Goal: Task Accomplishment & Management: Complete application form

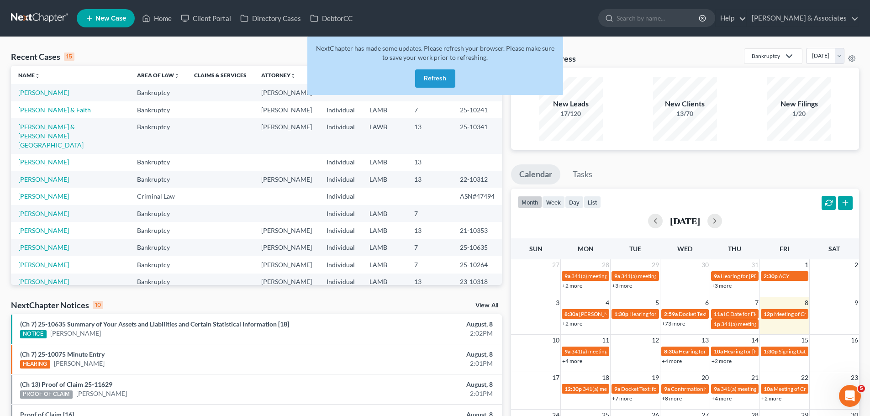
click at [428, 74] on button "Refresh" at bounding box center [435, 78] width 40 height 18
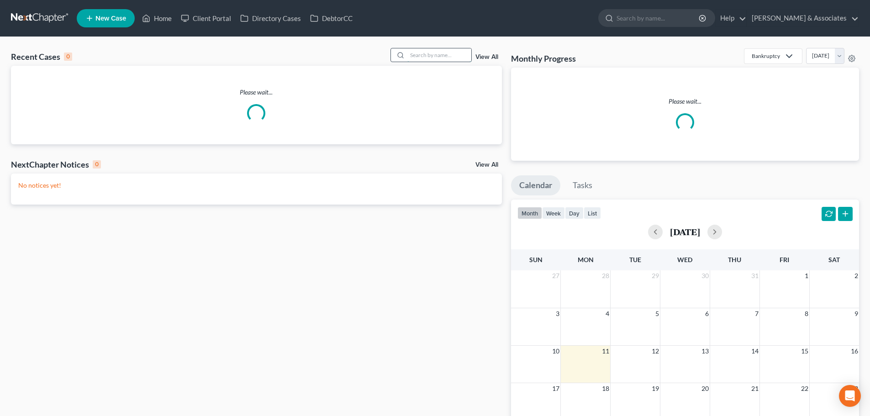
click at [422, 53] on input "search" at bounding box center [439, 54] width 64 height 13
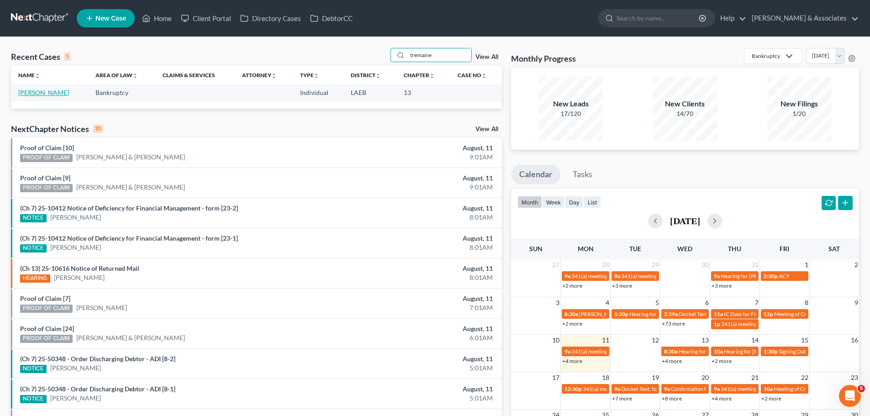
type input "tremaine"
click at [43, 94] on link "[PERSON_NAME]" at bounding box center [43, 93] width 51 height 8
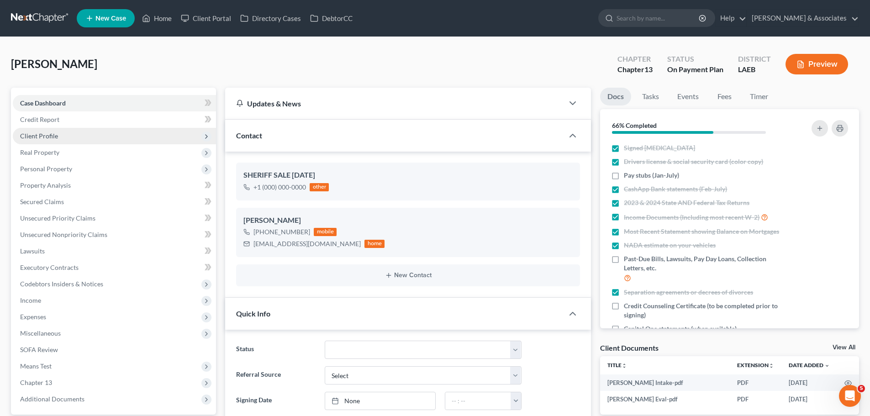
click at [44, 138] on span "Client Profile" at bounding box center [39, 136] width 38 height 8
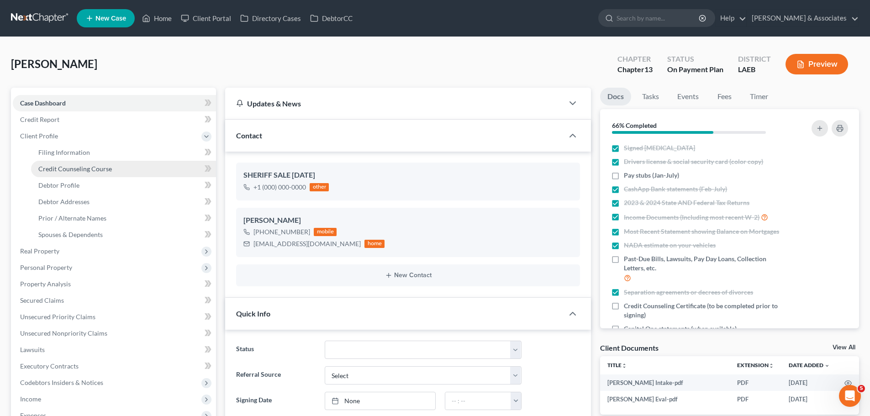
click at [54, 166] on span "Credit Counseling Course" at bounding box center [74, 169] width 73 height 8
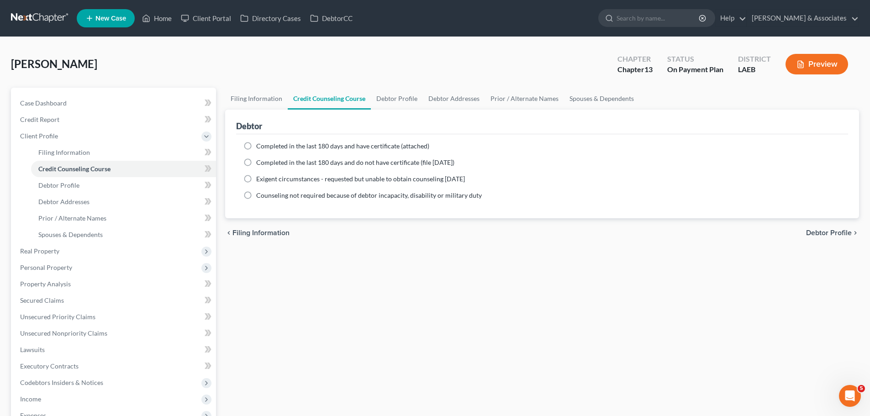
click at [355, 145] on span "Completed in the last 180 days and have certificate (attached)" at bounding box center [342, 146] width 173 height 8
click at [266, 145] on input "Completed in the last 180 days and have certificate (attached)" at bounding box center [263, 144] width 6 height 6
radio input "true"
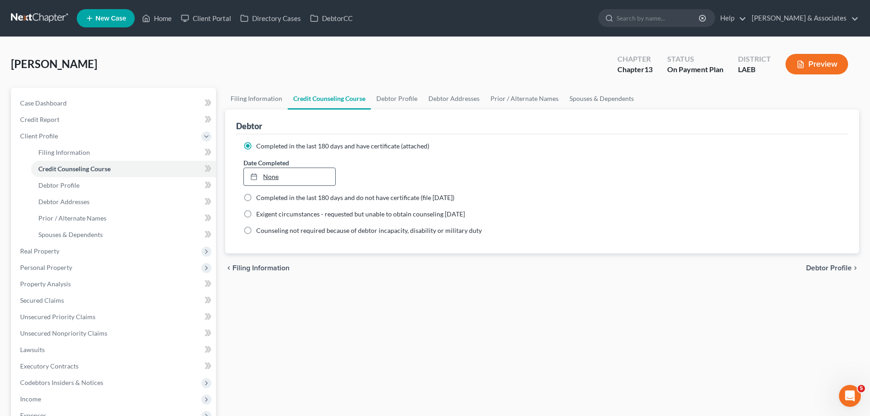
click at [251, 177] on rect at bounding box center [253, 176] width 5 height 5
click at [37, 99] on span "Case Dashboard" at bounding box center [43, 103] width 47 height 8
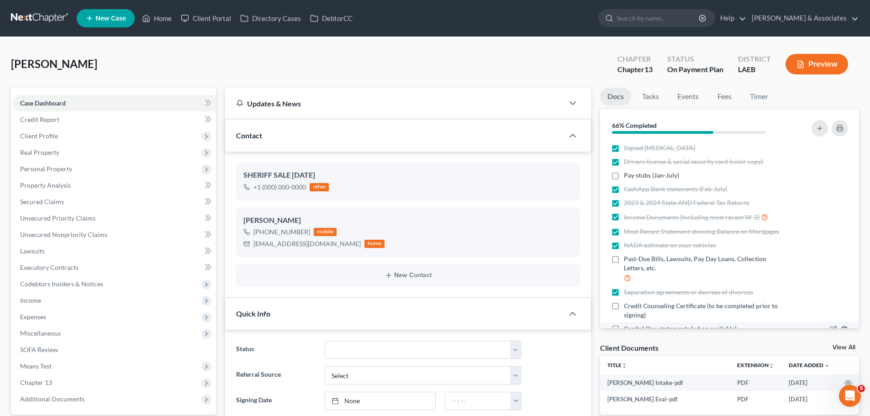
scroll to position [283, 0]
click at [775, 306] on span "Credit Counseling Certificate (to be completed prior to signing)" at bounding box center [704, 310] width 162 height 18
click at [633, 306] on input "Credit Counseling Certificate (to be completed prior to signing)" at bounding box center [630, 304] width 6 height 6
checkbox input "true"
click at [839, 351] on div "View All" at bounding box center [845, 348] width 26 height 8
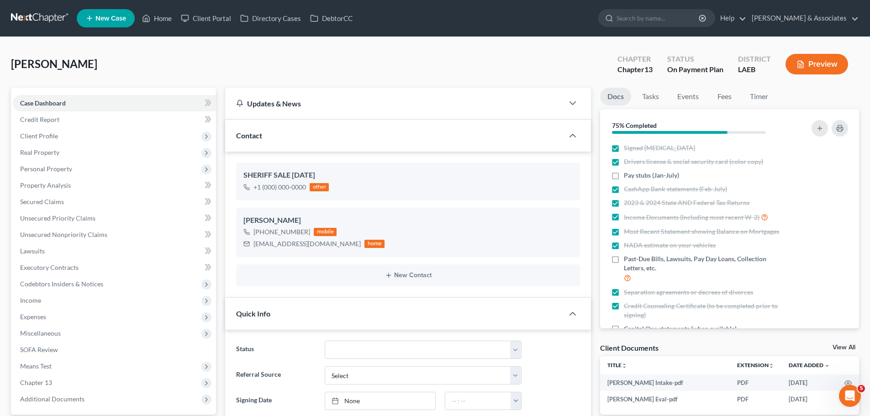
click at [838, 347] on link "View All" at bounding box center [843, 347] width 23 height 6
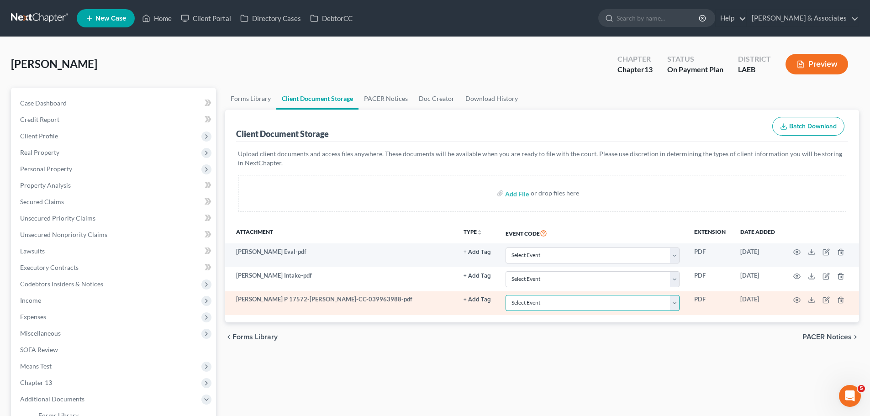
click at [547, 302] on select "Select Event Certificate of Credit Counseling Db (PF) Certificate of Credit Cou…" at bounding box center [592, 303] width 174 height 16
select select "0"
click at [505, 295] on select "Select Event Certificate of Credit Counseling Db (PF) Certificate of Credit Cou…" at bounding box center [592, 303] width 174 height 16
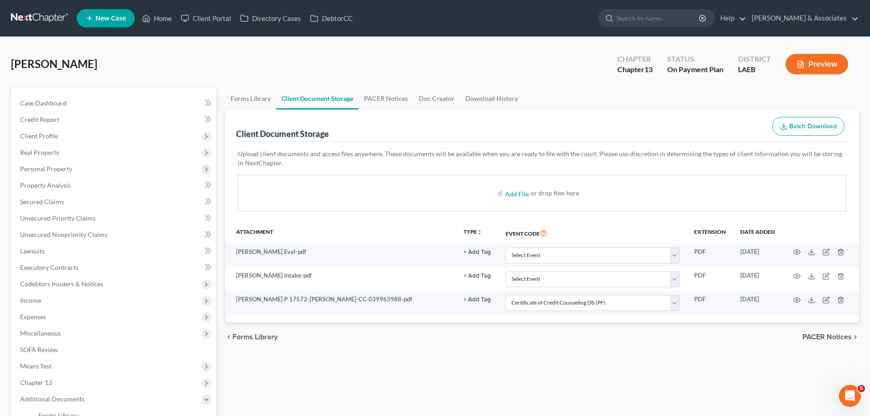
click at [423, 369] on div "Forms Library Client Document Storage PACER Notices Doc Creator Download Histor…" at bounding box center [541, 307] width 643 height 438
click at [47, 100] on span "Case Dashboard" at bounding box center [43, 103] width 47 height 8
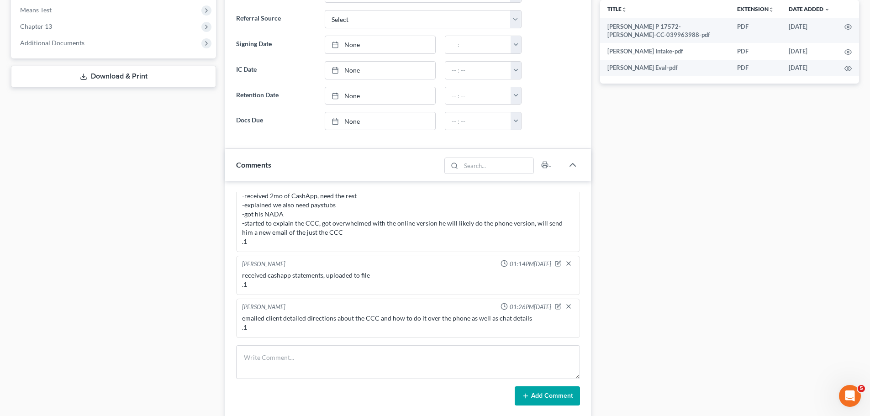
scroll to position [411, 0]
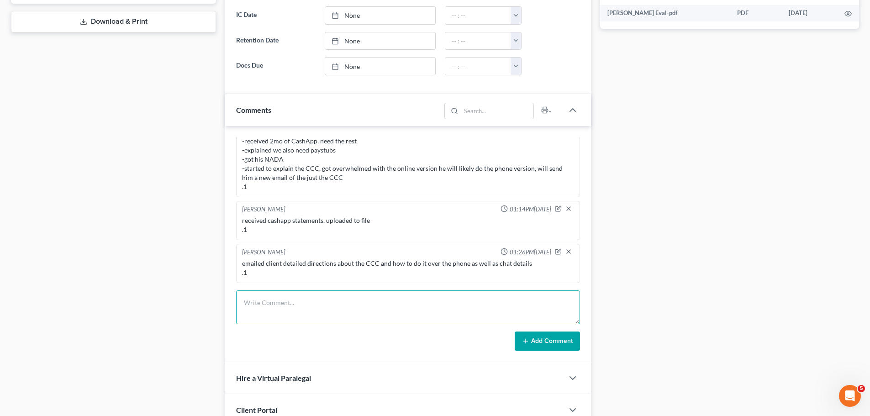
click at [310, 304] on textarea at bounding box center [408, 307] width 344 height 34
type textarea "received CCC, uploaded to file, docs and sch .1"
click at [580, 335] on div "Richard Prunick 09:45AM, 10/09/2024 did eval with tremaine He stopped making pa…" at bounding box center [408, 244] width 366 height 236
click at [574, 340] on button "Add Comment" at bounding box center [546, 340] width 65 height 19
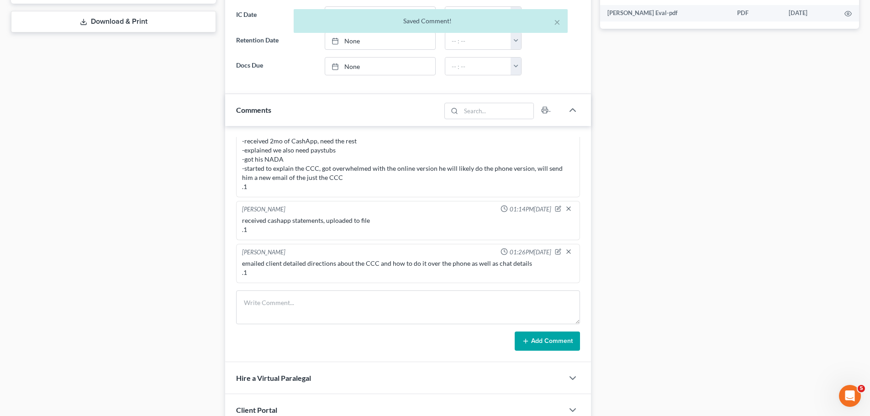
scroll to position [326, 0]
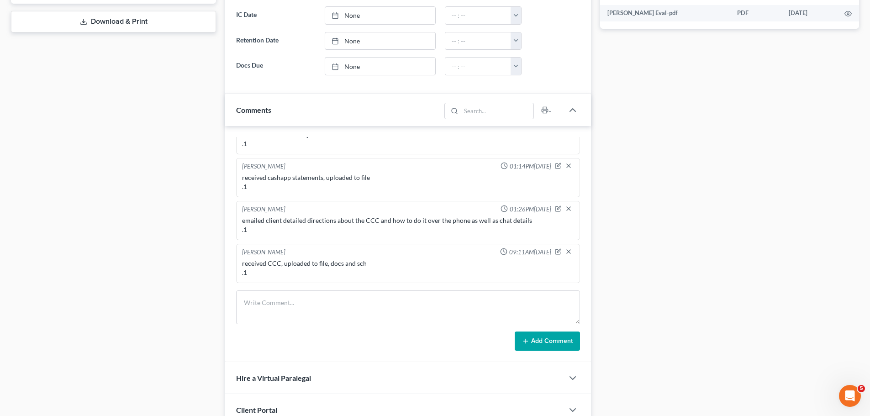
drag, startPoint x: 137, startPoint y: 260, endPoint x: 137, endPoint y: 254, distance: 5.5
click at [137, 255] on div "Case Dashboard Payments Invoices Payments Payments Credit Report Client Profile" at bounding box center [113, 84] width 214 height 814
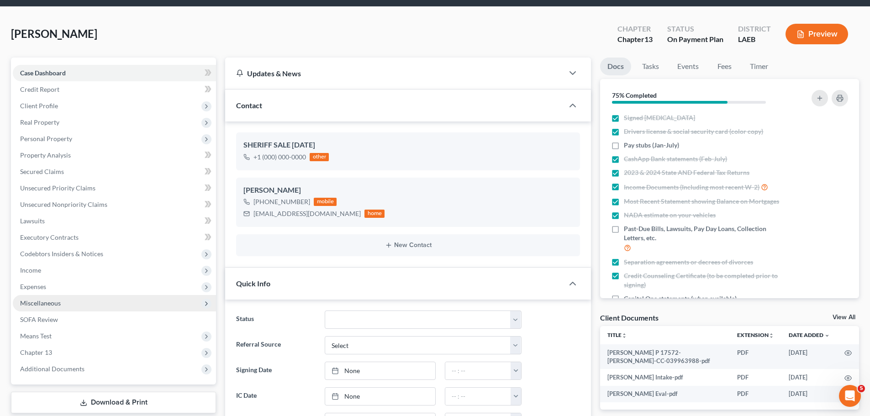
scroll to position [0, 0]
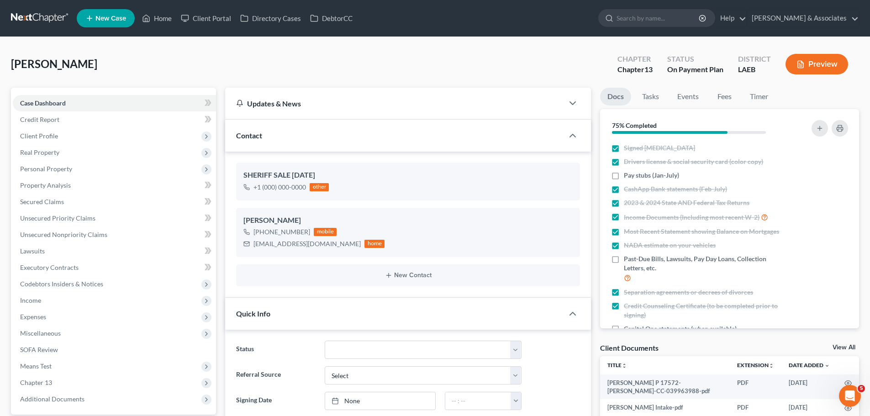
click at [47, 26] on link at bounding box center [40, 18] width 58 height 16
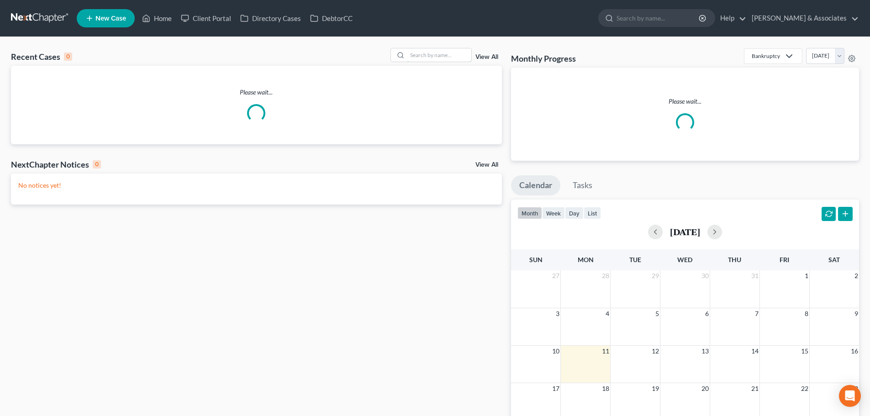
click at [436, 53] on input "search" at bounding box center [439, 54] width 64 height 13
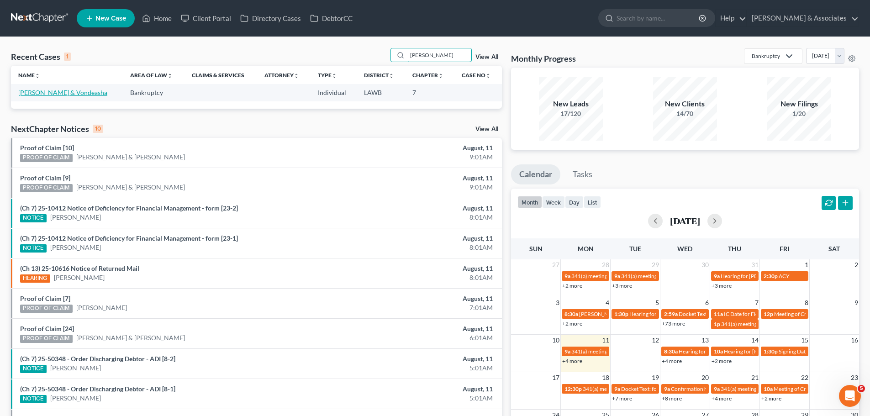
type input "[PERSON_NAME]"
click at [63, 91] on link "[PERSON_NAME] & Vondeasha" at bounding box center [62, 93] width 89 height 8
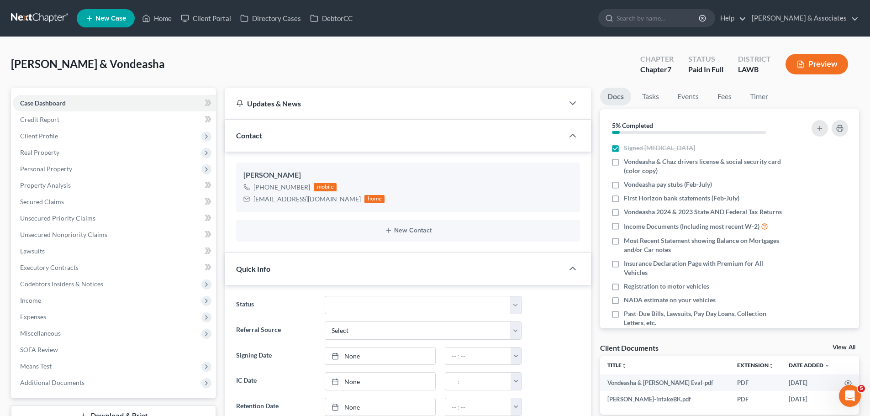
scroll to position [175, 0]
drag, startPoint x: 597, startPoint y: 344, endPoint x: 697, endPoint y: 345, distance: 100.4
click at [702, 348] on div "Client Documents View All" at bounding box center [729, 349] width 259 height 13
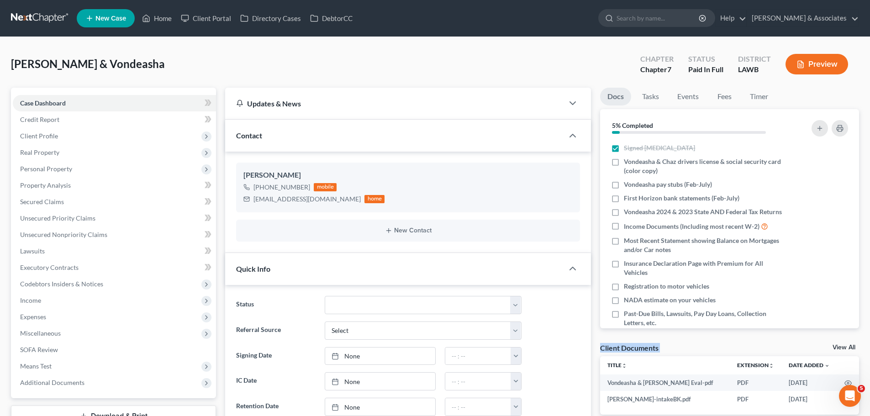
click at [702, 348] on div "Client Documents View All" at bounding box center [729, 349] width 259 height 13
click at [806, 346] on div "Client Documents View All" at bounding box center [729, 349] width 259 height 13
click at [805, 346] on div "Client Documents View All" at bounding box center [729, 349] width 259 height 13
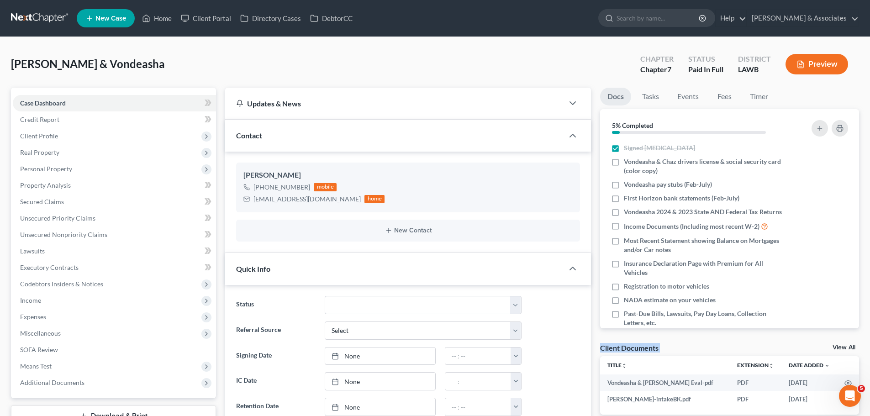
click at [693, 347] on div "Client Documents View All" at bounding box center [729, 349] width 259 height 13
click at [43, 172] on span "Personal Property" at bounding box center [46, 169] width 52 height 8
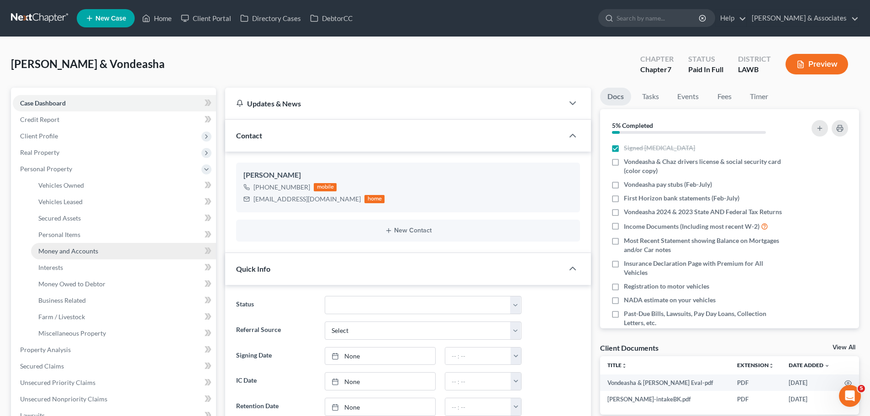
click at [55, 252] on span "Money and Accounts" at bounding box center [68, 251] width 60 height 8
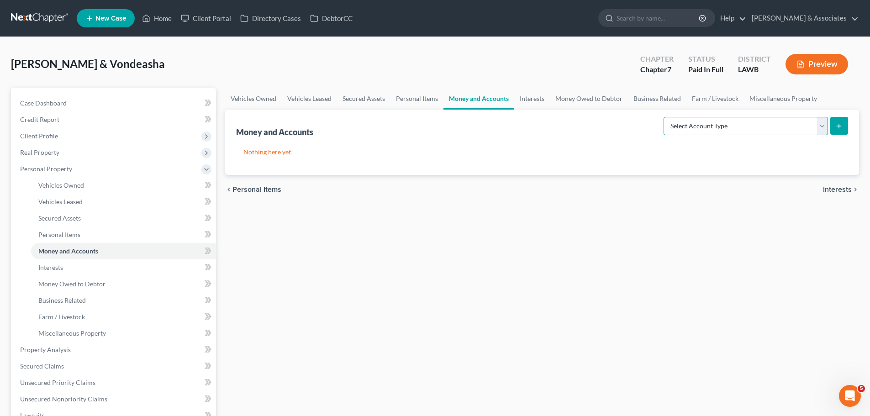
click at [729, 134] on select "Select Account Type Brokerage Cash on Hand Certificates of Deposit Checking Acc…" at bounding box center [745, 126] width 164 height 18
select select "checking"
click at [665, 117] on select "Select Account Type Brokerage Cash on Hand Certificates of Deposit Checking Acc…" at bounding box center [745, 126] width 164 height 18
click at [844, 124] on button "submit" at bounding box center [839, 126] width 18 height 18
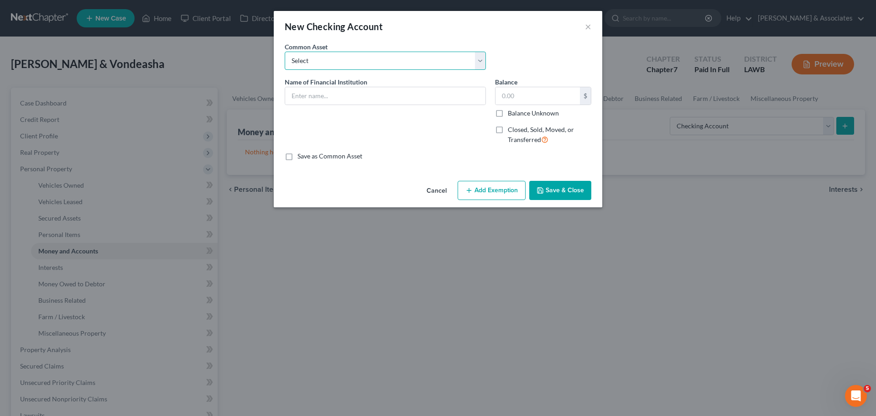
click at [349, 62] on select "Select Essential Federal Credit Union USAA Federal Savings Bank Neighbors Feder…" at bounding box center [385, 61] width 201 height 18
select select "9"
click at [285, 52] on select "Select Essential Federal Credit Union USAA Federal Savings Bank Neighbors Feder…" at bounding box center [385, 61] width 201 height 18
type input "Jefferson Finance"
select select "11"
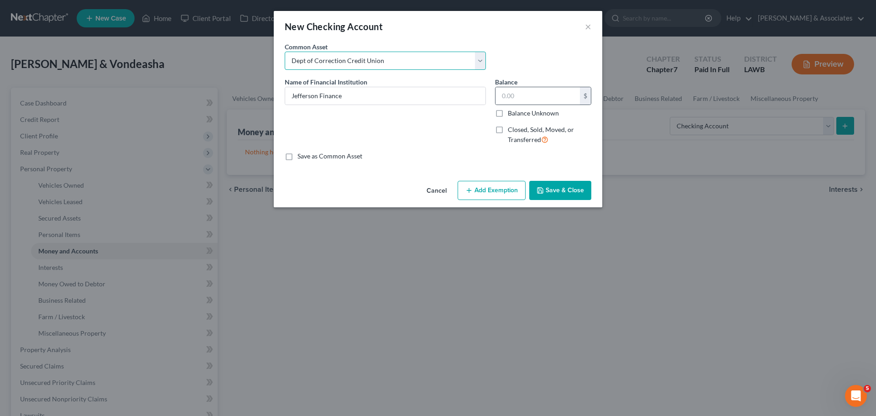
type input "Dept of Correction Credit Union"
click at [430, 58] on select "Select Essential Federal Credit Union USAA Federal Savings Bank Neighbors Feder…" at bounding box center [385, 61] width 201 height 18
select select "10"
click at [285, 52] on select "Select Essential Federal Credit Union USAA Federal Savings Bank Neighbors Feder…" at bounding box center [385, 61] width 201 height 18
click at [360, 93] on input "Chase Bank" at bounding box center [385, 95] width 200 height 17
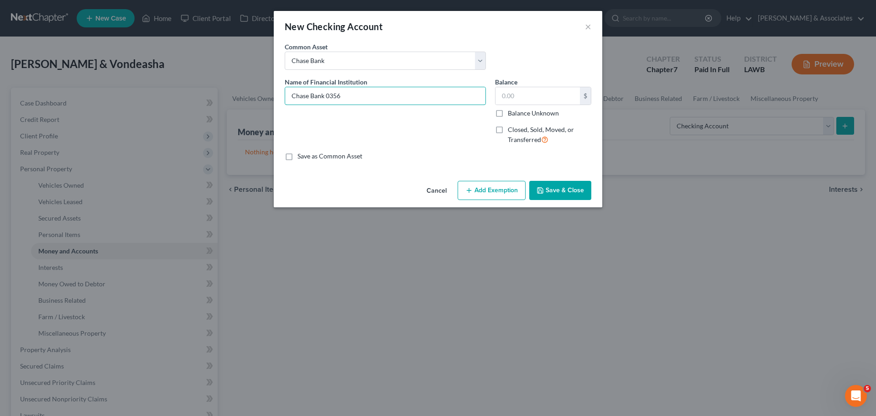
type input "Chase Bank 0356"
click at [522, 115] on label "Balance Unknown" at bounding box center [533, 113] width 51 height 9
click at [518, 115] on input "Balance Unknown" at bounding box center [515, 112] width 6 height 6
checkbox input "true"
type input "0.00"
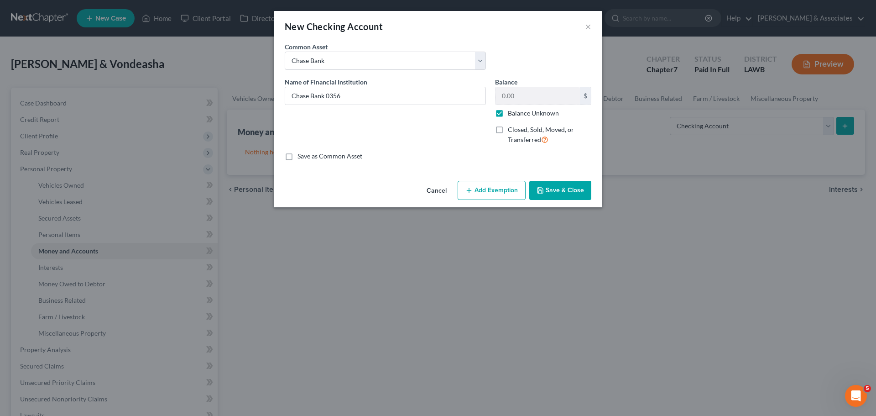
click at [568, 194] on button "Save & Close" at bounding box center [560, 190] width 62 height 19
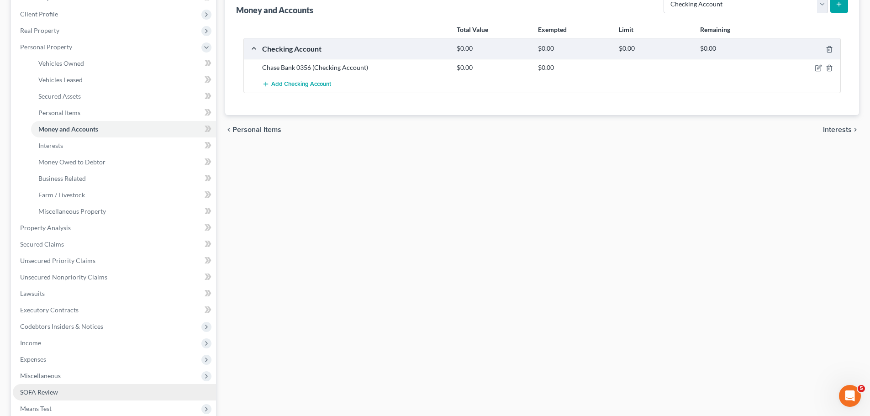
scroll to position [210, 0]
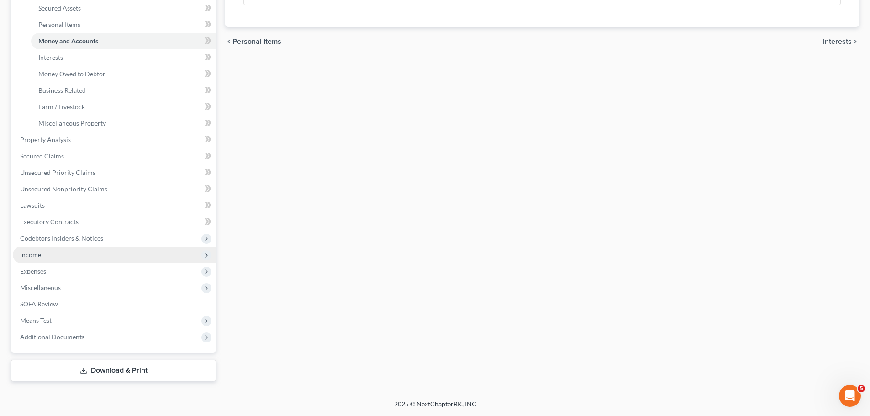
drag, startPoint x: 48, startPoint y: 257, endPoint x: 54, endPoint y: 246, distance: 12.3
click at [48, 257] on span "Income" at bounding box center [114, 254] width 203 height 16
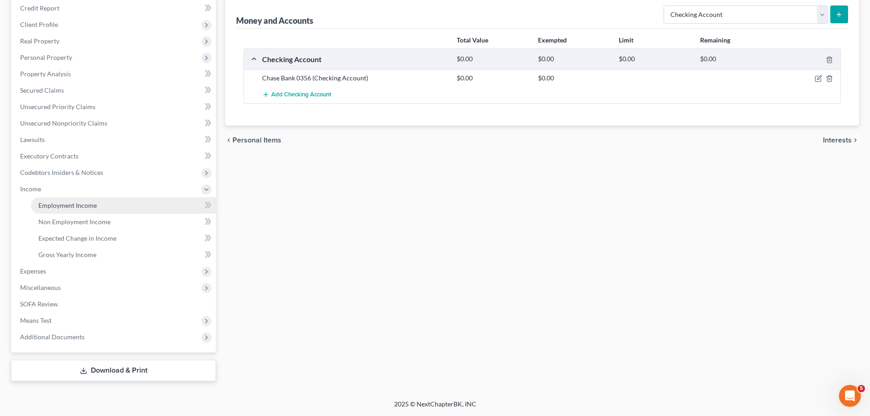
click at [100, 212] on link "Employment Income" at bounding box center [123, 205] width 185 height 16
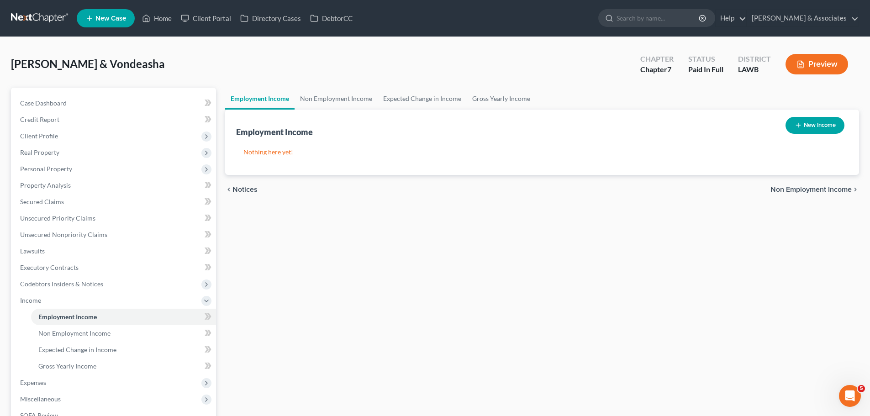
click at [812, 129] on button "New Income" at bounding box center [814, 125] width 59 height 17
select select "0"
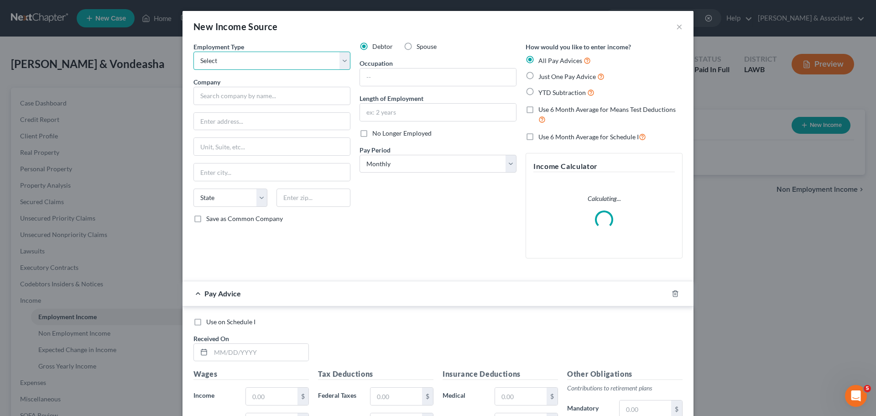
click at [232, 56] on select "Select Full or Part Time Employment Self Employment" at bounding box center [272, 61] width 157 height 18
select select "0"
click at [194, 52] on select "Select Full or Part Time Employment Self Employment" at bounding box center [272, 61] width 157 height 18
click at [237, 105] on input "text" at bounding box center [272, 96] width 157 height 18
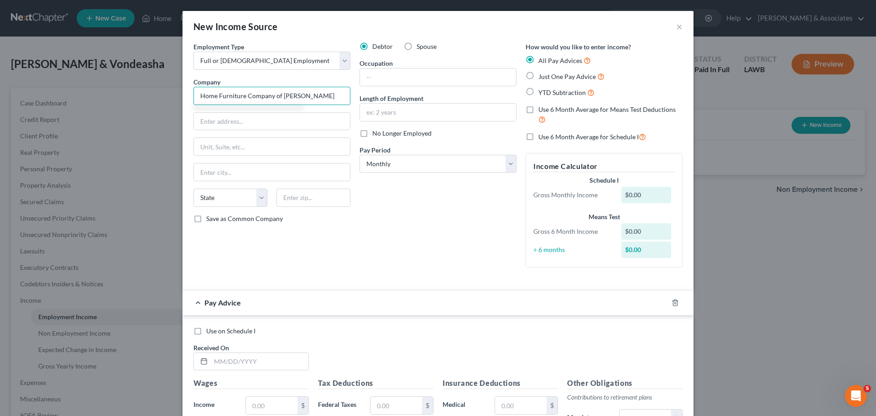
type input "Home Furniture Company of Lafayett"
type input "909 W Pont Des Mouton Road"
type input "70507"
type input "[GEOGRAPHIC_DATA]"
select select "19"
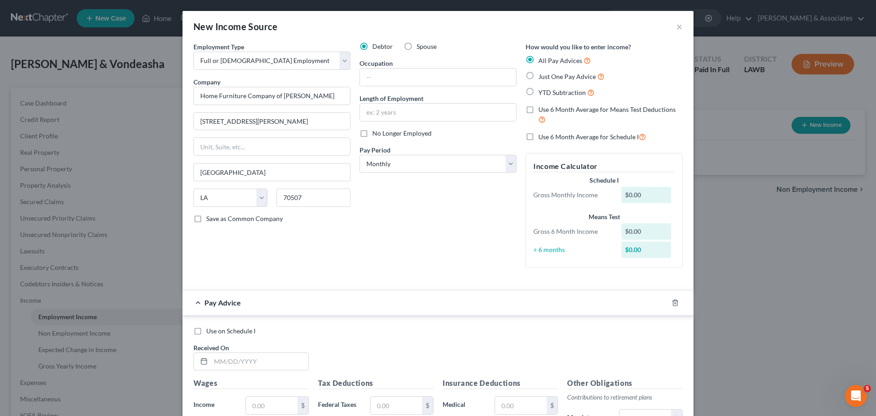
click at [415, 257] on div "Debtor Spouse Occupation Length of Employment No Longer Employed Pay Period * S…" at bounding box center [438, 158] width 166 height 233
click at [674, 308] on div at bounding box center [681, 302] width 26 height 15
click at [674, 304] on icon "button" at bounding box center [675, 302] width 7 height 7
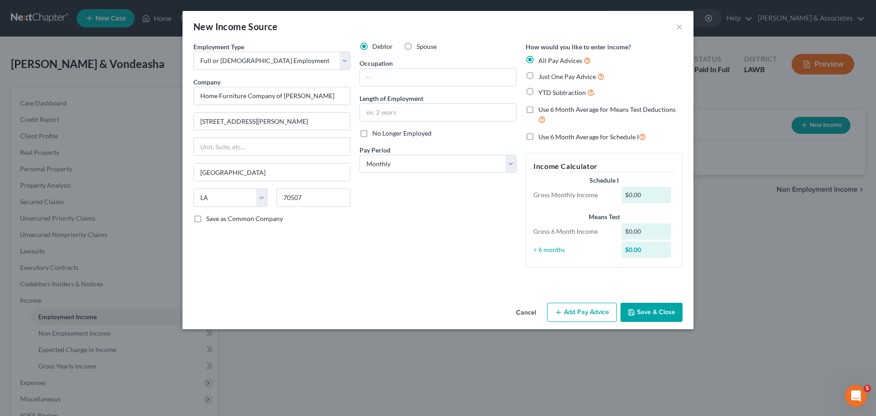
click at [663, 315] on button "Save & Close" at bounding box center [652, 312] width 62 height 19
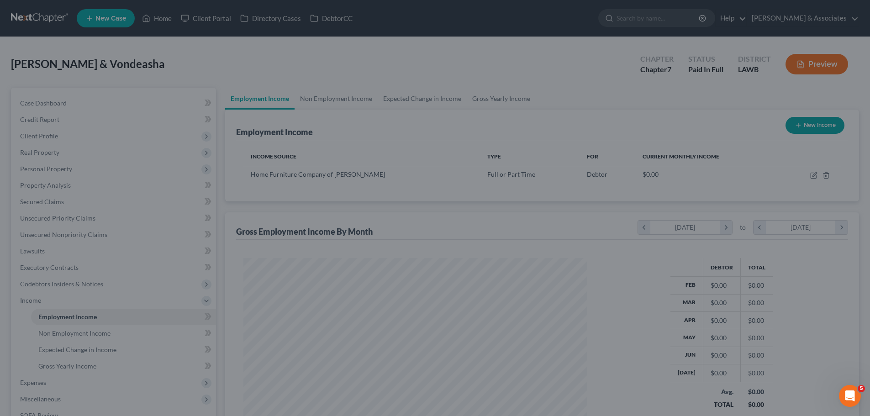
scroll to position [456269, 456081]
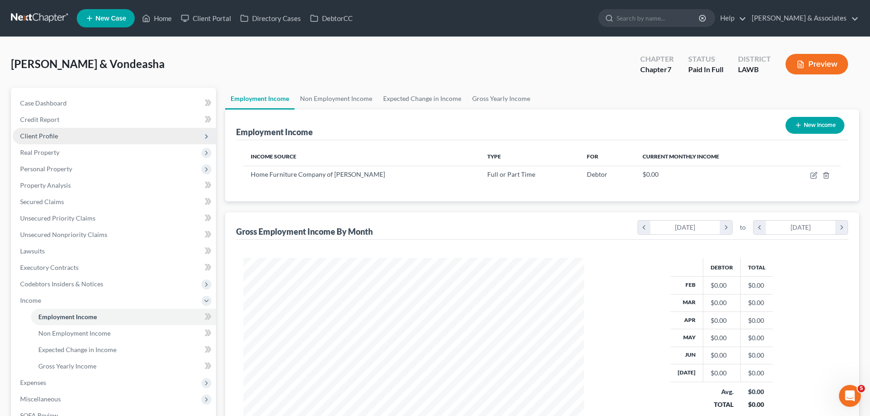
click at [49, 140] on span "Client Profile" at bounding box center [114, 136] width 203 height 16
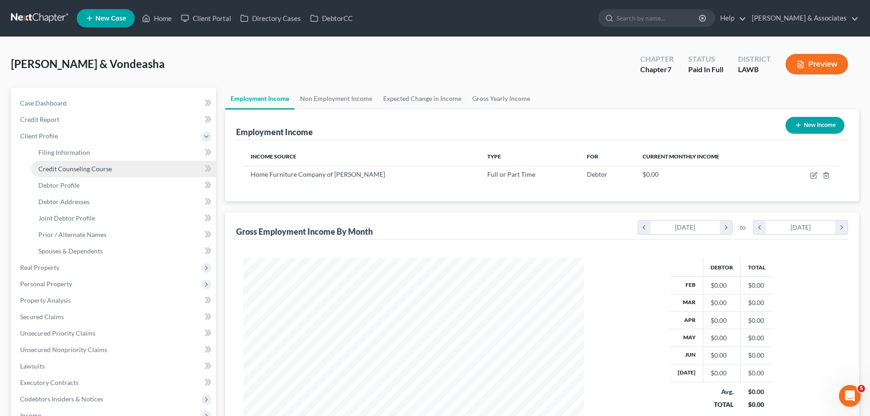
click at [58, 171] on span "Credit Counseling Course" at bounding box center [74, 169] width 73 height 8
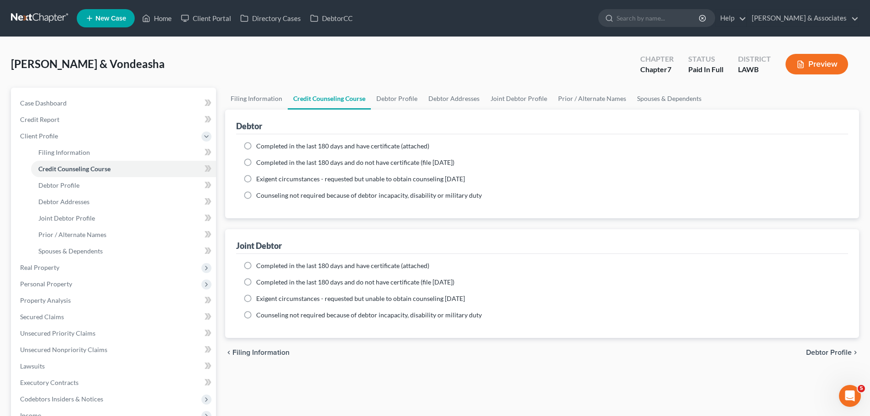
click at [398, 144] on span "Completed in the last 180 days and have certificate (attached)" at bounding box center [342, 146] width 173 height 8
click at [266, 144] on input "Completed in the last 180 days and have certificate (attached)" at bounding box center [263, 144] width 6 height 6
radio input "true"
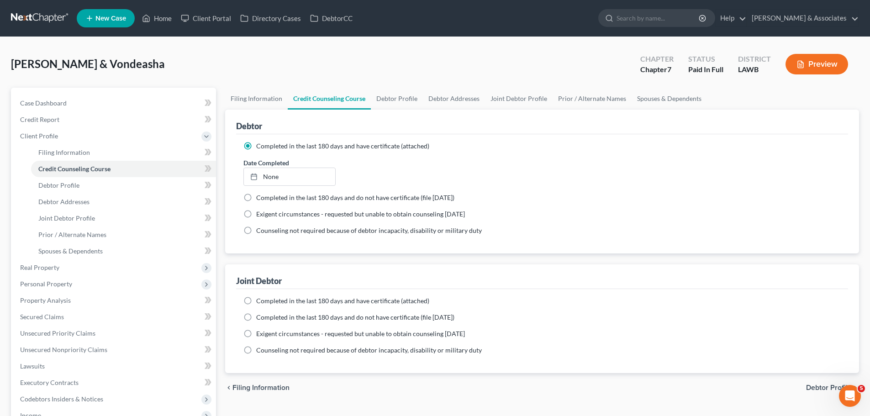
drag, startPoint x: 340, startPoint y: 303, endPoint x: 343, endPoint y: 300, distance: 4.9
click at [340, 303] on span "Completed in the last 180 days and have certificate (attached)" at bounding box center [342, 301] width 173 height 8
click at [266, 302] on input "Completed in the last 180 days and have certificate (attached)" at bounding box center [263, 299] width 6 height 6
radio input "true"
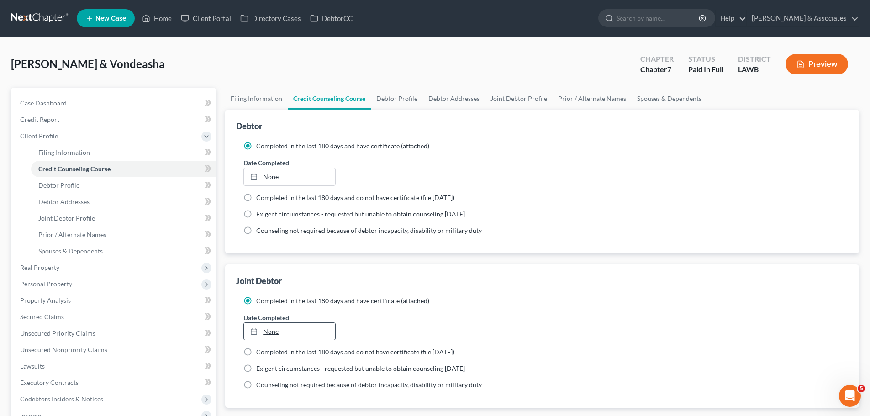
click at [264, 330] on link "None" at bounding box center [289, 331] width 91 height 17
type input "8/11/2025"
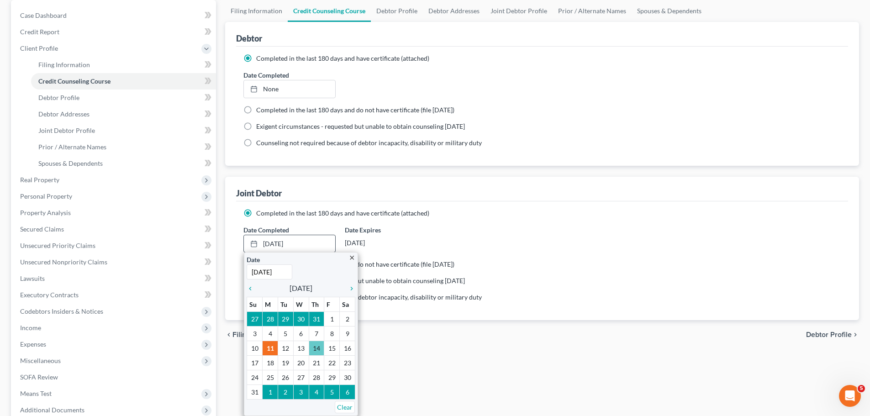
scroll to position [91, 0]
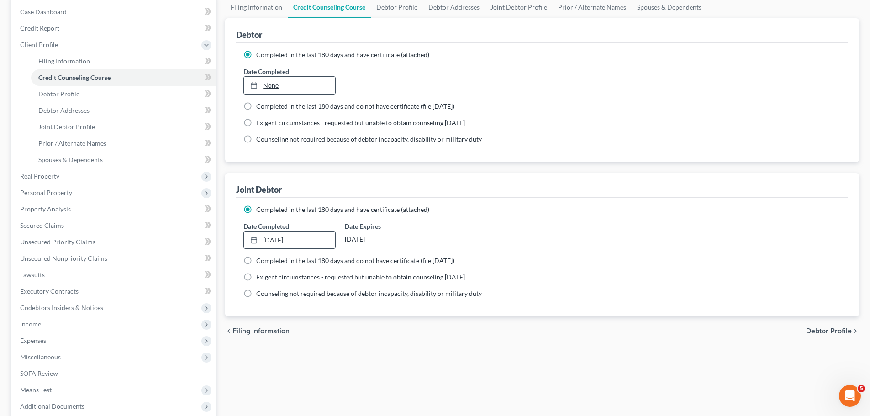
type input "8/11/2025"
click at [275, 85] on link "None" at bounding box center [289, 85] width 91 height 17
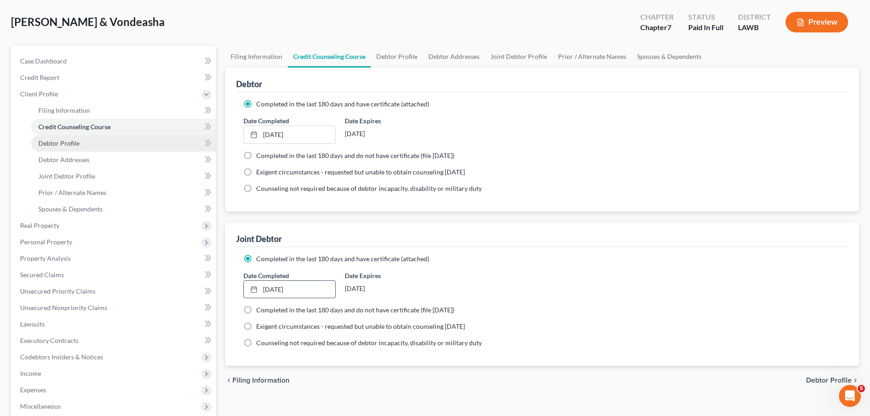
scroll to position [0, 0]
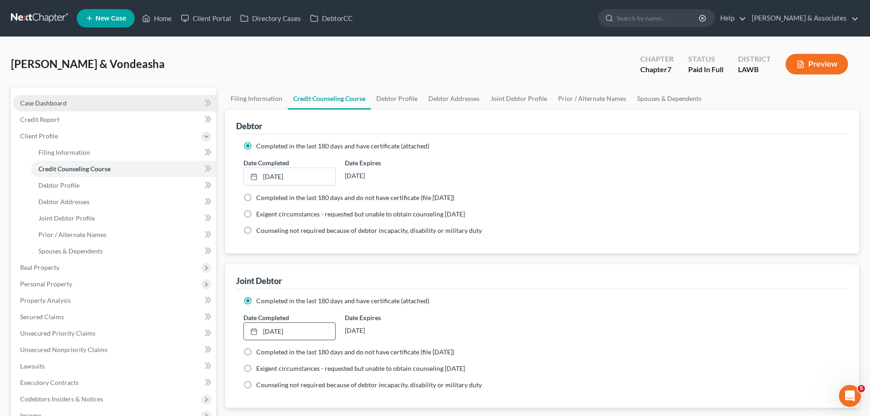
click at [57, 104] on span "Case Dashboard" at bounding box center [43, 103] width 47 height 8
select select "17"
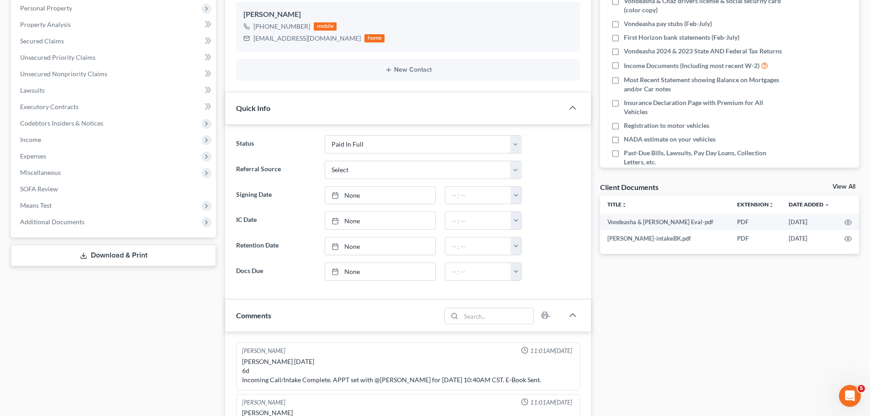
scroll to position [175, 0]
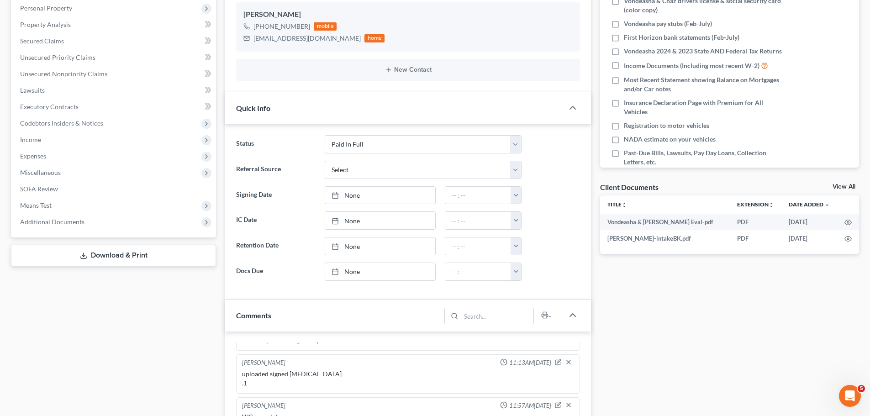
click at [838, 187] on link "View All" at bounding box center [843, 186] width 23 height 6
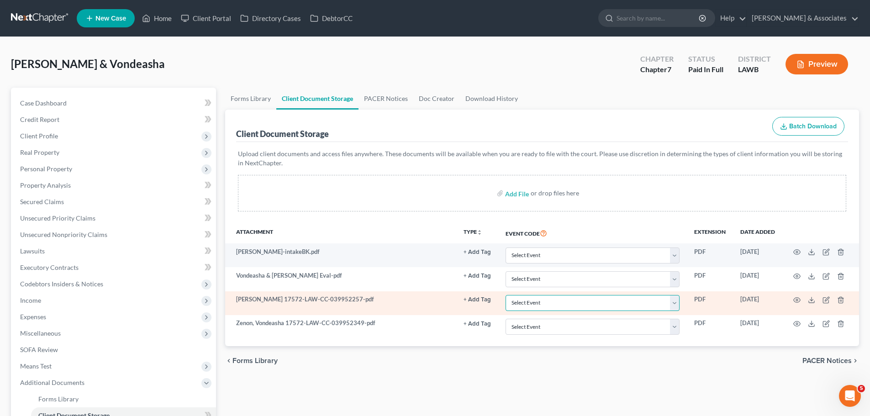
click at [611, 303] on select "Select Event 20 Largest Unsecured Creditors Amended Creditor Matrix (Fee) Amend…" at bounding box center [592, 303] width 174 height 16
select select "9"
click at [505, 295] on select "Select Event 20 Largest Unsecured Creditors Amended Creditor Matrix (Fee) Amend…" at bounding box center [592, 303] width 174 height 16
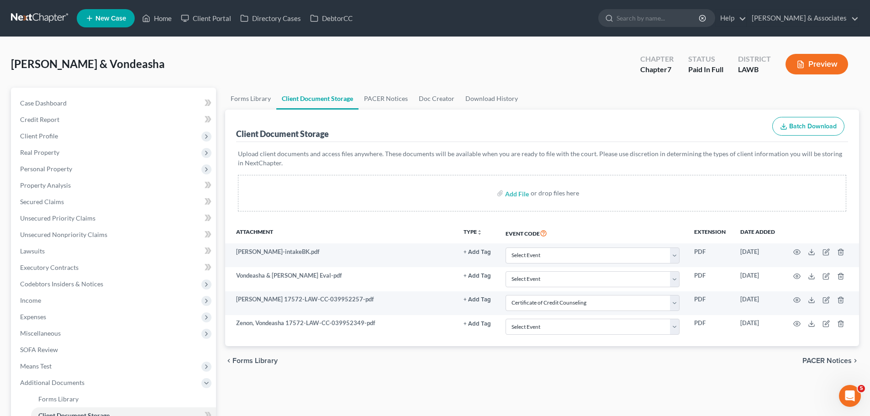
click at [537, 374] on div "chevron_left Forms Library PACER Notices chevron_right" at bounding box center [542, 360] width 634 height 29
click at [36, 101] on span "Case Dashboard" at bounding box center [43, 103] width 47 height 8
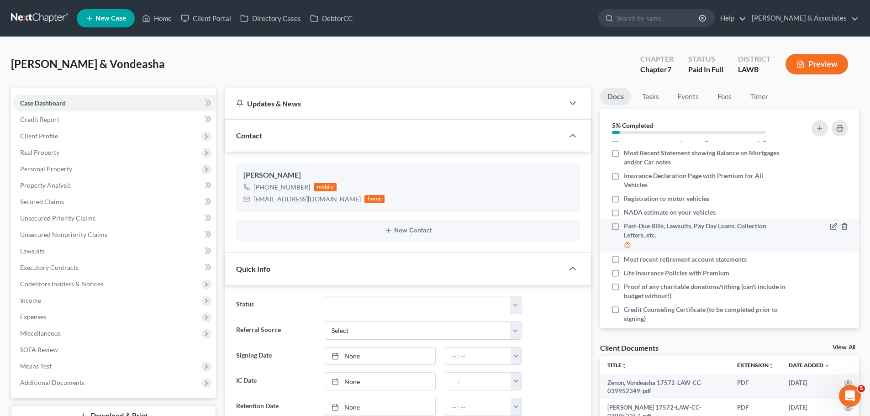
scroll to position [177, 0]
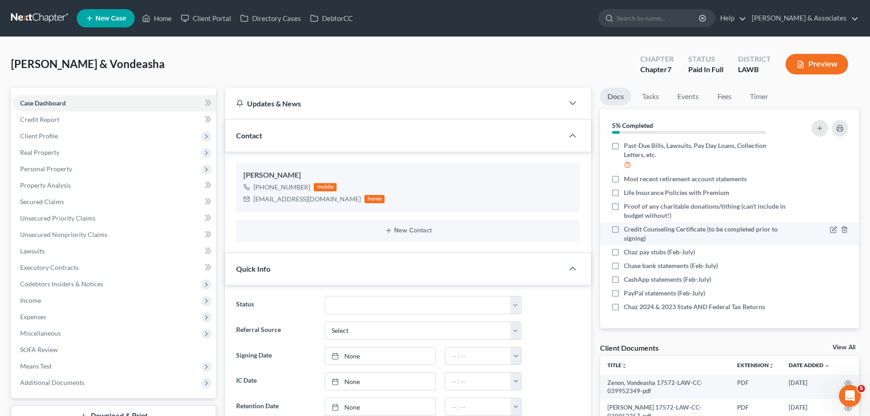
click at [674, 227] on span "Credit Counseling Certificate (to be completed prior to signing)" at bounding box center [704, 234] width 162 height 18
click at [633, 227] on input "Credit Counseling Certificate (to be completed prior to signing)" at bounding box center [630, 228] width 6 height 6
checkbox input "true"
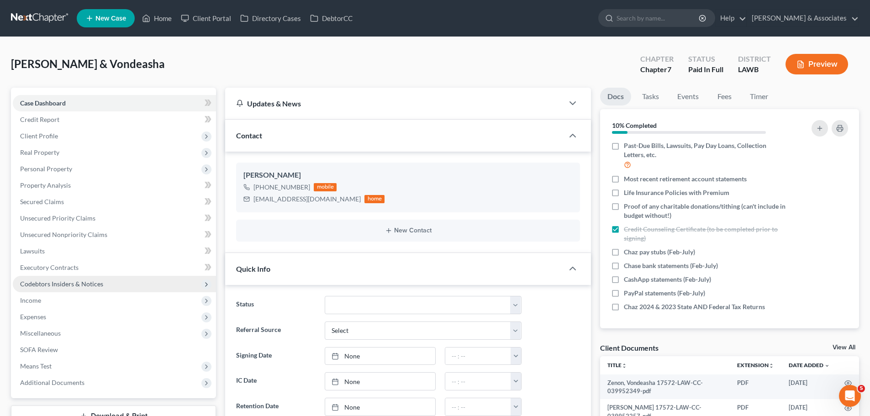
drag, startPoint x: 62, startPoint y: 286, endPoint x: 70, endPoint y: 287, distance: 8.7
click at [62, 286] on span "Codebtors Insiders & Notices" at bounding box center [61, 284] width 83 height 8
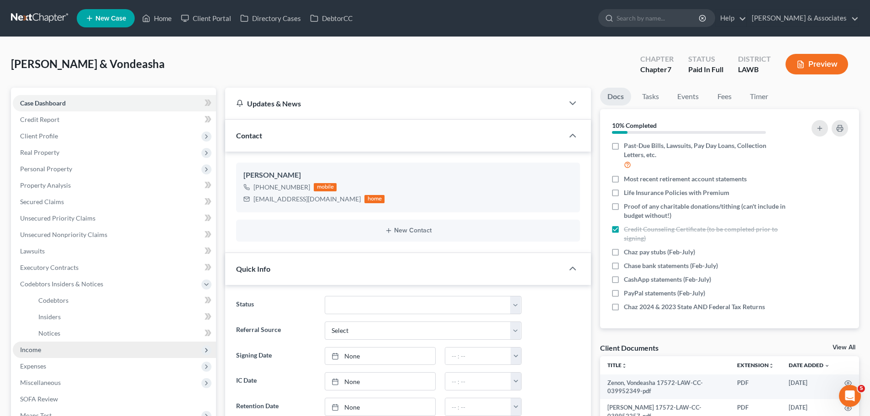
click at [52, 352] on span "Income" at bounding box center [114, 349] width 203 height 16
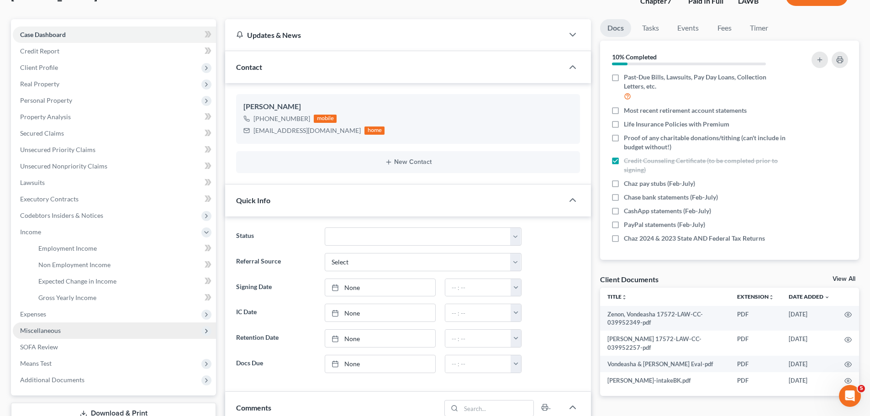
scroll to position [91, 0]
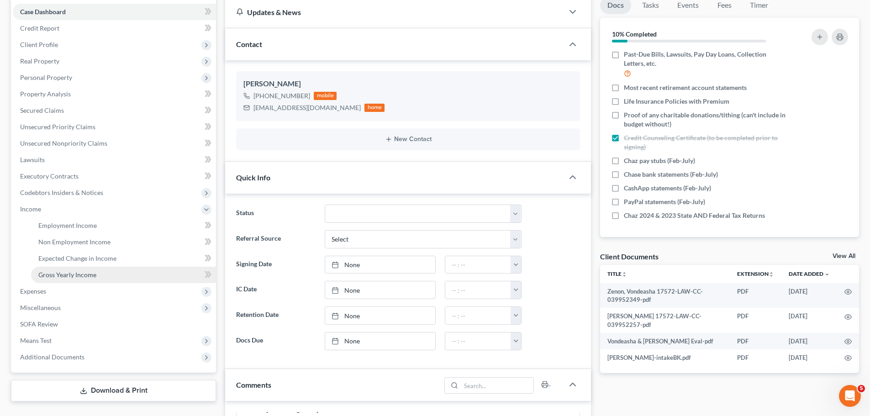
click at [51, 275] on span "Gross Yearly Income" at bounding box center [67, 275] width 58 height 8
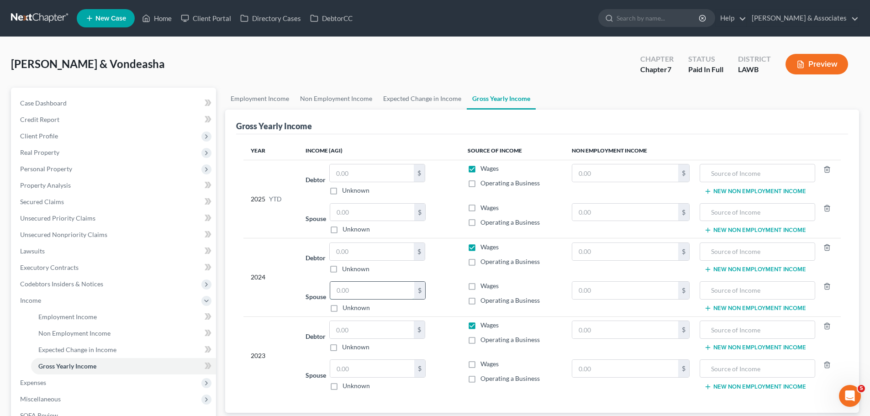
drag, startPoint x: 360, startPoint y: 288, endPoint x: 387, endPoint y: 287, distance: 27.0
click at [360, 288] on input "text" at bounding box center [372, 290] width 84 height 17
type input "40,290"
click at [494, 284] on span "Wages" at bounding box center [489, 286] width 18 height 8
click at [490, 284] on input "Wages" at bounding box center [487, 284] width 6 height 6
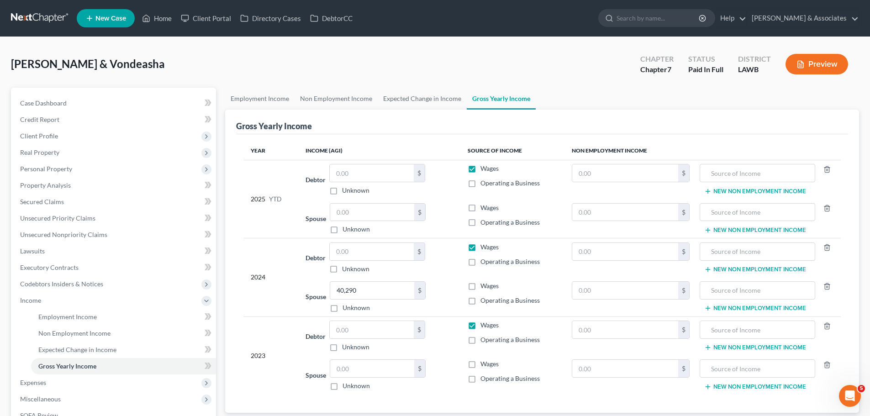
checkbox input "true"
click at [367, 370] on input "text" at bounding box center [372, 368] width 84 height 17
type input "34,846"
click at [351, 256] on input "text" at bounding box center [372, 251] width 84 height 17
type input "74,029"
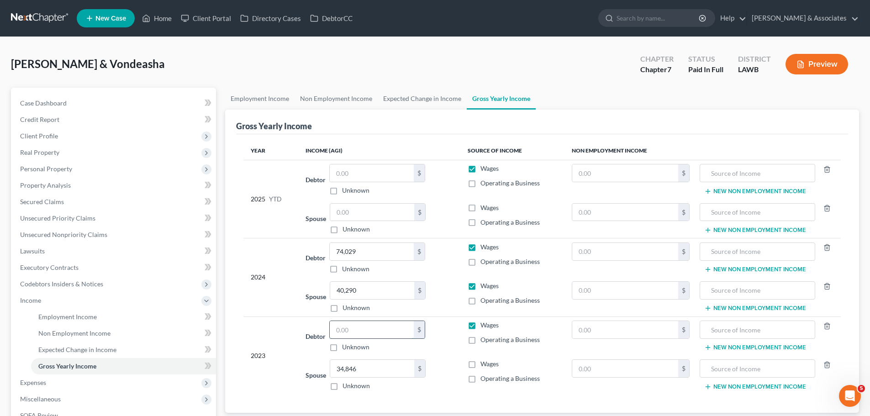
click at [359, 330] on input "text" at bounding box center [372, 329] width 84 height 17
type input "81,365"
click at [54, 167] on span "Personal Property" at bounding box center [46, 169] width 52 height 8
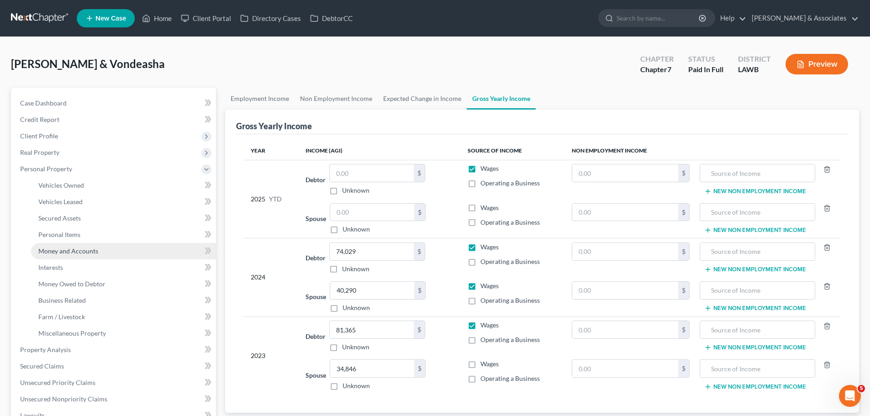
click at [68, 250] on span "Money and Accounts" at bounding box center [68, 251] width 60 height 8
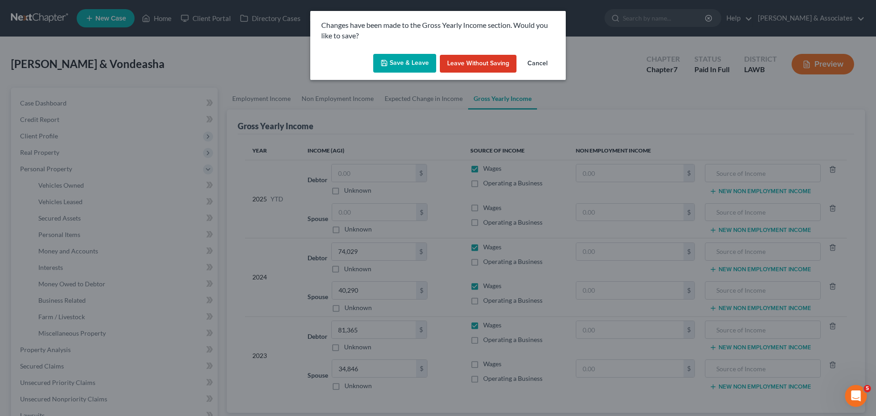
click at [386, 64] on icon "button" at bounding box center [384, 62] width 7 height 7
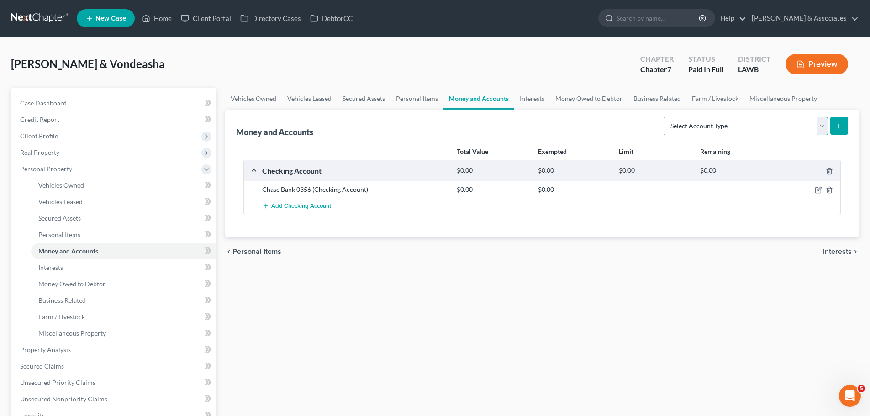
click at [731, 128] on select "Select Account Type Brokerage Cash on Hand Certificates of Deposit Checking Acc…" at bounding box center [745, 126] width 164 height 18
select select "other"
click at [665, 117] on select "Select Account Type Brokerage Cash on Hand Certificates of Deposit Checking Acc…" at bounding box center [745, 126] width 164 height 18
click at [836, 124] on icon "submit" at bounding box center [838, 125] width 7 height 7
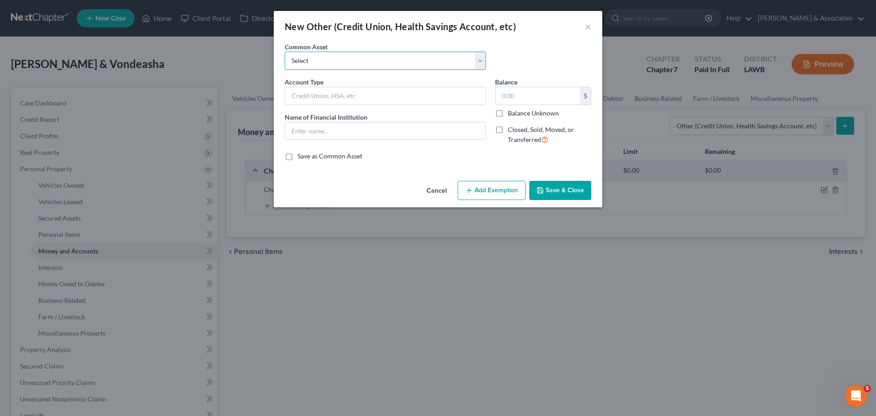
click at [340, 62] on select "Select Online Financial Platform Online Financial Platform Online Financial Pla…" at bounding box center [385, 61] width 201 height 18
select select "6"
click at [285, 52] on select "Select Online Financial Platform Online Financial Platform Online Financial Pla…" at bounding box center [385, 61] width 201 height 18
type input "Online Financial Platform - PayPal"
type input "PayPal"
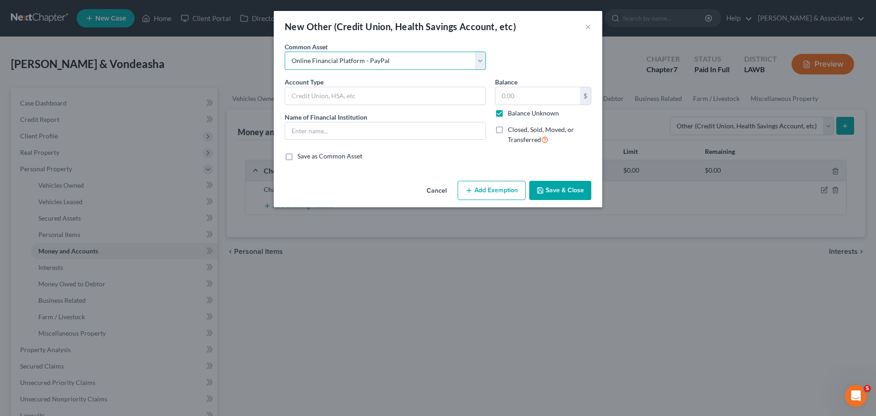
type input "0.00"
checkbox input "true"
click at [556, 193] on button "Save & Close" at bounding box center [560, 190] width 62 height 19
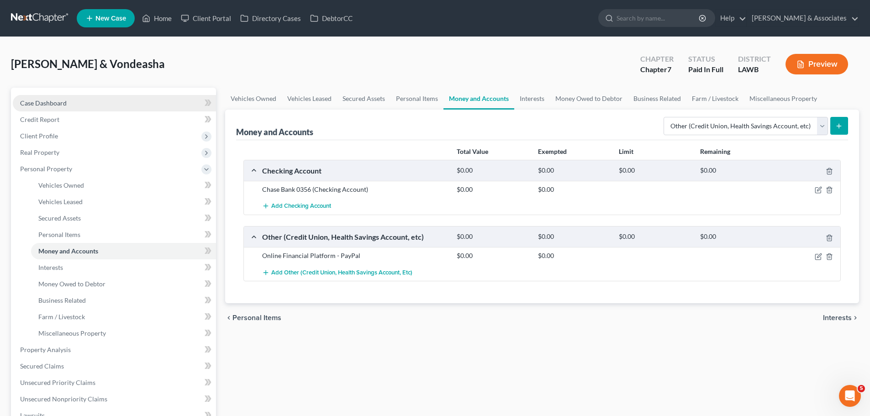
drag, startPoint x: 46, startPoint y: 105, endPoint x: 58, endPoint y: 99, distance: 12.7
click at [46, 105] on span "Case Dashboard" at bounding box center [43, 103] width 47 height 8
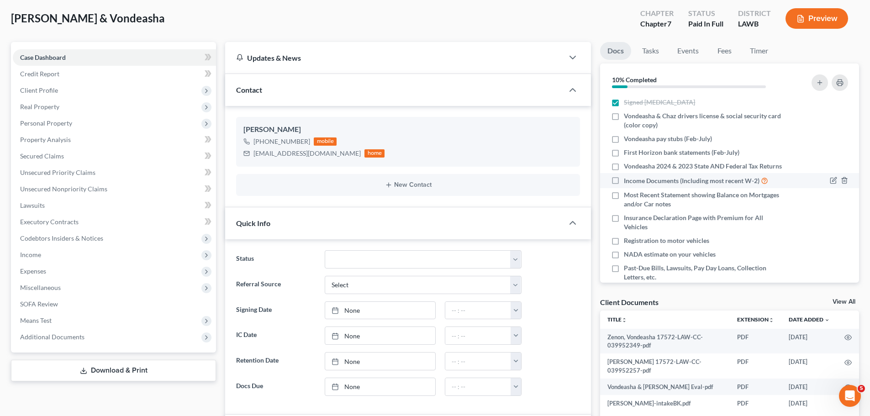
scroll to position [177, 0]
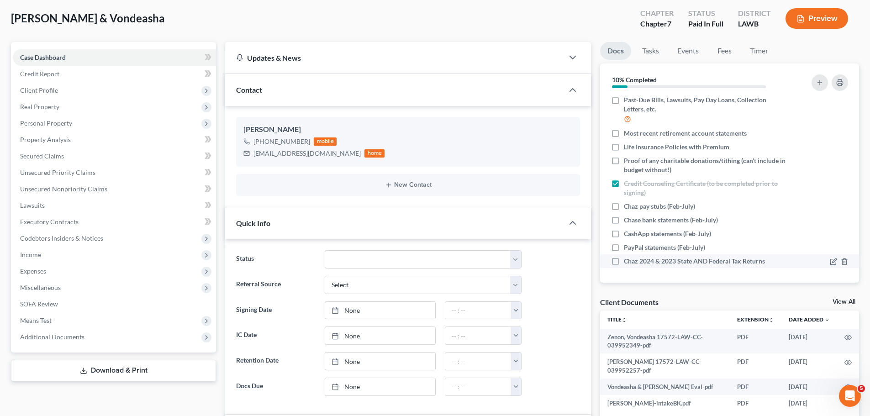
click at [685, 262] on span "Chaz 2024 & 2023 State AND Federal Tax Returns" at bounding box center [693, 261] width 141 height 9
click at [633, 262] on input "Chaz 2024 & 2023 State AND Federal Tax Returns" at bounding box center [630, 260] width 6 height 6
checkbox input "true"
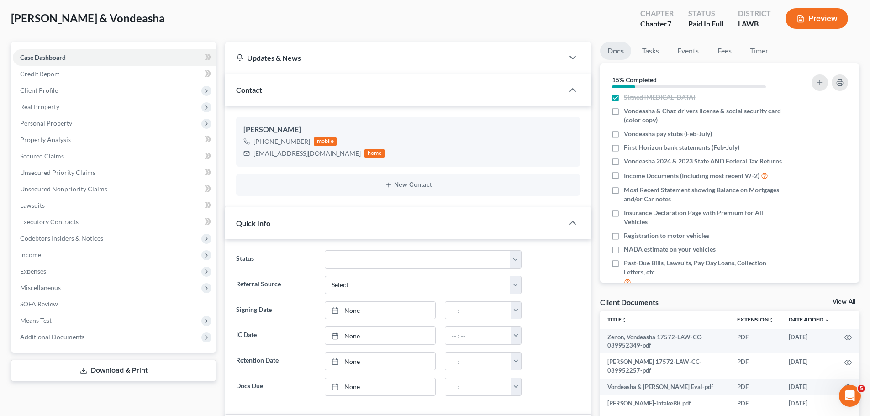
scroll to position [0, 0]
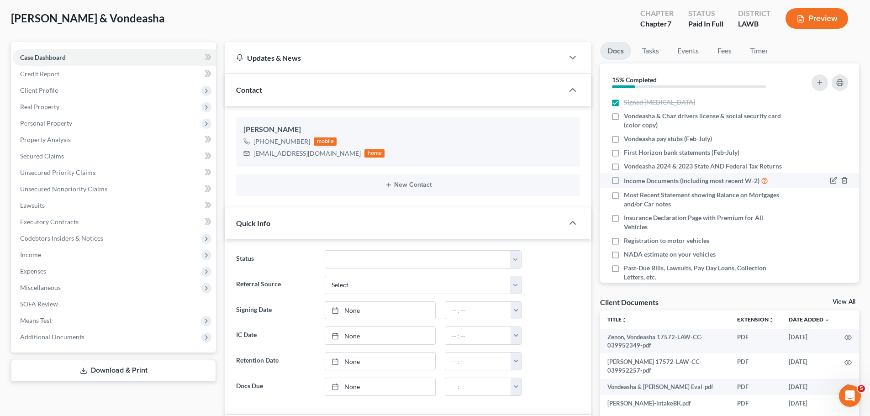
click at [692, 171] on span "Vondeasha 2024 & 2023 State AND Federal Tax Returns" at bounding box center [702, 166] width 158 height 9
click at [633, 168] on input "Vondeasha 2024 & 2023 State AND Federal Tax Returns" at bounding box center [630, 165] width 6 height 6
checkbox input "true"
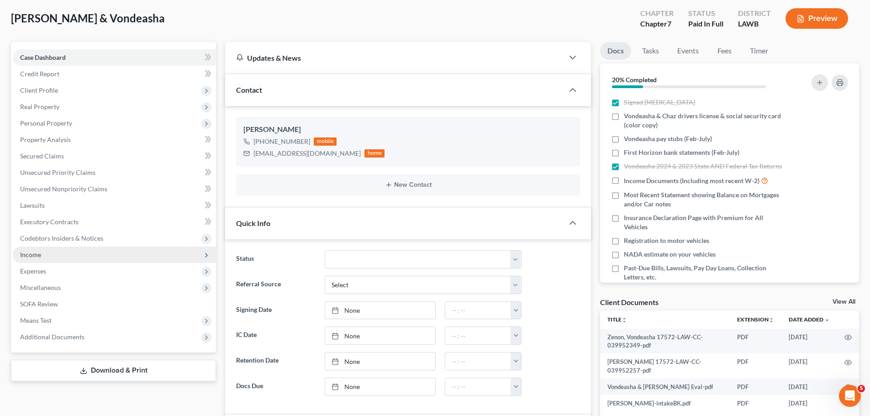
drag, startPoint x: 49, startPoint y: 252, endPoint x: 97, endPoint y: 254, distance: 47.9
click at [49, 252] on span "Income" at bounding box center [114, 254] width 203 height 16
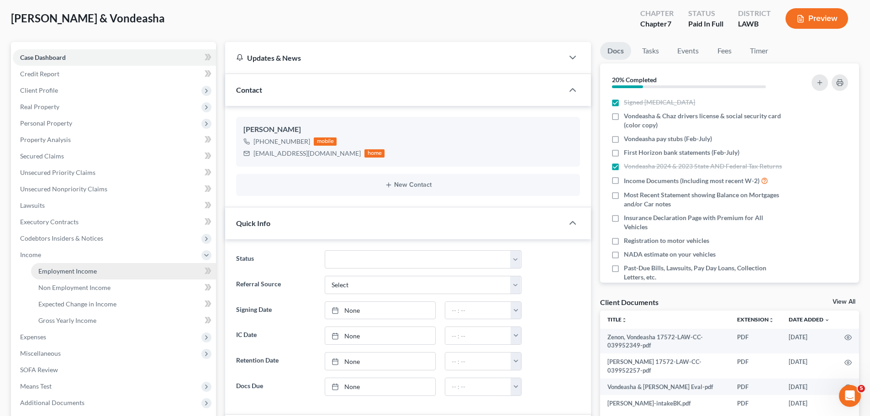
click at [90, 272] on span "Employment Income" at bounding box center [67, 271] width 58 height 8
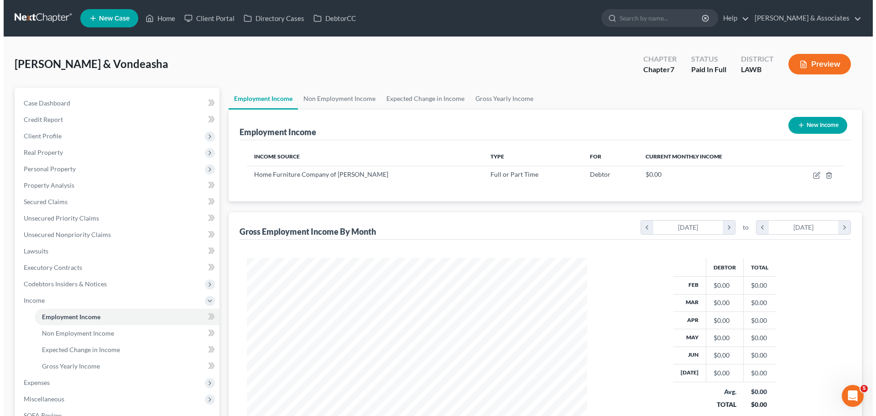
scroll to position [170, 359]
click at [833, 125] on button "New Income" at bounding box center [814, 125] width 59 height 17
select select "0"
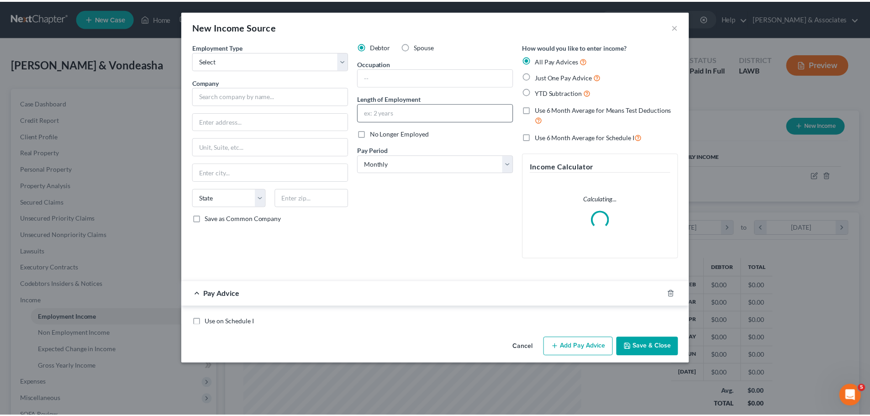
scroll to position [172, 362]
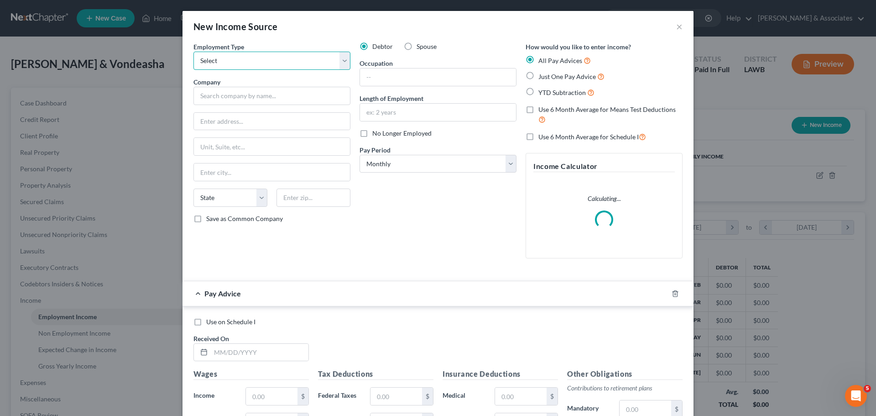
drag, startPoint x: 268, startPoint y: 61, endPoint x: 267, endPoint y: 68, distance: 6.6
click at [268, 61] on select "Select Full or Part Time Employment Self Employment" at bounding box center [272, 61] width 157 height 18
select select "0"
click at [194, 52] on select "Select Full or Part Time Employment Self Employment" at bounding box center [272, 61] width 157 height 18
click at [263, 110] on div "Employment Type * Select Full or Part Time Employment Self Employment Company *…" at bounding box center [272, 154] width 166 height 224
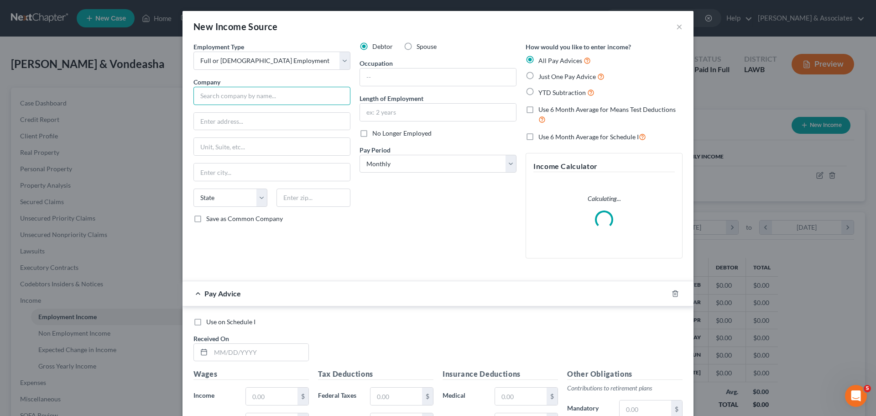
click at [263, 100] on input "text" at bounding box center [272, 96] width 157 height 18
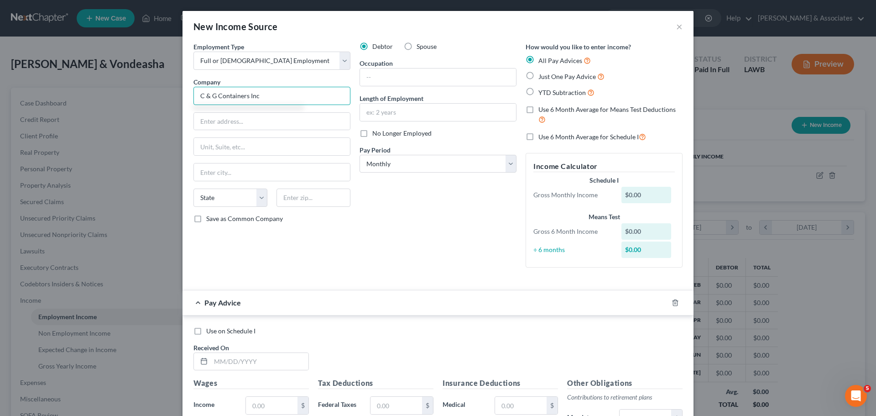
type input "C & G Containers Inc"
type input "PO Box 2003"
type input "70502"
type input "[GEOGRAPHIC_DATA]"
select select "19"
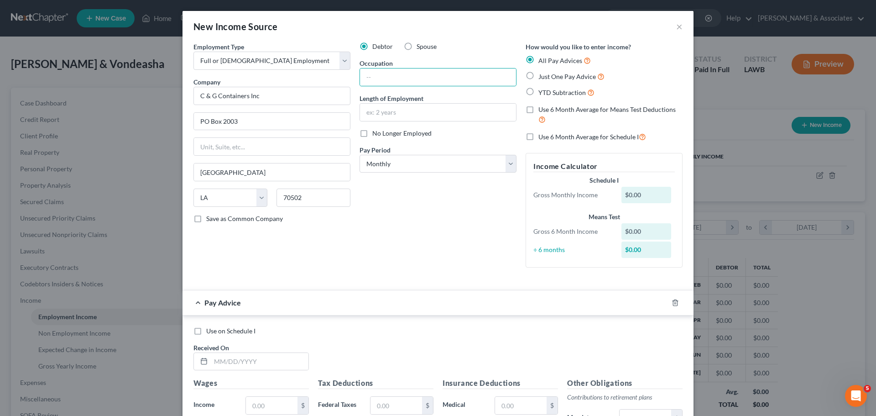
click at [417, 44] on label "Spouse" at bounding box center [427, 46] width 20 height 9
click at [420, 44] on input "Spouse" at bounding box center [423, 45] width 6 height 6
radio input "true"
click at [392, 236] on div "Debtor Spouse Occupation Length of Employment No Longer Employed Pay Period * S…" at bounding box center [438, 158] width 166 height 233
click at [675, 303] on line "button" at bounding box center [675, 303] width 0 height 2
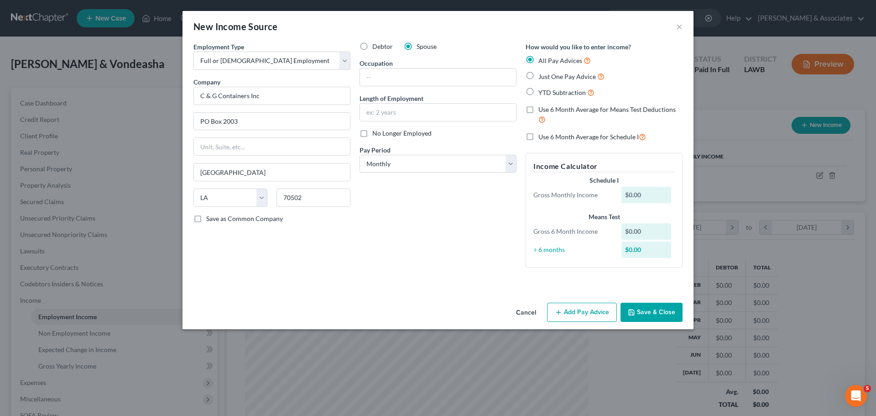
click at [667, 317] on button "Save & Close" at bounding box center [652, 312] width 62 height 19
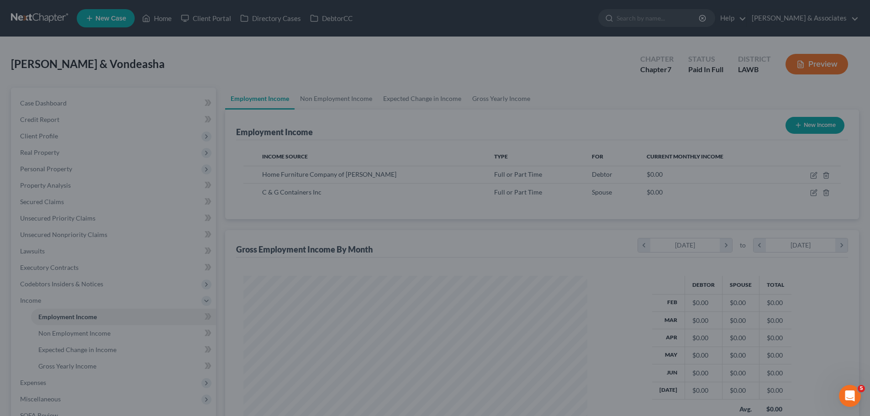
scroll to position [456269, 456081]
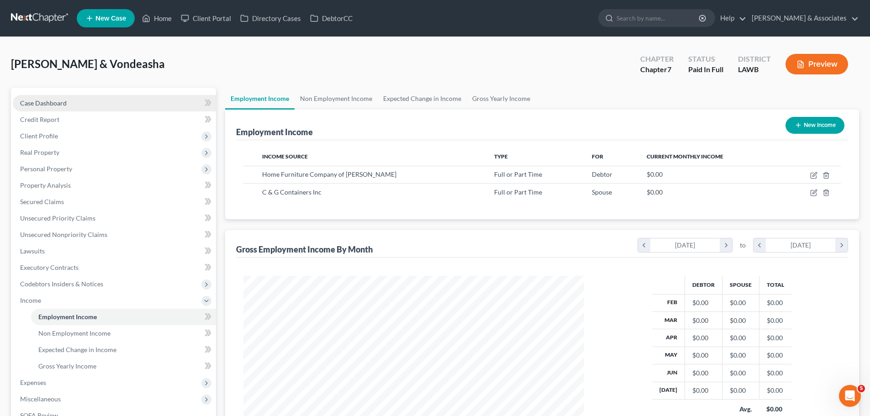
click at [79, 100] on link "Case Dashboard" at bounding box center [114, 103] width 203 height 16
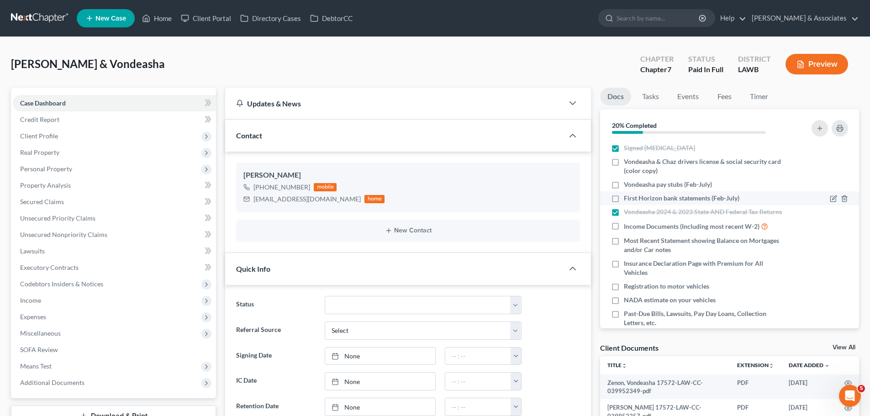
scroll to position [175, 0]
click at [674, 188] on span "Vondeasha pay stubs (Feb-July)" at bounding box center [667, 184] width 88 height 9
click at [633, 186] on input "Vondeasha pay stubs (Feb-July)" at bounding box center [630, 183] width 6 height 6
checkbox input "true"
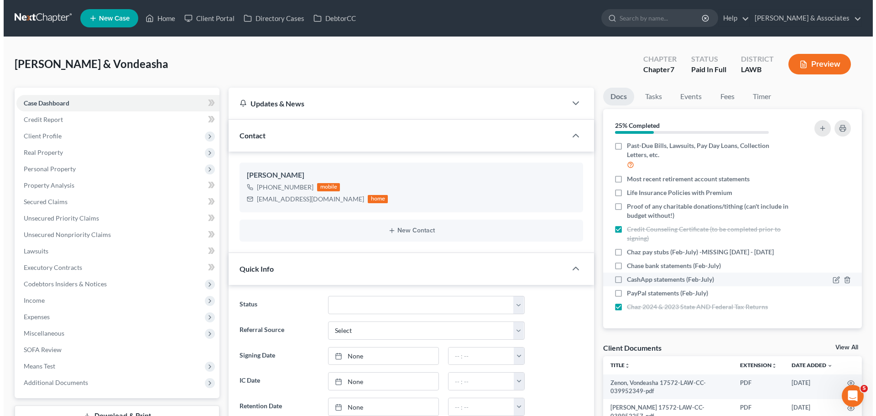
scroll to position [177, 0]
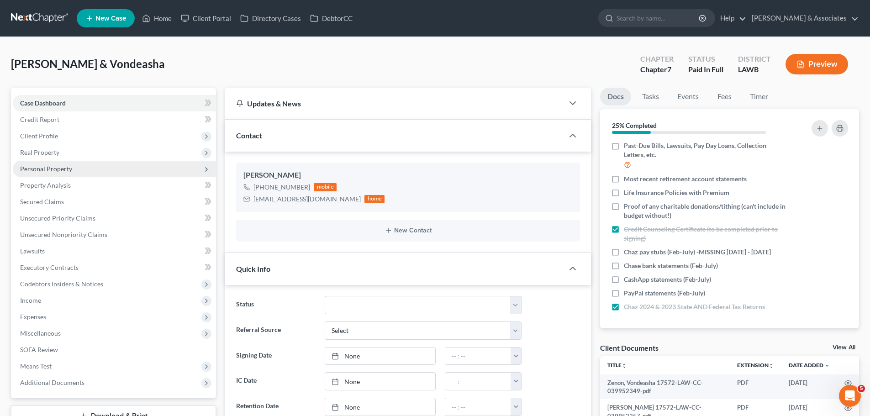
drag, startPoint x: 44, startPoint y: 149, endPoint x: 55, endPoint y: 171, distance: 24.7
click at [44, 149] on span "Real Property" at bounding box center [39, 152] width 39 height 8
click at [65, 172] on span "Properties Owned" at bounding box center [64, 169] width 52 height 8
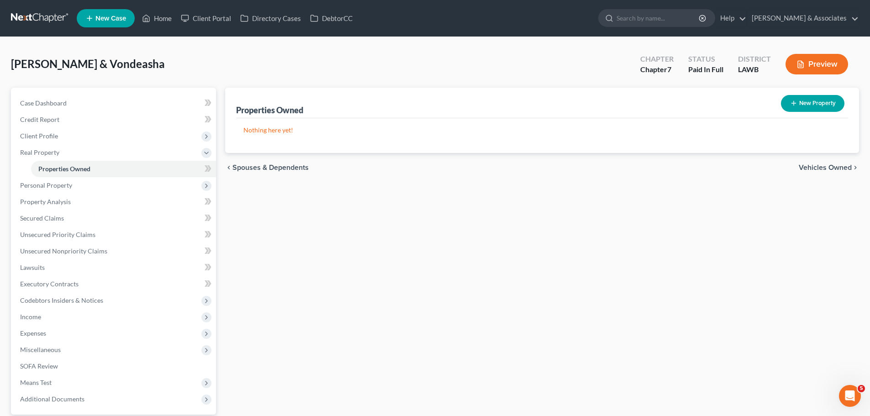
click at [792, 101] on icon "button" at bounding box center [793, 103] width 7 height 7
select select "2"
select select "0"
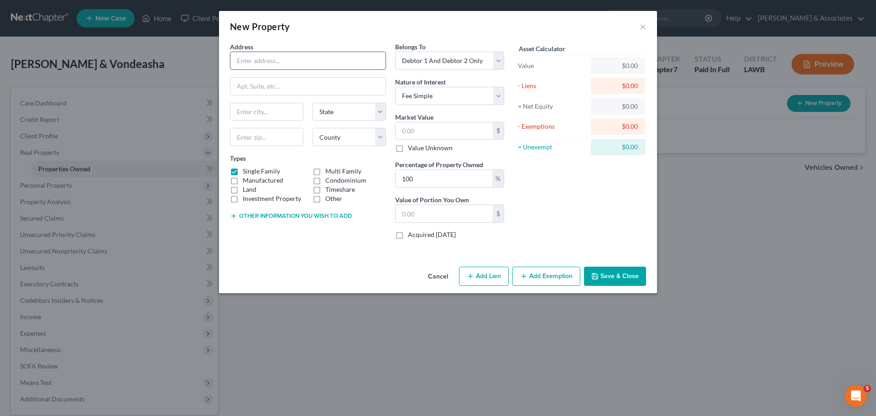
click at [277, 67] on input "text" at bounding box center [308, 60] width 155 height 17
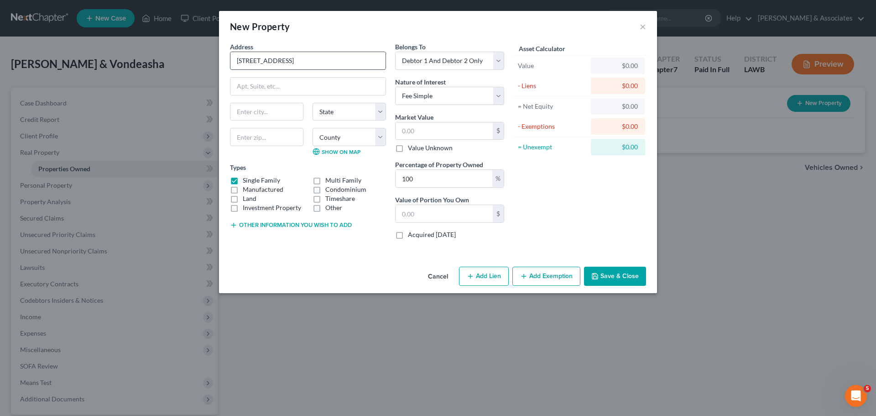
type input "[STREET_ADDRESS]"
type input "70507"
type input "[GEOGRAPHIC_DATA]"
select select "19"
drag, startPoint x: 265, startPoint y: 138, endPoint x: 236, endPoint y: 138, distance: 29.2
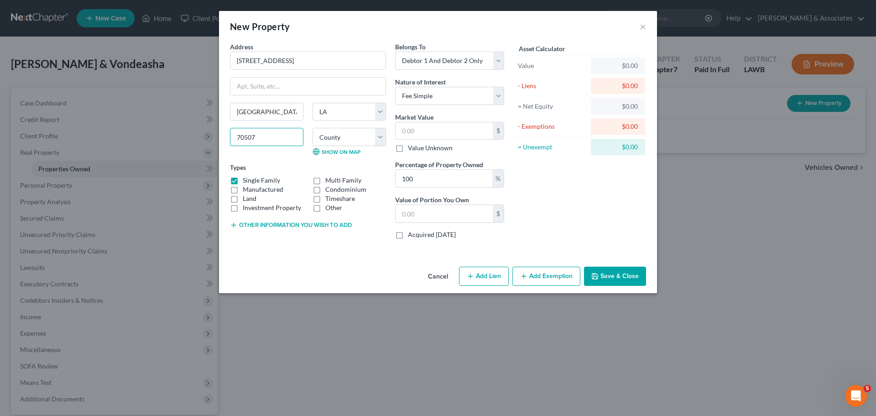
click at [236, 138] on input "70507" at bounding box center [266, 137] width 73 height 18
click at [343, 138] on select "County Acadia Allen Ascension Assumption Avoyelles Beauregard Bienville Bossier…" at bounding box center [349, 137] width 73 height 18
select select "28"
click at [313, 128] on select "County Acadia Allen Ascension Assumption Avoyelles Beauregard Bienville Bossier…" at bounding box center [349, 137] width 73 height 18
click at [316, 257] on div "Address * 623 Bay Meadow Lane Lafayette State AL AK AR AZ CA CO CT DE DC FL GA …" at bounding box center [438, 152] width 438 height 221
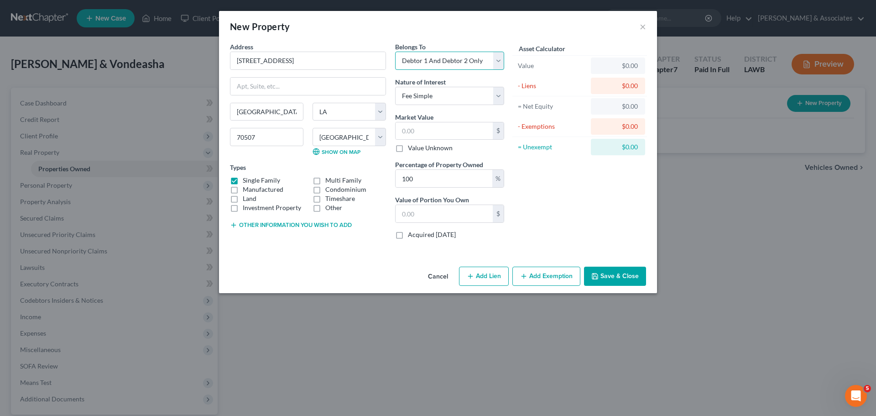
drag, startPoint x: 453, startPoint y: 56, endPoint x: 454, endPoint y: 66, distance: 9.6
click at [453, 56] on select "Select Debtor 1 Only Debtor 2 Only Debtor 1 And Debtor 2 Only At Least One Of T…" at bounding box center [449, 61] width 109 height 18
select select "4"
click at [395, 52] on select "Select Debtor 1 Only Debtor 2 Only Debtor 1 And Debtor 2 Only At Least One Of T…" at bounding box center [449, 61] width 109 height 18
drag, startPoint x: 335, startPoint y: 59, endPoint x: 156, endPoint y: 51, distance: 179.6
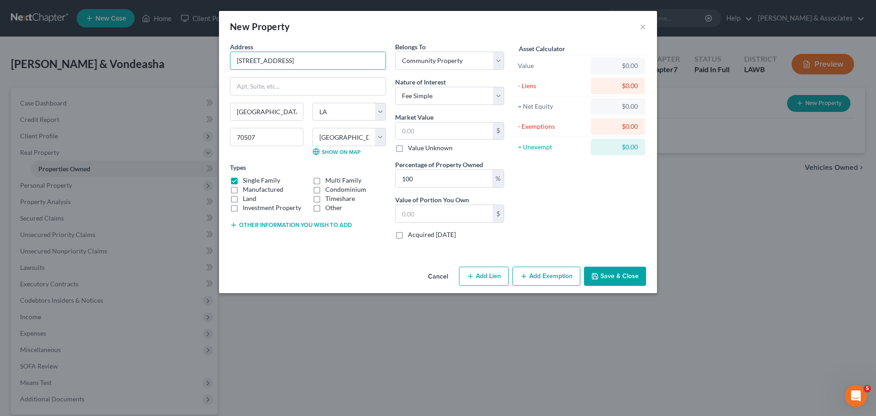
click at [156, 51] on div "New Property × Address * 623 Bay Meadow Lane Lafayette State AL AK AR AZ CA CO …" at bounding box center [438, 208] width 876 height 416
click at [425, 133] on input "text" at bounding box center [444, 130] width 97 height 17
paste input "331,078"
type input "331,078"
type input "331,078.00"
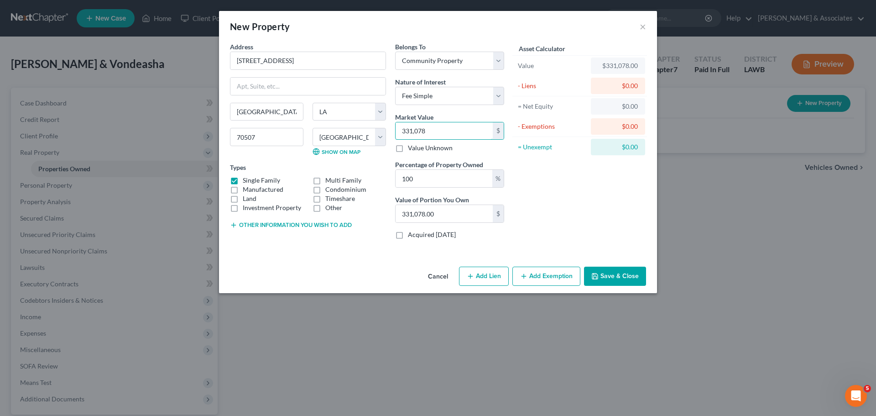
type input "331,078"
click at [357, 266] on div "Cancel Add Lien Add Lease Add Exemption Save & Close" at bounding box center [438, 278] width 438 height 30
click at [560, 282] on button "Add Exemption" at bounding box center [547, 276] width 68 height 19
select select "2"
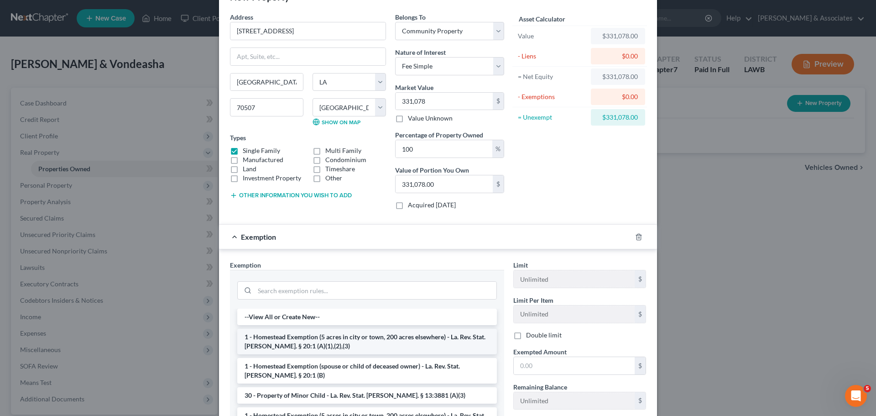
scroll to position [46, 0]
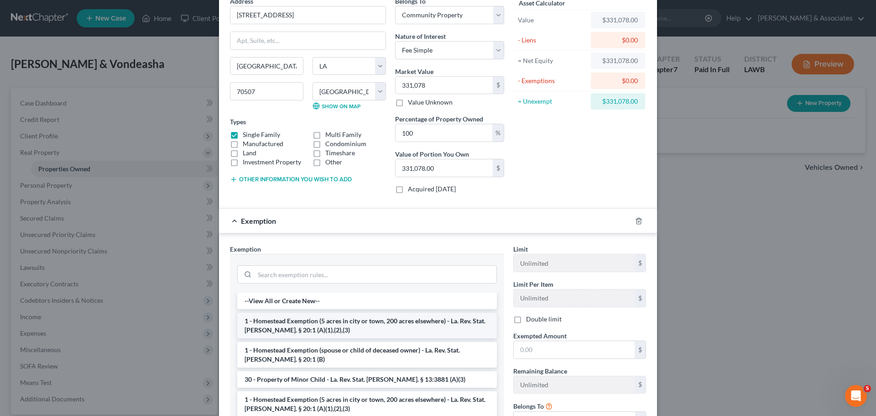
click at [301, 321] on li "1 - Homestead Exemption (5 acres in city or town, 200 acres elsewhere) - La. Re…" at bounding box center [367, 326] width 260 height 26
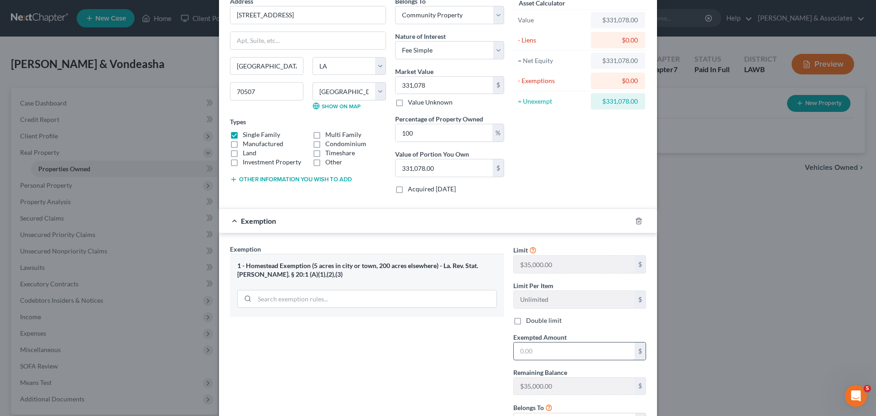
drag, startPoint x: 559, startPoint y: 357, endPoint x: 580, endPoint y: 351, distance: 21.7
click at [571, 354] on input "text" at bounding box center [574, 350] width 121 height 17
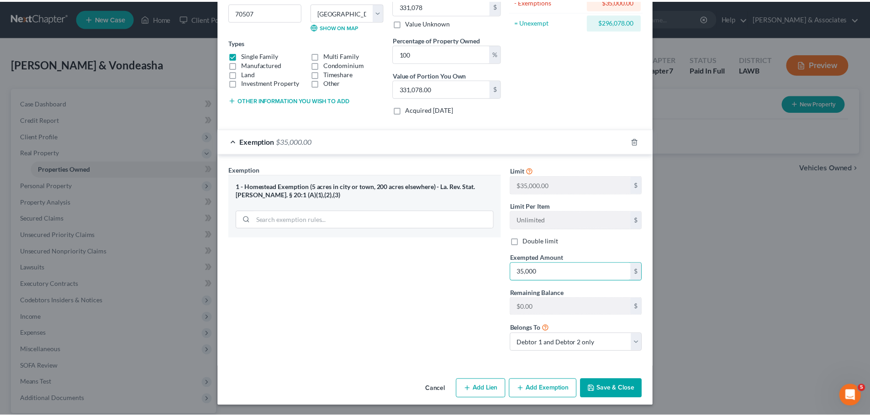
scroll to position [126, 0]
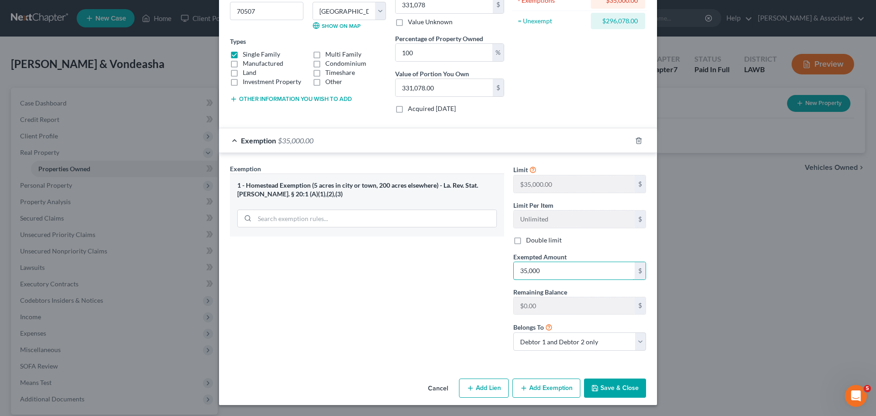
type input "35,000"
click at [615, 393] on button "Save & Close" at bounding box center [615, 387] width 62 height 19
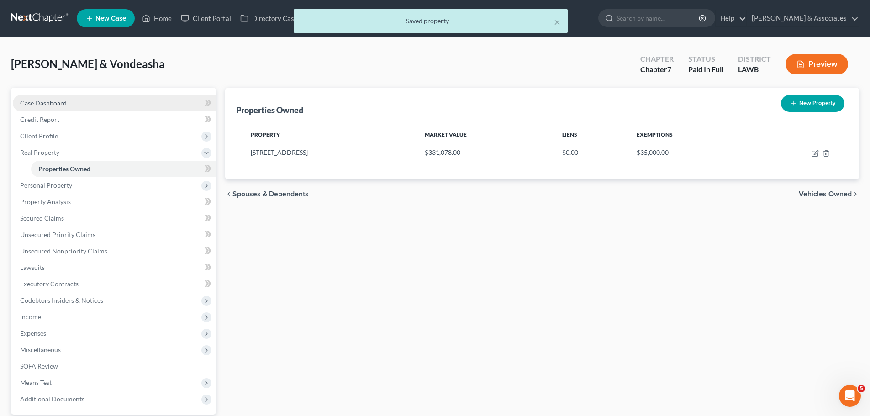
click at [110, 102] on link "Case Dashboard" at bounding box center [114, 103] width 203 height 16
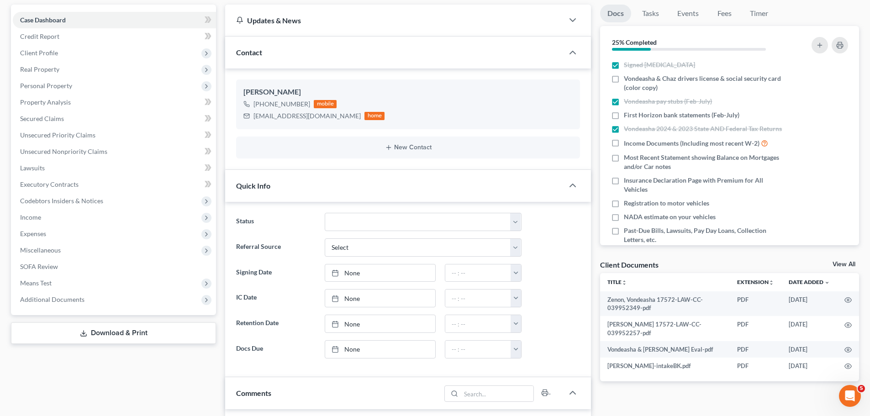
scroll to position [228, 0]
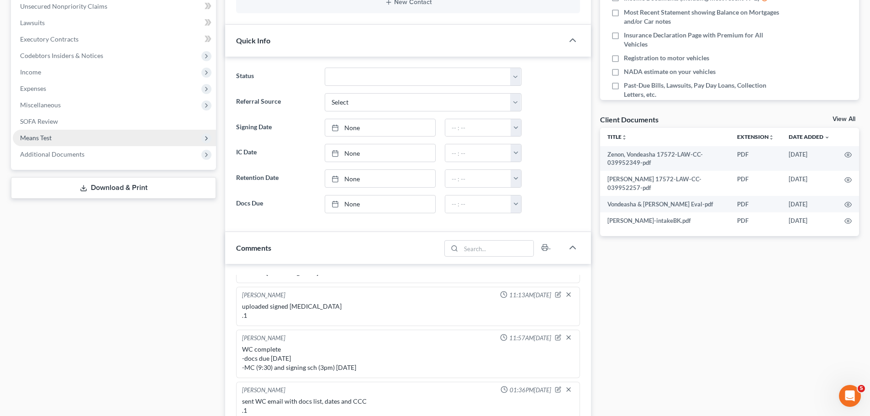
drag, startPoint x: 46, startPoint y: 84, endPoint x: 197, endPoint y: 145, distance: 163.4
click at [46, 84] on span "Expenses" at bounding box center [114, 88] width 203 height 16
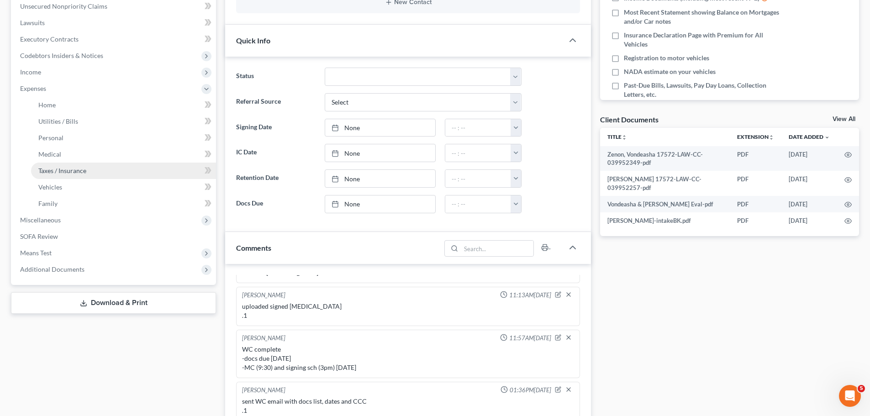
click at [65, 167] on span "Taxes / Insurance" at bounding box center [62, 171] width 48 height 8
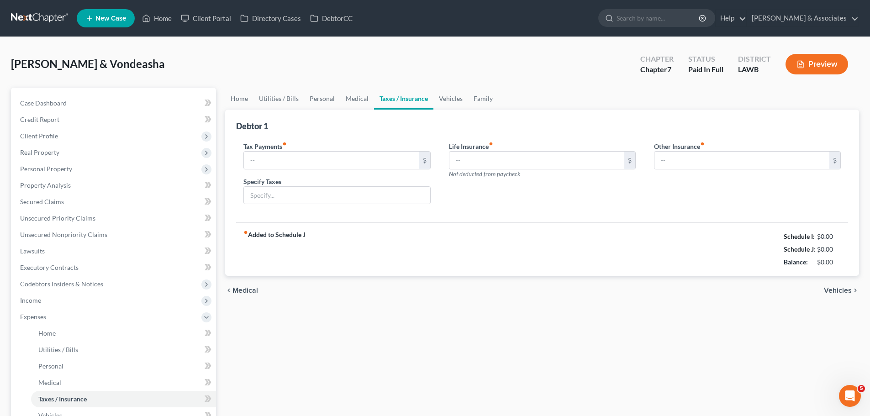
type input "0.00"
click at [479, 163] on input "0.00" at bounding box center [536, 160] width 175 height 17
type input "42.58"
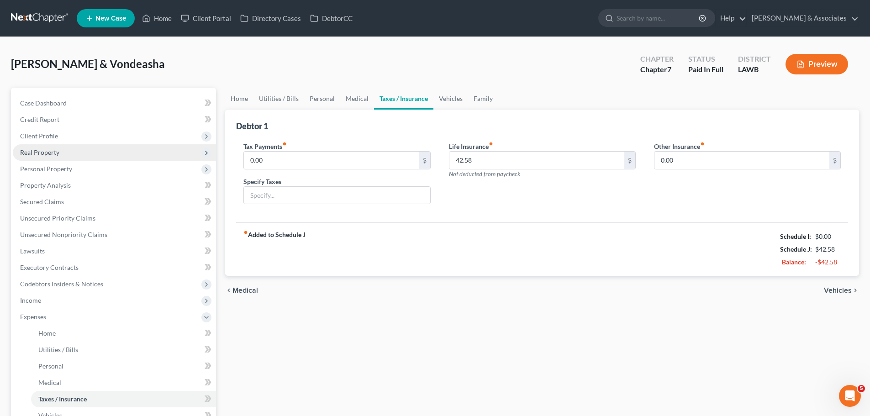
click at [39, 148] on span "Real Property" at bounding box center [39, 152] width 39 height 8
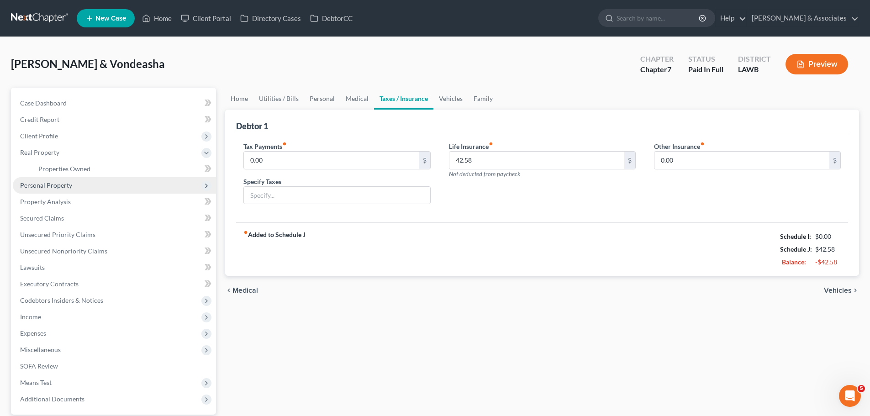
click at [55, 188] on span "Personal Property" at bounding box center [46, 185] width 52 height 8
click at [110, 190] on link "Vehicles Owned" at bounding box center [123, 185] width 185 height 16
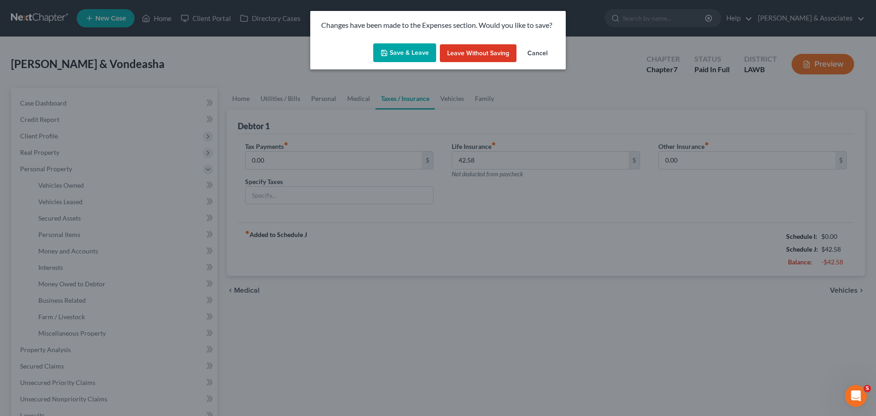
click at [395, 57] on button "Save & Leave" at bounding box center [404, 52] width 63 height 19
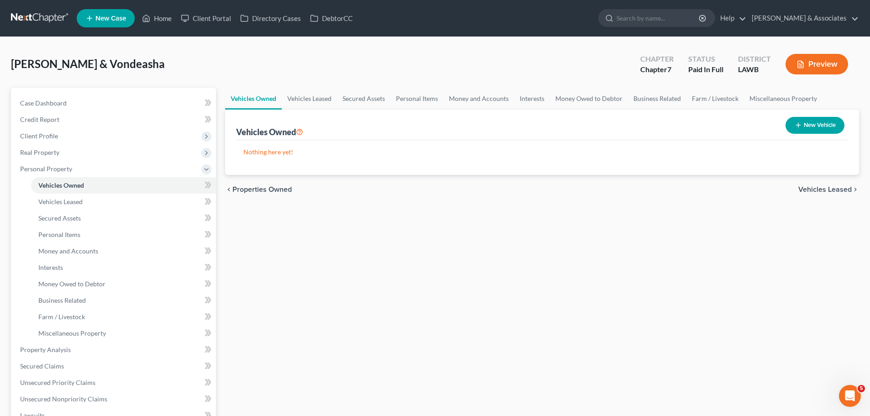
click at [812, 126] on button "New Vehicle" at bounding box center [814, 125] width 59 height 17
select select "0"
select select "2"
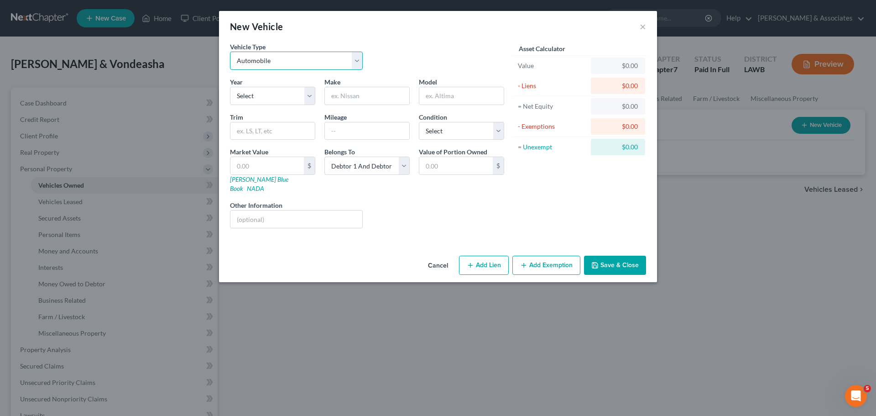
click at [264, 67] on select "Select Automobile Truck Trailer Watercraft Aircraft Motor Home Atv Other Vehicle" at bounding box center [296, 61] width 133 height 18
click at [262, 89] on select "Select 2026 2025 2024 2023 2022 2021 2020 2019 2018 2017 2016 2015 2014 2013 20…" at bounding box center [272, 96] width 85 height 18
select select "1"
click at [230, 87] on select "Select 2026 2025 2024 2023 2022 2021 2020 2019 2018 2017 2016 2015 2014 2013 20…" at bounding box center [272, 96] width 85 height 18
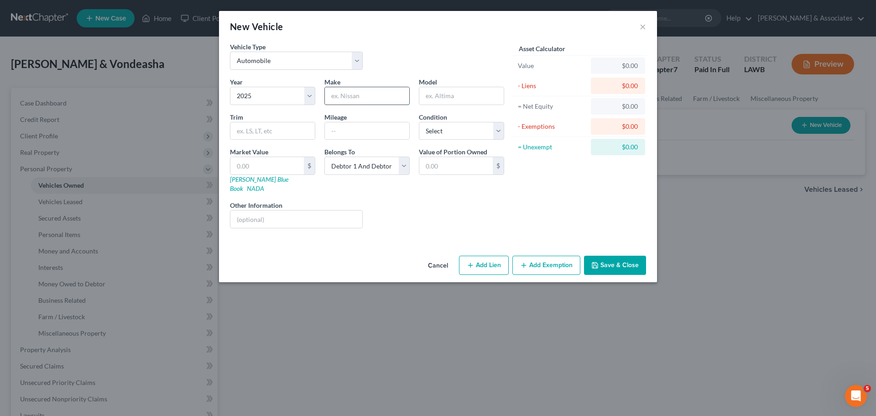
click at [348, 92] on input "text" at bounding box center [367, 95] width 84 height 17
type input "Kia"
type input "K5"
click at [542, 211] on div "Asset Calculator Value $0.00 - Liens $0.00 = Net Equity $0.00 - Exemptions $0.0…" at bounding box center [580, 139] width 142 height 194
click at [554, 258] on button "Add Exemption" at bounding box center [547, 265] width 68 height 19
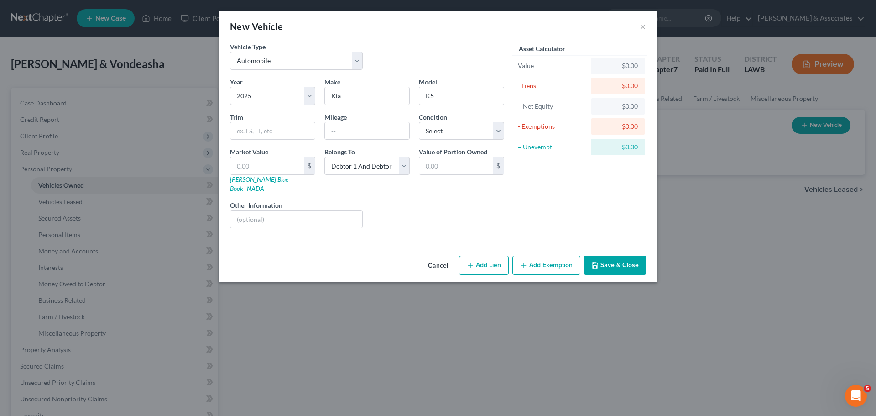
select select "2"
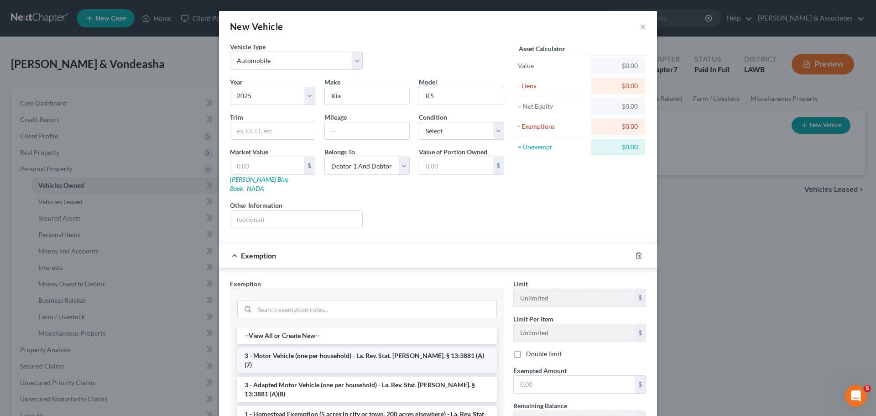
click at [345, 353] on li "3 - Motor Vehicle (one per household) - La. Rev. Stat. Ann. § 13:3881 (A)(7)" at bounding box center [367, 360] width 260 height 26
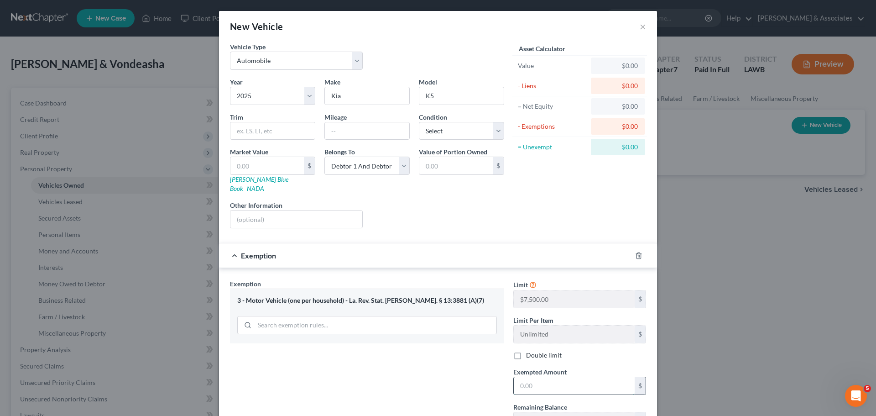
click at [575, 377] on input "text" at bounding box center [574, 385] width 121 height 17
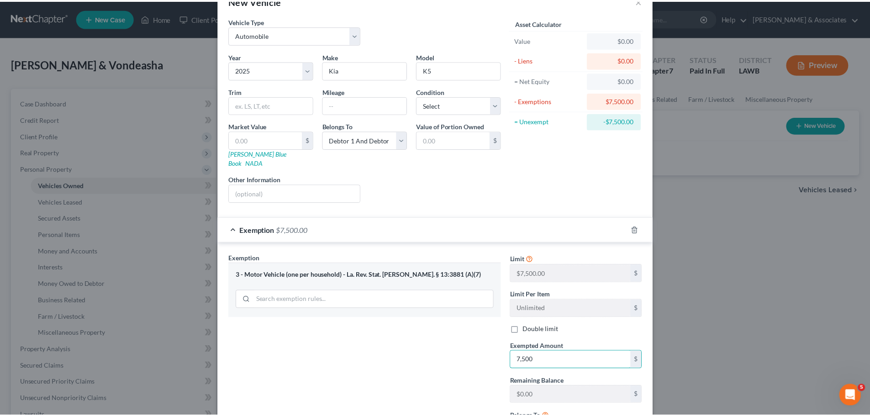
scroll to position [106, 0]
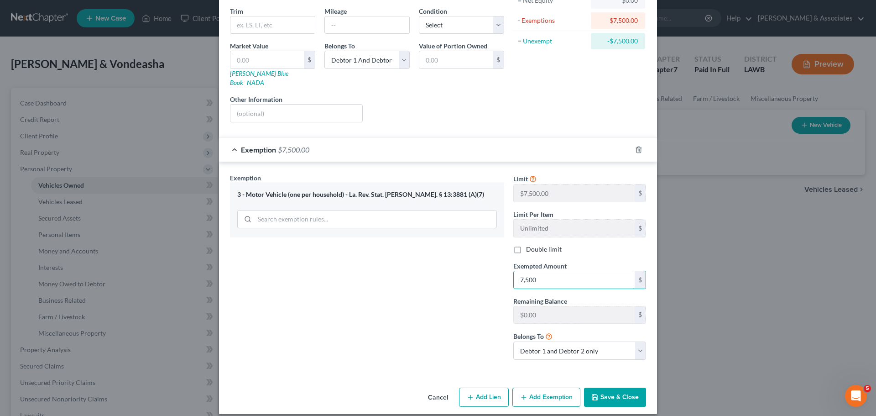
type input "7,500"
click at [633, 390] on button "Save & Close" at bounding box center [615, 397] width 62 height 19
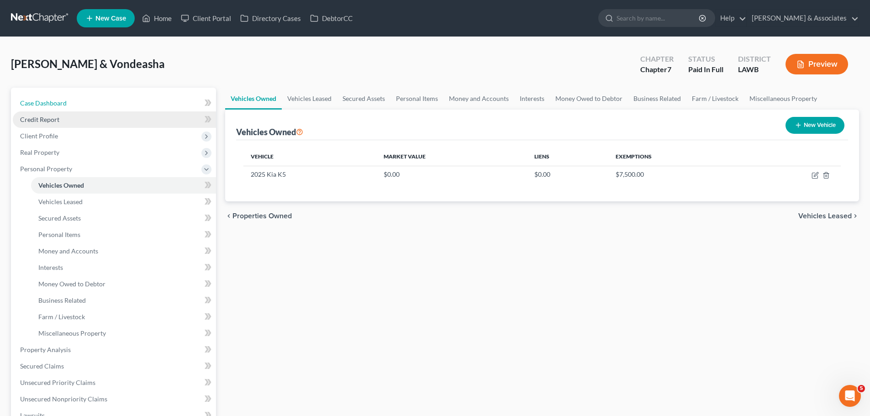
drag, startPoint x: 91, startPoint y: 103, endPoint x: 100, endPoint y: 112, distance: 12.9
click at [91, 103] on link "Case Dashboard" at bounding box center [114, 103] width 203 height 16
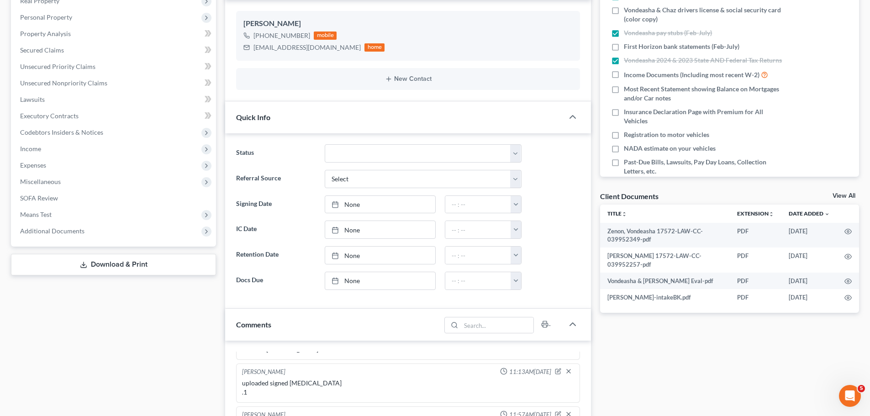
scroll to position [274, 0]
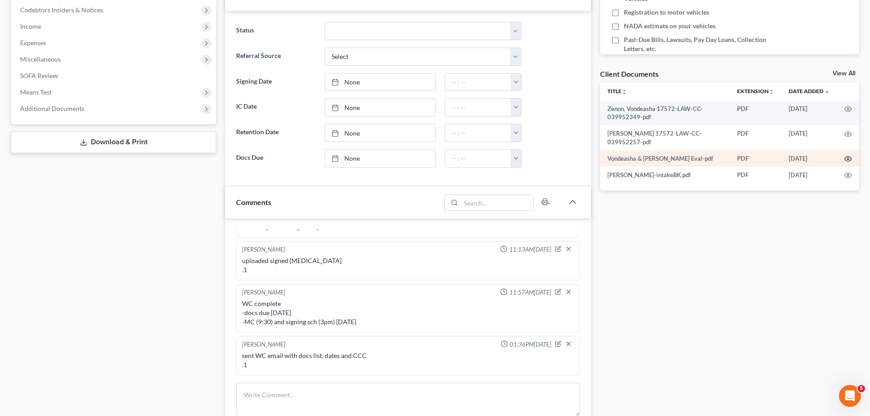
click at [849, 160] on icon "button" at bounding box center [847, 158] width 7 height 7
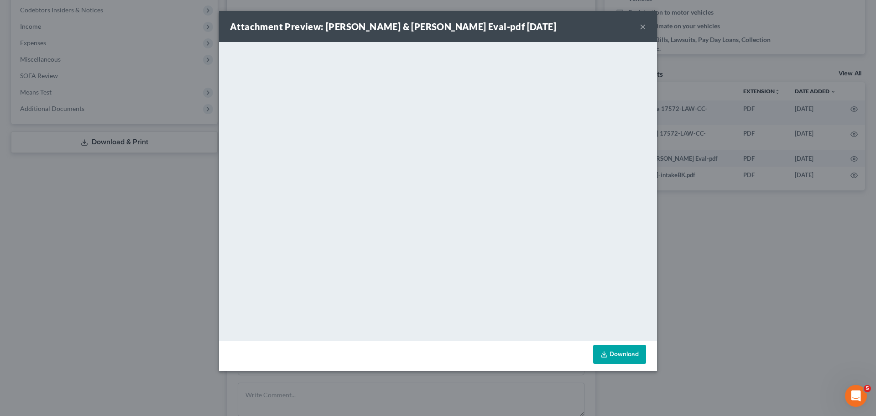
click at [641, 27] on button "×" at bounding box center [643, 26] width 6 height 11
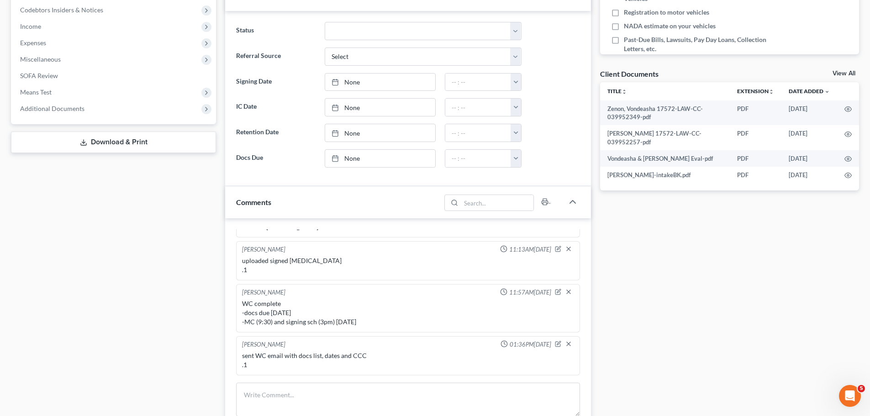
scroll to position [0, 0]
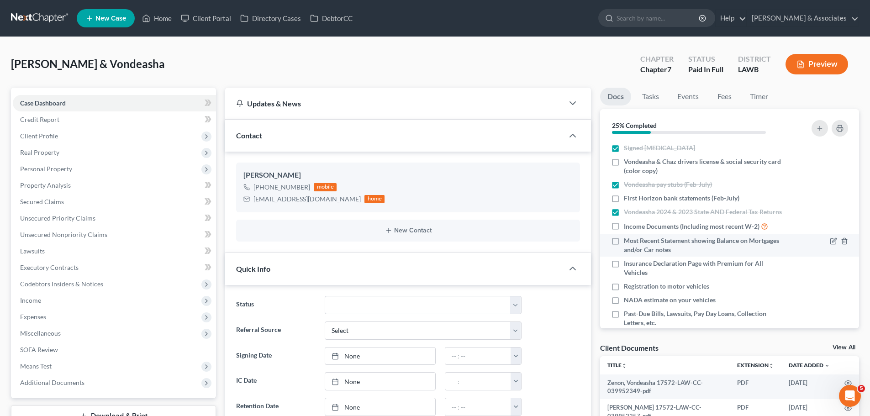
click at [752, 254] on span "Most Recent Statement showing Balance on Mortgages and/or Car notes" at bounding box center [704, 245] width 162 height 18
click at [633, 242] on input "Most Recent Statement showing Balance on Mortgages and/or Car notes" at bounding box center [630, 239] width 6 height 6
checkbox input "true"
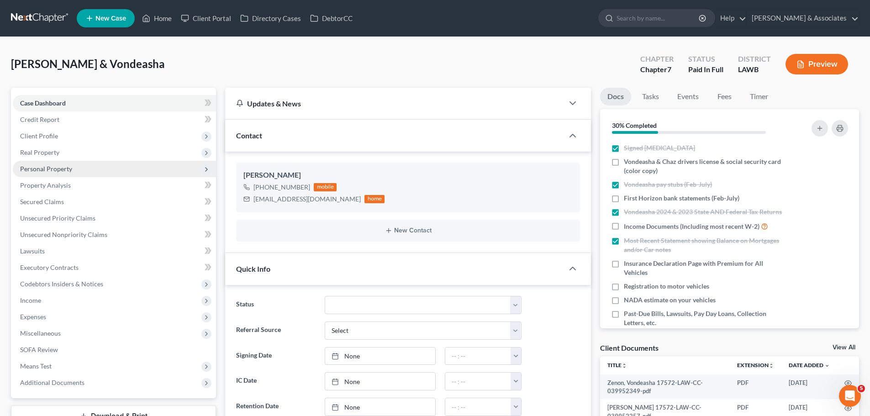
click at [54, 173] on span "Personal Property" at bounding box center [114, 169] width 203 height 16
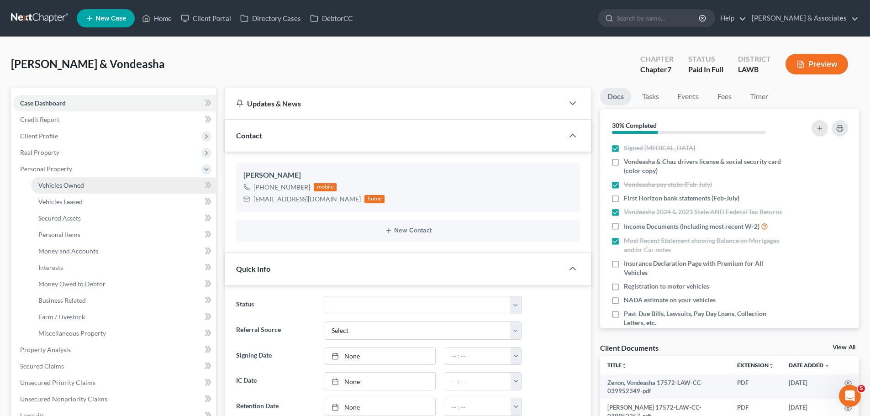
click at [65, 183] on span "Vehicles Owned" at bounding box center [61, 185] width 46 height 8
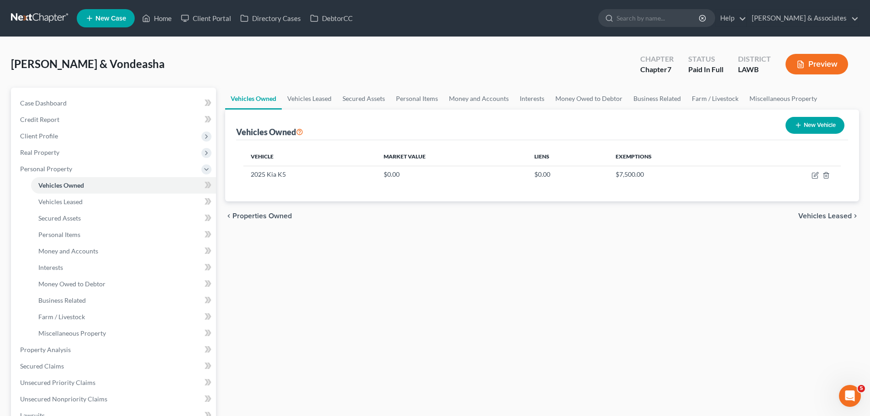
click at [845, 116] on div "New Vehicle" at bounding box center [814, 125] width 66 height 24
click at [838, 124] on button "New Vehicle" at bounding box center [814, 125] width 59 height 17
select select "0"
select select "2"
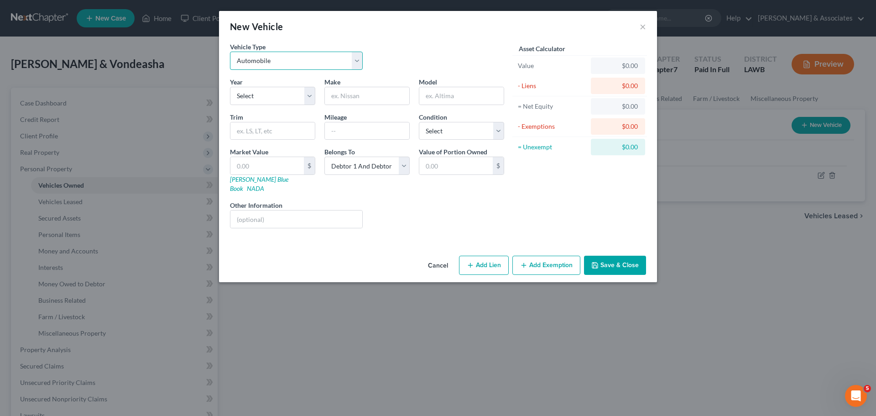
click at [285, 68] on select "Select Automobile Truck Trailer Watercraft Aircraft Motor Home Atv Other Vehicle" at bounding box center [296, 61] width 133 height 18
click at [271, 91] on select "Select 2026 2025 2024 2023 2022 2021 2020 2019 2018 2017 2016 2015 2014 2013 20…" at bounding box center [272, 96] width 85 height 18
select select "4"
click at [230, 87] on select "Select 2026 2025 2024 2023 2022 2021 2020 2019 2018 2017 2016 2015 2014 2013 20…" at bounding box center [272, 96] width 85 height 18
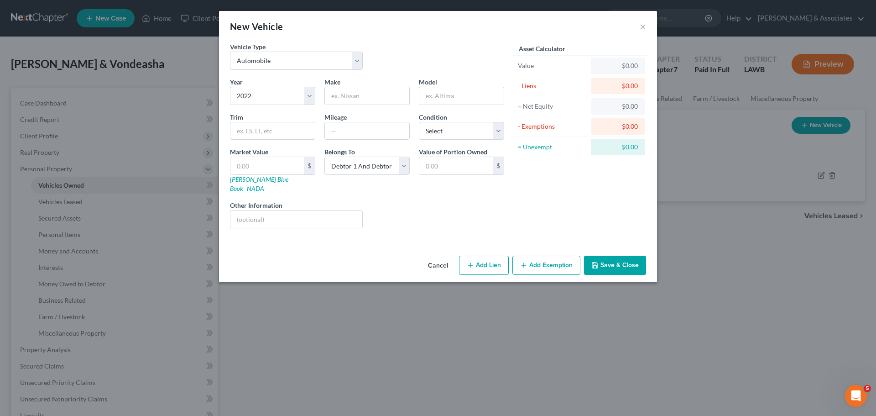
click at [368, 108] on div "Year Select 2026 2025 2024 2023 2022 2021 2020 2019 2018 2017 2016 2015 2014 20…" at bounding box center [366, 156] width 283 height 158
click at [369, 102] on input "text" at bounding box center [367, 95] width 84 height 17
type input "Ford"
type input "F"
type input "250"
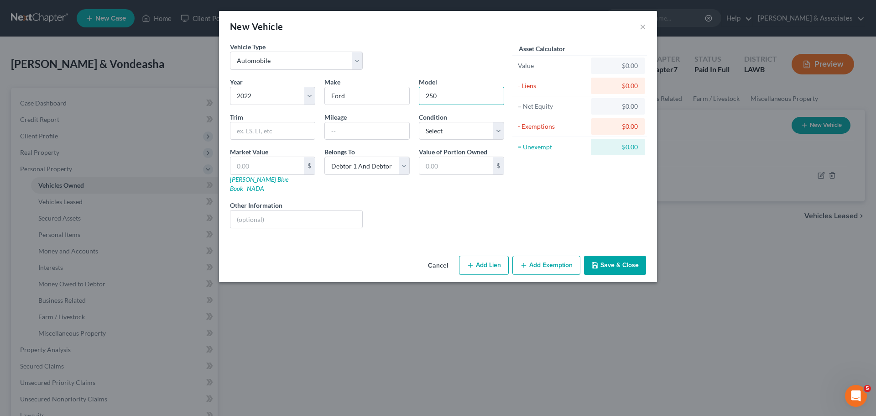
click at [620, 258] on button "Save & Close" at bounding box center [615, 265] width 62 height 19
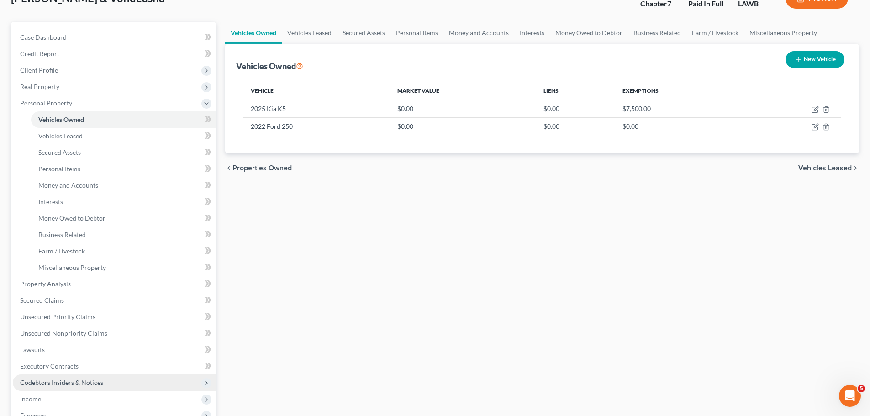
scroll to position [91, 0]
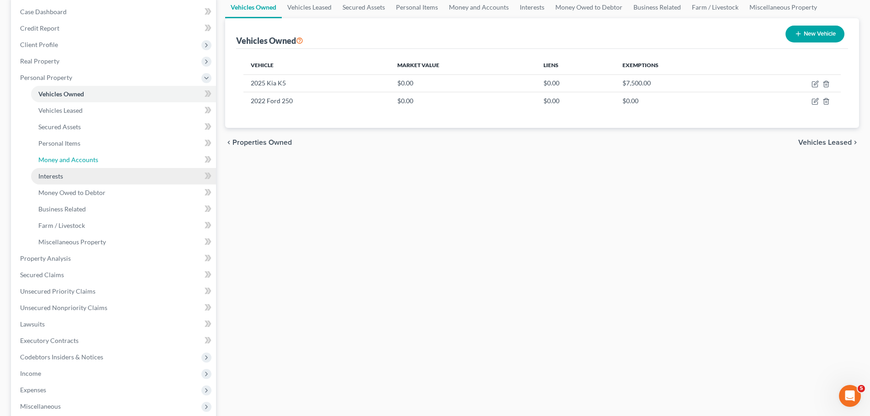
drag, startPoint x: 60, startPoint y: 165, endPoint x: 86, endPoint y: 177, distance: 28.6
click at [60, 165] on link "Money and Accounts" at bounding box center [123, 160] width 185 height 16
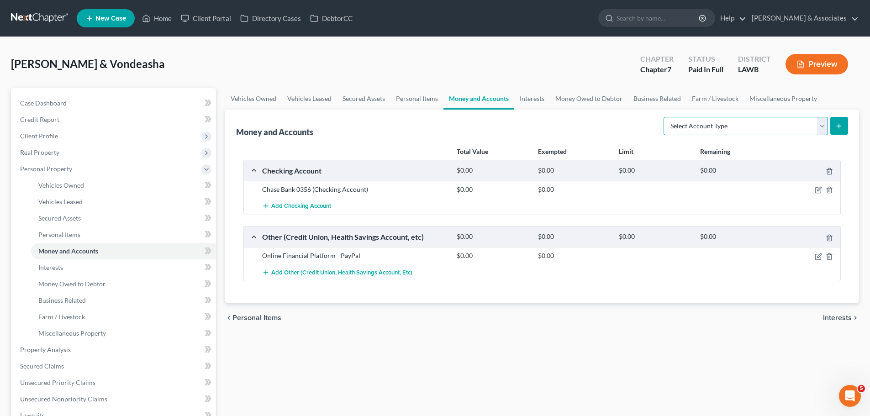
click at [761, 123] on select "Select Account Type Brokerage Cash on Hand Certificates of Deposit Checking Acc…" at bounding box center [745, 126] width 164 height 18
select select "checking"
click at [665, 117] on select "Select Account Type Brokerage Cash on Hand Certificates of Deposit Checking Acc…" at bounding box center [745, 126] width 164 height 18
click at [842, 122] on icon "submit" at bounding box center [838, 125] width 7 height 7
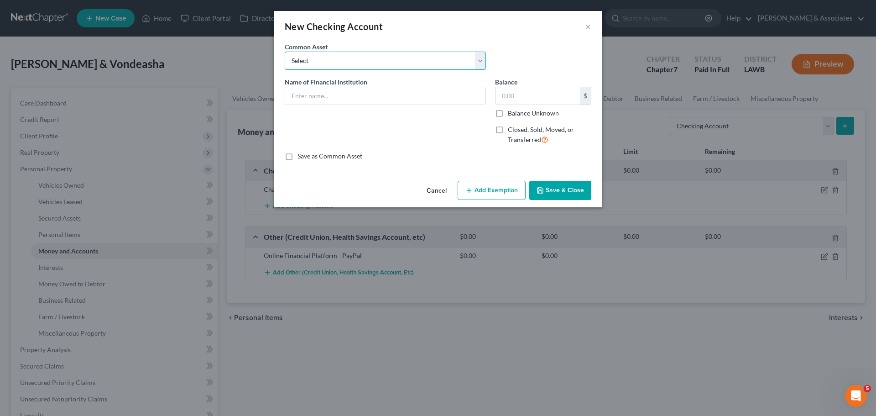
click at [393, 63] on select "Select Essential Federal Credit Union USAA Federal Savings Bank Neighbors Feder…" at bounding box center [385, 61] width 201 height 18
click at [340, 41] on div "New Checking Account ×" at bounding box center [438, 26] width 329 height 31
click at [338, 94] on input "text" at bounding box center [385, 95] width 200 height 17
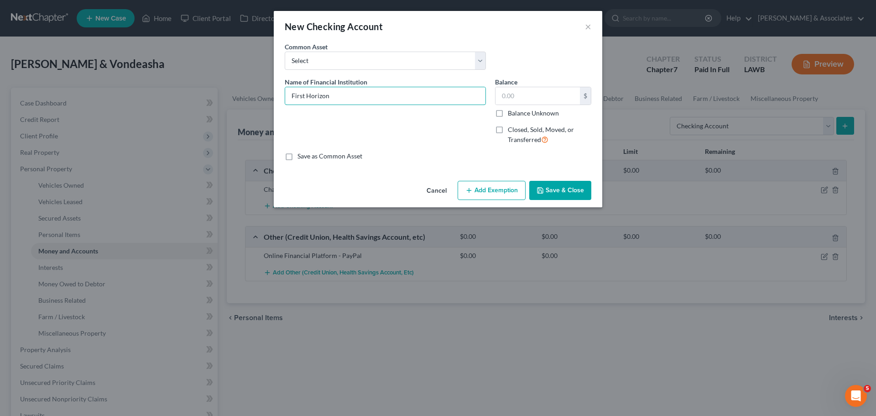
type input "First Horizon"
click at [448, 189] on button "Cancel" at bounding box center [436, 191] width 35 height 18
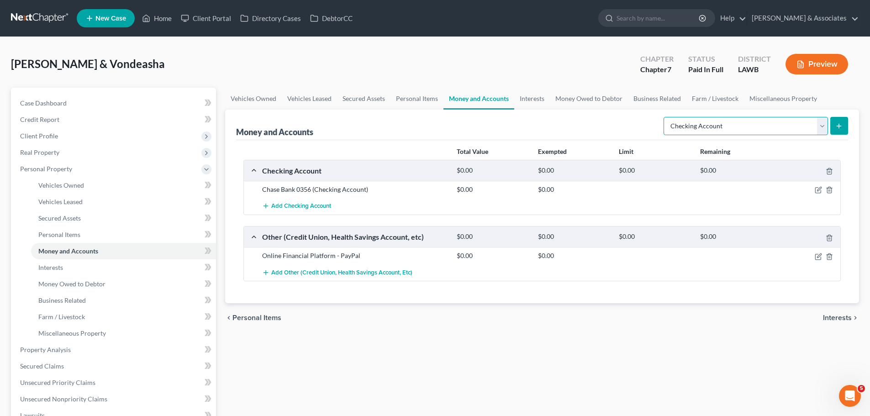
drag, startPoint x: 769, startPoint y: 126, endPoint x: 764, endPoint y: 131, distance: 7.1
click at [769, 126] on select "Select Account Type Brokerage Cash on Hand Certificates of Deposit Checking Acc…" at bounding box center [745, 126] width 164 height 18
select select "savings"
click at [665, 117] on select "Select Account Type Brokerage Cash on Hand Certificates of Deposit Checking Acc…" at bounding box center [745, 126] width 164 height 18
click at [838, 121] on button "submit" at bounding box center [839, 126] width 18 height 18
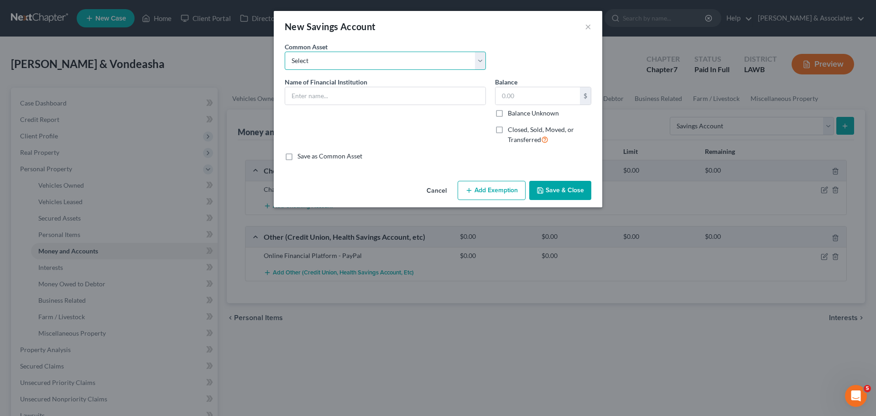
click at [384, 64] on select "Select Essential Federal Credit Union LA Federal Credit Union Regions Bank Chas…" at bounding box center [385, 61] width 201 height 18
click at [354, 38] on div "New Savings Account ×" at bounding box center [438, 26] width 329 height 31
click at [349, 97] on input "text" at bounding box center [385, 95] width 200 height 17
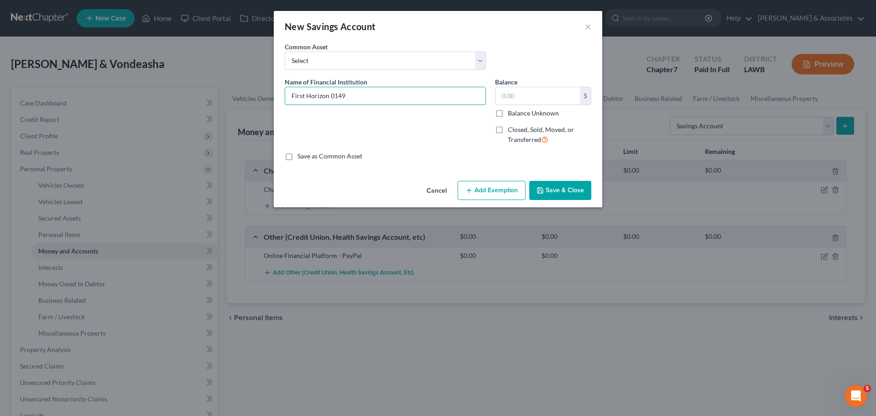
type input "First Horizon 0149"
click at [529, 114] on label "Balance Unknown" at bounding box center [533, 113] width 51 height 9
click at [518, 114] on input "Balance Unknown" at bounding box center [515, 112] width 6 height 6
checkbox input "true"
type input "0.00"
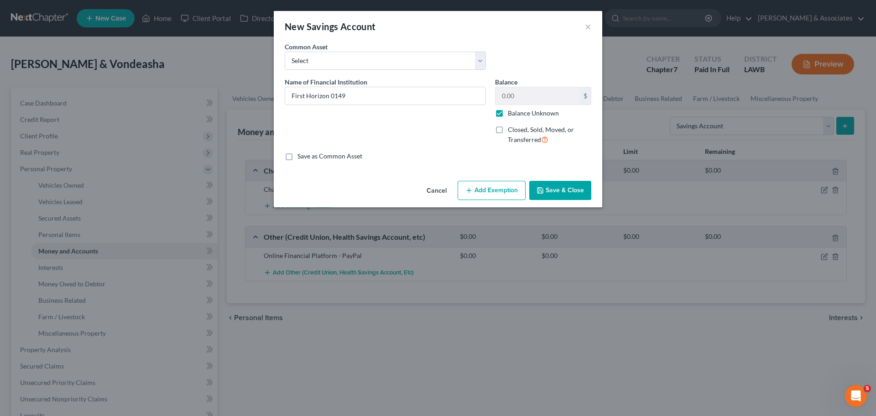
click at [562, 185] on button "Save & Close" at bounding box center [560, 190] width 62 height 19
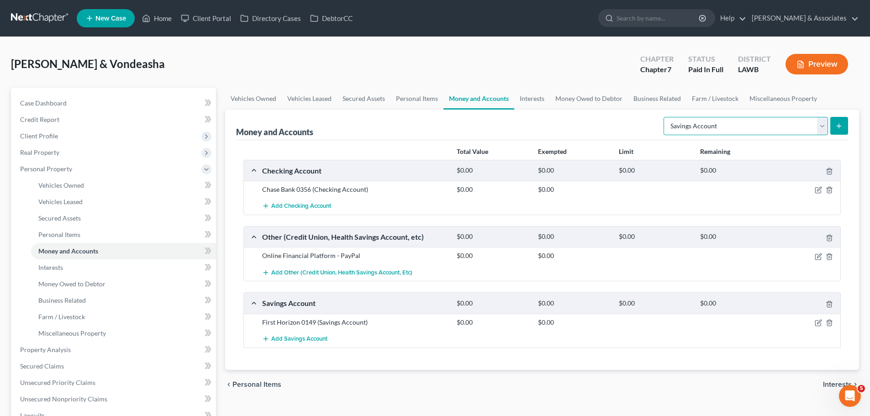
click at [749, 128] on select "Select Account Type Brokerage Cash on Hand Certificates of Deposit Checking Acc…" at bounding box center [745, 126] width 164 height 18
select select "checking"
click at [665, 117] on select "Select Account Type Brokerage Cash on Hand Certificates of Deposit Checking Acc…" at bounding box center [745, 126] width 164 height 18
click at [837, 132] on button "submit" at bounding box center [839, 126] width 18 height 18
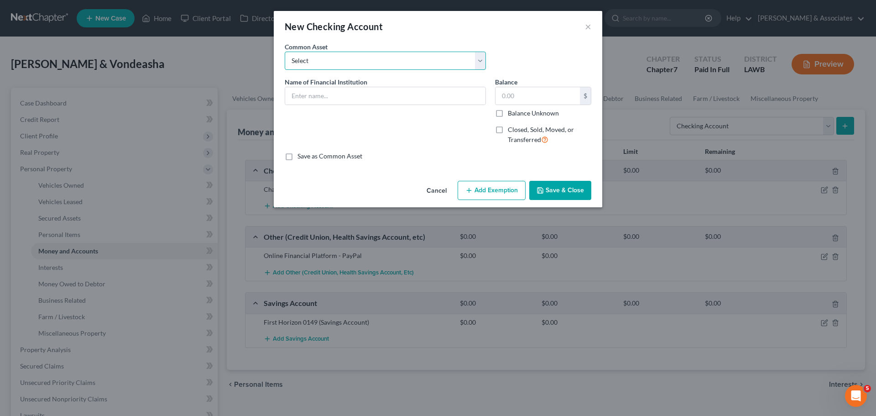
click at [293, 57] on select "Select Essential Federal Credit Union USAA Federal Savings Bank Neighbors Feder…" at bounding box center [385, 61] width 201 height 18
click at [330, 55] on select "Select Essential Federal Credit Union USAA Federal Savings Bank Neighbors Feder…" at bounding box center [385, 61] width 201 height 18
click at [347, 91] on input "text" at bounding box center [385, 95] width 200 height 17
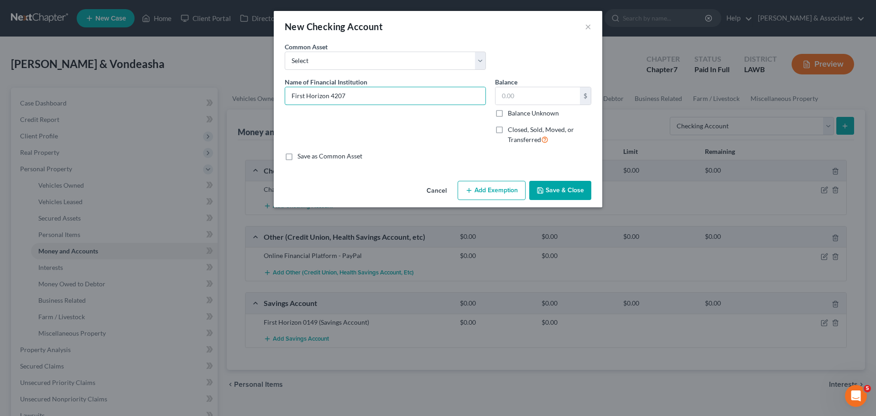
type input "First Horizon 4207"
click at [515, 110] on label "Balance Unknown" at bounding box center [533, 113] width 51 height 9
click at [515, 110] on input "Balance Unknown" at bounding box center [515, 112] width 6 height 6
checkbox input "true"
type input "0.00"
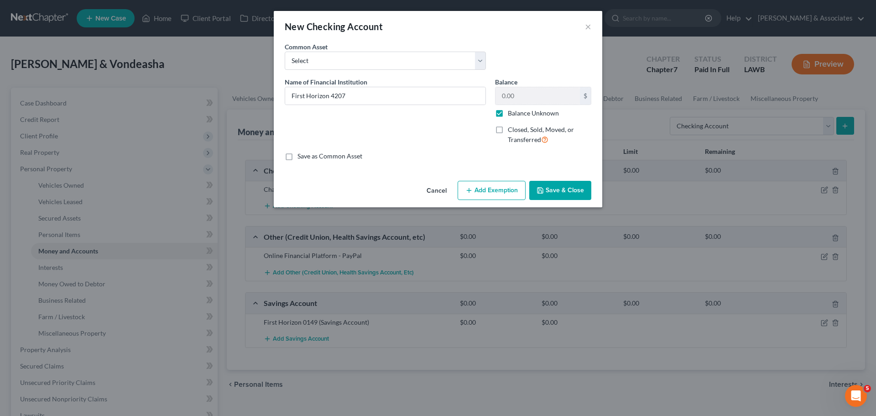
click at [568, 191] on button "Save & Close" at bounding box center [560, 190] width 62 height 19
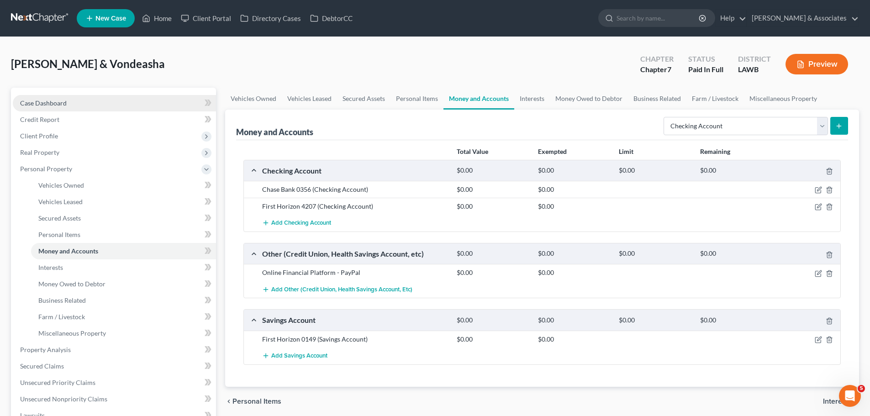
click at [132, 110] on link "Case Dashboard" at bounding box center [114, 103] width 203 height 16
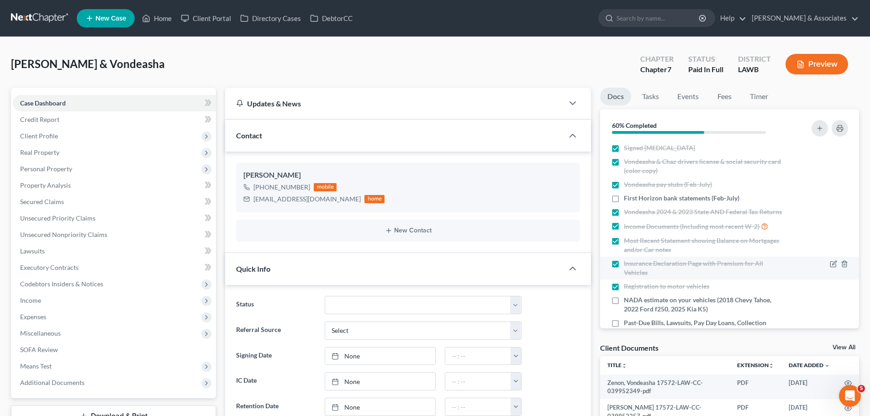
scroll to position [175, 0]
click at [678, 201] on span "First Horizon bank statements (Feb-July)" at bounding box center [680, 198] width 115 height 9
click at [633, 199] on input "First Horizon bank statements (Feb-July)" at bounding box center [630, 197] width 6 height 6
checkbox input "true"
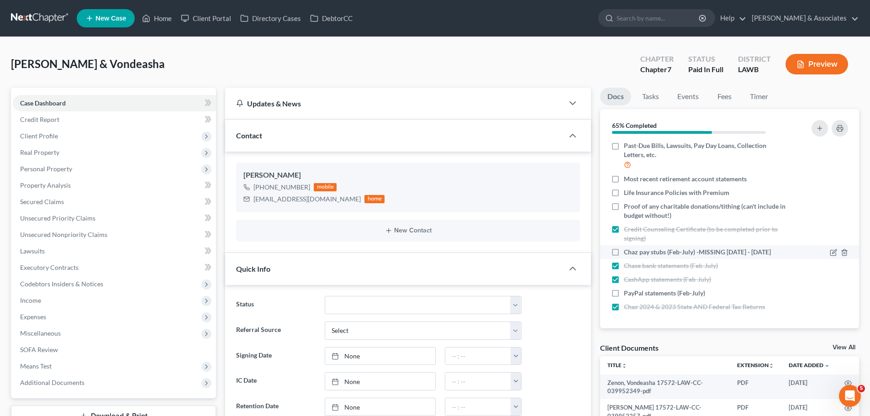
scroll to position [186, 0]
click at [79, 170] on span "Personal Property" at bounding box center [114, 169] width 203 height 16
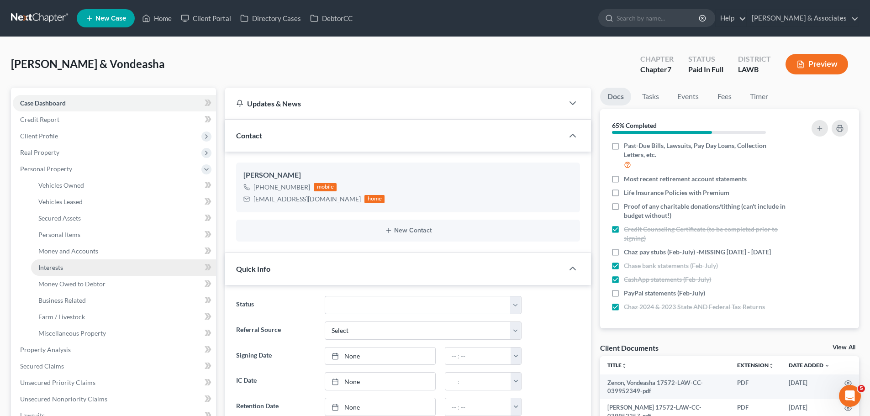
click at [62, 266] on span "Interests" at bounding box center [50, 267] width 25 height 8
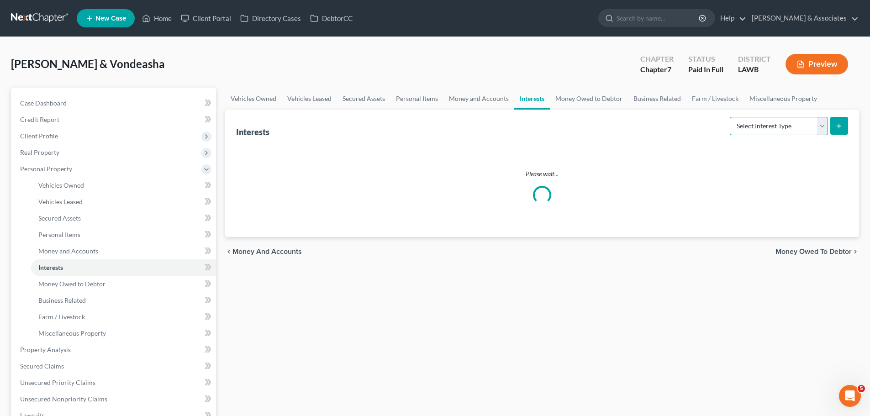
click at [777, 125] on select "Select Interest Type 401K Annuity Bond Education IRA Government Bond Government…" at bounding box center [778, 126] width 98 height 18
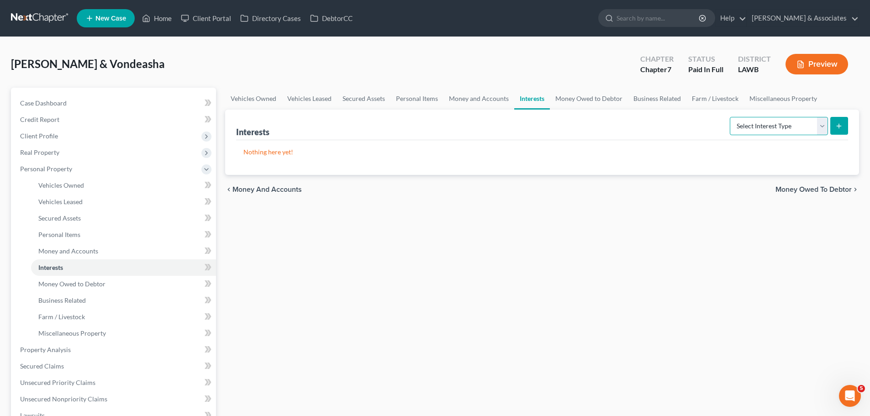
select select "other_retirement_plan"
click at [730, 117] on select "Select Interest Type 401K Annuity Bond Education IRA Government Bond Government…" at bounding box center [778, 126] width 98 height 18
click at [840, 129] on icon "submit" at bounding box center [838, 125] width 7 height 7
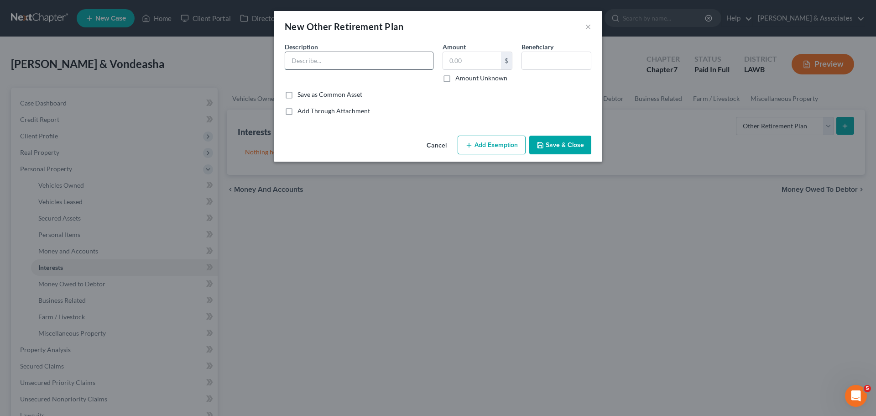
click at [343, 68] on input "text" at bounding box center [359, 60] width 148 height 17
type input "John Hancock"
type input "512.73"
click at [587, 141] on button "Save & Close" at bounding box center [560, 145] width 62 height 19
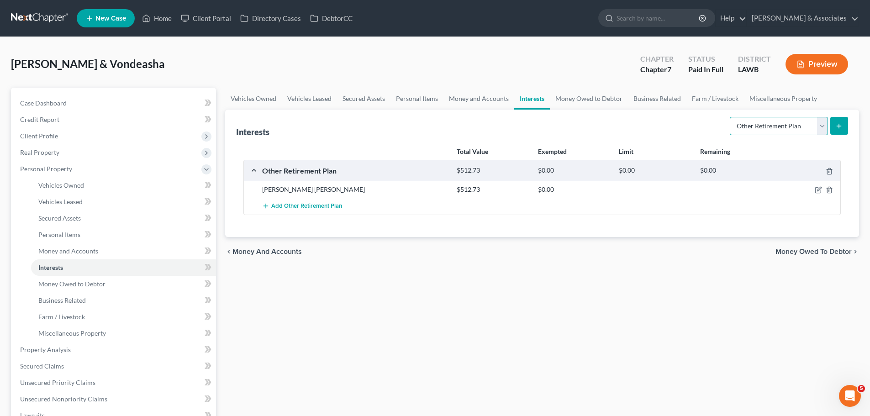
drag, startPoint x: 783, startPoint y: 124, endPoint x: 782, endPoint y: 129, distance: 4.7
click at [783, 124] on select "Select Interest Type 401K Annuity Bond Education IRA Government Bond Government…" at bounding box center [778, 126] width 98 height 18
select select "401k"
click at [730, 117] on select "Select Interest Type 401K Annuity Bond Education IRA Government Bond Government…" at bounding box center [778, 126] width 98 height 18
click at [838, 121] on button "submit" at bounding box center [839, 126] width 18 height 18
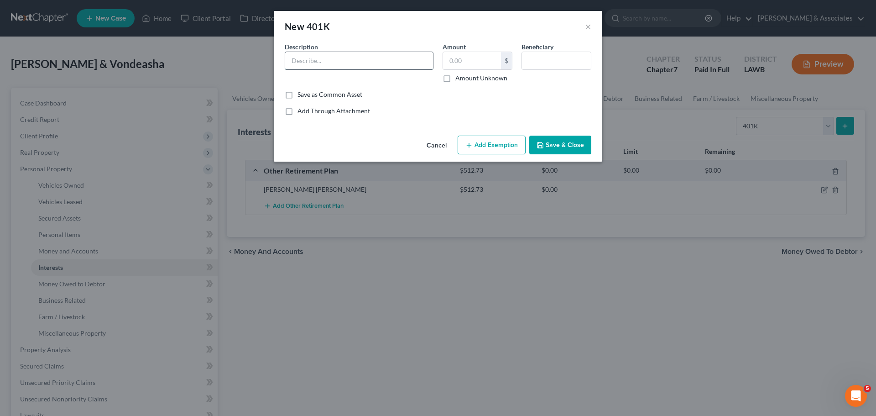
click at [308, 58] on input "text" at bounding box center [359, 60] width 148 height 17
type input "3"
type input "John Hancock"
type input "301.51"
click at [574, 157] on div "Cancel Add Exemption Save & Close" at bounding box center [438, 147] width 329 height 30
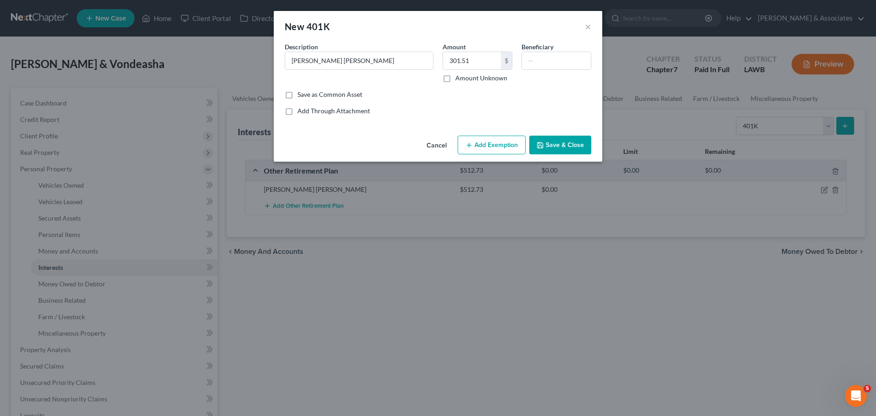
click at [571, 135] on div "Cancel Add Exemption Save & Close" at bounding box center [438, 147] width 329 height 30
click at [572, 136] on button "Save & Close" at bounding box center [560, 145] width 62 height 19
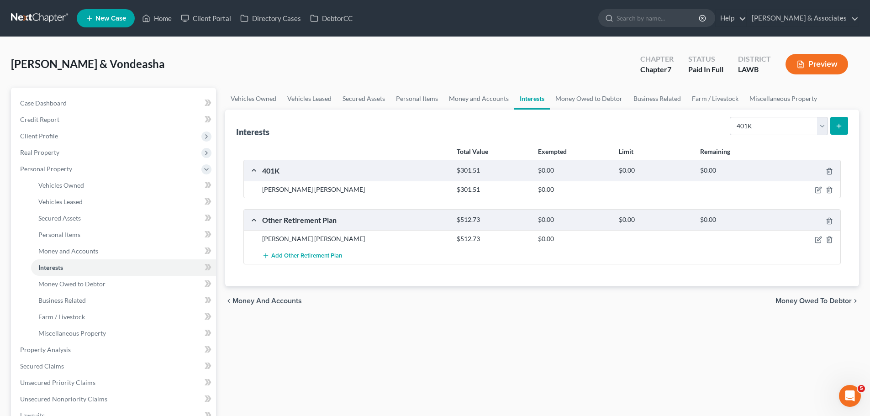
click at [598, 232] on div "Other Retirement Plan $512.73 $0.00 $0.00 $0.00 John Hancock $512.73 $0.00 Add …" at bounding box center [541, 236] width 597 height 55
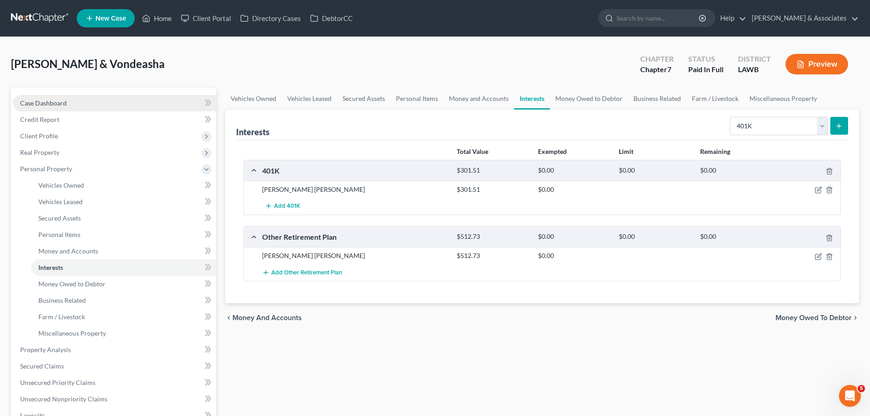
click at [40, 109] on link "Case Dashboard" at bounding box center [114, 103] width 203 height 16
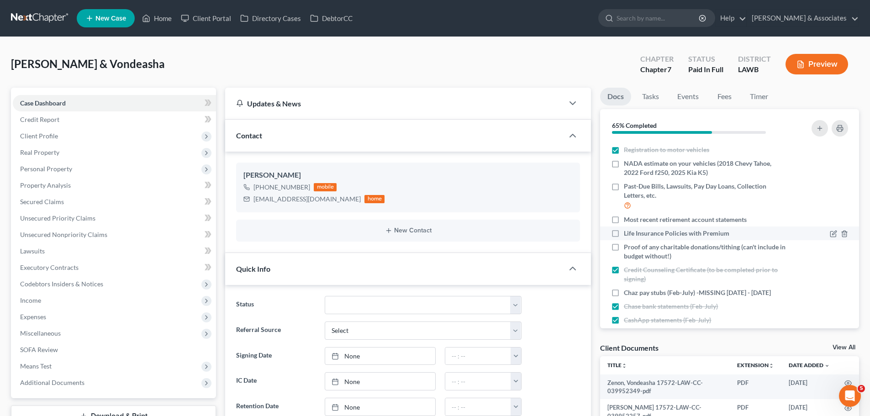
scroll to position [137, 0]
click at [720, 224] on span "Most recent retirement account statements" at bounding box center [684, 219] width 123 height 9
click at [633, 220] on input "Most recent retirement account statements" at bounding box center [630, 218] width 6 height 6
checkbox input "true"
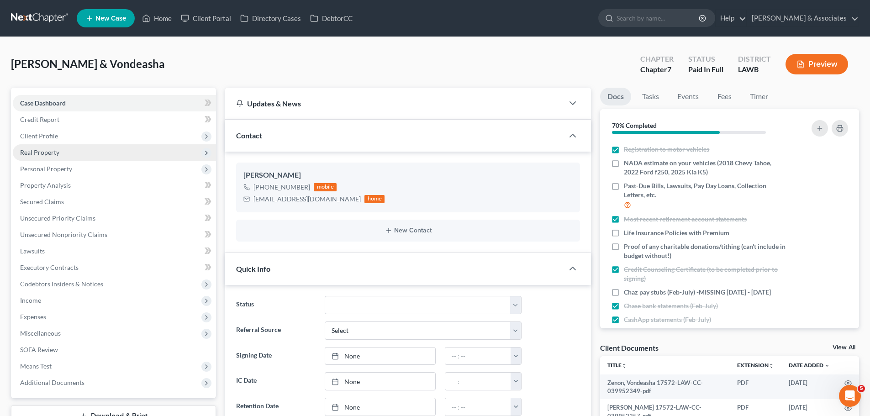
click at [49, 155] on span "Real Property" at bounding box center [39, 152] width 39 height 8
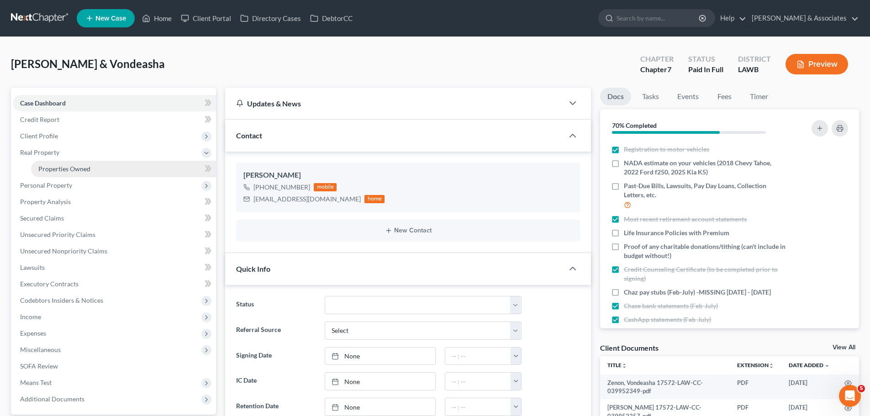
click at [52, 171] on span "Properties Owned" at bounding box center [64, 169] width 52 height 8
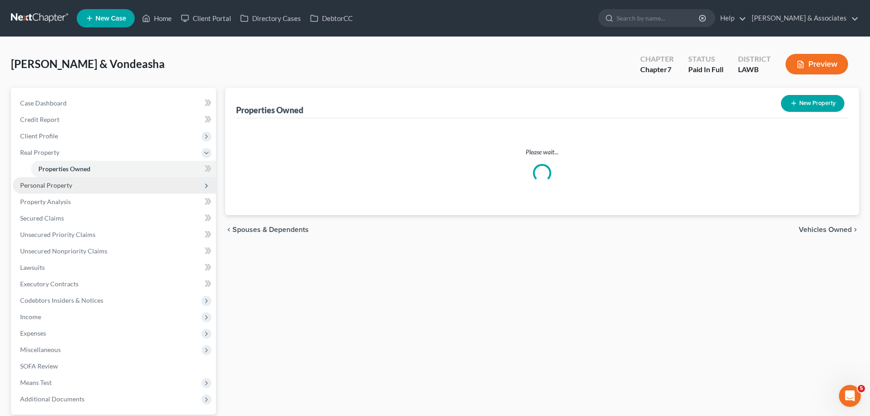
click at [51, 185] on span "Personal Property" at bounding box center [46, 185] width 52 height 8
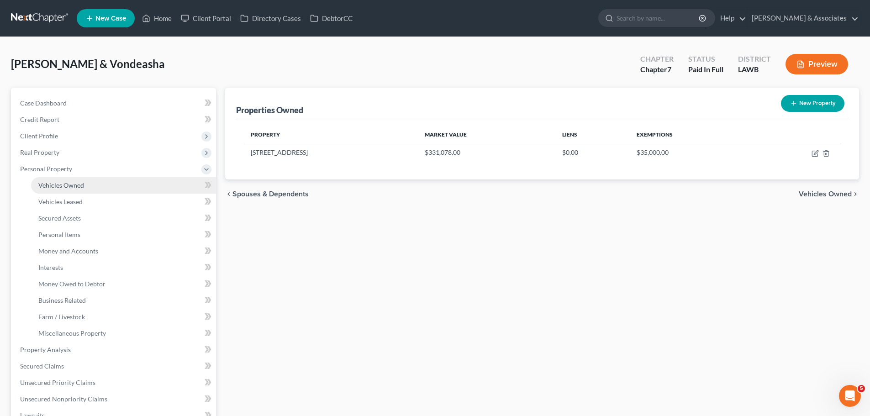
click at [53, 187] on span "Vehicles Owned" at bounding box center [61, 185] width 46 height 8
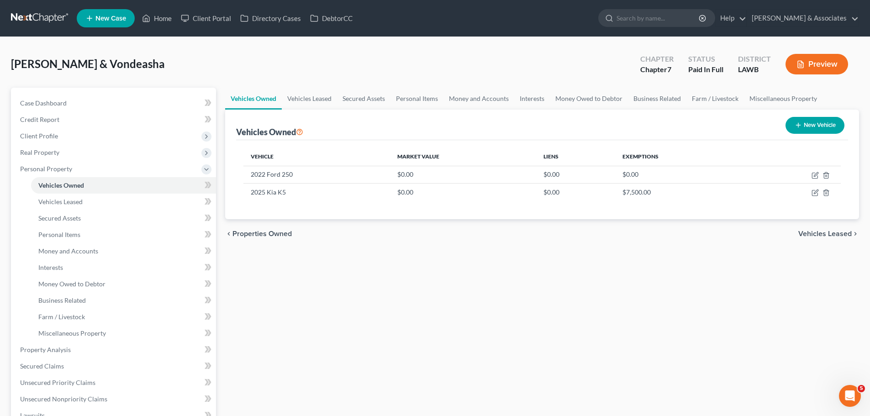
click at [835, 121] on button "New Vehicle" at bounding box center [814, 125] width 59 height 17
select select "0"
select select "2"
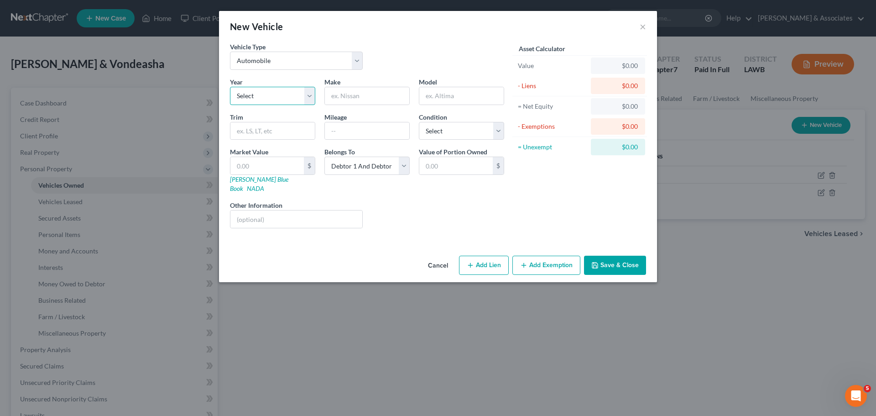
click at [270, 94] on select "Select 2026 2025 2024 2023 2022 2021 2020 2019 2018 2017 2016 2015 2014 2013 20…" at bounding box center [272, 96] width 85 height 18
select select "8"
click at [230, 87] on select "Select 2026 2025 2024 2023 2022 2021 2020 2019 2018 2017 2016 2015 2014 2013 20…" at bounding box center [272, 96] width 85 height 18
click at [360, 95] on input "text" at bounding box center [367, 95] width 84 height 17
type input "Chevrolet"
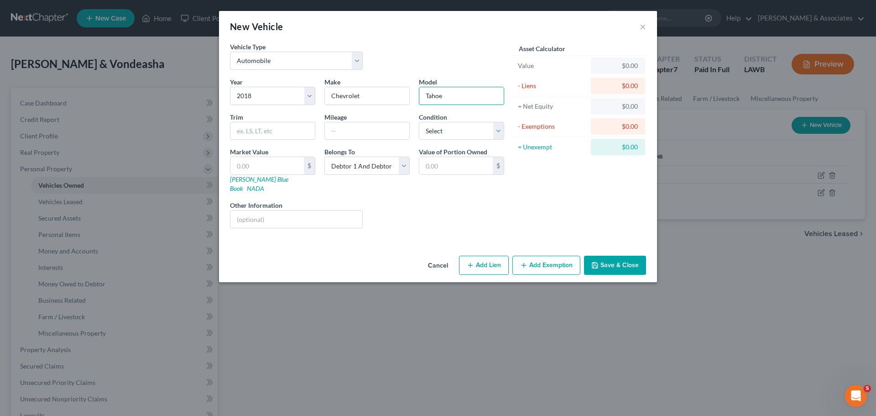
type input "Tahoe"
click at [613, 256] on button "Save & Close" at bounding box center [615, 265] width 62 height 19
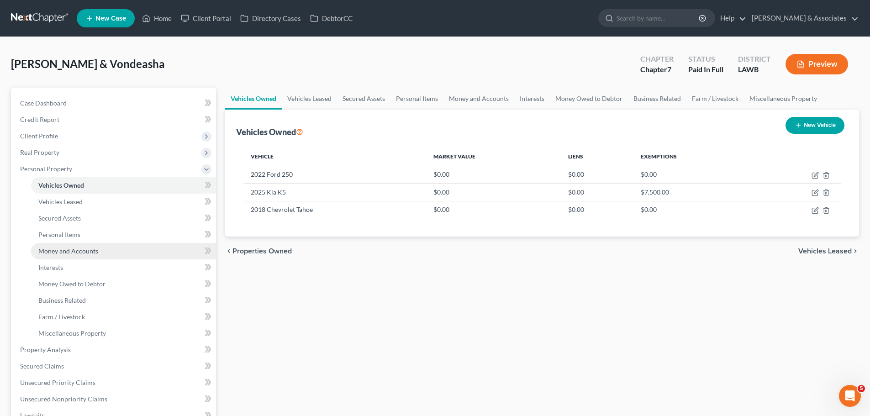
click at [63, 244] on link "Money and Accounts" at bounding box center [123, 251] width 185 height 16
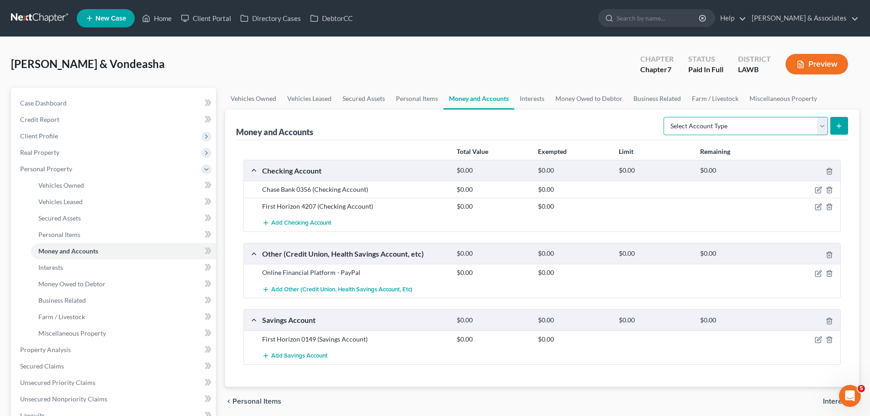
click at [739, 129] on select "Select Account Type Brokerage Cash on Hand Certificates of Deposit Checking Acc…" at bounding box center [745, 126] width 164 height 18
select select "other"
click at [665, 117] on select "Select Account Type Brokerage Cash on Hand Certificates of Deposit Checking Acc…" at bounding box center [745, 126] width 164 height 18
click at [837, 131] on button "submit" at bounding box center [839, 126] width 18 height 18
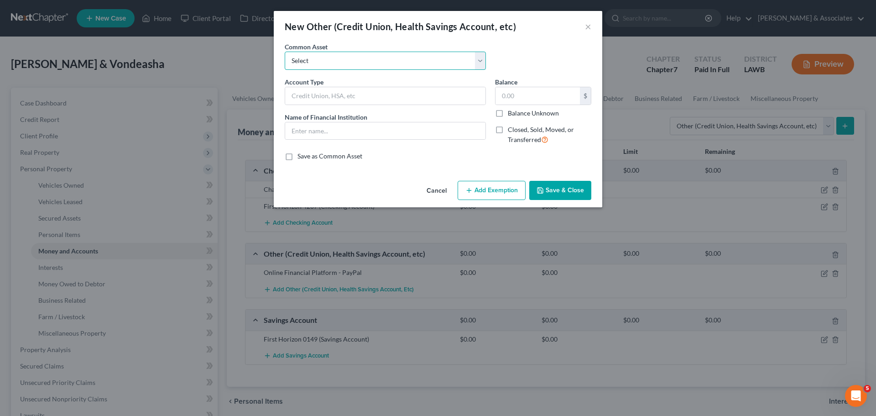
click at [410, 68] on select "Select Online Financial Platform Online Financial Platform Online Financial Pla…" at bounding box center [385, 61] width 201 height 18
select select "9"
click at [285, 52] on select "Select Online Financial Platform Online Financial Platform Online Financial Pla…" at bounding box center [385, 61] width 201 height 18
type input "Online Financial Platform - Cash App"
type input "Cash App"
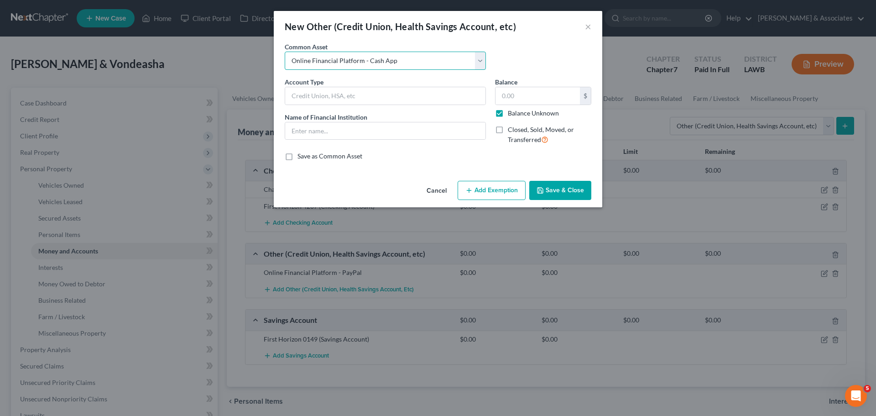
type input "0.00"
checkbox input "true"
click at [558, 194] on button "Save & Close" at bounding box center [560, 190] width 62 height 19
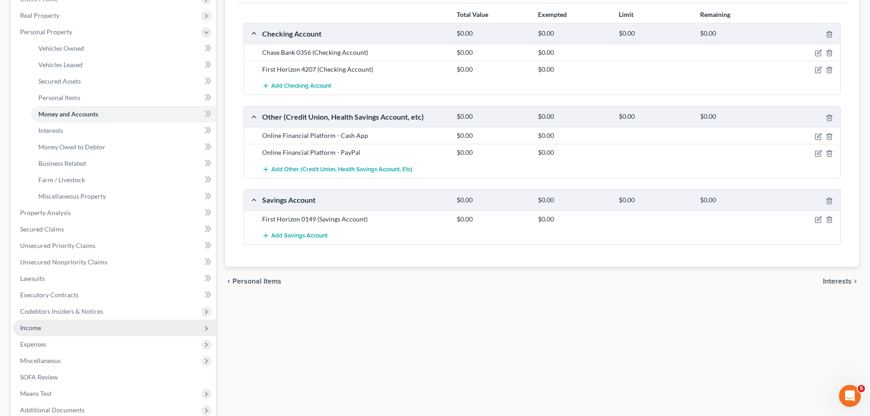
click at [58, 326] on span "Income" at bounding box center [114, 328] width 203 height 16
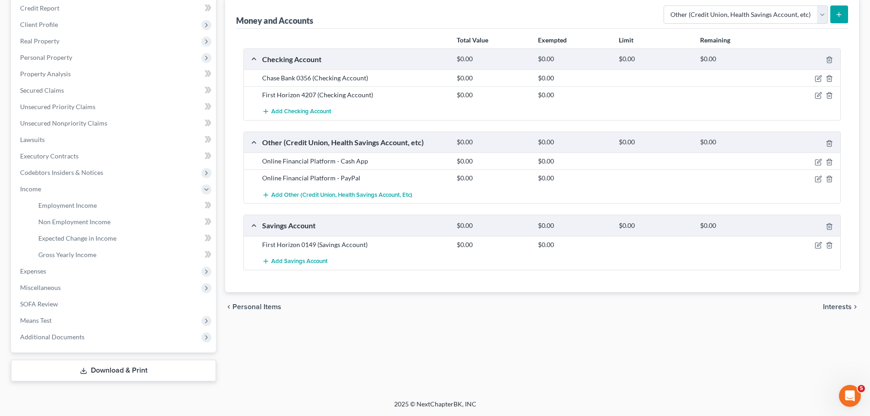
scroll to position [111, 0]
drag, startPoint x: 90, startPoint y: 206, endPoint x: 251, endPoint y: 135, distance: 176.2
click at [90, 205] on span "Employment Income" at bounding box center [67, 205] width 58 height 8
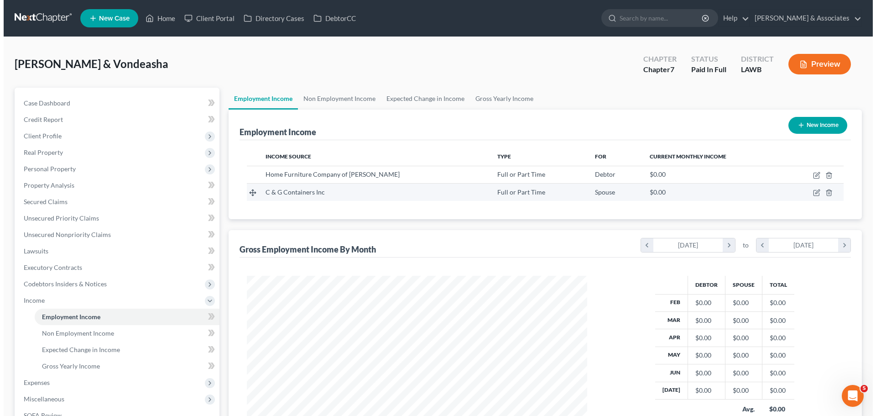
scroll to position [170, 359]
click at [810, 191] on icon "button" at bounding box center [813, 192] width 7 height 7
select select "0"
select select "19"
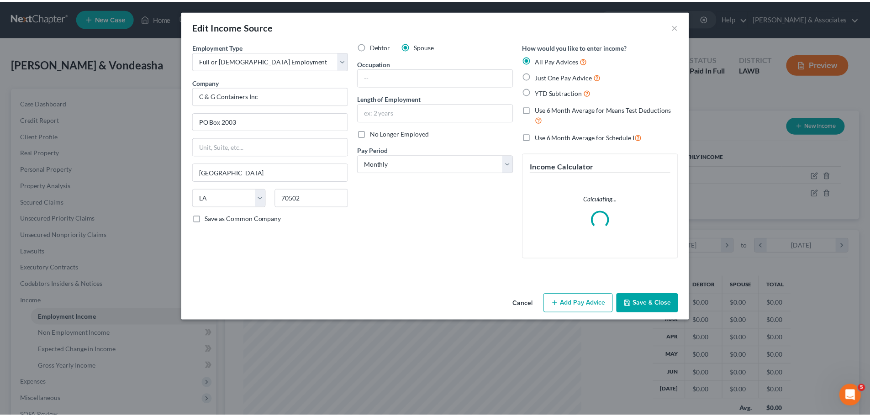
scroll to position [172, 362]
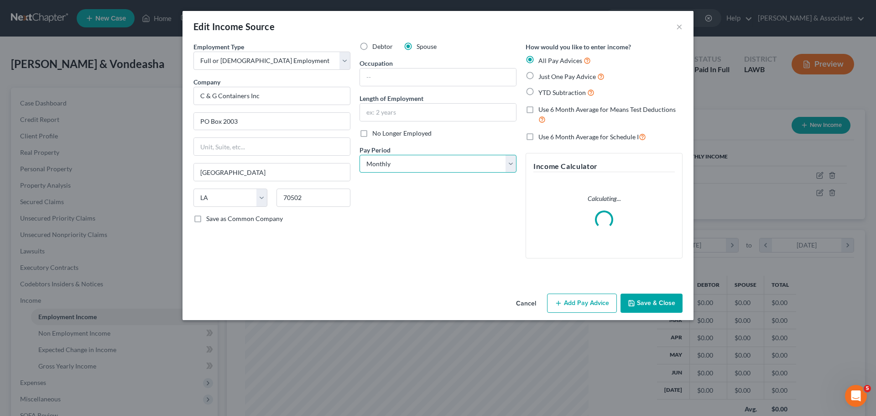
click at [410, 167] on select "Select Monthly Twice Monthly Every Other Week Weekly" at bounding box center [438, 164] width 157 height 18
select select "1"
click at [360, 155] on select "Select Monthly Twice Monthly Every Other Week Weekly" at bounding box center [438, 164] width 157 height 18
click at [420, 211] on div "Debtor Spouse Occupation Length of Employment No Longer Employed Pay Period * S…" at bounding box center [438, 154] width 166 height 224
click at [644, 306] on button "Save & Close" at bounding box center [652, 302] width 62 height 19
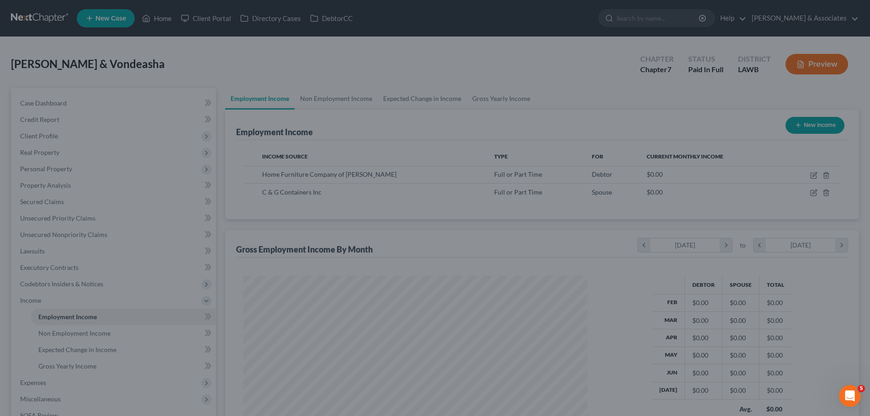
scroll to position [456269, 456081]
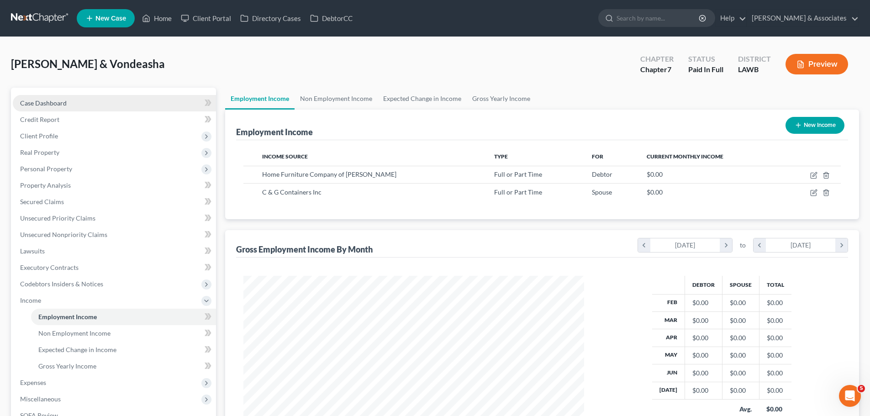
click at [124, 107] on link "Case Dashboard" at bounding box center [114, 103] width 203 height 16
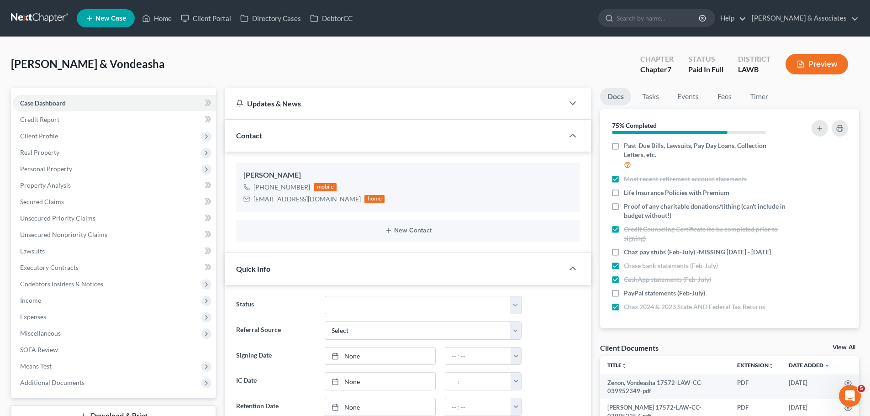
scroll to position [175, 0]
drag, startPoint x: 682, startPoint y: 191, endPoint x: 686, endPoint y: 197, distance: 7.2
click at [681, 191] on span "Life Insurance Policies with Premium" at bounding box center [675, 192] width 105 height 9
click at [633, 191] on input "Life Insurance Policies with Premium" at bounding box center [630, 191] width 6 height 6
checkbox input "true"
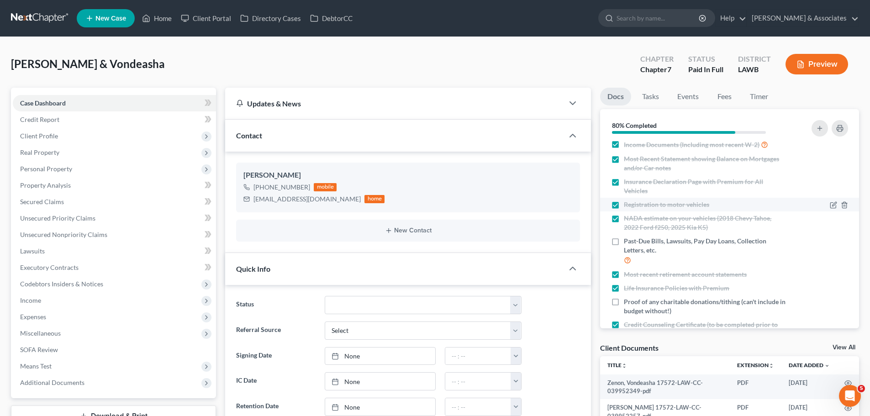
scroll to position [186, 0]
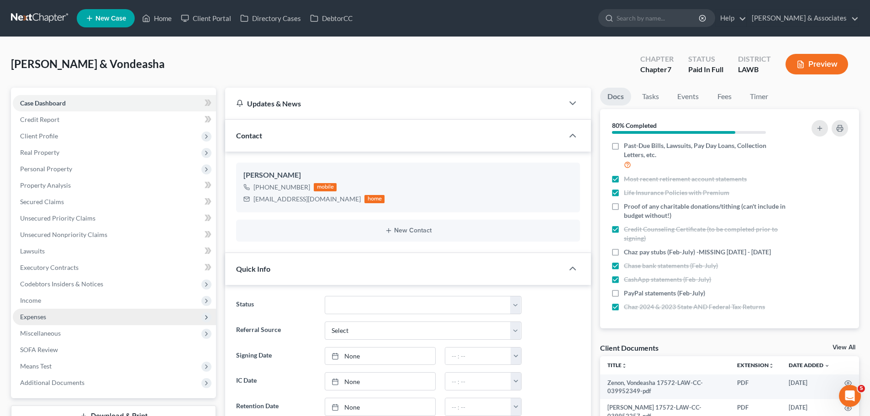
click at [62, 314] on span "Expenses" at bounding box center [114, 317] width 203 height 16
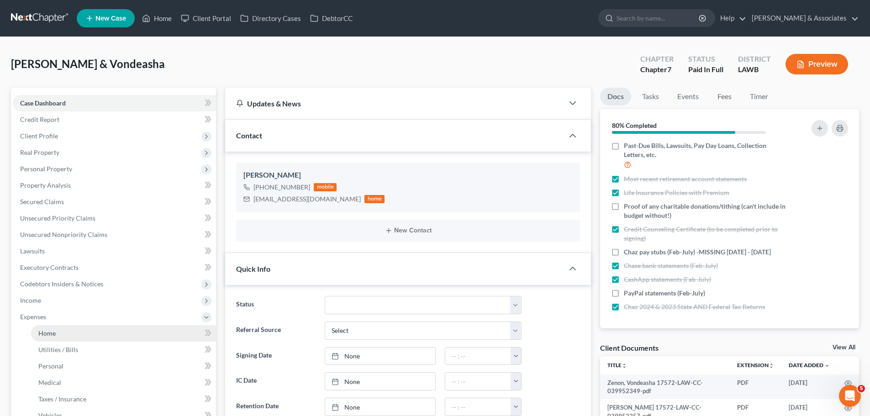
click at [65, 329] on link "Home" at bounding box center [123, 333] width 185 height 16
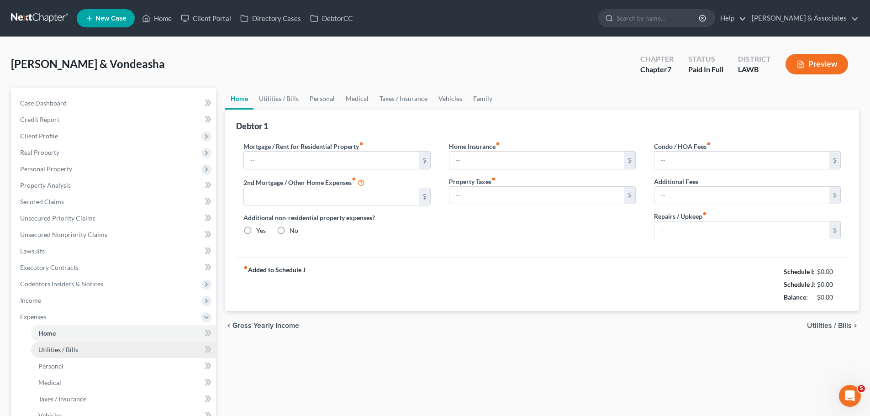
type input "0.00"
radio input "true"
type input "0.00"
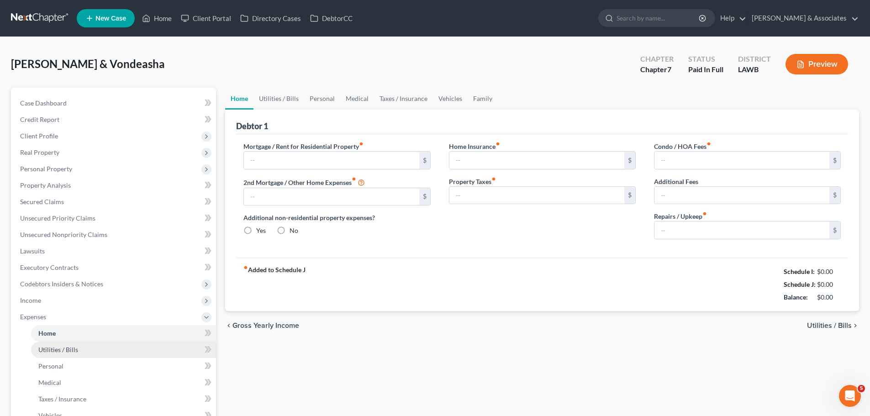
type input "0.00"
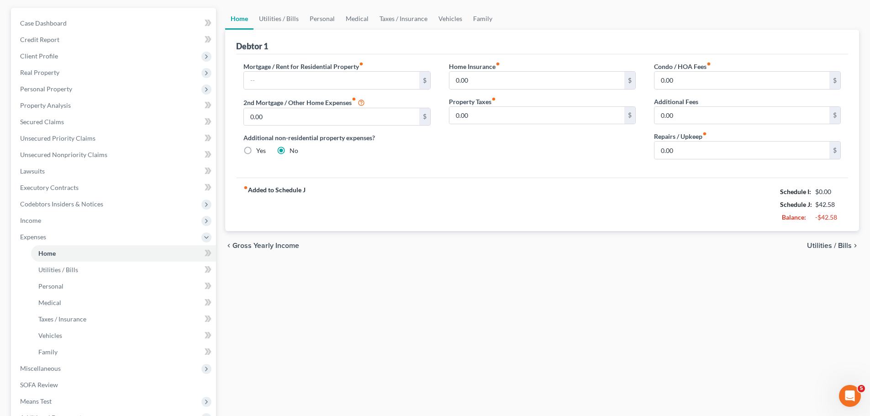
scroll to position [91, 0]
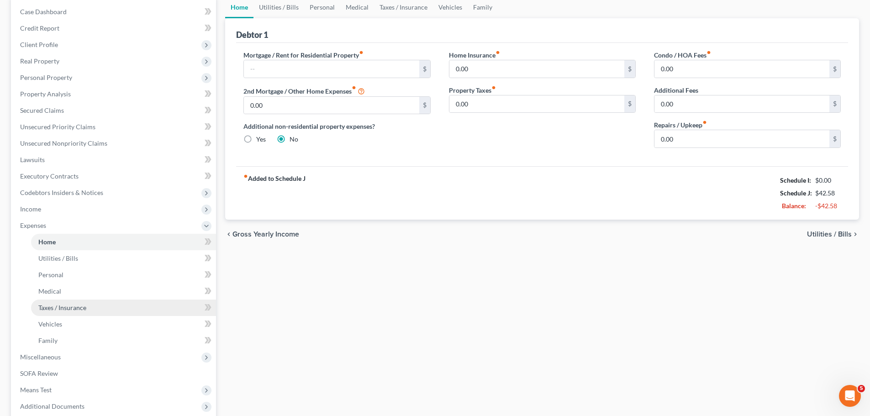
click at [90, 312] on link "Taxes / Insurance" at bounding box center [123, 307] width 185 height 16
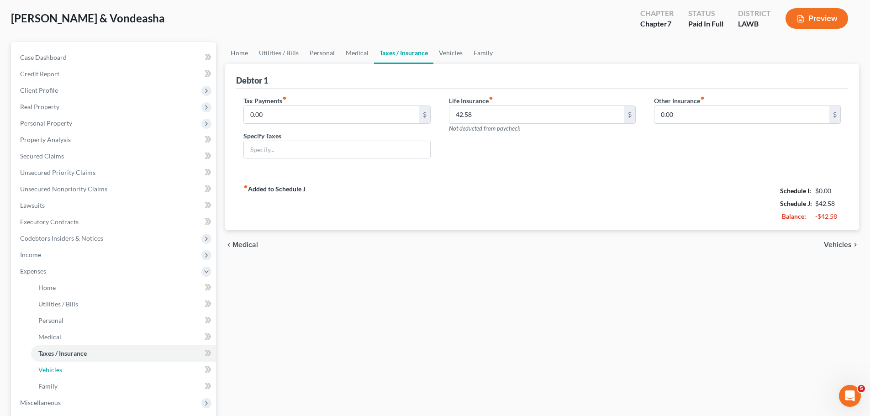
click at [75, 372] on link "Vehicles" at bounding box center [123, 370] width 185 height 16
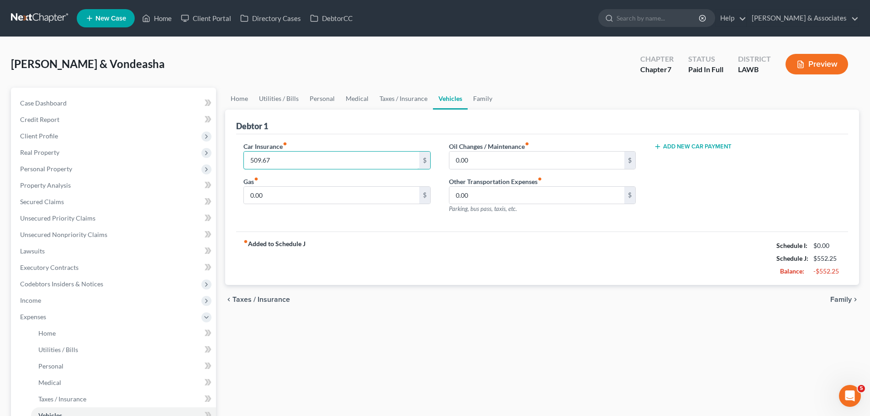
type input "509.67"
click at [538, 336] on div "Home Utilities / Bills Personal Medical Taxes / Insurance Vehicles Family Debto…" at bounding box center [541, 315] width 643 height 454
click at [54, 111] on link "Credit Report" at bounding box center [114, 119] width 203 height 16
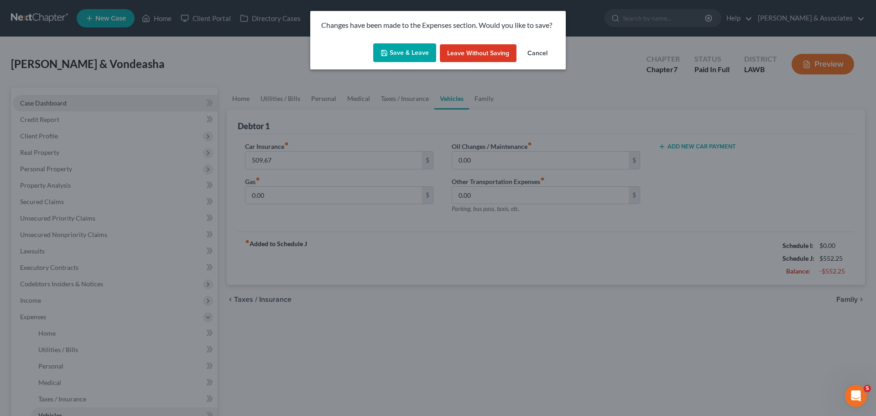
click at [53, 105] on div "Changes have been made to the Expenses section. Would you like to save? Save & …" at bounding box center [438, 208] width 876 height 416
click at [415, 53] on button "Save & Leave" at bounding box center [404, 52] width 63 height 19
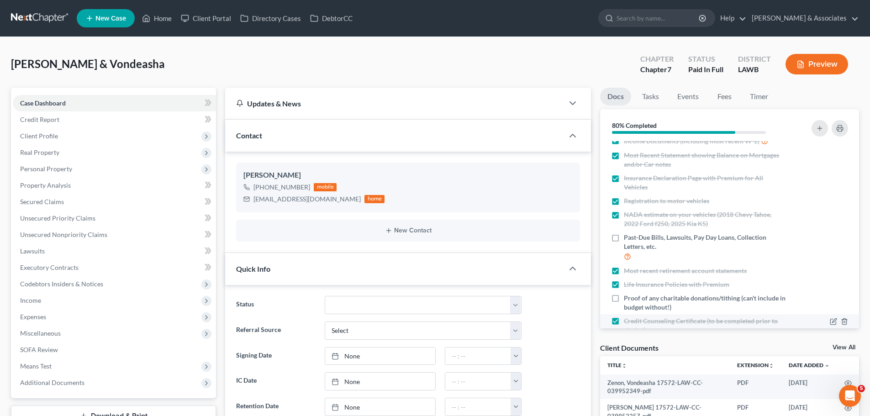
scroll to position [186, 0]
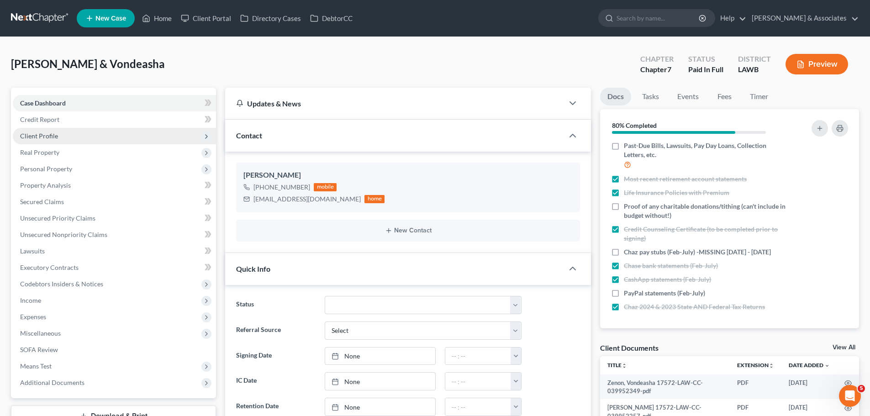
drag, startPoint x: 28, startPoint y: 144, endPoint x: 34, endPoint y: 134, distance: 11.8
click at [28, 144] on span "Real Property" at bounding box center [114, 152] width 203 height 16
click at [34, 134] on span "Client Profile" at bounding box center [39, 136] width 38 height 8
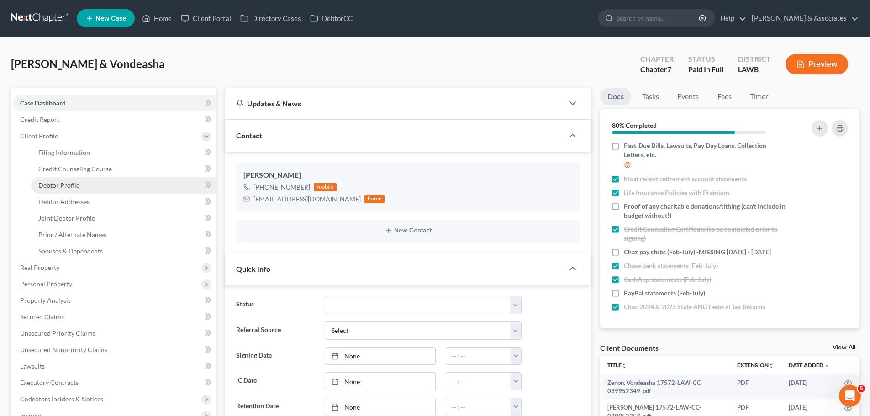
click at [85, 183] on link "Debtor Profile" at bounding box center [123, 185] width 185 height 16
select select "1"
select select "0"
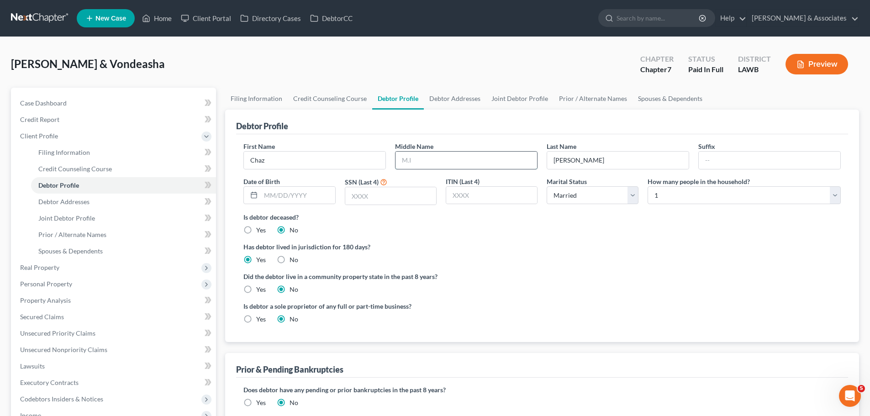
click at [429, 160] on input "text" at bounding box center [465, 160] width 141 height 17
type input "Carlton"
type input "05/13/1988"
click at [498, 198] on input "text" at bounding box center [491, 195] width 91 height 17
click at [406, 194] on input "text" at bounding box center [390, 195] width 91 height 17
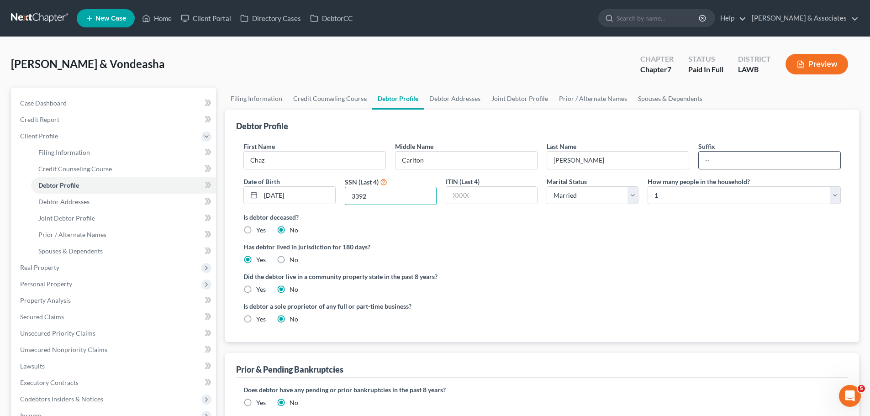
type input "3392"
drag, startPoint x: 82, startPoint y: 215, endPoint x: 352, endPoint y: 223, distance: 269.9
click at [82, 215] on span "Joint Debtor Profile" at bounding box center [66, 218] width 57 height 8
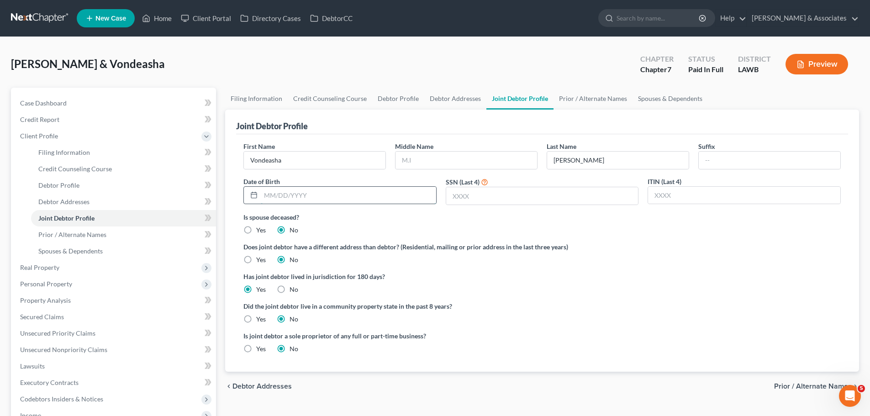
click at [373, 198] on input "text" at bounding box center [348, 195] width 175 height 17
type input "01/02/1990"
click at [450, 159] on input "text" at bounding box center [465, 160] width 141 height 17
type input "Lashay Dixon"
click at [525, 197] on input "text" at bounding box center [542, 195] width 192 height 17
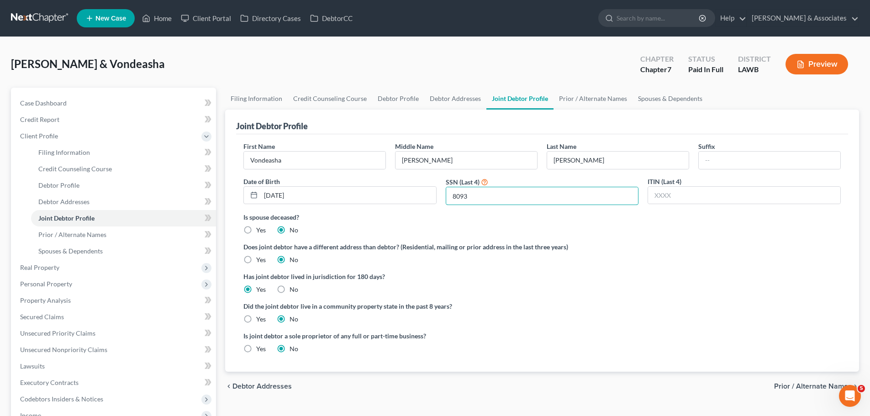
type input "8093"
click at [68, 183] on span "Debtor Profile" at bounding box center [58, 185] width 41 height 8
select select "1"
select select "0"
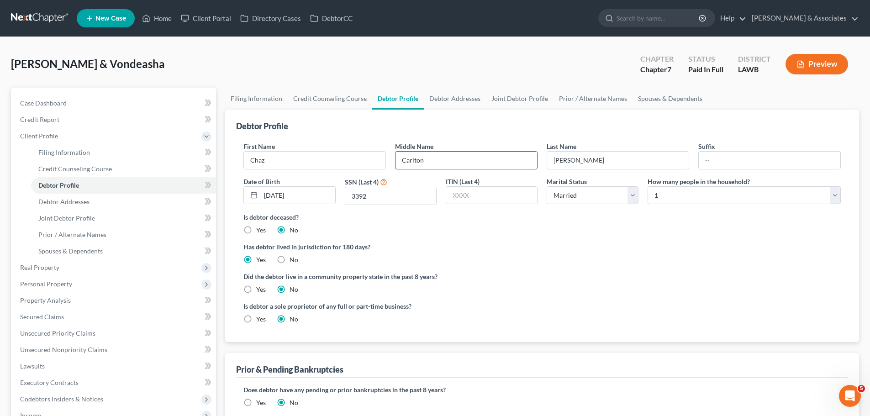
click at [443, 161] on input "Carlton" at bounding box center [465, 160] width 141 height 17
type input "C"
click at [555, 307] on div "Is debtor a sole proprietor of any full or part-time business? Yes No" at bounding box center [542, 316] width 606 height 30
click at [102, 220] on link "Joint Debtor Profile" at bounding box center [123, 218] width 185 height 16
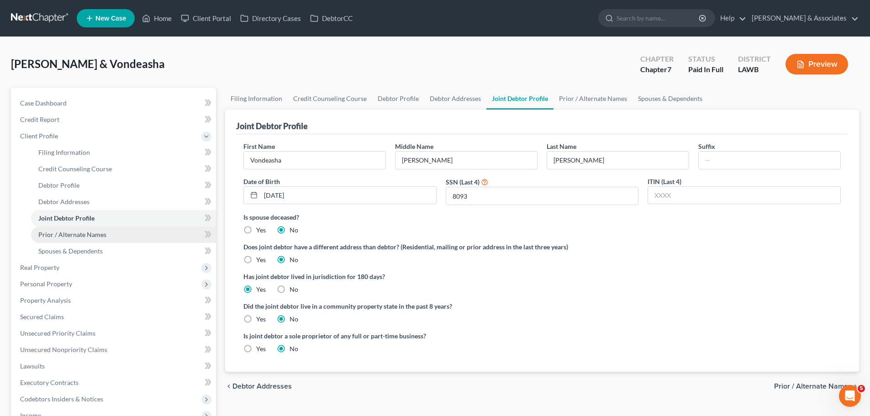
click at [106, 233] on link "Prior / Alternate Names" at bounding box center [123, 234] width 185 height 16
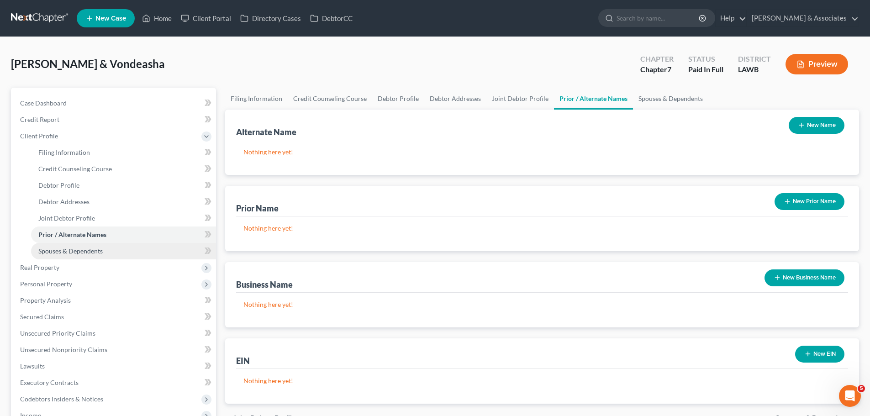
click at [111, 254] on link "Spouses & Dependents" at bounding box center [123, 251] width 185 height 16
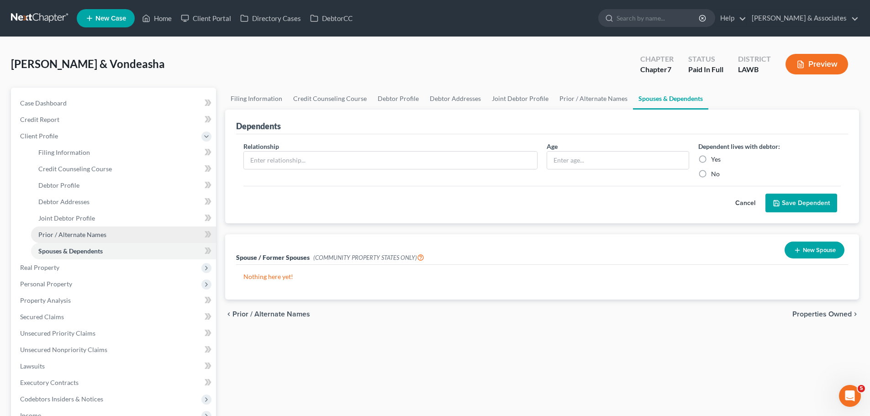
click at [77, 229] on link "Prior / Alternate Names" at bounding box center [123, 234] width 185 height 16
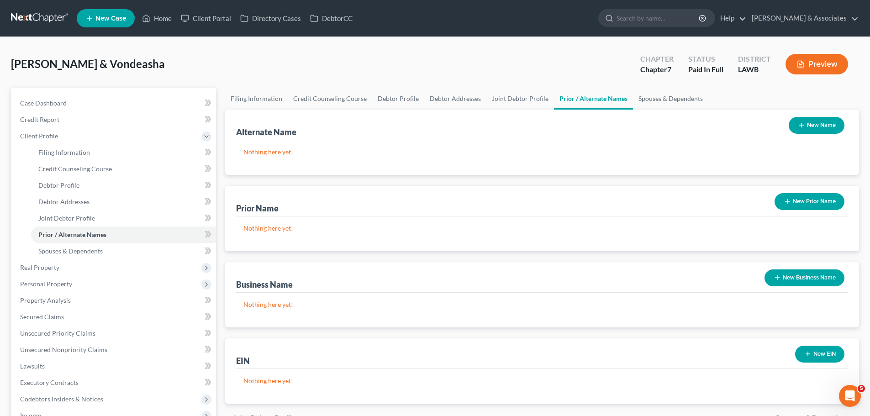
click at [816, 127] on button "New Name" at bounding box center [816, 125] width 56 height 17
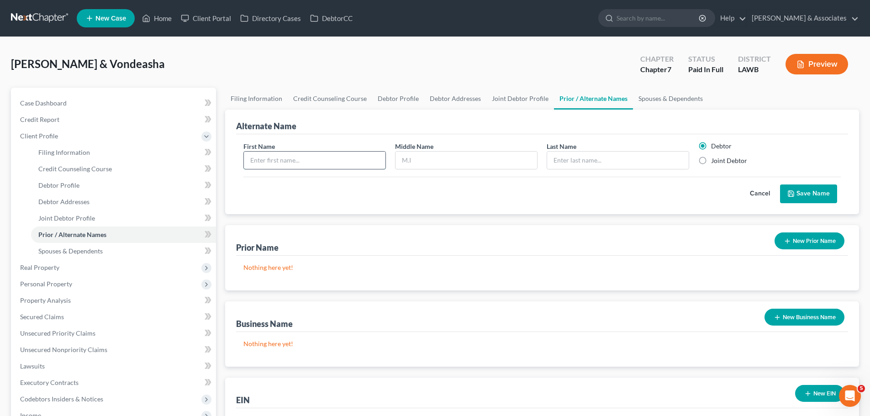
click at [292, 160] on input "text" at bounding box center [314, 160] width 141 height 17
type input "Chaz"
type input "Carlton"
type input "Zenon"
click at [803, 188] on button "Save Name" at bounding box center [808, 193] width 57 height 19
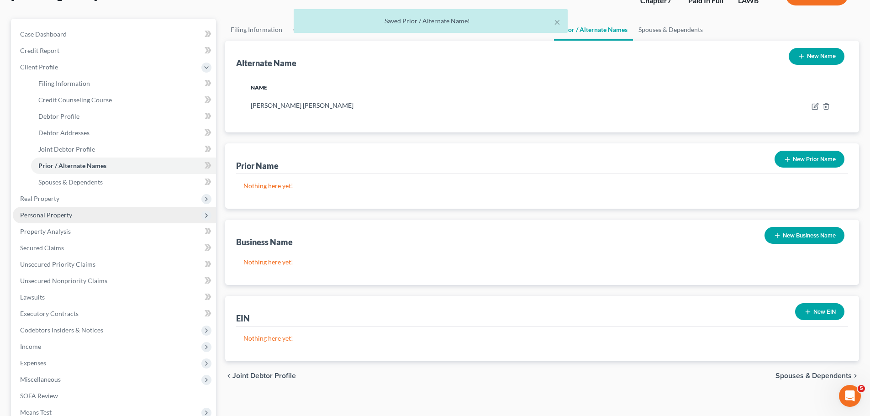
scroll to position [91, 0]
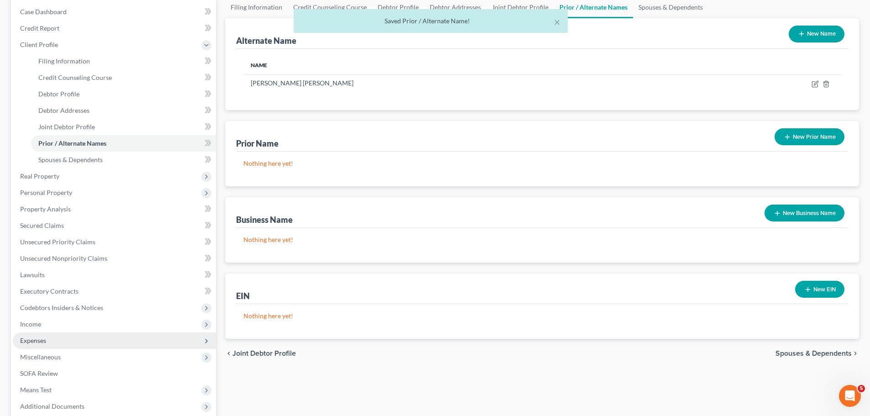
click at [45, 344] on span "Expenses" at bounding box center [33, 340] width 26 height 8
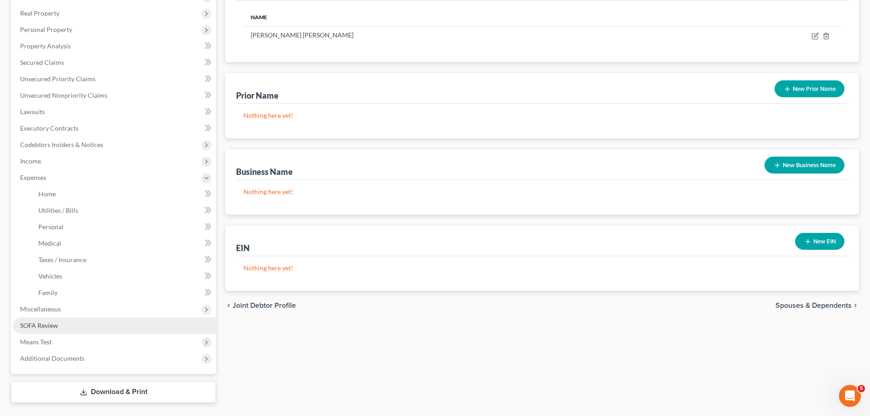
scroll to position [161, 0]
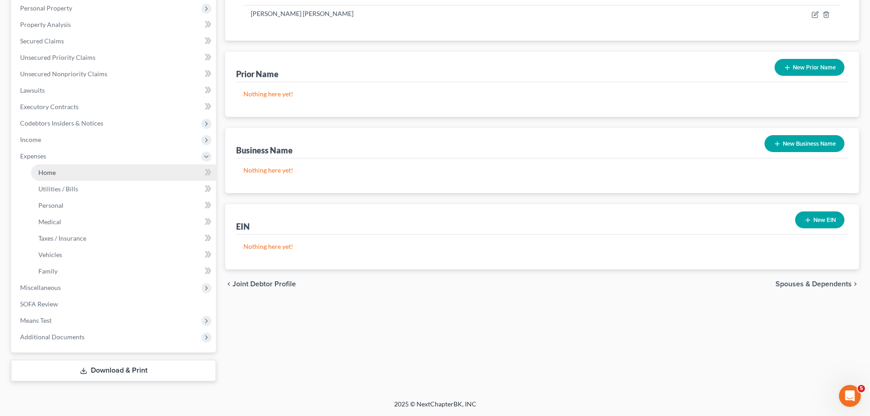
click at [61, 165] on link "Home" at bounding box center [123, 172] width 185 height 16
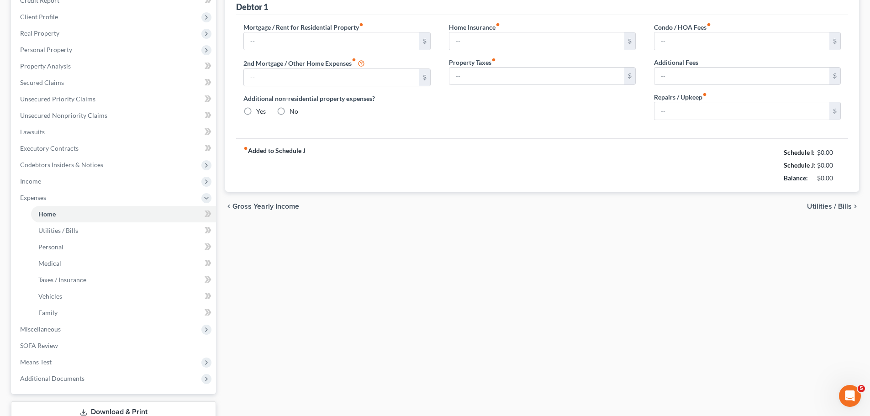
type input "0.00"
radio input "true"
type input "0.00"
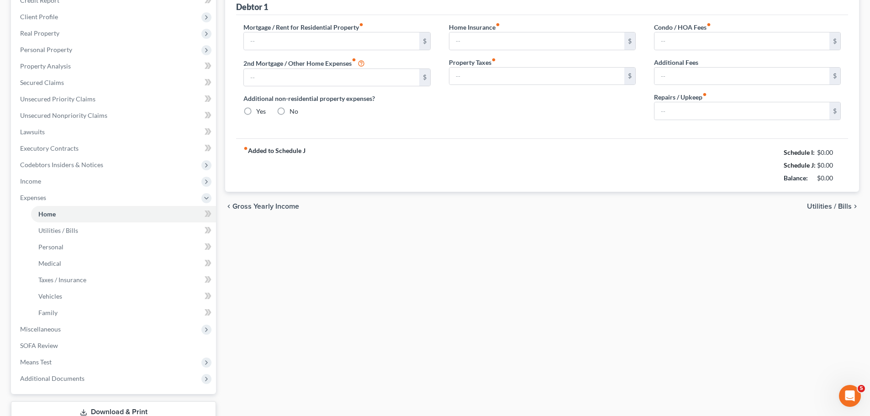
type input "0.00"
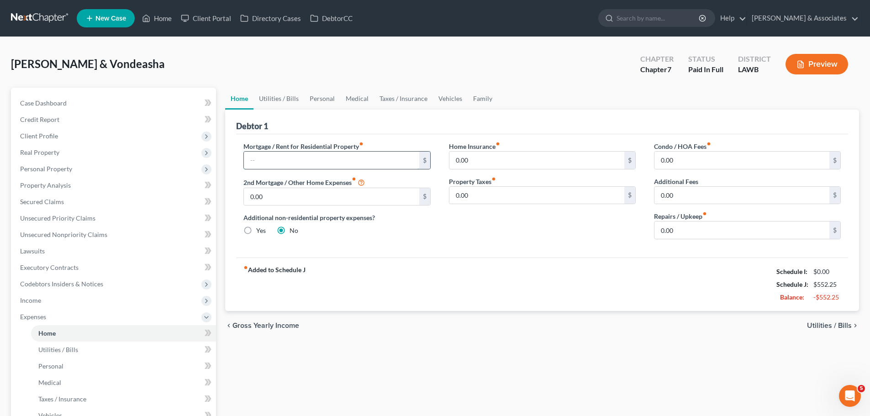
click at [257, 163] on input "text" at bounding box center [331, 160] width 175 height 17
type input "2,683.63"
click at [520, 330] on div "chevron_left Gross Yearly Income Utilities / Bills chevron_right" at bounding box center [542, 325] width 634 height 29
drag, startPoint x: 362, startPoint y: 346, endPoint x: 384, endPoint y: 345, distance: 21.5
click at [362, 346] on div "Home Utilities / Bills Personal Medical Taxes / Insurance Vehicles Family Debto…" at bounding box center [541, 315] width 643 height 454
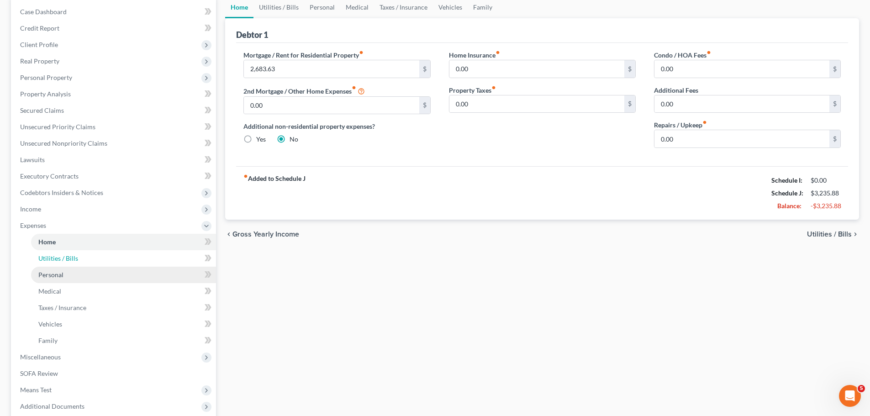
click at [65, 266] on link "Utilities / Bills" at bounding box center [123, 258] width 185 height 16
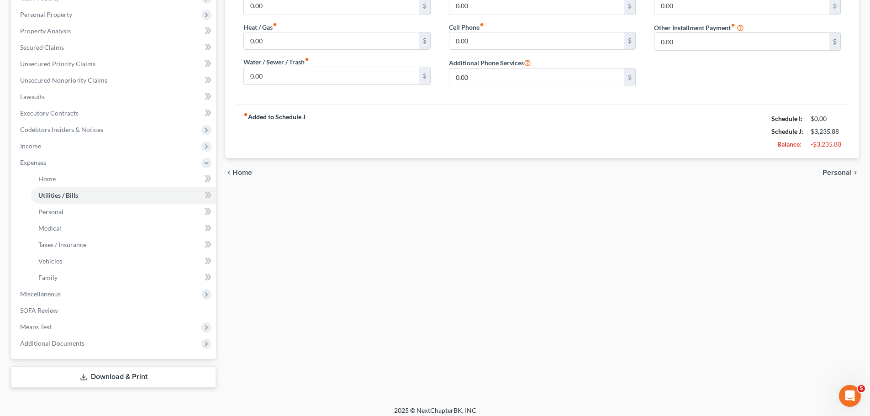
scroll to position [161, 0]
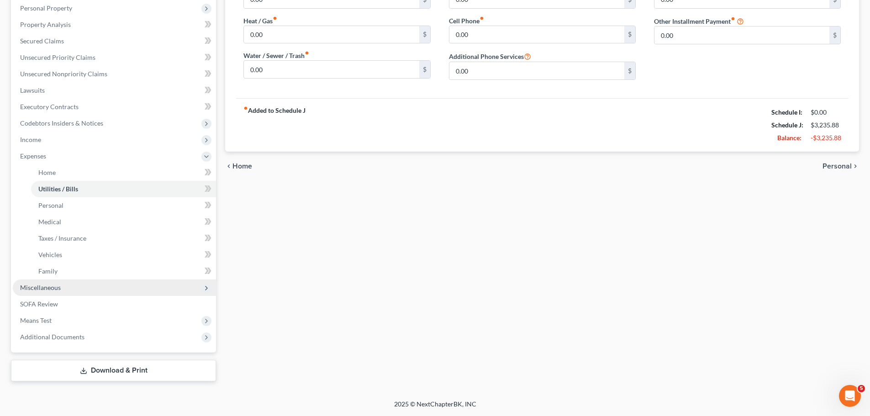
click at [52, 288] on span "Miscellaneous" at bounding box center [40, 287] width 41 height 8
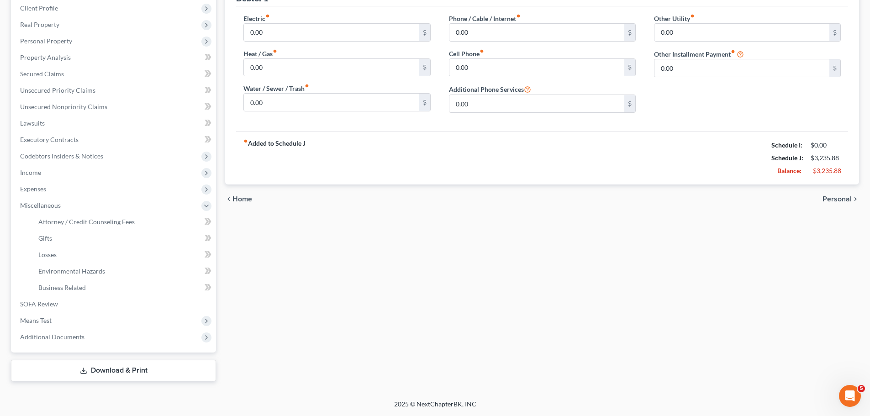
scroll to position [0, 0]
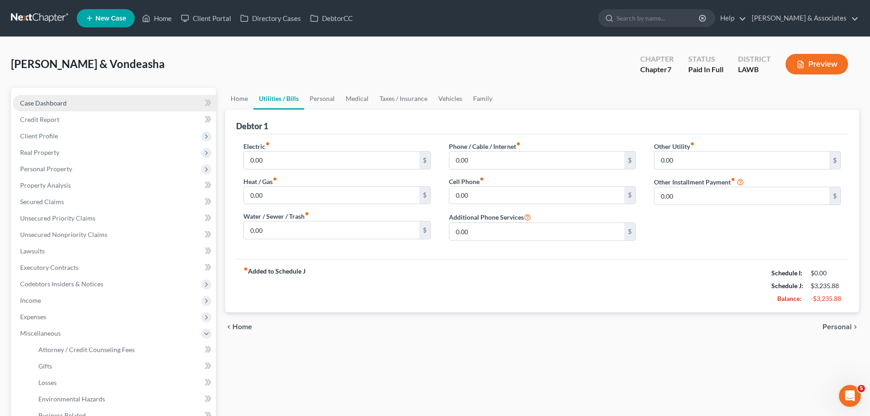
click at [39, 100] on span "Case Dashboard" at bounding box center [43, 103] width 47 height 8
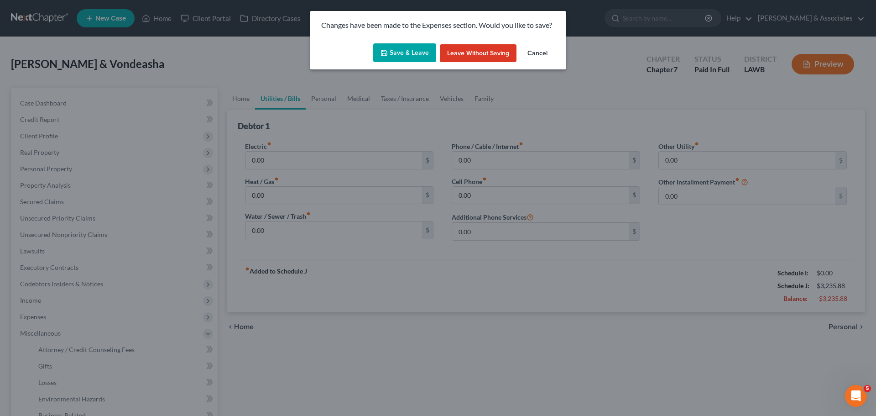
click at [383, 52] on icon "button" at bounding box center [384, 52] width 5 height 5
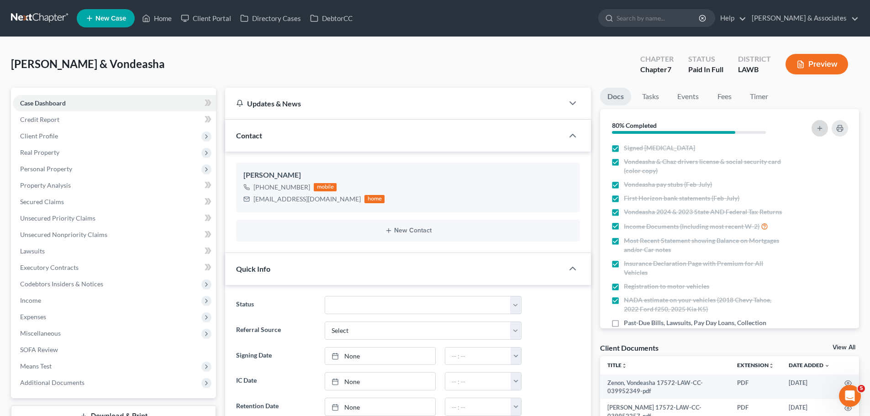
scroll to position [175, 0]
click at [732, 100] on link "Fees" at bounding box center [723, 97] width 29 height 18
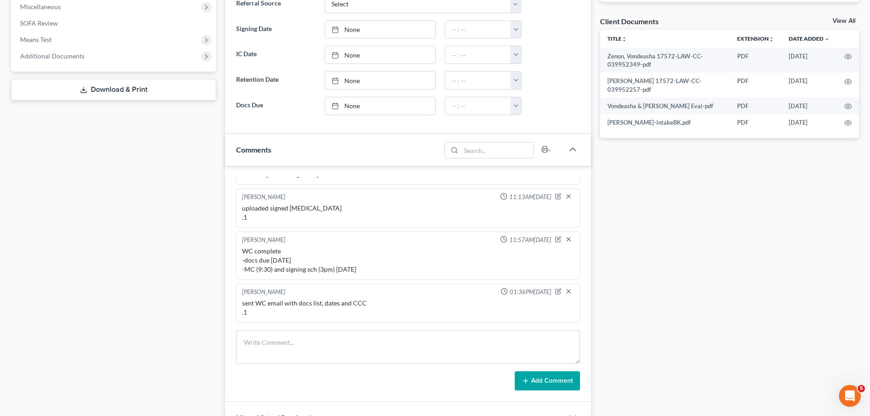
scroll to position [274, 0]
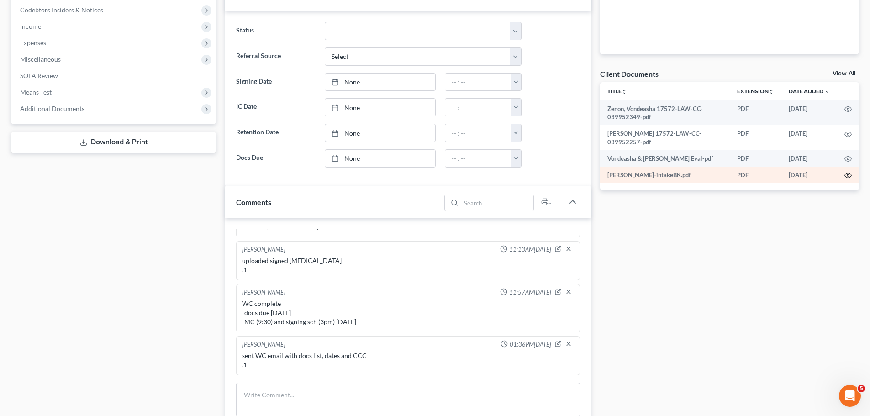
click at [845, 174] on icon "button" at bounding box center [847, 175] width 7 height 5
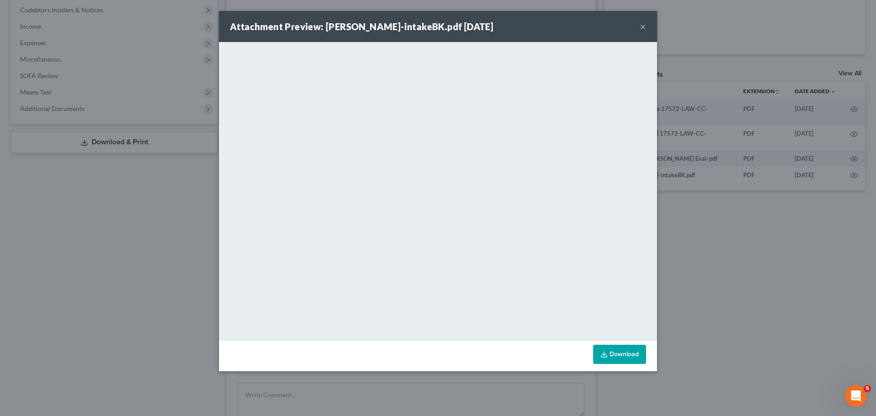
click at [647, 31] on div "Attachment Preview: Zenon, Vondeasha-intakeBK.pdf 07/29/2025 ×" at bounding box center [438, 26] width 438 height 31
click at [646, 26] on div "Attachment Preview: Zenon, Vondeasha-intakeBK.pdf 07/29/2025 ×" at bounding box center [438, 26] width 438 height 31
click at [644, 26] on button "×" at bounding box center [643, 26] width 6 height 11
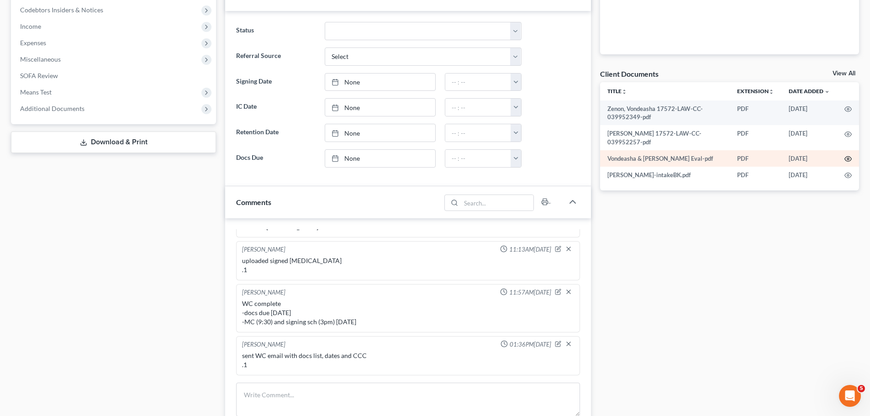
click at [848, 158] on icon "button" at bounding box center [847, 158] width 7 height 7
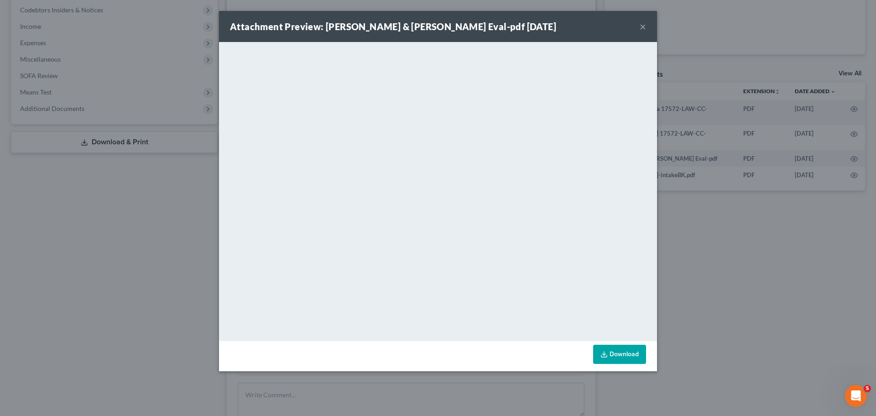
click at [642, 28] on button "×" at bounding box center [643, 26] width 6 height 11
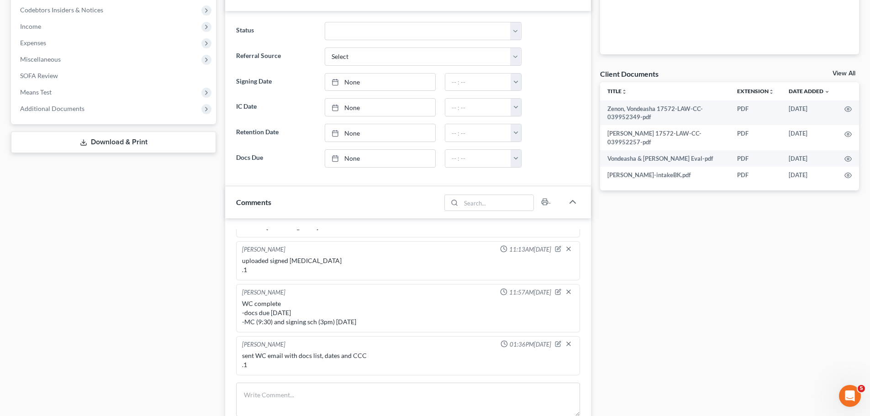
scroll to position [0, 0]
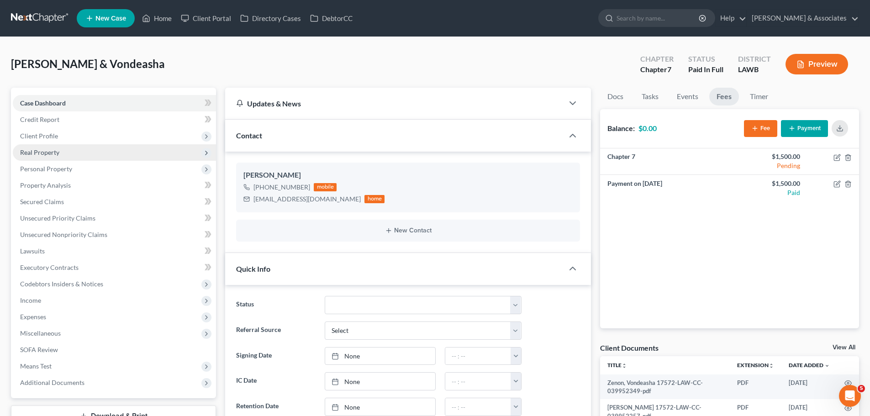
drag, startPoint x: 45, startPoint y: 132, endPoint x: 112, endPoint y: 146, distance: 68.5
click at [45, 132] on span "Client Profile" at bounding box center [39, 136] width 38 height 8
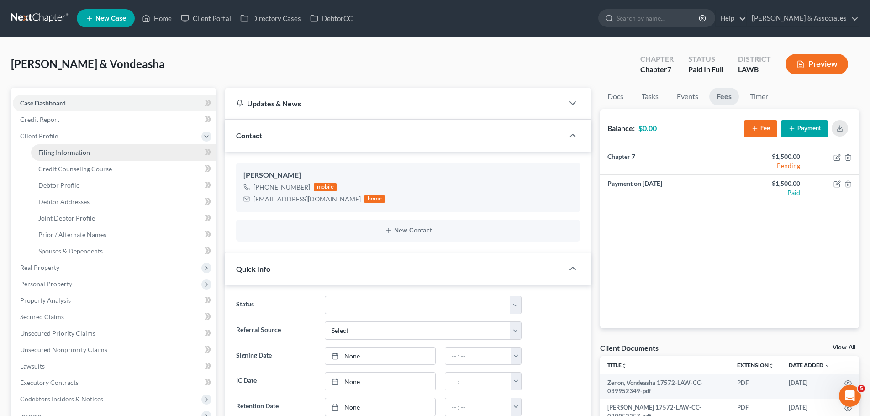
click at [63, 154] on span "Filing Information" at bounding box center [64, 152] width 52 height 8
select select "1"
select select "0"
select select "19"
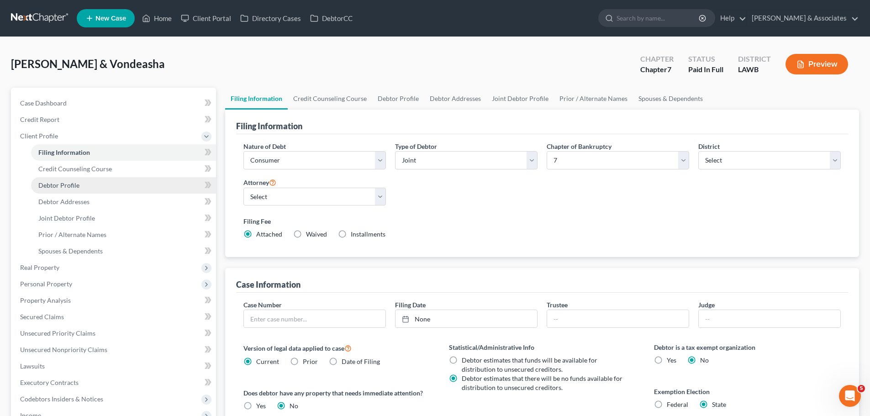
click at [68, 184] on span "Debtor Profile" at bounding box center [58, 185] width 41 height 8
select select "1"
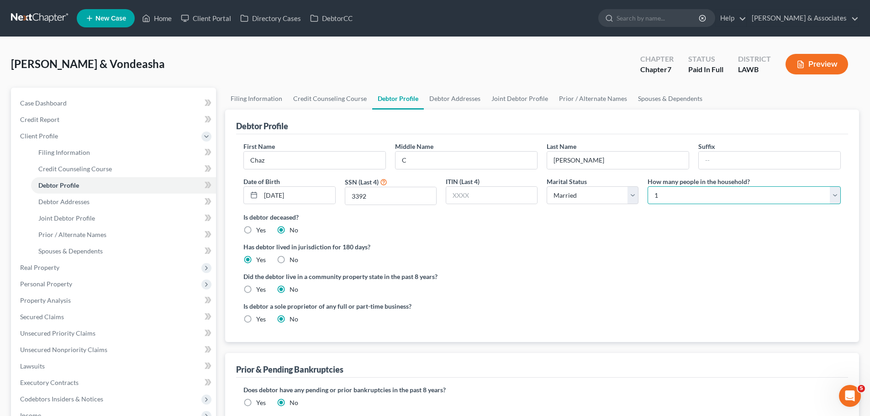
click at [697, 195] on select "Select 1 2 3 4 5 6 7 8 9 10 11 12 13 14 15 16 17 18 19 20" at bounding box center [743, 195] width 193 height 18
select select "4"
click at [647, 186] on select "Select 1 2 3 4 5 6 7 8 9 10 11 12 13 14 15 16 17 18 19 20" at bounding box center [743, 195] width 193 height 18
click at [700, 231] on div "Is debtor deceased? Yes No" at bounding box center [541, 223] width 597 height 22
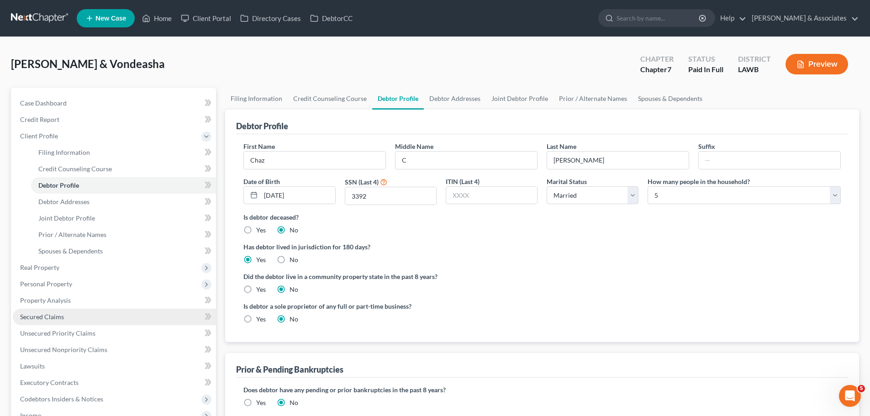
scroll to position [161, 0]
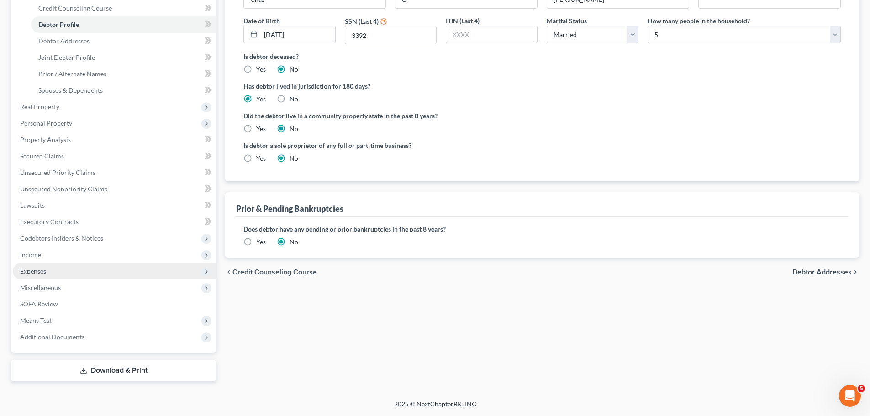
click at [59, 273] on span "Expenses" at bounding box center [114, 271] width 203 height 16
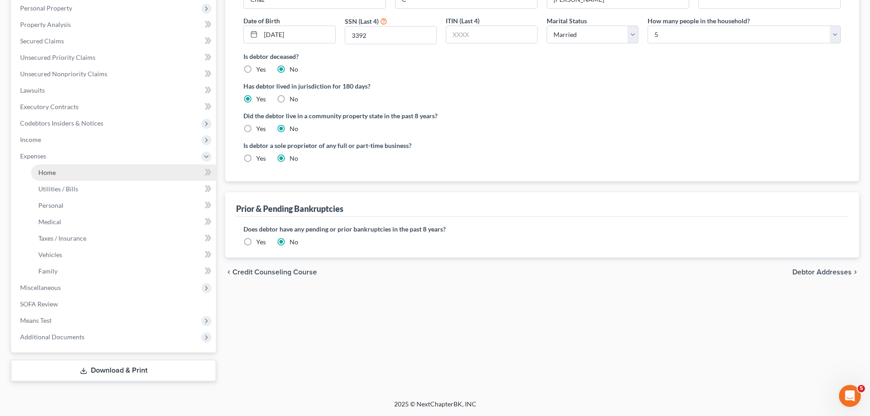
click at [65, 170] on link "Home" at bounding box center [123, 172] width 185 height 16
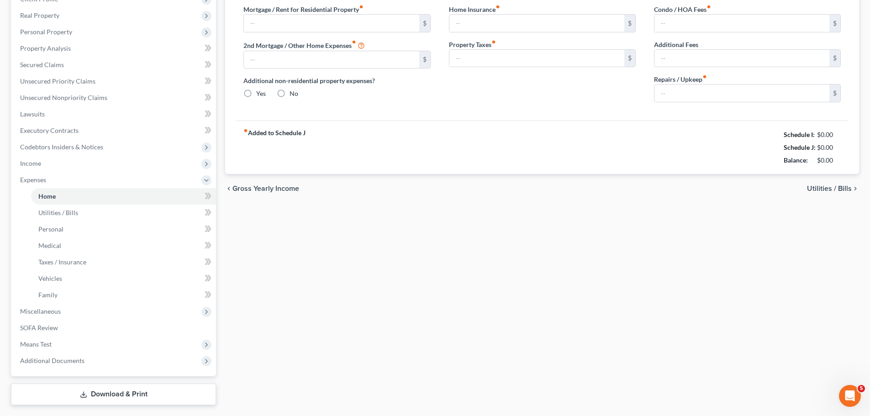
type input "2,683.63"
type input "0.00"
radio input "true"
type input "0.00"
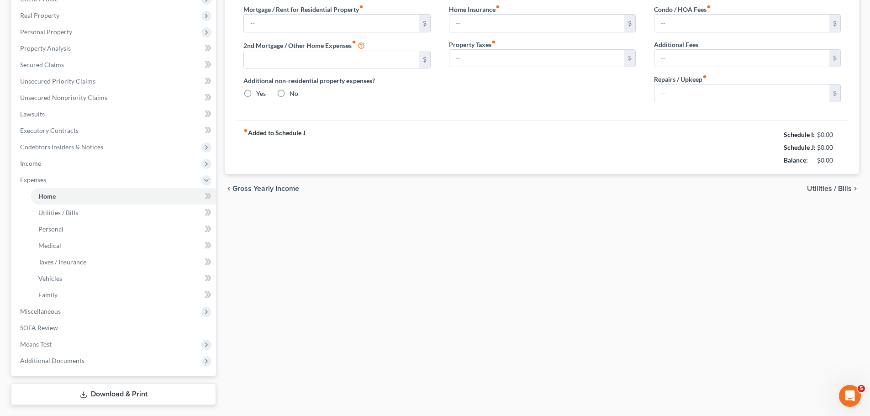
type input "0.00"
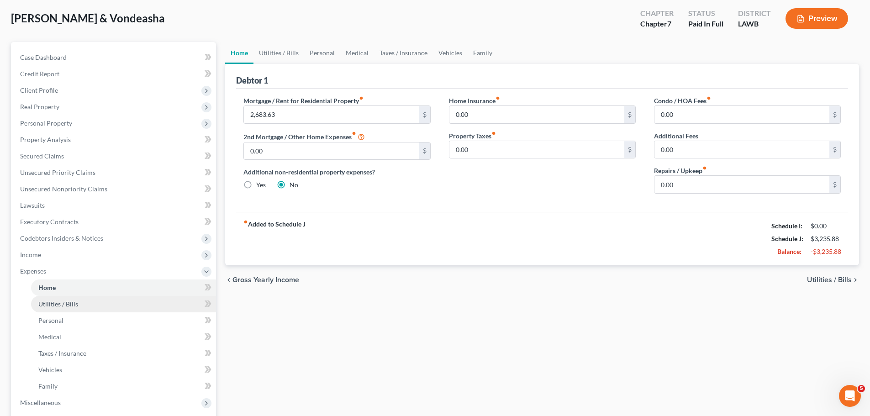
click at [73, 301] on span "Utilities / Bills" at bounding box center [58, 304] width 40 height 8
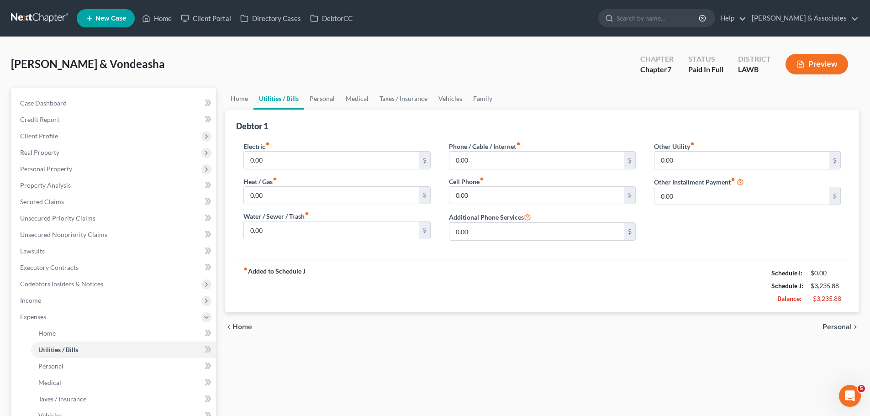
click at [301, 170] on div "Electric fiber_manual_record 0.00 $ Heat / Gas fiber_manual_record 0.00 $ Water…" at bounding box center [336, 194] width 205 height 106
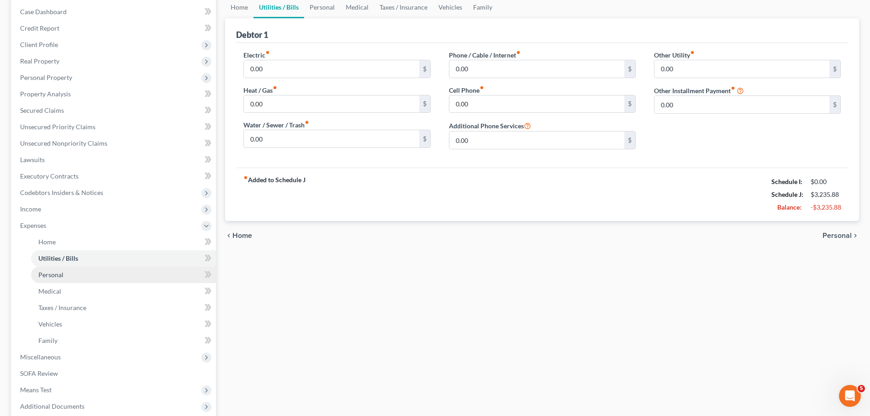
click at [64, 272] on link "Personal" at bounding box center [123, 275] width 185 height 16
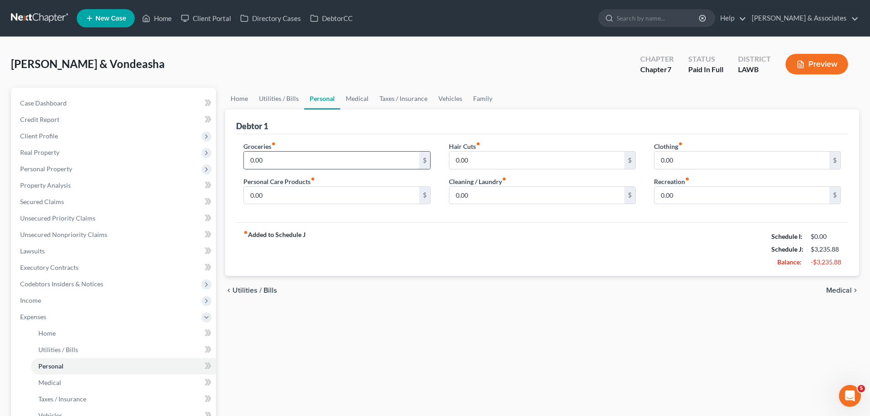
click at [309, 166] on input "0.00" at bounding box center [331, 160] width 175 height 17
type input "1,575"
click at [501, 202] on input "0.00" at bounding box center [536, 195] width 175 height 17
type input "244"
click at [310, 194] on input "0.00" at bounding box center [331, 195] width 175 height 17
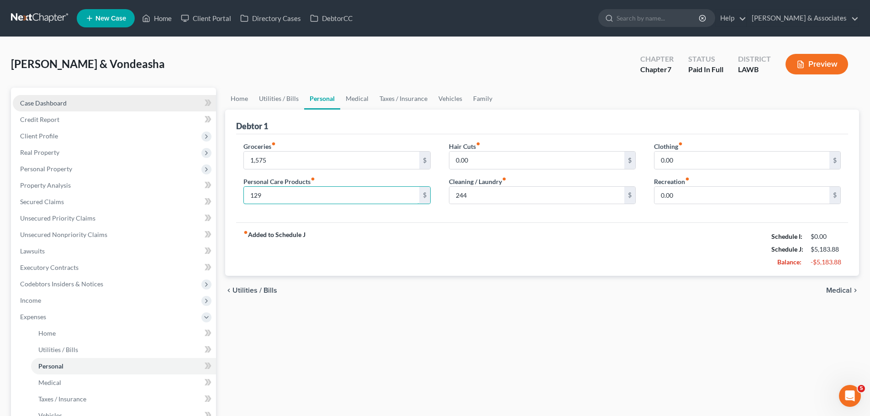
type input "129"
click at [107, 107] on link "Case Dashboard" at bounding box center [114, 103] width 203 height 16
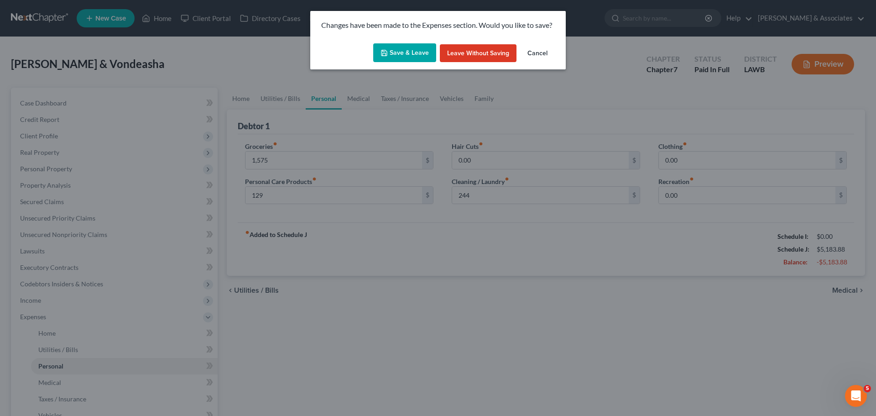
click at [396, 43] on button "Save & Leave" at bounding box center [404, 52] width 63 height 19
type input "1,575.00"
type input "129.00"
type input "244.00"
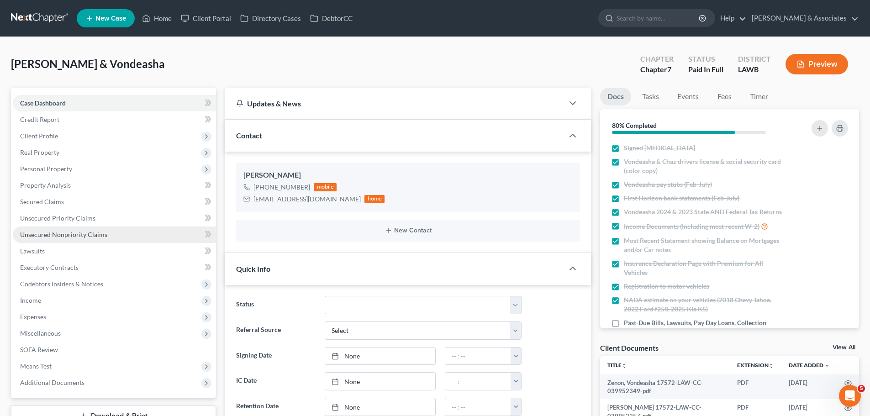
click at [64, 238] on span "Unsecured Nonpriority Claims" at bounding box center [63, 235] width 87 height 8
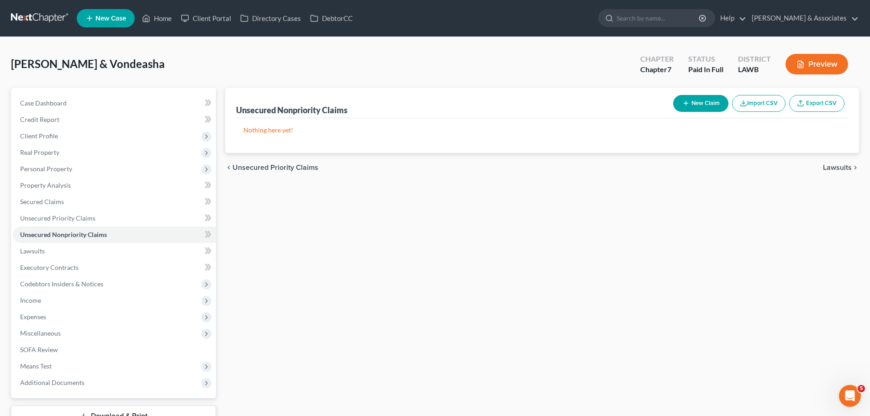
click at [689, 103] on button "New Claim" at bounding box center [700, 103] width 55 height 17
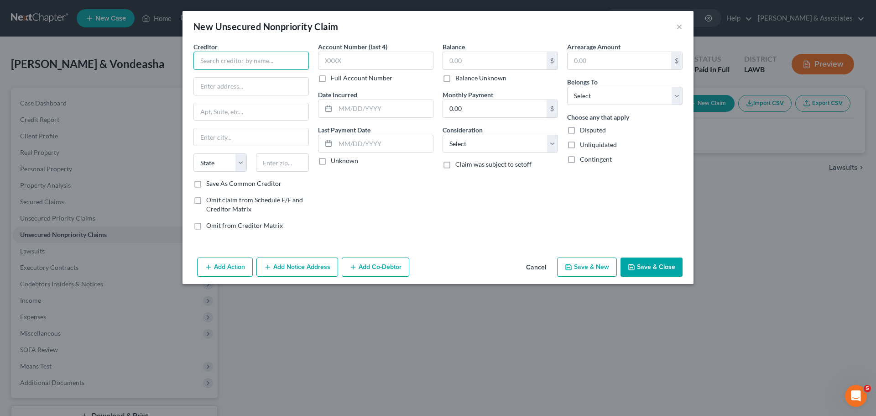
click at [253, 58] on input "text" at bounding box center [251, 61] width 115 height 18
drag, startPoint x: 302, startPoint y: 55, endPoint x: 303, endPoint y: 50, distance: 5.6
click at [302, 55] on input "text" at bounding box center [251, 61] width 115 height 18
type input "[PERSON_NAME] Family Dentistry, LLC"
type input "[STREET_ADDRESS][PERSON_NAME]"
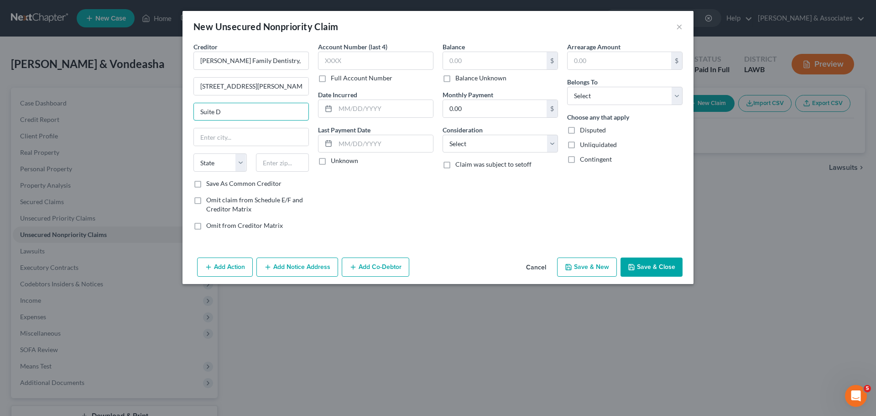
type input "Suite D"
type input "70501"
type input "[GEOGRAPHIC_DATA]"
select select "19"
click at [372, 59] on input "text" at bounding box center [375, 61] width 115 height 18
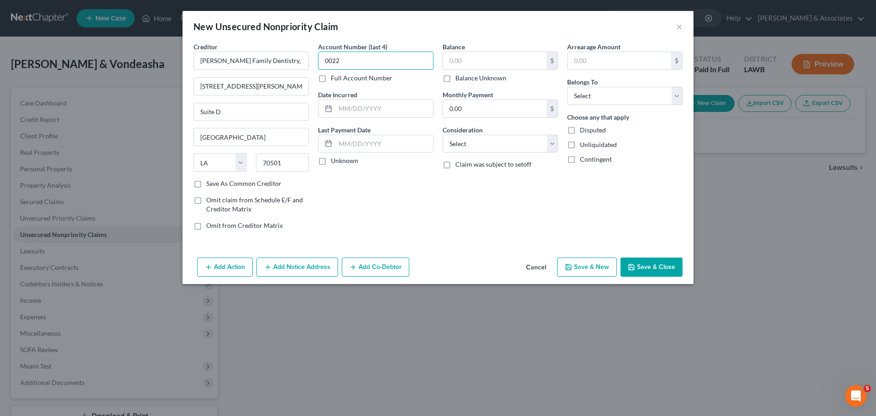
type input "0022"
click at [477, 60] on input "text" at bounding box center [495, 60] width 104 height 17
type input "4,971.68"
click at [481, 141] on select "Select Cable / Satellite Services Collection Agency Credit Card Debt Debt Couns…" at bounding box center [500, 144] width 115 height 18
select select "9"
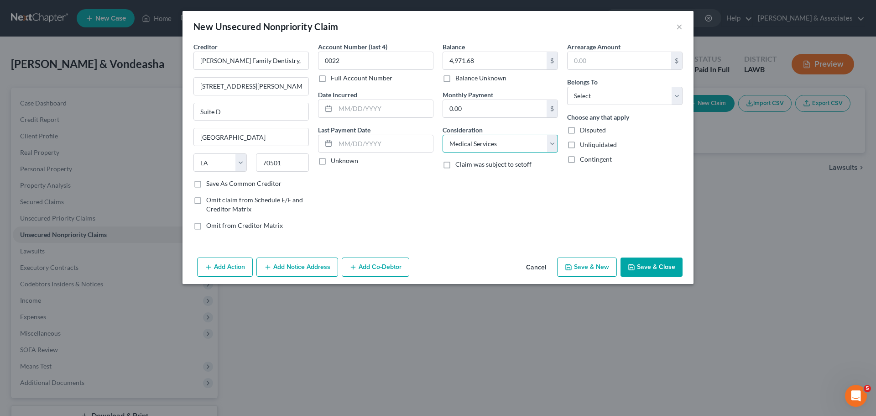
click at [443, 135] on select "Select Cable / Satellite Services Collection Agency Credit Card Debt Debt Couns…" at bounding box center [500, 144] width 115 height 18
click at [616, 91] on select "Select Debtor 1 Only Debtor 2 Only Debtor 1 And Debtor 2 Only At Least One Of T…" at bounding box center [624, 96] width 115 height 18
select select "4"
click at [567, 87] on select "Select Debtor 1 Only Debtor 2 Only Debtor 1 And Debtor 2 Only At Least One Of T…" at bounding box center [624, 96] width 115 height 18
click at [637, 184] on div "Arrearage Amount $ Belongs To * Select Debtor 1 Only Debtor 2 Only Debtor 1 And…" at bounding box center [625, 139] width 125 height 195
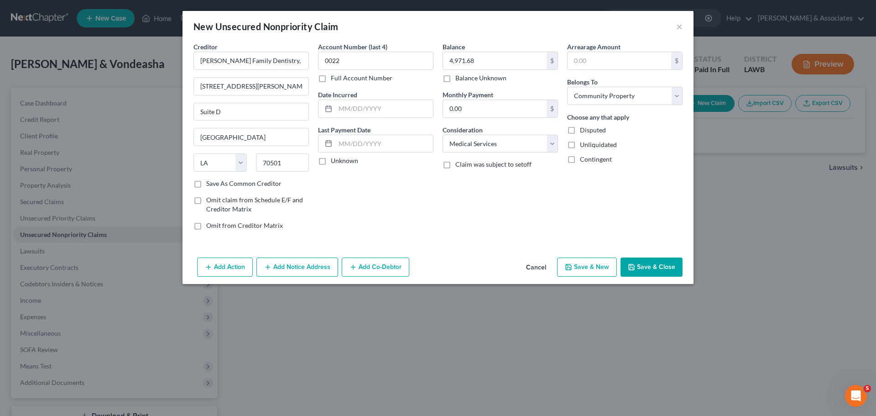
click at [658, 273] on button "Save & Close" at bounding box center [652, 266] width 62 height 19
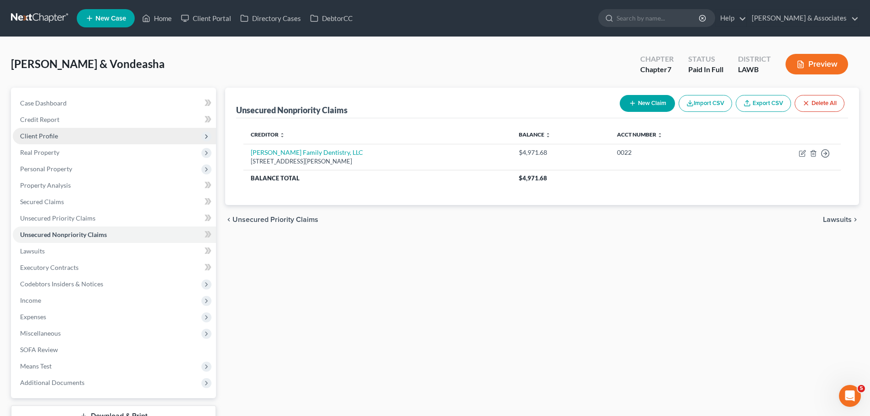
click at [35, 133] on span "Client Profile" at bounding box center [39, 136] width 38 height 8
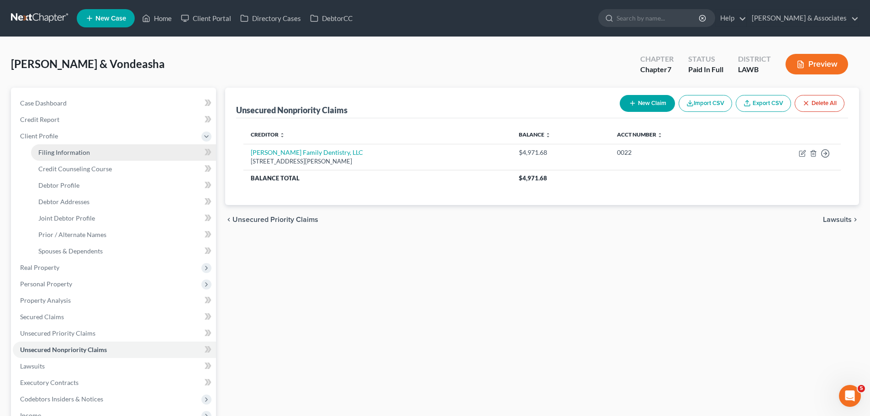
click at [46, 152] on span "Filing Information" at bounding box center [64, 152] width 52 height 8
select select "1"
select select "0"
select select "36"
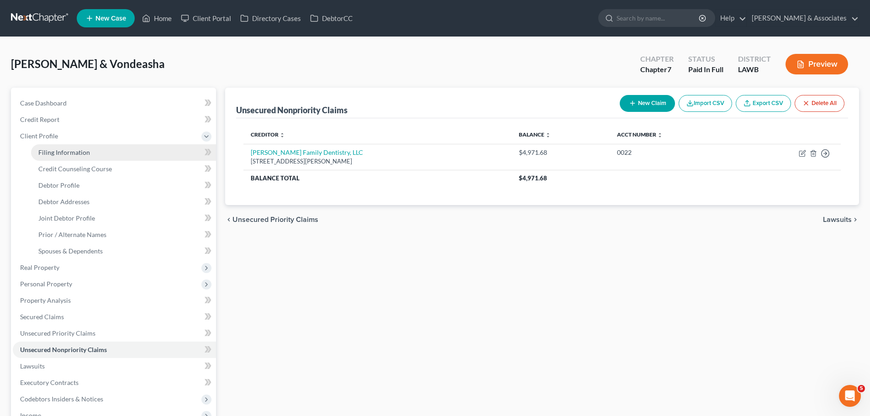
select select "19"
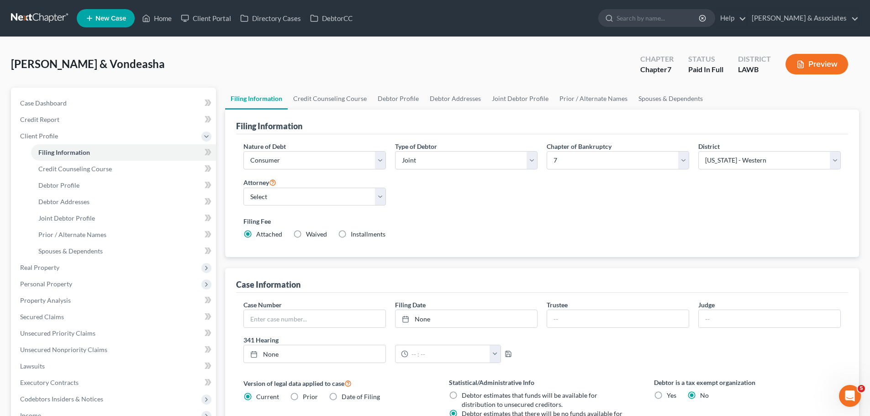
click at [325, 208] on div "Attorney Select Morley Diment - LAMB Morley Diment - LAEB Morley Diment - LAWB …" at bounding box center [315, 195] width 152 height 37
drag, startPoint x: 298, startPoint y: 199, endPoint x: 298, endPoint y: 205, distance: 5.9
click at [298, 199] on select "Select Morley Diment - LAMB Morley Diment - LAEB Morley Diment - LAWB Paul Shou…" at bounding box center [314, 197] width 142 height 18
click at [243, 188] on select "Select Morley Diment - LAMB Morley Diment - LAEB Morley Diment - LAWB Paul Shou…" at bounding box center [314, 197] width 142 height 18
drag, startPoint x: 293, startPoint y: 195, endPoint x: 293, endPoint y: 204, distance: 9.6
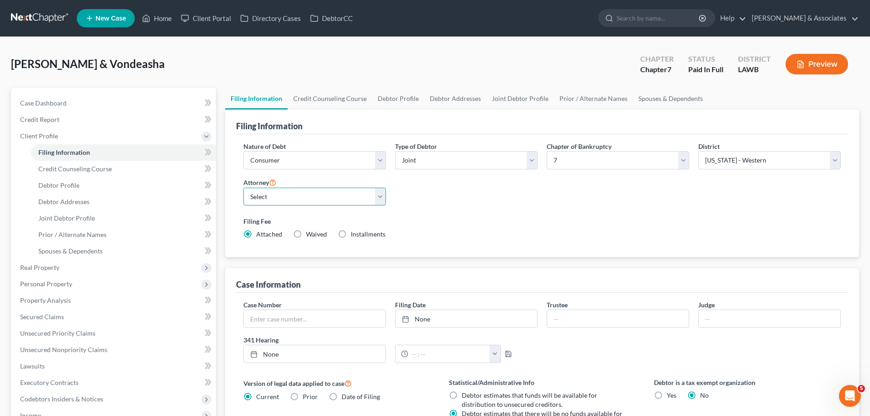
click at [293, 195] on select "Select Morley Diment - LAMB Morley Diment - LAEB Morley Diment - LAWB Paul Shou…" at bounding box center [314, 197] width 142 height 18
select select "0"
click at [243, 188] on select "Select Morley Diment - LAMB Morley Diment - LAEB Morley Diment - LAWB Paul Shou…" at bounding box center [314, 197] width 142 height 18
click at [546, 196] on div "Nature of Debt Select Business Consumer Other Nature of Business Select Clearin…" at bounding box center [542, 193] width 606 height 105
click at [351, 233] on label "Installments Installments" at bounding box center [368, 234] width 35 height 9
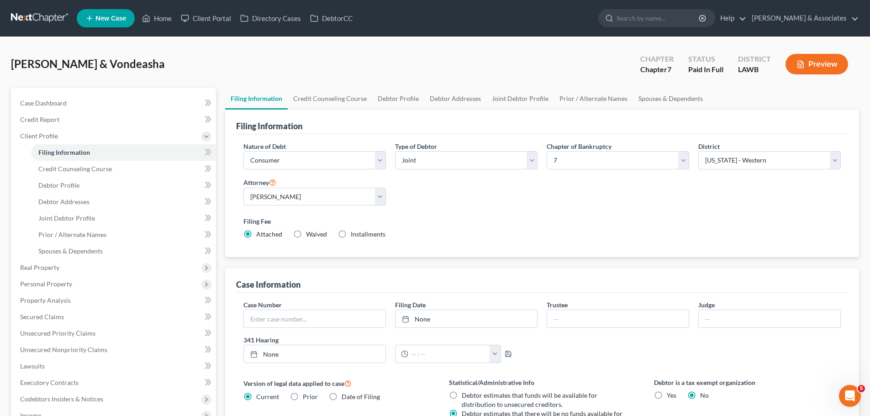
click at [354, 233] on input "Installments Installments" at bounding box center [357, 233] width 6 height 6
radio input "true"
radio input "false"
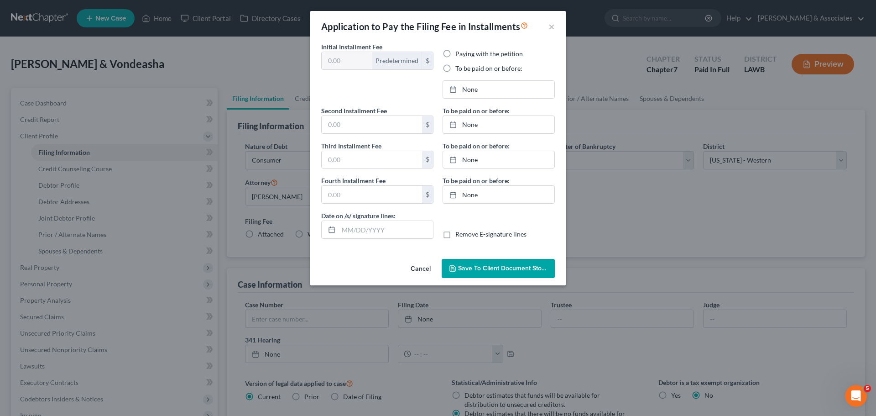
click at [468, 228] on div "Application to Pay the Filing Fee in Installments × Initial Installment Fee Pre…" at bounding box center [438, 148] width 256 height 274
type input "310.00"
radio input "true"
type input "0.00"
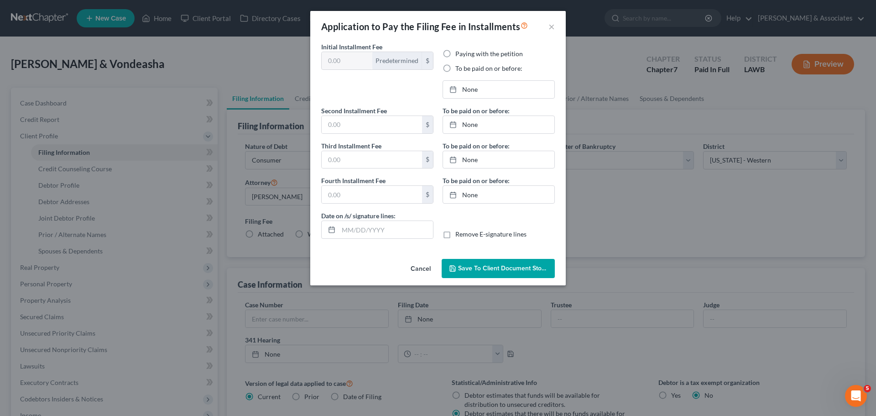
type input "0.00"
type input "[DATE]"
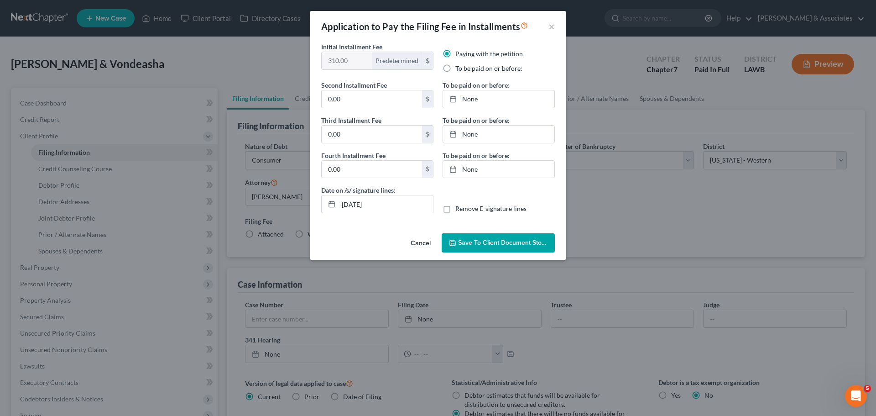
click at [514, 237] on button "Save to Client Document Storage" at bounding box center [498, 242] width 113 height 19
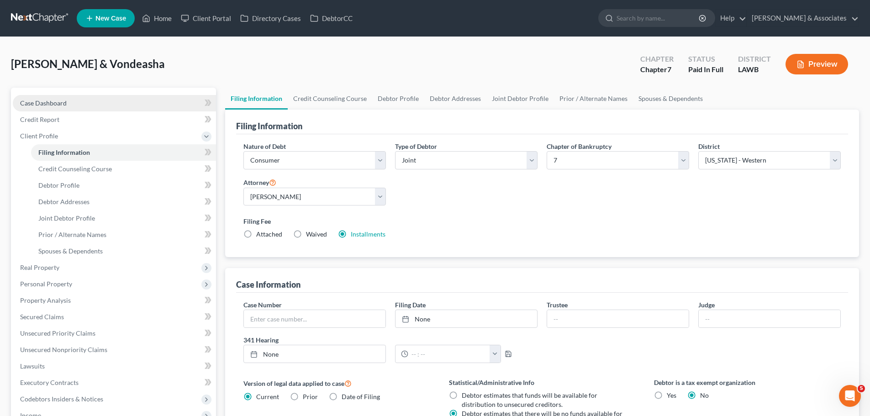
click at [59, 103] on span "Case Dashboard" at bounding box center [43, 103] width 47 height 8
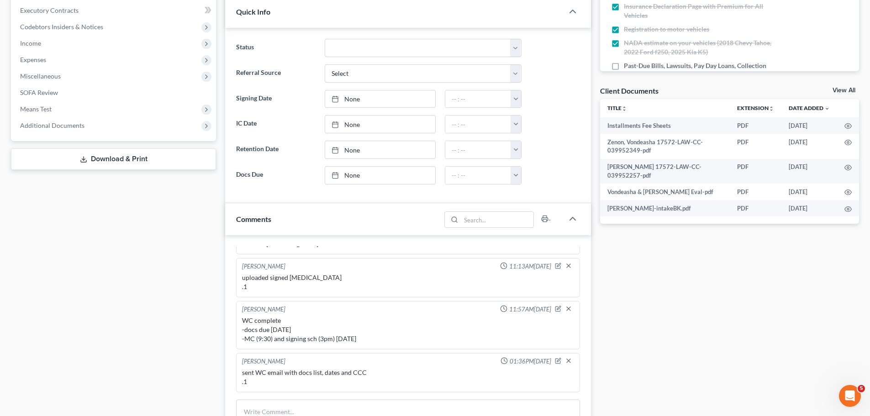
scroll to position [274, 0]
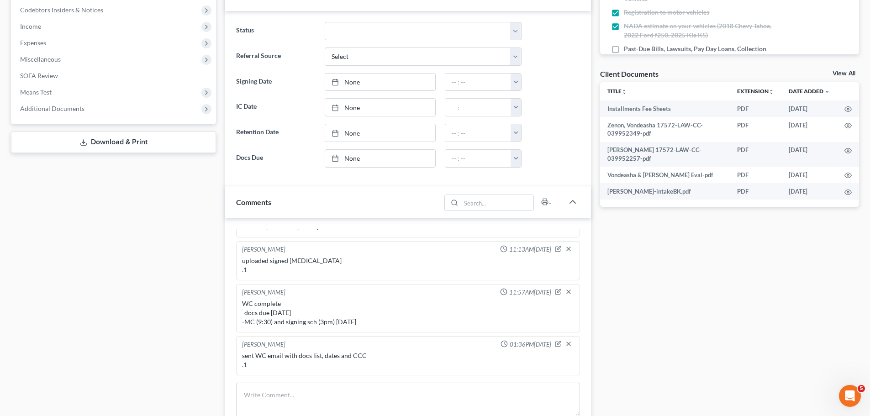
click at [737, 322] on div "Docs Tasks Events Fees Timer 80% Completed Nothing here yet! Signed Retainer Vo…" at bounding box center [729, 198] width 268 height 769
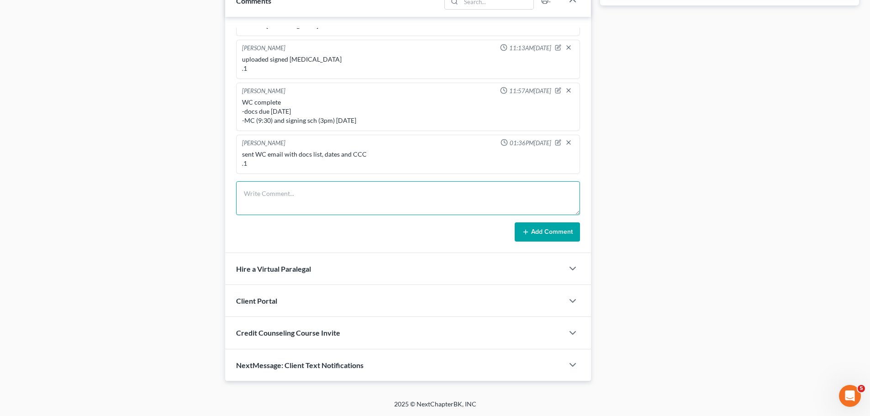
click at [281, 203] on textarea at bounding box center [408, 198] width 344 height 34
type textarea "docs processed -missing Chaz June income -PayPal statements .1"
click at [550, 234] on button "Add Comment" at bounding box center [546, 231] width 65 height 19
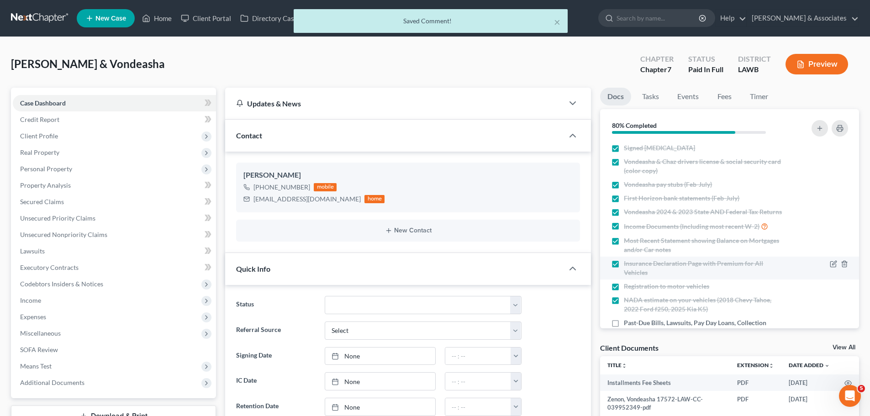
scroll to position [186, 0]
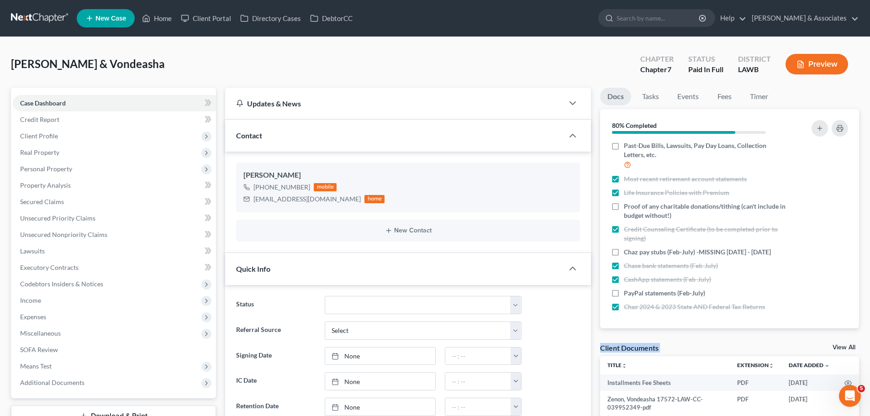
drag, startPoint x: 748, startPoint y: 348, endPoint x: 600, endPoint y: 351, distance: 148.4
click at [600, 351] on div "Client Documents View All" at bounding box center [729, 349] width 259 height 13
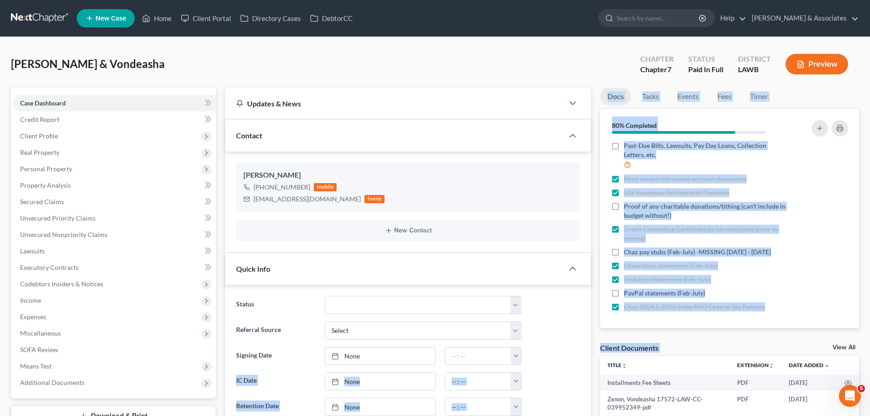
drag, startPoint x: 595, startPoint y: 344, endPoint x: 699, endPoint y: 345, distance: 104.1
click at [726, 344] on div "Client Documents View All" at bounding box center [729, 349] width 259 height 13
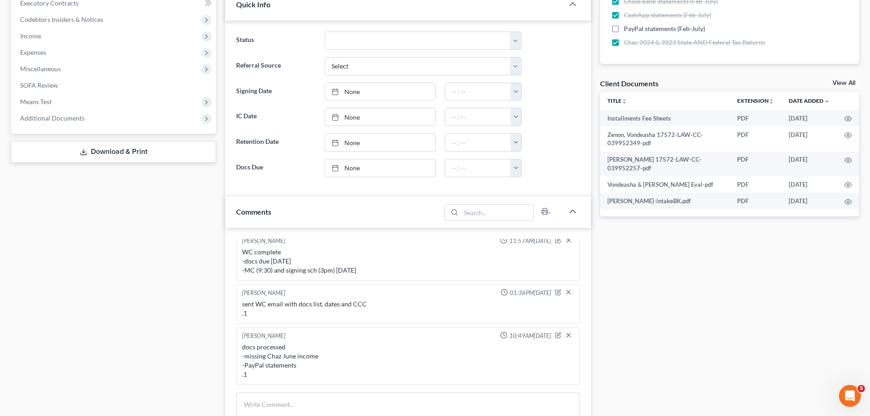
scroll to position [320, 0]
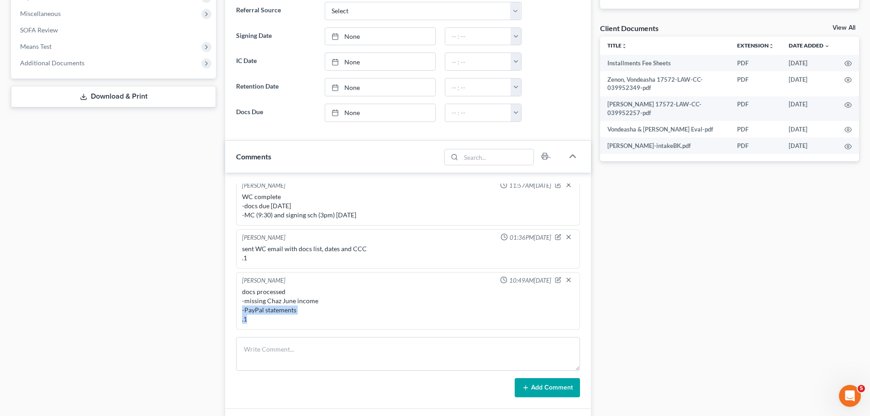
drag, startPoint x: 256, startPoint y: 322, endPoint x: 239, endPoint y: 309, distance: 21.5
click at [239, 309] on div "Christina Diment 10:49AM, 08/11/2025 docs processed -missing Chaz June income -…" at bounding box center [408, 301] width 344 height 58
click at [241, 309] on div "docs processed -missing Chaz June income -PayPal statements .1" at bounding box center [407, 305] width 335 height 40
drag, startPoint x: 173, startPoint y: 333, endPoint x: 206, endPoint y: 319, distance: 35.8
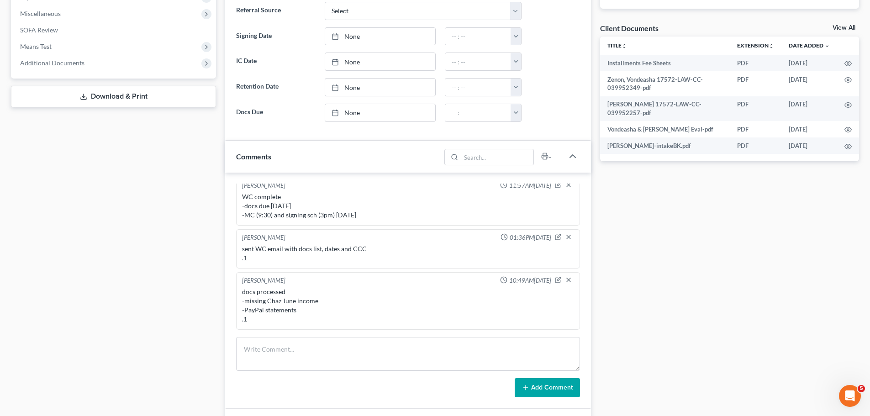
click at [173, 332] on div "Case Dashboard Payments Invoices Payments Payments Credit Report Client Profile" at bounding box center [113, 152] width 214 height 769
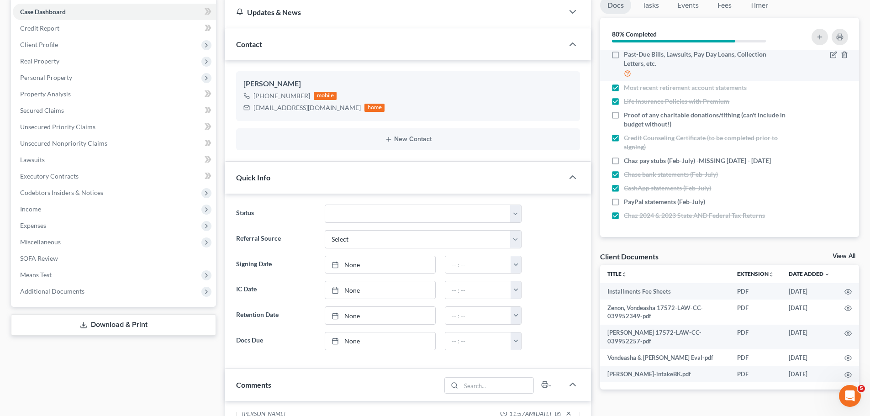
scroll to position [186, 0]
click at [667, 396] on div "Docs Tasks Events Fees Timer 80% Completed Nothing here yet! Signed Retainer Vo…" at bounding box center [729, 380] width 268 height 769
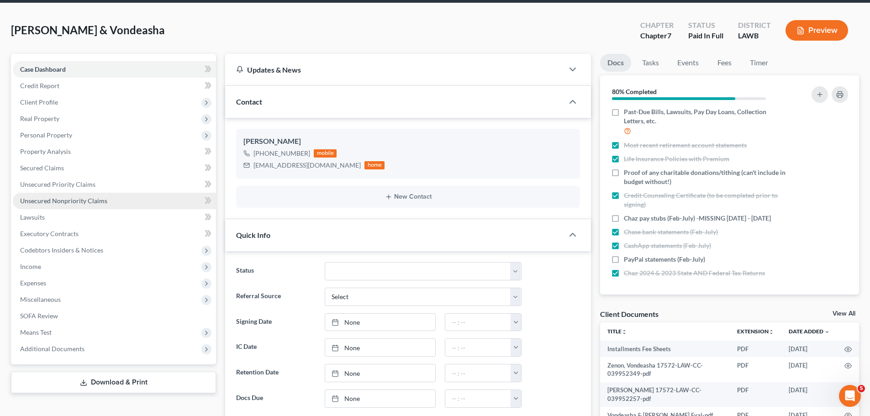
scroll to position [0, 0]
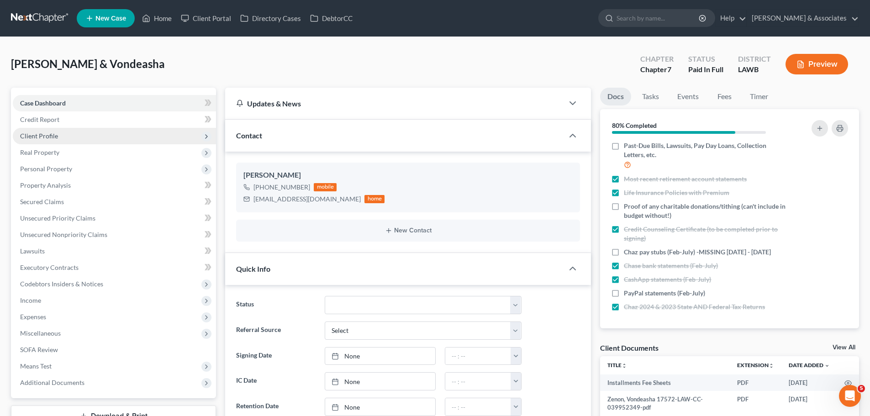
click at [54, 135] on span "Client Profile" at bounding box center [39, 136] width 38 height 8
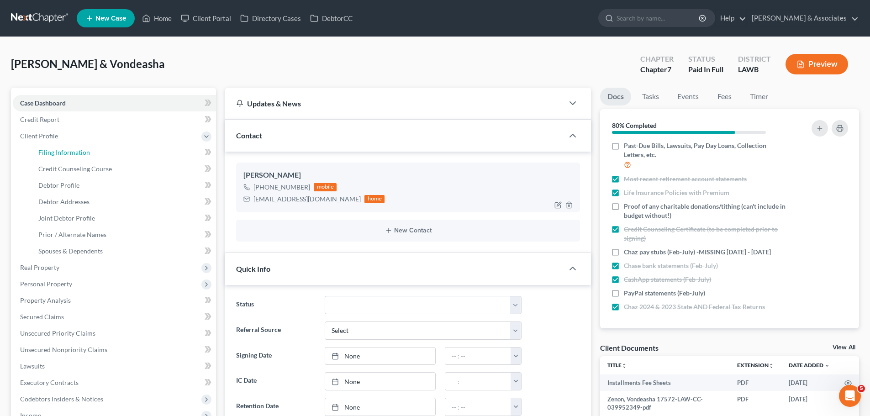
click at [59, 151] on span "Filing Information" at bounding box center [64, 152] width 52 height 8
select select "1"
select select "0"
select select "36"
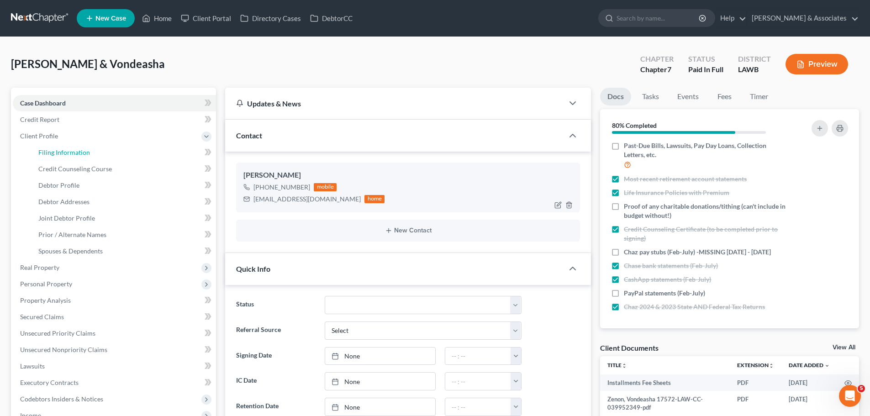
select select "0"
select select "19"
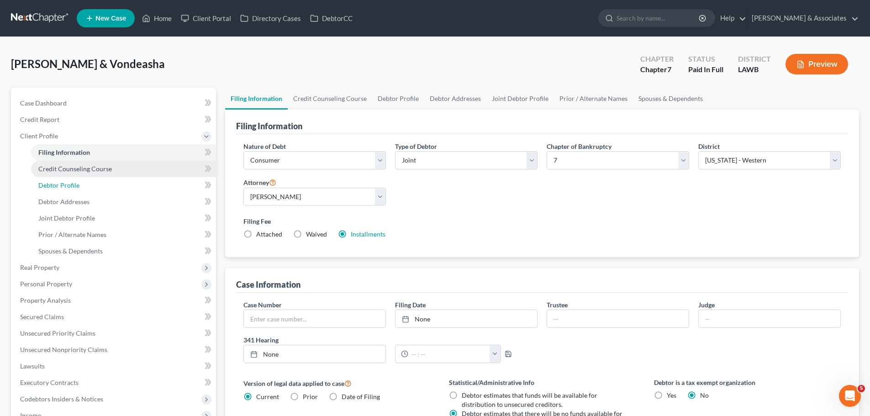
drag, startPoint x: 50, startPoint y: 183, endPoint x: 78, endPoint y: 169, distance: 31.2
click at [50, 183] on span "Debtor Profile" at bounding box center [58, 185] width 41 height 8
select select "1"
select select "4"
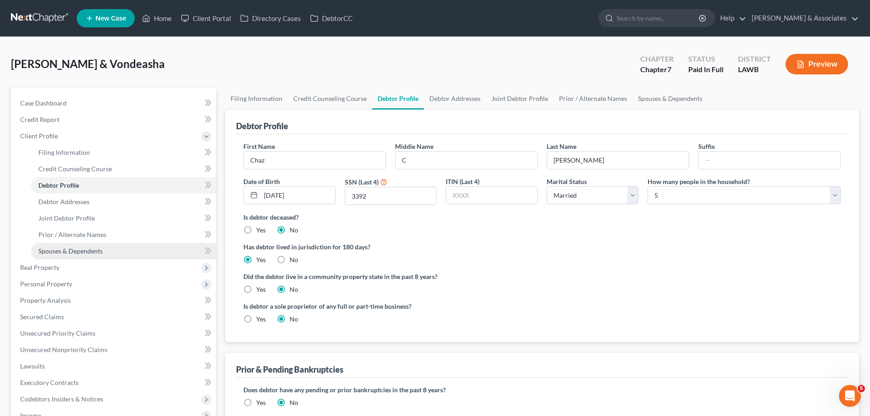
click at [63, 256] on link "Spouses & Dependents" at bounding box center [123, 251] width 185 height 16
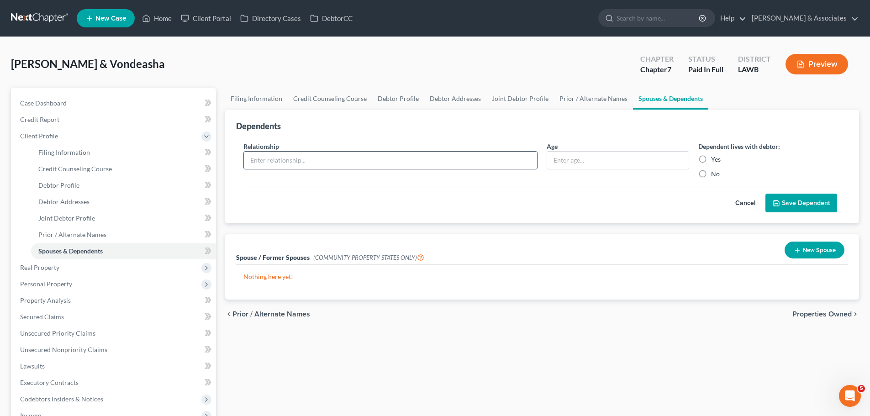
click at [267, 157] on input "text" at bounding box center [390, 160] width 293 height 17
type input "Son"
type input "15"
click at [711, 157] on label "Yes" at bounding box center [716, 159] width 10 height 9
click at [714, 157] on input "Yes" at bounding box center [717, 158] width 6 height 6
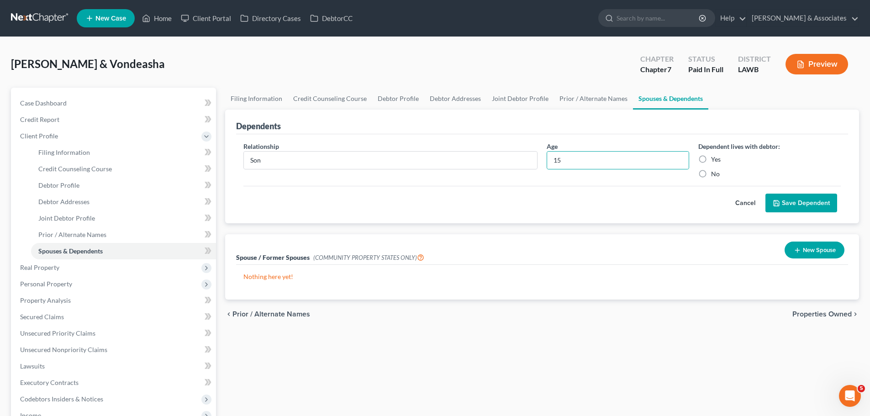
radio input "true"
click at [809, 203] on button "Save Dependent" at bounding box center [801, 203] width 72 height 19
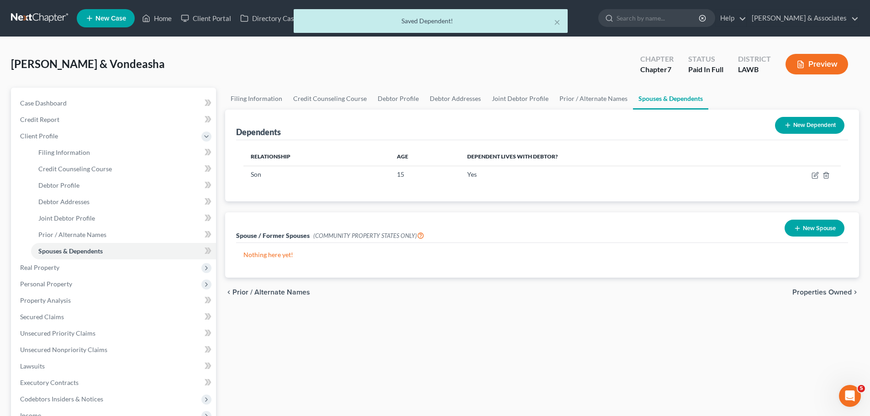
click at [824, 121] on button "New Dependent" at bounding box center [809, 125] width 69 height 17
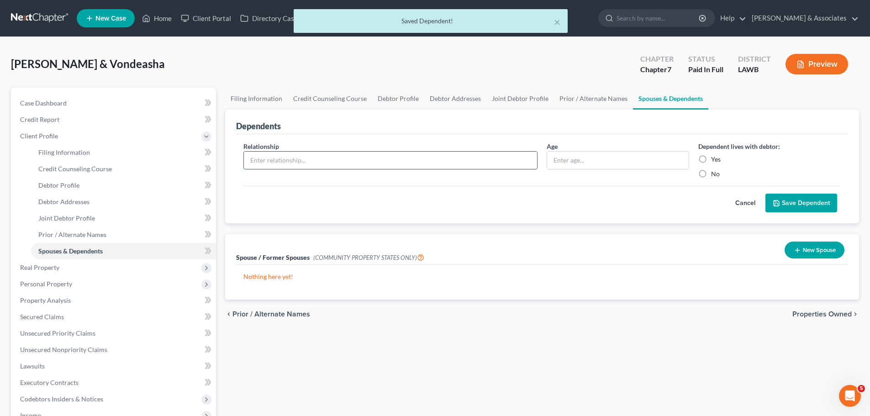
click at [292, 158] on input "text" at bounding box center [390, 160] width 293 height 17
type input "Son"
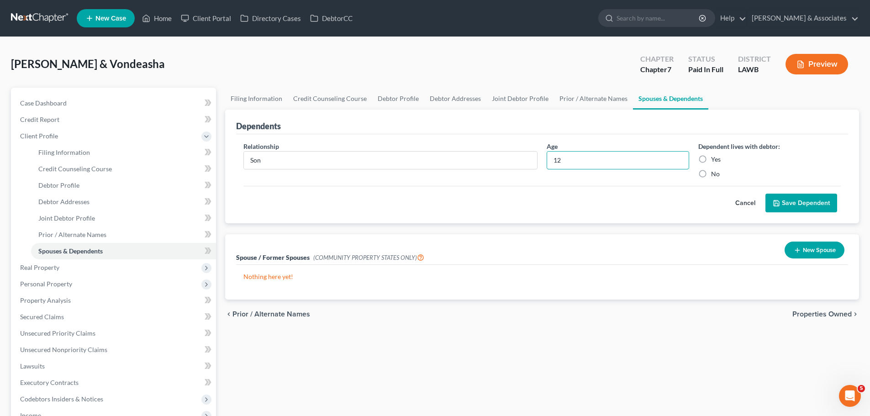
type input "12"
click at [714, 158] on label "Yes" at bounding box center [716, 159] width 10 height 9
click at [714, 158] on input "Yes" at bounding box center [717, 158] width 6 height 6
click at [817, 194] on button "Save Dependent" at bounding box center [801, 203] width 72 height 19
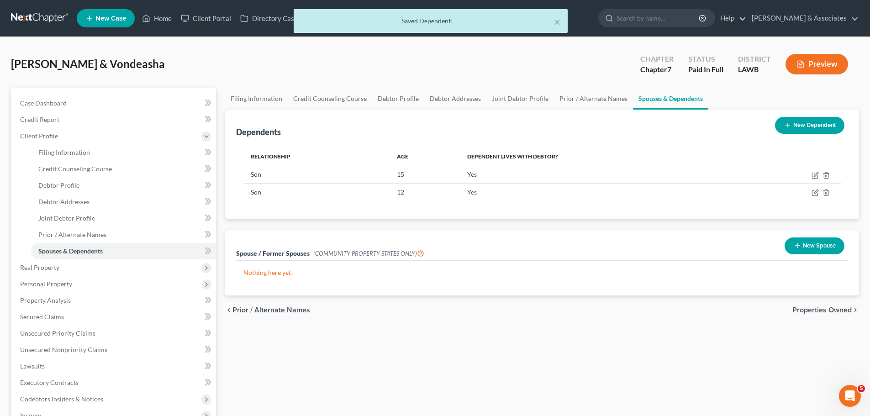
click at [795, 127] on button "New Dependent" at bounding box center [809, 125] width 69 height 17
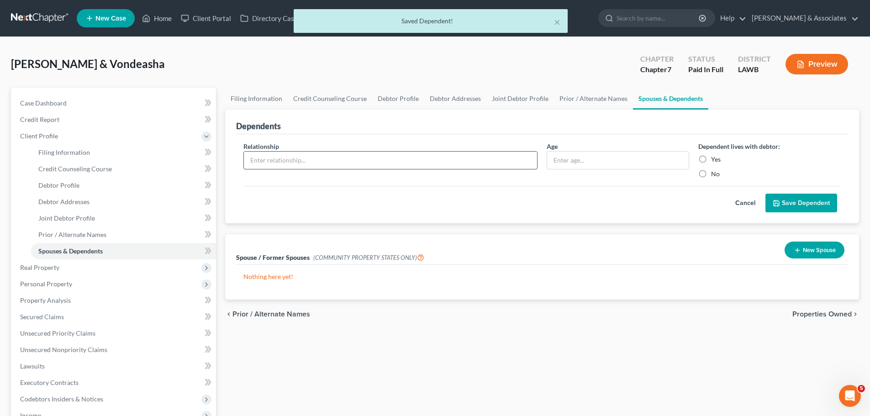
click at [270, 165] on input "text" at bounding box center [390, 160] width 293 height 17
click at [602, 173] on div "Age" at bounding box center [618, 159] width 152 height 37
click at [604, 165] on input "text" at bounding box center [617, 160] width 141 height 17
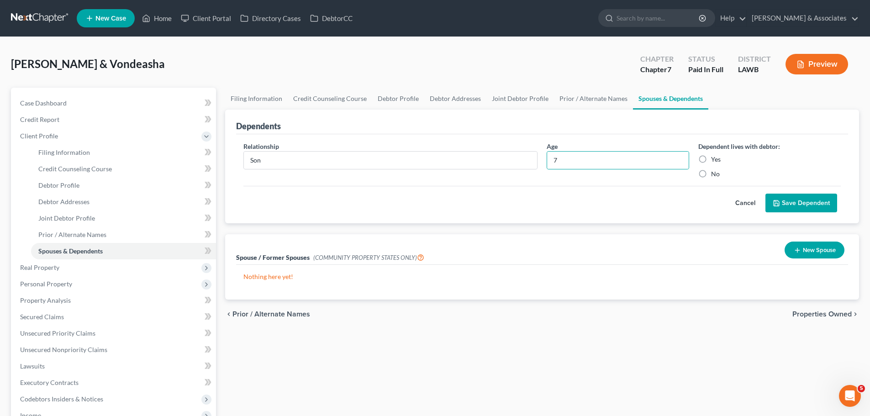
click at [710, 158] on div "Yes" at bounding box center [769, 159] width 142 height 9
click at [716, 158] on label "Yes" at bounding box center [716, 159] width 10 height 9
click at [716, 158] on input "Yes" at bounding box center [717, 158] width 6 height 6
click at [792, 204] on button "Save Dependent" at bounding box center [801, 203] width 72 height 19
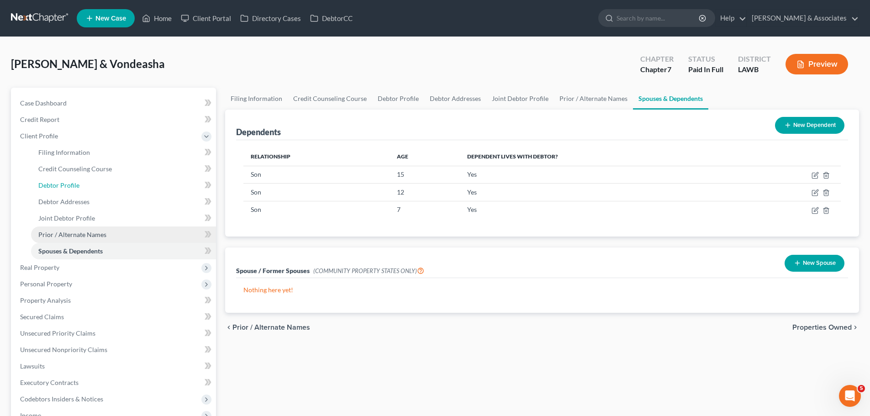
drag, startPoint x: 77, startPoint y: 183, endPoint x: 94, endPoint y: 242, distance: 61.6
click at [77, 182] on span "Debtor Profile" at bounding box center [58, 185] width 41 height 8
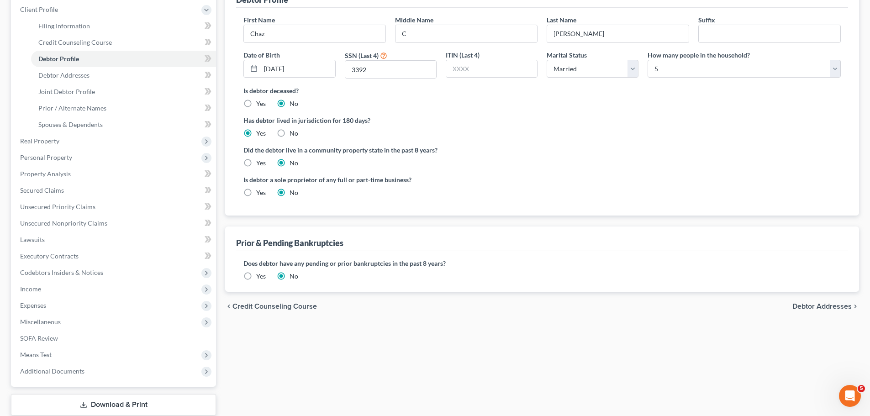
scroll to position [161, 0]
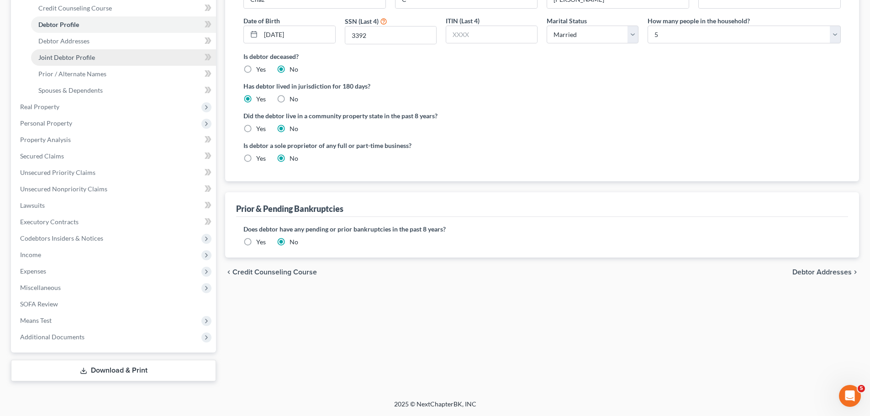
click at [149, 50] on link "Joint Debtor Profile" at bounding box center [123, 57] width 185 height 16
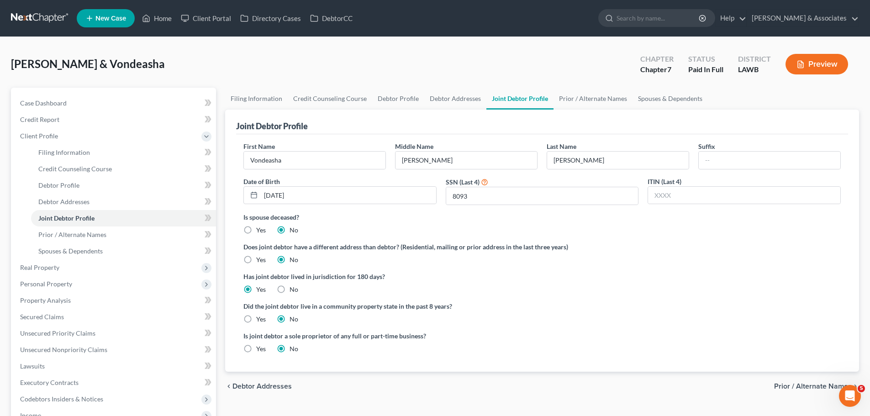
click at [256, 316] on label "Yes" at bounding box center [261, 318] width 10 height 9
click at [260, 316] on input "Yes" at bounding box center [263, 317] width 6 height 6
click at [64, 182] on span "Debtor Profile" at bounding box center [58, 185] width 41 height 8
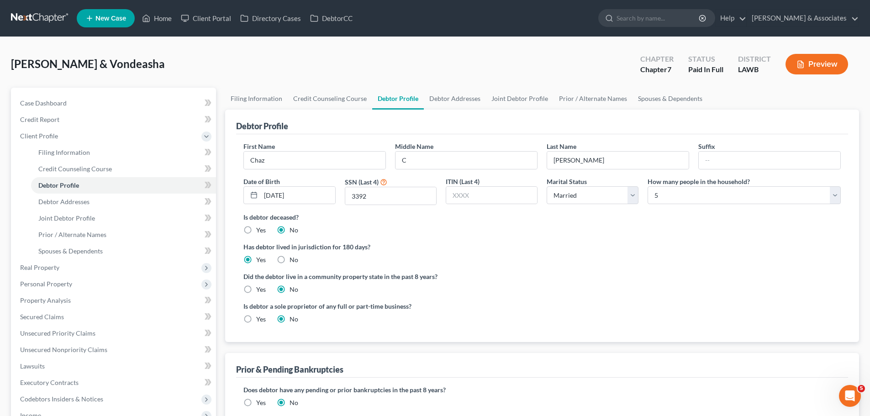
click at [256, 288] on label "Yes" at bounding box center [261, 289] width 10 height 9
click at [260, 288] on input "Yes" at bounding box center [263, 288] width 6 height 6
click at [81, 200] on span "Debtor Addresses" at bounding box center [63, 202] width 51 height 8
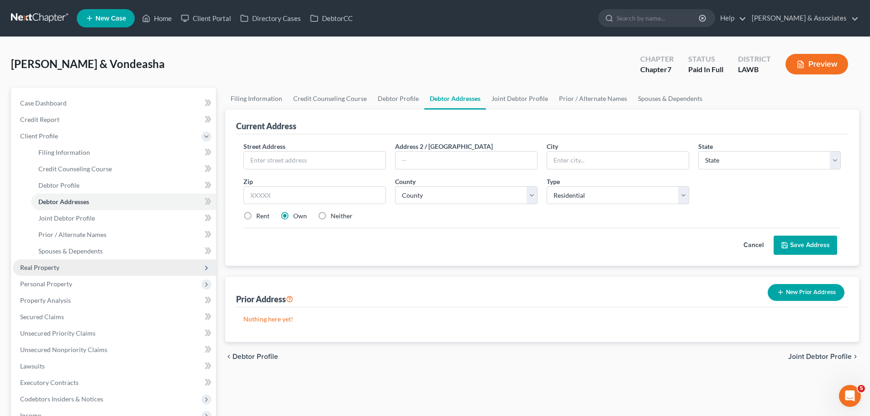
click at [50, 262] on span "Real Property" at bounding box center [114, 267] width 203 height 16
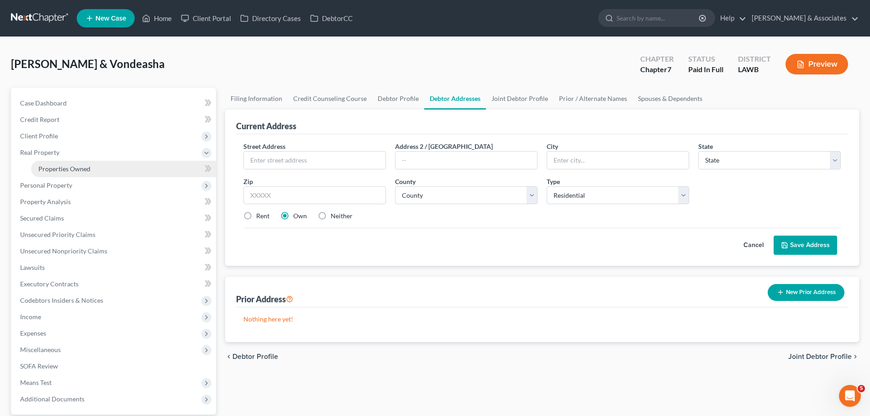
click at [46, 171] on span "Properties Owned" at bounding box center [64, 169] width 52 height 8
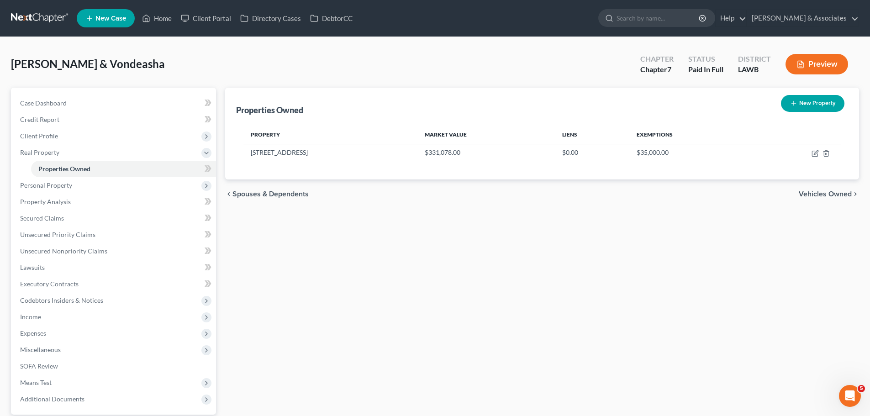
drag, startPoint x: 335, startPoint y: 151, endPoint x: 239, endPoint y: 153, distance: 96.8
click at [239, 153] on div "Property Market Value Liens Exemptions 623 Bay Meadow Lane $331,078.00 $0.00 $3…" at bounding box center [542, 148] width 612 height 61
click at [298, 160] on td "[STREET_ADDRESS]" at bounding box center [330, 152] width 174 height 17
drag, startPoint x: 340, startPoint y: 150, endPoint x: 246, endPoint y: 154, distance: 93.7
click at [246, 154] on td "[STREET_ADDRESS]" at bounding box center [330, 152] width 174 height 17
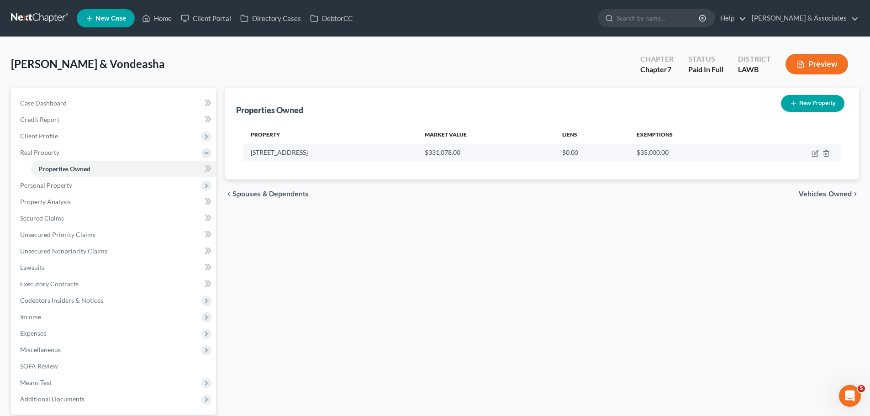
copy td "[STREET_ADDRESS]"
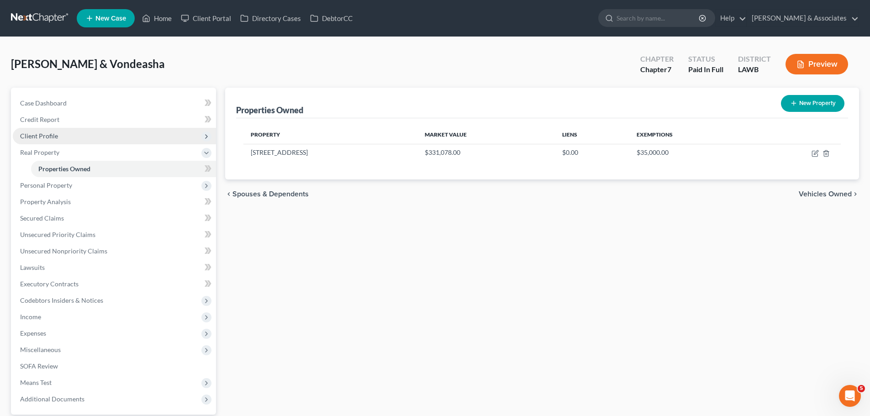
click at [78, 135] on span "Client Profile" at bounding box center [114, 136] width 203 height 16
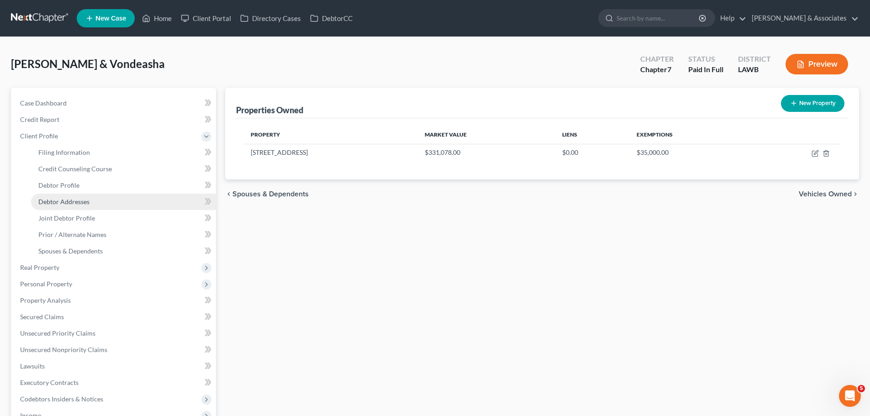
click at [90, 196] on link "Debtor Addresses" at bounding box center [123, 202] width 185 height 16
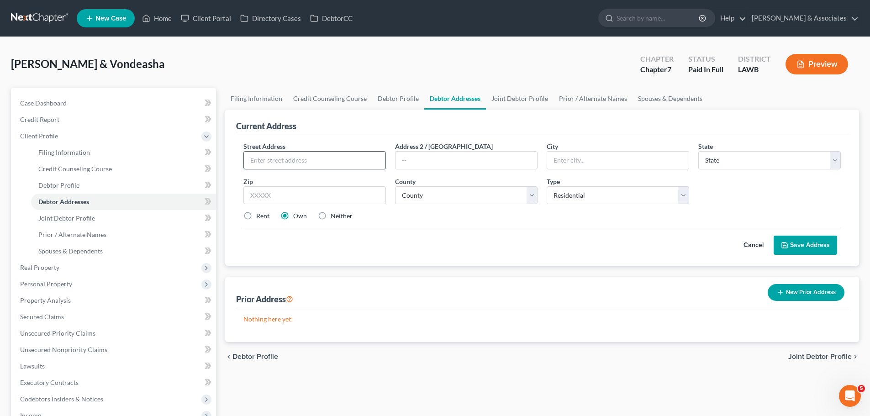
click at [312, 160] on input "text" at bounding box center [314, 160] width 141 height 17
paste input "[STREET_ADDRESS]"
click at [360, 178] on div "Zip *" at bounding box center [315, 191] width 152 height 28
click at [75, 220] on span "Joint Debtor Profile" at bounding box center [66, 218] width 57 height 8
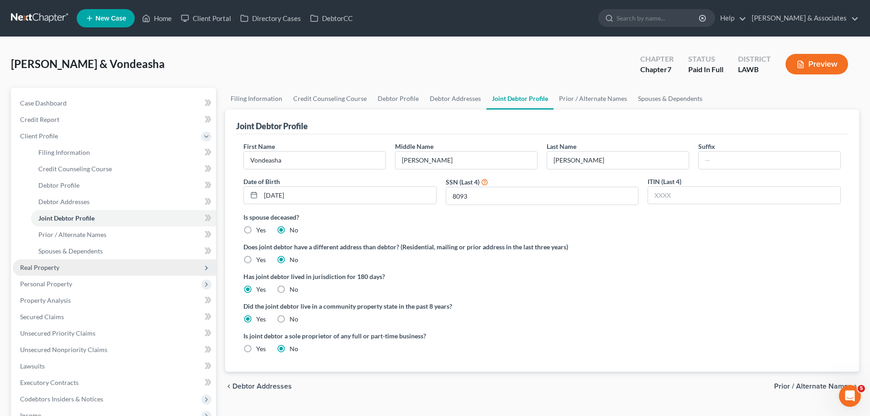
click at [73, 271] on span "Real Property" at bounding box center [114, 267] width 203 height 16
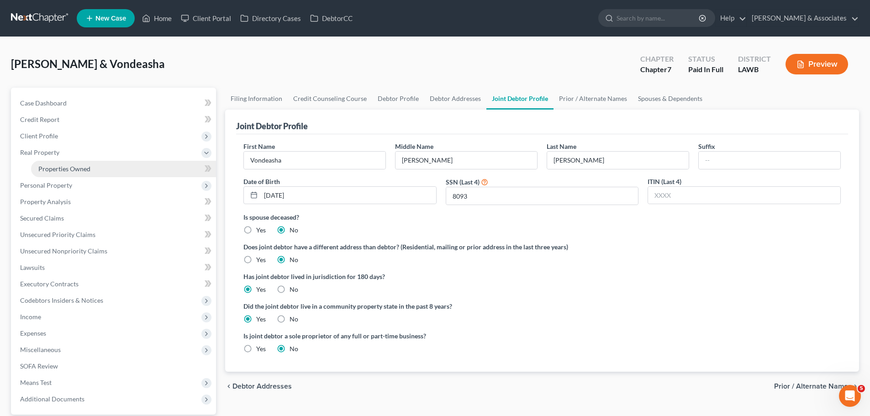
click at [67, 167] on span "Properties Owned" at bounding box center [64, 169] width 52 height 8
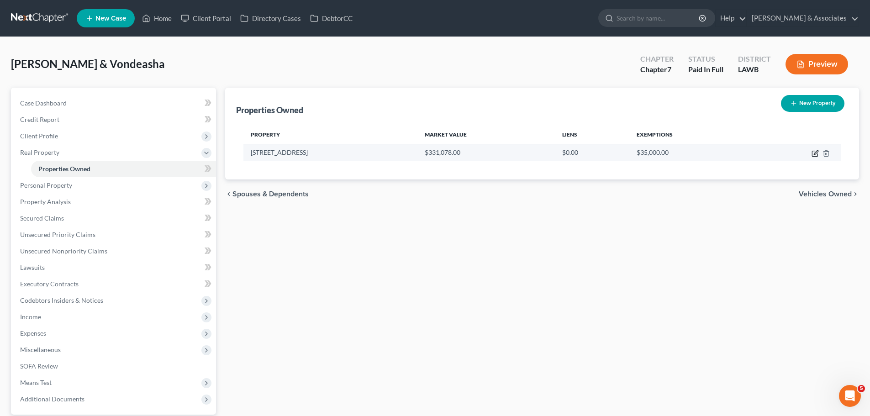
click at [813, 152] on icon "button" at bounding box center [814, 153] width 7 height 7
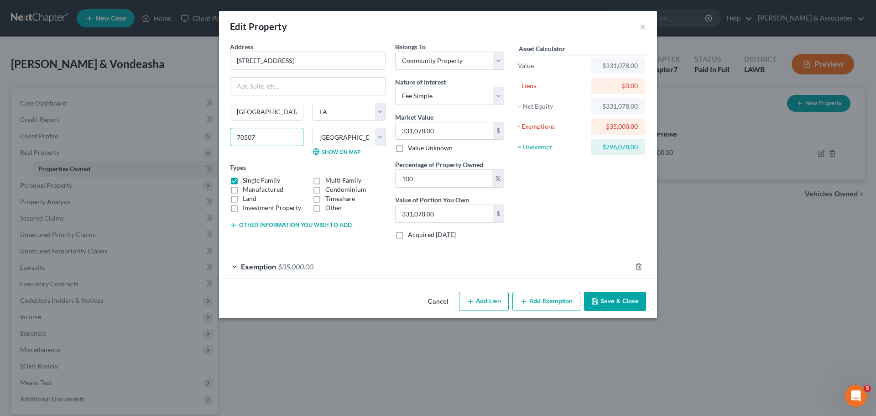
drag, startPoint x: 288, startPoint y: 139, endPoint x: 199, endPoint y: 142, distance: 89.5
click at [199, 142] on div "Edit Property × Address * 623 Bay Meadow Lane Lafayette State AL AK AR AZ CA CO…" at bounding box center [438, 208] width 876 height 416
click at [603, 298] on button "Save & Close" at bounding box center [615, 301] width 62 height 19
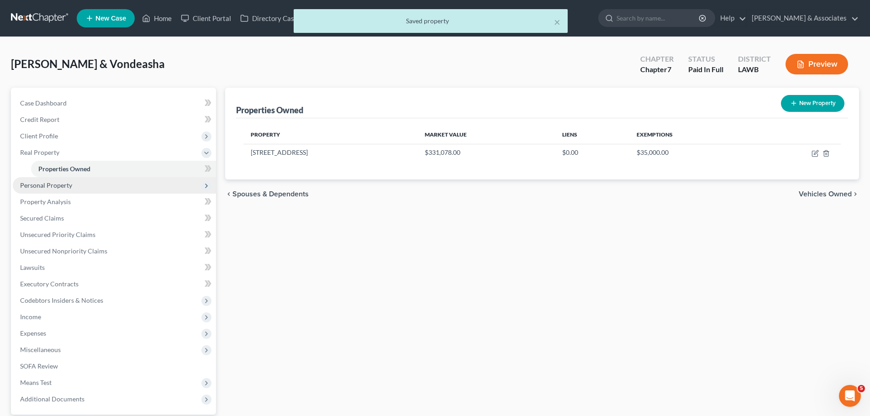
click at [42, 186] on span "Personal Property" at bounding box center [46, 185] width 52 height 8
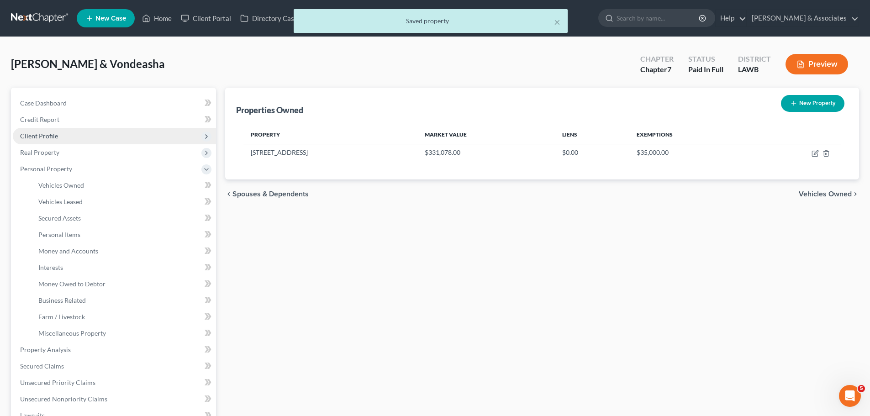
click at [55, 132] on span "Client Profile" at bounding box center [39, 136] width 38 height 8
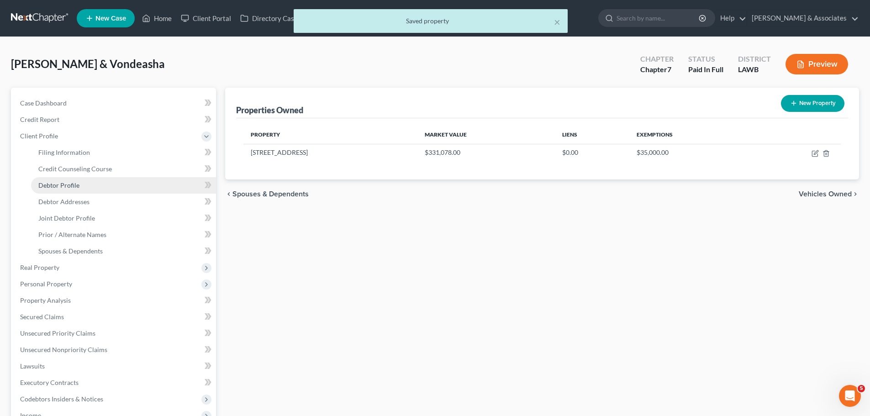
click at [71, 184] on span "Debtor Profile" at bounding box center [58, 185] width 41 height 8
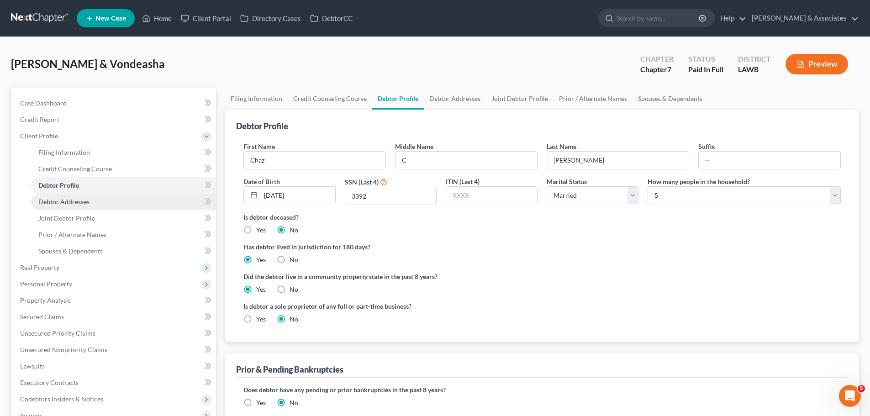
click at [110, 198] on link "Debtor Addresses" at bounding box center [123, 202] width 185 height 16
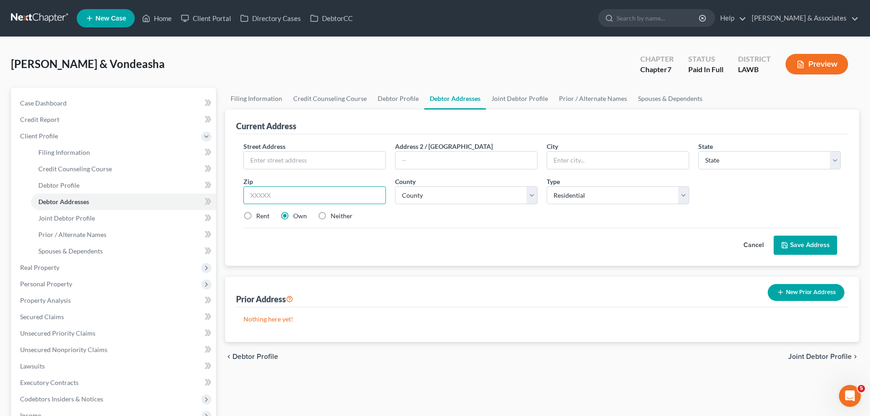
drag, startPoint x: 304, startPoint y: 193, endPoint x: 367, endPoint y: 200, distance: 63.4
click at [304, 193] on input "text" at bounding box center [314, 195] width 142 height 18
paste input "70507"
drag, startPoint x: 499, startPoint y: 234, endPoint x: 494, endPoint y: 231, distance: 5.6
click at [500, 234] on div "Cancel Save Address" at bounding box center [541, 241] width 597 height 27
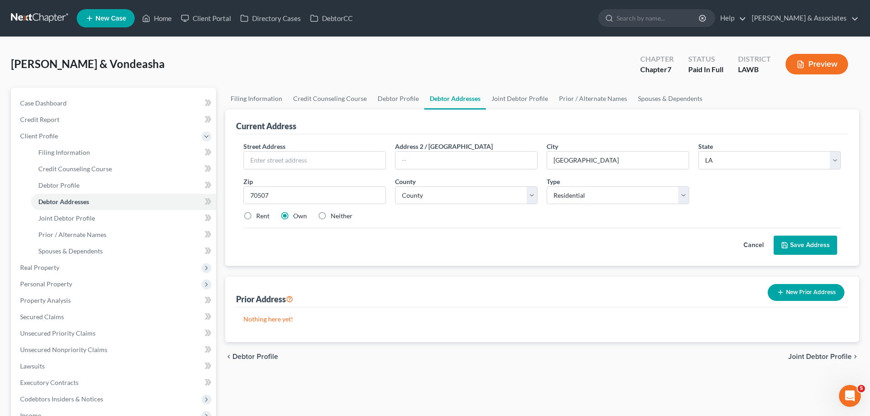
click at [423, 236] on div "Cancel Save Address" at bounding box center [541, 241] width 597 height 27
click at [340, 159] on input "text" at bounding box center [314, 160] width 141 height 17
click at [831, 241] on button "Save Address" at bounding box center [804, 245] width 63 height 19
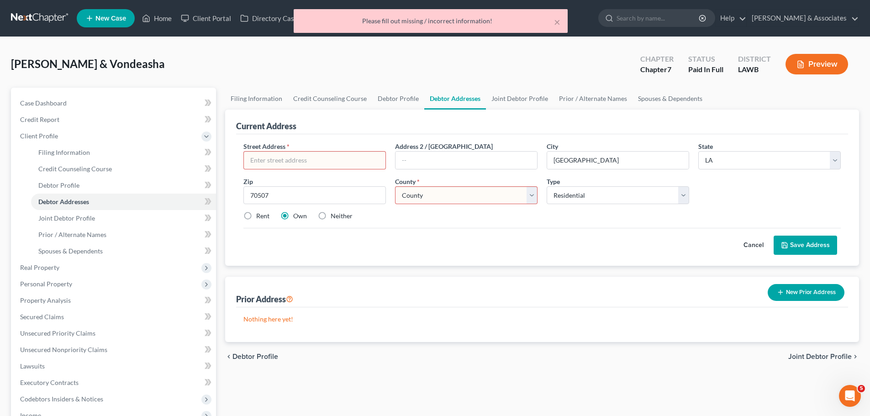
click at [445, 196] on select "County Acadia Allen Ascension Assumption Avoyelles Beauregard Bienville Bossier…" at bounding box center [466, 195] width 142 height 18
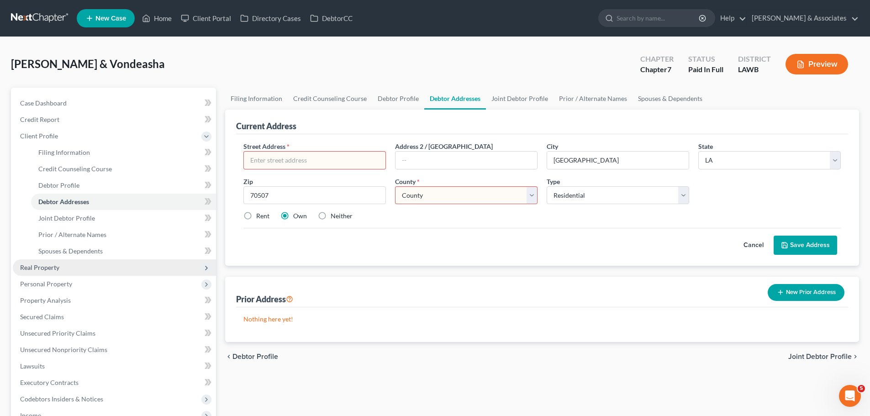
click at [57, 267] on span "Real Property" at bounding box center [39, 267] width 39 height 8
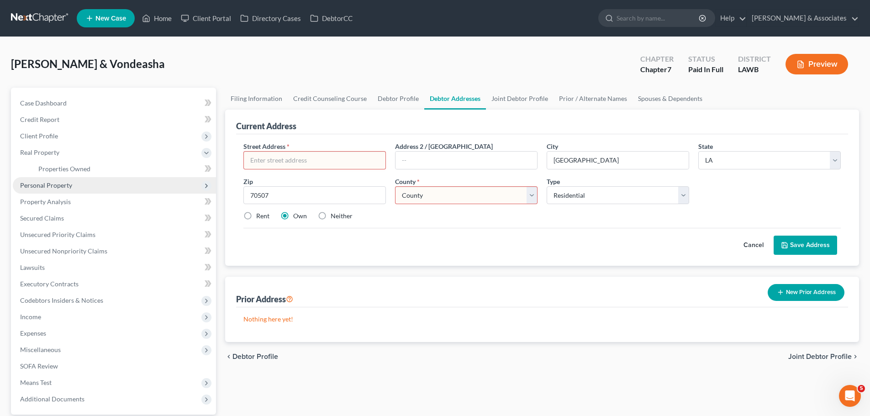
click at [97, 179] on span "Personal Property" at bounding box center [114, 185] width 203 height 16
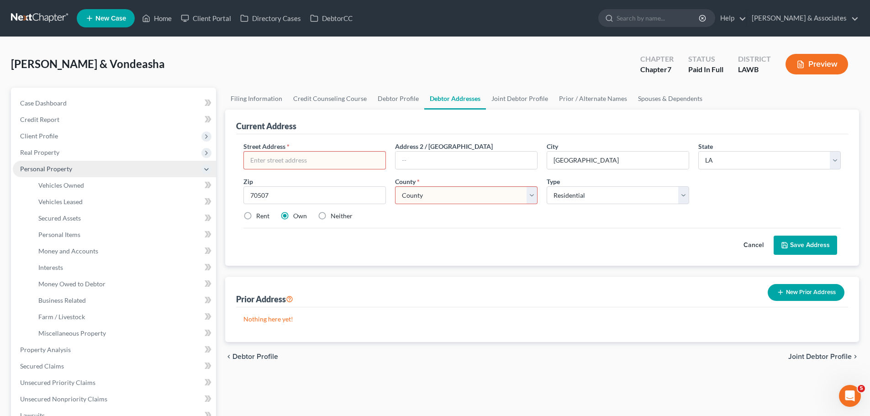
click at [89, 161] on span "Personal Property" at bounding box center [114, 169] width 203 height 16
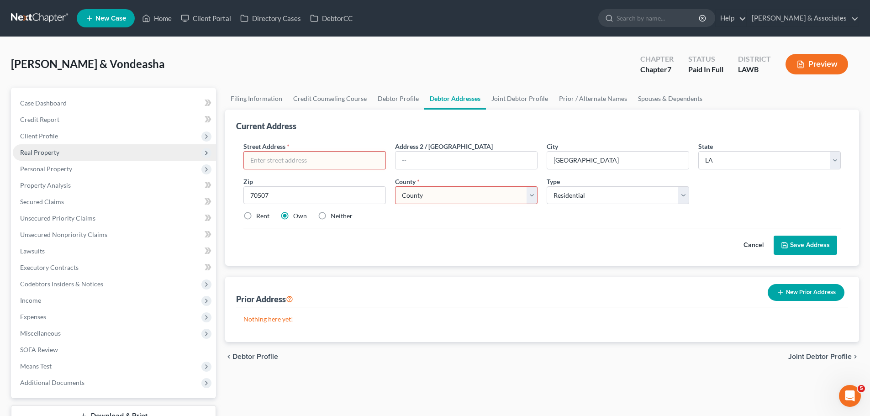
click at [83, 151] on span "Real Property" at bounding box center [114, 152] width 203 height 16
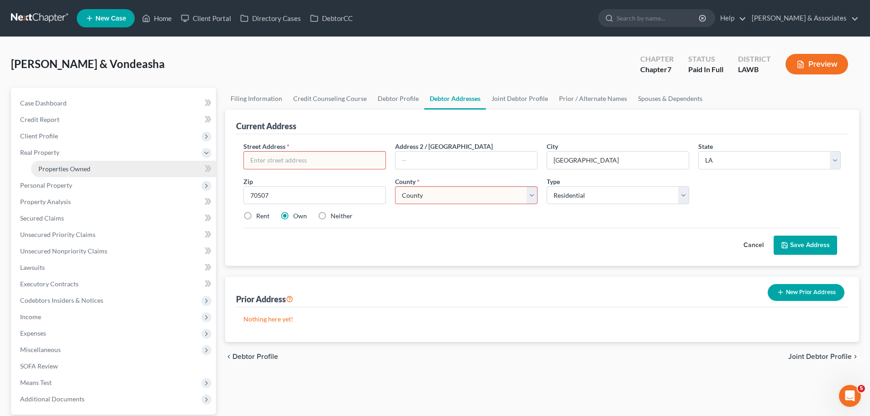
click at [83, 161] on link "Properties Owned" at bounding box center [123, 169] width 185 height 16
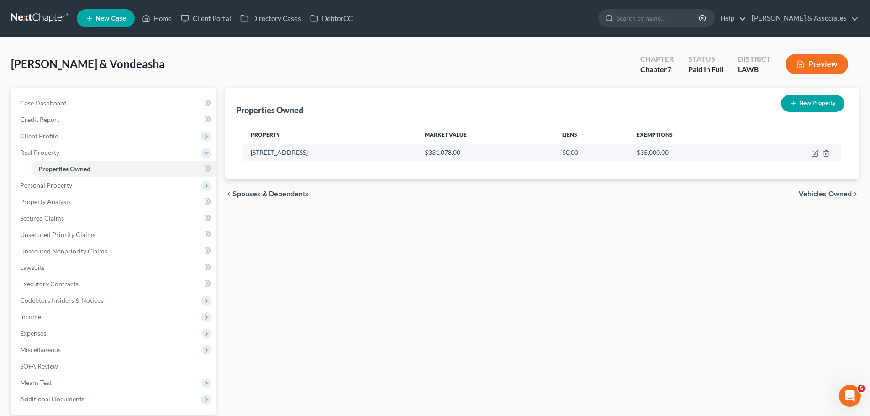
drag, startPoint x: 318, startPoint y: 155, endPoint x: 251, endPoint y: 157, distance: 66.7
click at [251, 157] on td "[STREET_ADDRESS]" at bounding box center [330, 152] width 174 height 17
copy td "[STREET_ADDRESS]"
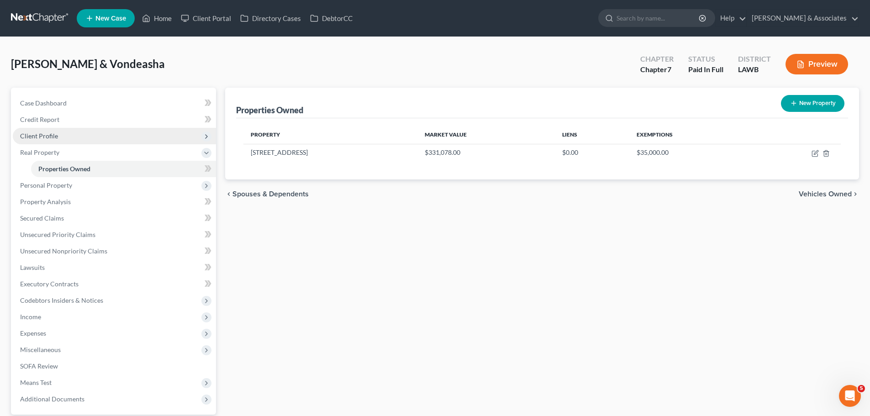
click at [60, 136] on span "Client Profile" at bounding box center [114, 136] width 203 height 16
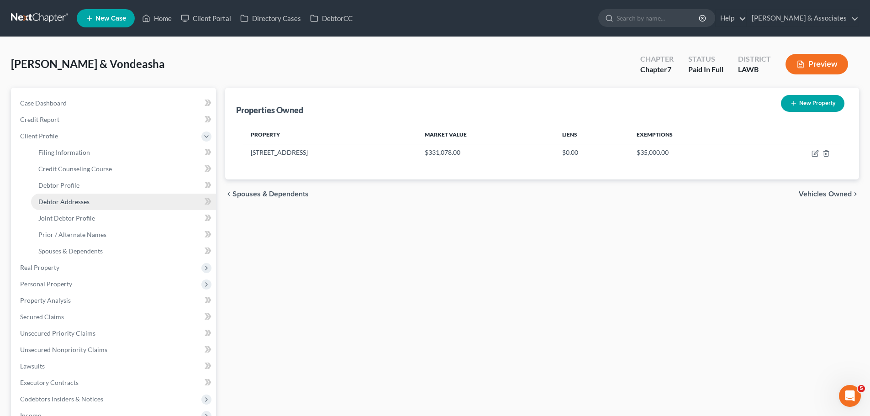
click at [77, 203] on span "Debtor Addresses" at bounding box center [63, 202] width 51 height 8
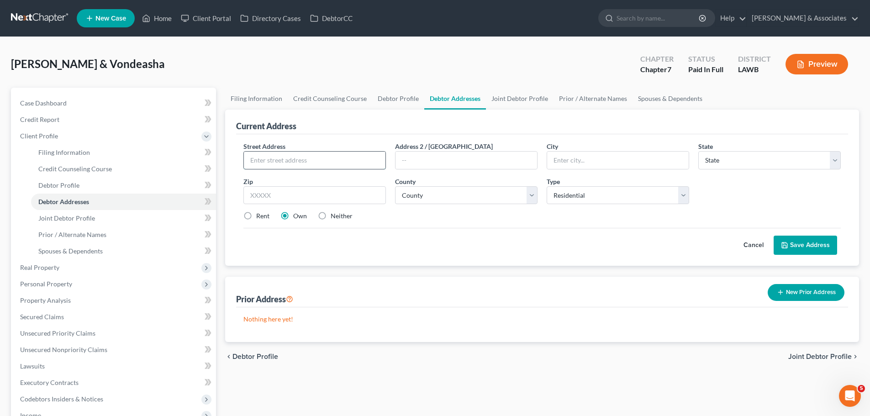
click at [304, 158] on input "text" at bounding box center [314, 160] width 141 height 17
paste input "[STREET_ADDRESS]"
click at [478, 226] on div "Street Address * 623 Bay Meadow Lane Address 2 / PO Box City * State * State AL…" at bounding box center [542, 184] width 606 height 87
click at [440, 228] on div "Cancel Save Address" at bounding box center [541, 241] width 597 height 27
drag, startPoint x: 408, startPoint y: 244, endPoint x: 386, endPoint y: 219, distance: 33.4
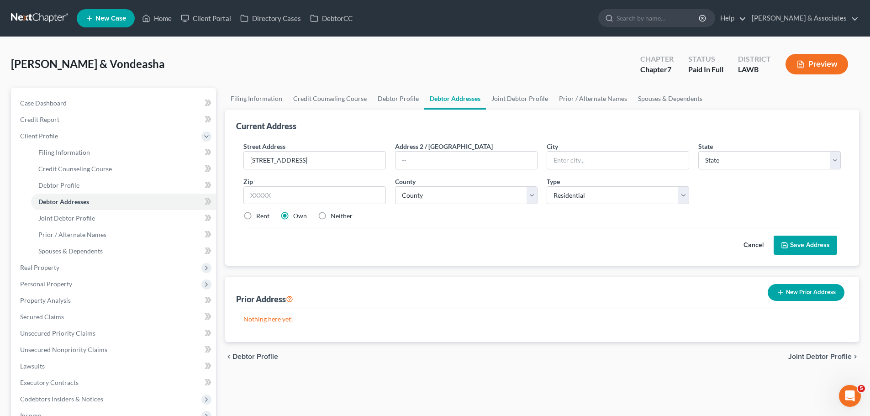
click at [408, 244] on div "Cancel Save Address" at bounding box center [541, 241] width 597 height 27
click at [355, 191] on input "text" at bounding box center [314, 195] width 142 height 18
click at [455, 239] on div "Cancel Save Address" at bounding box center [541, 241] width 597 height 27
click at [426, 192] on select "County" at bounding box center [466, 195] width 142 height 18
click at [395, 186] on select "County Acadia Allen Ascension Assumption Avoyelles Beauregard Bienville Bossier…" at bounding box center [466, 195] width 142 height 18
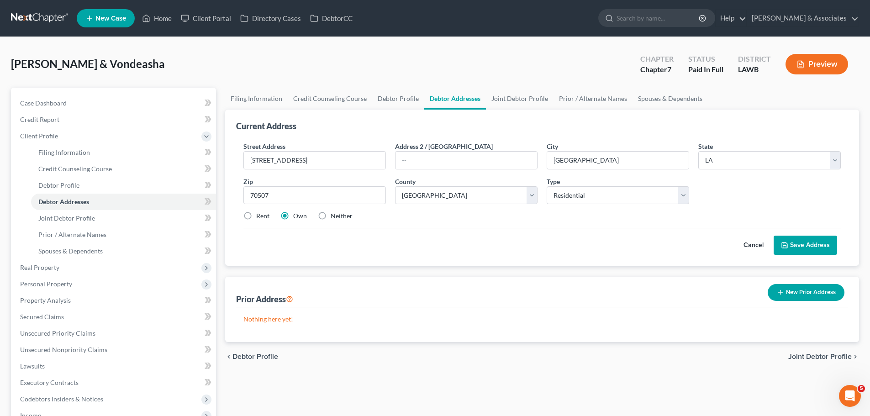
click at [514, 320] on p "Nothing here yet!" at bounding box center [541, 318] width 597 height 9
click at [523, 252] on div "Cancel Save Address" at bounding box center [541, 241] width 597 height 27
click at [816, 244] on button "Save Address" at bounding box center [804, 245] width 63 height 19
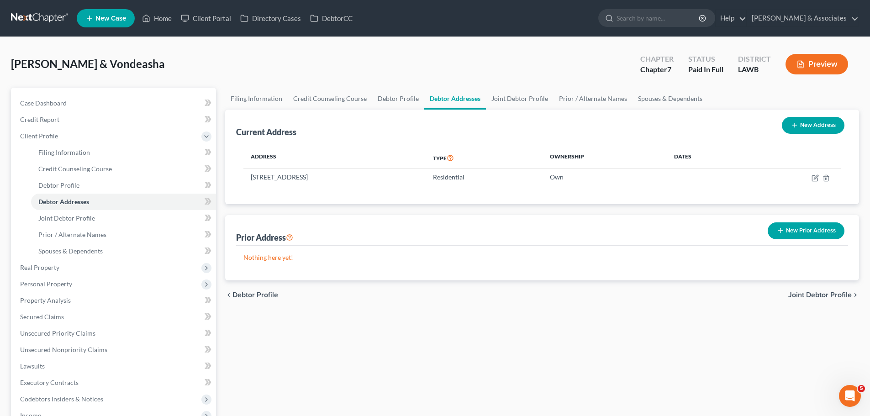
click at [547, 332] on div "Filing Information Credit Counseling Course Debtor Profile Debtor Addresses Joi…" at bounding box center [541, 315] width 643 height 454
click at [825, 232] on button "New Prior Address" at bounding box center [805, 230] width 77 height 17
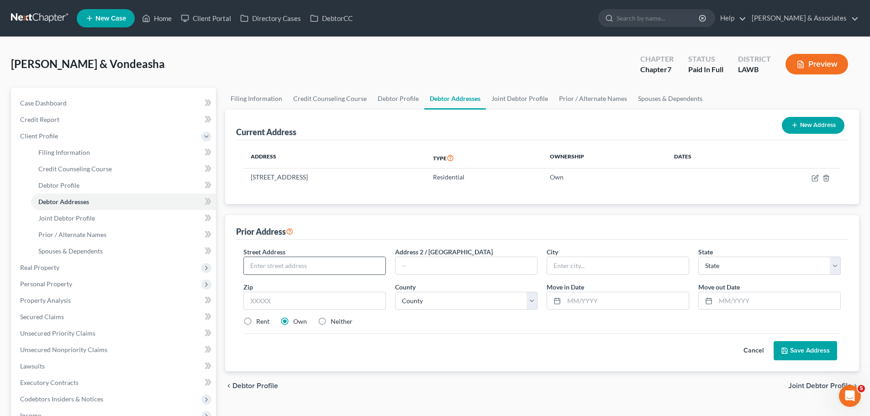
click at [332, 272] on input "text" at bounding box center [314, 265] width 141 height 17
click at [431, 301] on select "County Acadia Allen Ascension Assumption Avoyelles Beauregard Bienville Bossier…" at bounding box center [466, 301] width 142 height 18
click at [395, 292] on select "County Acadia Allen Ascension Assumption Avoyelles Beauregard Bienville Bossier…" at bounding box center [466, 301] width 142 height 18
click at [776, 303] on input "text" at bounding box center [777, 300] width 125 height 17
click at [583, 292] on input "text" at bounding box center [626, 300] width 125 height 17
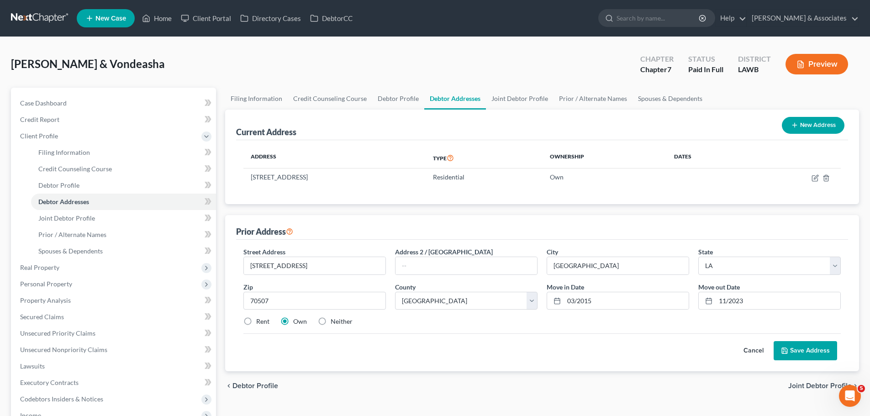
click at [590, 363] on div "Street Address * 207 Summersest Drive Address 2 / PO Box City * Lafayette State…" at bounding box center [542, 305] width 612 height 131
click at [685, 335] on div "Cancel Save Address" at bounding box center [541, 346] width 597 height 27
click at [805, 356] on button "Save Address" at bounding box center [804, 350] width 63 height 19
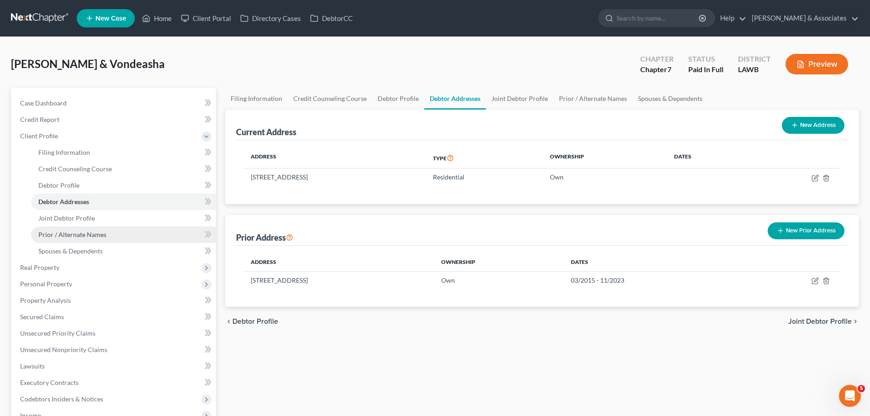
click at [95, 231] on span "Prior / Alternate Names" at bounding box center [72, 235] width 68 height 8
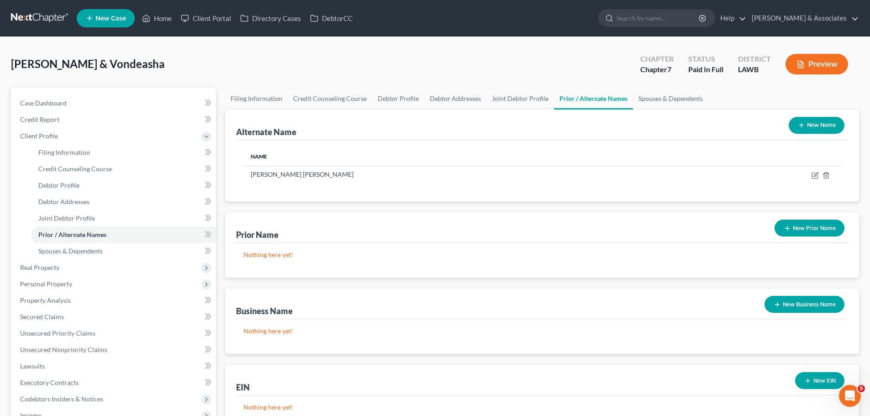
click at [760, 229] on div "Prior Name New Prior Name" at bounding box center [542, 227] width 612 height 31
click at [811, 228] on button "New Prior Name" at bounding box center [809, 228] width 70 height 17
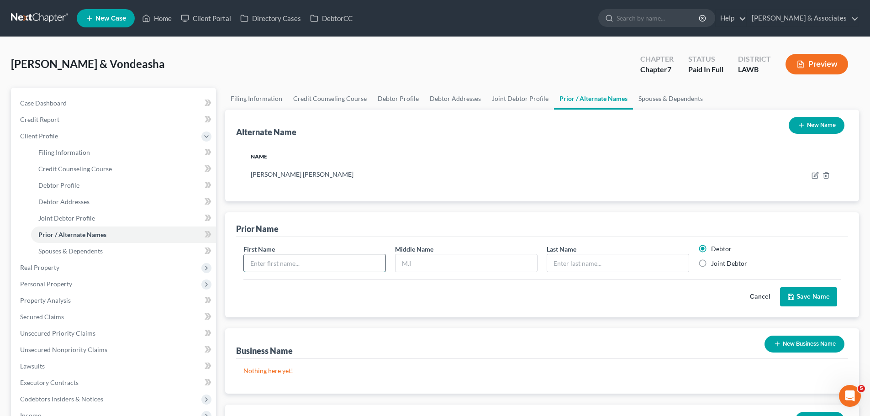
click at [315, 257] on input "text" at bounding box center [314, 262] width 141 height 17
click at [711, 262] on label "Joint Debtor" at bounding box center [729, 263] width 36 height 9
click at [714, 262] on input "Joint Debtor" at bounding box center [717, 262] width 6 height 6
click at [826, 300] on button "Save Name" at bounding box center [808, 296] width 57 height 19
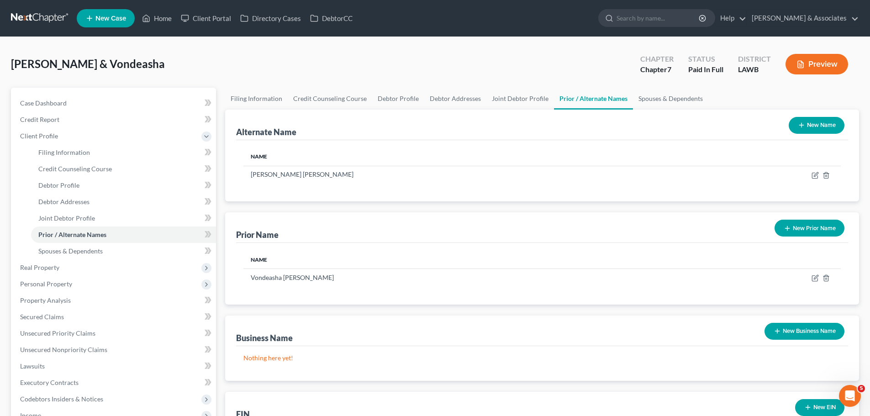
click at [339, 206] on div "Alternate Name New Name Name Chaz Carlton Zenon Prior Name New Prior Name Name …" at bounding box center [542, 283] width 634 height 347
click at [89, 256] on link "Spouses & Dependents" at bounding box center [123, 251] width 185 height 16
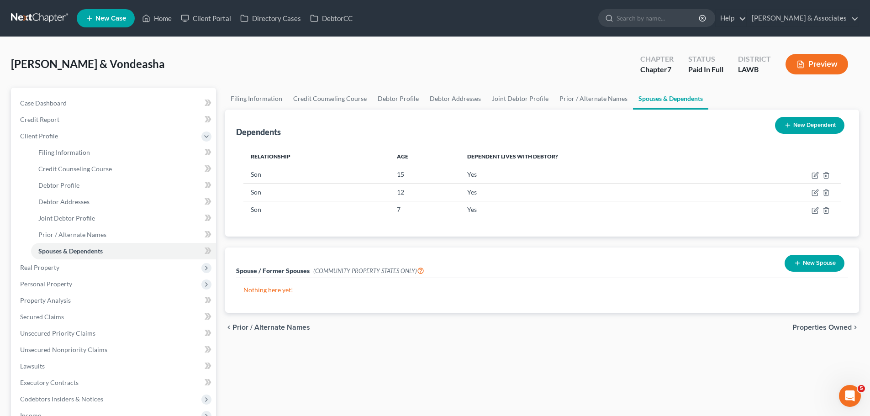
click at [467, 333] on div "chevron_left Prior / Alternate Names Properties Owned chevron_right" at bounding box center [542, 327] width 634 height 29
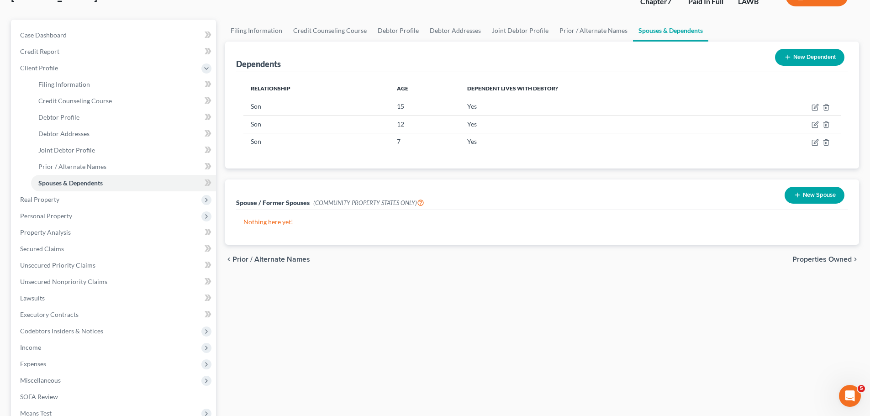
scroll to position [161, 0]
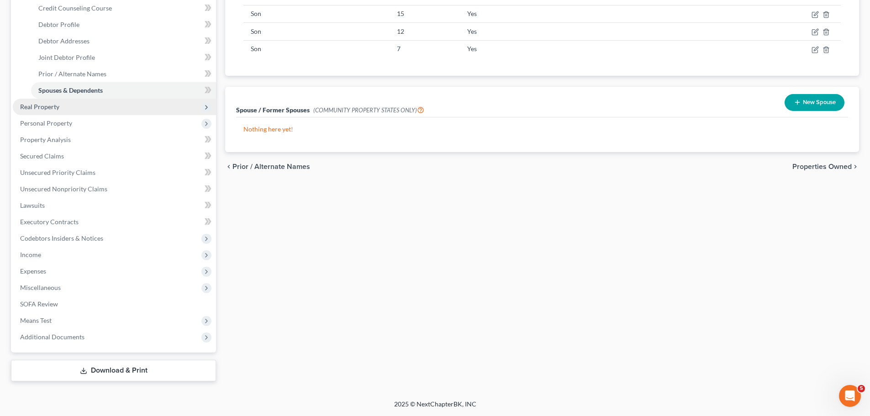
click at [95, 108] on span "Real Property" at bounding box center [114, 107] width 203 height 16
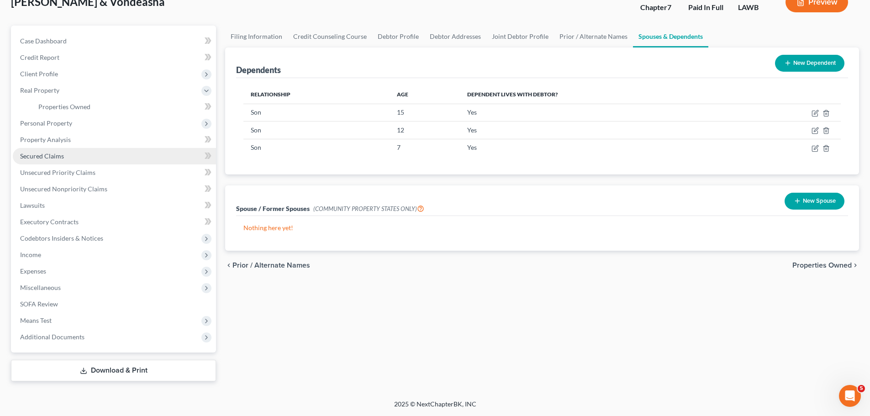
scroll to position [62, 0]
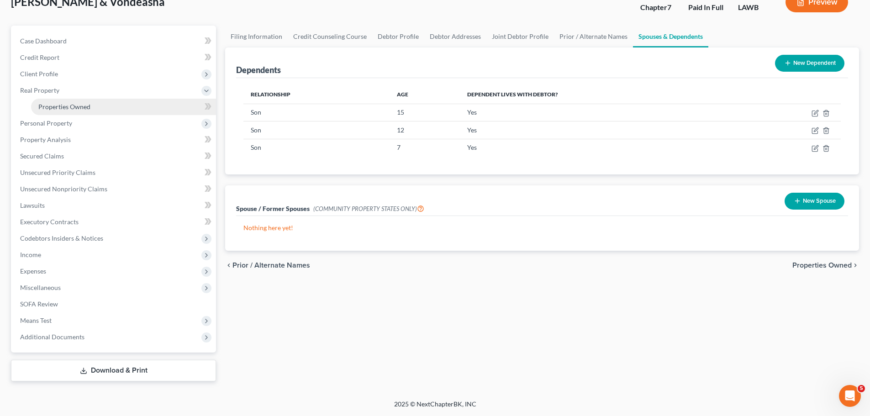
click at [60, 101] on link "Properties Owned" at bounding box center [123, 107] width 185 height 16
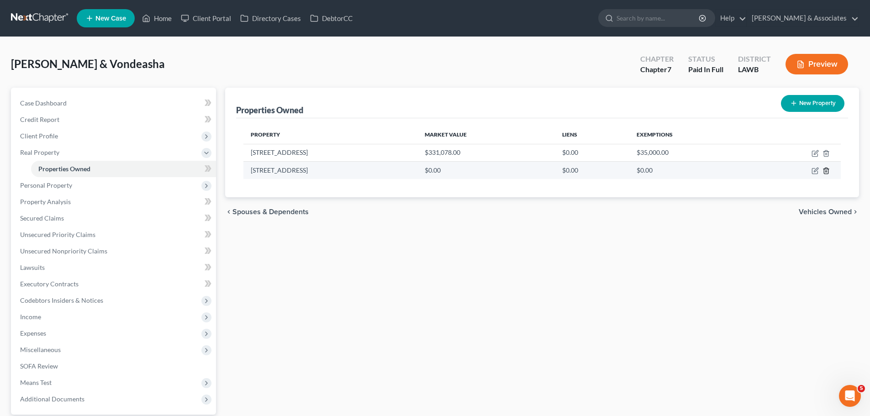
click at [827, 169] on icon "button" at bounding box center [825, 171] width 4 height 6
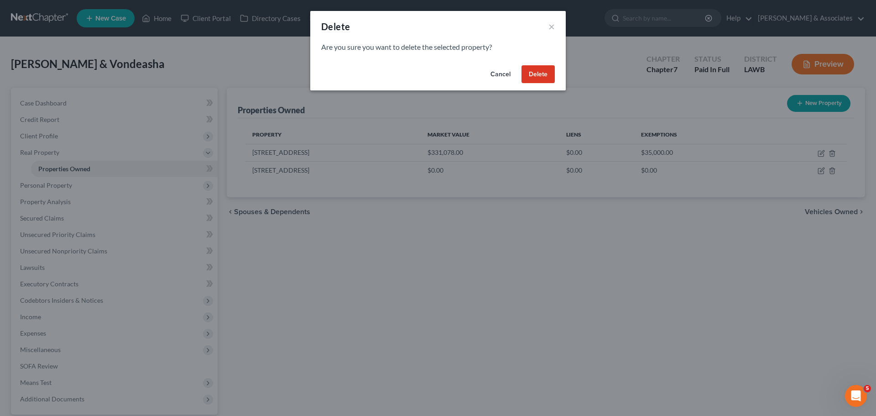
click at [544, 73] on button "Delete" at bounding box center [538, 74] width 33 height 18
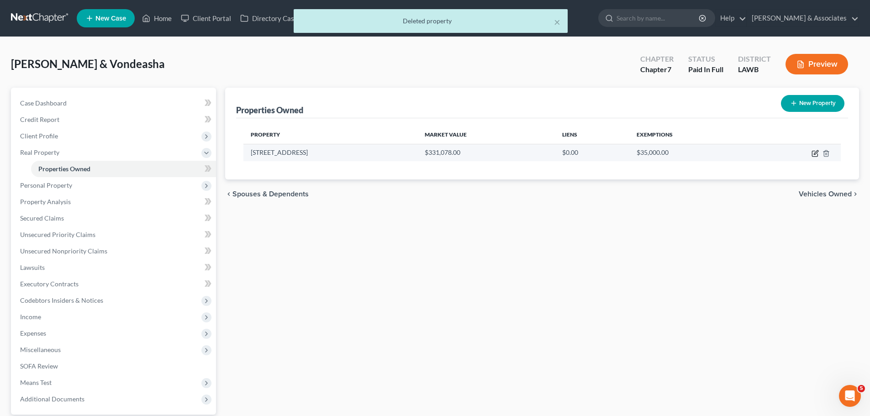
click at [813, 153] on icon "button" at bounding box center [814, 153] width 7 height 7
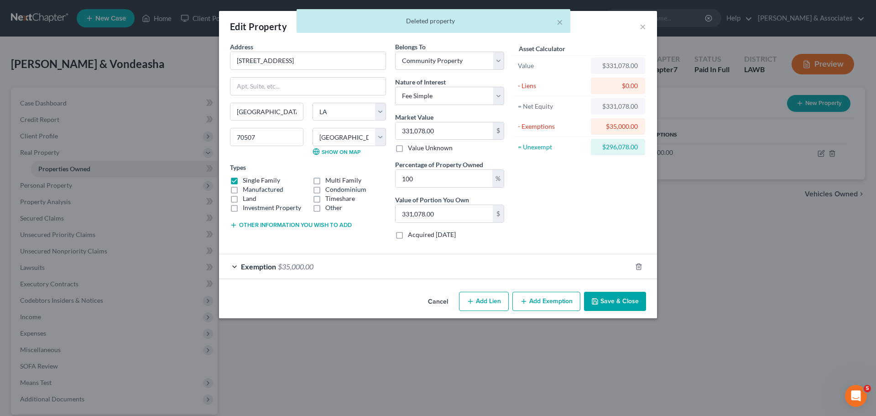
click at [659, 350] on div "Edit Property × Address * 623 Bay Meadow Lane Lafayette State AL AK AR AZ CA CO…" at bounding box center [438, 208] width 876 height 416
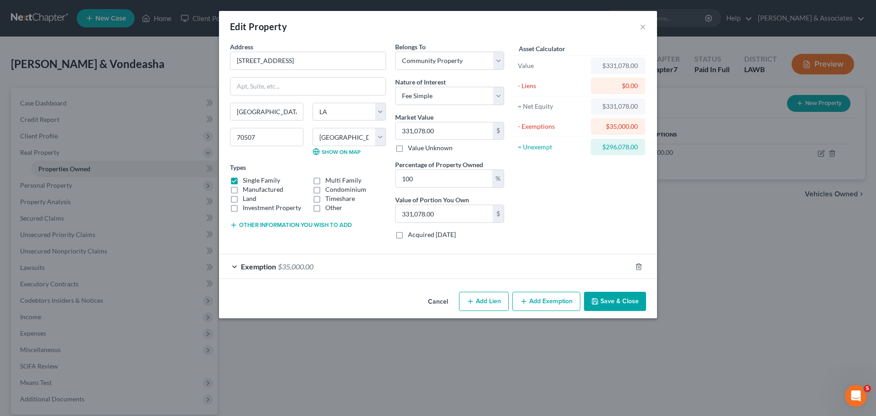
click at [634, 304] on button "Save & Close" at bounding box center [615, 301] width 62 height 19
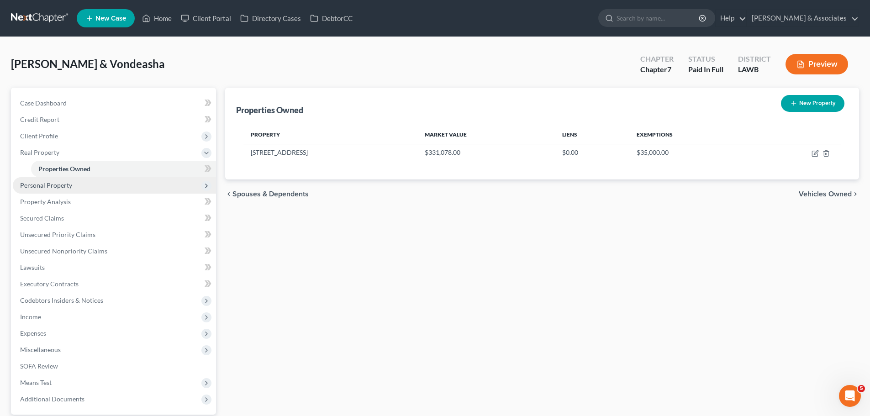
click at [24, 177] on span "Personal Property" at bounding box center [114, 185] width 203 height 16
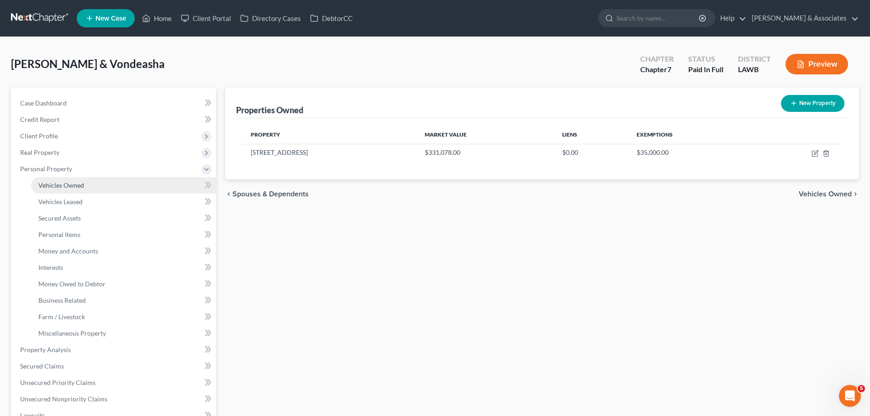
click at [36, 188] on link "Vehicles Owned" at bounding box center [123, 185] width 185 height 16
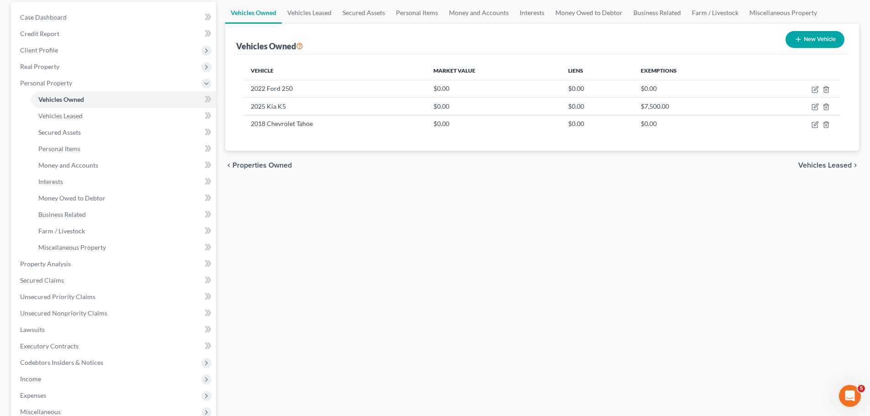
scroll to position [91, 0]
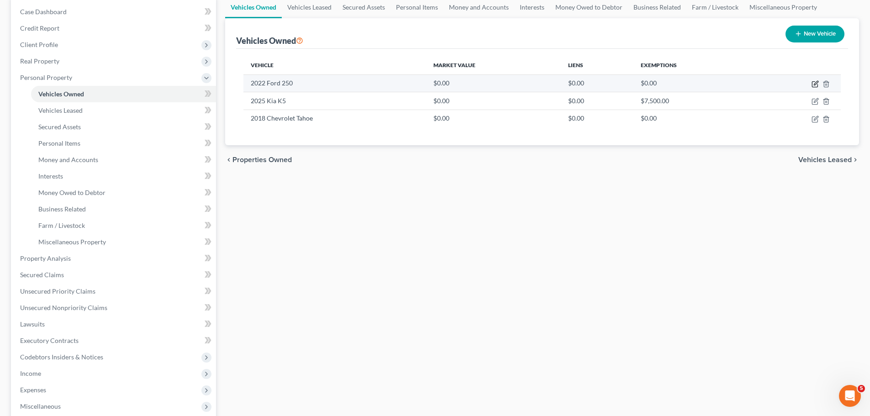
click at [812, 82] on icon "button" at bounding box center [814, 84] width 5 height 5
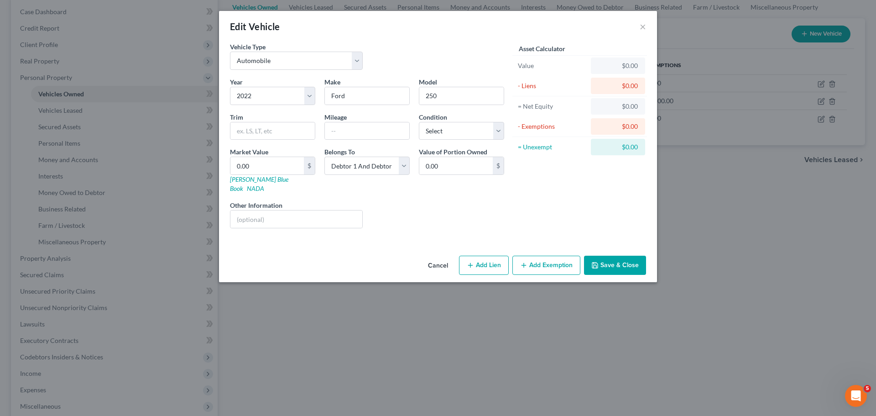
drag, startPoint x: 451, startPoint y: 26, endPoint x: 451, endPoint y: 42, distance: 16.4
click at [451, 26] on div "Edit Vehicle ×" at bounding box center [438, 26] width 438 height 31
click at [277, 124] on input "text" at bounding box center [273, 130] width 84 height 17
paste input "Crew Cab Lariat 4WD"
click at [356, 137] on input "text" at bounding box center [367, 130] width 84 height 17
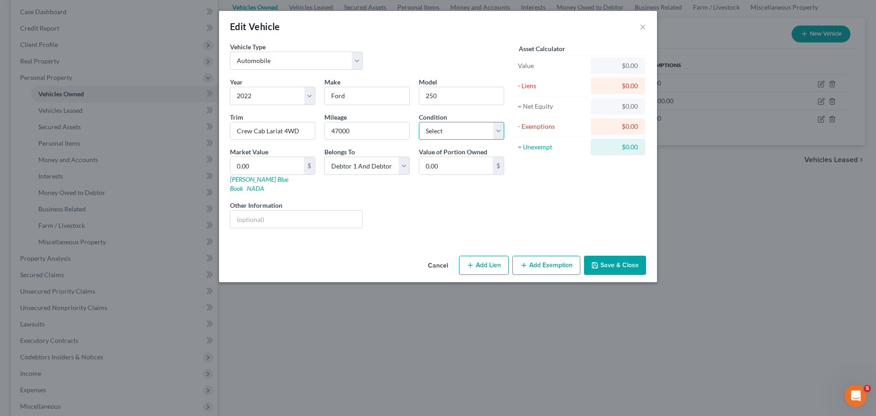
click at [427, 136] on select "Select Excellent Very Good Good Fair Poor" at bounding box center [461, 131] width 85 height 18
click at [419, 122] on select "Select Excellent Very Good Good Fair Poor" at bounding box center [461, 131] width 85 height 18
drag, startPoint x: 430, startPoint y: 215, endPoint x: 426, endPoint y: 211, distance: 6.1
click at [430, 215] on div "Liens Select" at bounding box center [438, 214] width 142 height 28
drag, startPoint x: 357, startPoint y: 162, endPoint x: 358, endPoint y: 170, distance: 7.8
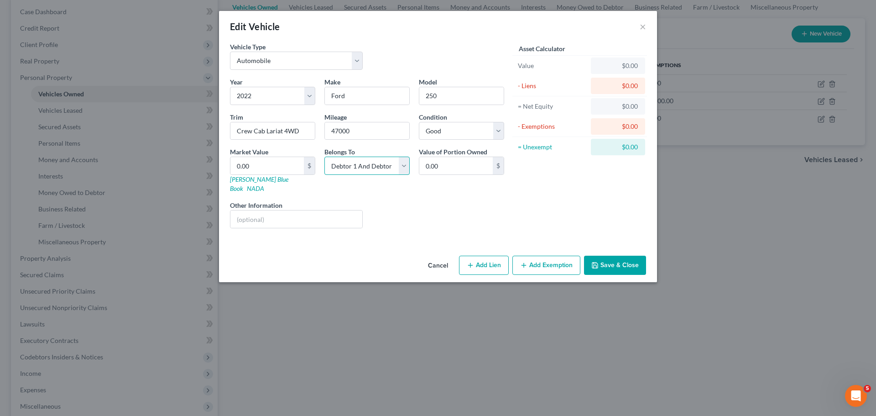
click at [357, 162] on select "Select Debtor 1 Only Debtor 2 Only Debtor 1 And Debtor 2 Only At Least One Of T…" at bounding box center [367, 166] width 85 height 18
click at [325, 157] on select "Select Debtor 1 Only Debtor 2 Only Debtor 1 And Debtor 2 Only At Least One Of T…" at bounding box center [367, 166] width 85 height 18
paste input "40,125"
click at [622, 256] on button "Save & Close" at bounding box center [615, 265] width 62 height 19
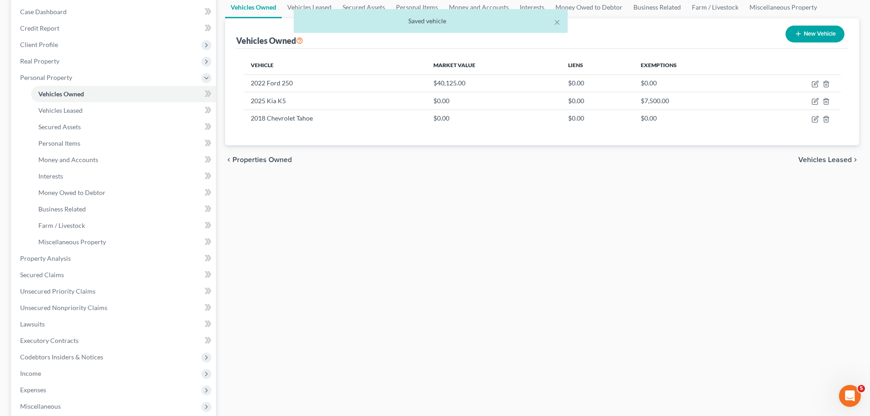
click at [620, 254] on div "Vehicles Owned Vehicles Leased Secured Assets Personal Items Money and Accounts…" at bounding box center [541, 247] width 643 height 503
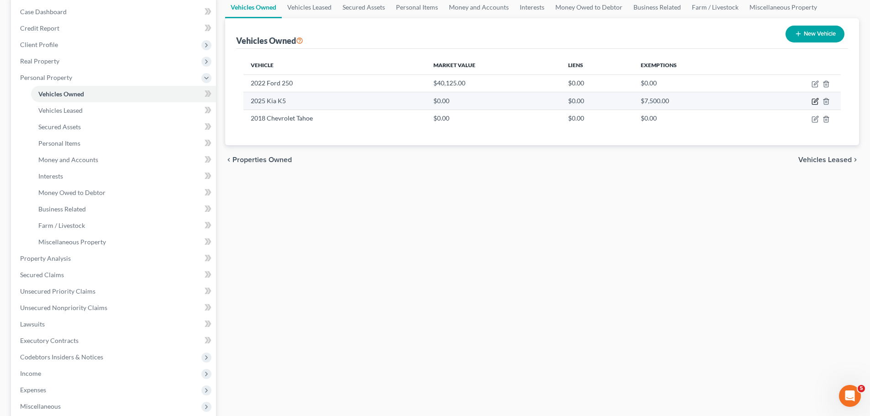
click at [816, 104] on icon "button" at bounding box center [814, 101] width 7 height 7
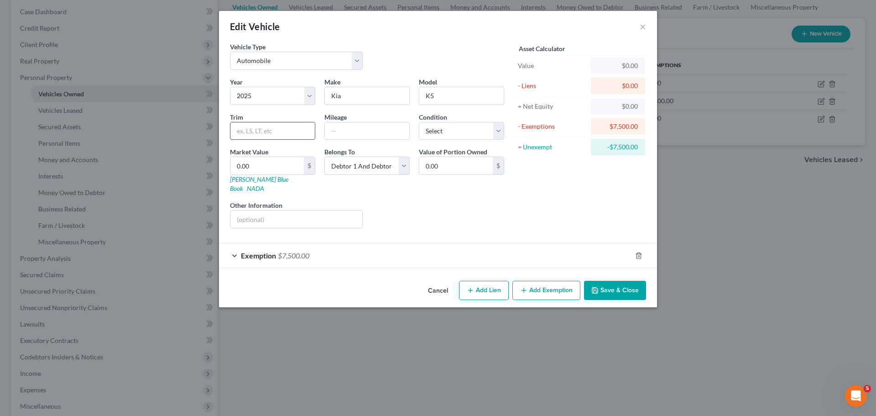
click at [294, 128] on input "text" at bounding box center [273, 130] width 84 height 17
paste input "GT-Line Auto FWD"
drag, startPoint x: 343, startPoint y: 134, endPoint x: 823, endPoint y: 121, distance: 479.4
click at [344, 134] on input "text" at bounding box center [367, 130] width 84 height 17
drag, startPoint x: 427, startPoint y: 133, endPoint x: 438, endPoint y: 138, distance: 12.7
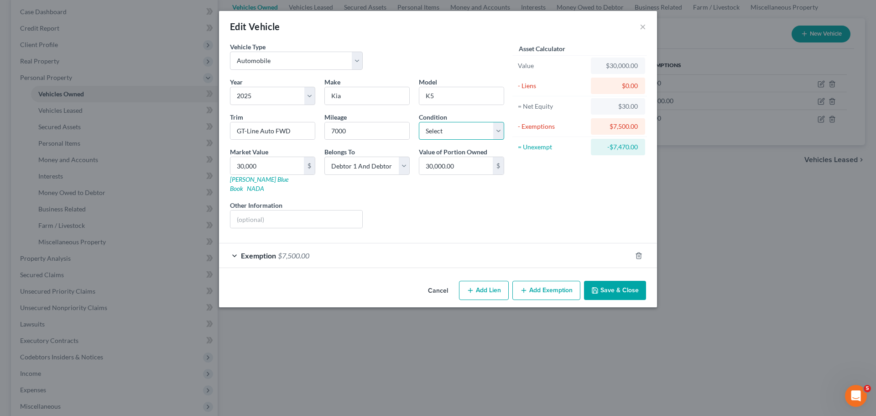
click at [427, 133] on select "Select Excellent Very Good Good Fair Poor" at bounding box center [461, 131] width 85 height 18
click at [419, 122] on select "Select Excellent Very Good Good Fair Poor" at bounding box center [461, 131] width 85 height 18
click at [544, 197] on div "Asset Calculator Value $30,000.00 - Liens $0.00 = Net Equity $30.00 - Exemption…" at bounding box center [580, 139] width 142 height 194
click at [633, 284] on button "Save & Close" at bounding box center [615, 290] width 62 height 19
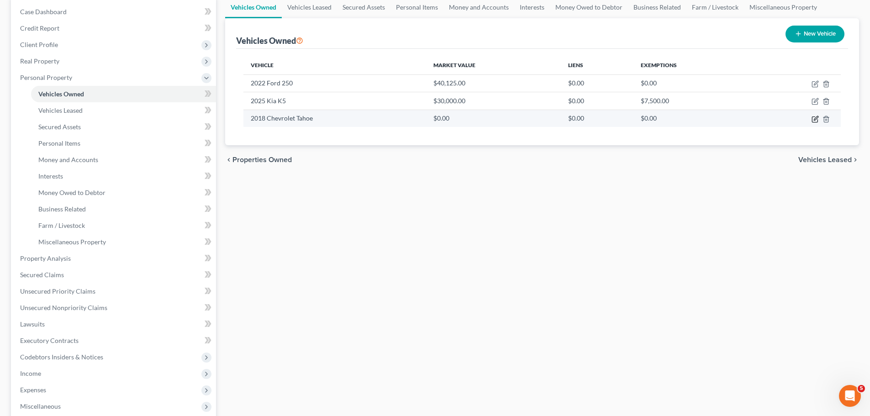
click at [812, 119] on icon "button" at bounding box center [814, 118] width 5 height 5
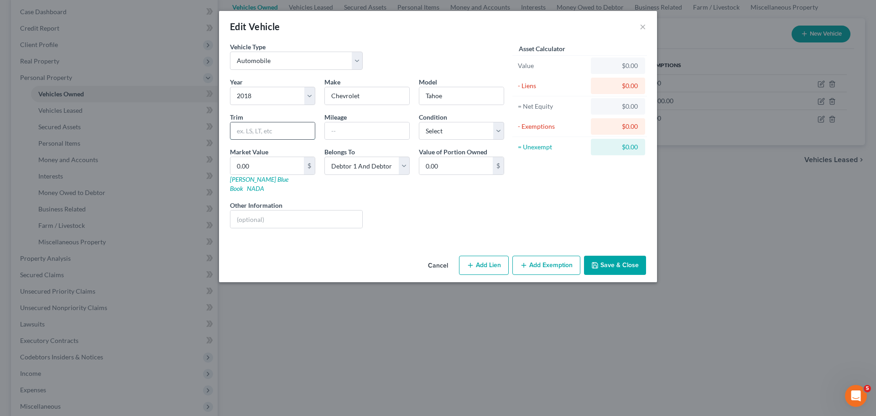
click at [282, 123] on input "text" at bounding box center [273, 130] width 84 height 17
paste input "Utility 4D LT 2WD"
click at [391, 132] on input "text" at bounding box center [367, 130] width 84 height 17
drag, startPoint x: 373, startPoint y: 132, endPoint x: 292, endPoint y: 137, distance: 81.4
click at [283, 136] on div "Year Select 2026 2025 2024 2023 2022 2021 2020 2019 2018 2017 2016 2015 2014 20…" at bounding box center [366, 156] width 283 height 158
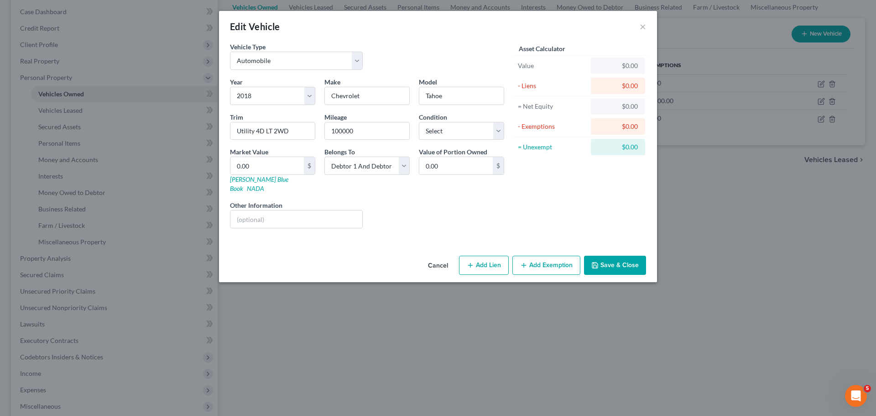
drag, startPoint x: 401, startPoint y: 191, endPoint x: 430, endPoint y: 119, distance: 77.8
click at [402, 191] on div "Year Select 2026 2025 2024 2023 2022 2021 2020 2019 2018 2017 2016 2015 2014 20…" at bounding box center [366, 156] width 283 height 158
click at [431, 118] on label "Condition" at bounding box center [433, 117] width 28 height 10
drag, startPoint x: 434, startPoint y: 127, endPoint x: 439, endPoint y: 138, distance: 11.6
click at [434, 127] on select "Select Excellent Very Good Good Fair Poor" at bounding box center [461, 131] width 85 height 18
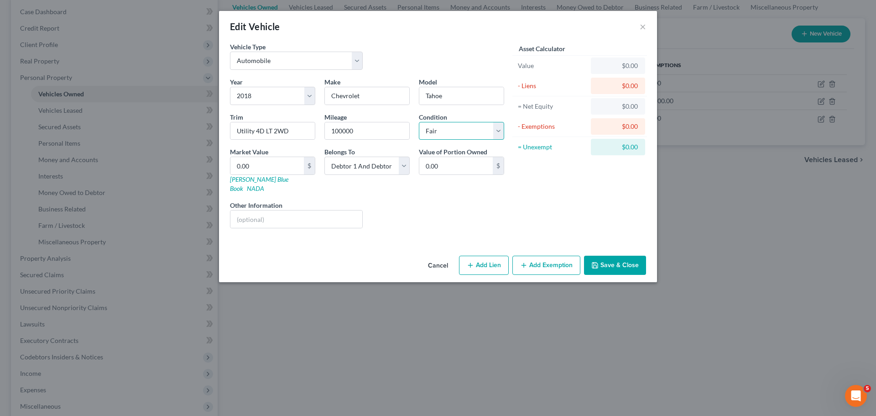
click at [419, 122] on select "Select Excellent Very Good Good Fair Poor" at bounding box center [461, 131] width 85 height 18
click at [445, 200] on div "Liens Select" at bounding box center [438, 214] width 142 height 28
paste input "19,25"
click at [456, 200] on div "Liens Select" at bounding box center [438, 214] width 142 height 28
click at [608, 256] on button "Save & Close" at bounding box center [615, 265] width 62 height 19
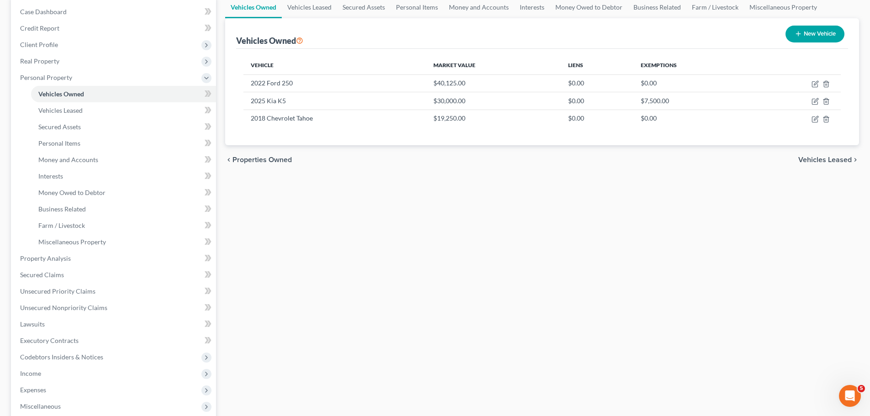
drag, startPoint x: 583, startPoint y: 304, endPoint x: 580, endPoint y: 298, distance: 6.7
click at [582, 304] on div "Vehicles Owned Vehicles Leased Secured Assets Personal Items Money and Accounts…" at bounding box center [541, 247] width 643 height 503
click at [788, 35] on button "New Vehicle" at bounding box center [814, 34] width 59 height 17
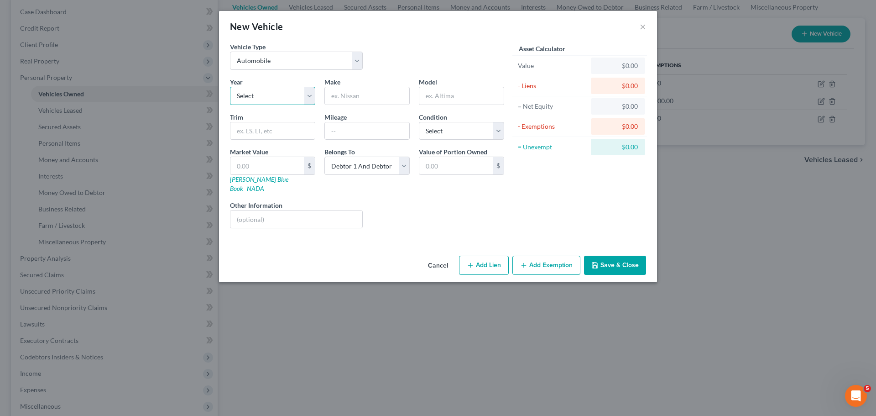
drag, startPoint x: 251, startPoint y: 94, endPoint x: 256, endPoint y: 103, distance: 10.6
click at [251, 94] on select "Select 2026 2025 2024 2023 2022 2021 2020 2019 2018 2017 2016 2015 2014 2013 20…" at bounding box center [272, 96] width 85 height 18
click at [230, 87] on select "Select 2026 2025 2024 2023 2022 2021 2020 2019 2018 2017 2016 2015 2014 2013 20…" at bounding box center [272, 96] width 85 height 18
click at [330, 97] on input "text" at bounding box center [367, 95] width 84 height 17
drag, startPoint x: 375, startPoint y: 124, endPoint x: 579, endPoint y: 149, distance: 205.1
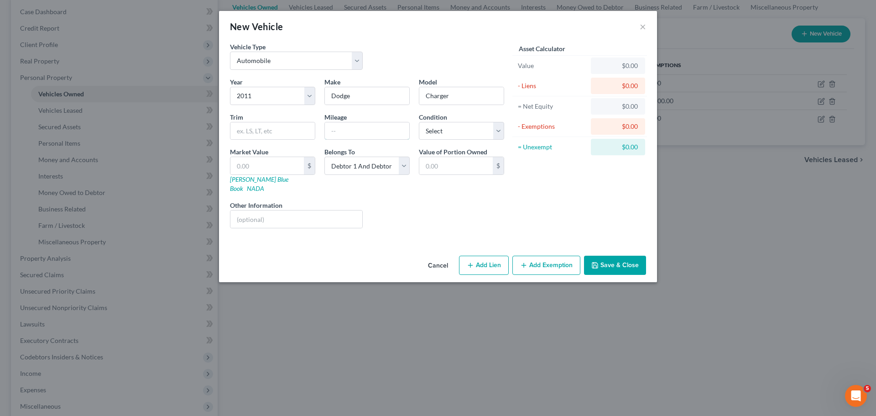
click at [375, 124] on input "text" at bounding box center [367, 130] width 84 height 17
click at [353, 136] on input "text" at bounding box center [367, 130] width 84 height 17
click at [481, 97] on input "Charger" at bounding box center [461, 95] width 84 height 17
click at [278, 131] on input "text" at bounding box center [273, 130] width 84 height 17
paste input "Sedan 4D SE"
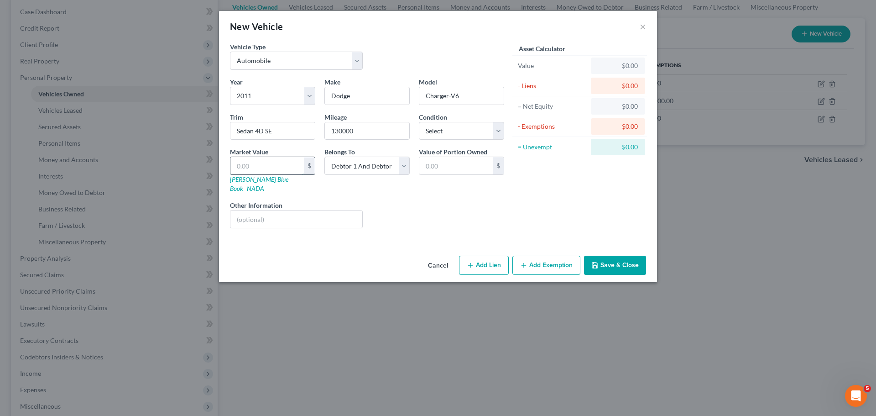
click at [283, 162] on input "text" at bounding box center [267, 165] width 73 height 17
paste input "2,875"
click at [464, 208] on div "Liens Select" at bounding box center [438, 214] width 142 height 28
click at [447, 136] on select "Select Excellent Very Good Good Fair Poor" at bounding box center [461, 131] width 85 height 18
click at [419, 122] on select "Select Excellent Very Good Good Fair Poor" at bounding box center [461, 131] width 85 height 18
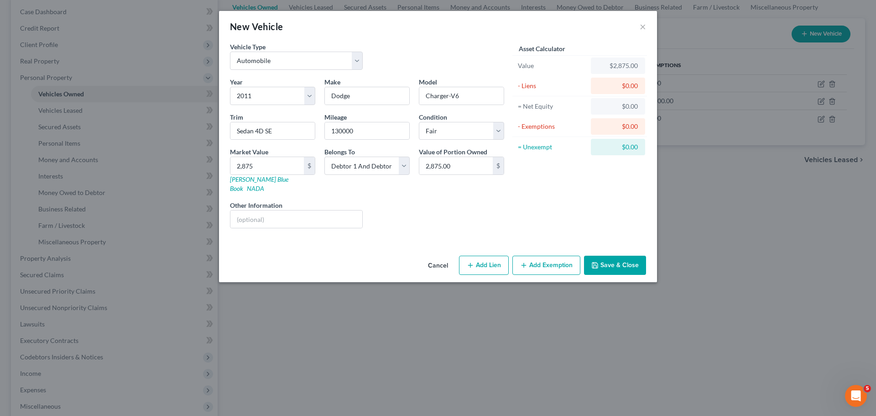
click at [611, 209] on div "Asset Calculator Value $2,875.00 - Liens $0.00 = Net Equity $0.00 - Exemptions …" at bounding box center [580, 139] width 142 height 194
click at [383, 165] on select "Select Debtor 1 Only Debtor 2 Only Debtor 1 And Debtor 2 Only At Least One Of T…" at bounding box center [367, 166] width 85 height 18
click at [633, 256] on button "Save & Close" at bounding box center [615, 265] width 62 height 19
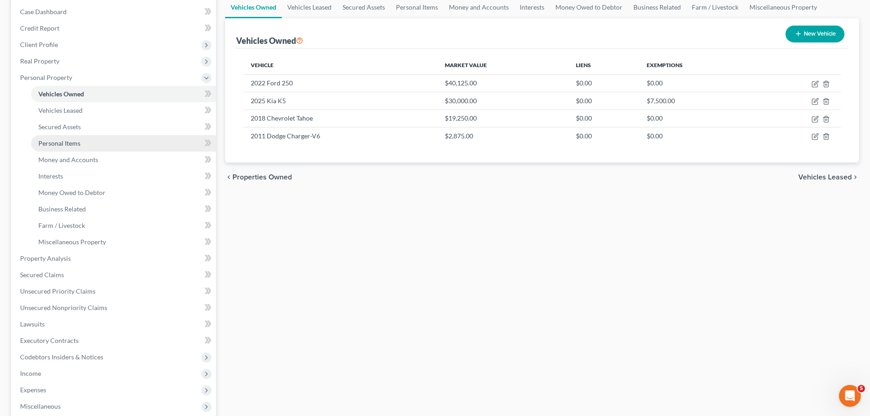
click at [64, 147] on span "Personal Items" at bounding box center [59, 143] width 42 height 8
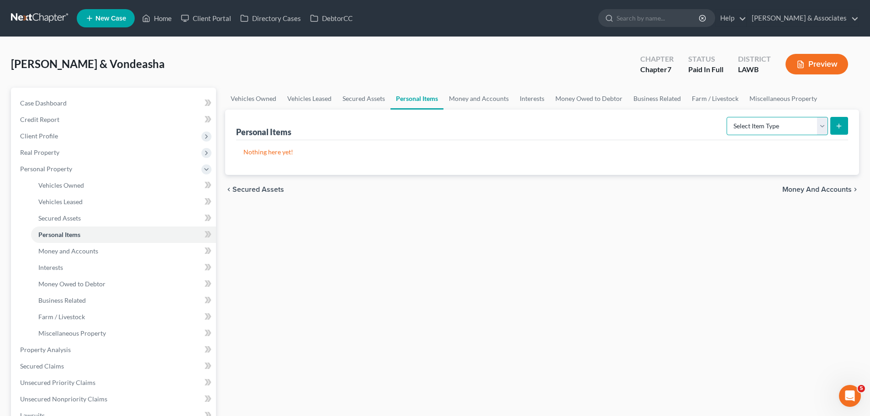
click at [752, 125] on select "Select Item Type Clothing Collectibles Of Value Electronics Firearms Household …" at bounding box center [776, 126] width 101 height 18
click at [727, 117] on select "Select Item Type Clothing Collectibles Of Value Electronics Firearms Household …" at bounding box center [776, 126] width 101 height 18
click at [846, 129] on button "submit" at bounding box center [839, 126] width 18 height 18
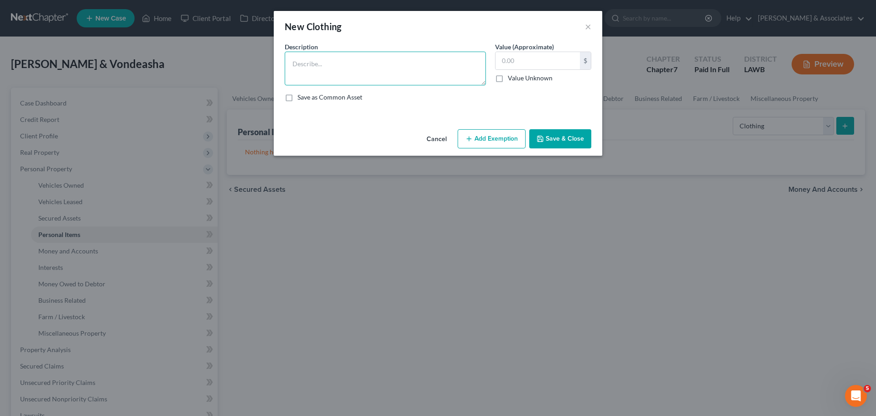
click at [328, 68] on textarea at bounding box center [385, 69] width 201 height 34
click at [563, 63] on input "text" at bounding box center [538, 60] width 84 height 17
click at [470, 106] on div "Description * Used clothing Value (Approximate) 200.00 $ Value Unknown Balance …" at bounding box center [438, 75] width 316 height 67
click at [433, 105] on div "Description * Used clothing Value (Approximate) 200.00 $ Value Unknown Balance …" at bounding box center [438, 75] width 316 height 67
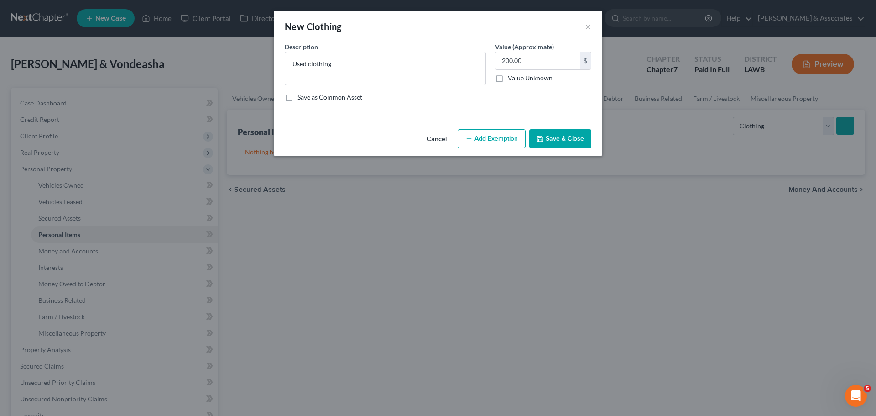
click at [433, 105] on div "Description * Used clothing Value (Approximate) 200.00 $ Value Unknown Balance …" at bounding box center [438, 75] width 316 height 67
click at [367, 80] on textarea "Used clothing" at bounding box center [385, 69] width 201 height 34
click at [395, 70] on textarea "Used clothing" at bounding box center [385, 69] width 201 height 34
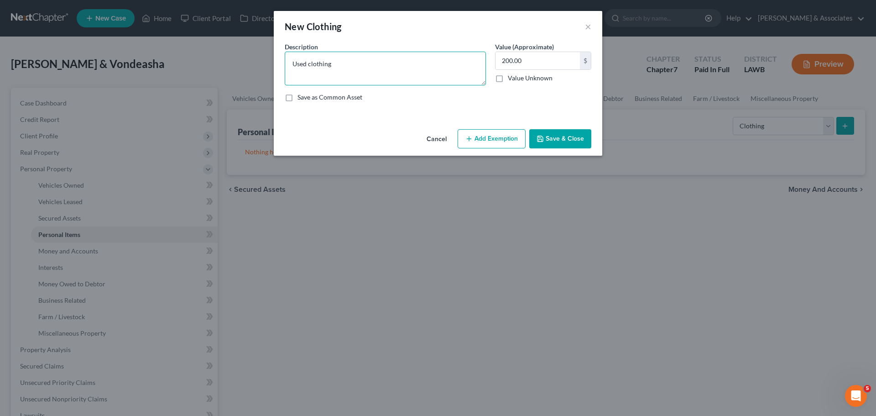
click at [395, 70] on textarea "Used clothing" at bounding box center [385, 69] width 201 height 34
click at [493, 133] on button "Add Exemption" at bounding box center [492, 138] width 68 height 19
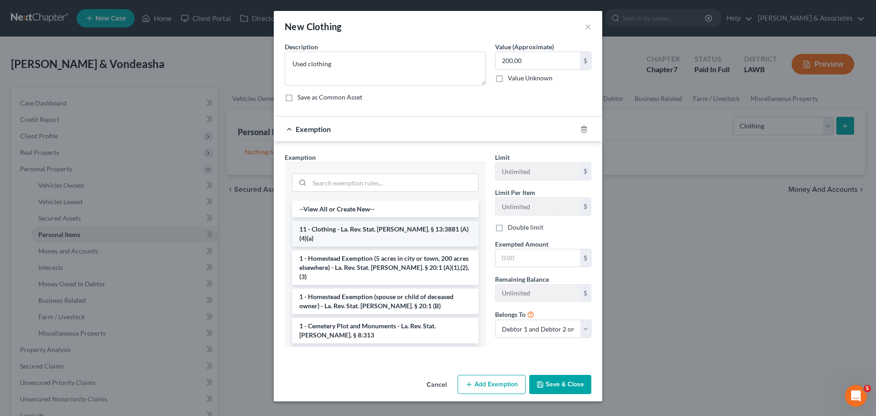
drag, startPoint x: 314, startPoint y: 225, endPoint x: 471, endPoint y: 231, distance: 156.7
click at [314, 225] on li "11 - Clothing - La. Rev. Stat. Ann. § 13:3881 (A)(4)(a)" at bounding box center [385, 234] width 187 height 26
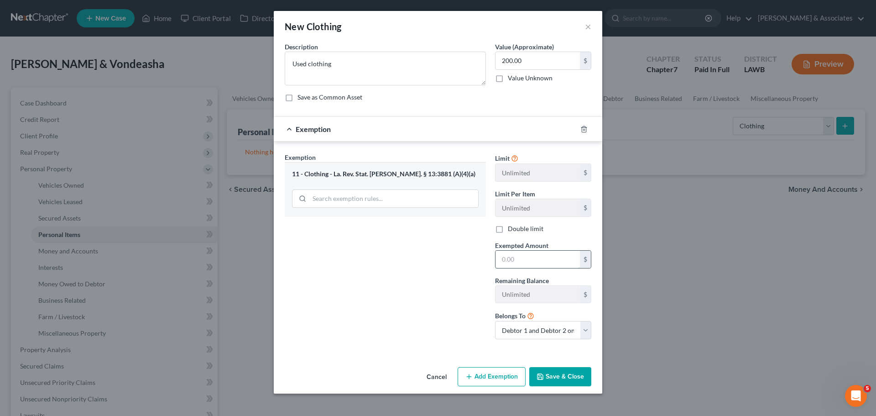
click at [521, 259] on input "text" at bounding box center [538, 259] width 84 height 17
click at [553, 382] on button "Save & Close" at bounding box center [560, 376] width 62 height 19
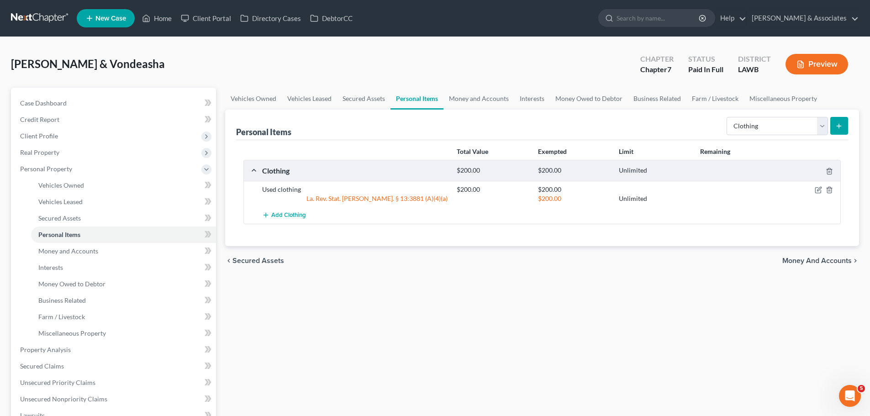
click at [707, 287] on div "Vehicles Owned Vehicles Leased Secured Assets Personal Items Money and Accounts…" at bounding box center [541, 339] width 643 height 503
click at [739, 122] on select "Select Item Type Clothing Collectibles Of Value Electronics Firearms Household …" at bounding box center [776, 126] width 101 height 18
click at [727, 117] on select "Select Item Type Clothing Collectibles Of Value Electronics Firearms Household …" at bounding box center [776, 126] width 101 height 18
click at [838, 127] on icon "submit" at bounding box center [838, 125] width 7 height 7
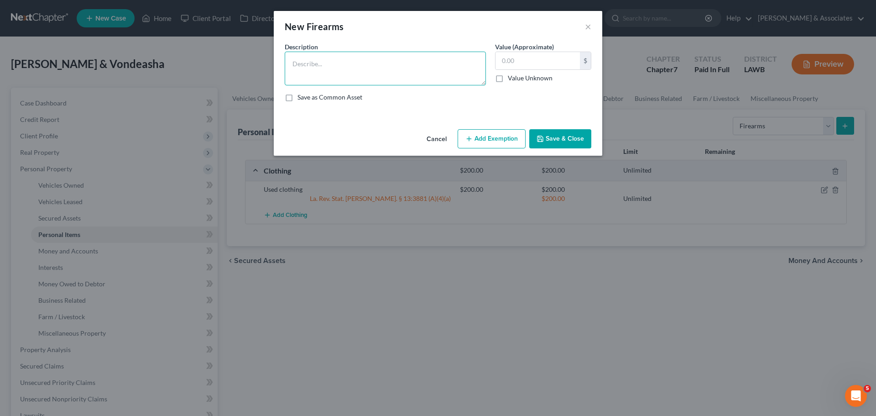
click at [413, 55] on textarea at bounding box center [385, 69] width 201 height 34
click at [537, 61] on input "text" at bounding box center [538, 60] width 84 height 17
click at [503, 136] on button "Add Exemption" at bounding box center [492, 138] width 68 height 19
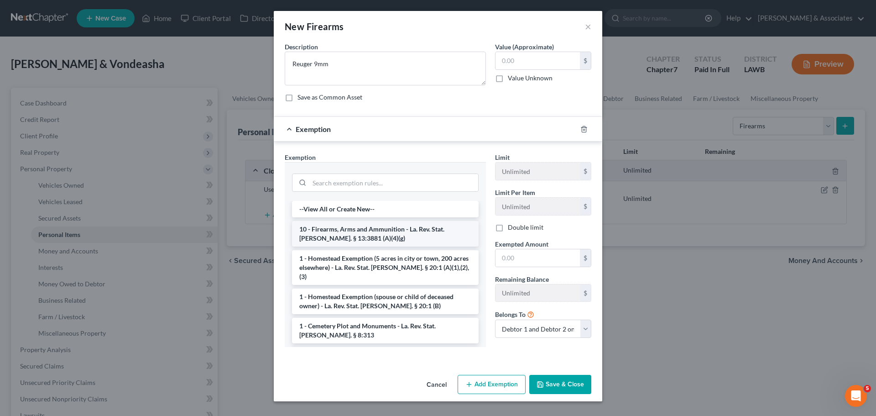
click at [347, 239] on li "10 - Firearms, Arms and Ammunition - La. Rev. Stat. Ann. § 13:3881 (A)(4)(g)" at bounding box center [385, 234] width 187 height 26
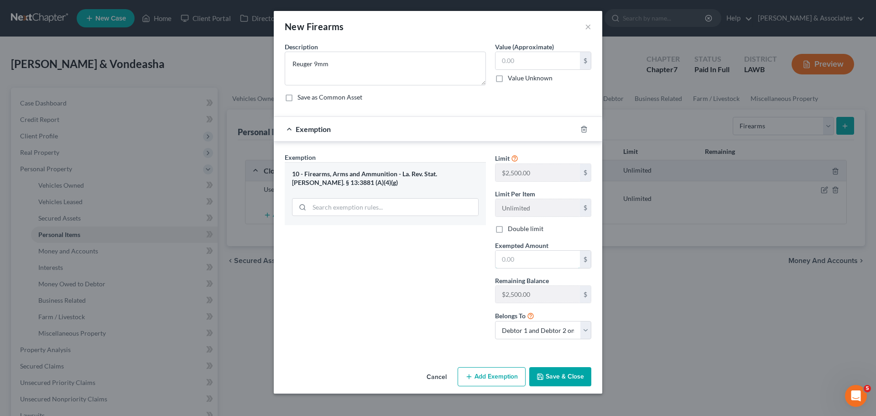
drag, startPoint x: 517, startPoint y: 258, endPoint x: 825, endPoint y: 267, distance: 308.2
click at [518, 258] on input "text" at bounding box center [538, 259] width 84 height 17
click at [515, 63] on input "text" at bounding box center [538, 60] width 84 height 17
click at [517, 258] on input "text" at bounding box center [538, 259] width 84 height 17
click at [573, 382] on button "Save & Close" at bounding box center [560, 376] width 62 height 19
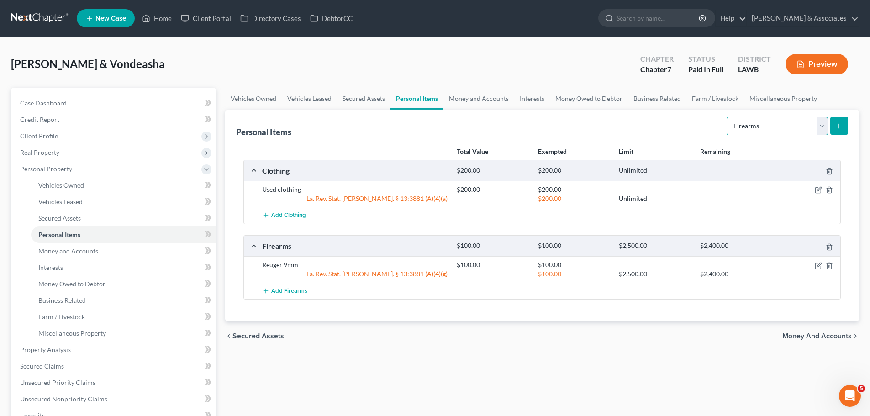
click at [766, 121] on select "Select Item Type Clothing Collectibles Of Value Electronics Firearms Household …" at bounding box center [776, 126] width 101 height 18
click at [727, 117] on select "Select Item Type Clothing Collectibles Of Value Electronics Firearms Household …" at bounding box center [776, 126] width 101 height 18
click at [833, 124] on button "submit" at bounding box center [839, 126] width 18 height 18
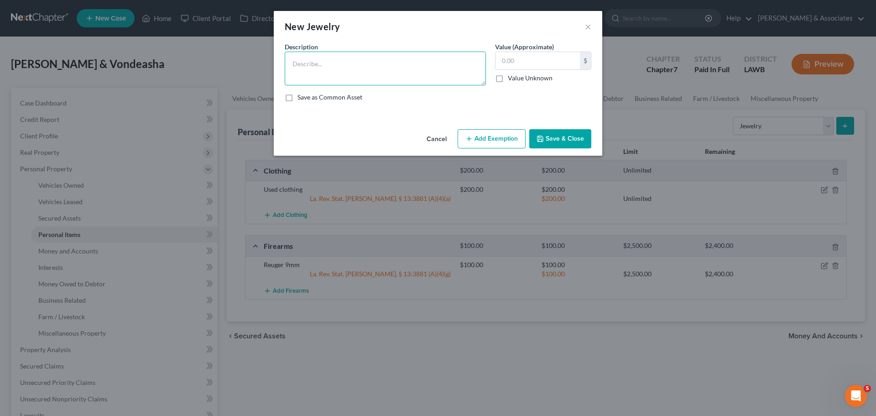
click at [315, 70] on textarea at bounding box center [385, 69] width 201 height 34
click at [495, 134] on button "Add Exemption" at bounding box center [492, 138] width 68 height 19
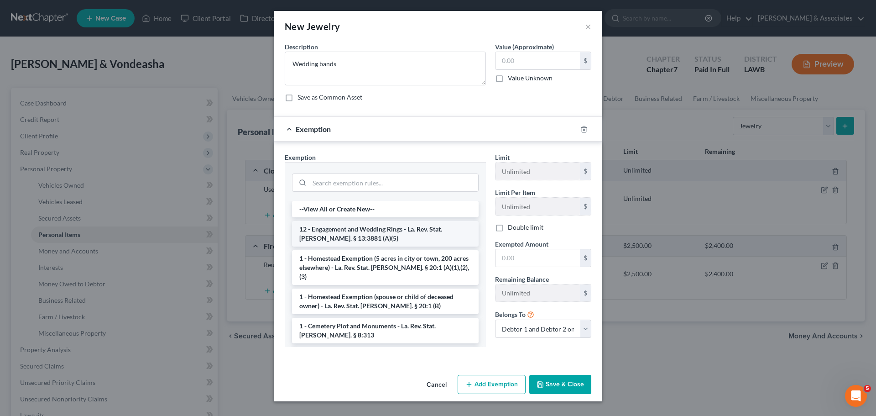
click at [404, 238] on li "12 - Engagement and Wedding Rings - La. Rev. Stat. Ann. § 13:3881 (A)(5)" at bounding box center [385, 234] width 187 height 26
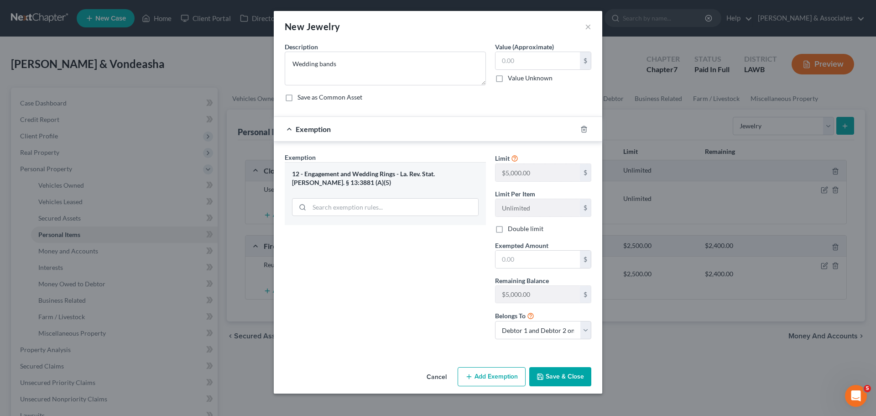
click at [541, 246] on span "Exempted Amount" at bounding box center [521, 245] width 53 height 8
click at [540, 257] on input "text" at bounding box center [538, 259] width 84 height 17
click at [537, 60] on input "text" at bounding box center [538, 60] width 84 height 17
click at [561, 258] on input "text" at bounding box center [538, 259] width 84 height 17
click at [561, 371] on button "Save & Close" at bounding box center [560, 376] width 62 height 19
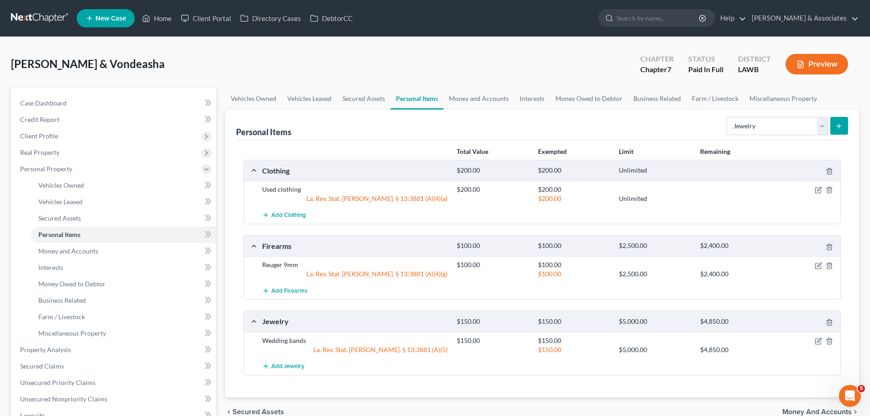
click at [714, 405] on div "chevron_left Secured Assets Money and Accounts chevron_right" at bounding box center [542, 411] width 634 height 29
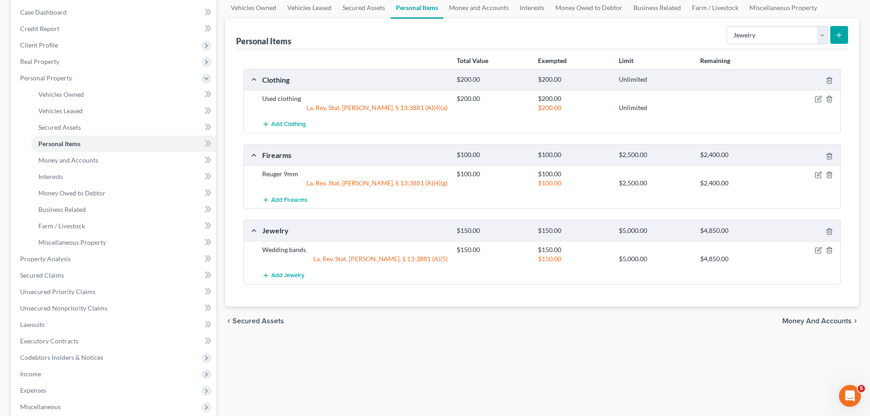
scroll to position [91, 0]
click at [820, 249] on icon "button" at bounding box center [819, 248] width 4 height 4
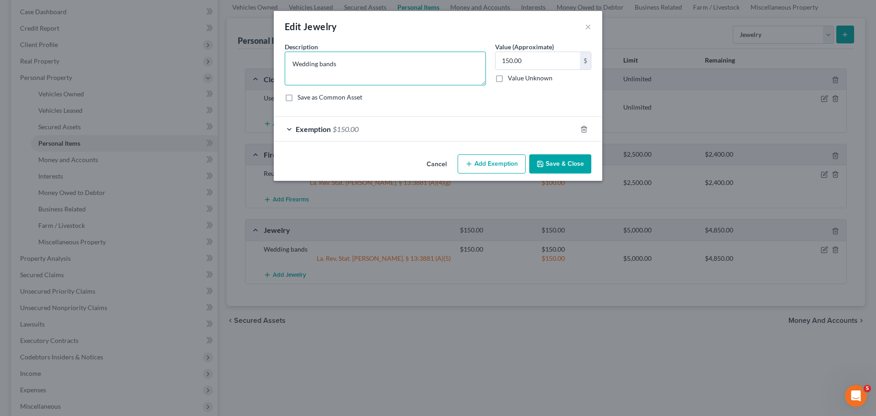
click at [334, 63] on textarea "Wedding bands" at bounding box center [385, 69] width 201 height 34
click at [589, 30] on button "×" at bounding box center [588, 26] width 6 height 11
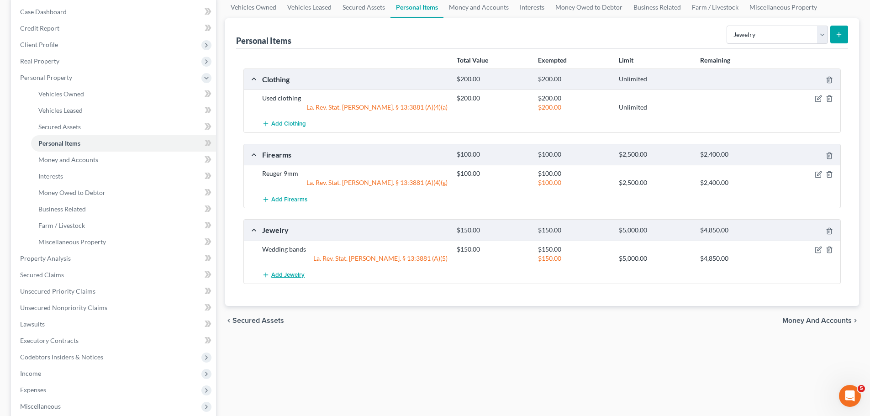
click at [283, 277] on span "Add Jewelry" at bounding box center [287, 274] width 33 height 7
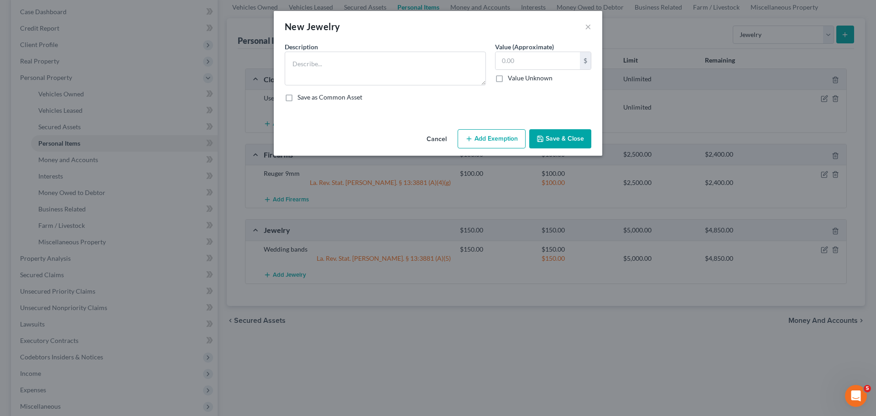
click at [328, 85] on div "Description * Value (Approximate) $ Value Unknown Balance Undetermined $ Value …" at bounding box center [438, 75] width 316 height 67
click at [333, 80] on textarea at bounding box center [385, 69] width 201 height 34
click at [563, 143] on button "Save & Close" at bounding box center [560, 138] width 62 height 19
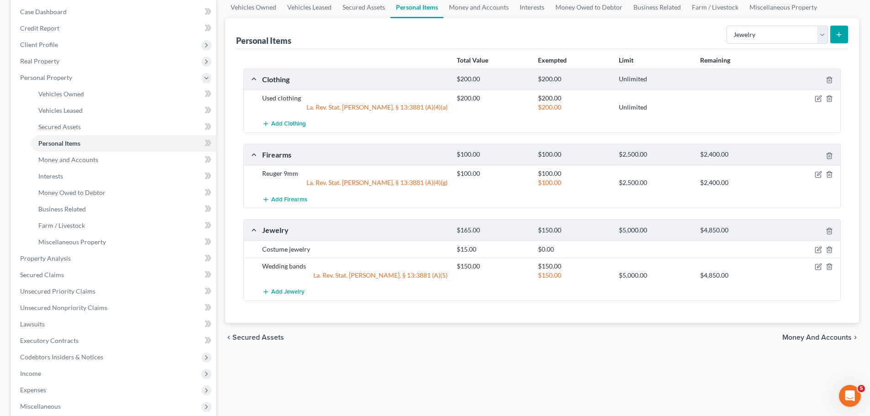
click at [588, 371] on div "Vehicles Owned Vehicles Leased Secured Assets Personal Items Money and Accounts…" at bounding box center [541, 247] width 643 height 503
drag, startPoint x: 574, startPoint y: 319, endPoint x: 579, endPoint y: 319, distance: 5.0
click at [575, 319] on div "Total Value Exempted Limit Remaining Clothing $200.00 $200.00 Unlimited Used cl…" at bounding box center [542, 186] width 612 height 274
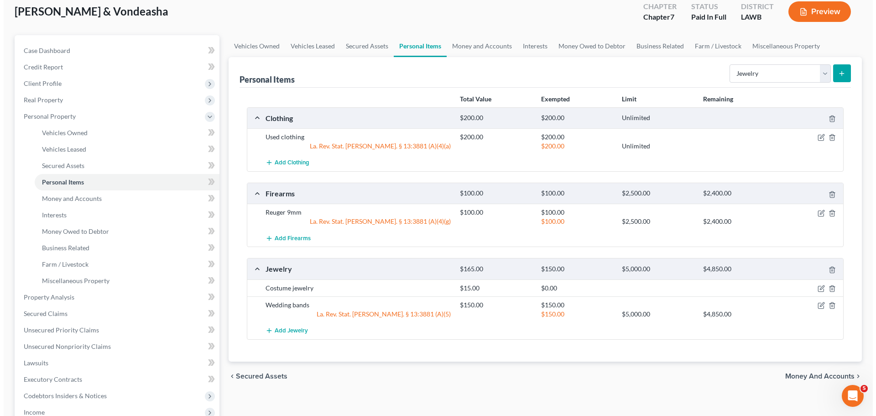
scroll to position [0, 0]
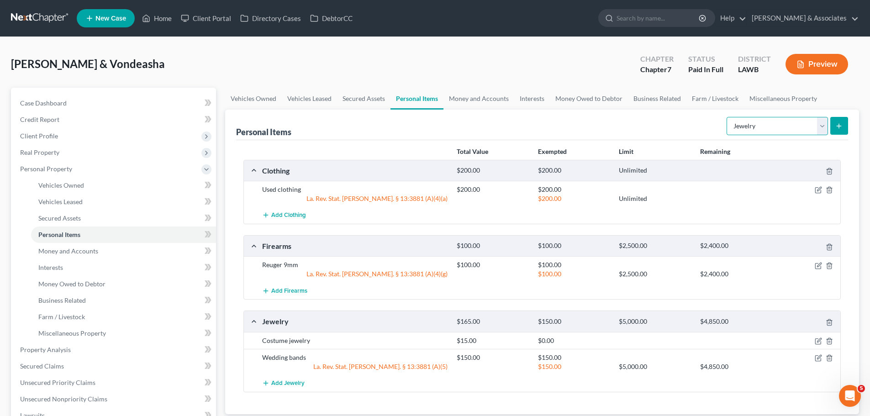
click at [767, 127] on select "Select Item Type Clothing Collectibles Of Value Electronics Firearms Household …" at bounding box center [776, 126] width 101 height 18
click at [727, 117] on select "Select Item Type Clothing Collectibles Of Value Electronics Firearms Household …" at bounding box center [776, 126] width 101 height 18
click at [831, 126] on button "submit" at bounding box center [839, 126] width 18 height 18
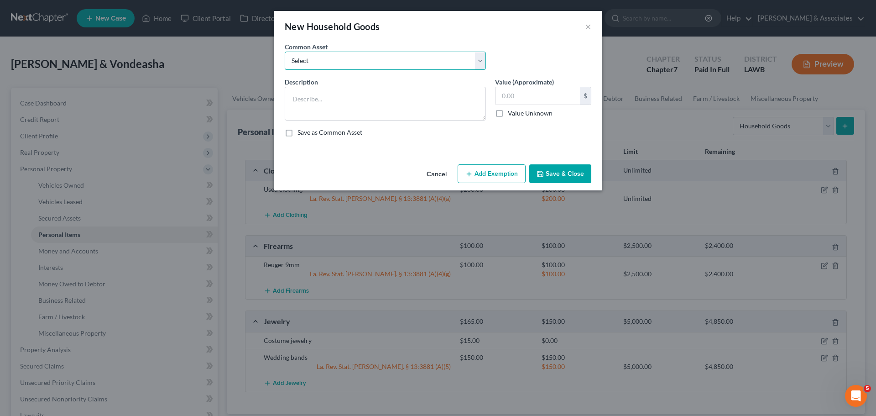
click at [333, 68] on select "Select Appliances and furniture" at bounding box center [385, 61] width 201 height 18
click at [285, 52] on select "Select Appliances and furniture" at bounding box center [385, 61] width 201 height 18
click at [561, 102] on input "1,000.00" at bounding box center [538, 95] width 84 height 17
click at [499, 176] on button "Add Exemption" at bounding box center [492, 173] width 68 height 19
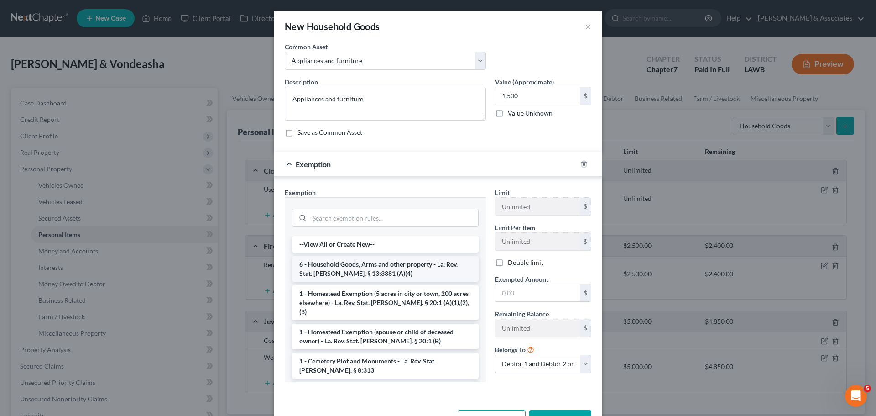
click at [345, 273] on li "6 - Household Goods, Arms and other property - La. Rev. Stat. Ann. § 13:3881 (A…" at bounding box center [385, 269] width 187 height 26
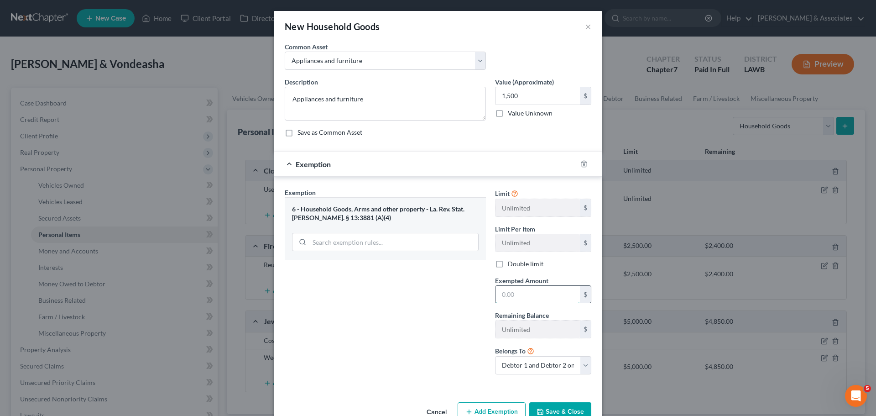
click at [513, 296] on input "text" at bounding box center [538, 294] width 84 height 17
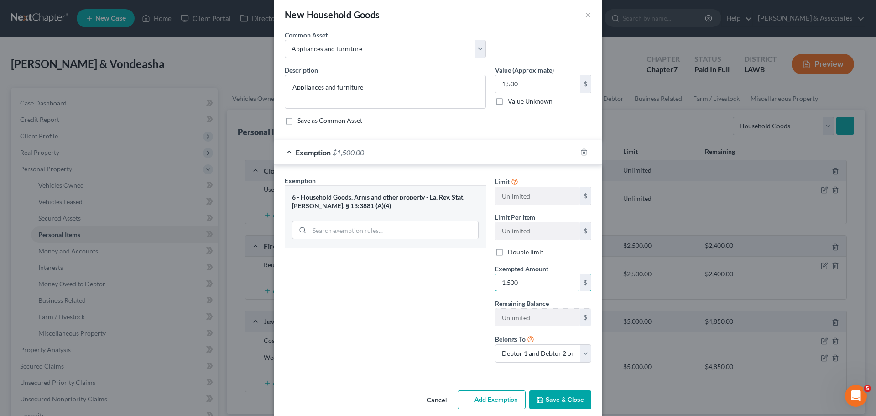
scroll to position [23, 0]
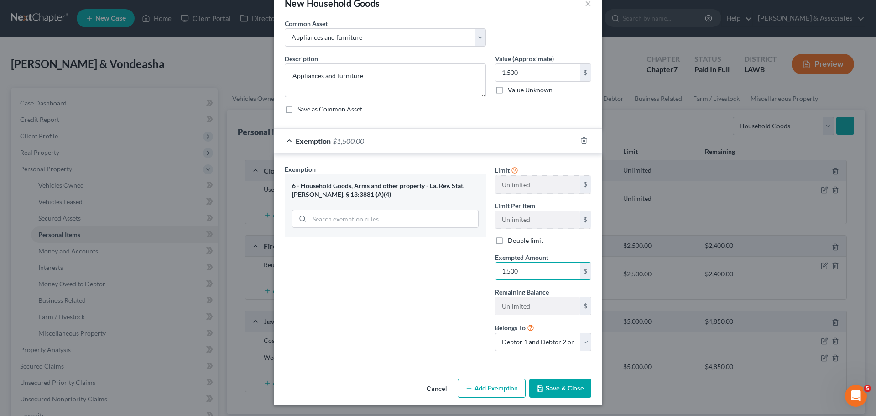
click at [578, 391] on button "Save & Close" at bounding box center [560, 388] width 62 height 19
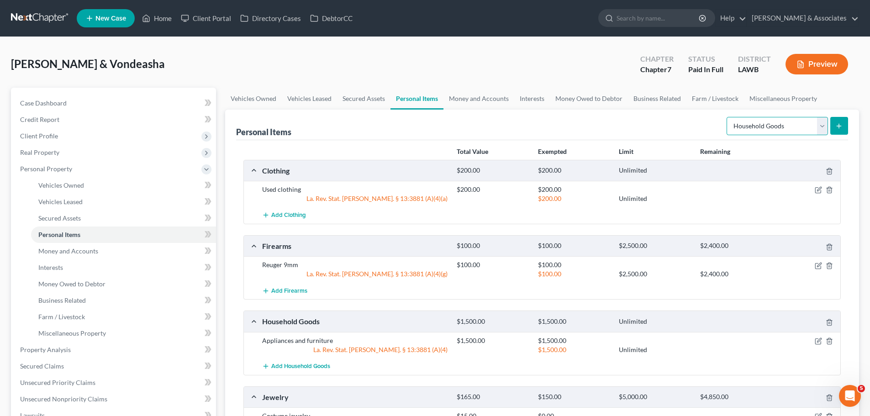
click at [755, 125] on select "Select Item Type Clothing Collectibles Of Value Electronics Firearms Household …" at bounding box center [776, 126] width 101 height 18
click at [727, 117] on select "Select Item Type Clothing Collectibles Of Value Electronics Firearms Household …" at bounding box center [776, 126] width 101 height 18
click at [840, 127] on icon "submit" at bounding box center [838, 125] width 7 height 7
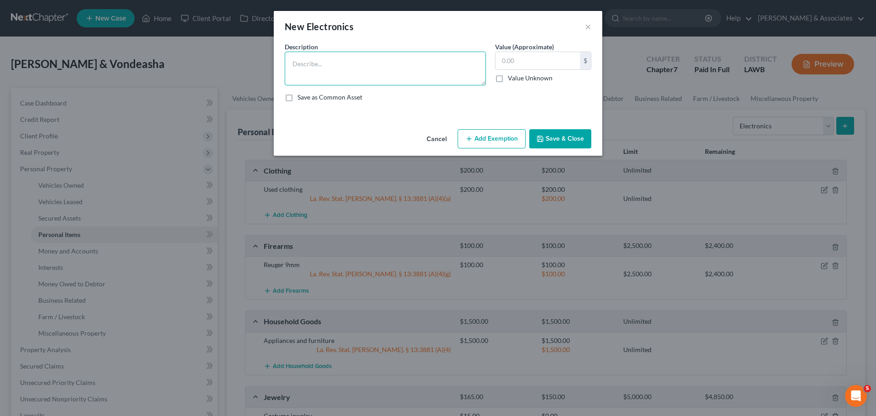
click at [318, 54] on textarea at bounding box center [385, 69] width 201 height 34
click at [329, 64] on textarea "3x Samsung (75in, 65in, 50in)" at bounding box center [385, 69] width 201 height 34
click at [395, 67] on textarea "3x Samsung 75in 3yrs; Samsung 65in; Samsung 50in 10yrs" at bounding box center [385, 69] width 201 height 34
drag, startPoint x: 302, startPoint y: 62, endPoint x: 266, endPoint y: 61, distance: 35.6
click at [267, 61] on div "New Electronics × An exemption set must first be selected from the Filing Infor…" at bounding box center [438, 208] width 876 height 416
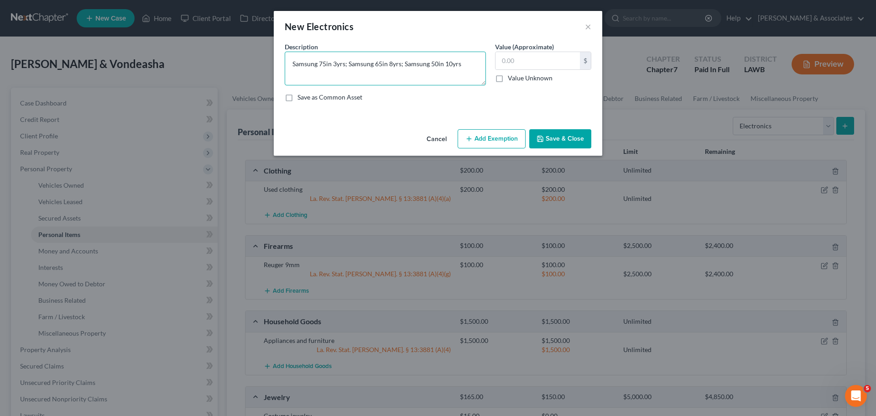
click at [469, 67] on textarea "Samsung 75in 3yrs; Samsung 65in 8yrs; Samsung 50in 10yrs" at bounding box center [385, 69] width 201 height 34
drag, startPoint x: 290, startPoint y: 74, endPoint x: 336, endPoint y: 72, distance: 45.7
click at [336, 72] on textarea "Samsung 75in 3yrs; Samsung 65in 8yrs; Samsung 50in 10yrs; Insignia 43in 4yrs;" at bounding box center [385, 69] width 201 height 34
click at [333, 76] on textarea "Samsung 75in 3yrs; Samsung 65in 8yrs; Samsung 50in 10yrs; Insignia 43in 4yrs;" at bounding box center [385, 69] width 201 height 34
click at [330, 78] on textarea "Samsung 75in 3yrs; Samsung 65in 8yrs; Samsung 50in 10yrs; Insignia 43in 4yrs;" at bounding box center [385, 69] width 201 height 34
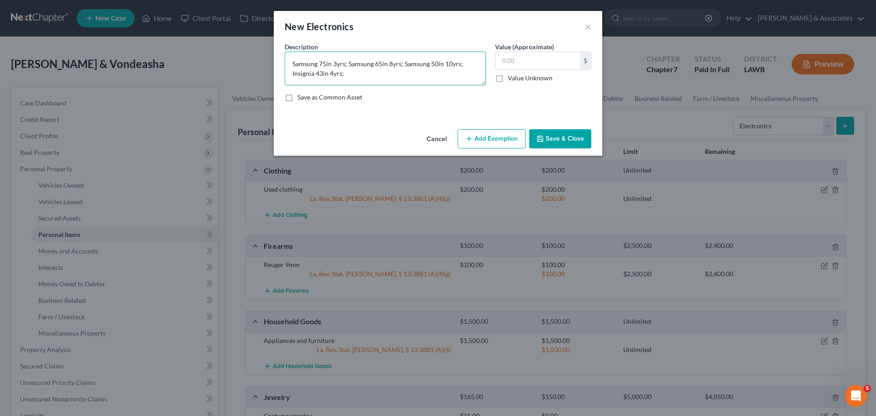
click at [329, 78] on textarea "Samsung 75in 3yrs; Samsung 65in 8yrs; Samsung 50in 10yrs; Insignia 43in 4yrs;" at bounding box center [385, 69] width 201 height 34
click at [288, 73] on textarea "Samsung 75in 3yrs; Samsung 65in 8yrs; Samsung 50in 10yrs; Insignia 43in 4yrs;" at bounding box center [385, 69] width 201 height 34
click at [380, 72] on textarea "Samsung 75in 3yrs; Samsung 65in 8yrs; Samsung 50in 10yrs; 2x Insignia 43in 4yrs;" at bounding box center [385, 69] width 201 height 34
click at [367, 70] on textarea "Samsung 75in 3yrs; Samsung 65in 8yrs; Samsung 50in 10yrs; 2x Insignia 43in 4yrs;" at bounding box center [385, 69] width 201 height 34
click at [351, 76] on textarea "Samsung 75in 3yrs; Samsung 65in 8yrs; Samsung 50in 10yrs; 2x Insignia 43in 4yrs;" at bounding box center [385, 69] width 201 height 34
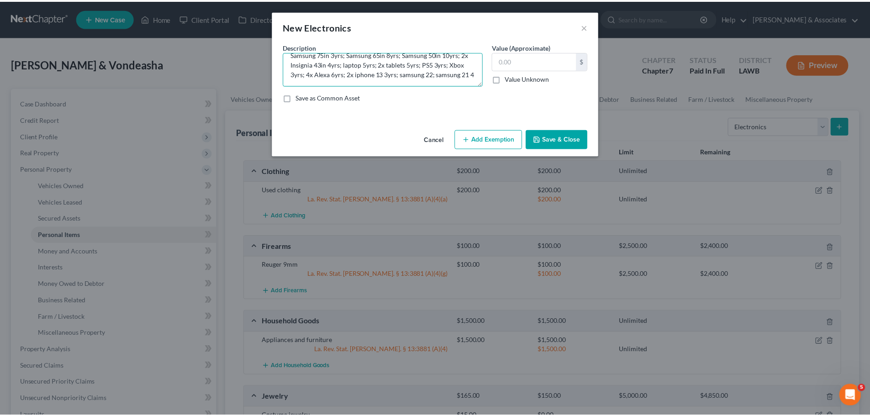
scroll to position [11, 0]
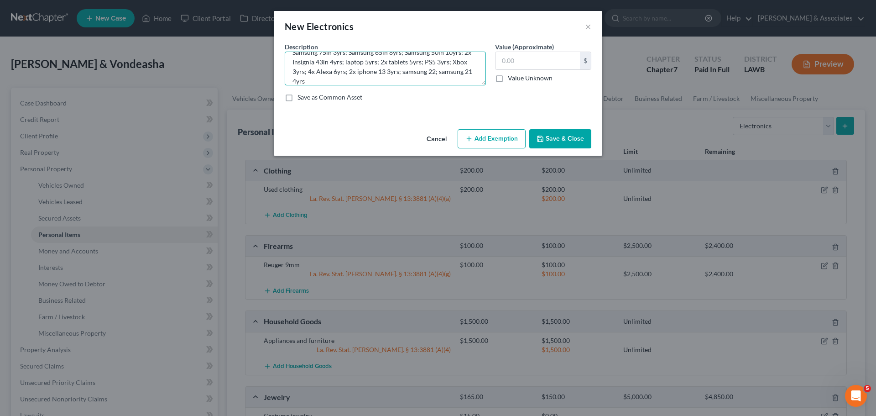
click at [432, 72] on textarea "Samsung 75in 3yrs; Samsung 65in 8yrs; Samsung 50in 10yrs; 2x Insignia 43in 4yrs…" at bounding box center [385, 69] width 201 height 34
click at [524, 61] on input "text" at bounding box center [538, 60] width 84 height 17
click at [584, 132] on button "Save & Close" at bounding box center [560, 138] width 62 height 19
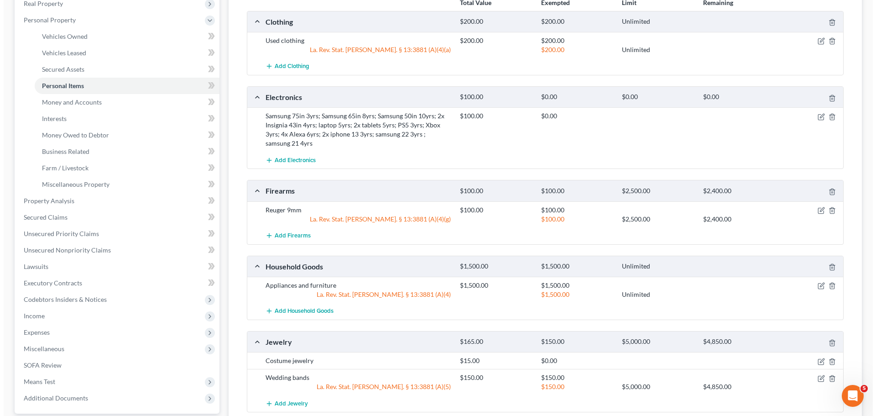
scroll to position [231, 0]
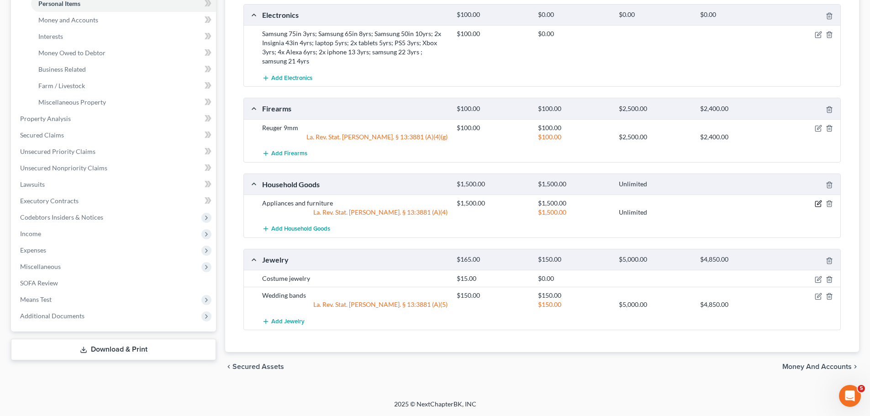
click at [818, 205] on icon "button" at bounding box center [819, 203] width 4 height 4
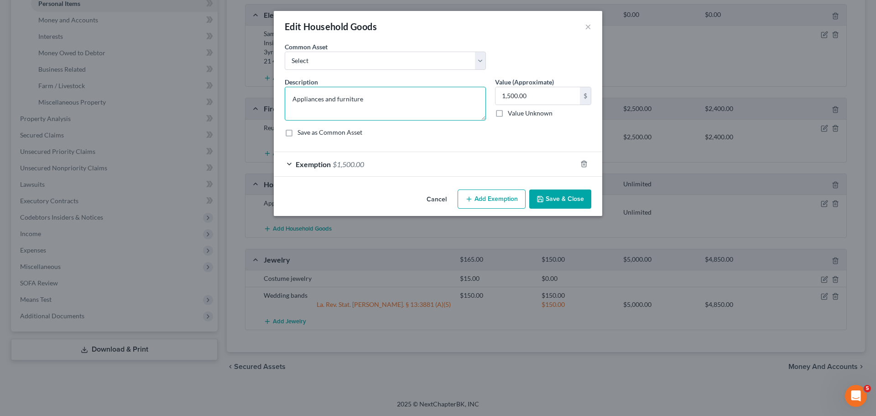
drag, startPoint x: 418, startPoint y: 110, endPoint x: 199, endPoint y: 84, distance: 220.7
click at [208, 85] on div "Edit Household Goods × An exemption set must first be selected from the Filing …" at bounding box center [438, 208] width 876 height 416
click at [415, 95] on textarea at bounding box center [385, 104] width 201 height 34
click at [393, 104] on textarea at bounding box center [385, 104] width 201 height 34
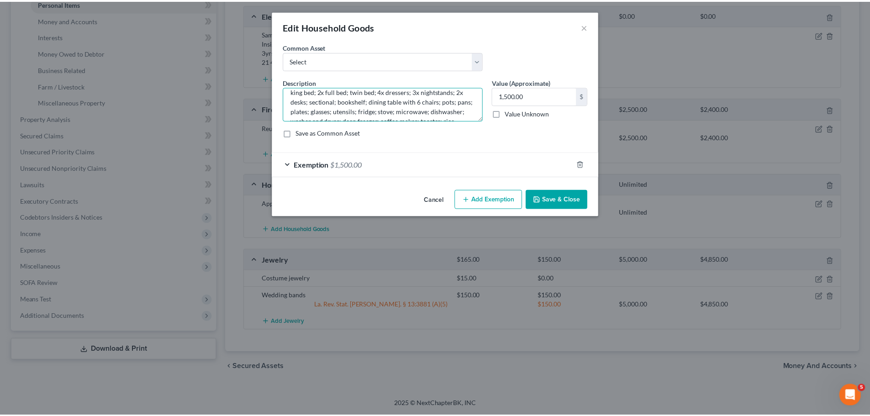
scroll to position [0, 0]
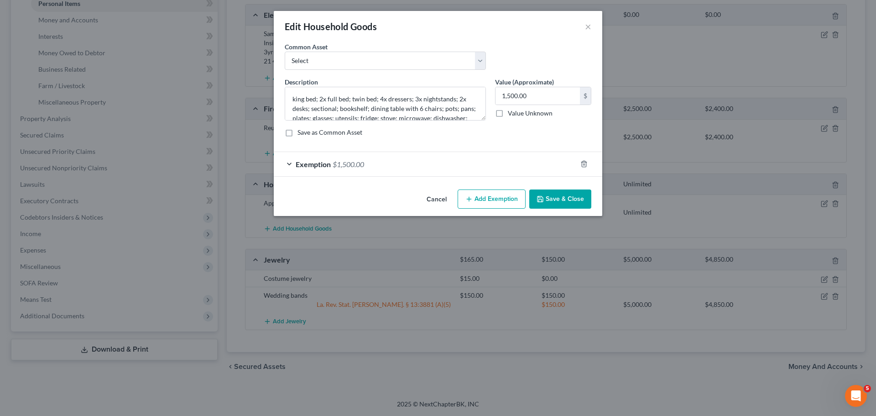
click at [578, 206] on button "Save & Close" at bounding box center [560, 198] width 62 height 19
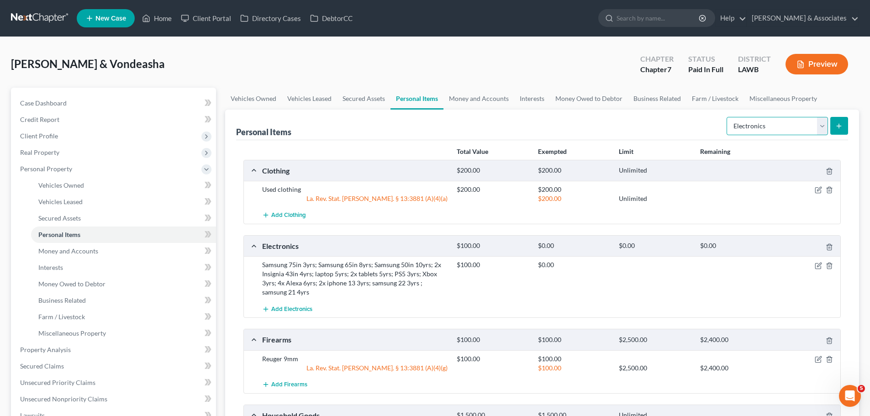
click at [785, 130] on select "Select Item Type Clothing Collectibles Of Value Electronics Firearms Household …" at bounding box center [776, 126] width 101 height 18
click at [727, 117] on select "Select Item Type Clothing Collectibles Of Value Electronics Firearms Household …" at bounding box center [776, 126] width 101 height 18
click at [824, 132] on select "Select Item Type Clothing Collectibles Of Value Electronics Firearms Household …" at bounding box center [776, 126] width 101 height 18
click at [834, 130] on button "submit" at bounding box center [839, 126] width 18 height 18
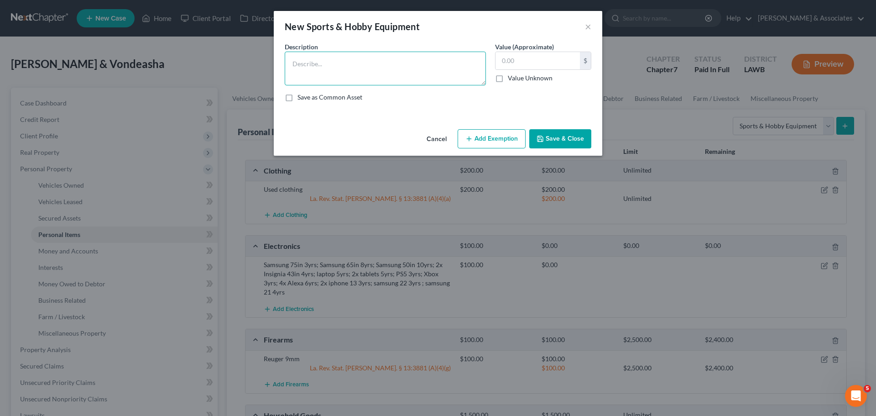
click at [437, 73] on textarea at bounding box center [385, 69] width 201 height 34
drag, startPoint x: 527, startPoint y: 59, endPoint x: 857, endPoint y: 60, distance: 330.5
click at [527, 59] on input "text" at bounding box center [538, 60] width 84 height 17
click at [558, 135] on button "Save & Close" at bounding box center [560, 138] width 62 height 19
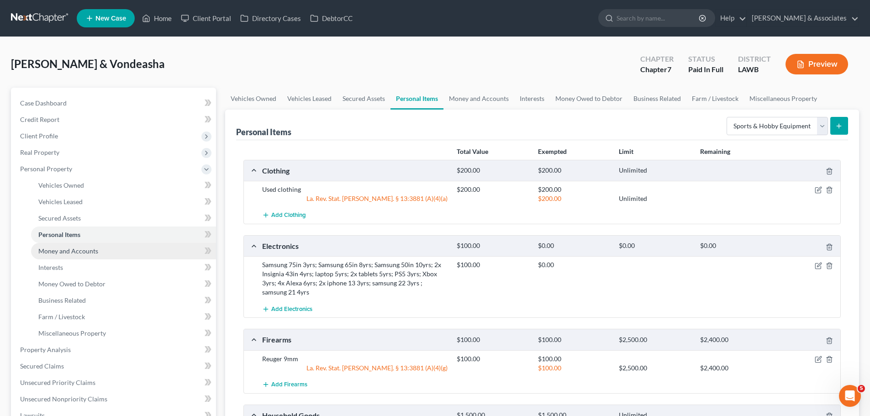
click at [65, 253] on span "Money and Accounts" at bounding box center [68, 251] width 60 height 8
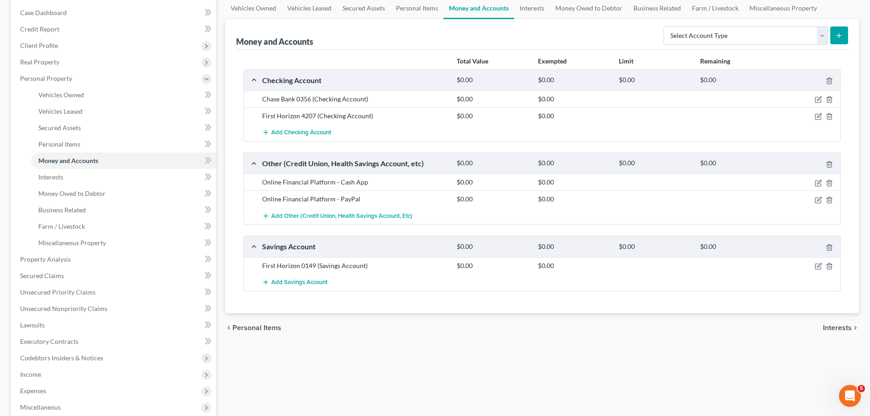
scroll to position [91, 0]
drag, startPoint x: 360, startPoint y: 351, endPoint x: 638, endPoint y: 293, distance: 284.0
click at [360, 351] on div "Vehicles Owned Vehicles Leased Secured Assets Personal Items Money and Accounts…" at bounding box center [541, 247] width 643 height 503
click at [741, 42] on select "Select Account Type Brokerage Cash on Hand Certificates of Deposit Checking Acc…" at bounding box center [745, 35] width 164 height 18
click at [796, 26] on select "Select Account Type Brokerage Cash on Hand Certificates of Deposit Checking Acc…" at bounding box center [745, 35] width 164 height 18
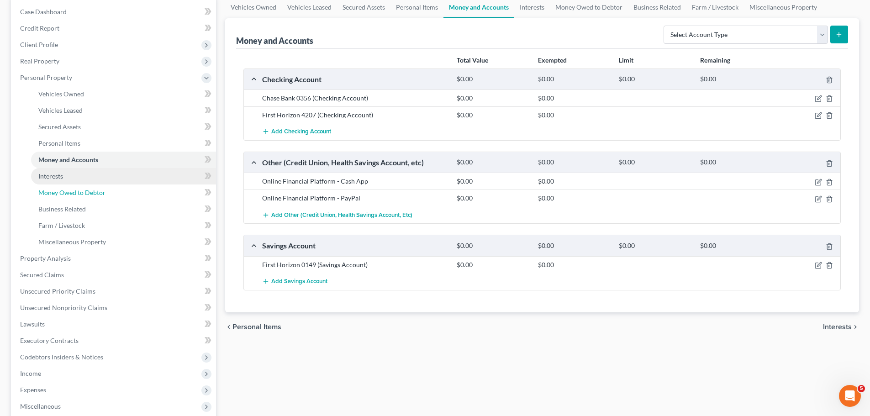
drag, startPoint x: 37, startPoint y: 186, endPoint x: 54, endPoint y: 173, distance: 21.9
click at [37, 186] on link "Money Owed to Debtor" at bounding box center [123, 192] width 185 height 16
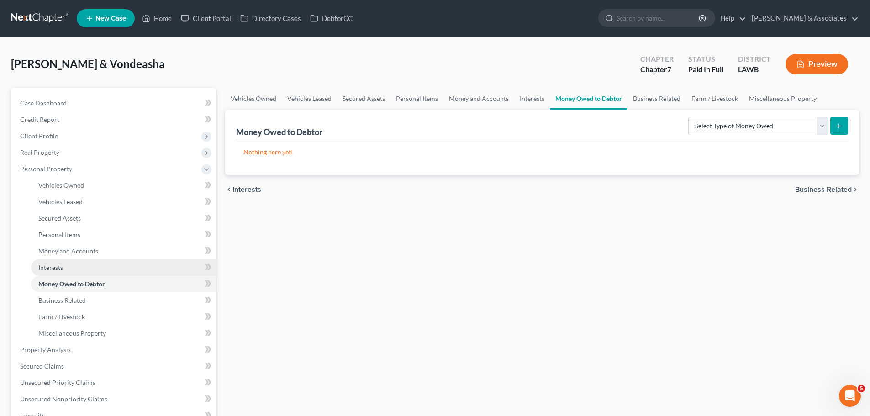
click at [61, 268] on span "Interests" at bounding box center [50, 267] width 25 height 8
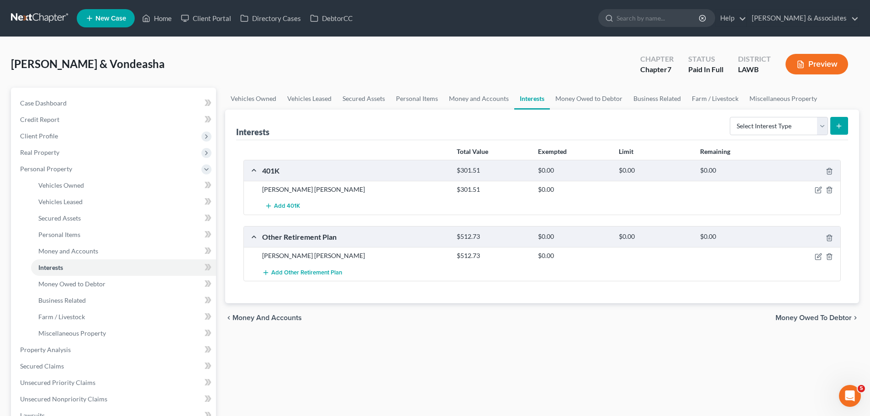
click at [537, 348] on div "Vehicles Owned Vehicles Leased Secured Assets Personal Items Money and Accounts…" at bounding box center [541, 339] width 643 height 503
click at [779, 125] on select "Select Interest Type 401K Annuity Bond Education IRA Government Bond Government…" at bounding box center [778, 126] width 98 height 18
drag, startPoint x: 79, startPoint y: 283, endPoint x: 144, endPoint y: 258, distance: 69.5
click at [79, 283] on span "Money Owed to Debtor" at bounding box center [71, 284] width 67 height 8
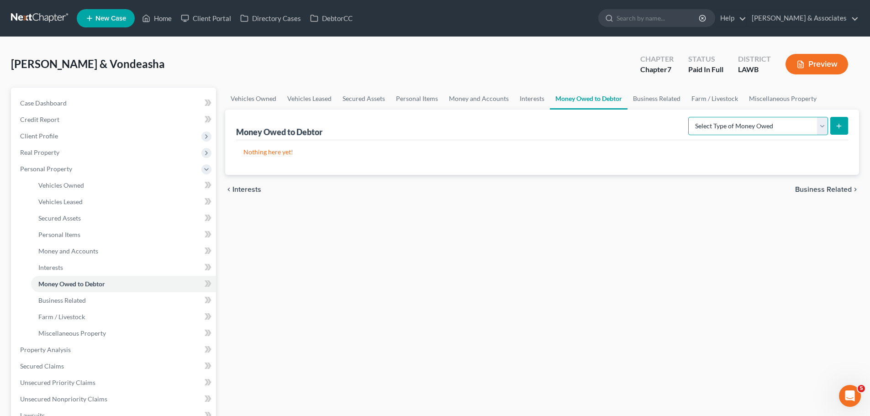
click at [732, 129] on select "Select Type of Money Owed Accounts Receivable Alimony Child Support Claims Agai…" at bounding box center [758, 126] width 140 height 18
click at [53, 302] on span "Business Related" at bounding box center [61, 300] width 47 height 8
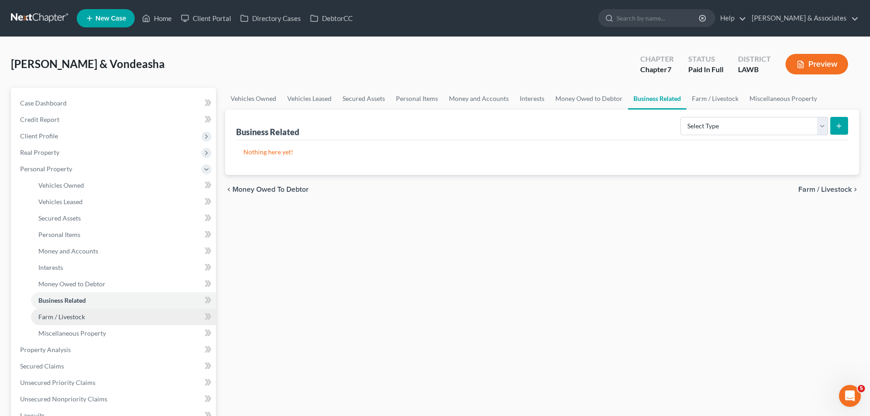
click at [73, 311] on link "Farm / Livestock" at bounding box center [123, 317] width 185 height 16
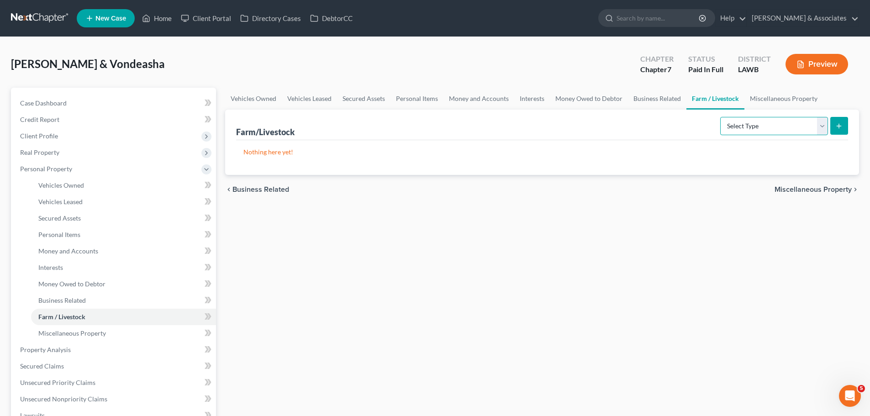
drag, startPoint x: 732, startPoint y: 127, endPoint x: 720, endPoint y: 123, distance: 12.7
click at [732, 127] on select "Select Type Animals & Livestock Crops: Growing or Harvested Farming Equipment F…" at bounding box center [774, 126] width 108 height 18
click at [103, 330] on span "Miscellaneous Property" at bounding box center [72, 333] width 68 height 8
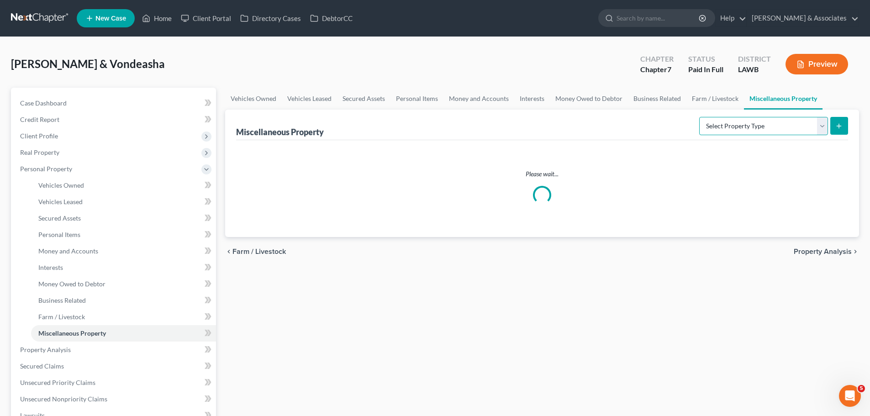
click at [782, 123] on select "Select Property Type Assigned for Creditor Benefit [DATE] Holding for Another N…" at bounding box center [763, 126] width 129 height 18
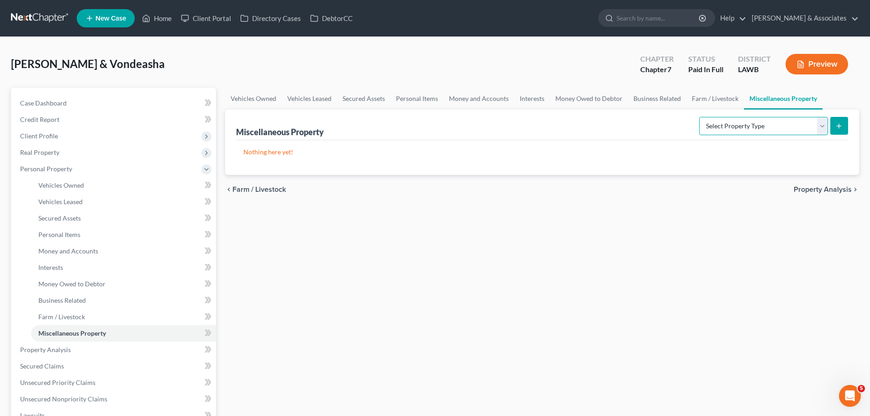
click at [729, 126] on select "Select Property Type Assigned for Creditor Benefit [DATE] Holding for Another N…" at bounding box center [763, 126] width 129 height 18
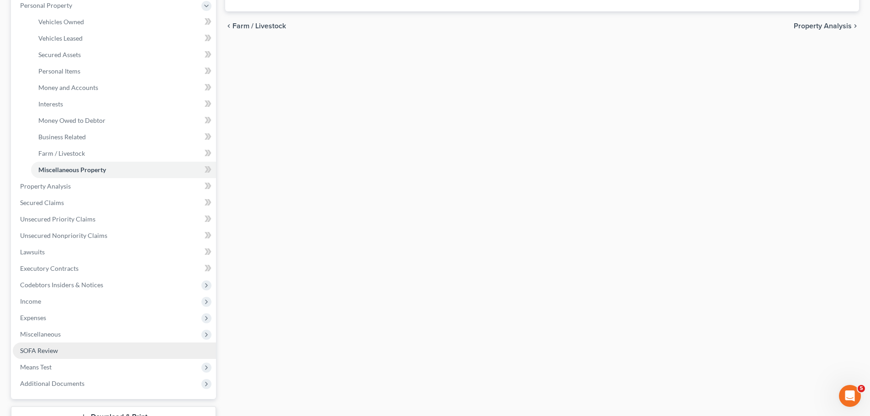
scroll to position [183, 0]
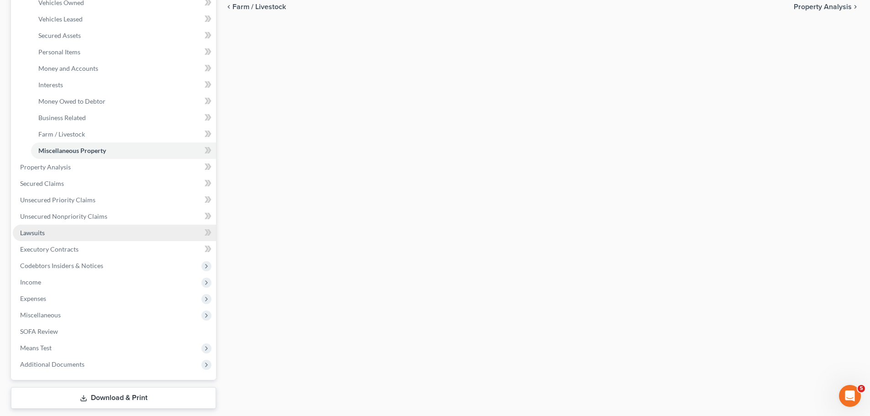
click at [64, 233] on link "Lawsuits" at bounding box center [114, 233] width 203 height 16
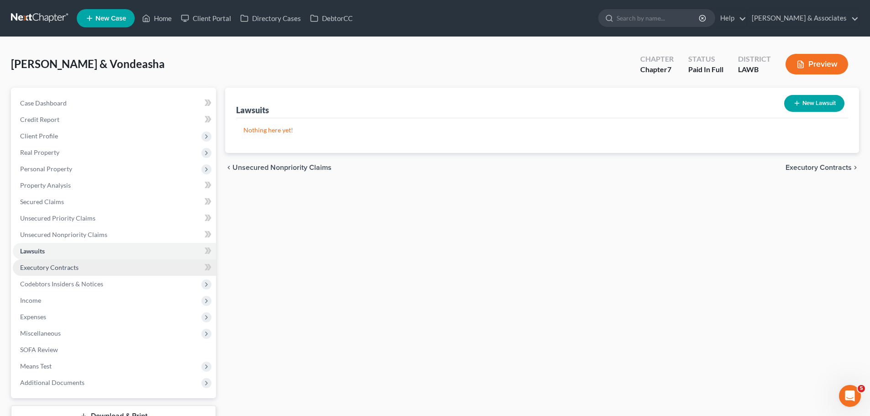
click at [75, 263] on span "Executory Contracts" at bounding box center [49, 267] width 58 height 8
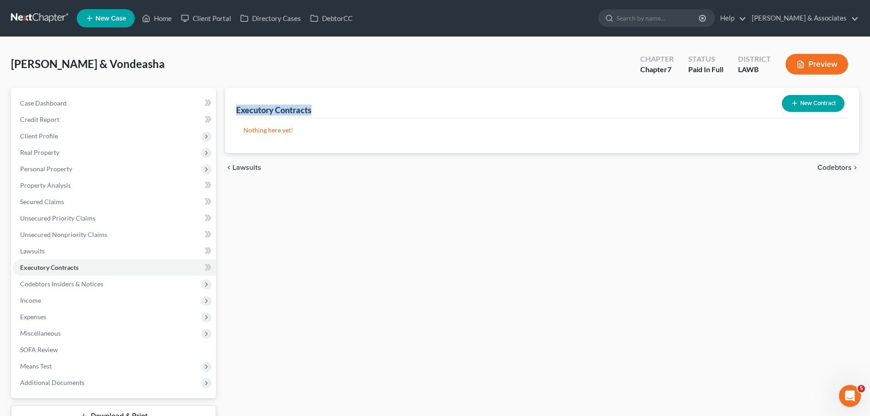
drag, startPoint x: 337, startPoint y: 109, endPoint x: 236, endPoint y: 111, distance: 101.4
click at [236, 111] on div "Executory Contracts New Contract Nothing here yet!" at bounding box center [542, 120] width 634 height 65
click at [238, 121] on div "Nothing here yet!" at bounding box center [542, 135] width 612 height 35
drag, startPoint x: 243, startPoint y: 131, endPoint x: 329, endPoint y: 146, distance: 87.0
click at [329, 146] on div "Nothing here yet!" at bounding box center [542, 135] width 612 height 35
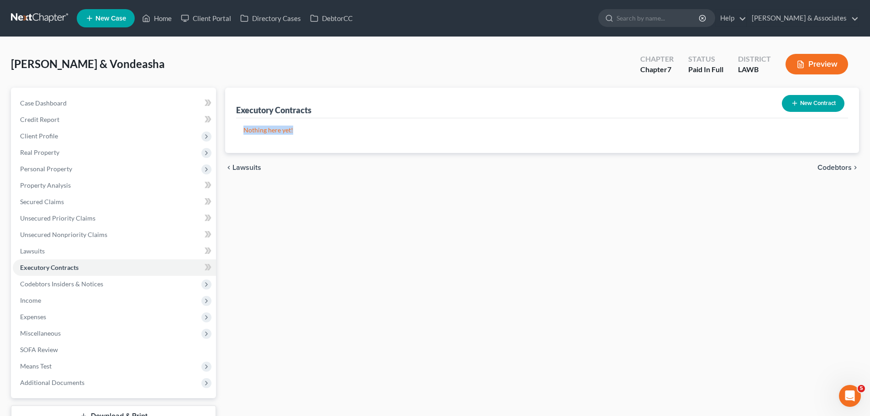
click at [329, 146] on div "Nothing here yet!" at bounding box center [542, 135] width 612 height 35
drag, startPoint x: 344, startPoint y: 138, endPoint x: 231, endPoint y: 108, distance: 116.3
click at [231, 108] on div "Executory Contracts New Contract Nothing here yet!" at bounding box center [542, 120] width 634 height 65
drag, startPoint x: 236, startPoint y: 106, endPoint x: 326, endPoint y: 136, distance: 95.3
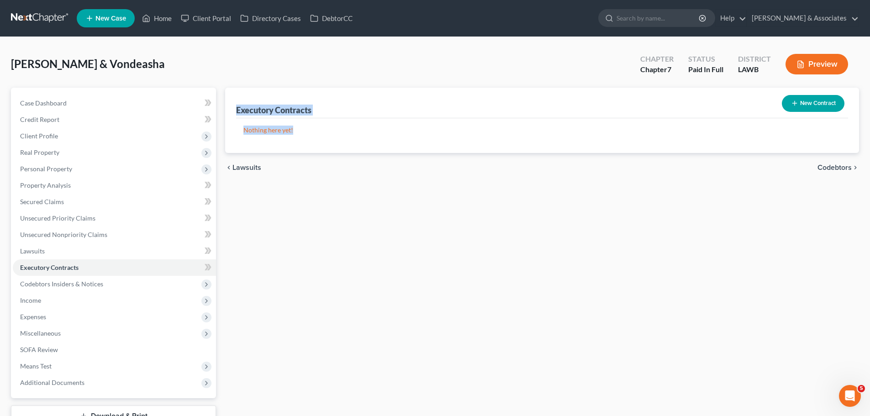
click at [326, 136] on div "Executory Contracts New Contract Nothing here yet!" at bounding box center [542, 120] width 634 height 65
click at [326, 136] on div "Nothing here yet!" at bounding box center [542, 135] width 612 height 35
click at [335, 290] on div "Executory Contracts New Contract Nothing here yet! chevron_left Lawsuits Codebt…" at bounding box center [541, 257] width 643 height 339
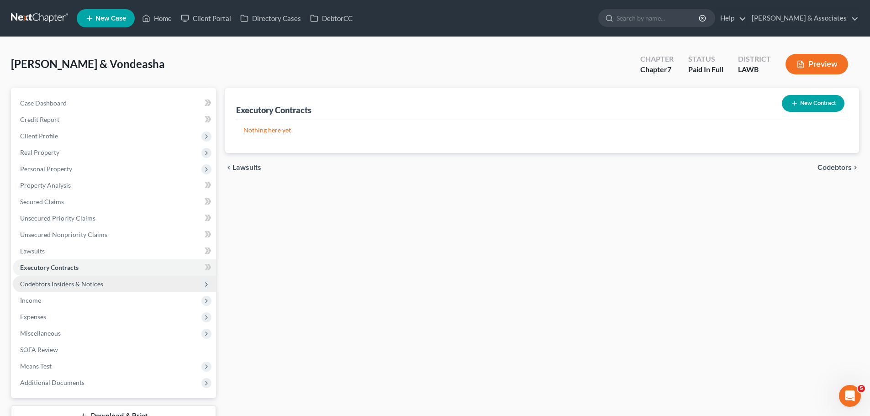
click at [60, 281] on span "Codebtors Insiders & Notices" at bounding box center [61, 284] width 83 height 8
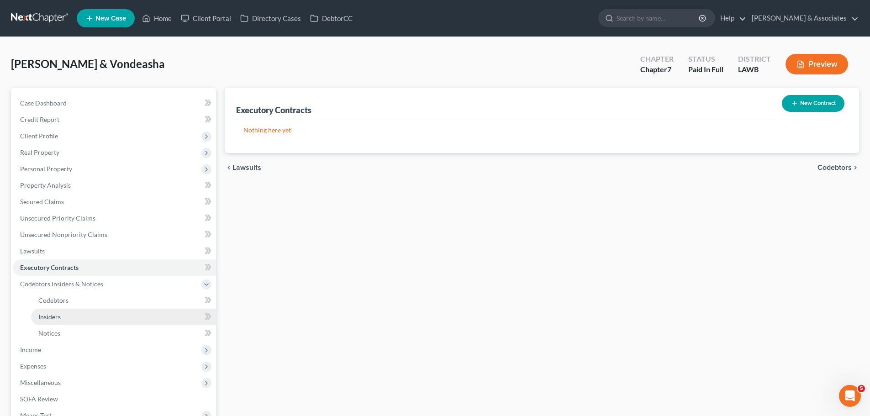
click at [85, 315] on link "Insiders" at bounding box center [123, 317] width 185 height 16
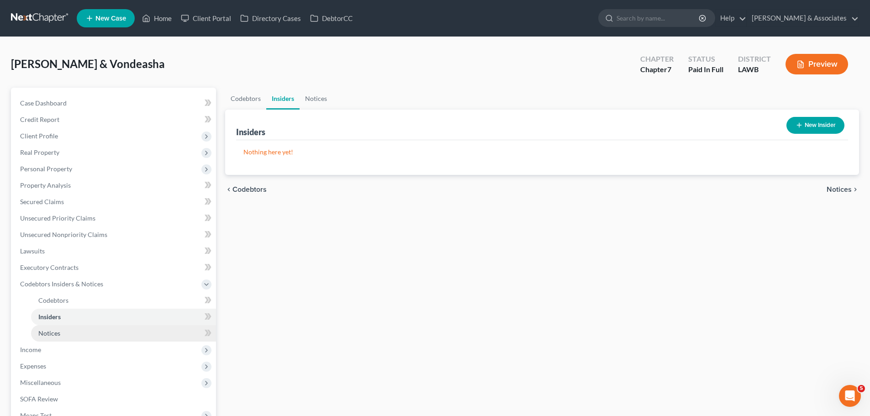
scroll to position [91, 0]
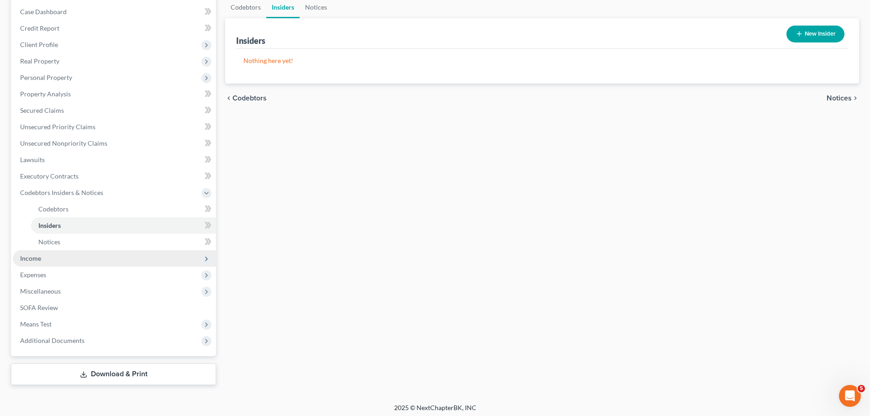
click at [36, 257] on span "Income" at bounding box center [30, 258] width 21 height 8
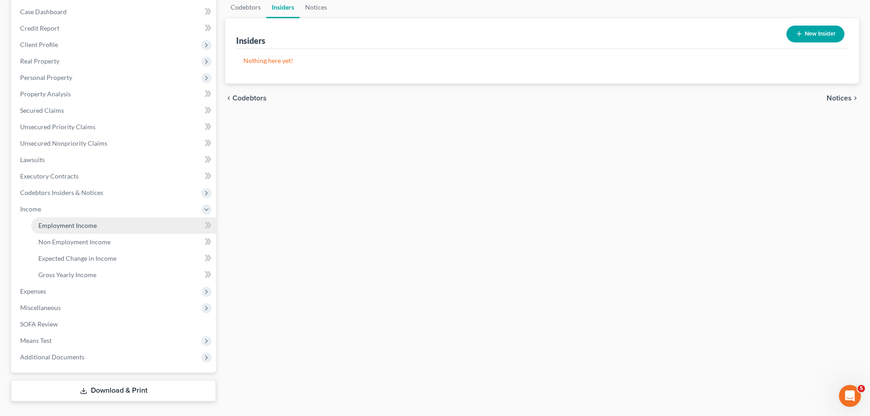
click at [52, 220] on link "Employment Income" at bounding box center [123, 225] width 185 height 16
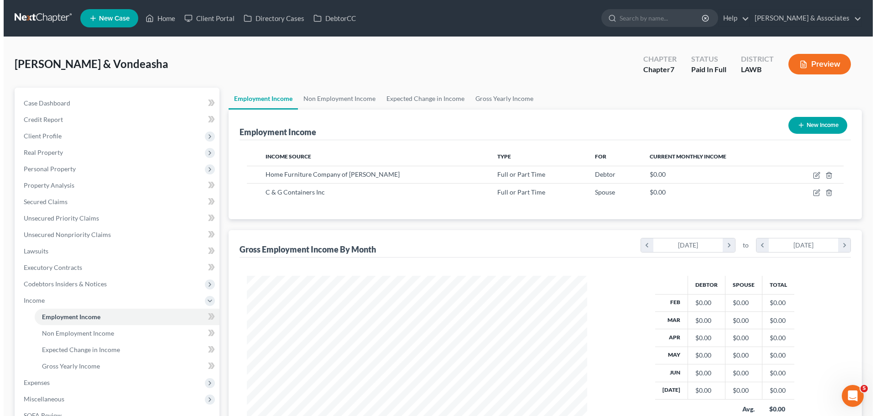
scroll to position [170, 359]
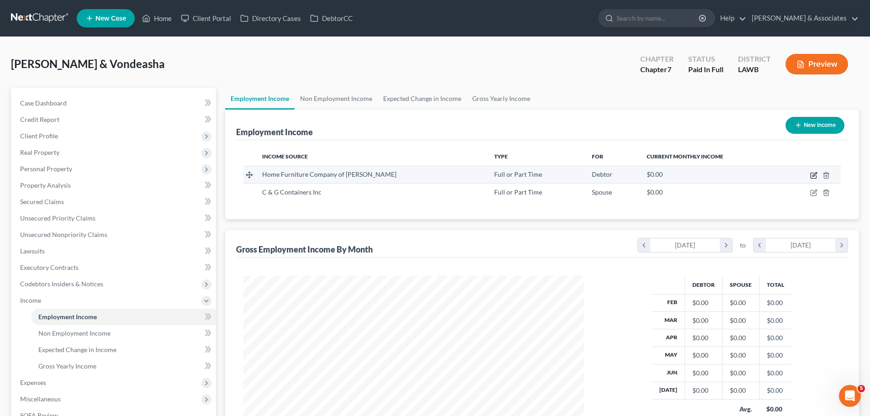
click at [812, 175] on icon "button" at bounding box center [814, 174] width 4 height 4
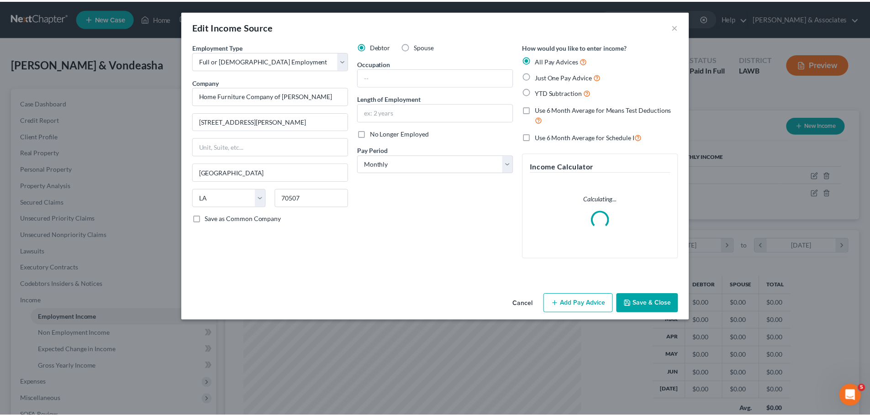
scroll to position [172, 362]
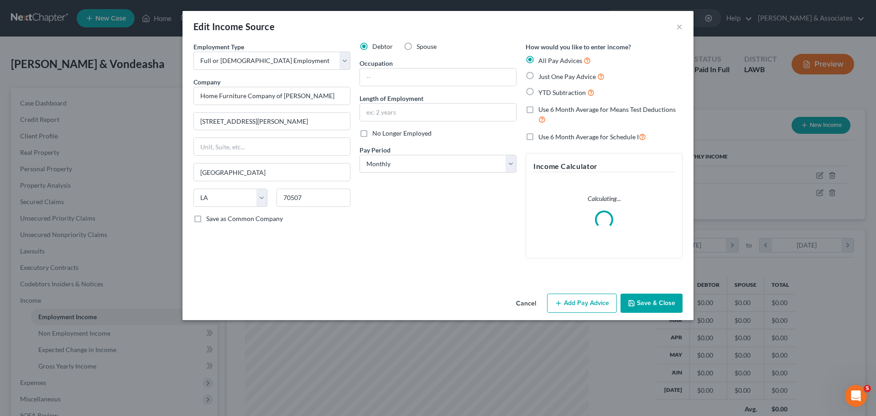
click at [452, 291] on div "Cancel Add Pay Advice Save & Close" at bounding box center [438, 305] width 511 height 30
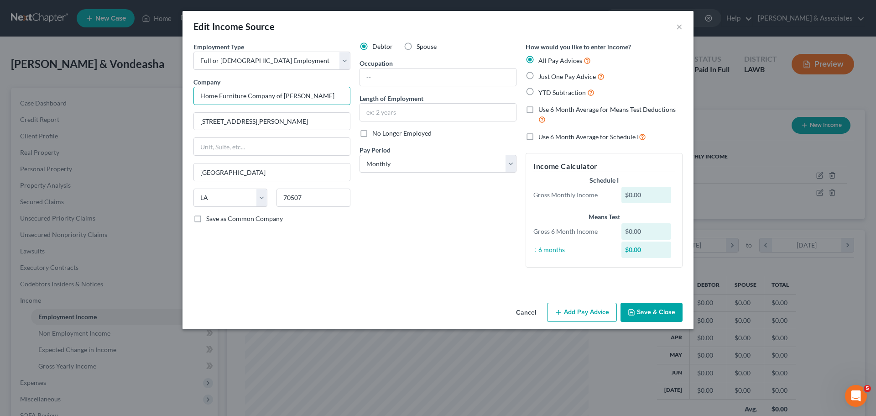
click at [324, 94] on input "Home Furniture Company of Lafayett" at bounding box center [272, 96] width 157 height 18
click at [425, 78] on input "text" at bounding box center [438, 76] width 156 height 17
drag, startPoint x: 445, startPoint y: 162, endPoint x: 445, endPoint y: 170, distance: 7.3
click at [445, 162] on select "Select Monthly Twice Monthly Every Other Week Weekly" at bounding box center [438, 164] width 157 height 18
click at [360, 155] on select "Select Monthly Twice Monthly Every Other Week Weekly" at bounding box center [438, 164] width 157 height 18
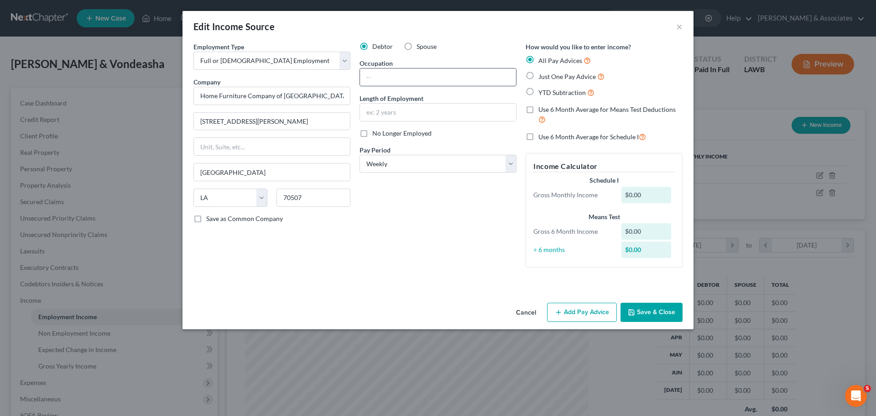
click at [444, 72] on input "text" at bounding box center [438, 76] width 156 height 17
click at [459, 112] on input "text" at bounding box center [438, 112] width 156 height 17
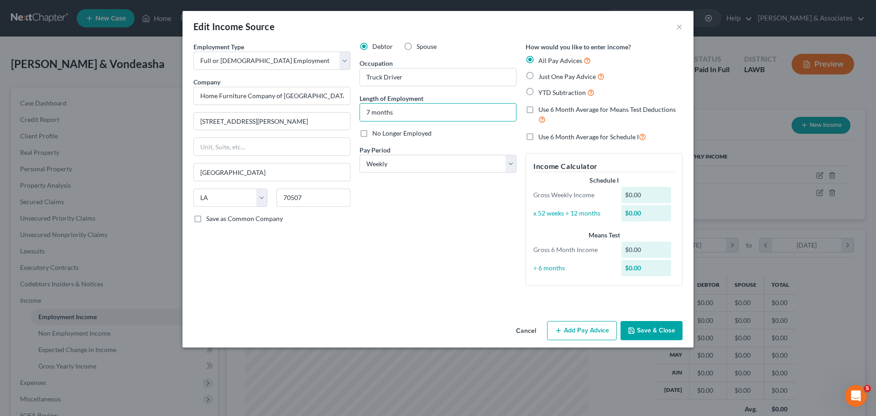
click at [420, 288] on div "Debtor Spouse Occupation Truck Driver Length of Employment 7 months No Longer E…" at bounding box center [438, 167] width 166 height 251
click at [643, 330] on button "Save & Close" at bounding box center [652, 330] width 62 height 19
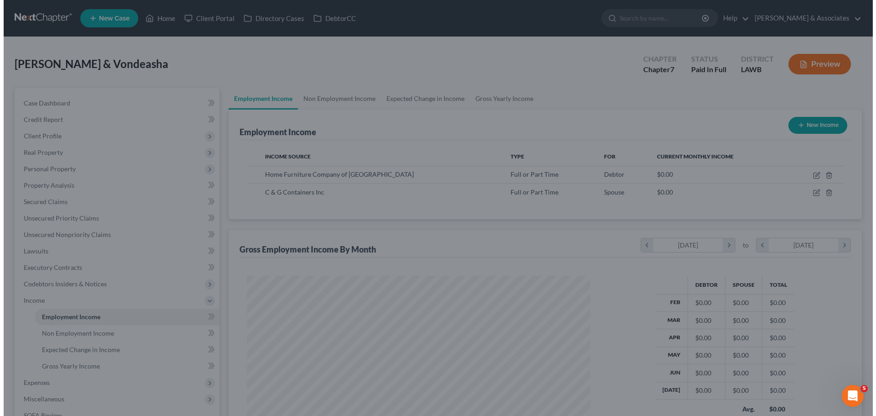
scroll to position [456269, 456081]
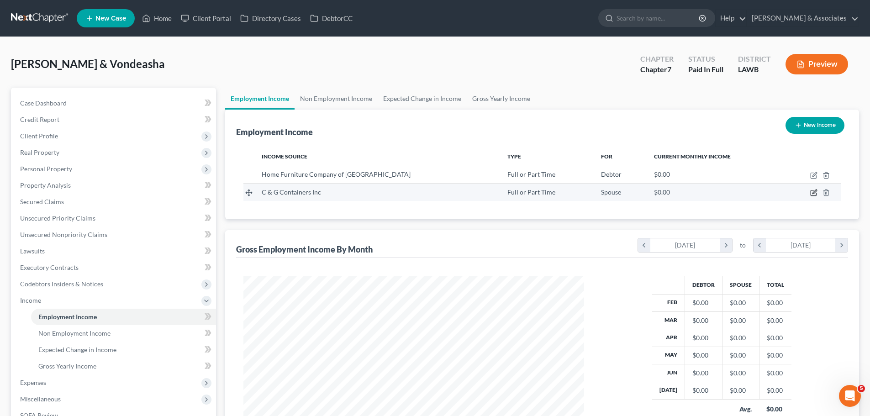
click at [811, 191] on icon "button" at bounding box center [813, 192] width 7 height 7
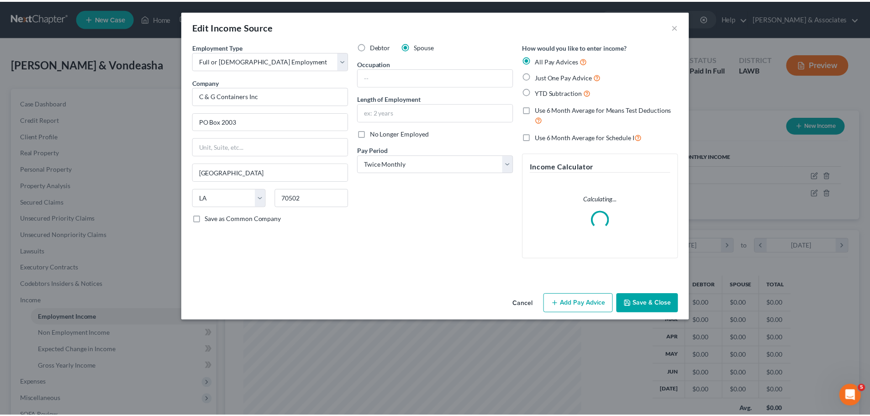
scroll to position [172, 362]
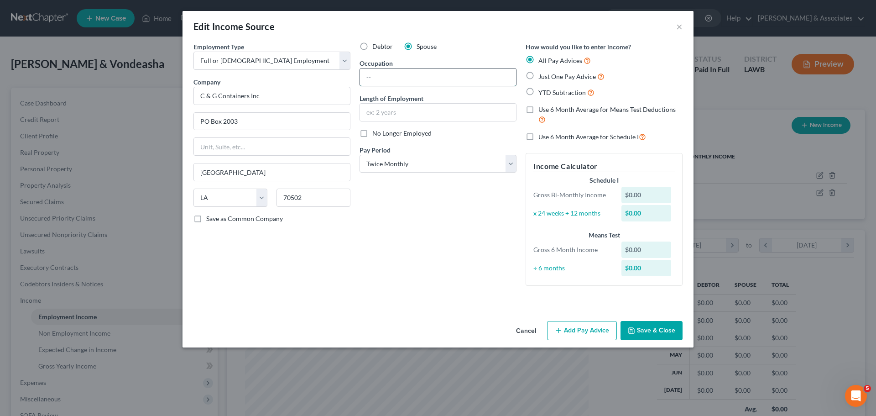
click at [398, 80] on input "text" at bounding box center [438, 76] width 156 height 17
click at [407, 226] on div "Debtor Spouse Occupation Sales Representative Length of Employment 2 years No L…" at bounding box center [438, 167] width 166 height 251
click at [661, 334] on button "Save & Close" at bounding box center [652, 330] width 62 height 19
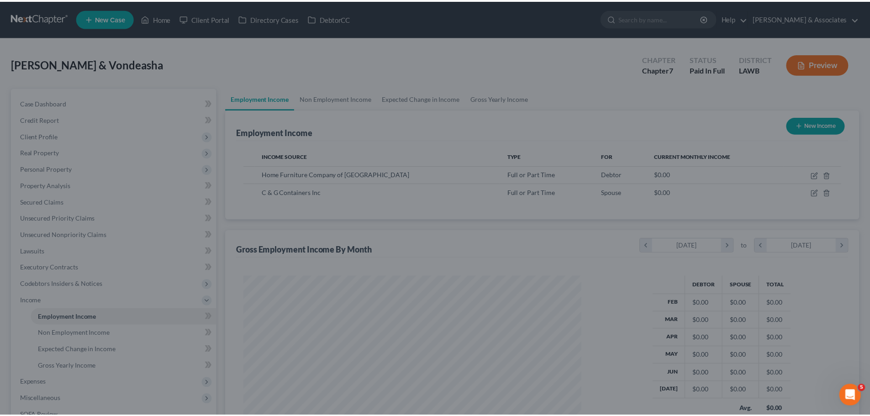
scroll to position [456269, 456081]
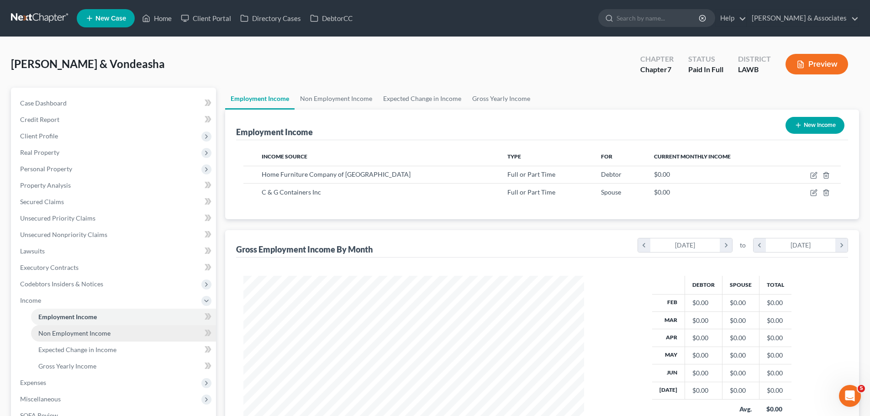
click at [98, 339] on link "Non Employment Income" at bounding box center [123, 333] width 185 height 16
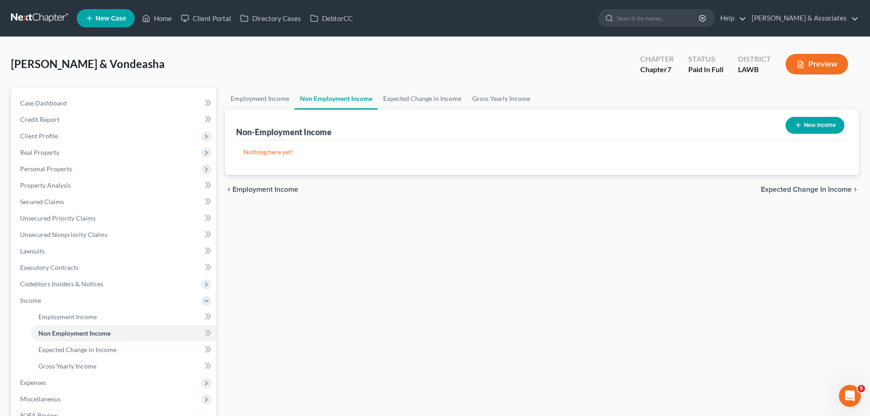
click at [801, 122] on button "New Income" at bounding box center [814, 125] width 59 height 17
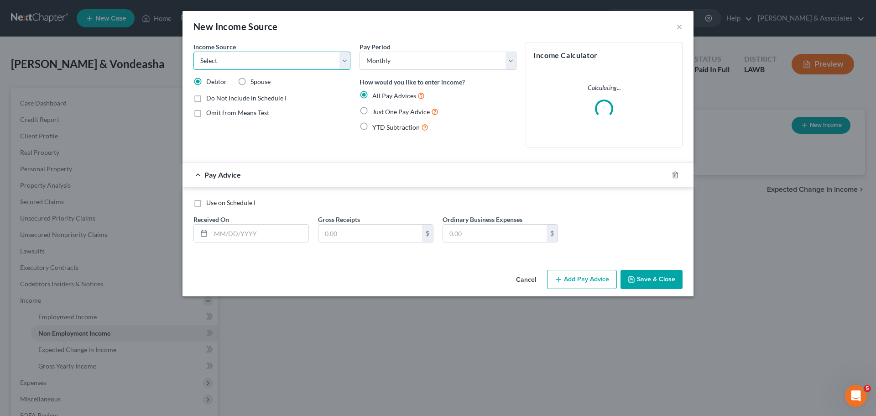
click at [244, 60] on select "Select Unemployment Disability (from employer) Pension Retirement Social Securi…" at bounding box center [272, 61] width 157 height 18
drag, startPoint x: 244, startPoint y: 60, endPoint x: 245, endPoint y: 70, distance: 10.1
click at [244, 60] on select "Select Unemployment Disability (from employer) Pension Retirement Social Securi…" at bounding box center [272, 61] width 157 height 18
click at [239, 64] on select "Select Unemployment Disability (from employer) Pension Retirement Social Securi…" at bounding box center [272, 61] width 157 height 18
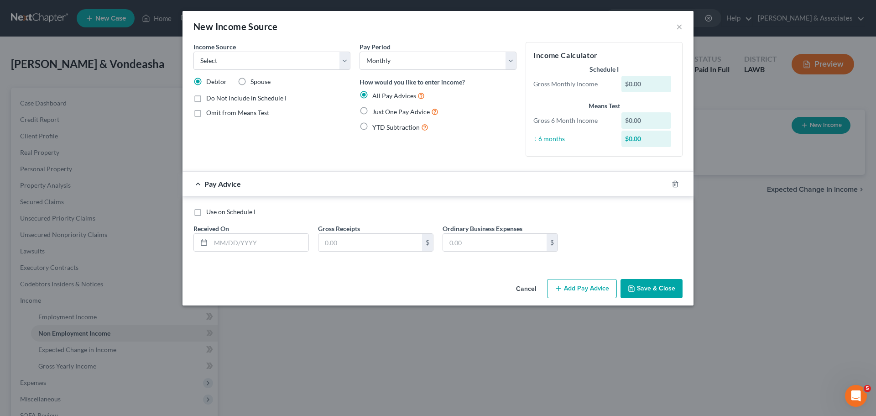
drag, startPoint x: 425, startPoint y: 145, endPoint x: 445, endPoint y: 150, distance: 20.3
click at [425, 145] on div "Pay Period Select Monthly Twice Monthly Every Other Week Weekly How would you l…" at bounding box center [438, 103] width 166 height 122
click at [676, 31] on div "New Income Source ×" at bounding box center [438, 26] width 511 height 31
click at [676, 26] on div "New Income Source ×" at bounding box center [438, 26] width 511 height 31
click at [675, 25] on div "New Income Source ×" at bounding box center [438, 26] width 511 height 31
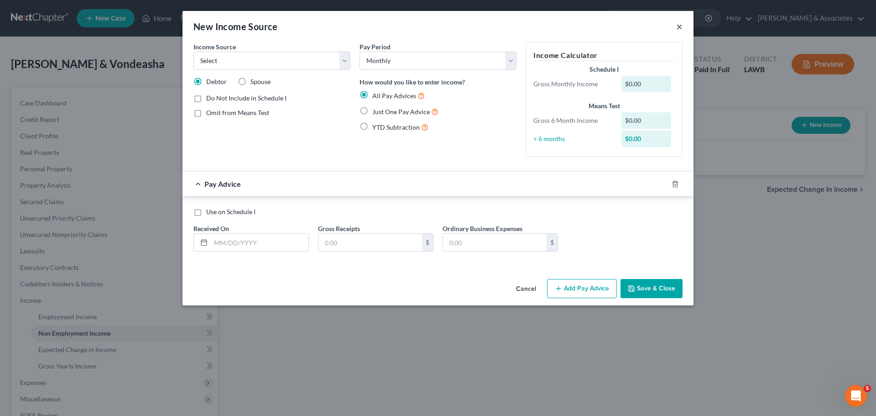
click at [678, 26] on button "×" at bounding box center [679, 26] width 6 height 11
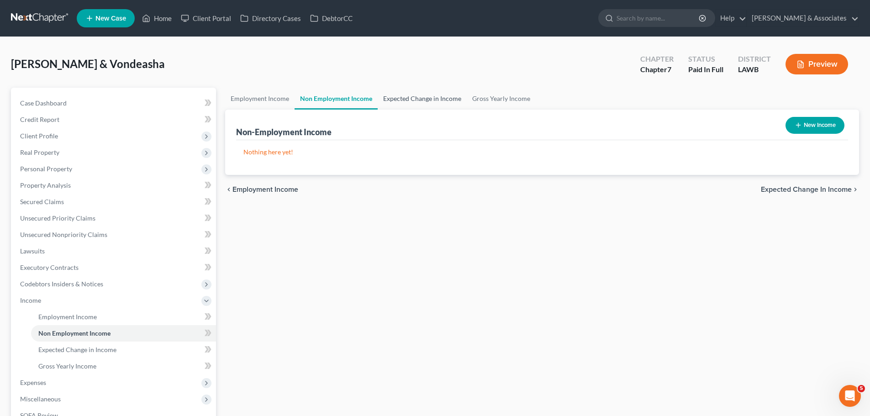
click at [419, 97] on link "Expected Change in Income" at bounding box center [421, 99] width 89 height 22
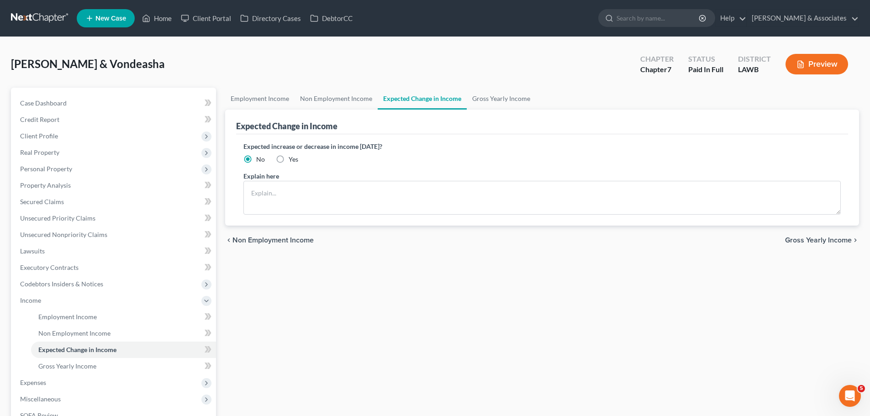
drag, startPoint x: 264, startPoint y: 147, endPoint x: 418, endPoint y: 141, distance: 154.4
click at [418, 141] on label "Expected increase or decrease in income within one year?" at bounding box center [541, 146] width 597 height 10
click at [482, 92] on link "Gross Yearly Income" at bounding box center [500, 99] width 69 height 22
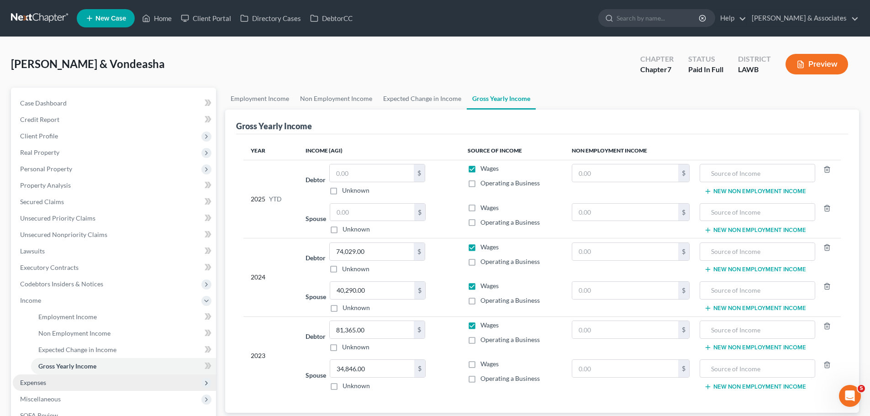
click at [42, 384] on span "Expenses" at bounding box center [33, 382] width 26 height 8
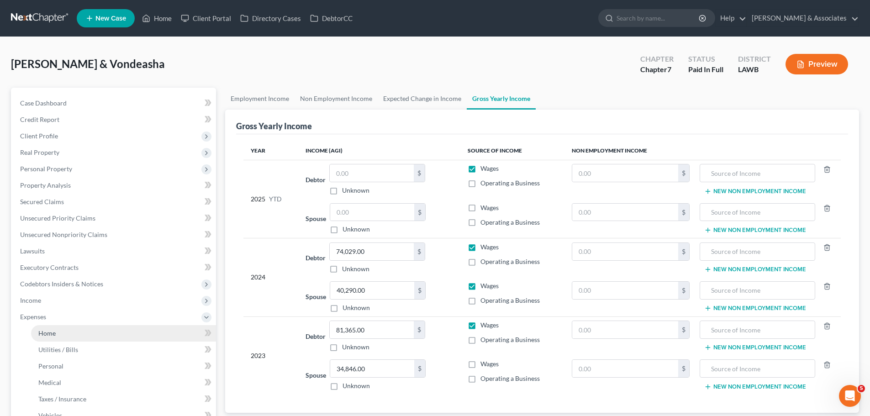
click at [50, 331] on span "Home" at bounding box center [46, 333] width 17 height 8
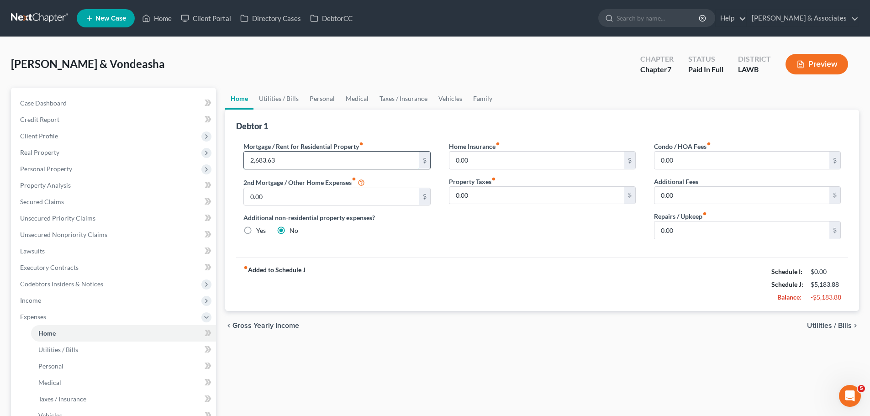
click at [364, 164] on input "2,683.63" at bounding box center [331, 160] width 175 height 17
click at [487, 194] on input "0.00" at bounding box center [536, 195] width 175 height 17
click at [574, 246] on div "Home Insurance fiber_manual_record 0.00 $ Property Taxes fiber_manual_record 0.…" at bounding box center [542, 193] width 205 height 105
click at [506, 211] on div "Home Insurance fiber_manual_record 0.00 $ Property Taxes fiber_manual_record 0.…" at bounding box center [542, 193] width 205 height 105
click at [676, 166] on input "0.00" at bounding box center [741, 160] width 175 height 17
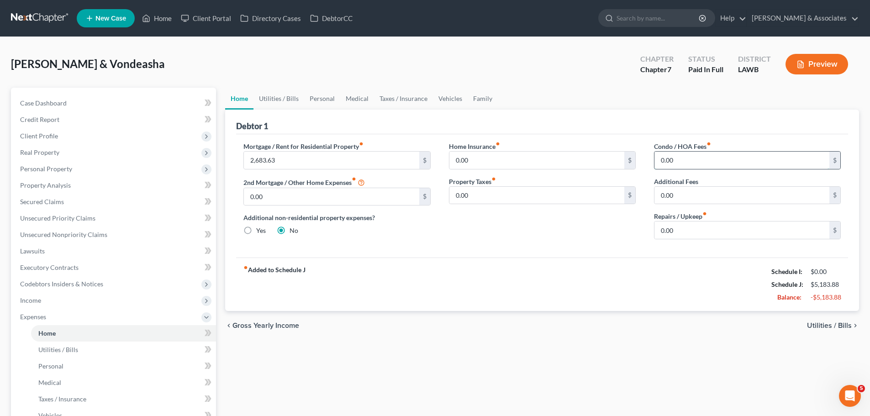
click at [743, 162] on input "0.00" at bounding box center [741, 160] width 175 height 17
drag, startPoint x: 733, startPoint y: 157, endPoint x: 844, endPoint y: 158, distance: 110.9
click at [553, 169] on div "Mortgage / Rent for Residential Property fiber_manual_record 2,683.63 $ 2nd Mor…" at bounding box center [541, 193] width 615 height 105
click at [490, 256] on div "Mortgage / Rent for Residential Property fiber_manual_record 2,683.63 $ 2nd Mor…" at bounding box center [542, 195] width 612 height 123
click at [840, 322] on span "Utilities / Bills" at bounding box center [829, 325] width 45 height 7
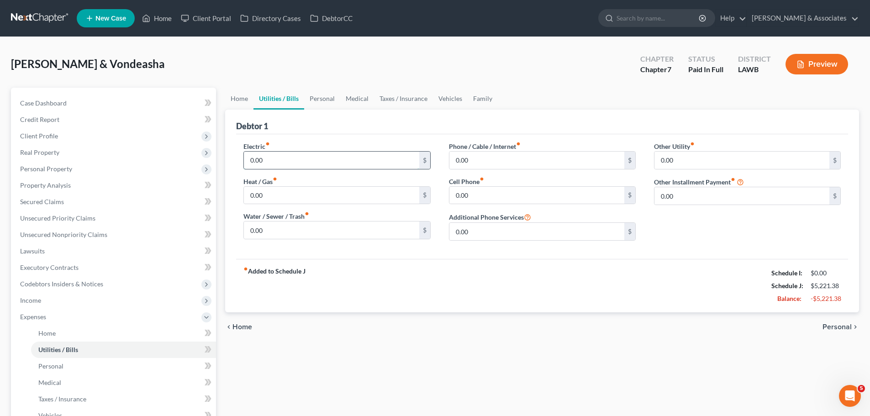
drag, startPoint x: 284, startPoint y: 162, endPoint x: 288, endPoint y: 159, distance: 5.3
click at [284, 162] on input "0.00" at bounding box center [331, 160] width 175 height 17
click at [293, 197] on input "0.00" at bounding box center [331, 195] width 175 height 17
drag, startPoint x: 245, startPoint y: 52, endPoint x: 260, endPoint y: 97, distance: 47.1
click at [245, 52] on div "[PERSON_NAME] & Vondeasha Upgraded Chapter Chapter 7 Status Paid In Full Distri…" at bounding box center [435, 68] width 848 height 40
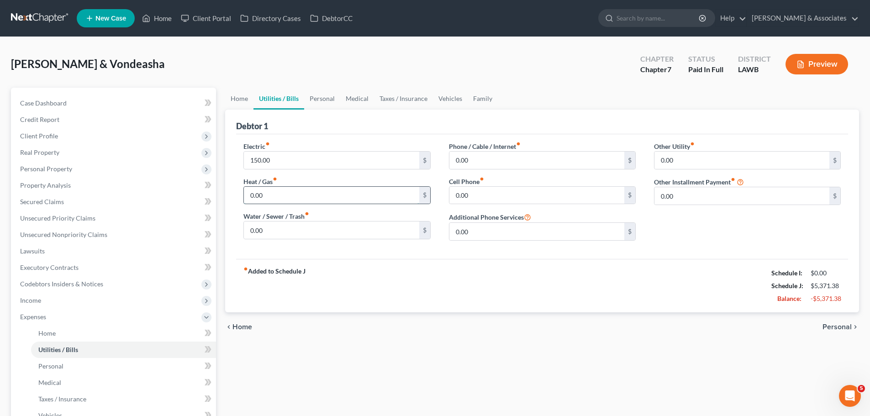
click at [299, 188] on input "0.00" at bounding box center [331, 195] width 175 height 17
click at [321, 220] on div "Water / Sewer / Trash fiber_manual_record 0.00 $" at bounding box center [336, 225] width 187 height 28
click at [320, 228] on input "0.00" at bounding box center [331, 229] width 175 height 17
drag, startPoint x: 508, startPoint y: 161, endPoint x: 825, endPoint y: 134, distance: 318.3
click at [508, 161] on input "0.00" at bounding box center [536, 160] width 175 height 17
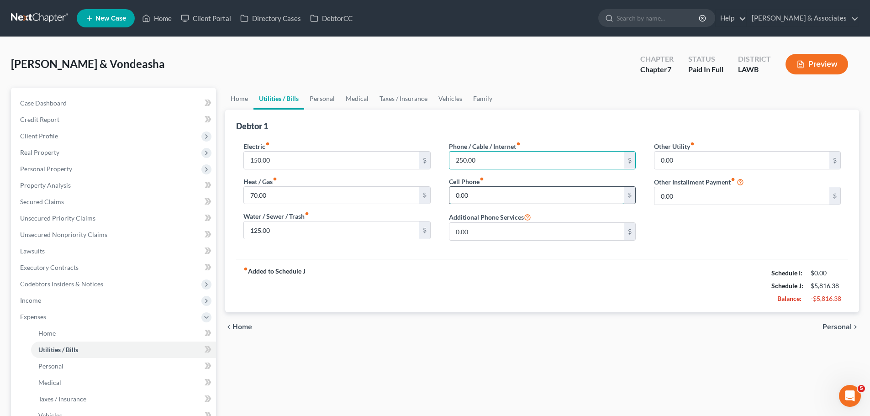
click at [472, 195] on input "0.00" at bounding box center [536, 195] width 175 height 17
click at [486, 158] on input "250.00" at bounding box center [536, 160] width 175 height 17
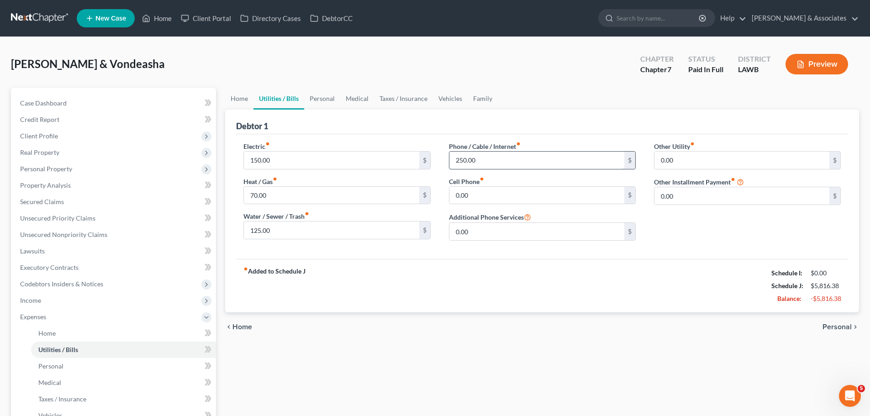
click at [486, 158] on input "250.00" at bounding box center [536, 160] width 175 height 17
click at [502, 187] on input "0.00" at bounding box center [536, 195] width 175 height 17
click at [685, 158] on input "0.00" at bounding box center [741, 160] width 175 height 17
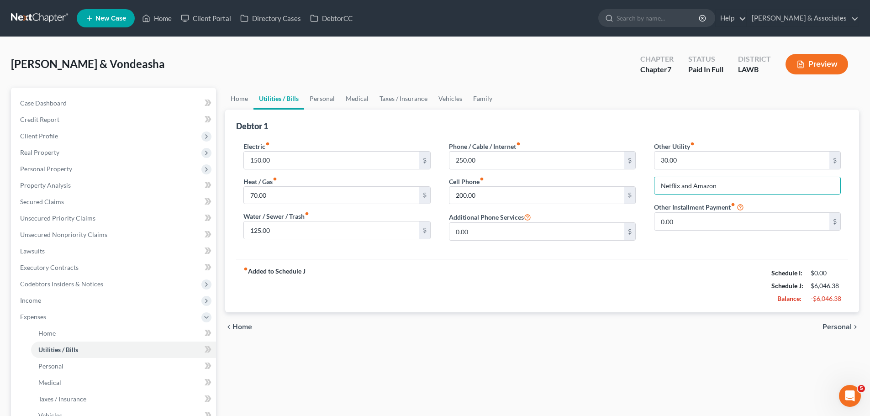
click at [433, 325] on div "chevron_left Home Personal chevron_right" at bounding box center [542, 326] width 634 height 29
drag, startPoint x: 702, startPoint y: 250, endPoint x: 698, endPoint y: 257, distance: 8.2
click at [702, 250] on div "Electric fiber_manual_record 150.00 $ Heat / Gas fiber_manual_record 70.00 $ Wa…" at bounding box center [542, 196] width 612 height 125
click at [91, 363] on link "Personal" at bounding box center [123, 366] width 185 height 16
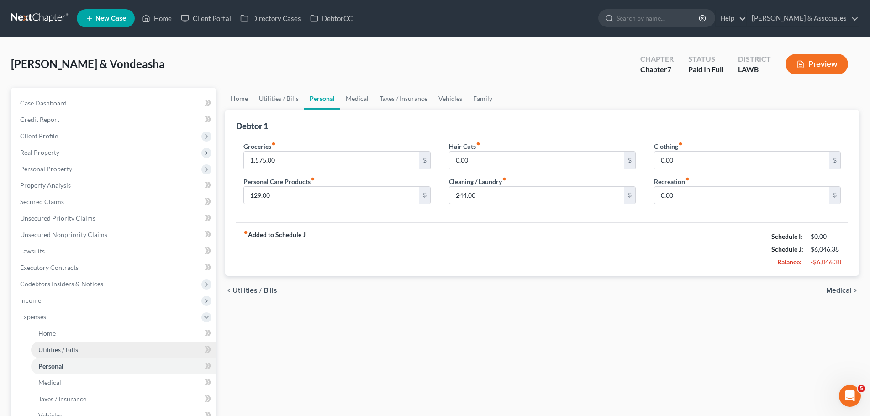
click at [91, 353] on link "Utilities / Bills" at bounding box center [123, 349] width 185 height 16
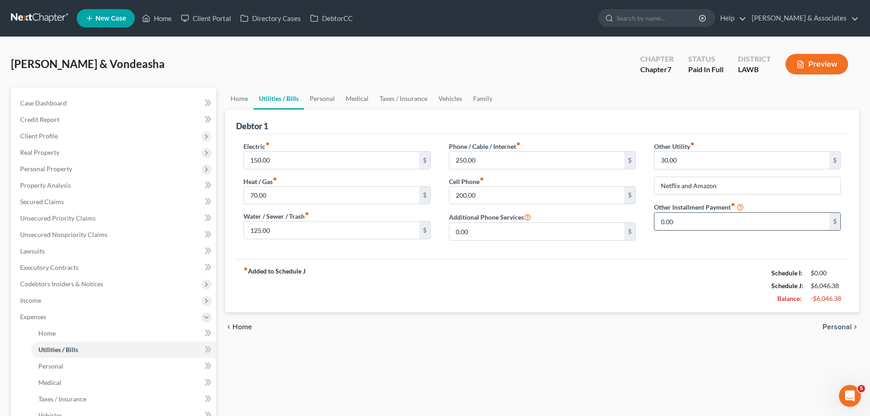
click at [719, 223] on input "0.00" at bounding box center [741, 221] width 175 height 17
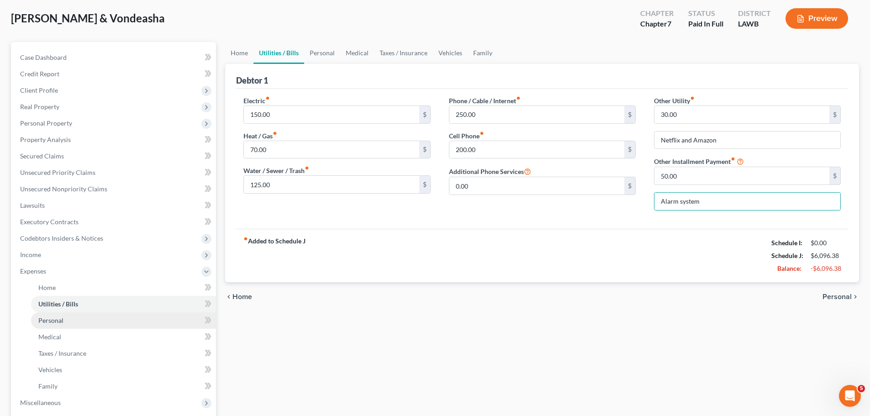
drag, startPoint x: 77, startPoint y: 319, endPoint x: 77, endPoint y: 314, distance: 5.5
click at [77, 319] on link "Personal" at bounding box center [123, 320] width 185 height 16
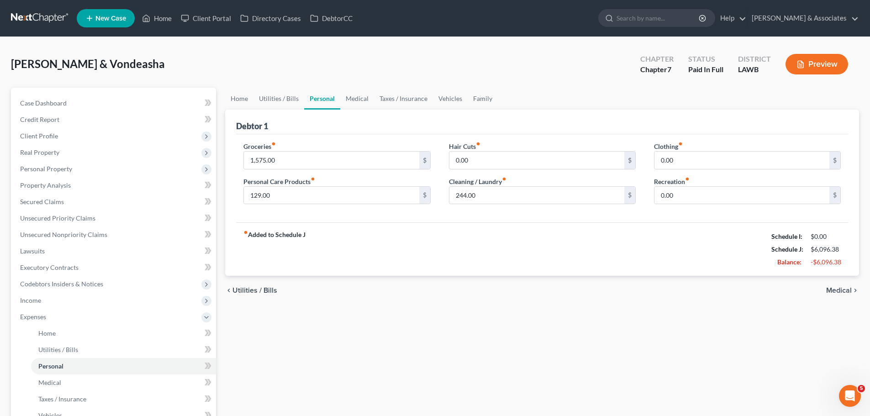
click at [614, 295] on div "chevron_left Utilities / Bills Medical chevron_right" at bounding box center [542, 290] width 634 height 29
click at [63, 381] on link "Medical" at bounding box center [123, 382] width 185 height 16
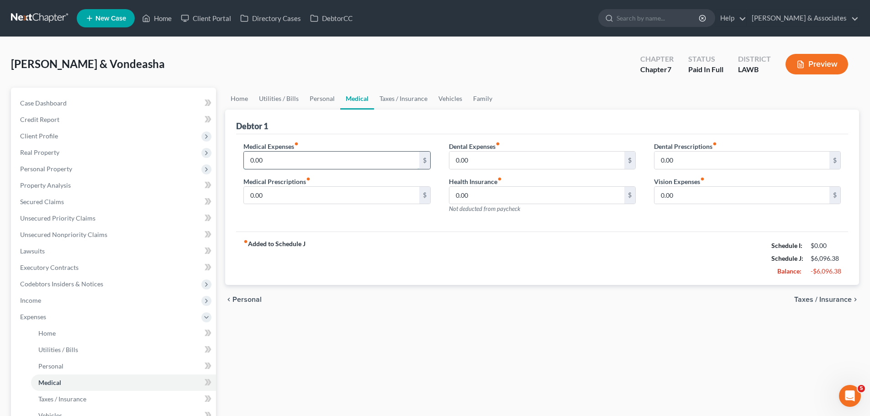
click at [270, 159] on input "0.00" at bounding box center [331, 160] width 175 height 17
click at [382, 280] on div "fiber_manual_record Added to Schedule J Schedule I: $0.00 Schedule J: $6,096.38…" at bounding box center [542, 257] width 612 height 53
click at [319, 163] on input "0.00" at bounding box center [331, 160] width 175 height 17
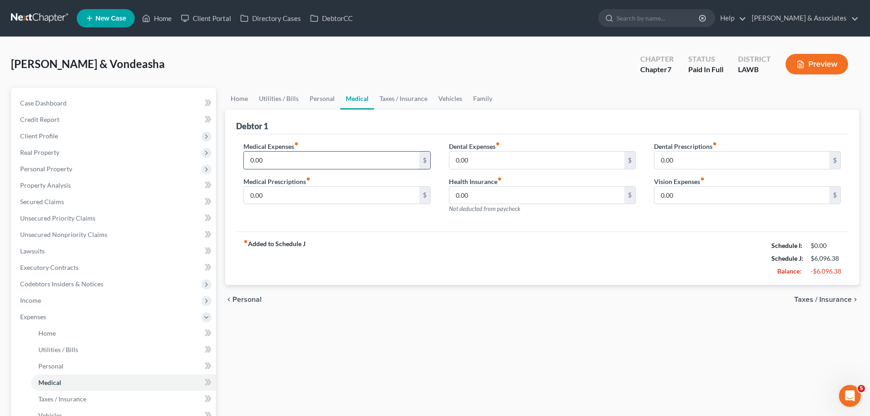
click at [361, 162] on input "0.00" at bounding box center [331, 160] width 175 height 17
click at [333, 196] on input "0.00" at bounding box center [331, 195] width 175 height 17
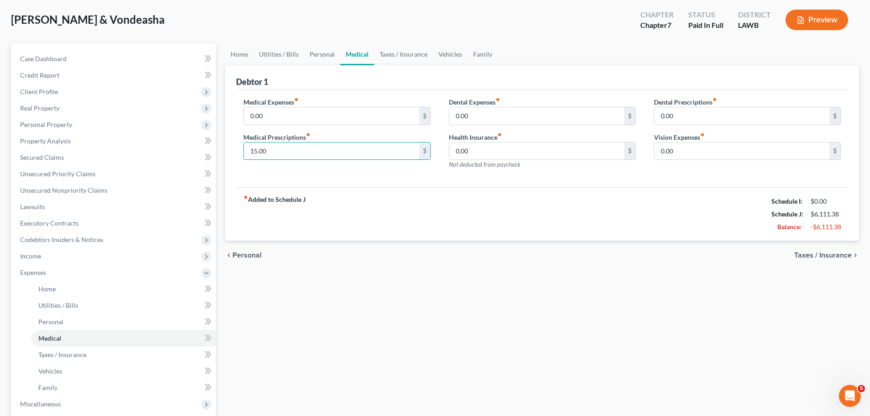
scroll to position [24, 0]
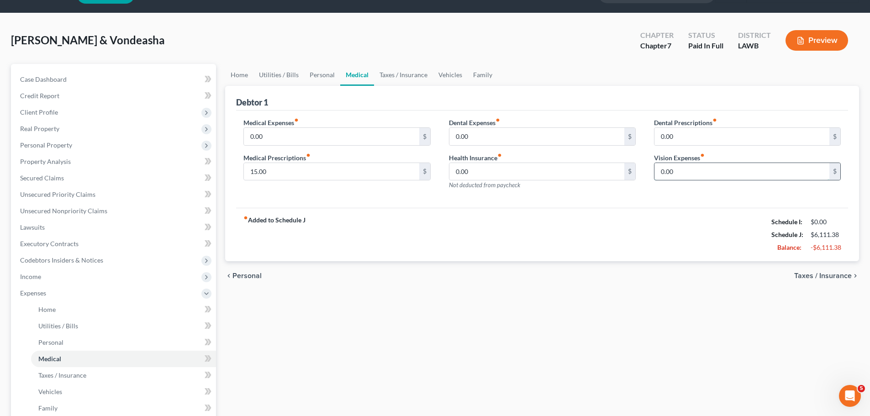
click at [749, 168] on input "0.00" at bounding box center [741, 171] width 175 height 17
click at [748, 169] on input "0.00" at bounding box center [741, 171] width 175 height 17
click at [70, 371] on span "Taxes / Insurance" at bounding box center [62, 375] width 48 height 8
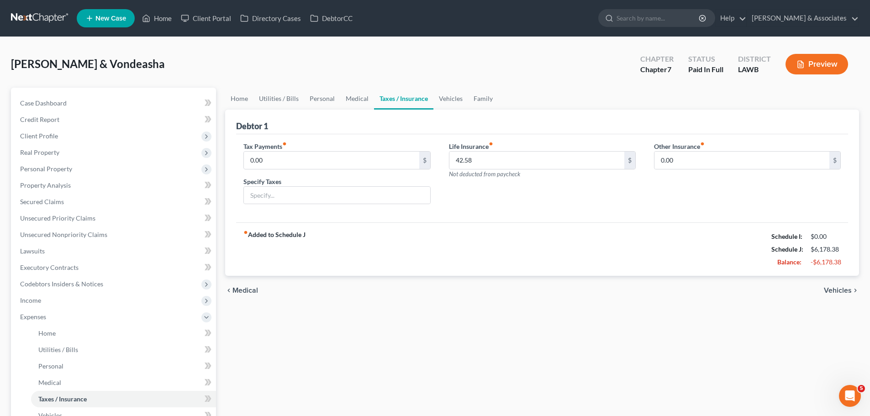
click at [564, 323] on div "Home Utilities / Bills Personal Medical Taxes / Insurance Vehicles Family Debto…" at bounding box center [541, 315] width 643 height 454
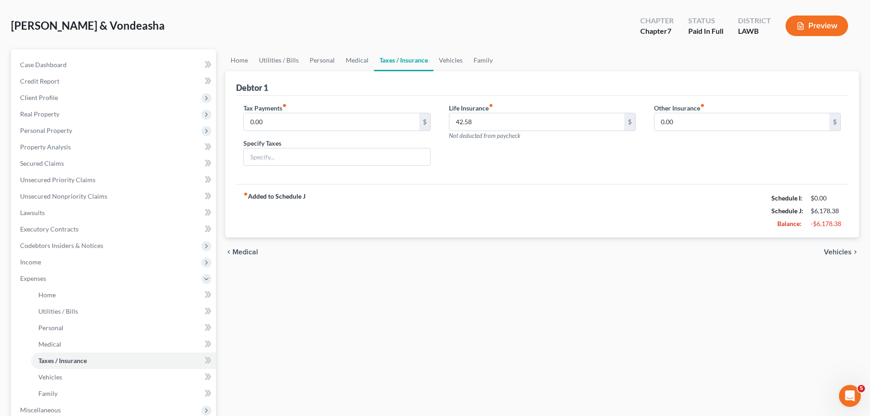
scroll to position [161, 0]
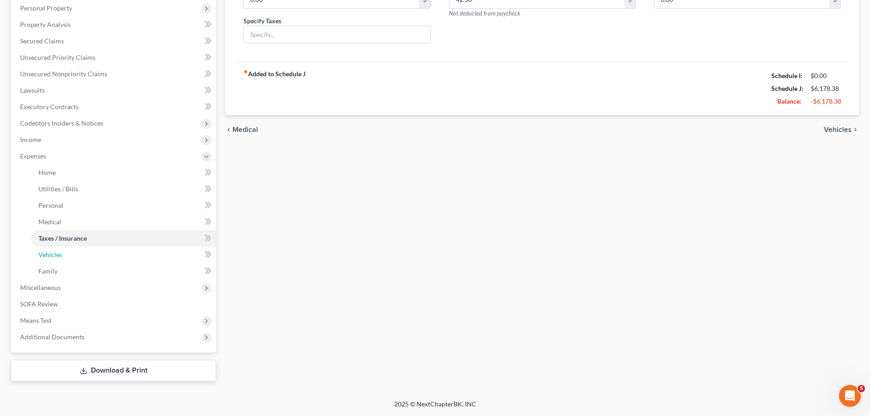
drag, startPoint x: 108, startPoint y: 253, endPoint x: 351, endPoint y: 262, distance: 243.0
click at [108, 253] on link "Vehicles" at bounding box center [123, 254] width 185 height 16
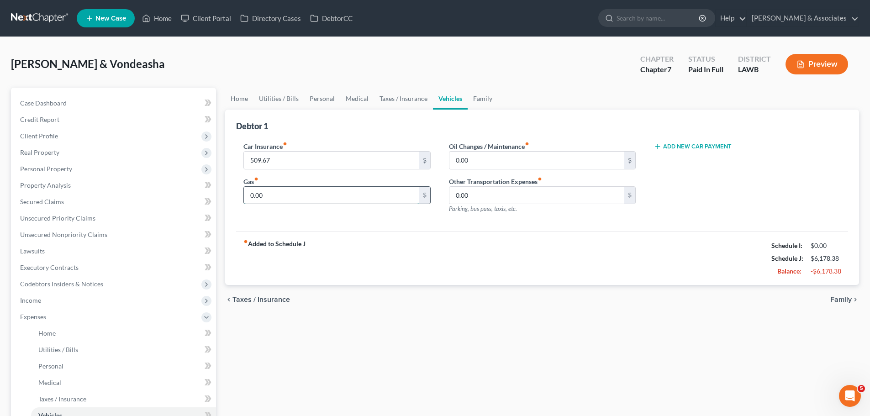
click at [280, 193] on input "0.00" at bounding box center [331, 195] width 175 height 17
click at [484, 159] on input "0.00" at bounding box center [536, 160] width 175 height 17
click at [842, 294] on div "chevron_left Taxes / Insurance Family chevron_right" at bounding box center [542, 299] width 634 height 29
click at [843, 303] on span "Family" at bounding box center [840, 299] width 21 height 7
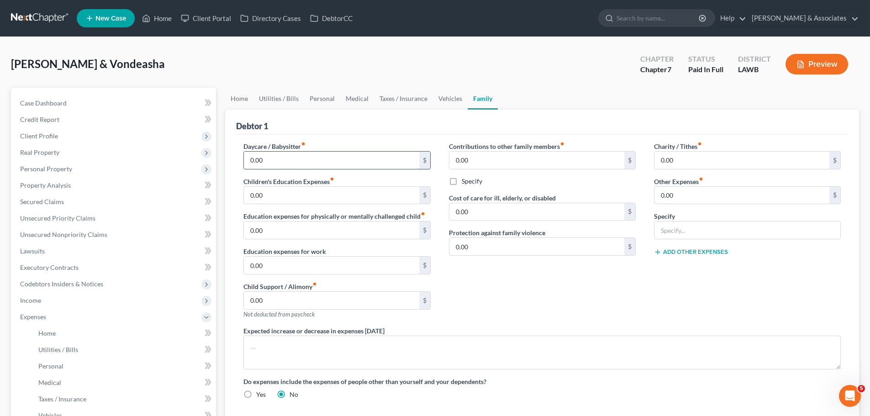
click at [313, 153] on input "0.00" at bounding box center [331, 160] width 175 height 17
click at [351, 195] on input "0.00" at bounding box center [331, 195] width 175 height 17
click at [273, 266] on input "0.00" at bounding box center [331, 265] width 175 height 17
click at [309, 295] on input "0.00" at bounding box center [331, 300] width 175 height 17
click at [571, 155] on input "0.00" at bounding box center [536, 160] width 175 height 17
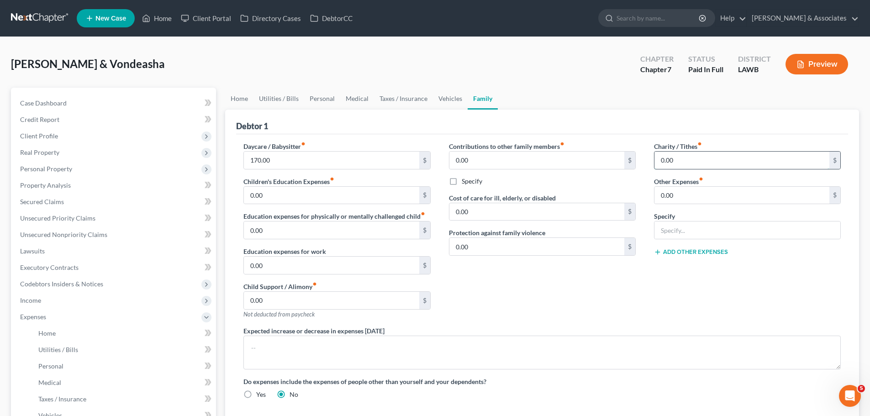
click at [751, 163] on input "0.00" at bounding box center [741, 160] width 175 height 17
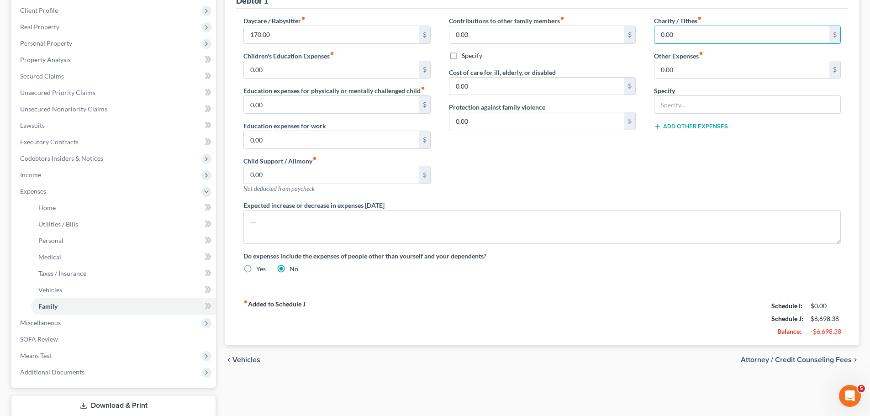
scroll to position [161, 0]
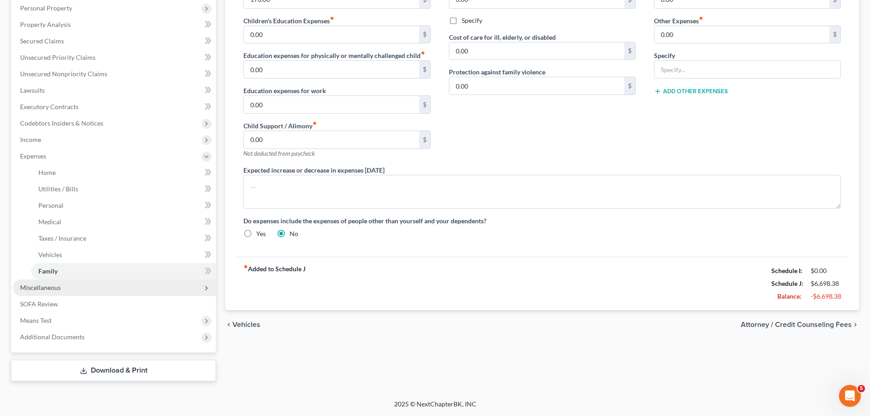
click at [58, 292] on span "Miscellaneous" at bounding box center [114, 287] width 203 height 16
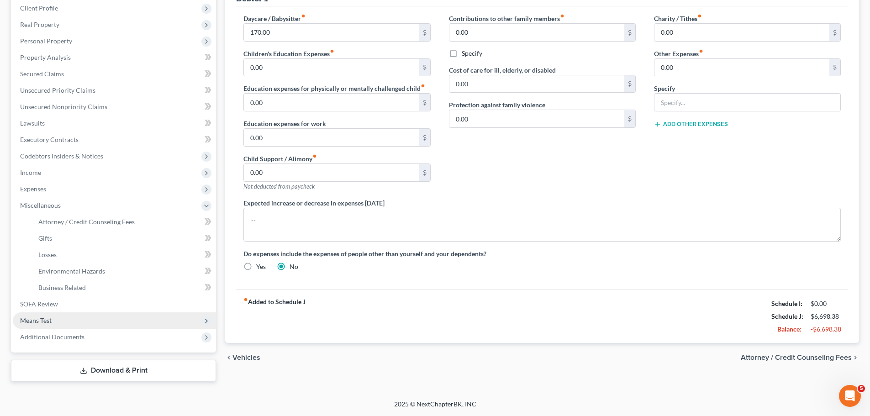
scroll to position [128, 0]
click at [79, 236] on link "Gifts" at bounding box center [123, 238] width 185 height 16
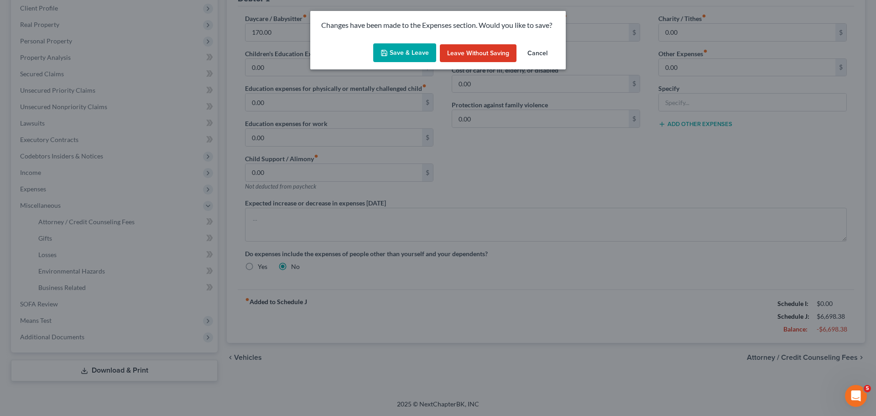
click at [410, 53] on button "Save & Leave" at bounding box center [404, 52] width 63 height 19
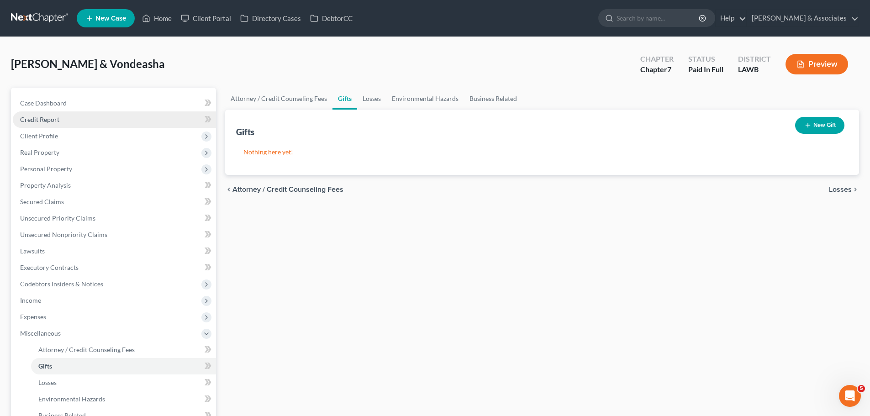
click at [51, 121] on span "Credit Report" at bounding box center [39, 119] width 39 height 8
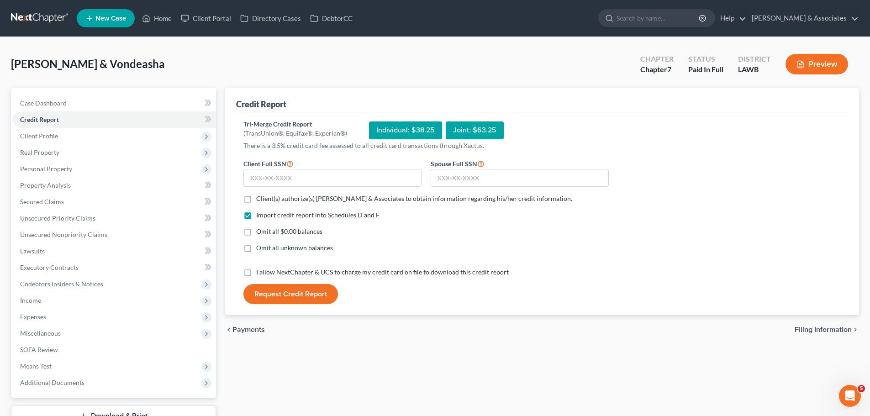
click at [294, 200] on span "Client(s) authorize(s) Diment & Associates to obtain information regarding his/…" at bounding box center [414, 198] width 316 height 8
click at [266, 200] on input "Client(s) authorize(s) Diment & Associates to obtain information regarding his/…" at bounding box center [263, 197] width 6 height 6
drag, startPoint x: 292, startPoint y: 232, endPoint x: 291, endPoint y: 251, distance: 18.7
click at [292, 233] on span "Omit all $0.00 balances" at bounding box center [289, 231] width 66 height 8
click at [266, 233] on input "Omit all $0.00 balances" at bounding box center [263, 230] width 6 height 6
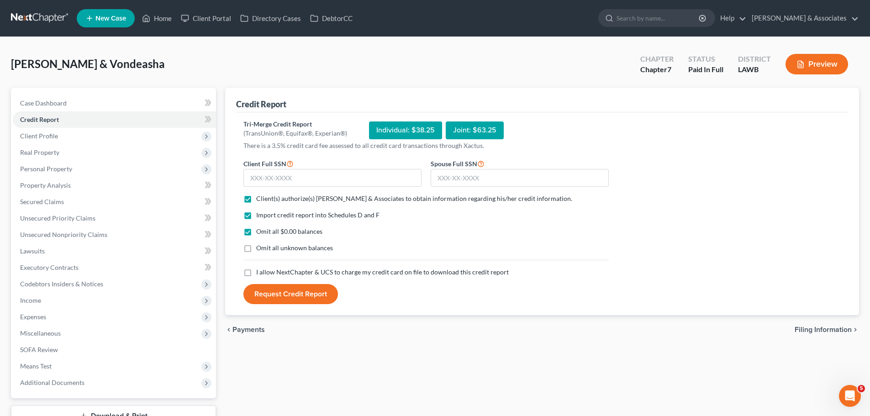
click at [291, 251] on span "Omit all unknown balances" at bounding box center [294, 248] width 77 height 8
click at [266, 249] on input "Omit all unknown balances" at bounding box center [263, 246] width 6 height 6
click at [289, 272] on span "I allow NextChapter & UCS to charge my credit card on file to download this cre…" at bounding box center [382, 272] width 252 height 8
click at [266, 272] on input "I allow NextChapter & UCS to charge my credit card on file to download this cre…" at bounding box center [263, 270] width 6 height 6
click at [401, 178] on input "text" at bounding box center [332, 178] width 178 height 18
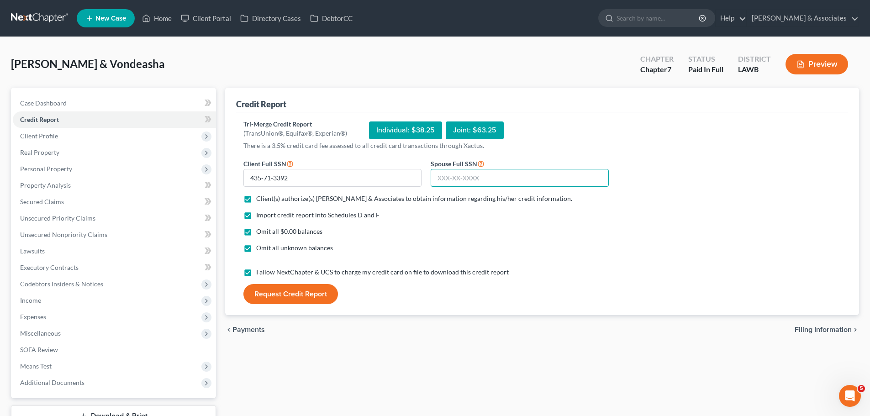
click at [545, 187] on input "text" at bounding box center [519, 178] width 178 height 18
drag, startPoint x: 545, startPoint y: 182, endPoint x: 847, endPoint y: 188, distance: 302.2
click at [545, 182] on input "text" at bounding box center [519, 178] width 178 height 18
click at [270, 293] on button "Request Credit Report" at bounding box center [290, 294] width 94 height 20
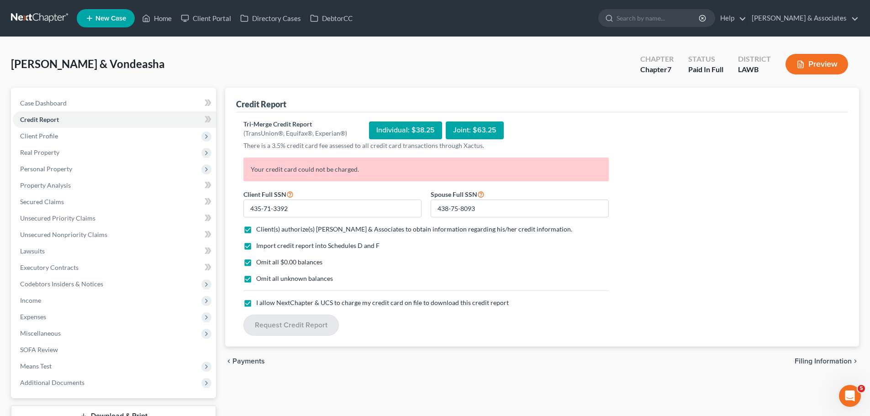
drag, startPoint x: 523, startPoint y: 367, endPoint x: 213, endPoint y: 203, distance: 350.2
click at [523, 367] on div "chevron_left Payments Filing Information chevron_right" at bounding box center [542, 360] width 634 height 29
click at [56, 139] on span "Client Profile" at bounding box center [39, 136] width 38 height 8
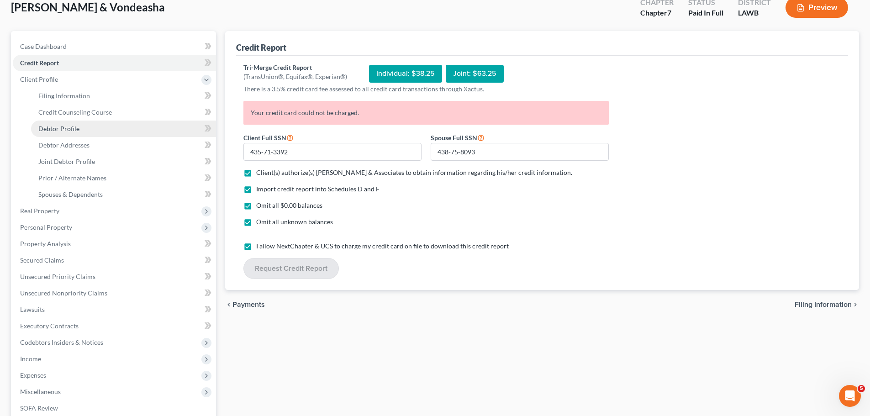
scroll to position [161, 0]
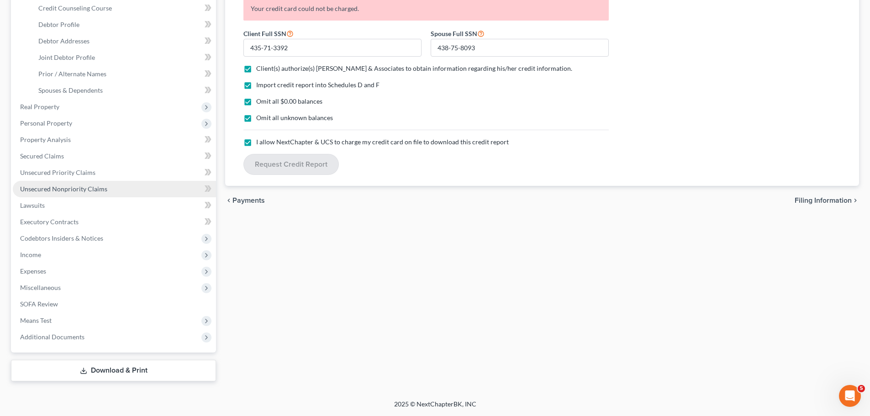
click at [78, 186] on span "Unsecured Nonpriority Claims" at bounding box center [63, 189] width 87 height 8
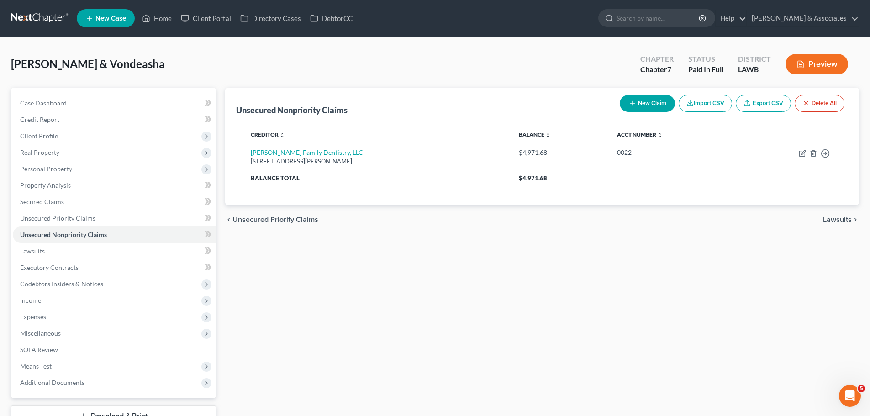
click at [645, 100] on button "New Claim" at bounding box center [646, 103] width 55 height 17
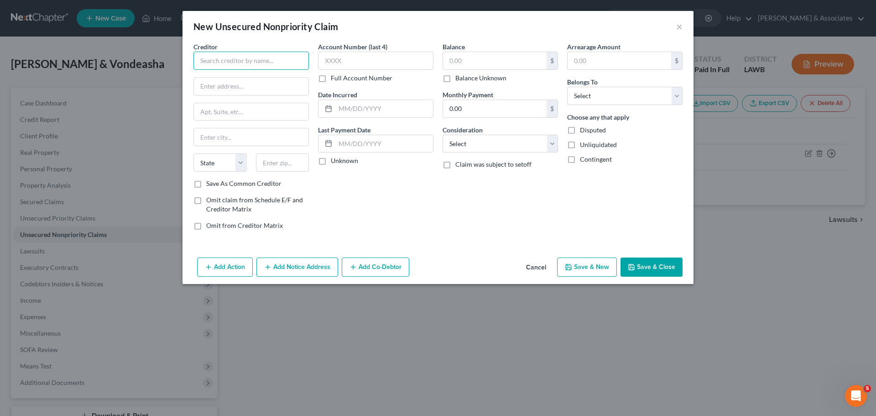
click at [271, 62] on input "text" at bounding box center [251, 61] width 115 height 18
click at [247, 84] on div "[STREET_ADDRESS]" at bounding box center [248, 85] width 95 height 8
click at [379, 60] on input "text" at bounding box center [375, 61] width 115 height 18
drag, startPoint x: 358, startPoint y: 60, endPoint x: 800, endPoint y: 70, distance: 442.4
click at [358, 60] on input "124." at bounding box center [375, 61] width 115 height 18
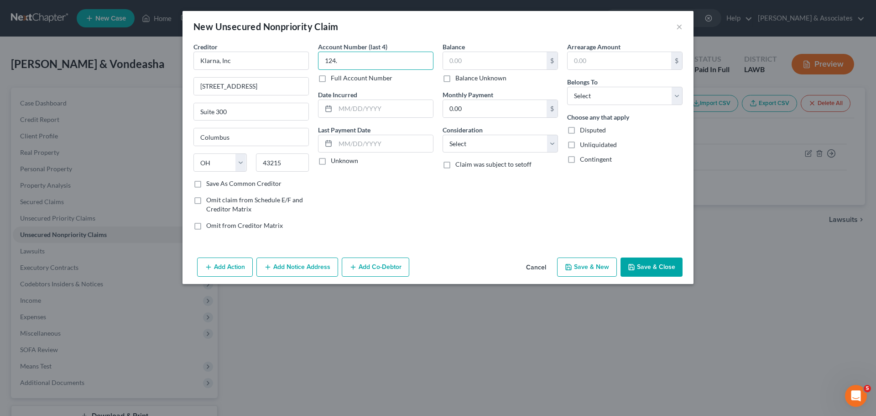
click at [356, 59] on input "124." at bounding box center [375, 61] width 115 height 18
click at [456, 218] on div "Balance $ Balance Unknown Balance Undetermined $ Balance Unknown Monthly Paymen…" at bounding box center [500, 139] width 125 height 195
click at [355, 60] on input "124." at bounding box center [375, 61] width 115 height 18
click at [353, 66] on input "124." at bounding box center [375, 61] width 115 height 18
click at [352, 60] on input "124." at bounding box center [375, 61] width 115 height 18
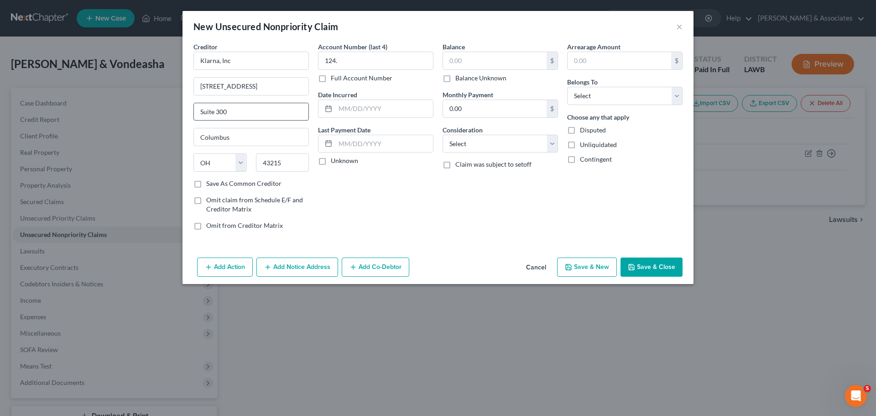
click at [260, 107] on input "Suite 300" at bounding box center [251, 111] width 115 height 17
click at [362, 58] on input "124." at bounding box center [375, 61] width 115 height 18
click at [359, 62] on input "124." at bounding box center [375, 61] width 115 height 18
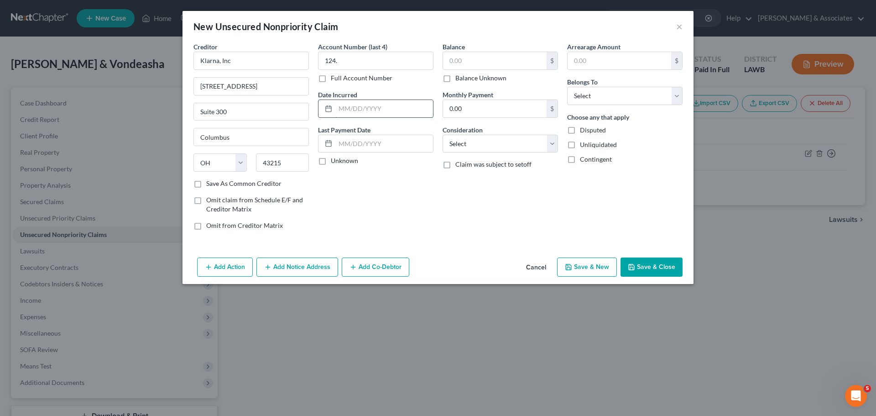
click at [351, 115] on input "text" at bounding box center [384, 108] width 98 height 17
click at [511, 147] on select "Select Cable / Satellite Services Collection Agency Credit Card Debt Debt Couns…" at bounding box center [500, 144] width 115 height 18
click at [443, 135] on select "Select Cable / Satellite Services Collection Agency Credit Card Debt Debt Couns…" at bounding box center [500, 144] width 115 height 18
click at [629, 97] on select "Select Debtor 1 Only Debtor 2 Only Debtor 1 And Debtor 2 Only At Least One Of T…" at bounding box center [624, 96] width 115 height 18
click at [567, 87] on select "Select Debtor 1 Only Debtor 2 Only Debtor 1 And Debtor 2 Only At Least One Of T…" at bounding box center [624, 96] width 115 height 18
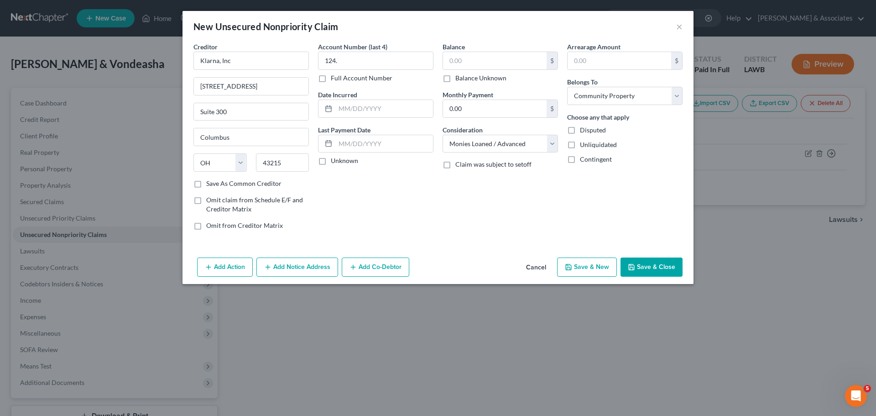
click at [619, 191] on div "Arrearage Amount $ Belongs To * Select Debtor 1 Only Debtor 2 Only Debtor 1 And…" at bounding box center [625, 139] width 125 height 195
click at [653, 267] on button "Save & Close" at bounding box center [652, 266] width 62 height 19
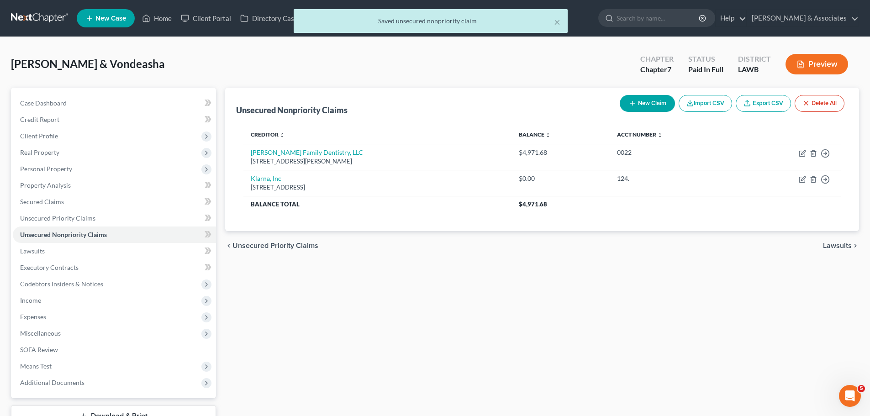
drag, startPoint x: 655, startPoint y: 292, endPoint x: 675, endPoint y: 247, distance: 48.7
click at [655, 288] on div "Unsecured Nonpriority Claims New Claim Import CSV Export CSV Delete All Credito…" at bounding box center [541, 257] width 643 height 339
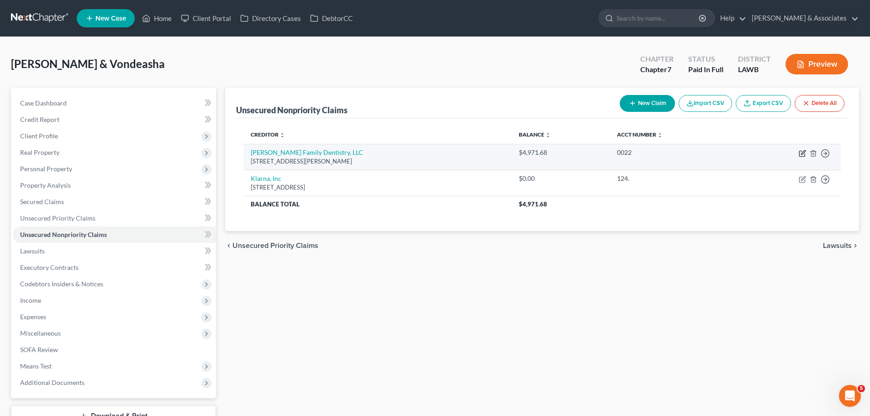
click at [804, 156] on icon "button" at bounding box center [801, 153] width 7 height 7
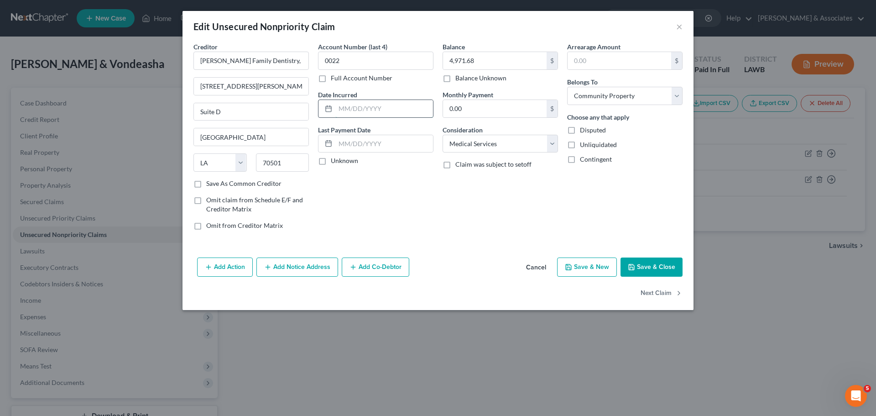
click at [340, 103] on input "text" at bounding box center [384, 108] width 98 height 17
click at [393, 114] on input "text" at bounding box center [384, 108] width 98 height 17
click at [438, 249] on div "Creditor * Petry Family Dentistry, LLC 2900 Moss Street Suite D Lafayette State…" at bounding box center [438, 148] width 511 height 212
click at [440, 236] on div "Balance 4,971.68 $ Balance Unknown Balance Undetermined 4,971.68 $ Balance Unkn…" at bounding box center [500, 139] width 125 height 195
click at [663, 266] on button "Save & Close" at bounding box center [652, 266] width 62 height 19
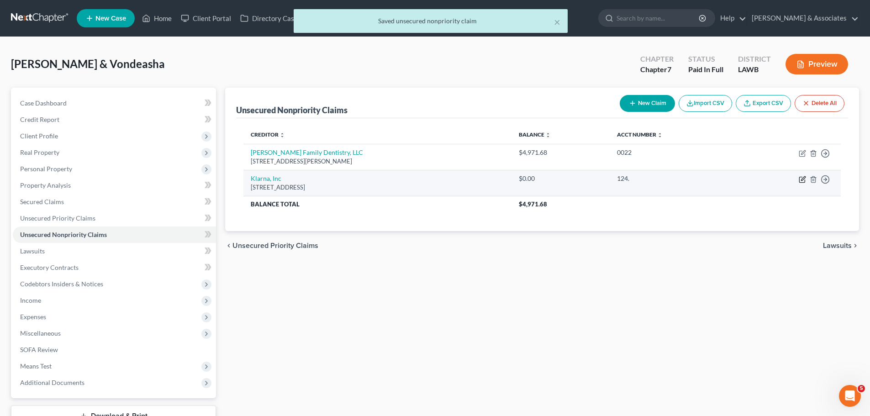
click at [799, 180] on icon "button" at bounding box center [801, 179] width 5 height 5
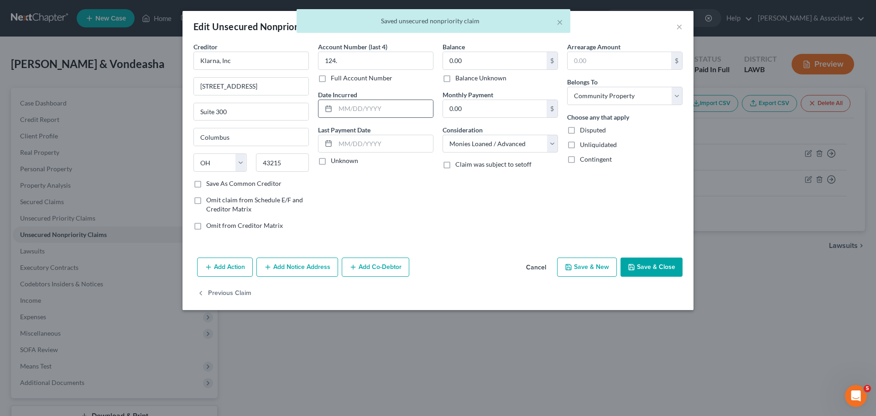
click at [349, 117] on div at bounding box center [375, 109] width 115 height 18
click at [368, 109] on input "text" at bounding box center [384, 108] width 98 height 17
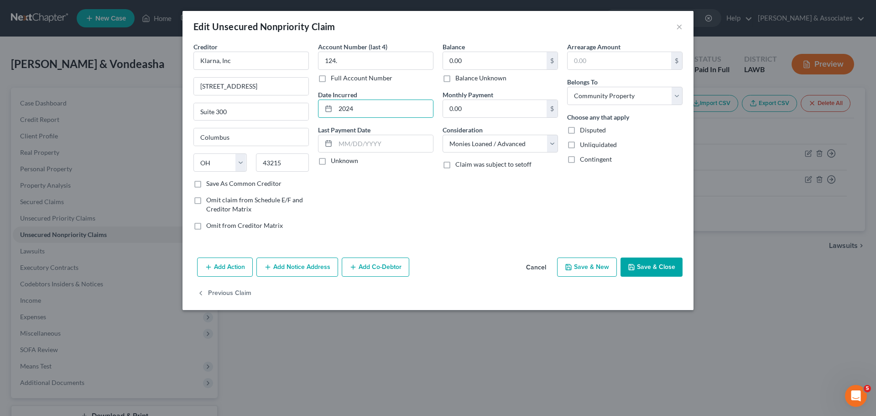
click at [393, 215] on div "Account Number (last 4) 124. Full Account Number Date Incurred 2024 Last Paymen…" at bounding box center [376, 139] width 125 height 195
click at [375, 52] on input "124." at bounding box center [375, 61] width 115 height 18
click at [385, 61] on input "124." at bounding box center [375, 61] width 115 height 18
click at [485, 63] on input "0.00" at bounding box center [495, 60] width 104 height 17
drag, startPoint x: 393, startPoint y: 64, endPoint x: 293, endPoint y: 58, distance: 101.1
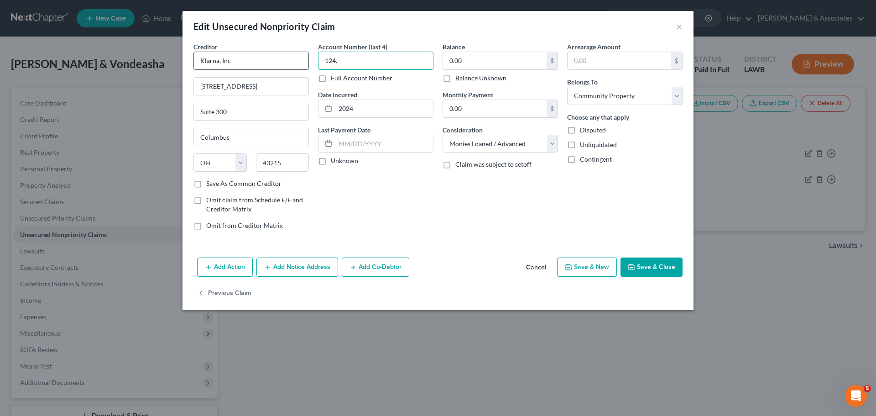
click at [260, 53] on div "Creditor * Klarna, Inc 629 N. High St. Suite 300 Columbus State AL AK AR AZ CA …" at bounding box center [438, 139] width 498 height 195
paste input "124."
click at [403, 61] on input "124." at bounding box center [375, 61] width 115 height 18
click at [476, 199] on div "Balance 124.00 $ Balance Unknown Balance Undetermined 124.00 $ Balance Unknown …" at bounding box center [500, 139] width 125 height 195
click at [531, 229] on div "Balance 124.00 $ Balance Unknown Balance Undetermined 124.00 $ Balance Unknown …" at bounding box center [500, 139] width 125 height 195
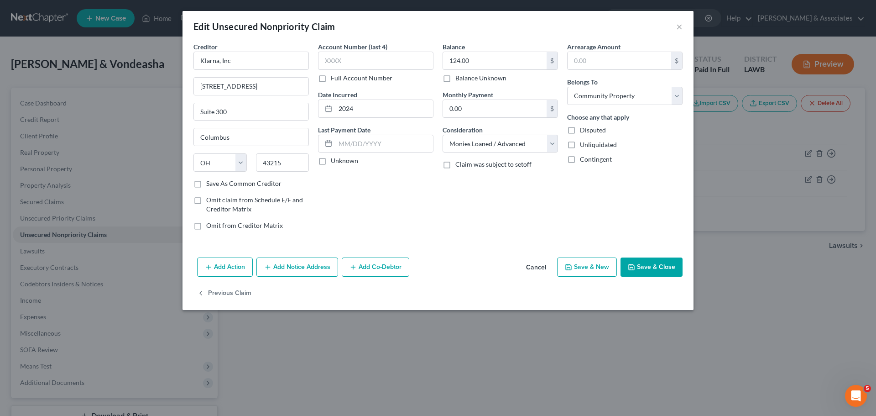
click at [680, 262] on button "Save & Close" at bounding box center [652, 266] width 62 height 19
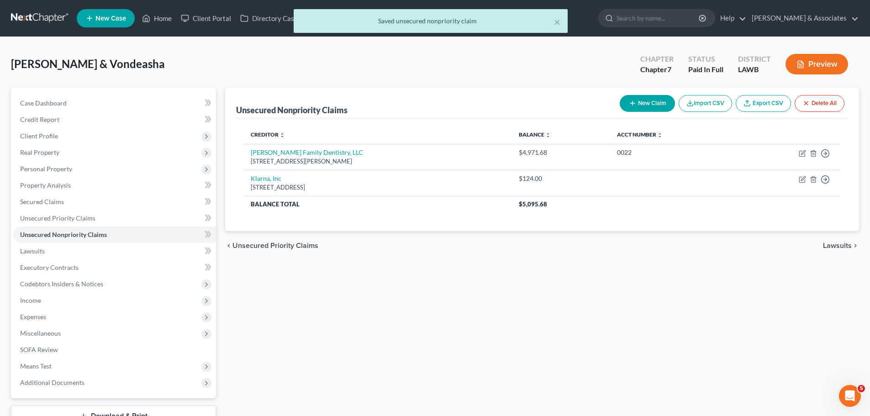
click at [561, 276] on div "Unsecured Nonpriority Claims New Claim Import CSV Export CSV Delete All Credito…" at bounding box center [541, 257] width 643 height 339
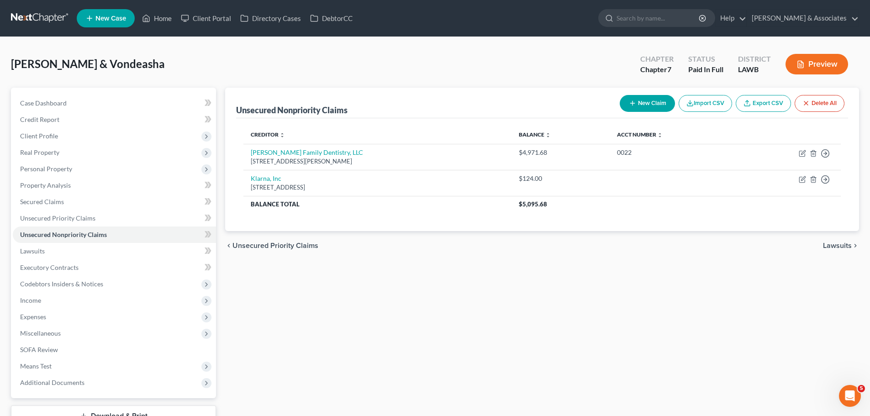
click at [592, 313] on div "Unsecured Nonpriority Claims New Claim Import CSV Export CSV Delete All Credito…" at bounding box center [541, 257] width 643 height 339
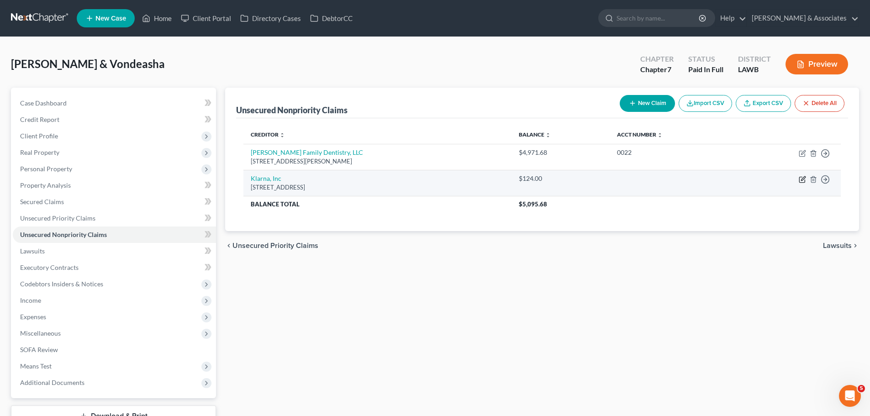
click at [801, 178] on icon "button" at bounding box center [801, 179] width 7 height 7
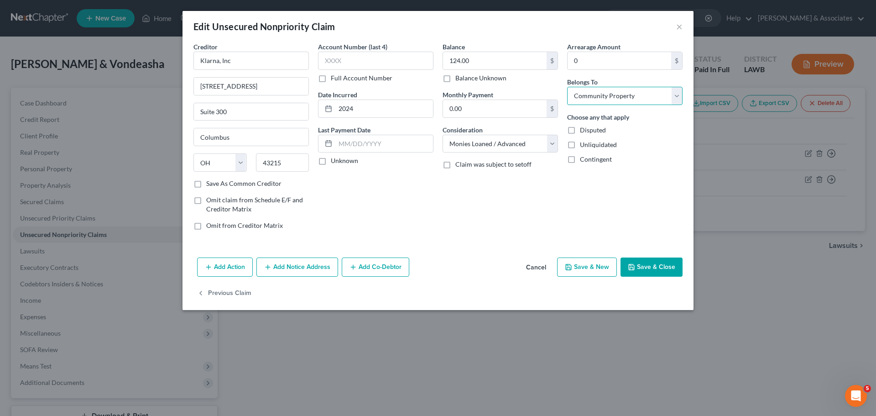
click at [615, 100] on select "Select Debtor 1 Only Debtor 2 Only Debtor 1 And Debtor 2 Only At Least One Of T…" at bounding box center [624, 96] width 115 height 18
click at [567, 87] on select "Select Debtor 1 Only Debtor 2 Only Debtor 1 And Debtor 2 Only At Least One Of T…" at bounding box center [624, 96] width 115 height 18
click at [654, 262] on button "Save & Close" at bounding box center [652, 266] width 62 height 19
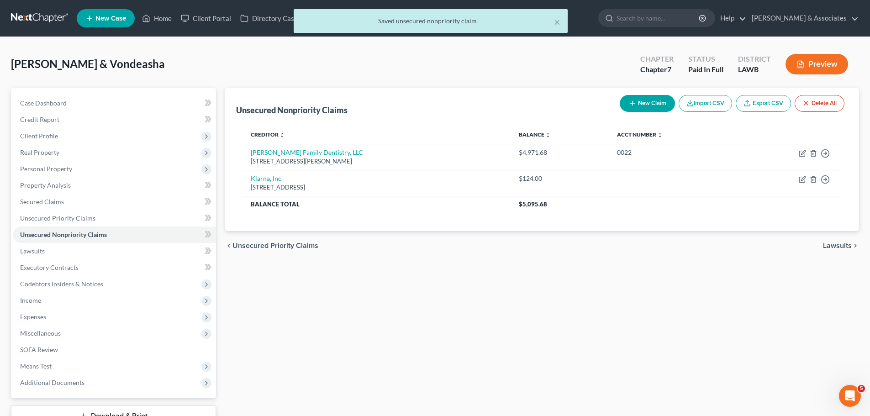
click at [655, 106] on button "New Claim" at bounding box center [646, 103] width 55 height 17
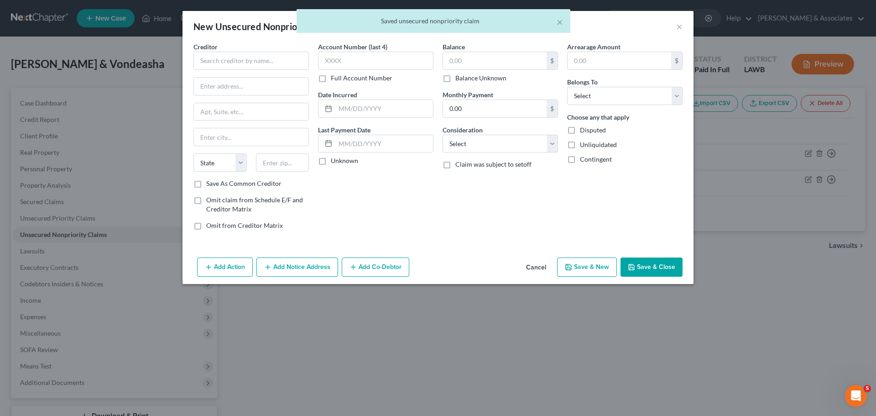
drag, startPoint x: 676, startPoint y: 26, endPoint x: 681, endPoint y: 26, distance: 5.0
click at [678, 26] on div "× Saved unsecured nonpriority claim" at bounding box center [433, 23] width 876 height 28
click at [681, 25] on div "× Saved unsecured nonpriority claim" at bounding box center [433, 23] width 876 height 28
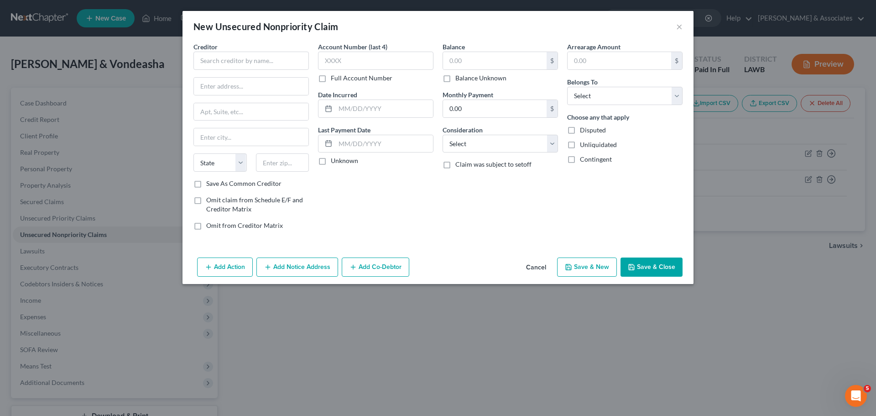
click at [561, 19] on div "New Unsecured Nonpriority Claim ×" at bounding box center [438, 26] width 511 height 31
click at [681, 23] on button "×" at bounding box center [679, 26] width 6 height 11
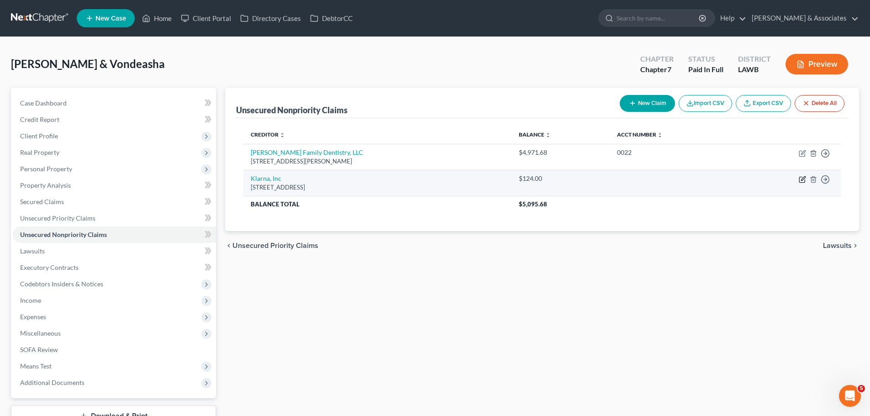
click at [802, 182] on icon "button" at bounding box center [801, 179] width 7 height 7
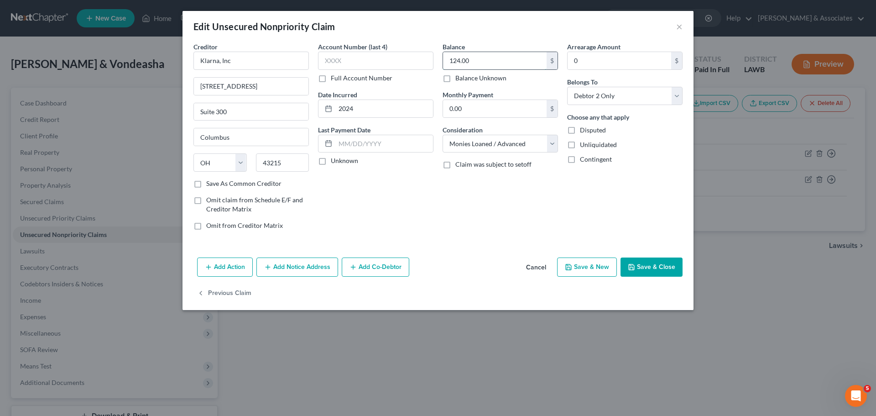
click at [487, 63] on input "124.00" at bounding box center [495, 60] width 104 height 17
click at [502, 60] on input "124.00" at bounding box center [495, 60] width 104 height 17
drag, startPoint x: 615, startPoint y: 94, endPoint x: 611, endPoint y: 103, distance: 9.4
click at [615, 94] on select "Select Debtor 1 Only Debtor 2 Only Debtor 1 And Debtor 2 Only At Least One Of T…" at bounding box center [624, 96] width 115 height 18
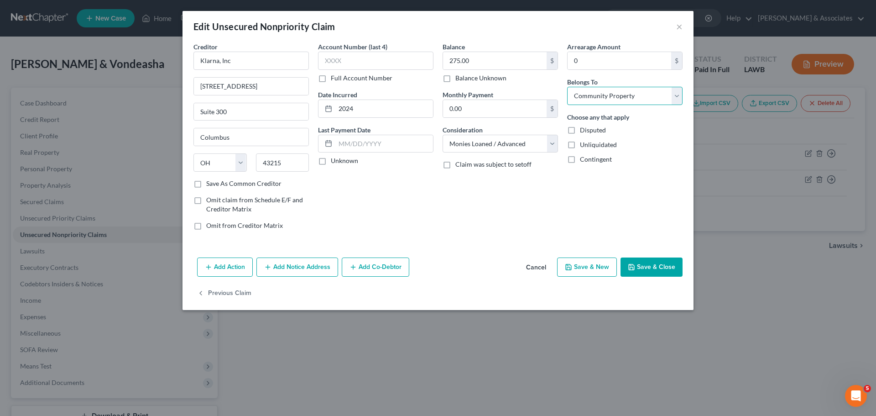
click at [567, 87] on select "Select Debtor 1 Only Debtor 2 Only Debtor 1 And Debtor 2 Only At Least One Of T…" at bounding box center [624, 96] width 115 height 18
click at [646, 268] on button "Save & Close" at bounding box center [652, 266] width 62 height 19
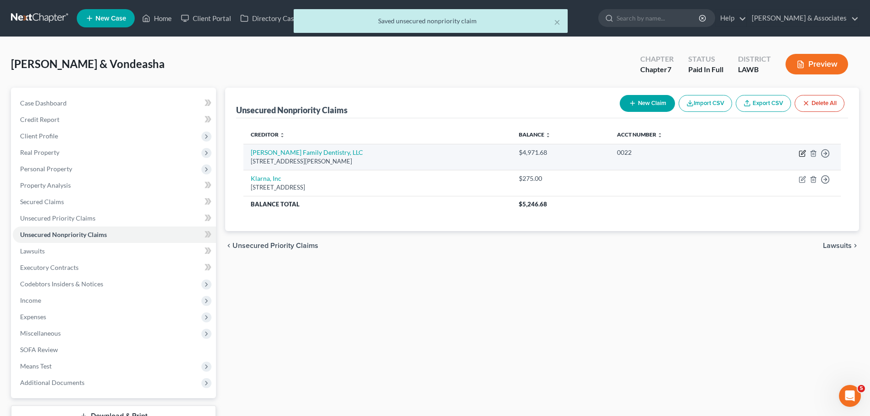
click at [802, 152] on icon "button" at bounding box center [803, 152] width 4 height 4
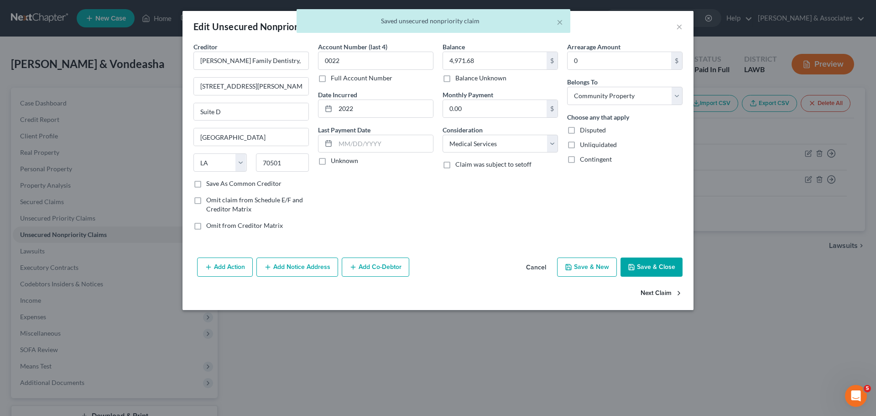
click at [662, 210] on div "Arrearage Amount 0 $ Belongs To * Select Debtor 1 Only Debtor 2 Only Debtor 1 A…" at bounding box center [625, 139] width 125 height 195
click at [651, 267] on button "Save & Close" at bounding box center [652, 266] width 62 height 19
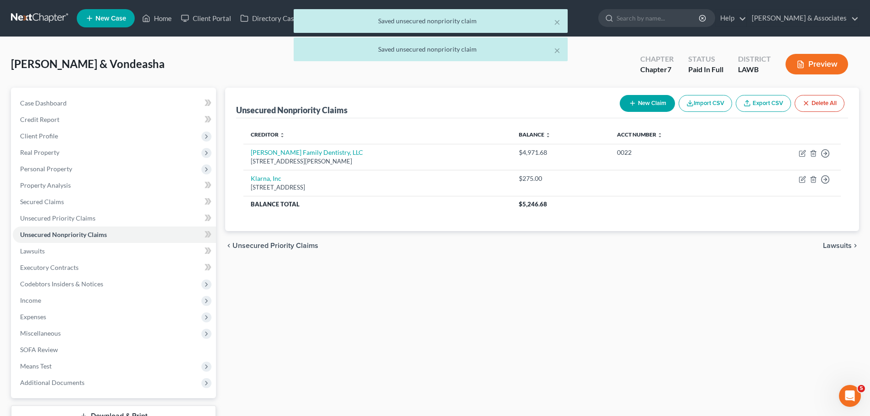
click at [792, 294] on div "Unsecured Nonpriority Claims New Claim Import CSV Export CSV Delete All Credito…" at bounding box center [541, 257] width 643 height 339
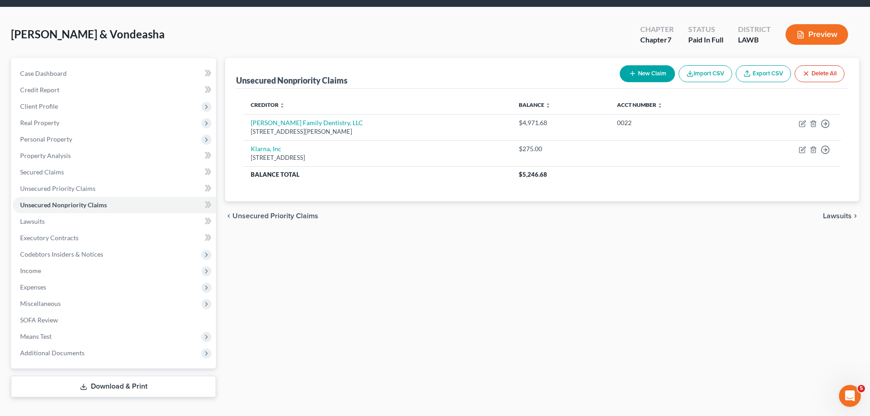
scroll to position [46, 0]
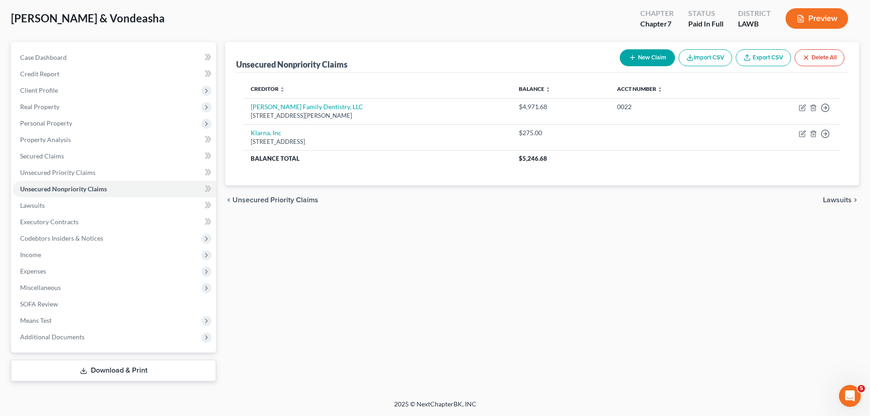
drag, startPoint x: 368, startPoint y: 248, endPoint x: 241, endPoint y: 240, distance: 127.6
click at [366, 249] on div "Unsecured Nonpriority Claims New Claim Import CSV Export CSV Delete All Credito…" at bounding box center [541, 211] width 643 height 339
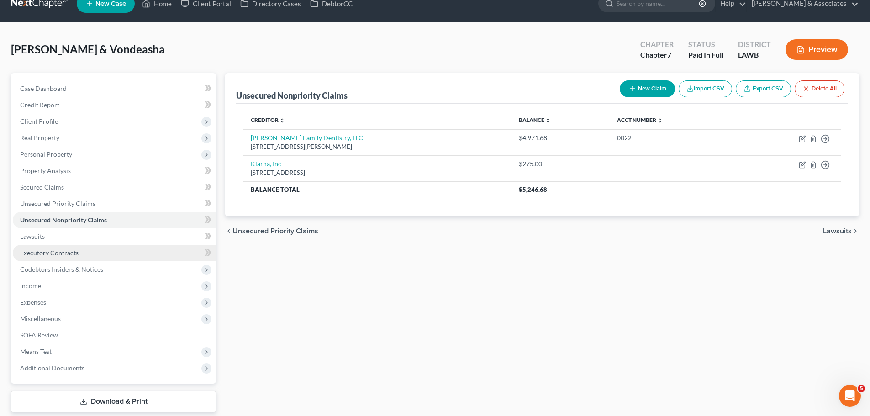
scroll to position [0, 0]
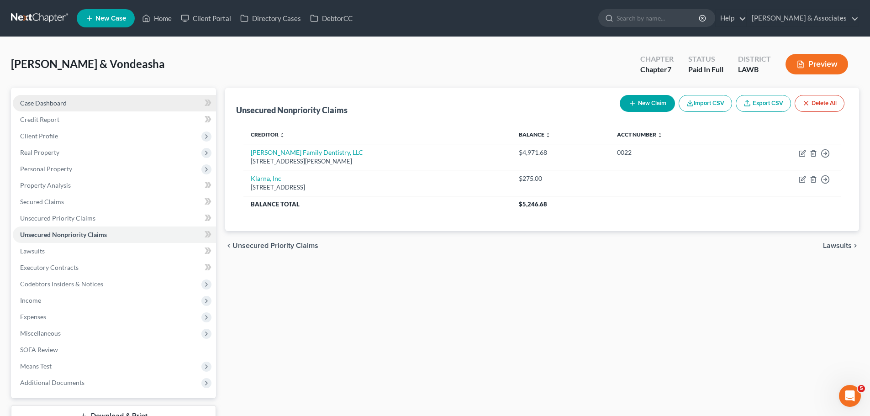
click at [40, 108] on link "Case Dashboard" at bounding box center [114, 103] width 203 height 16
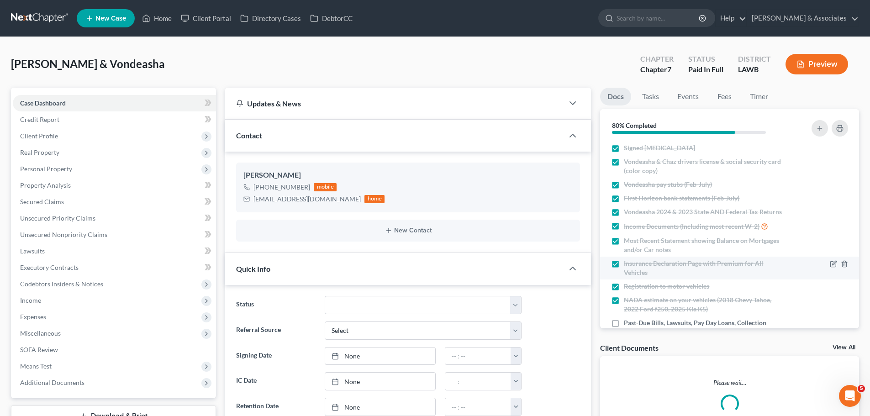
scroll to position [236, 0]
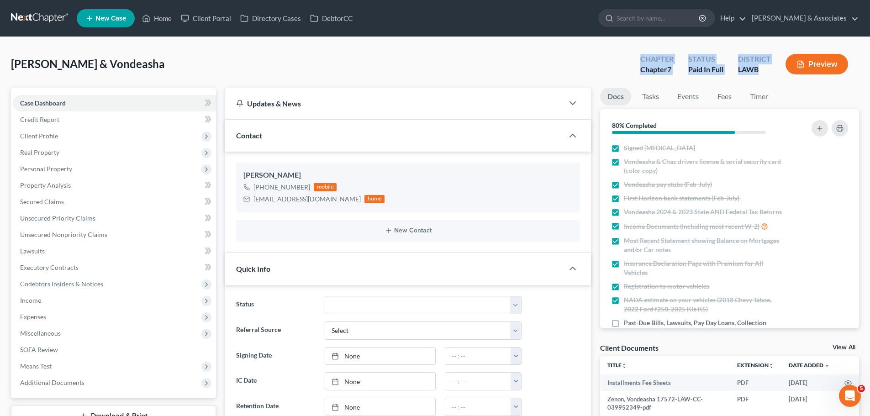
drag, startPoint x: 628, startPoint y: 56, endPoint x: 766, endPoint y: 78, distance: 139.6
click at [766, 78] on div "[PERSON_NAME] & Vondeasha Upgraded Chapter Chapter 7 Status Paid In Full Distri…" at bounding box center [435, 68] width 848 height 40
click at [760, 64] on div "District" at bounding box center [754, 59] width 33 height 10
click at [397, 233] on button "New Contact" at bounding box center [407, 230] width 329 height 7
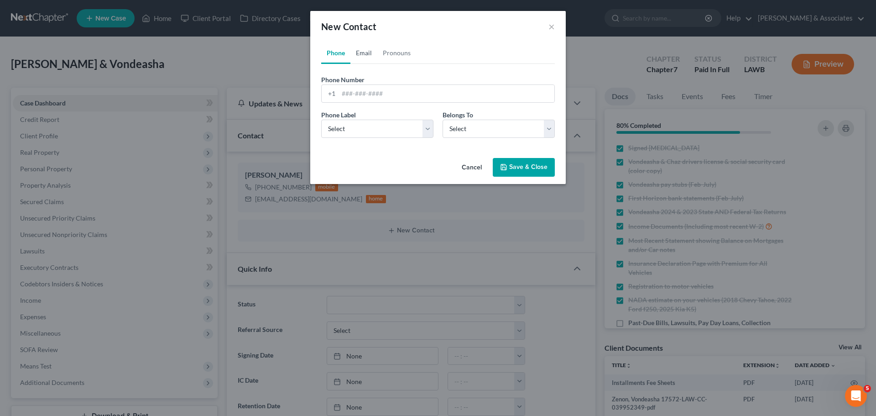
click at [366, 51] on link "Email" at bounding box center [364, 53] width 27 height 22
click at [409, 95] on input "email" at bounding box center [447, 93] width 216 height 17
drag, startPoint x: 404, startPoint y: 134, endPoint x: 398, endPoint y: 137, distance: 7.0
click at [404, 134] on select "Select Home Work Other" at bounding box center [377, 129] width 112 height 18
click at [321, 120] on select "Select Home Work Other" at bounding box center [377, 129] width 112 height 18
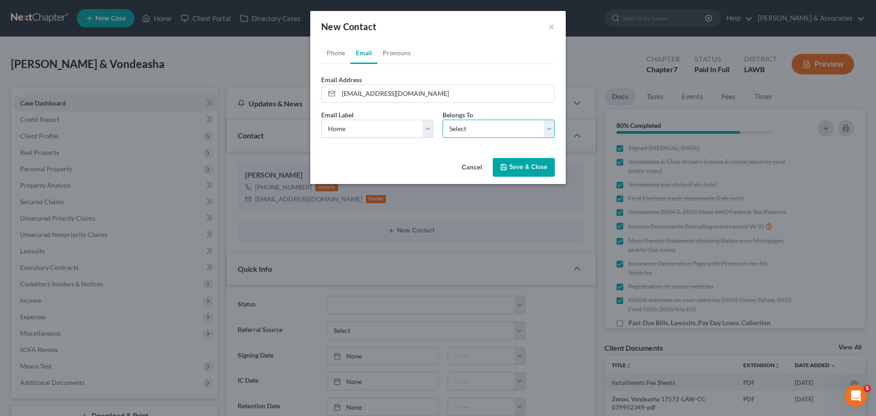
click at [525, 131] on select "Select Client Spouse Other" at bounding box center [499, 129] width 112 height 18
click at [443, 120] on select "Select Client Spouse Other" at bounding box center [499, 129] width 112 height 18
click at [449, 154] on div "Phone Email Pronouns Phone Number * +1 Ext. Phone Label * Select Mobile Home Wo…" at bounding box center [438, 98] width 256 height 112
click at [512, 164] on button "Save & Close" at bounding box center [524, 167] width 62 height 19
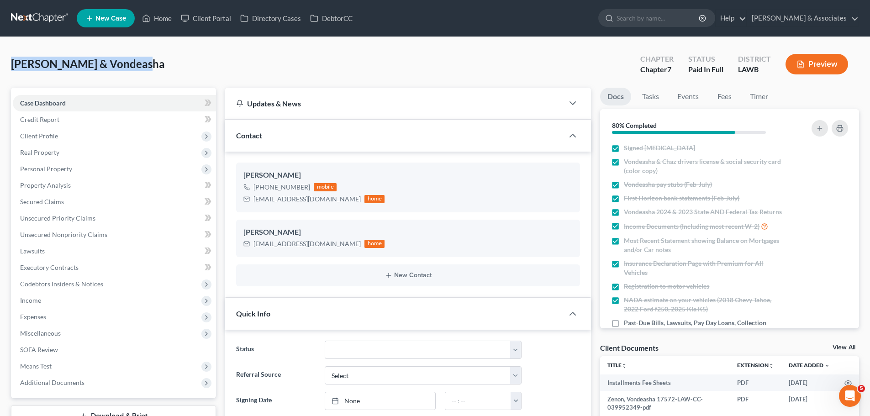
drag, startPoint x: 141, startPoint y: 68, endPoint x: 9, endPoint y: 73, distance: 132.5
click at [20, 63] on span "[PERSON_NAME] & Vondeasha" at bounding box center [88, 63] width 154 height 13
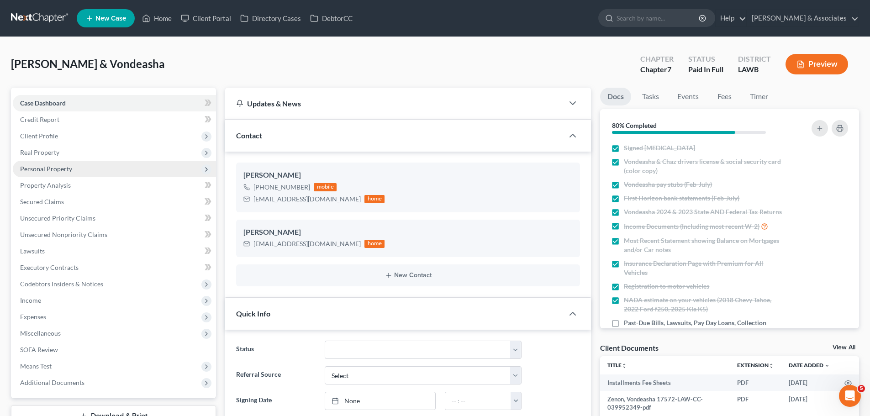
click at [50, 167] on span "Personal Property" at bounding box center [46, 169] width 52 height 8
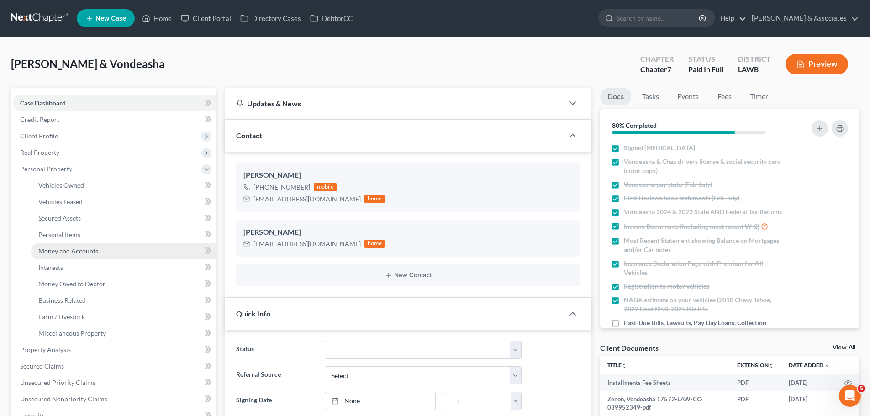
click at [76, 249] on span "Money and Accounts" at bounding box center [68, 251] width 60 height 8
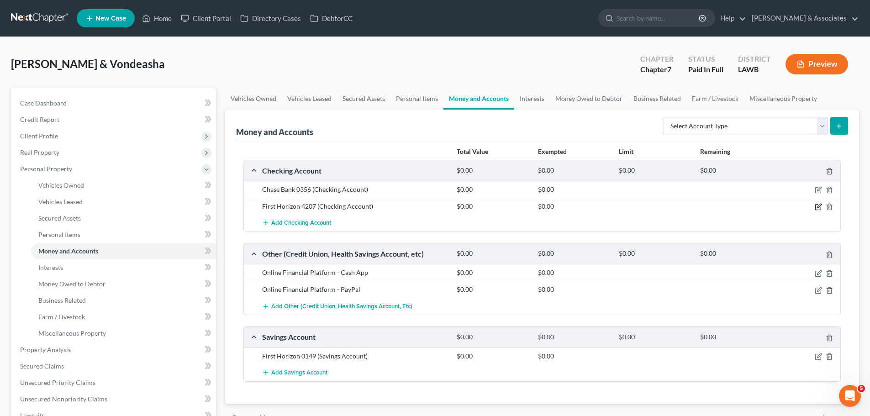
click at [819, 206] on icon "button" at bounding box center [819, 206] width 4 height 4
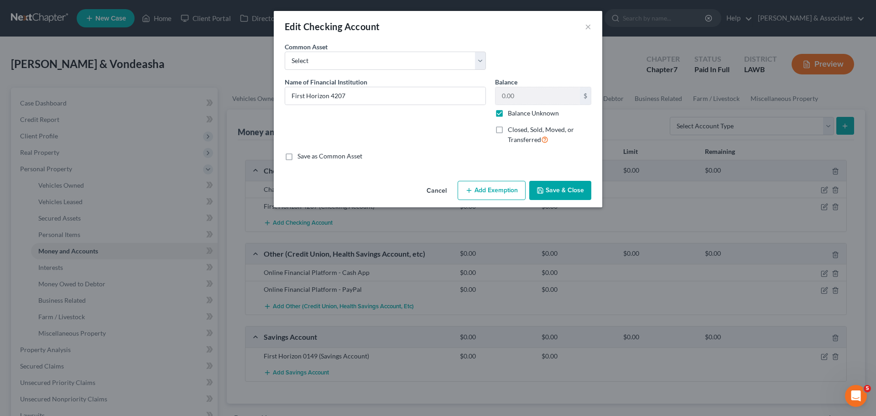
click at [511, 111] on label "Balance Unknown" at bounding box center [533, 113] width 51 height 9
click at [512, 111] on input "Balance Unknown" at bounding box center [515, 112] width 6 height 6
click at [550, 191] on button "Save & Close" at bounding box center [560, 190] width 62 height 19
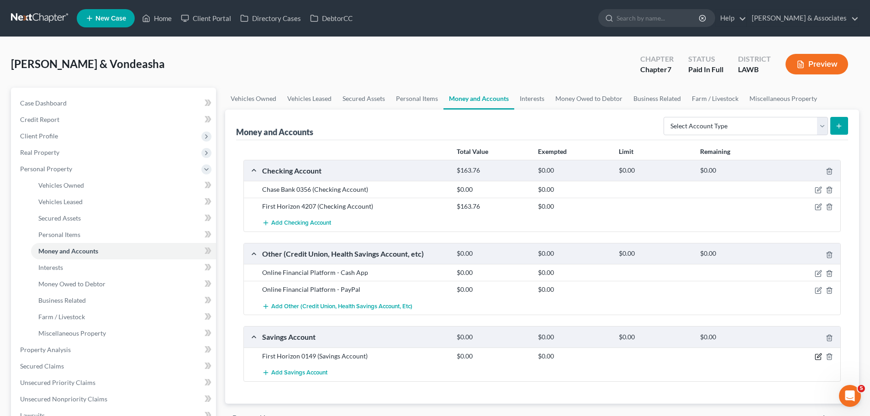
click at [819, 357] on icon "button" at bounding box center [817, 356] width 7 height 7
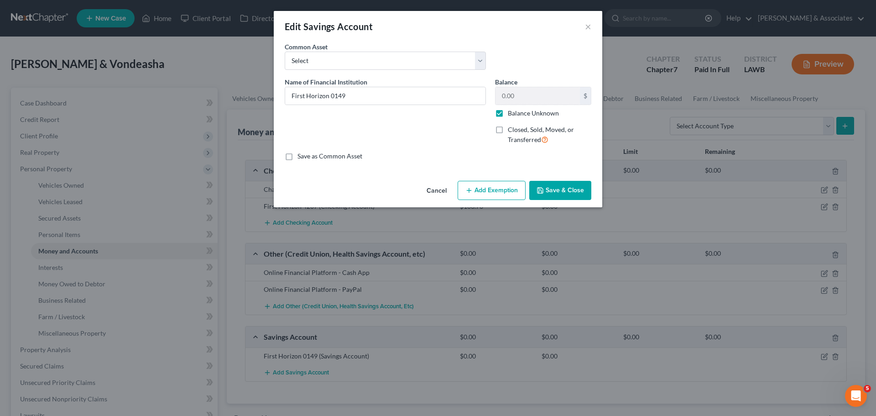
click at [537, 115] on label "Balance Unknown" at bounding box center [533, 113] width 51 height 9
click at [518, 115] on input "Balance Unknown" at bounding box center [515, 112] width 6 height 6
click at [544, 98] on input "0.00" at bounding box center [538, 95] width 84 height 17
click at [436, 153] on div "Save as Common Asset" at bounding box center [438, 156] width 307 height 9
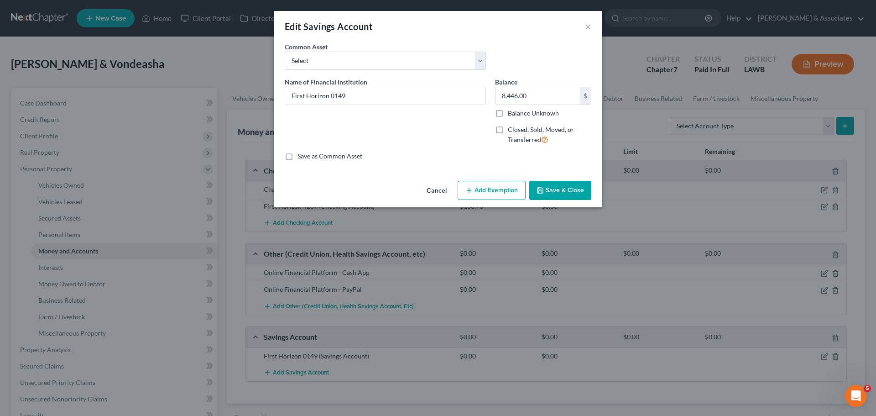
drag, startPoint x: 577, startPoint y: 185, endPoint x: 566, endPoint y: 184, distance: 11.0
click at [577, 185] on button "Save & Close" at bounding box center [560, 190] width 62 height 19
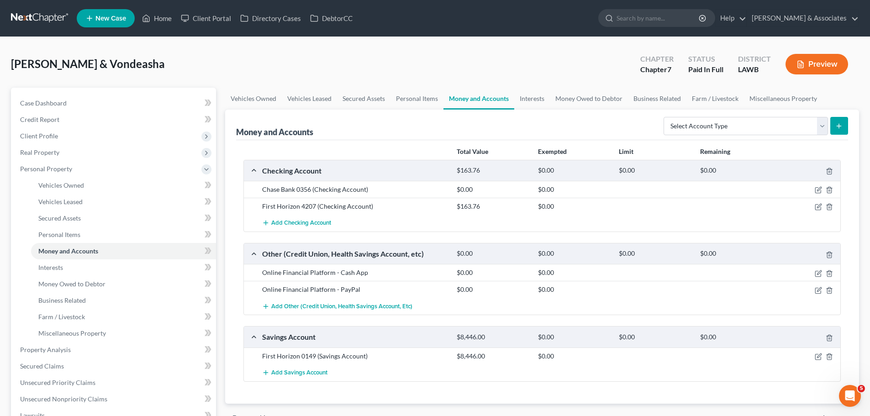
click at [530, 391] on div "Total Value Exempted Limit Remaining Checking Account $163.76 $0.00 $0.00 $0.00…" at bounding box center [542, 271] width 612 height 263
drag, startPoint x: 819, startPoint y: 191, endPoint x: 828, endPoint y: 189, distance: 9.4
click at [819, 191] on icon "button" at bounding box center [817, 189] width 7 height 7
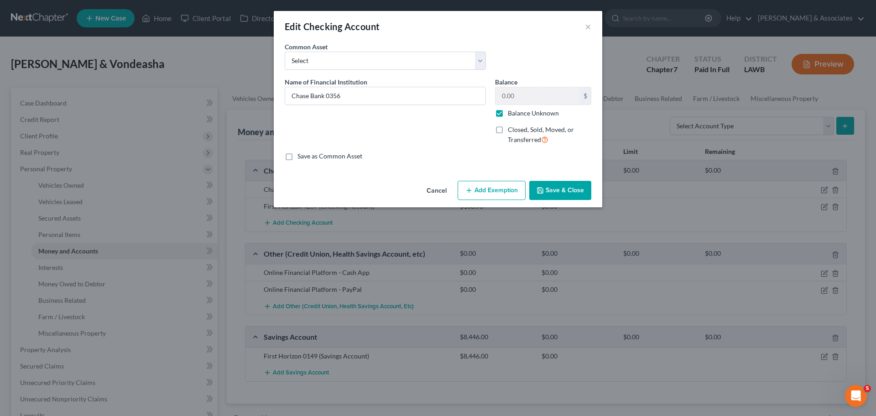
click at [508, 113] on label "Balance Unknown" at bounding box center [533, 113] width 51 height 9
click at [512, 113] on input "Balance Unknown" at bounding box center [515, 112] width 6 height 6
click at [534, 96] on input "0.00" at bounding box center [538, 95] width 84 height 17
click at [565, 184] on button "Save & Close" at bounding box center [560, 190] width 62 height 19
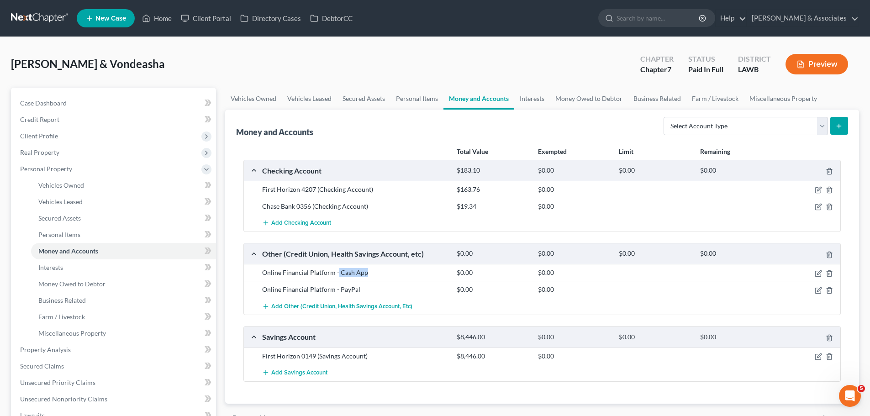
drag, startPoint x: 337, startPoint y: 273, endPoint x: 368, endPoint y: 273, distance: 31.0
click at [368, 273] on div "Online Financial Platform - Cash App" at bounding box center [354, 272] width 194 height 9
click at [819, 273] on icon "button" at bounding box center [819, 272] width 4 height 4
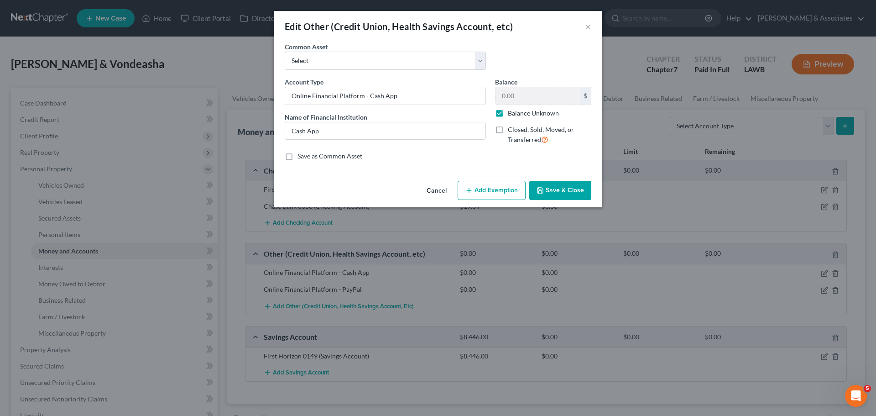
click at [513, 111] on label "Balance Unknown" at bounding box center [533, 113] width 51 height 9
click at [513, 111] on input "Balance Unknown" at bounding box center [515, 112] width 6 height 6
click at [574, 189] on button "Save & Close" at bounding box center [560, 190] width 62 height 19
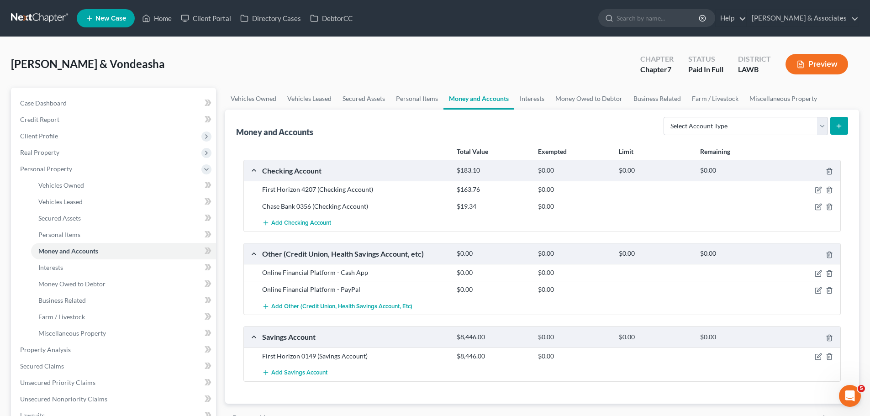
click at [818, 294] on div at bounding box center [808, 289] width 65 height 9
click at [818, 290] on icon "button" at bounding box center [817, 290] width 7 height 7
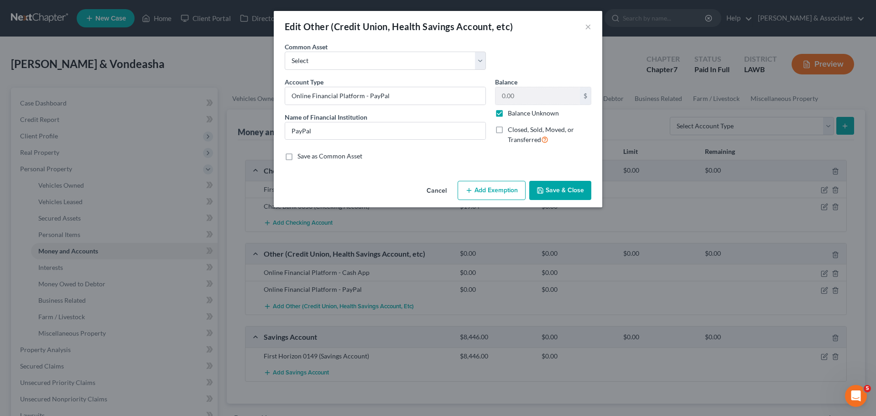
click at [509, 113] on label "Balance Unknown" at bounding box center [533, 113] width 51 height 9
click at [512, 113] on input "Balance Unknown" at bounding box center [515, 112] width 6 height 6
drag, startPoint x: 578, startPoint y: 193, endPoint x: 579, endPoint y: 184, distance: 8.8
click at [578, 192] on button "Save & Close" at bounding box center [560, 190] width 62 height 19
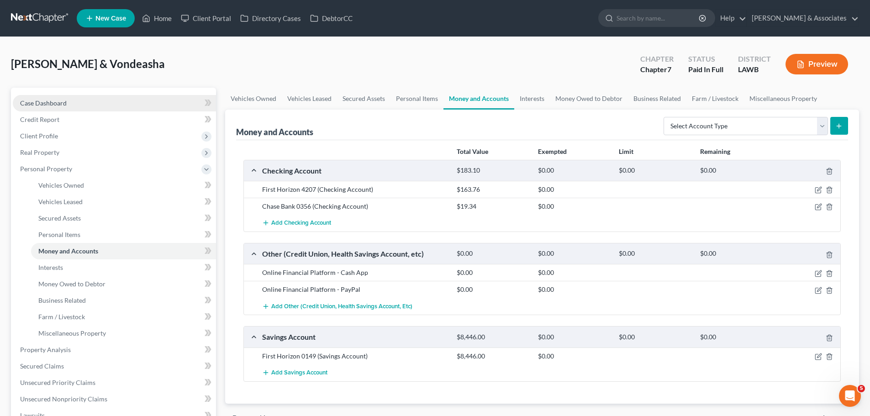
click at [127, 96] on link "Case Dashboard" at bounding box center [114, 103] width 203 height 16
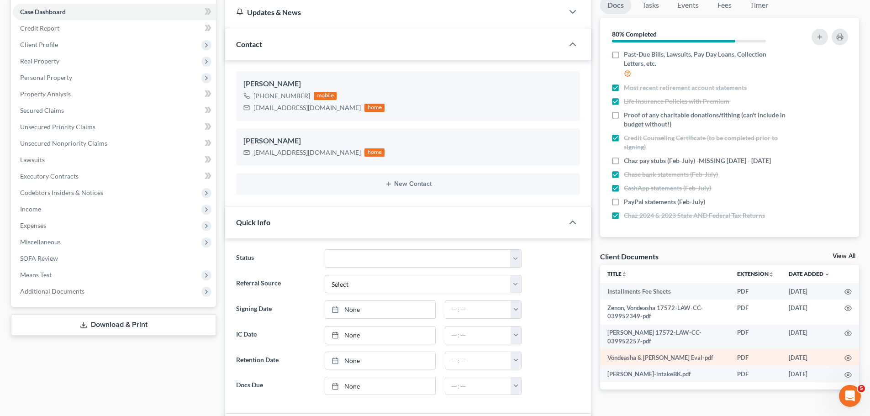
scroll to position [137, 0]
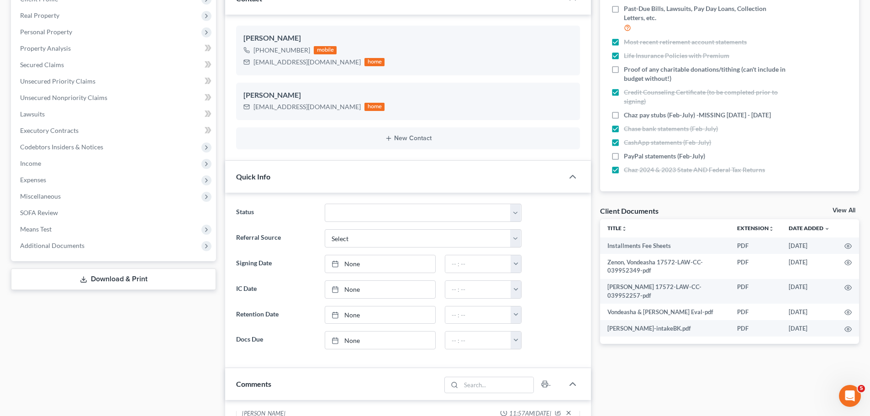
click at [656, 394] on div "Docs Tasks Events Fees Timer 80% Completed Nothing here yet! Signed Retainer Vo…" at bounding box center [729, 358] width 268 height 814
click at [703, 398] on div "Docs Tasks Events Fees Timer 80% Completed Nothing here yet! Signed Retainer Vo…" at bounding box center [729, 358] width 268 height 814
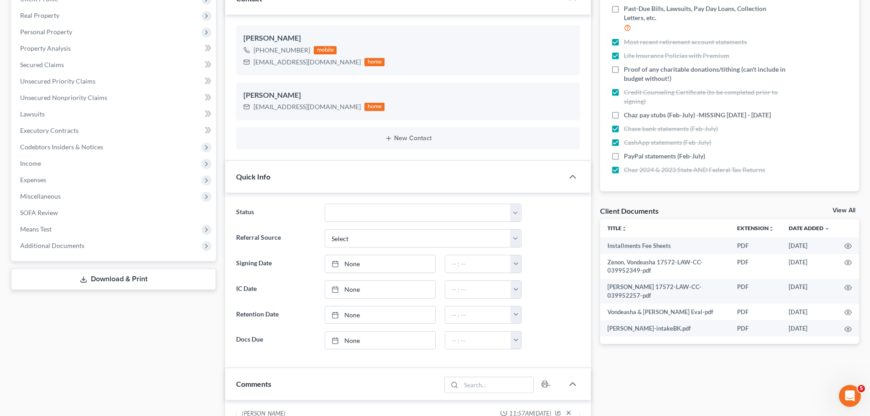
click at [703, 398] on div "Docs Tasks Events Fees Timer 80% Completed Nothing here yet! Signed Retainer Vo…" at bounding box center [729, 358] width 268 height 814
click at [702, 378] on div "Docs Tasks Events Fees Timer 80% Completed Nothing here yet! Signed Retainer Vo…" at bounding box center [729, 358] width 268 height 814
click at [648, 383] on div "Docs Tasks Events Fees Timer 80% Completed Nothing here yet! Signed Retainer Vo…" at bounding box center [729, 358] width 268 height 814
click at [667, 111] on span "Chaz pay stubs (Feb-July) -MISSING [DATE] - [DATE]" at bounding box center [696, 114] width 147 height 9
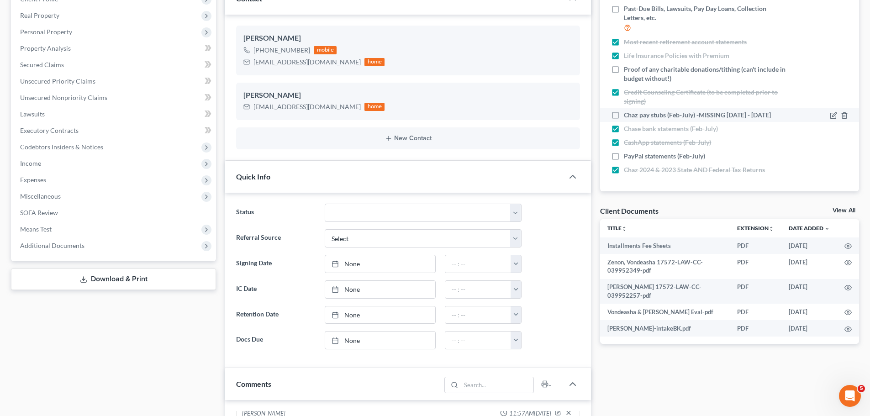
click at [633, 111] on input "Chaz pay stubs (Feb-July) -MISSING [DATE] - [DATE]" at bounding box center [630, 113] width 6 height 6
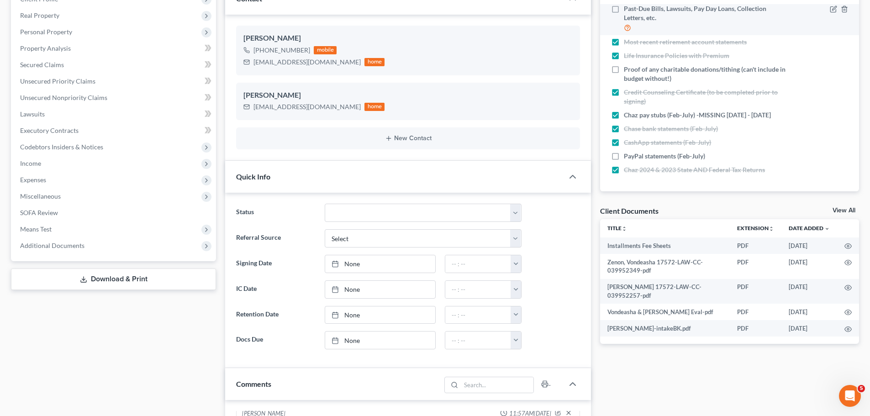
click at [676, 76] on span "Proof of any charitable donations/tithing (can't include in budget without!)" at bounding box center [704, 74] width 162 height 18
click at [633, 71] on input "Proof of any charitable donations/tithing (can't include in budget without!)" at bounding box center [630, 68] width 6 height 6
click at [663, 9] on span "Past-Due Bills, Lawsuits, Pay Day Loans, Collection Letters, etc." at bounding box center [704, 13] width 162 height 18
click at [633, 9] on input "Past-Due Bills, Lawsuits, Pay Day Loans, Collection Letters, etc." at bounding box center [630, 7] width 6 height 6
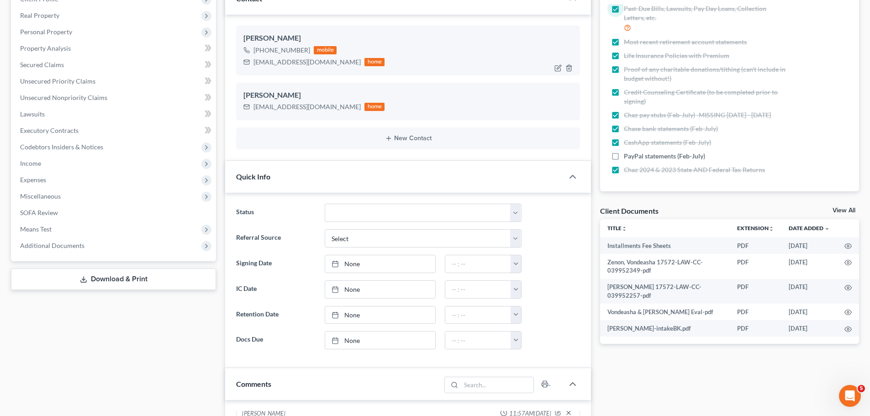
click at [296, 66] on div "[EMAIL_ADDRESS][DOMAIN_NAME]" at bounding box center [306, 62] width 107 height 9
click at [294, 64] on div "[EMAIL_ADDRESS][DOMAIN_NAME]" at bounding box center [306, 62] width 107 height 9
click at [295, 62] on div "[EMAIL_ADDRESS][DOMAIN_NAME]" at bounding box center [306, 62] width 107 height 9
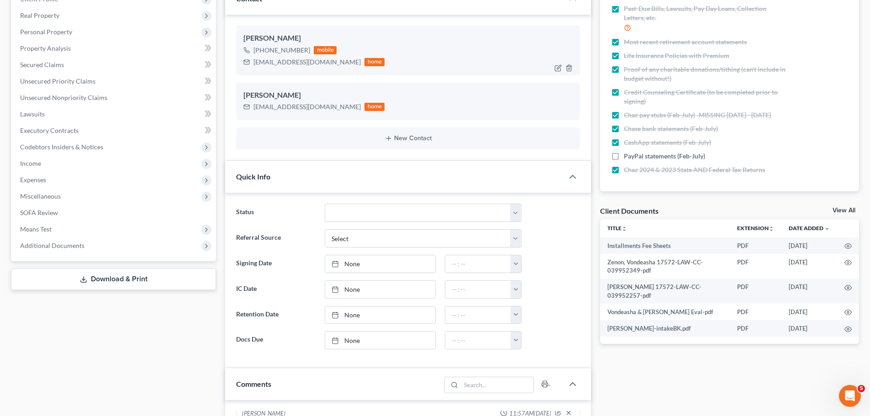
click at [263, 62] on div "[EMAIL_ADDRESS][DOMAIN_NAME]" at bounding box center [306, 62] width 107 height 9
copy div "[EMAIL_ADDRESS][DOMAIN_NAME]"
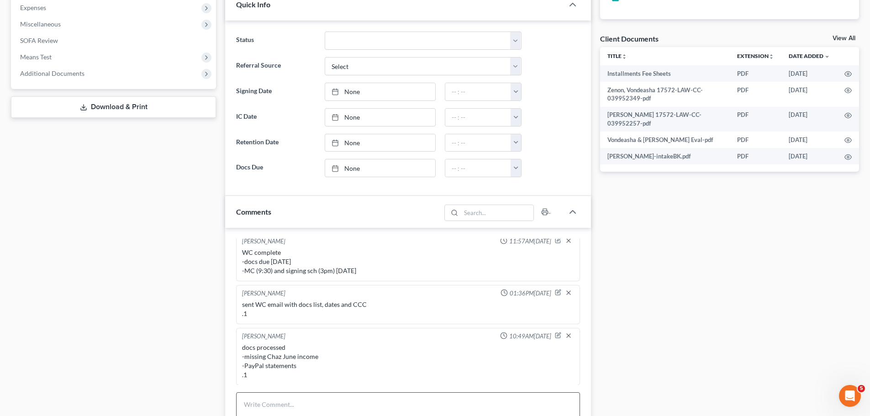
scroll to position [411, 0]
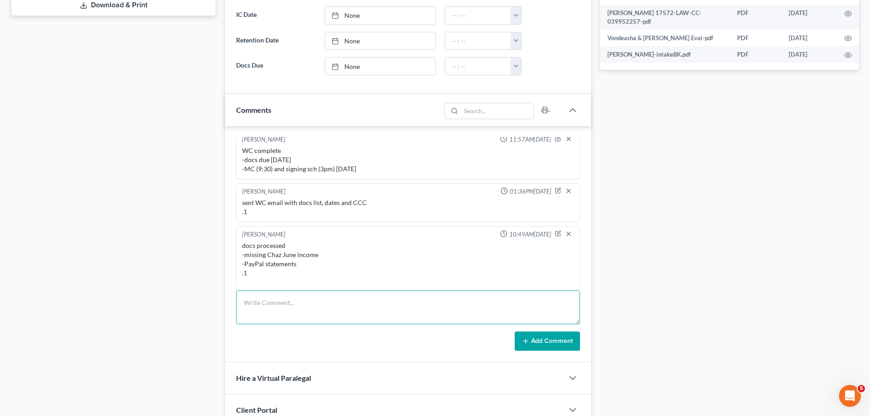
click at [307, 299] on textarea at bounding box center [408, 307] width 344 height 34
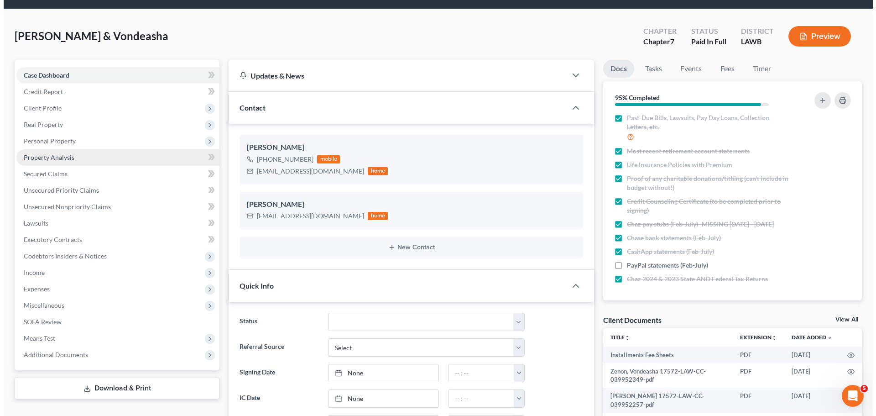
scroll to position [0, 0]
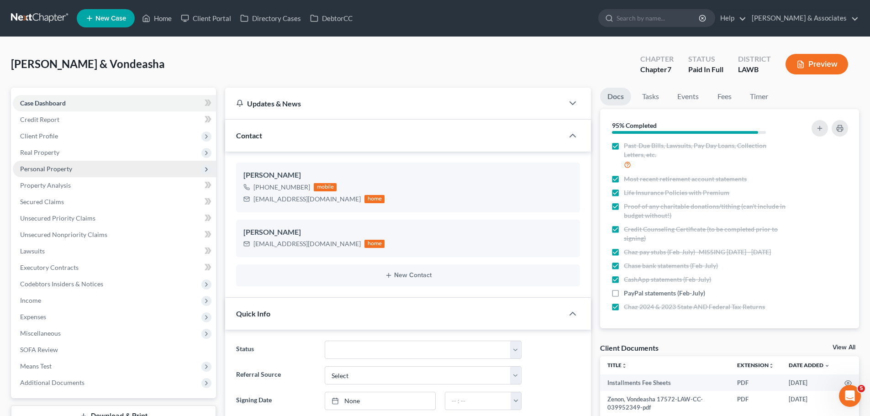
drag, startPoint x: 52, startPoint y: 152, endPoint x: 52, endPoint y: 168, distance: 16.9
click at [52, 152] on span "Real Property" at bounding box center [39, 152] width 39 height 8
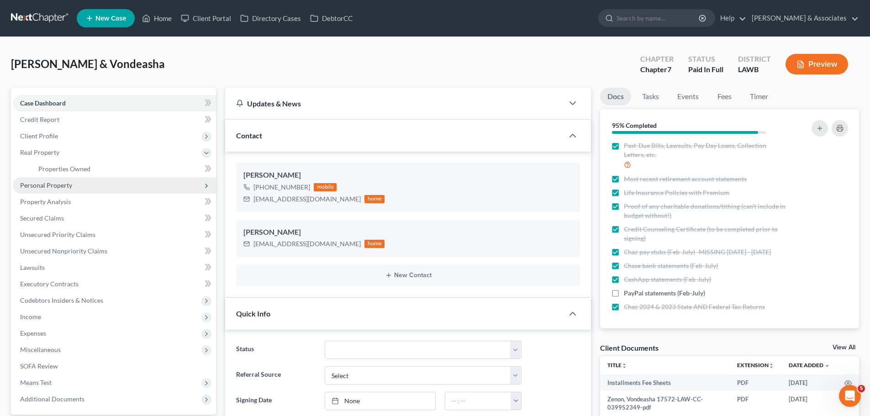
drag, startPoint x: 52, startPoint y: 168, endPoint x: 55, endPoint y: 187, distance: 19.1
click at [52, 168] on ul "Case Dashboard Payments Invoices Payments Payments Credit Report Client Profile" at bounding box center [114, 251] width 203 height 312
click at [55, 187] on span "Personal Property" at bounding box center [46, 185] width 52 height 8
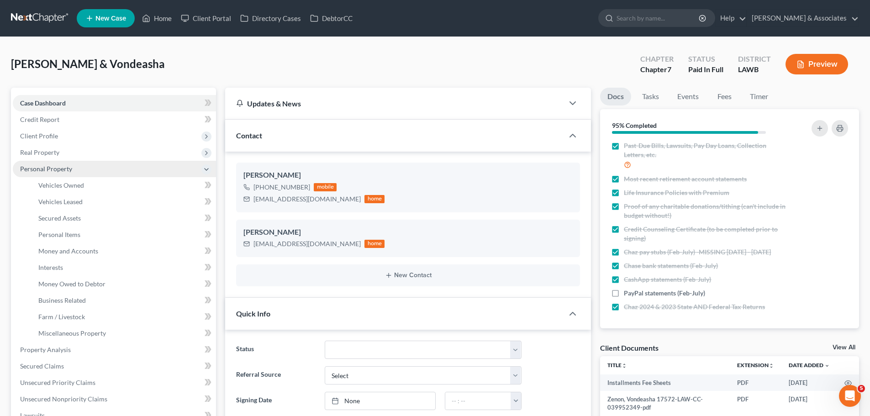
click at [104, 176] on span "Personal Property" at bounding box center [114, 169] width 203 height 16
click at [104, 186] on link "Vehicles Owned" at bounding box center [123, 185] width 185 height 16
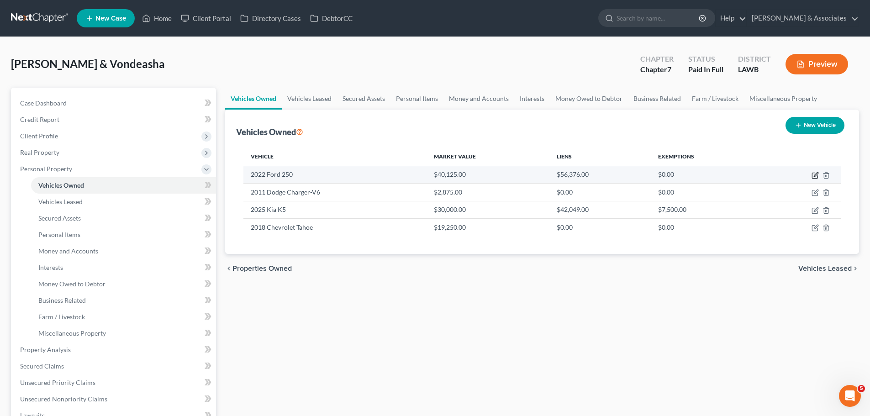
click at [814, 176] on icon "button" at bounding box center [815, 174] width 4 height 4
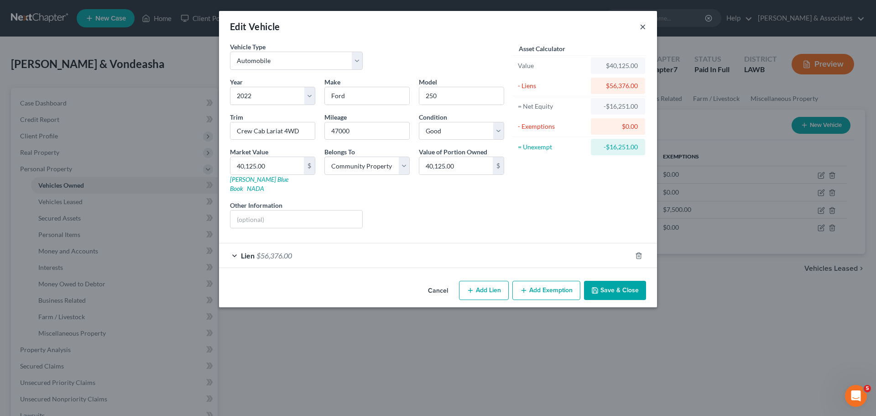
click at [644, 28] on button "×" at bounding box center [643, 26] width 6 height 11
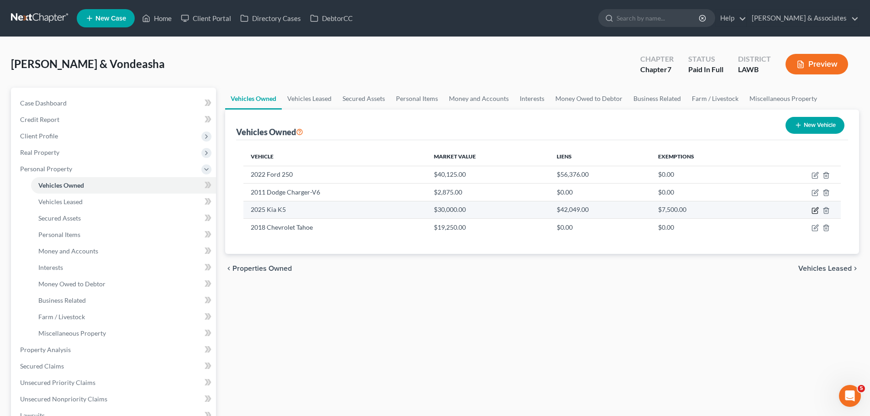
click at [816, 213] on icon "button" at bounding box center [814, 210] width 5 height 5
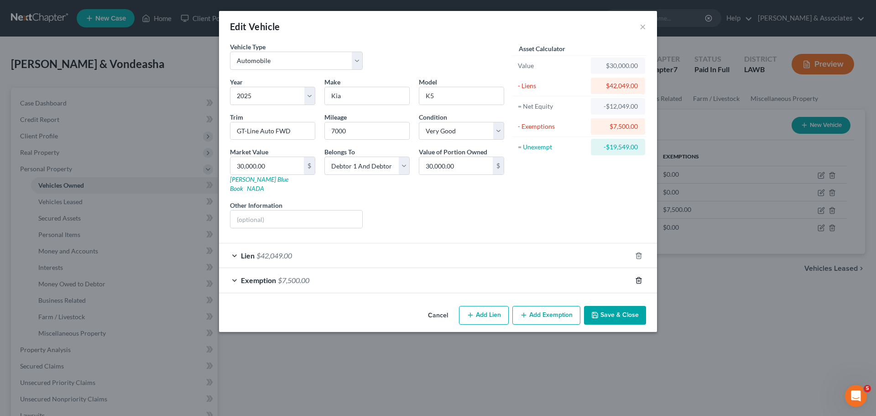
click at [638, 277] on icon "button" at bounding box center [639, 280] width 4 height 6
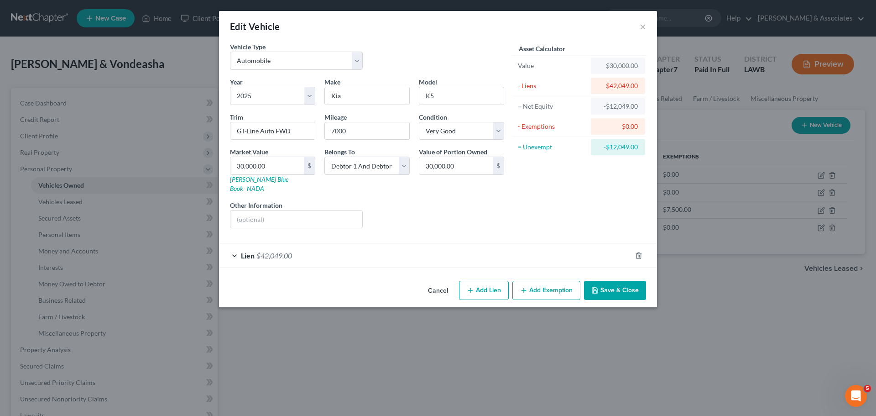
drag, startPoint x: 623, startPoint y: 279, endPoint x: 667, endPoint y: 274, distance: 44.6
click at [623, 281] on button "Save & Close" at bounding box center [615, 290] width 62 height 19
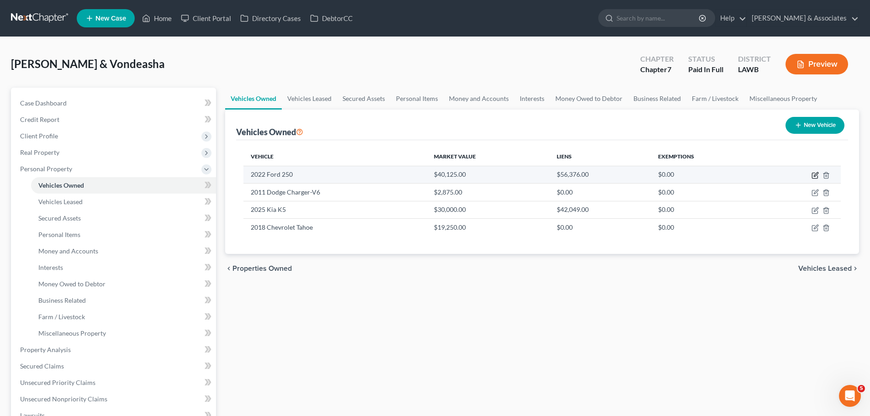
click at [816, 176] on icon "button" at bounding box center [814, 175] width 7 height 7
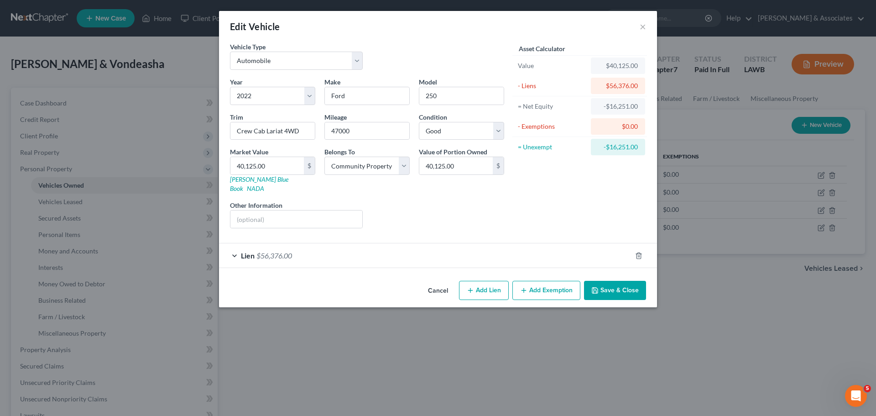
click at [543, 281] on button "Add Exemption" at bounding box center [547, 290] width 68 height 19
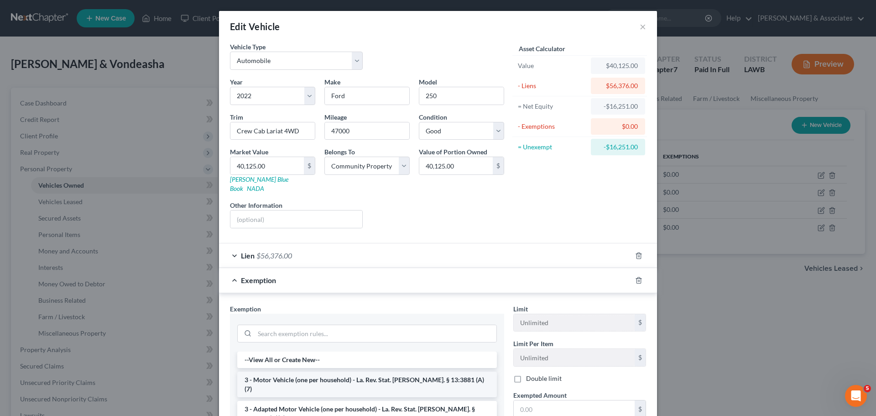
click at [409, 372] on li "3 - Motor Vehicle (one per household) - La. Rev. Stat. Ann. § 13:3881 (A)(7)" at bounding box center [367, 385] width 260 height 26
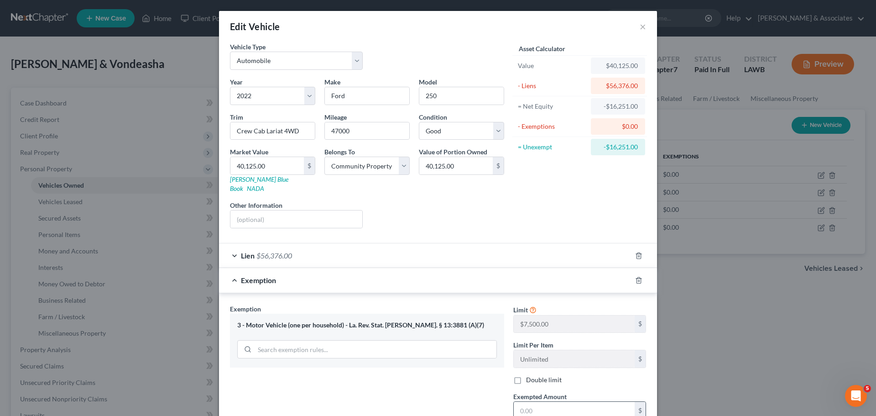
click at [545, 402] on input "text" at bounding box center [574, 410] width 121 height 17
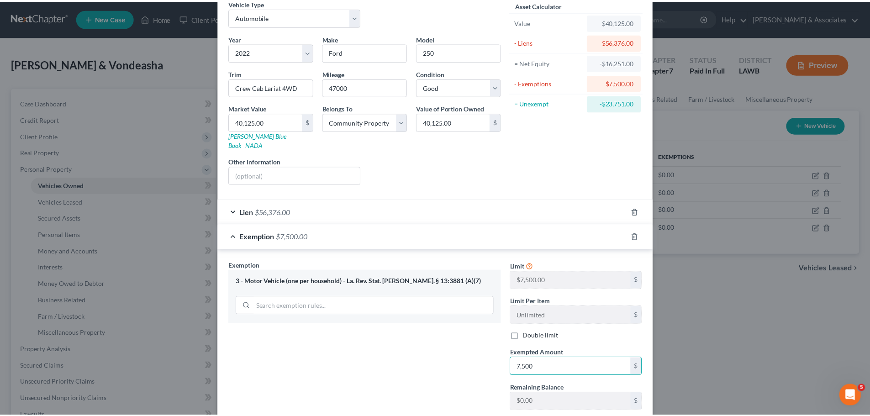
scroll to position [131, 0]
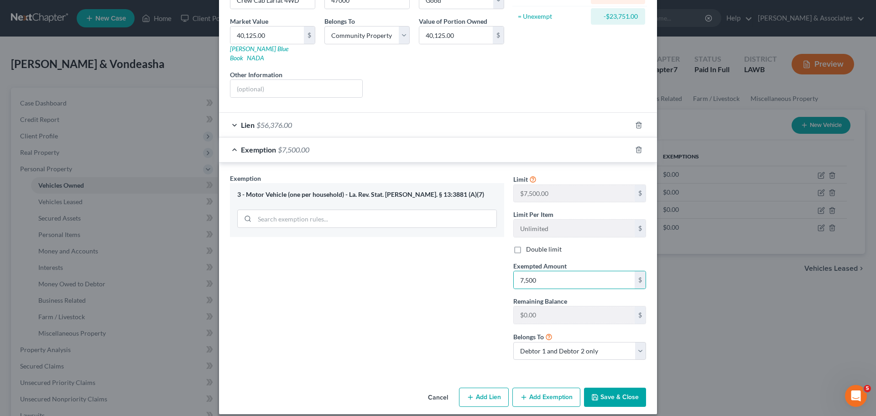
click at [620, 394] on button "Save & Close" at bounding box center [615, 397] width 62 height 19
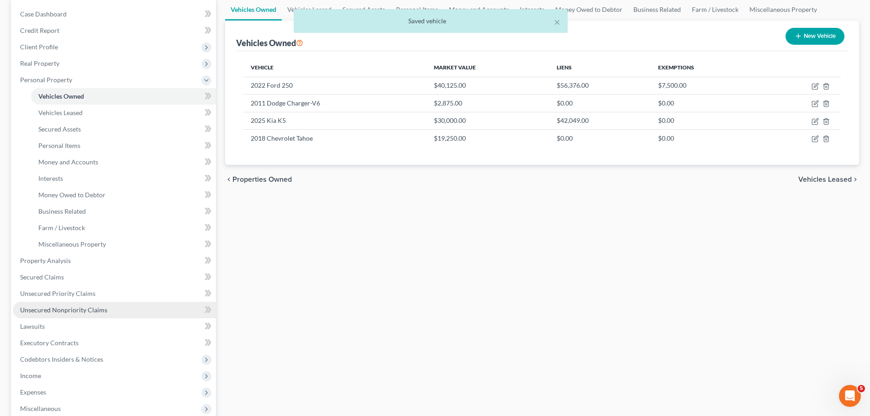
scroll to position [91, 0]
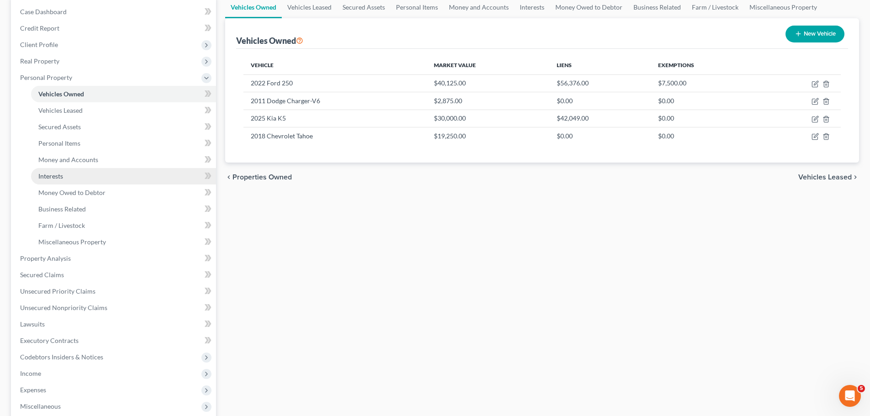
click at [79, 172] on link "Interests" at bounding box center [123, 176] width 185 height 16
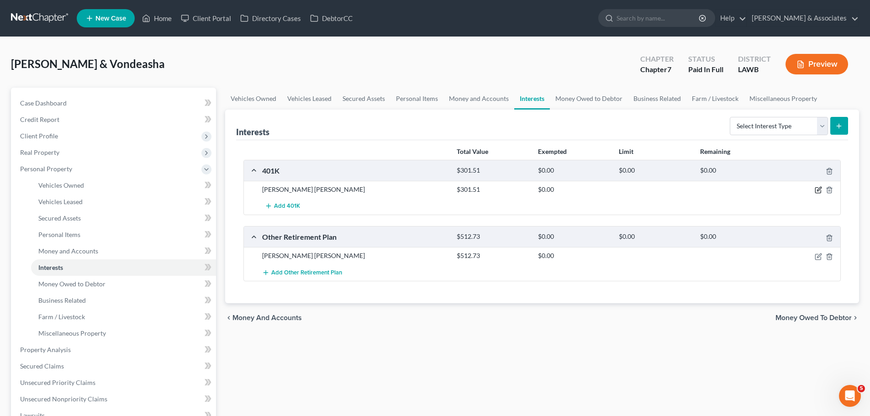
click at [817, 188] on icon "button" at bounding box center [817, 189] width 7 height 7
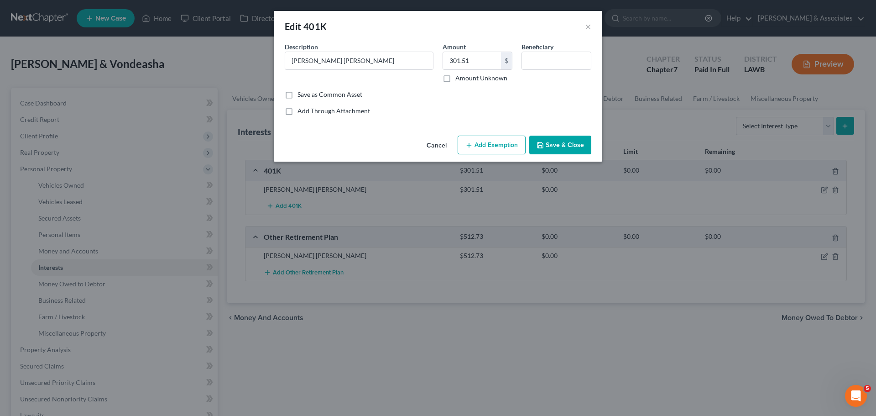
click at [464, 145] on button "Add Exemption" at bounding box center [492, 145] width 68 height 19
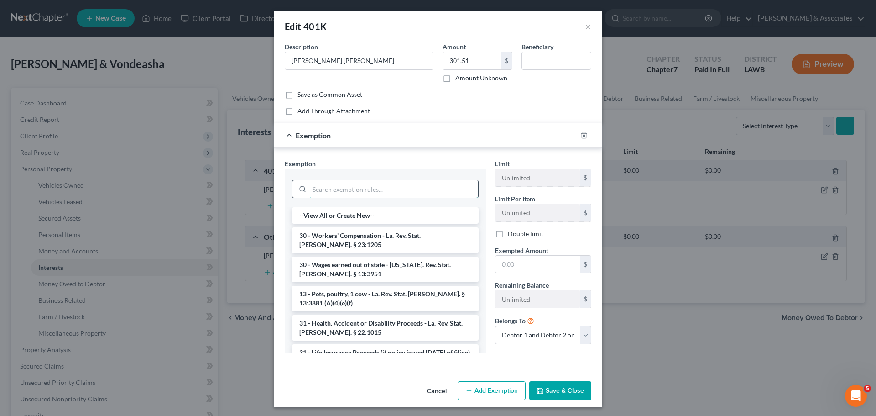
click at [351, 192] on input "search" at bounding box center [393, 188] width 169 height 17
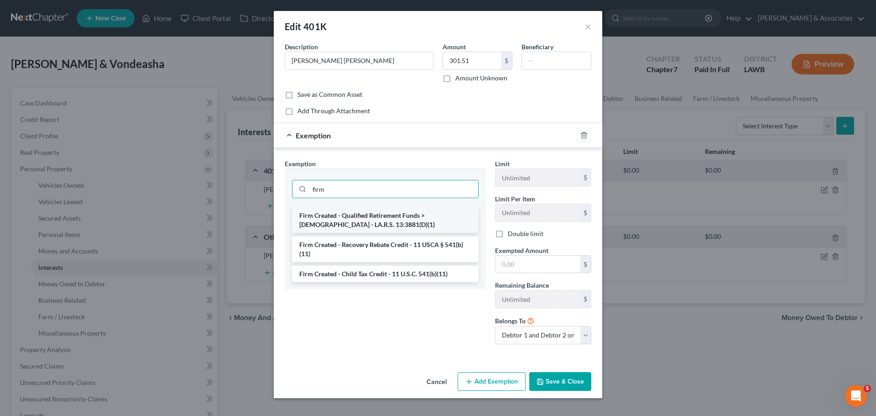
click at [366, 222] on li "Firm Created - Qualified Retirement Funds > 1 Year Old - LA.R.S. 13:3881(D)(1)" at bounding box center [385, 220] width 187 height 26
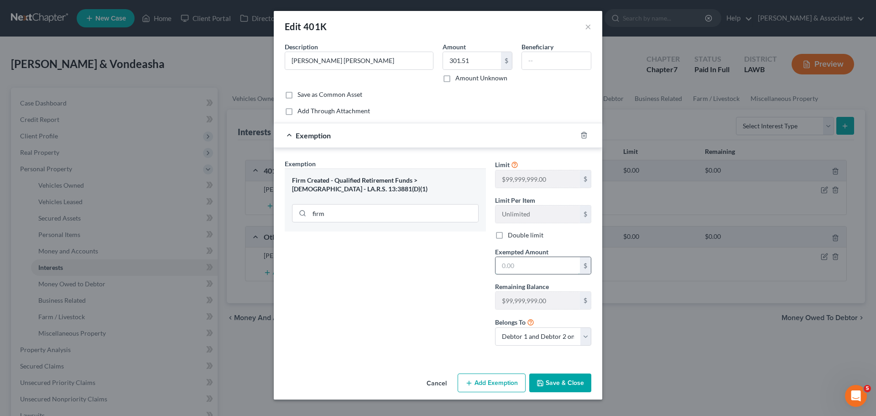
click at [540, 260] on input "text" at bounding box center [538, 265] width 84 height 17
drag, startPoint x: 542, startPoint y: 266, endPoint x: 476, endPoint y: 270, distance: 65.8
click at [476, 270] on div "Exemption Set must be selected for CA. Exemption * Firm Created - Qualified Ret…" at bounding box center [438, 256] width 316 height 194
drag, startPoint x: 571, startPoint y: 380, endPoint x: 692, endPoint y: 254, distance: 174.6
click at [576, 374] on button "Save & Close" at bounding box center [560, 382] width 62 height 19
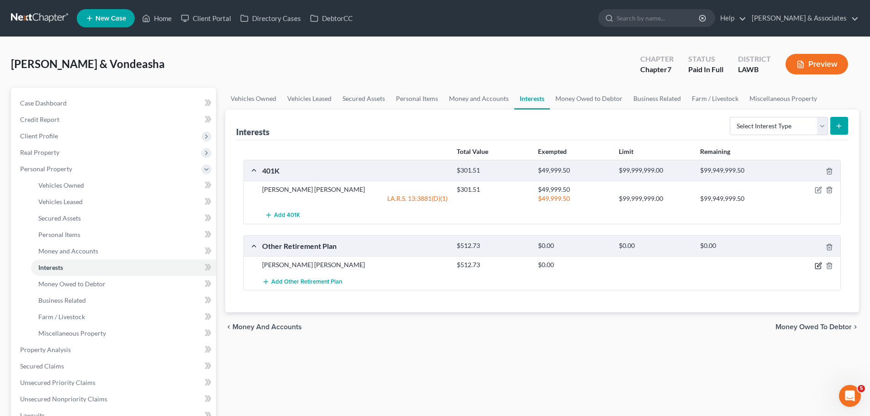
click at [817, 263] on icon "button" at bounding box center [817, 265] width 5 height 5
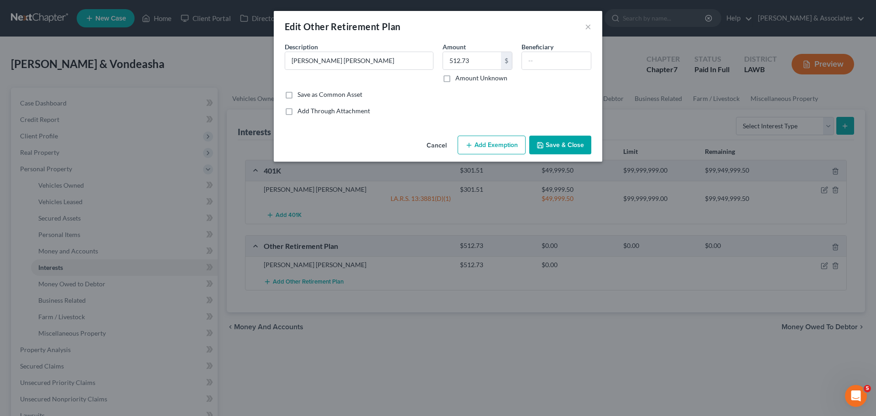
click at [504, 144] on button "Add Exemption" at bounding box center [492, 145] width 68 height 19
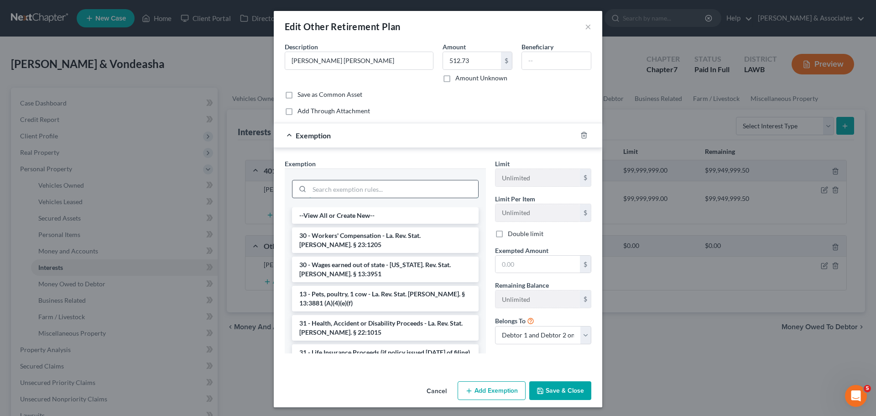
click at [321, 186] on input "search" at bounding box center [393, 188] width 169 height 17
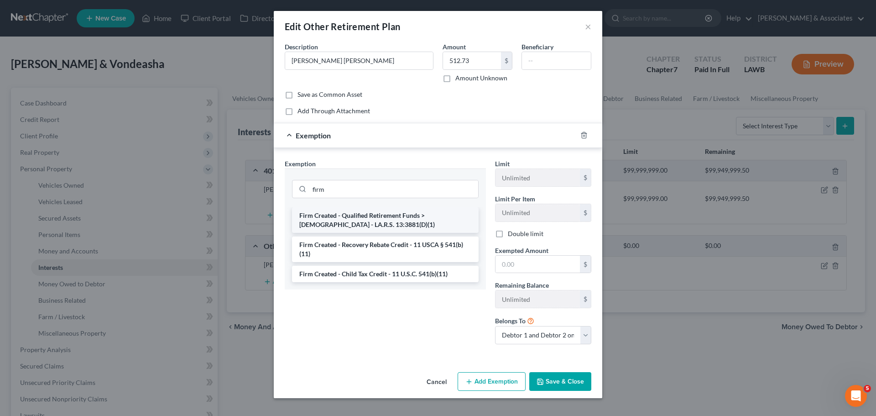
click at [331, 213] on li "Firm Created - Qualified Retirement Funds > 1 Year Old - LA.R.S. 13:3881(D)(1)" at bounding box center [385, 220] width 187 height 26
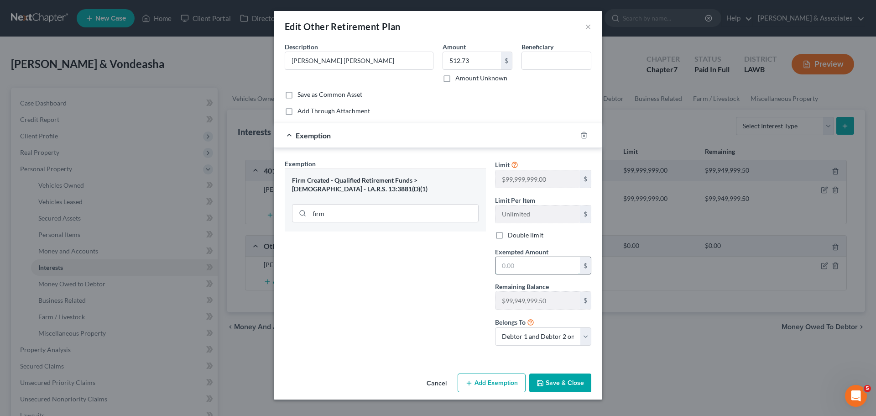
click at [537, 267] on input "text" at bounding box center [538, 265] width 84 height 17
paste input "49,999.50"
click at [555, 381] on button "Save & Close" at bounding box center [560, 382] width 62 height 19
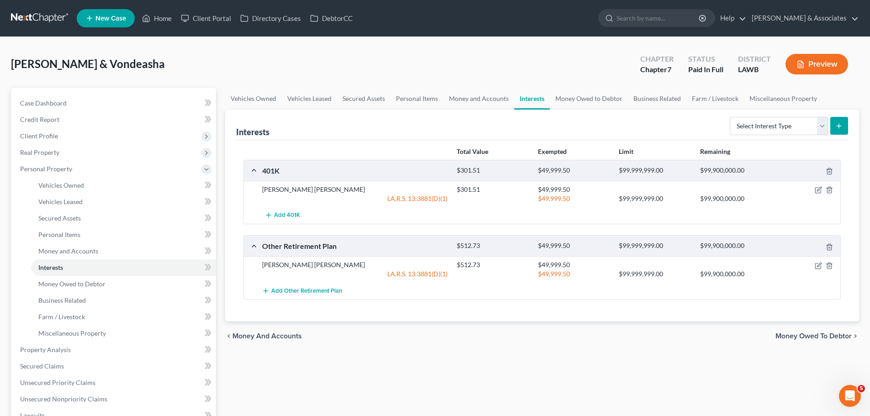
drag, startPoint x: 555, startPoint y: 382, endPoint x: 507, endPoint y: 366, distance: 51.4
click at [507, 366] on div "Vehicles Owned Vehicles Leased Secured Assets Personal Items Money and Accounts…" at bounding box center [541, 339] width 643 height 503
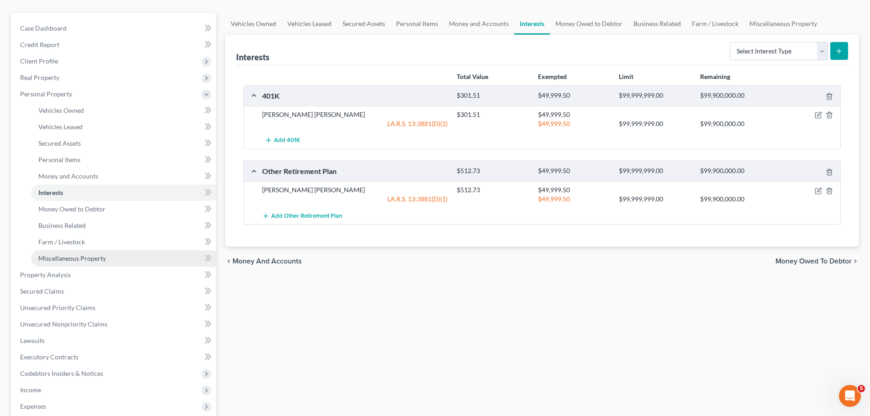
scroll to position [91, 0]
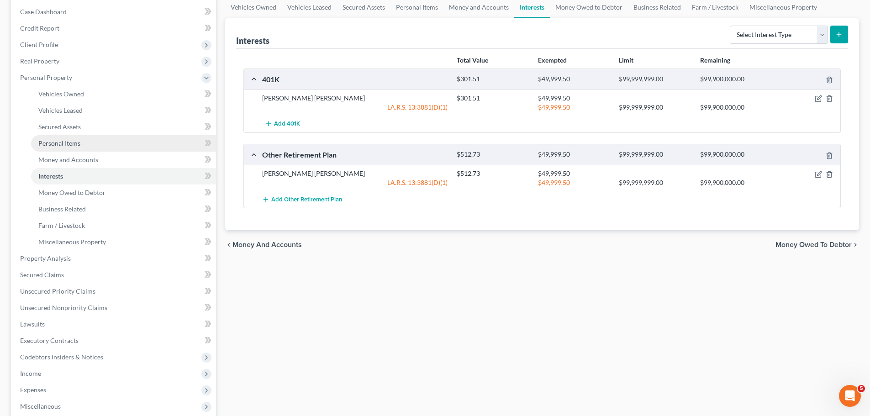
click at [57, 137] on link "Personal Items" at bounding box center [123, 143] width 185 height 16
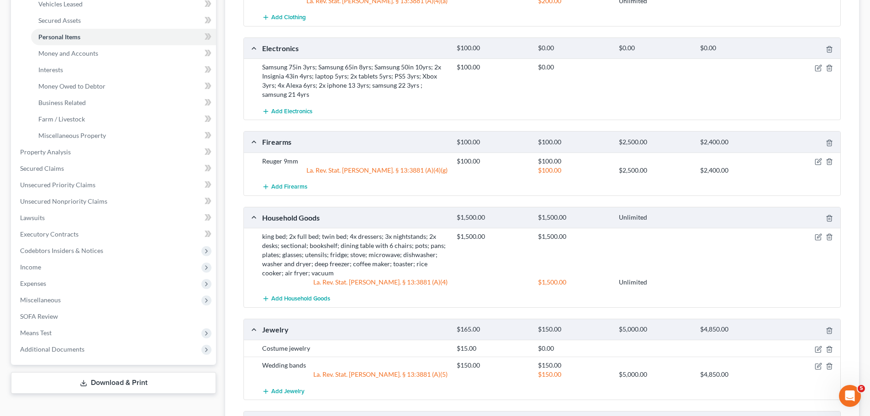
scroll to position [197, 0]
click at [51, 271] on span "Income" at bounding box center [114, 267] width 203 height 16
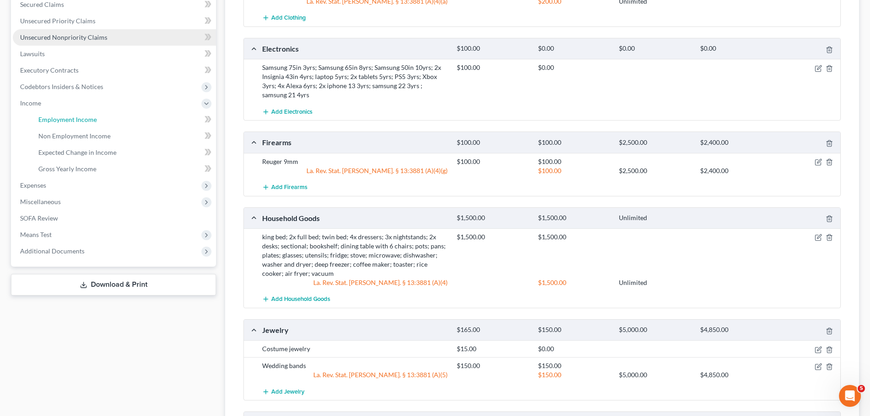
click at [50, 120] on span "Employment Income" at bounding box center [67, 119] width 58 height 8
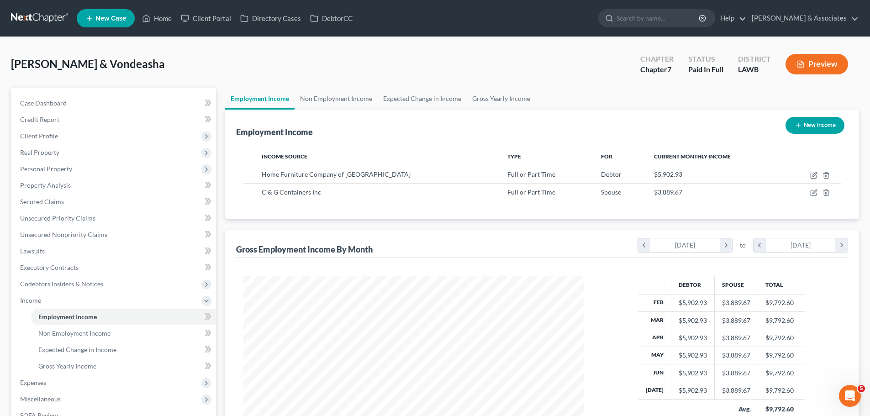
scroll to position [170, 359]
click at [63, 367] on span "Gross Yearly Income" at bounding box center [67, 366] width 58 height 8
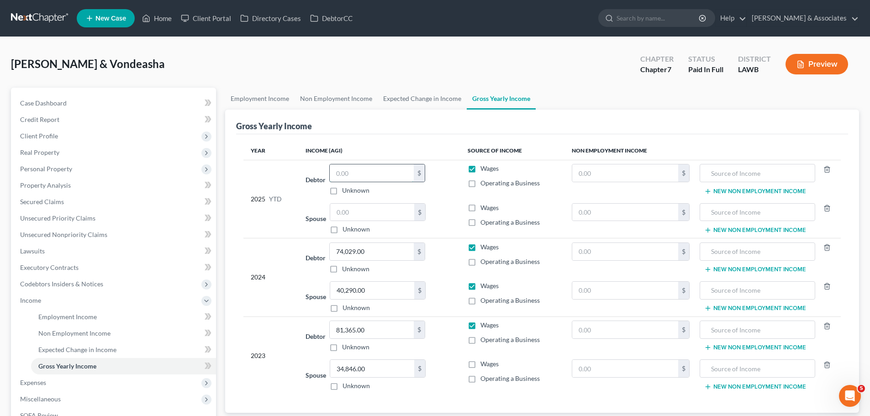
click at [359, 168] on input "text" at bounding box center [372, 172] width 84 height 17
drag, startPoint x: 487, startPoint y: 205, endPoint x: 484, endPoint y: 368, distance: 162.5
click at [487, 205] on span "Wages" at bounding box center [489, 208] width 18 height 8
click at [487, 205] on input "Wages" at bounding box center [487, 206] width 6 height 6
click at [484, 370] on td "Wages Operating a Business" at bounding box center [512, 375] width 104 height 39
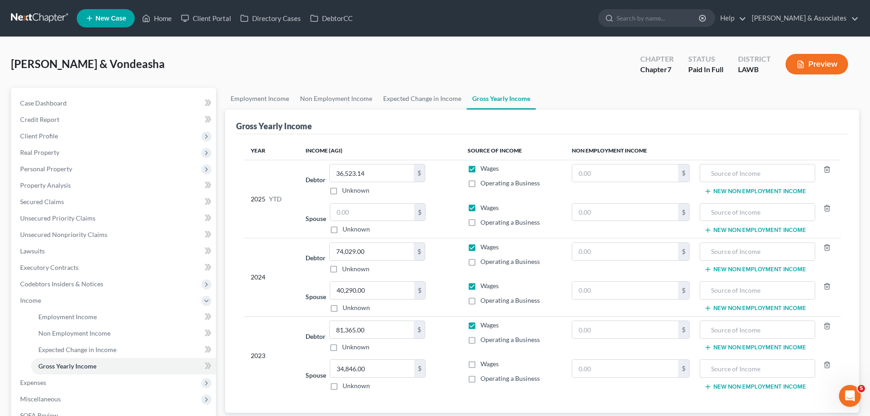
click at [486, 362] on span "Wages" at bounding box center [489, 364] width 18 height 8
click at [486, 362] on input "Wages" at bounding box center [487, 362] width 6 height 6
click at [373, 213] on input "text" at bounding box center [372, 212] width 84 height 17
click at [70, 97] on link "Case Dashboard" at bounding box center [114, 103] width 203 height 16
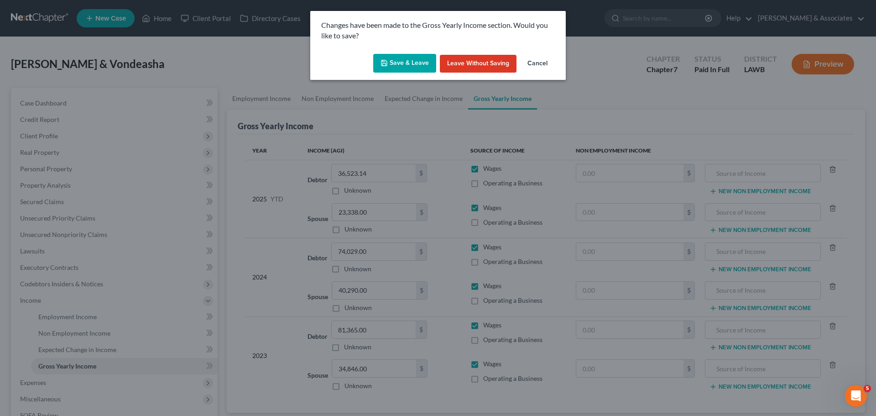
click at [416, 68] on button "Save & Leave" at bounding box center [404, 63] width 63 height 19
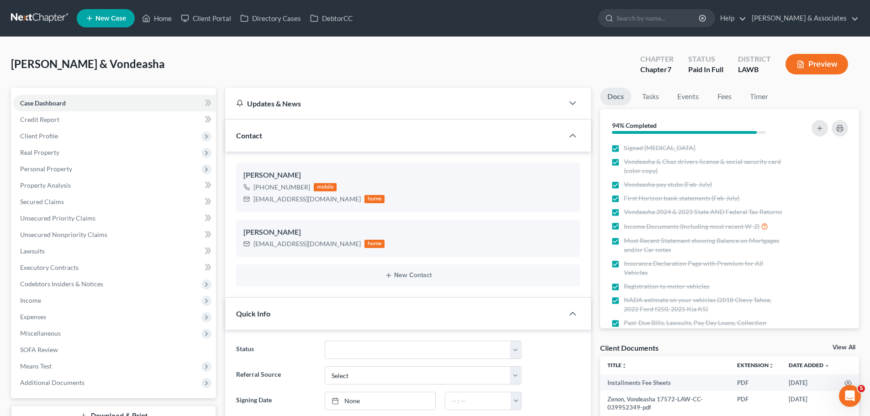
scroll to position [236, 0]
click at [30, 330] on span "Miscellaneous" at bounding box center [40, 333] width 41 height 8
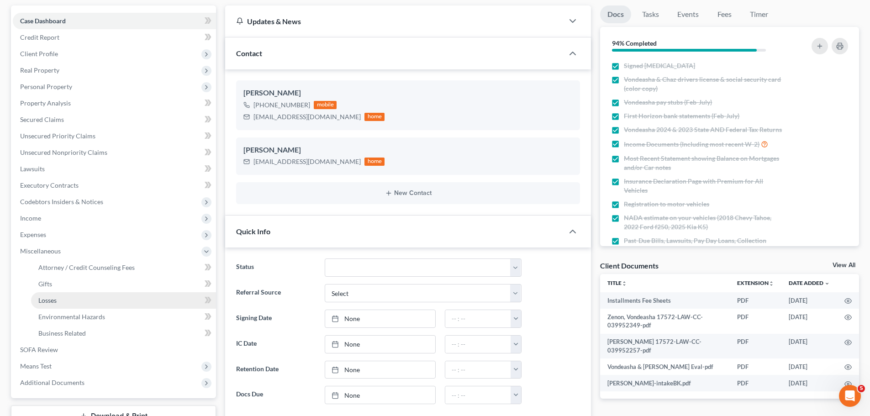
scroll to position [91, 0]
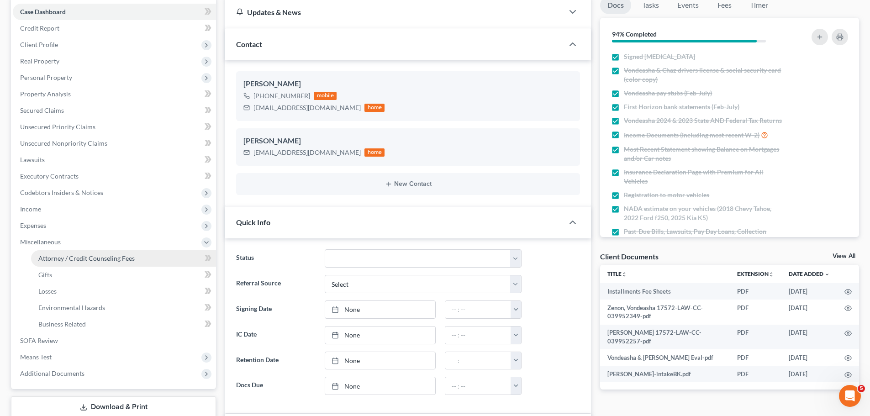
click at [55, 257] on span "Attorney / Credit Counseling Fees" at bounding box center [86, 258] width 96 height 8
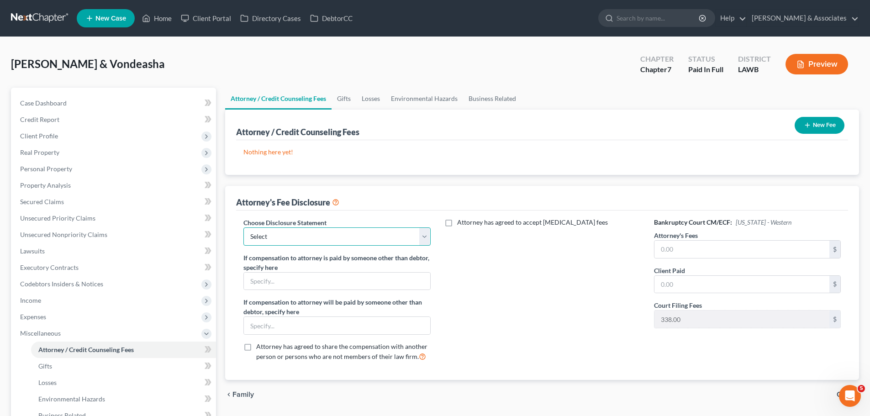
drag, startPoint x: 284, startPoint y: 236, endPoint x: 287, endPoint y: 245, distance: 9.2
click at [284, 236] on select "Select LAWB 13 ALL CHECK NOT KOLWE LAWB 13 ONLY KOLWE TEST LAMB 13 LAMB 7 Ch 11…" at bounding box center [336, 236] width 187 height 18
click at [243, 227] on select "Select LAWB 13 ALL CHECK NOT KOLWE LAWB 13 ONLY KOLWE TEST LAMB 13 LAMB 7 Ch 11…" at bounding box center [336, 236] width 187 height 18
click at [740, 248] on input "text" at bounding box center [741, 249] width 175 height 17
click at [837, 126] on button "New Fee" at bounding box center [819, 125] width 50 height 17
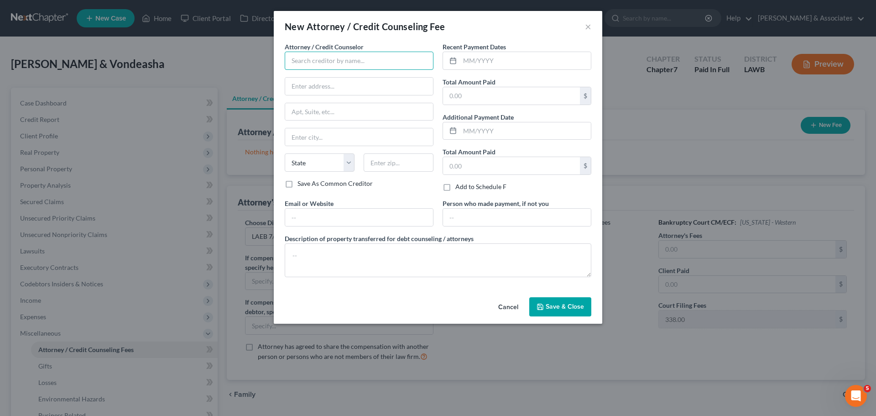
click at [337, 63] on input "text" at bounding box center [359, 61] width 149 height 18
click at [486, 63] on input "text" at bounding box center [525, 60] width 131 height 17
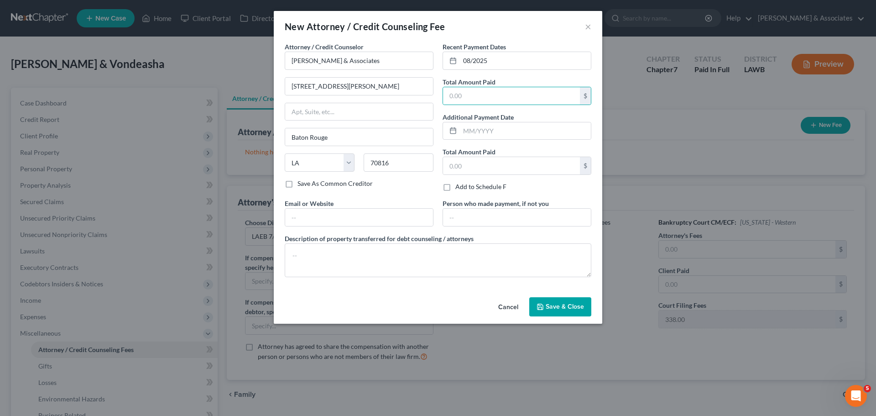
click at [532, 310] on button "Save & Close" at bounding box center [560, 306] width 62 height 19
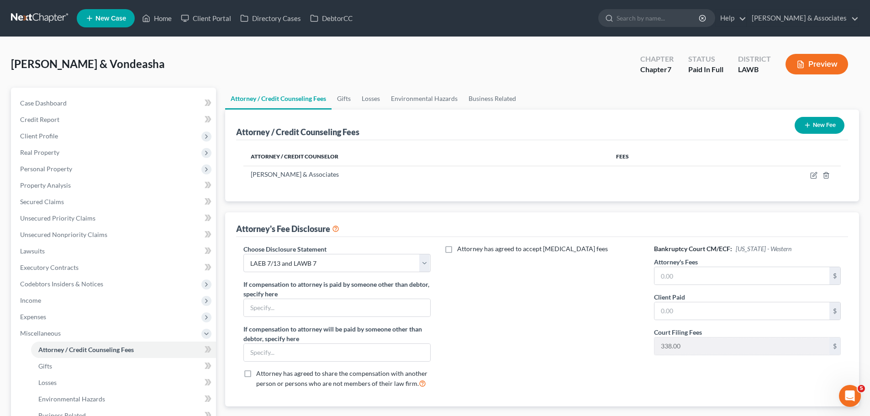
click at [811, 59] on button "Preview" at bounding box center [816, 64] width 63 height 21
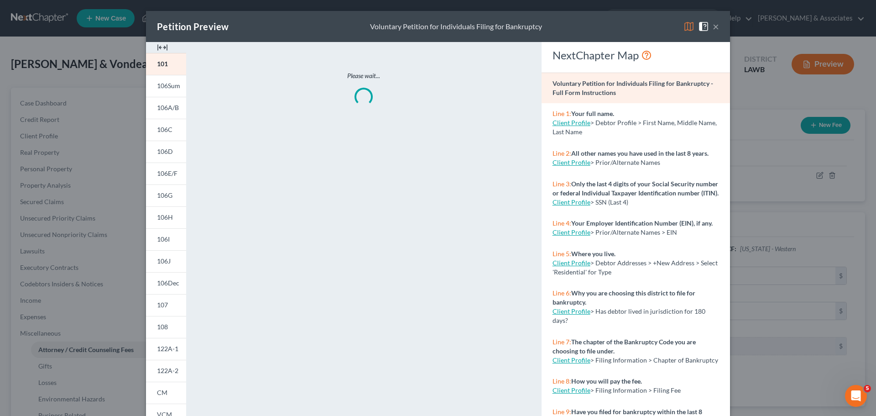
click at [708, 28] on span at bounding box center [705, 26] width 15 height 8
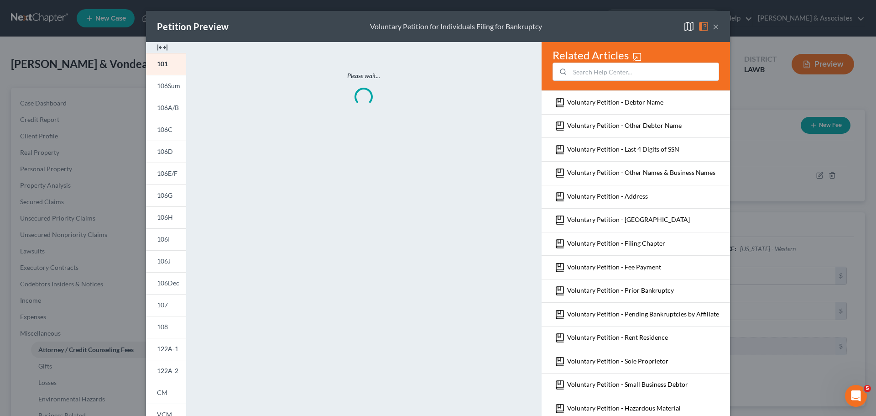
click at [713, 27] on button "×" at bounding box center [716, 26] width 6 height 11
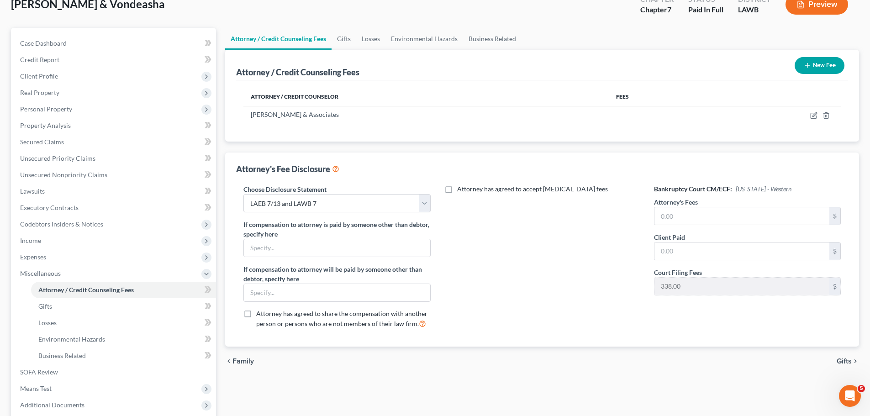
scroll to position [128, 0]
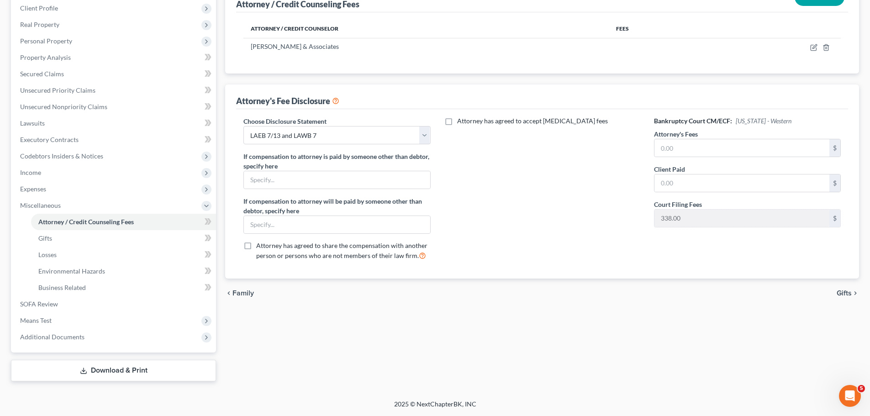
click at [94, 366] on link "Download & Print" at bounding box center [113, 370] width 205 height 21
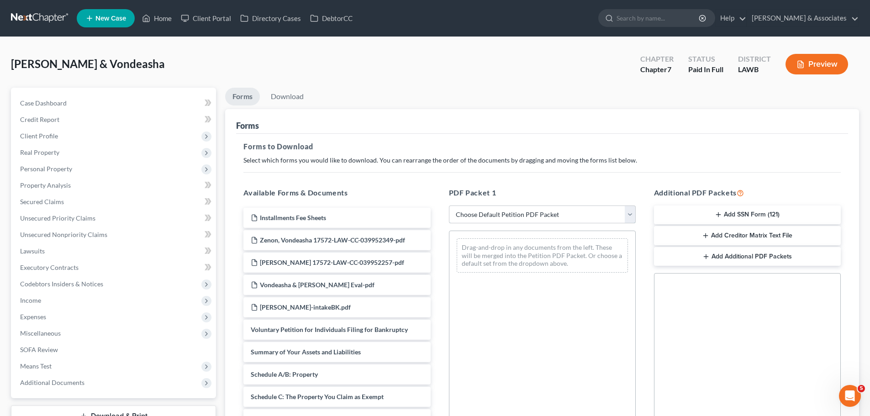
drag, startPoint x: 520, startPoint y: 216, endPoint x: 519, endPoint y: 221, distance: 5.6
click at [520, 216] on select "Choose Default Petition PDF Packet Complete Bankruptcy Petition (all forms and …" at bounding box center [542, 214] width 187 height 18
click at [449, 205] on select "Choose Default Petition PDF Packet Complete Bankruptcy Petition (all forms and …" at bounding box center [542, 214] width 187 height 18
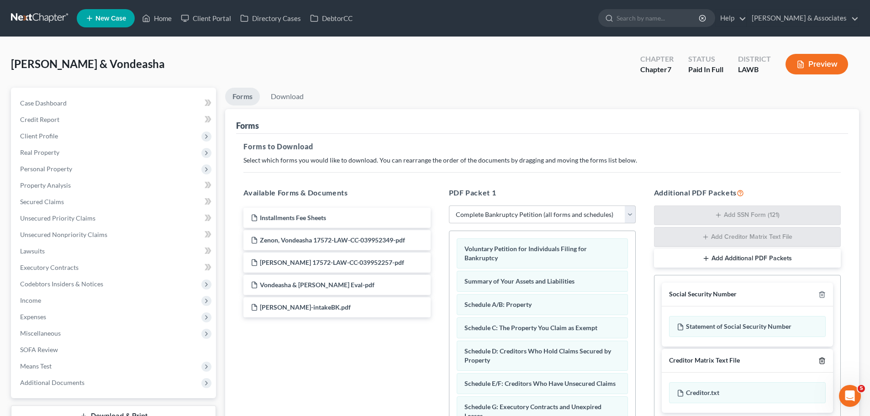
click at [823, 362] on icon "button" at bounding box center [821, 360] width 4 height 6
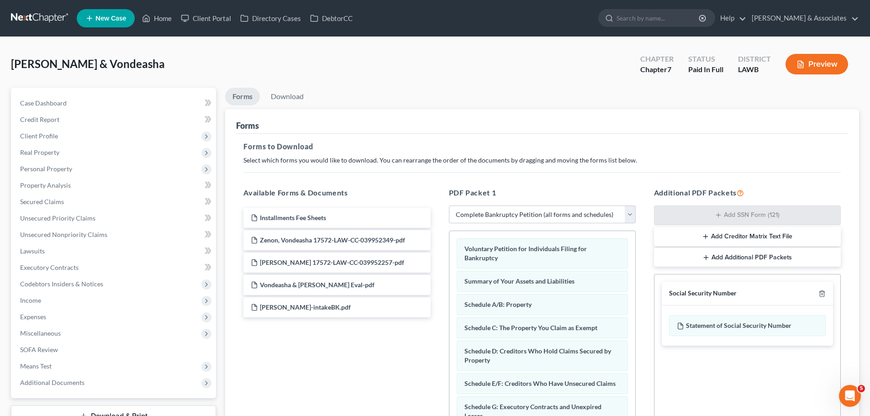
scroll to position [148, 0]
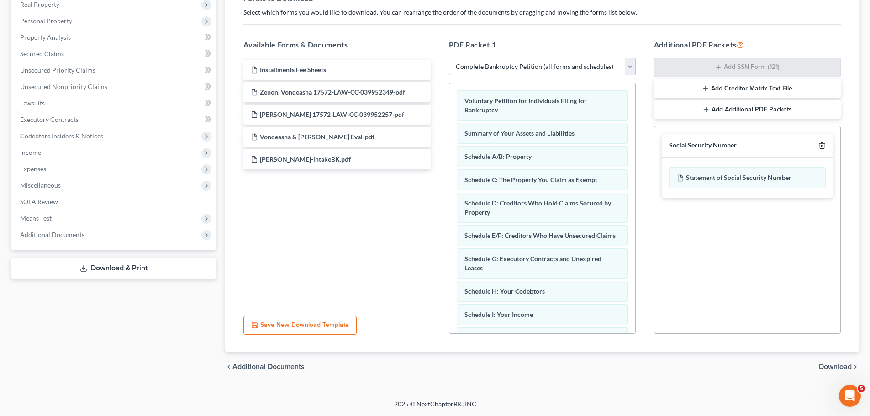
click at [821, 147] on icon "button" at bounding box center [821, 145] width 7 height 7
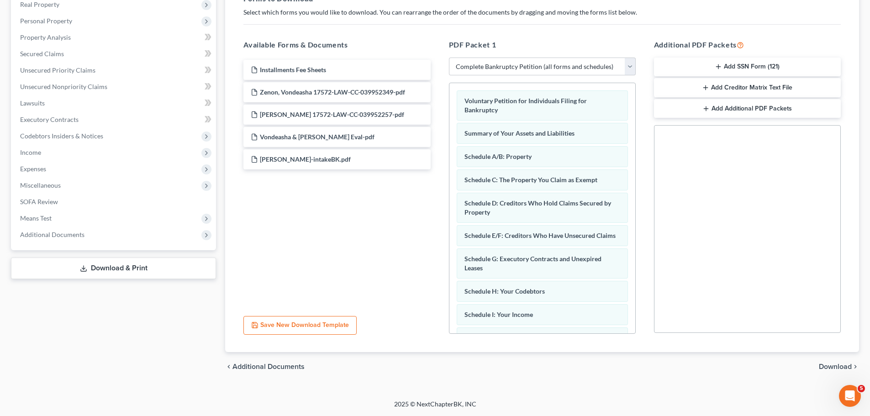
click at [825, 364] on span "Download" at bounding box center [834, 366] width 33 height 7
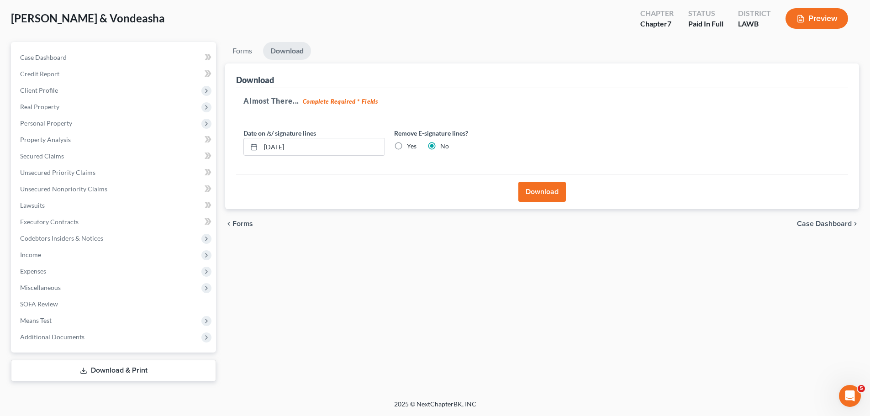
scroll to position [46, 0]
click at [407, 145] on label "Yes" at bounding box center [412, 145] width 10 height 9
click at [410, 145] on input "Yes" at bounding box center [413, 144] width 6 height 6
click at [542, 190] on button "Download" at bounding box center [541, 192] width 47 height 20
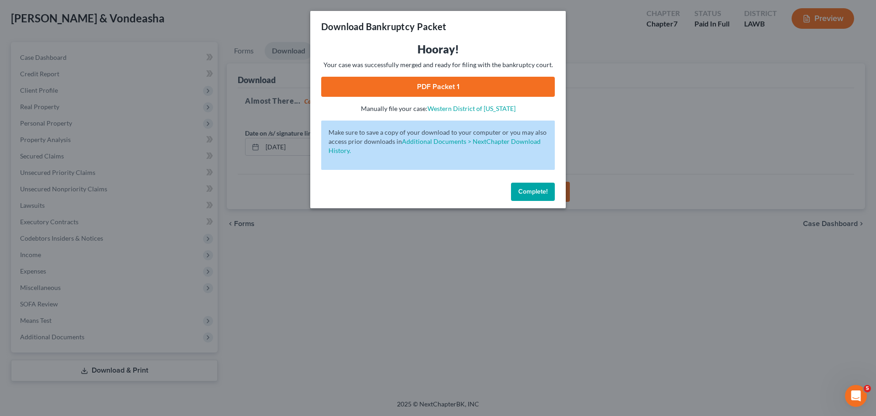
click at [357, 85] on link "PDF Packet 1" at bounding box center [438, 87] width 234 height 20
click at [520, 196] on button "Complete!" at bounding box center [533, 192] width 44 height 18
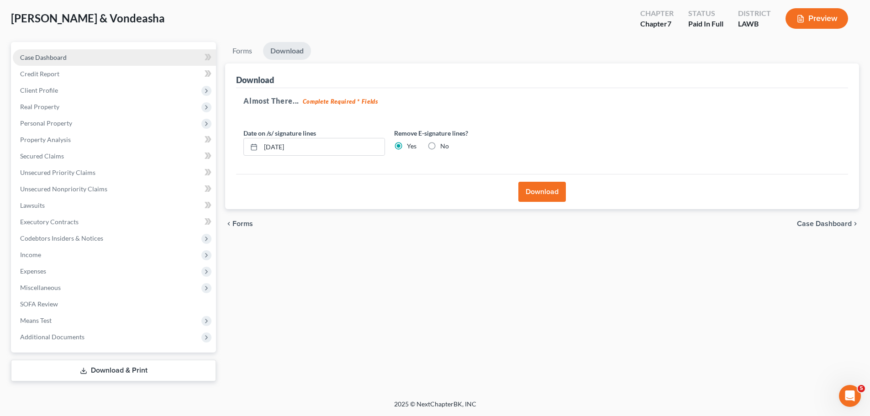
drag, startPoint x: 40, startPoint y: 54, endPoint x: 113, endPoint y: 5, distance: 87.2
click at [41, 53] on span "Case Dashboard" at bounding box center [43, 57] width 47 height 8
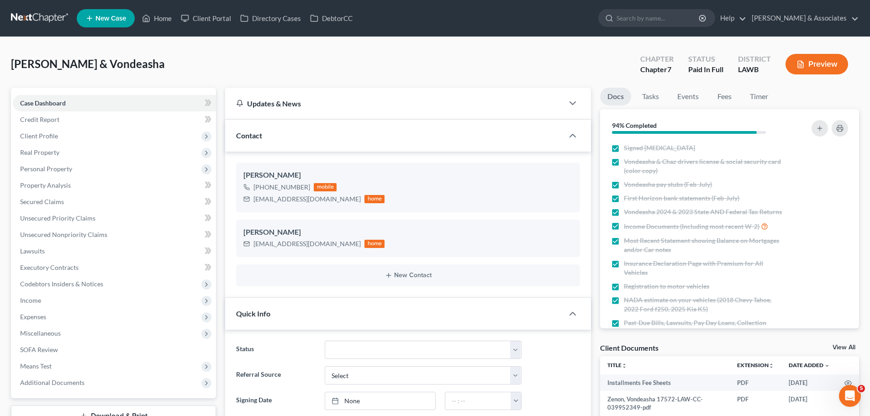
scroll to position [236, 0]
click at [78, 222] on link "Unsecured Priority Claims" at bounding box center [114, 218] width 203 height 16
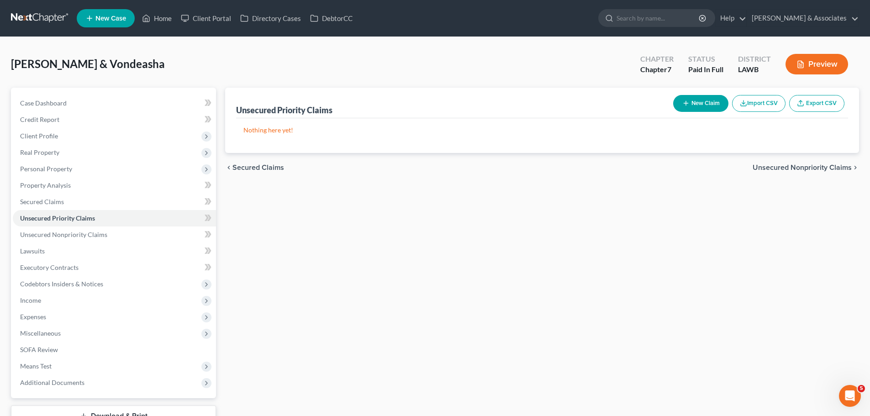
click at [700, 100] on button "New Claim" at bounding box center [700, 103] width 55 height 17
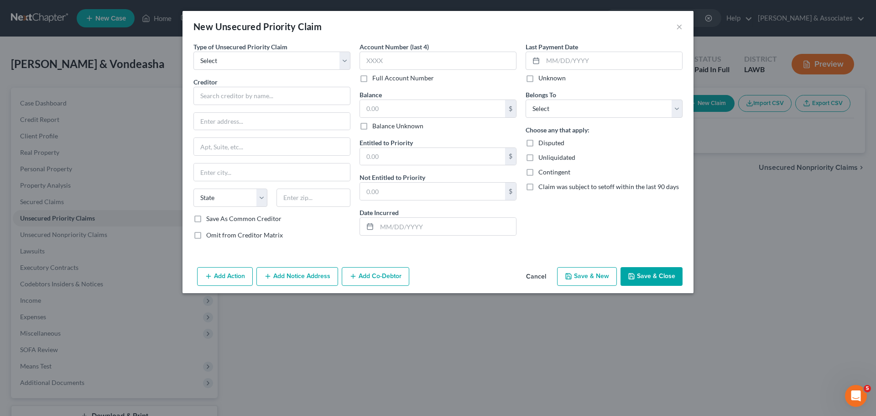
click at [234, 73] on div "Type of Unsecured Priority Claim * Select Taxes & Other Government Units Domest…" at bounding box center [272, 144] width 166 height 205
click at [231, 69] on select "Select Taxes & Other Government Units Domestic Support Obligations Extensions o…" at bounding box center [272, 61] width 157 height 18
click at [194, 52] on select "Select Taxes & Other Government Units Domestic Support Obligations Extensions o…" at bounding box center [272, 61] width 157 height 18
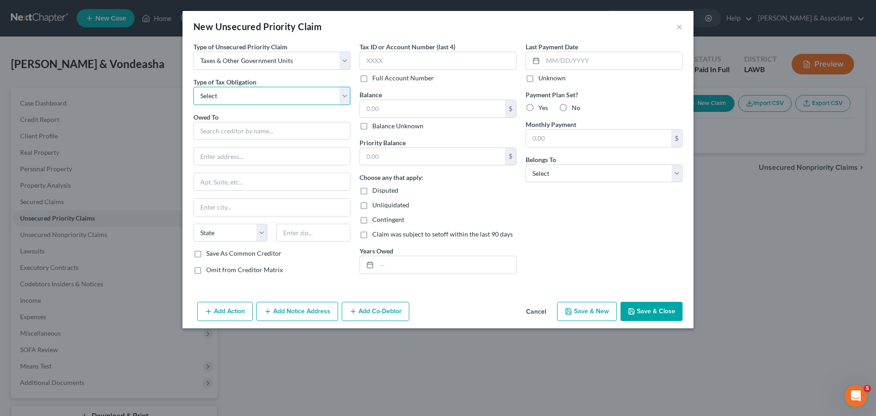
click at [242, 97] on select "Select Federal City State Franchise Tax Board Other" at bounding box center [272, 96] width 157 height 18
click at [194, 87] on select "Select Federal City State Franchise Tax Board Other" at bounding box center [272, 96] width 157 height 18
click at [242, 125] on input "text" at bounding box center [272, 131] width 157 height 18
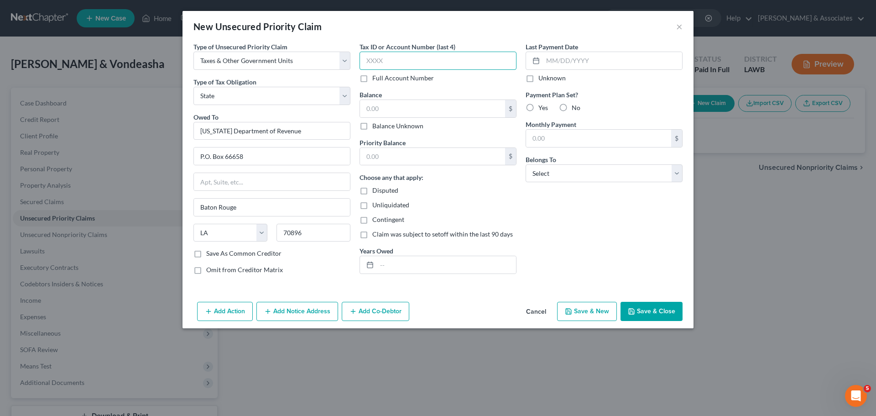
click at [440, 60] on input "text" at bounding box center [438, 61] width 157 height 18
click at [408, 58] on input "text" at bounding box center [438, 61] width 157 height 18
click at [442, 110] on input "text" at bounding box center [432, 108] width 145 height 17
click at [430, 263] on input "text" at bounding box center [446, 264] width 139 height 17
click at [566, 136] on input "text" at bounding box center [598, 138] width 145 height 17
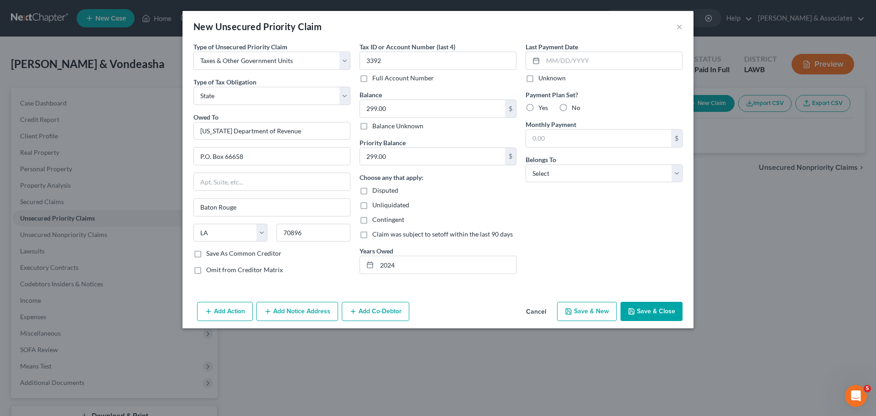
click at [572, 103] on label "No" at bounding box center [576, 107] width 9 height 9
click at [576, 103] on input "No" at bounding box center [579, 106] width 6 height 6
drag, startPoint x: 571, startPoint y: 173, endPoint x: 571, endPoint y: 182, distance: 8.7
click at [571, 173] on select "Select Debtor 1 Only Debtor 2 Only Debtor 1 And Debtor 2 Only At Least One Of T…" at bounding box center [604, 173] width 157 height 18
click at [526, 164] on select "Select Debtor 1 Only Debtor 2 Only Debtor 1 And Debtor 2 Only At Least One Of T…" at bounding box center [604, 173] width 157 height 18
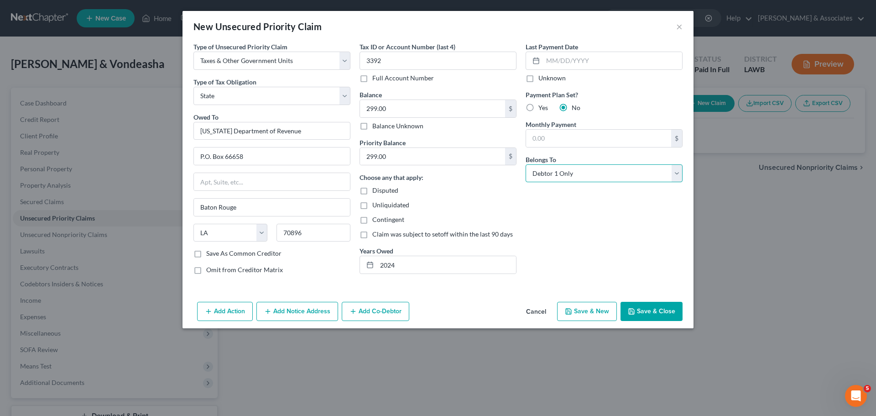
click at [576, 176] on select "Select Debtor 1 Only Debtor 2 Only Debtor 1 And Debtor 2 Only At Least One Of T…" at bounding box center [604, 173] width 157 height 18
click at [643, 309] on button "Save & Close" at bounding box center [652, 311] width 62 height 19
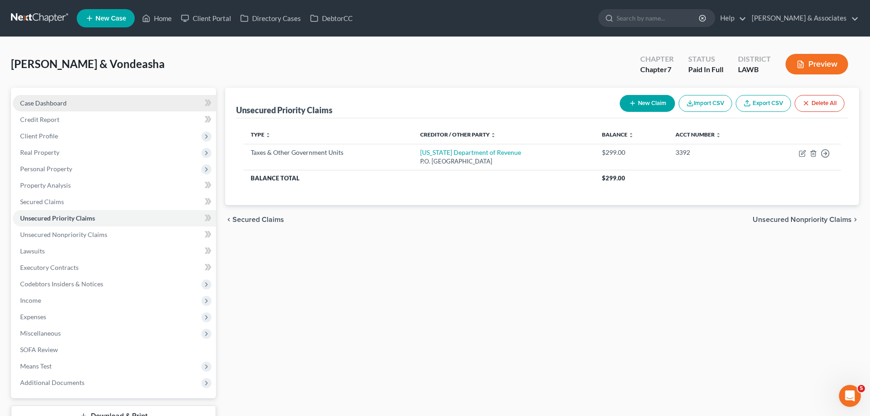
click at [48, 99] on span "Case Dashboard" at bounding box center [43, 103] width 47 height 8
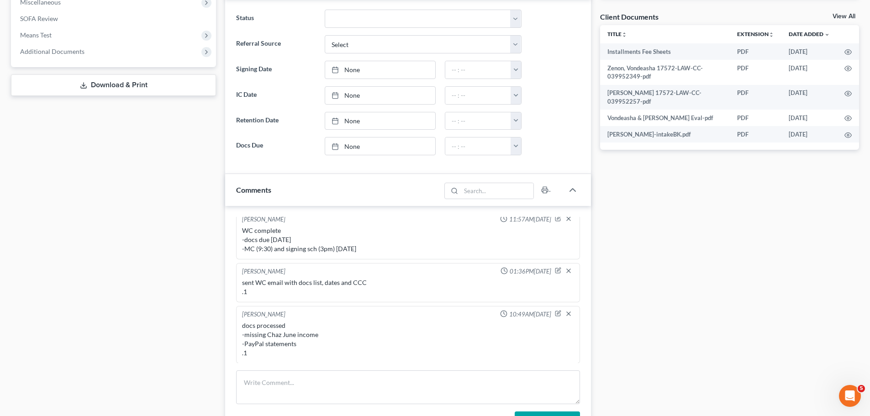
scroll to position [520, 0]
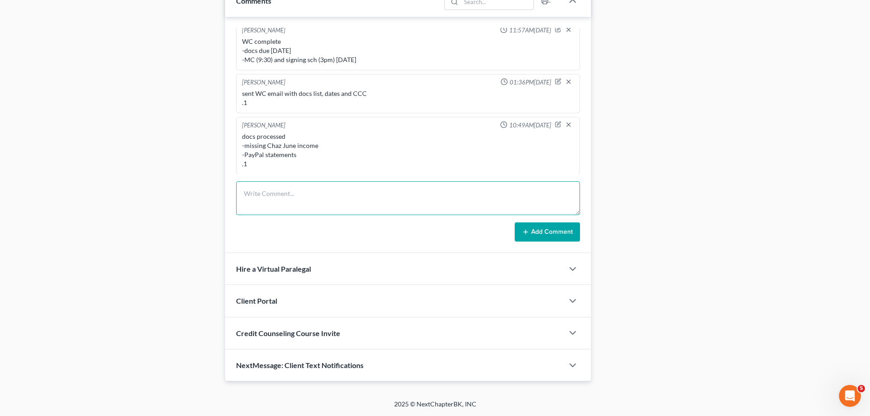
click at [320, 199] on textarea at bounding box center [408, 198] width 344 height 34
paste textarea "-married, dec 2015 -HH5; 3 boys; full time; dep on Chaz taxes -no previous marr…"
click at [558, 229] on button "Add Comment" at bounding box center [546, 231] width 65 height 19
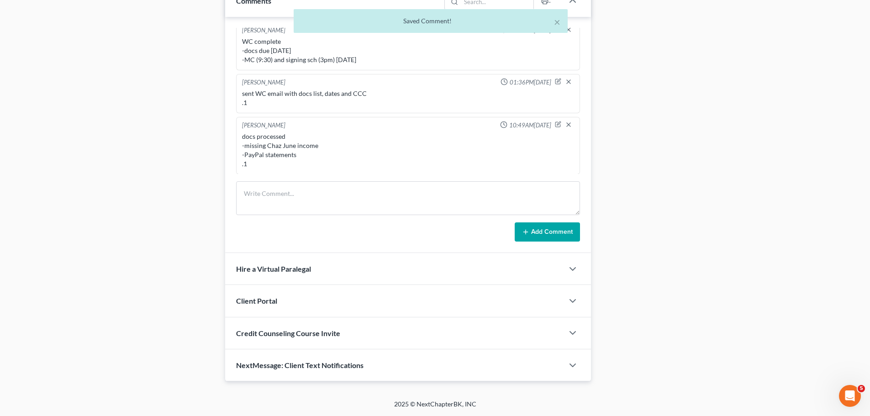
scroll to position [425, 0]
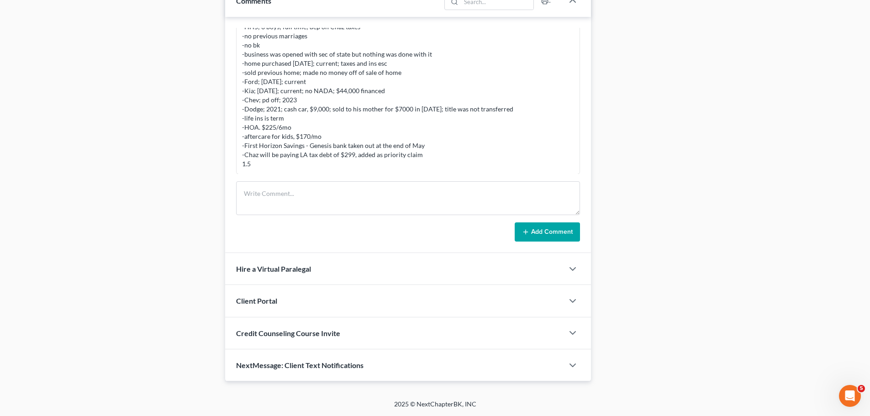
click at [554, 231] on button "Add Comment" at bounding box center [546, 231] width 65 height 19
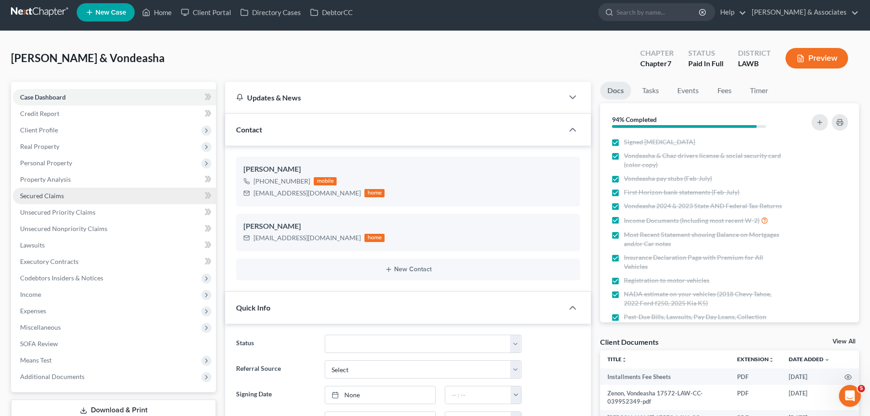
scroll to position [0, 0]
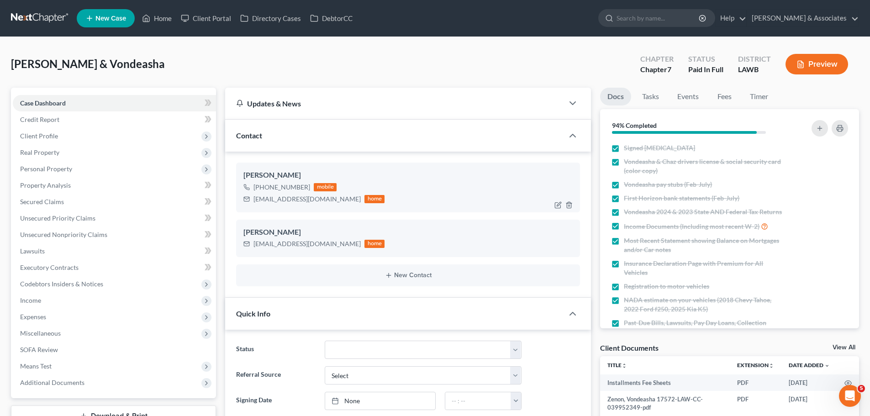
drag, startPoint x: 38, startPoint y: 138, endPoint x: 267, endPoint y: 188, distance: 234.0
click at [38, 138] on span "Client Profile" at bounding box center [39, 136] width 38 height 8
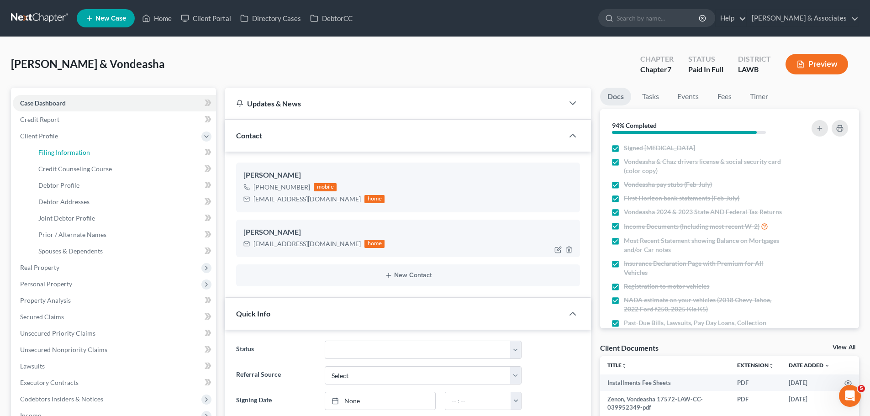
drag, startPoint x: 68, startPoint y: 147, endPoint x: 271, endPoint y: 243, distance: 224.4
click at [68, 147] on link "Filing Information" at bounding box center [123, 152] width 185 height 16
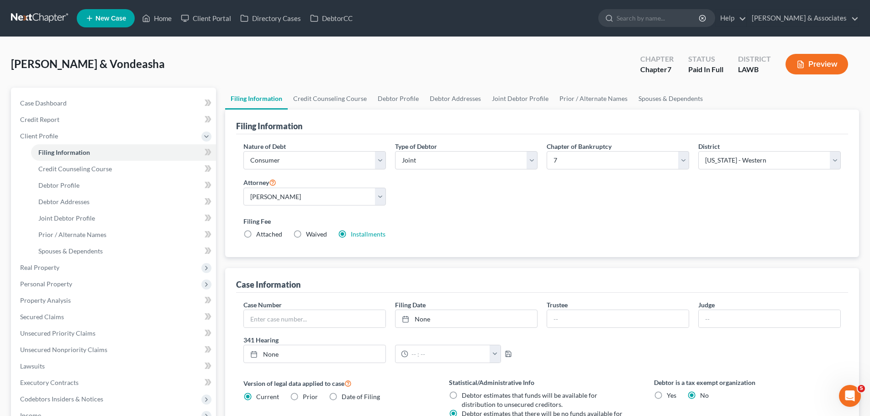
click at [262, 235] on span "Attached" at bounding box center [269, 234] width 26 height 8
click at [262, 235] on input "Attached" at bounding box center [263, 233] width 6 height 6
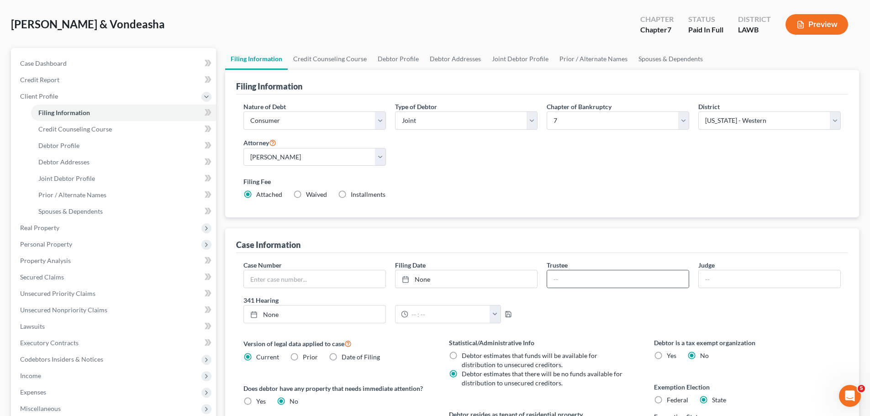
scroll to position [91, 0]
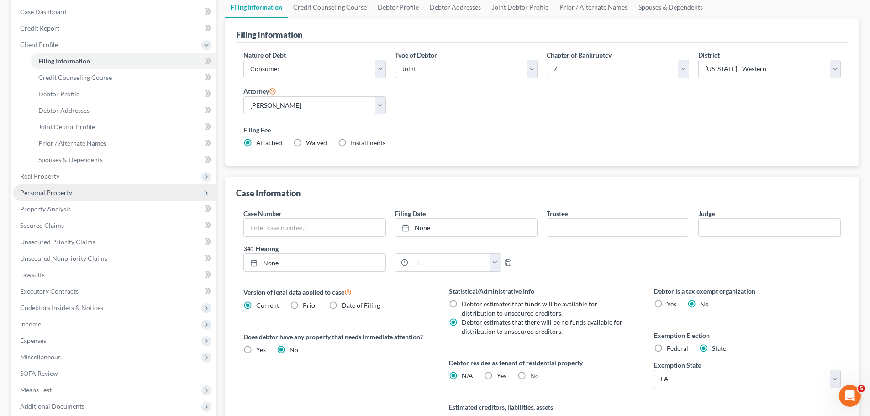
click at [90, 184] on span "Personal Property" at bounding box center [114, 192] width 203 height 16
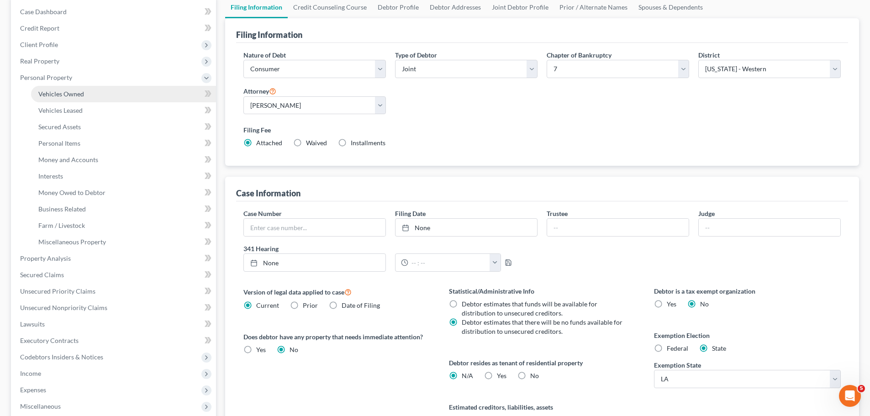
click at [92, 94] on link "Vehicles Owned" at bounding box center [123, 94] width 185 height 16
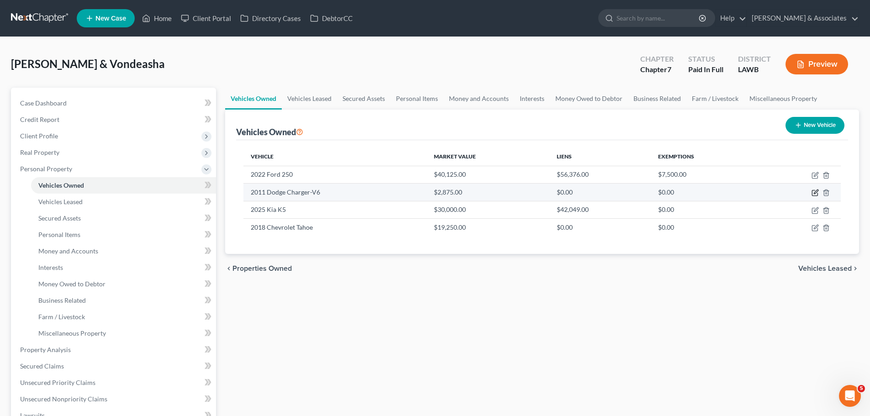
click at [813, 191] on icon "button" at bounding box center [814, 192] width 7 height 7
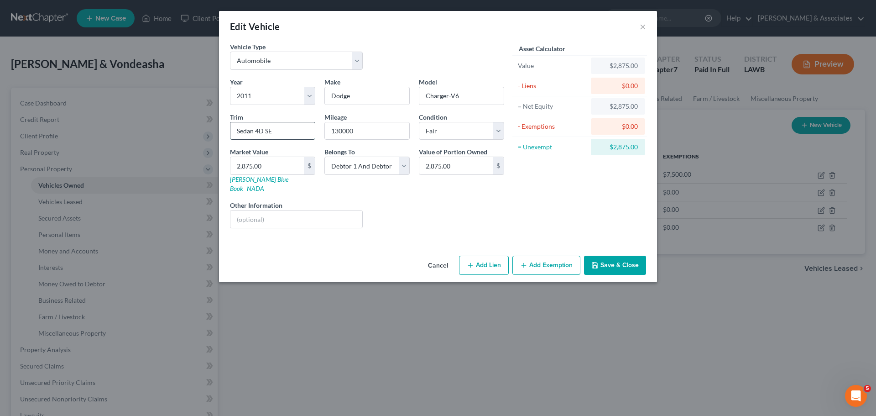
click at [280, 134] on input "Sedan 4D SE" at bounding box center [273, 130] width 84 height 17
click at [364, 133] on input "130000" at bounding box center [367, 130] width 84 height 17
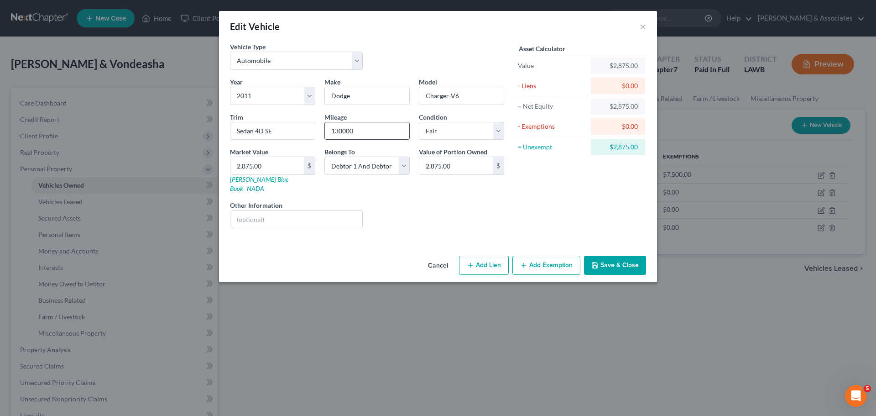
click at [364, 133] on input "130000" at bounding box center [367, 130] width 84 height 17
click at [267, 165] on input "2,875.00" at bounding box center [267, 165] width 73 height 17
click at [608, 256] on button "Save & Close" at bounding box center [615, 265] width 62 height 19
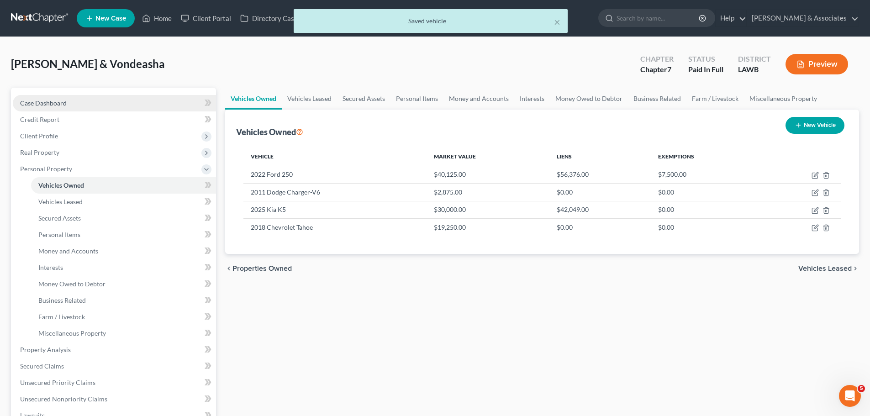
click at [55, 105] on span "Case Dashboard" at bounding box center [43, 103] width 47 height 8
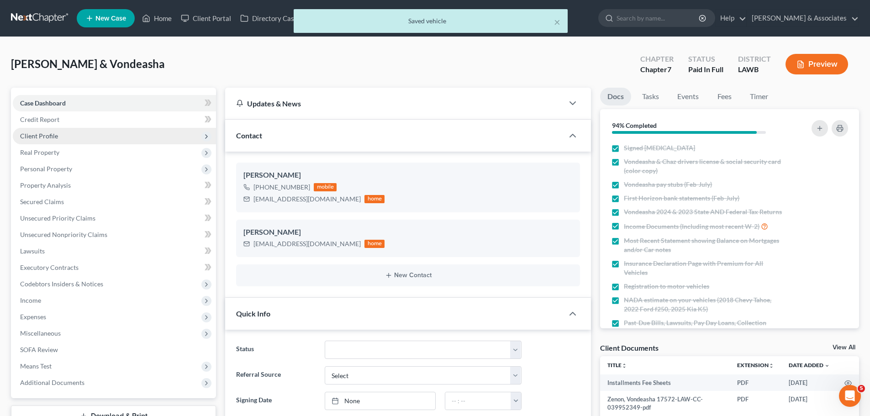
scroll to position [495, 0]
click at [54, 136] on span "Client Profile" at bounding box center [39, 136] width 38 height 8
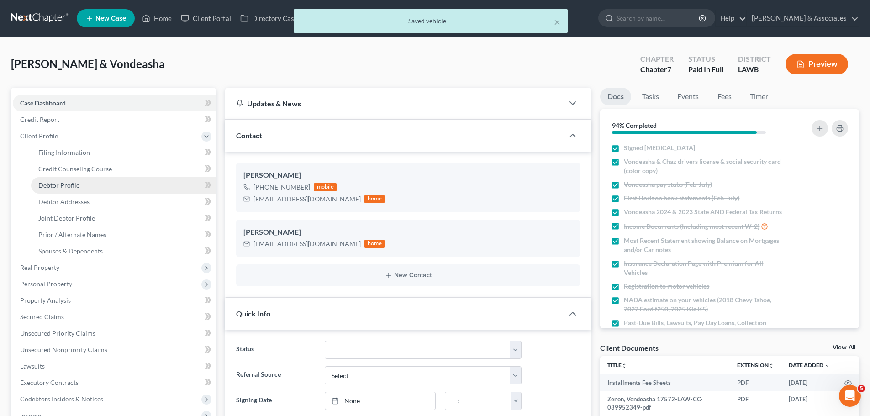
click at [59, 183] on span "Debtor Profile" at bounding box center [58, 185] width 41 height 8
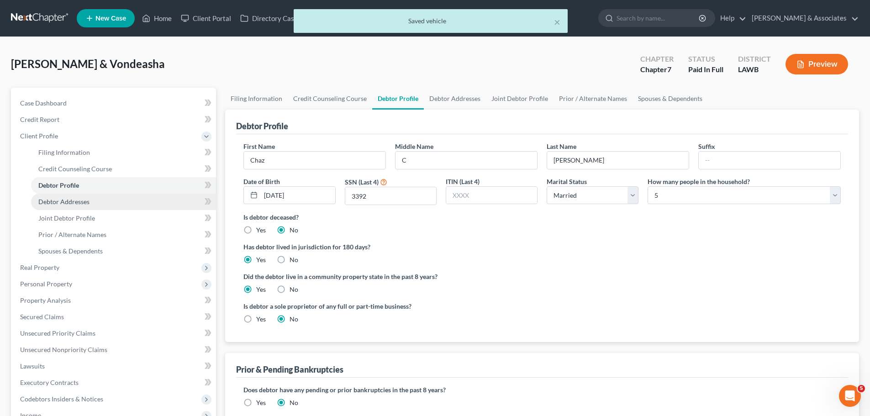
click at [60, 198] on span "Debtor Addresses" at bounding box center [63, 202] width 51 height 8
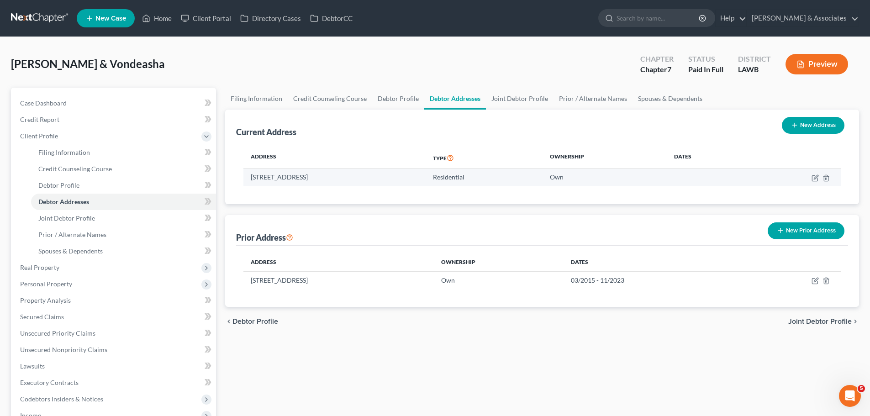
drag, startPoint x: 251, startPoint y: 177, endPoint x: 313, endPoint y: 177, distance: 61.6
click at [313, 177] on td "623 Bay Meadow Lane, Lafayette, LA 70507" at bounding box center [334, 176] width 182 height 17
copy td "[STREET_ADDRESS]"
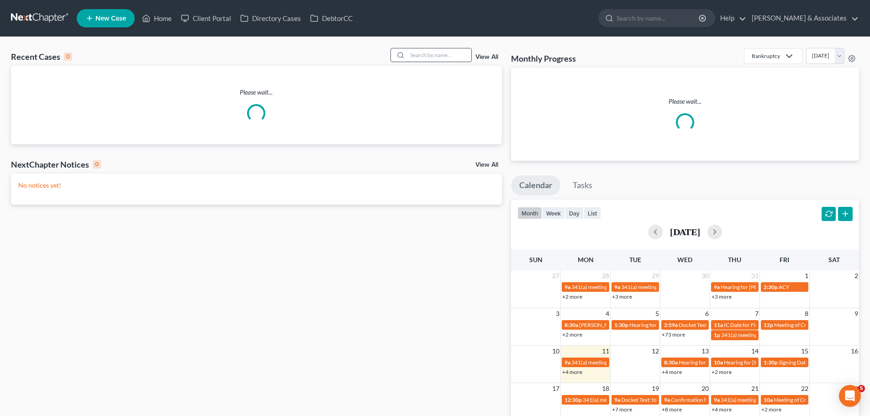
click at [449, 49] on input "search" at bounding box center [439, 54] width 64 height 13
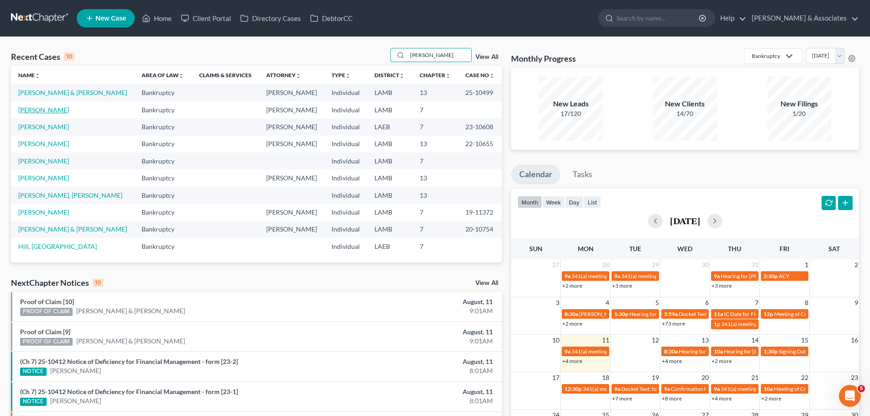
type input "[PERSON_NAME]"
click at [33, 108] on link "[PERSON_NAME]" at bounding box center [43, 110] width 51 height 8
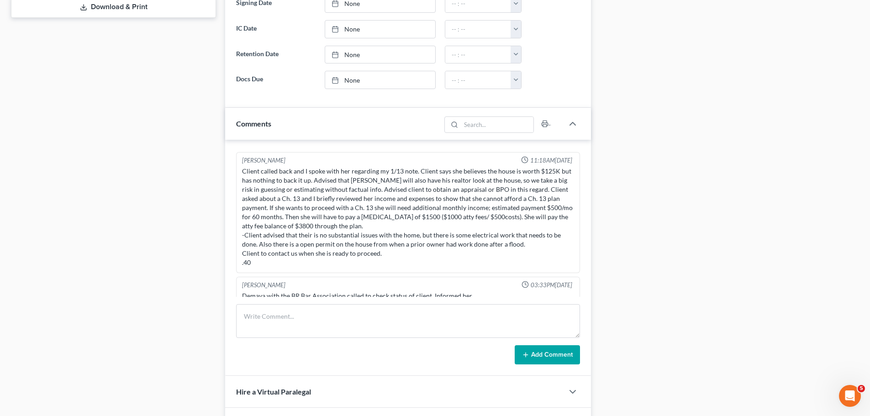
scroll to position [411, 0]
drag, startPoint x: 257, startPoint y: 287, endPoint x: 395, endPoint y: 284, distance: 137.9
click at [395, 289] on div "Demaya with the BR Bar Association called to check status of client. Informed h…" at bounding box center [408, 293] width 332 height 9
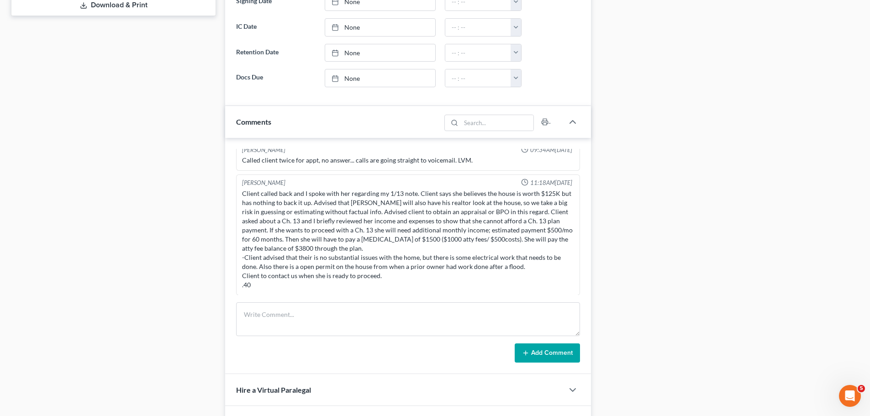
scroll to position [991, 0]
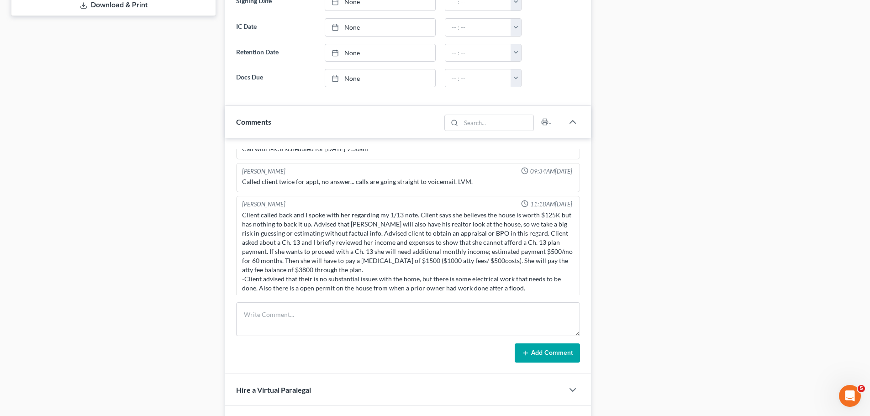
click at [242, 210] on div "Client called back and I spoke with her regarding my 1/13 note. Client says she…" at bounding box center [408, 260] width 332 height 100
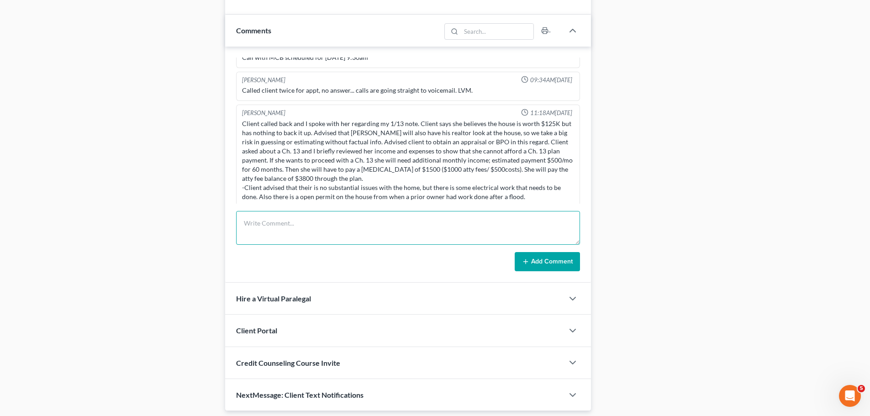
click at [520, 233] on textarea at bounding box center [408, 228] width 344 height 34
click at [394, 224] on textarea "case closure form" at bounding box center [408, 228] width 344 height 34
type textarea "requested case closure form to be sent via Lynn Hayes (lynn@brba.org)"
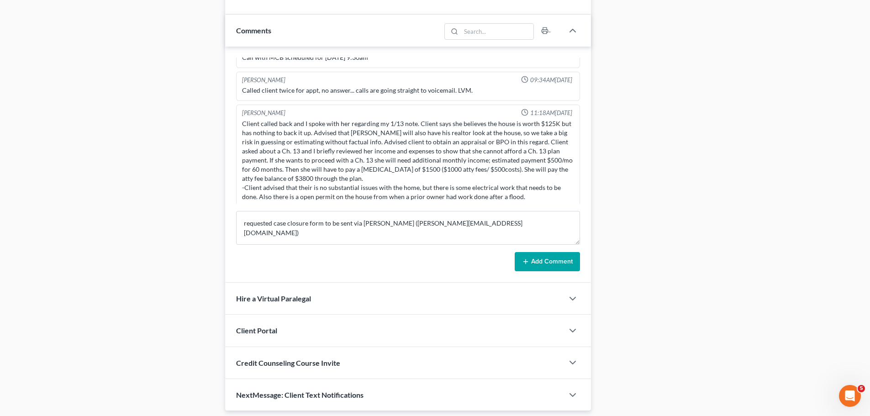
click at [553, 264] on button "Add Comment" at bounding box center [546, 261] width 65 height 19
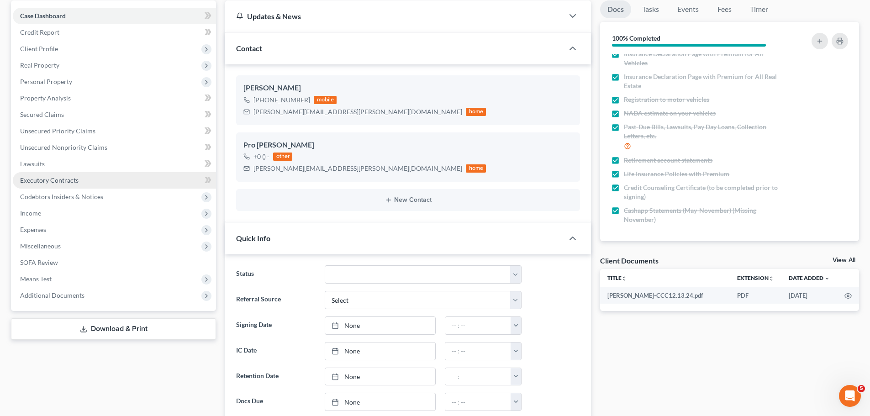
scroll to position [0, 0]
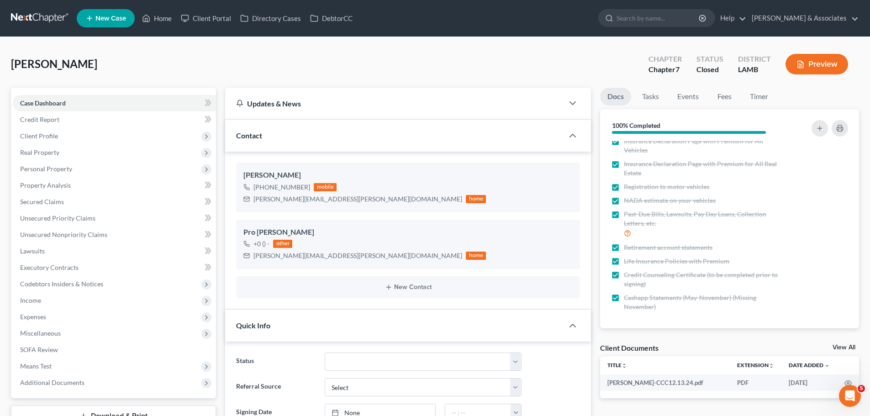
click at [27, 20] on link at bounding box center [40, 18] width 58 height 16
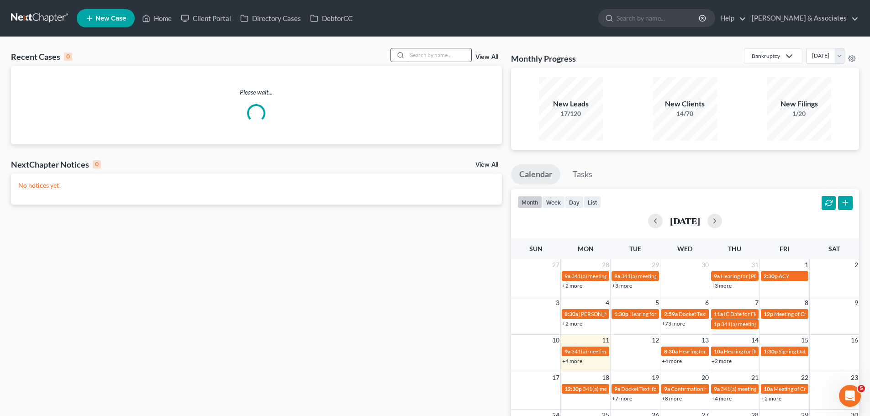
click at [455, 55] on input "search" at bounding box center [439, 54] width 64 height 13
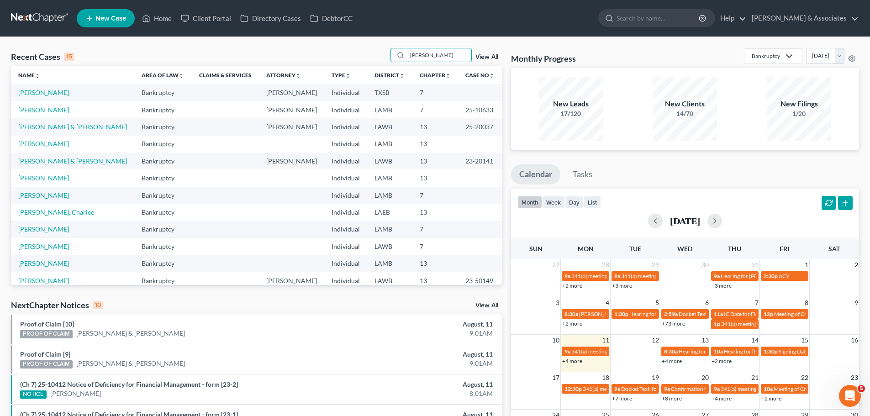
drag, startPoint x: 462, startPoint y: 57, endPoint x: 218, endPoint y: 27, distance: 245.5
click at [222, 30] on div "Home New Case Client Portal Directory Cases DebtorCC Diment & Associates ccd@di…" at bounding box center [435, 328] width 870 height 657
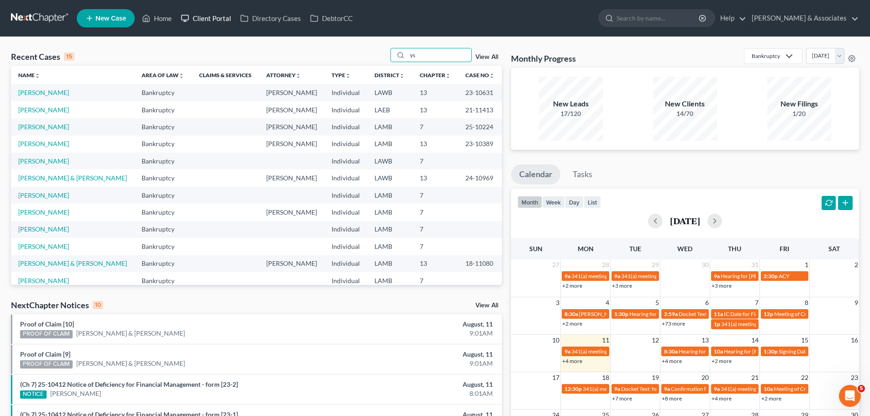
type input "y"
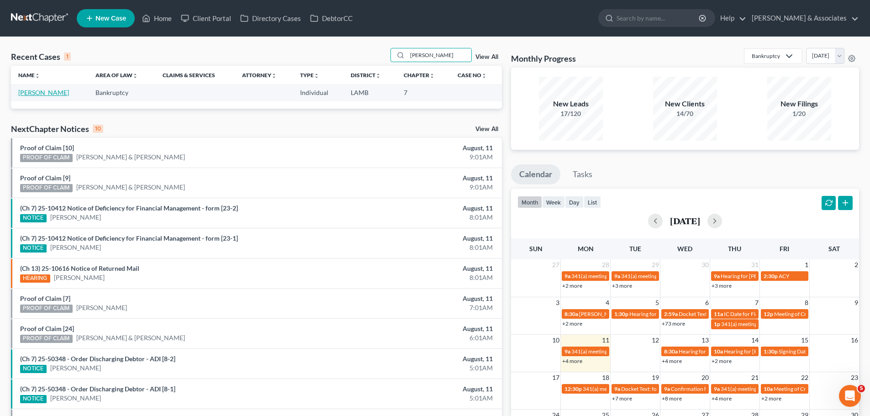
type input "yashi"
click at [30, 92] on link "Thomas, Yashica" at bounding box center [43, 93] width 51 height 8
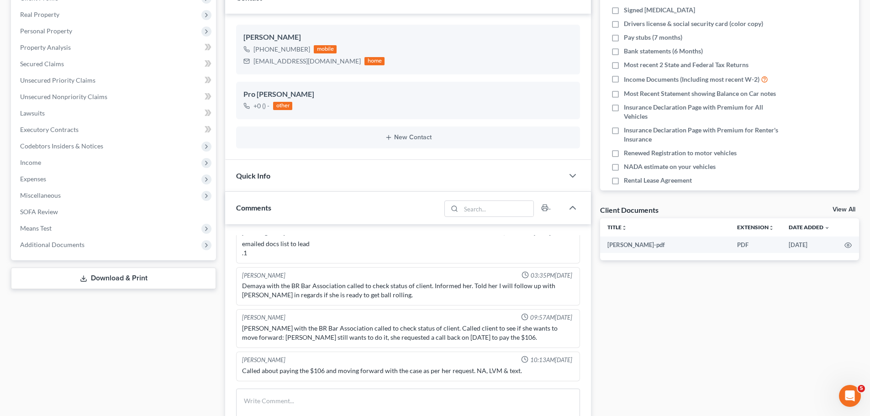
scroll to position [228, 0]
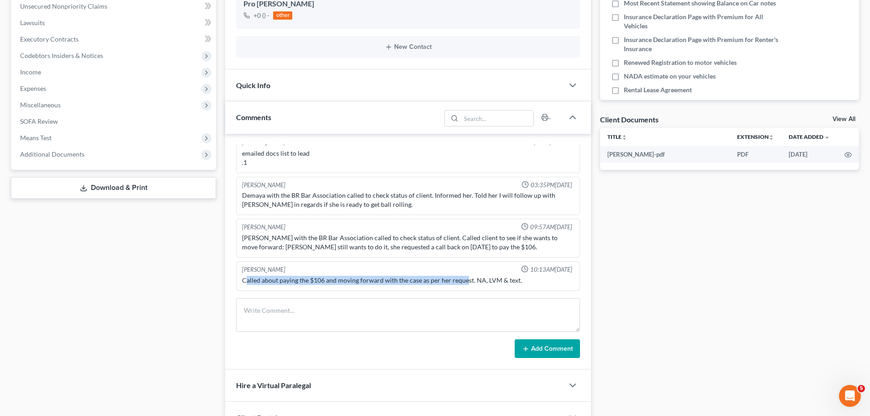
drag, startPoint x: 245, startPoint y: 279, endPoint x: 468, endPoint y: 286, distance: 222.8
click at [465, 286] on div "Called about paying the $106 and moving forward with the case as per her reques…" at bounding box center [407, 280] width 335 height 13
click at [527, 281] on div "Called about paying the $106 and moving forward with the case as per her reques…" at bounding box center [408, 280] width 332 height 9
drag, startPoint x: 539, startPoint y: 279, endPoint x: 237, endPoint y: 285, distance: 301.8
click at [237, 285] on div "Kat Chouinard 10:13AM, 07/16/2025 Called about paying the $106 and moving forwa…" at bounding box center [408, 276] width 344 height 30
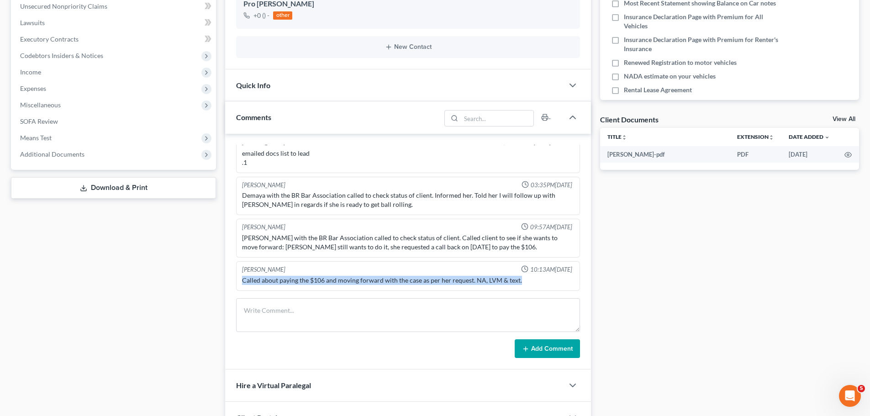
click at [252, 281] on div "Called about paying the $106 and moving forward with the case as per her reques…" at bounding box center [408, 280] width 332 height 9
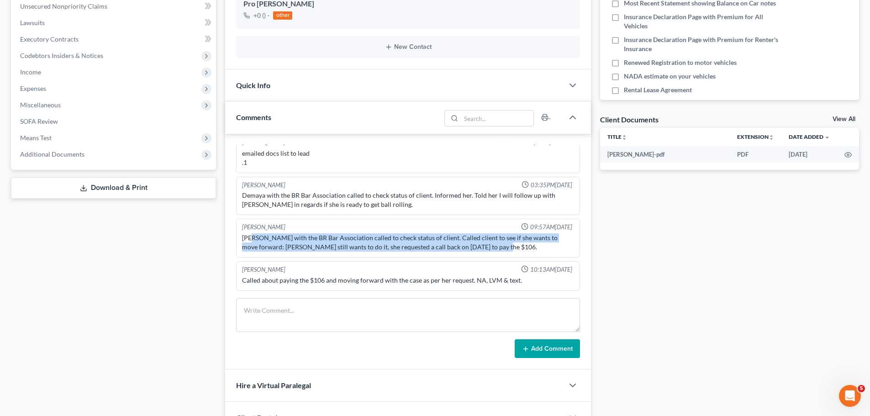
drag, startPoint x: 253, startPoint y: 239, endPoint x: 506, endPoint y: 245, distance: 252.9
click at [497, 246] on div "Gabrielle with the BR Bar Association called to check status of client. Called …" at bounding box center [408, 242] width 332 height 18
click at [507, 245] on div "Gabrielle with the BR Bar Association called to check status of client. Called …" at bounding box center [408, 242] width 332 height 18
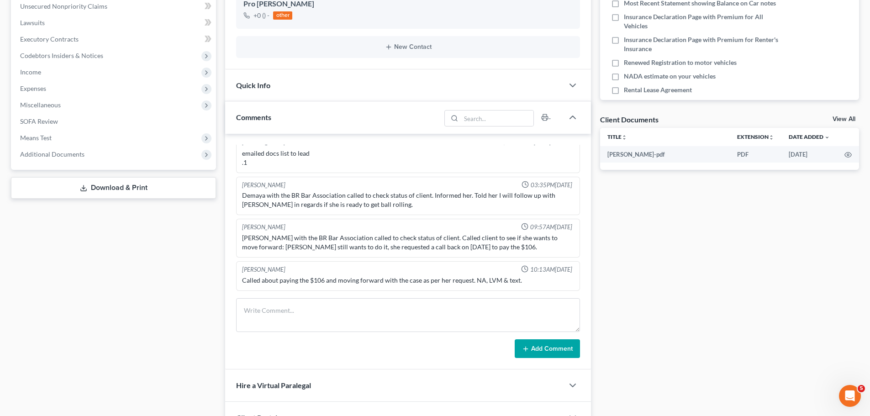
click at [502, 249] on div "Gabrielle with the BR Bar Association called to check status of client. Called …" at bounding box center [408, 242] width 332 height 18
click at [316, 205] on div "Demaya with the BR Bar Association called to check status of client. Informed h…" at bounding box center [408, 200] width 332 height 18
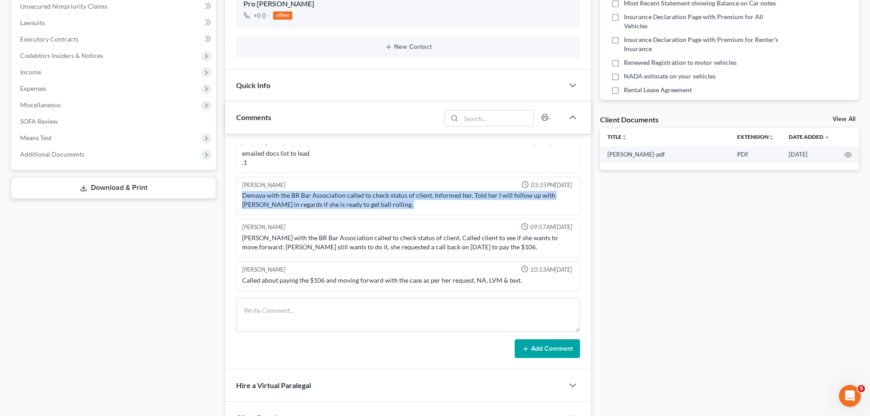
click at [316, 205] on div "Demaya with the BR Bar Association called to check status of client. Informed h…" at bounding box center [408, 200] width 332 height 18
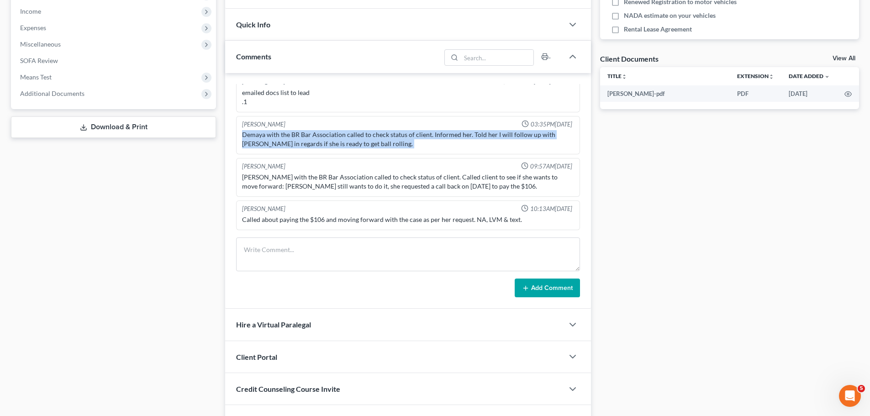
scroll to position [320, 0]
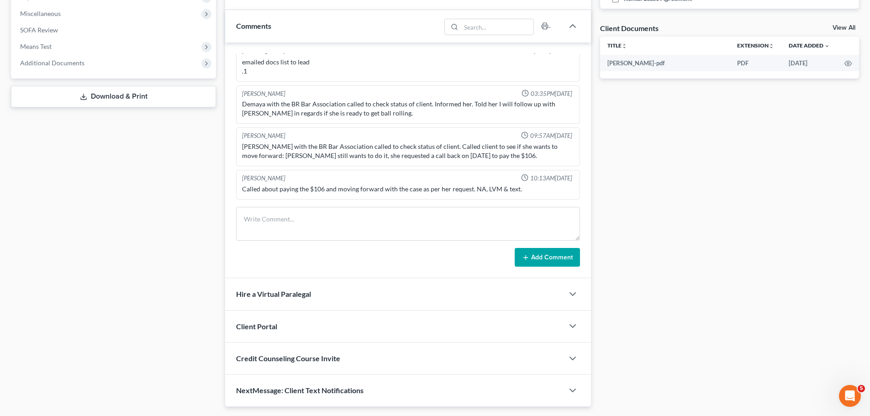
click at [540, 188] on div "Called about paying the $106 and moving forward with the case as per her reques…" at bounding box center [408, 188] width 332 height 9
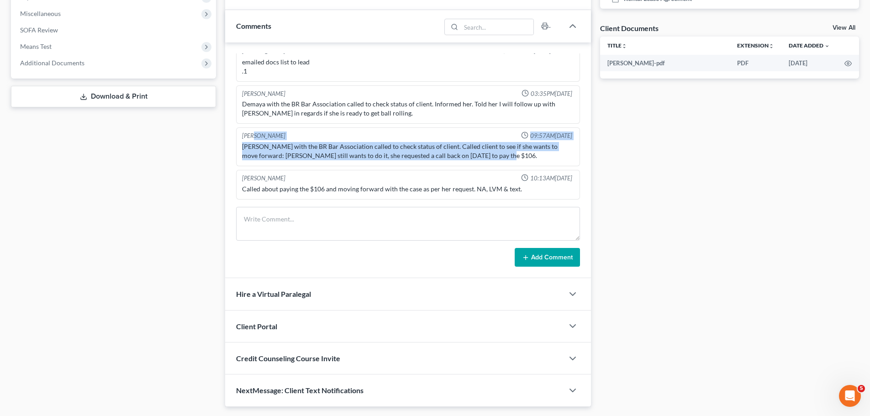
drag, startPoint x: 528, startPoint y: 158, endPoint x: 251, endPoint y: 130, distance: 278.0
click at [253, 130] on div "Kat Chouinard 09:57AM, 06/27/2025 Gabrielle with the BR Bar Association called …" at bounding box center [408, 146] width 344 height 39
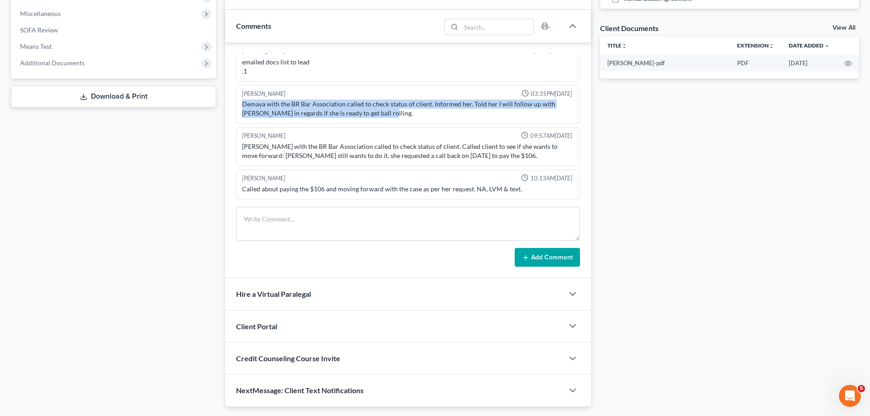
drag, startPoint x: 375, startPoint y: 113, endPoint x: 226, endPoint y: 87, distance: 151.6
click at [225, 88] on div "Richard Prunick 04:15PM, 11/06/2024 Did eval with Yashica All GUS Car is Under …" at bounding box center [408, 160] width 366 height 236
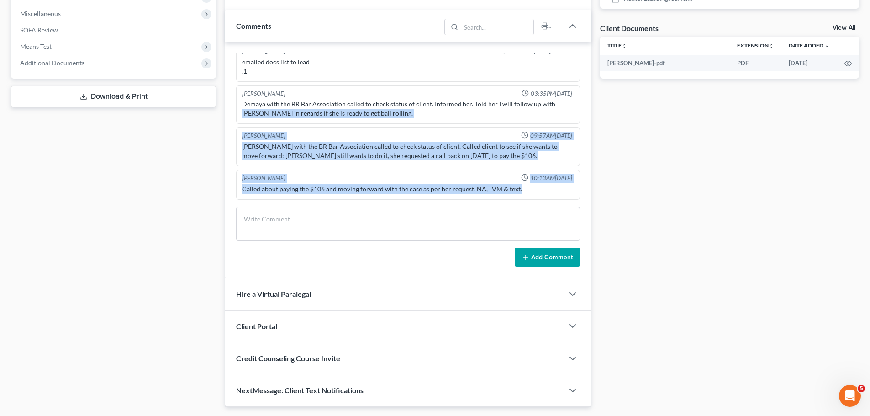
drag, startPoint x: 518, startPoint y: 192, endPoint x: 230, endPoint y: 107, distance: 300.1
click at [230, 108] on div "Richard Prunick 04:15PM, 11/06/2024 Did eval with Yashica All GUS Car is Under …" at bounding box center [408, 160] width 366 height 236
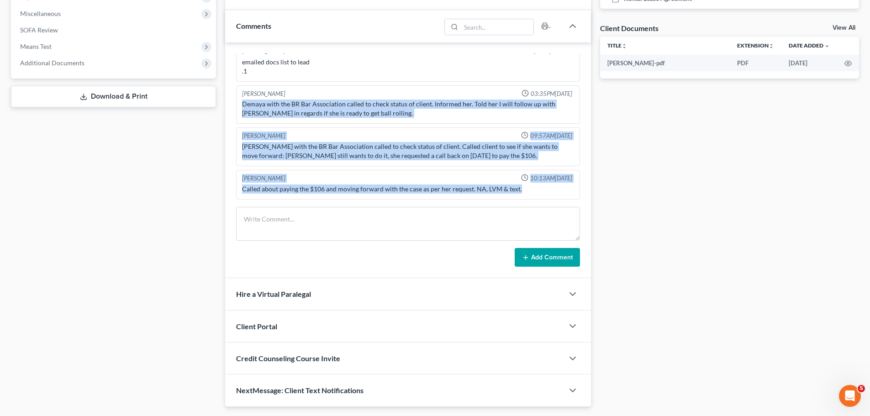
click at [241, 103] on div "Demaya with the BR Bar Association called to check status of client. Informed h…" at bounding box center [407, 109] width 335 height 22
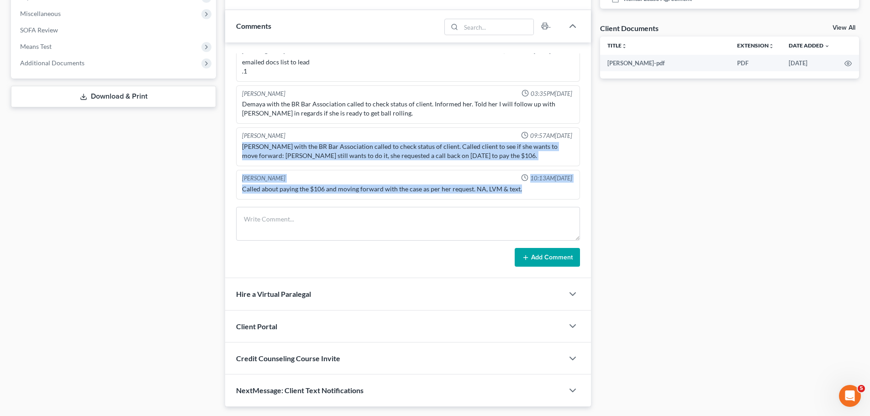
drag, startPoint x: 518, startPoint y: 189, endPoint x: 240, endPoint y: 147, distance: 281.4
click at [240, 147] on div "Kat Chouinard 09:57AM, 06/27/2025 Gabrielle with the BR Bar Association called …" at bounding box center [408, 146] width 344 height 39
drag, startPoint x: 243, startPoint y: 144, endPoint x: 535, endPoint y: 192, distance: 296.4
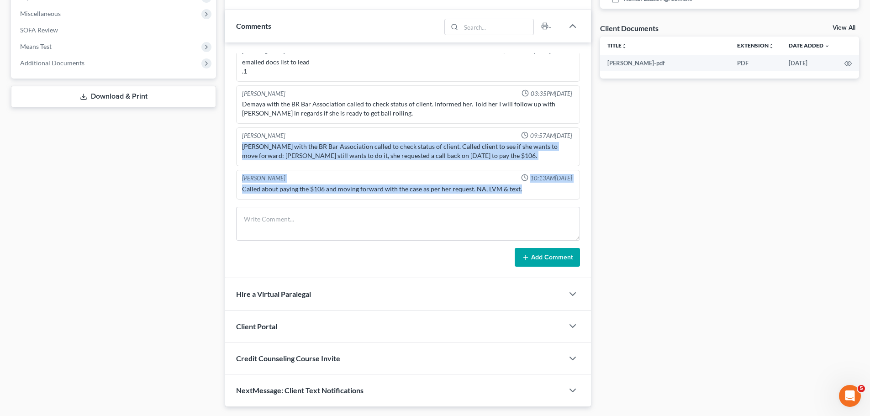
click at [534, 192] on div "Called about paying the $106 and moving forward with the case as per her reques…" at bounding box center [408, 188] width 332 height 9
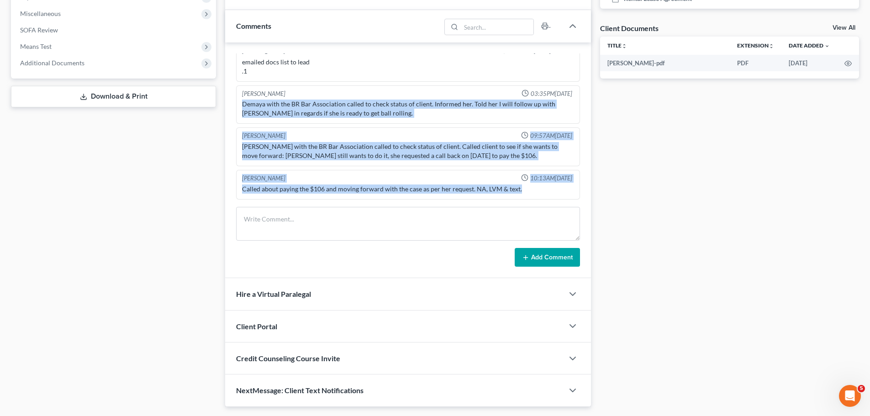
drag, startPoint x: 530, startPoint y: 191, endPoint x: 235, endPoint y: 100, distance: 309.2
click at [235, 100] on div "Richard Prunick 04:15PM, 11/06/2024 Did eval with Yashica All GUS Car is Under …" at bounding box center [408, 160] width 366 height 236
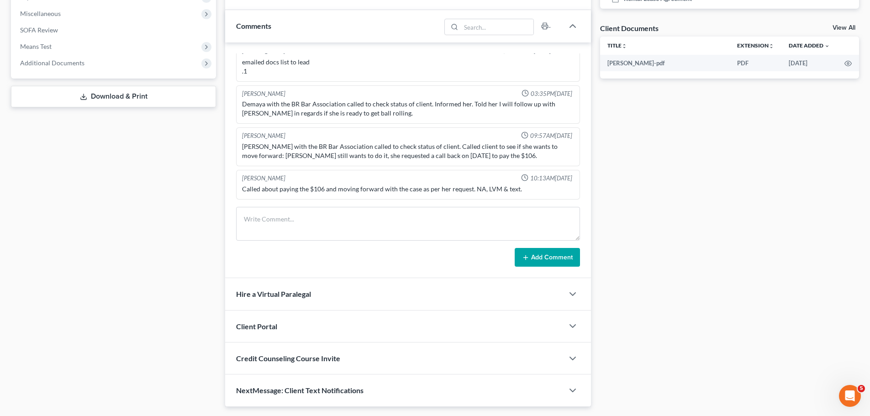
click at [271, 97] on div "[PERSON_NAME]" at bounding box center [263, 93] width 43 height 9
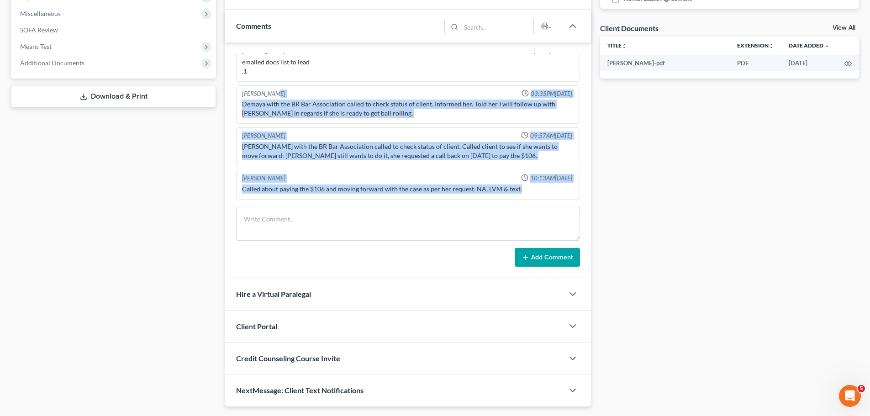
drag, startPoint x: 545, startPoint y: 190, endPoint x: 273, endPoint y: 87, distance: 290.9
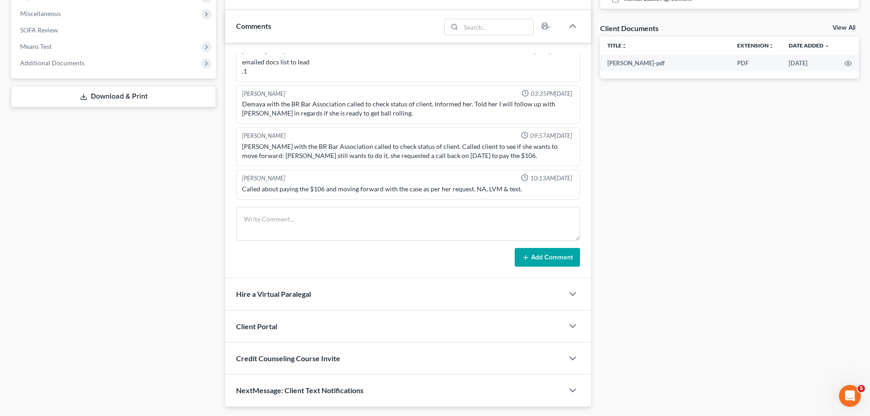
click at [274, 224] on textarea at bounding box center [408, 224] width 344 height 34
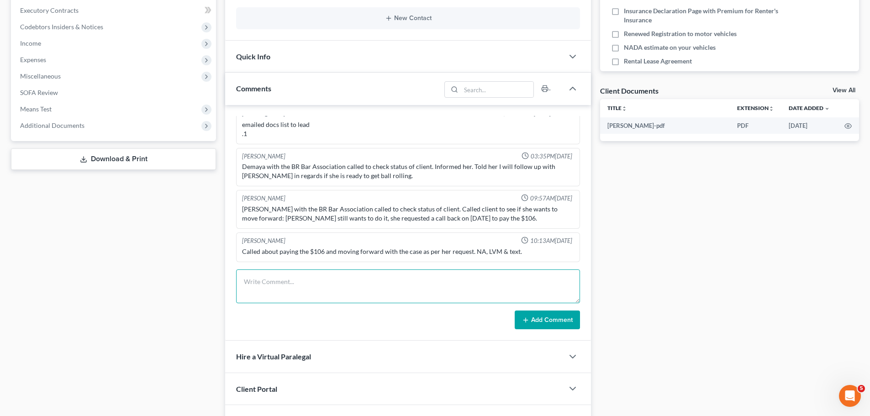
scroll to position [0, 0]
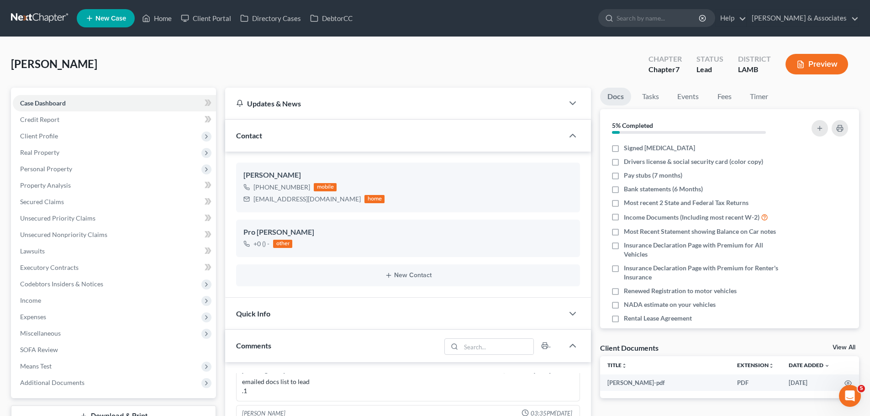
click at [53, 23] on link at bounding box center [40, 18] width 58 height 16
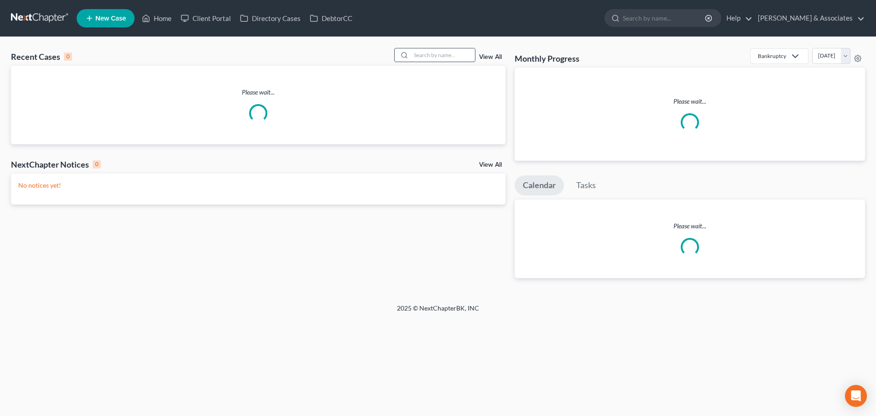
click at [456, 53] on input "search" at bounding box center [443, 54] width 64 height 13
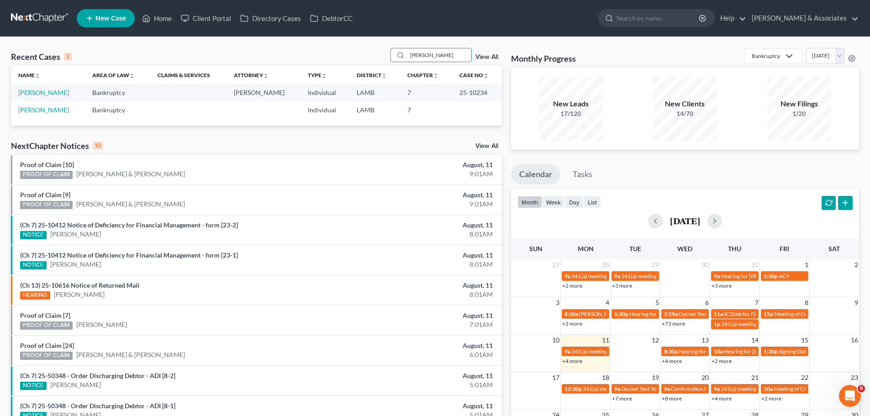
type input "[PERSON_NAME]"
click at [31, 115] on td "[PERSON_NAME]" at bounding box center [48, 109] width 74 height 17
click at [31, 109] on link "[PERSON_NAME]" at bounding box center [43, 110] width 51 height 8
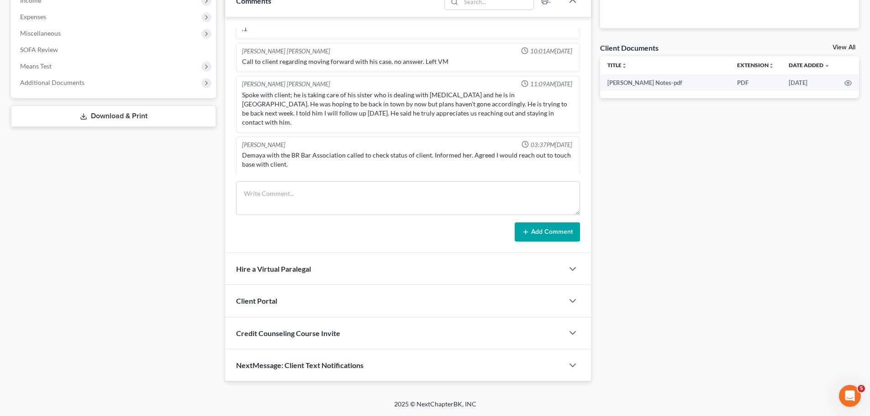
scroll to position [427, 0]
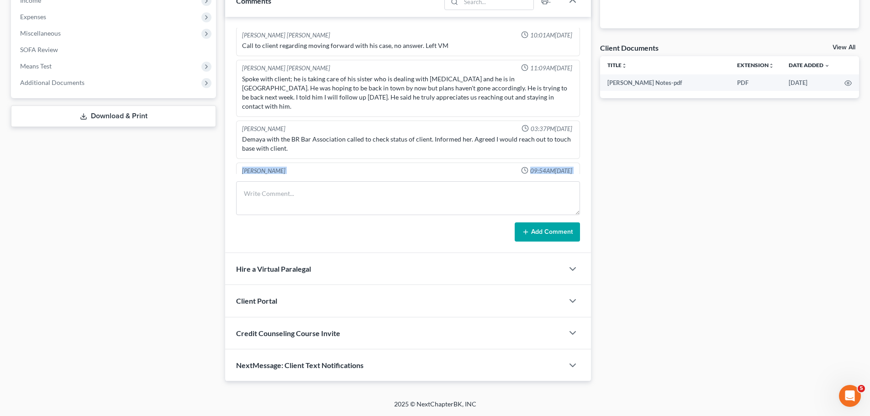
drag, startPoint x: 322, startPoint y: 162, endPoint x: 243, endPoint y: 136, distance: 83.1
click at [236, 162] on div "[PERSON_NAME] 09:54AM[DATE] [PERSON_NAME] with the BR Bar Association called to…" at bounding box center [408, 181] width 344 height 39
click at [466, 193] on textarea at bounding box center [408, 198] width 344 height 34
click at [464, 196] on textarea at bounding box center [408, 198] width 344 height 34
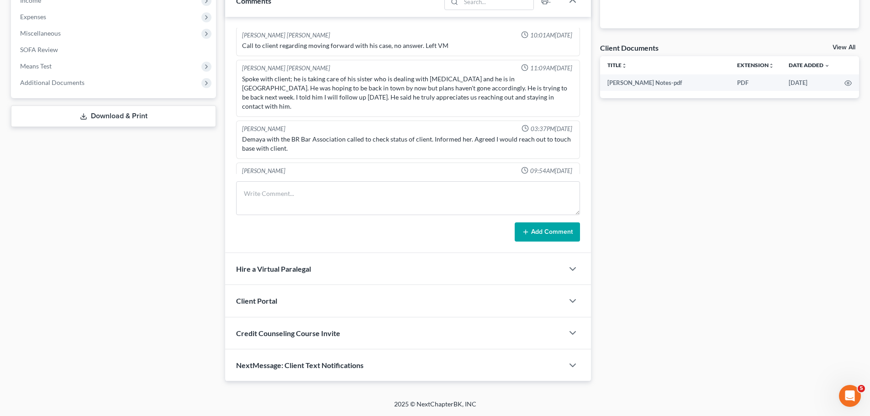
drag, startPoint x: 361, startPoint y: 167, endPoint x: 359, endPoint y: 161, distance: 6.2
click at [359, 177] on div "[PERSON_NAME] with the BR Bar Association called to check status of client. Cal…" at bounding box center [408, 186] width 332 height 18
drag, startPoint x: 343, startPoint y: 157, endPoint x: 331, endPoint y: 161, distance: 12.3
click at [342, 177] on div "Gabrielle with the BR Bar Association called to check status of client. Called …" at bounding box center [408, 186] width 332 height 18
click at [311, 177] on div "Gabrielle with the BR Bar Association called to check status of client. Called …" at bounding box center [408, 186] width 332 height 18
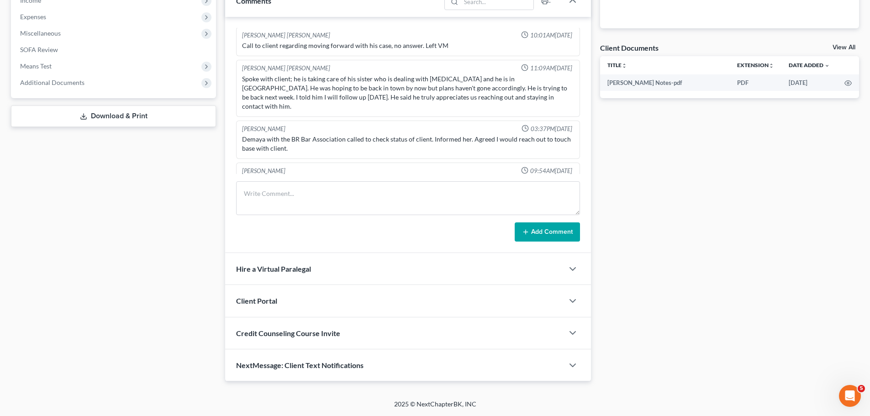
click at [311, 177] on div "Gabrielle with the BR Bar Association called to check status of client. Called …" at bounding box center [408, 186] width 332 height 18
click at [173, 222] on div "Case Dashboard Payments Invoices Payments Payments Credit Report Client Profile" at bounding box center [113, 85] width 214 height 594
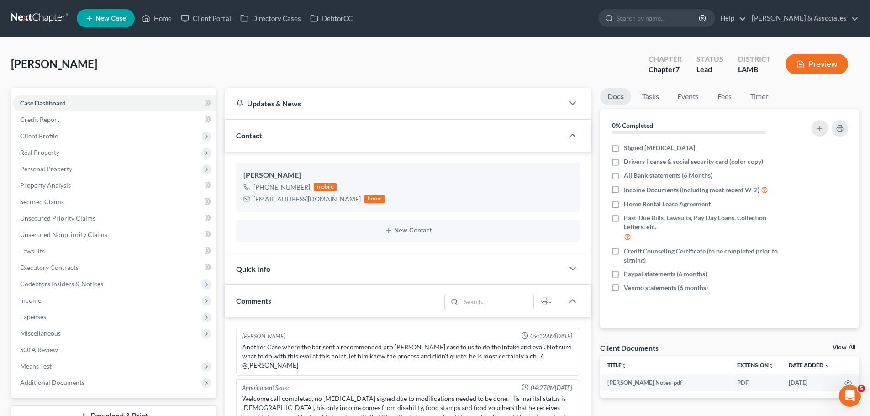
scroll to position [427, 0]
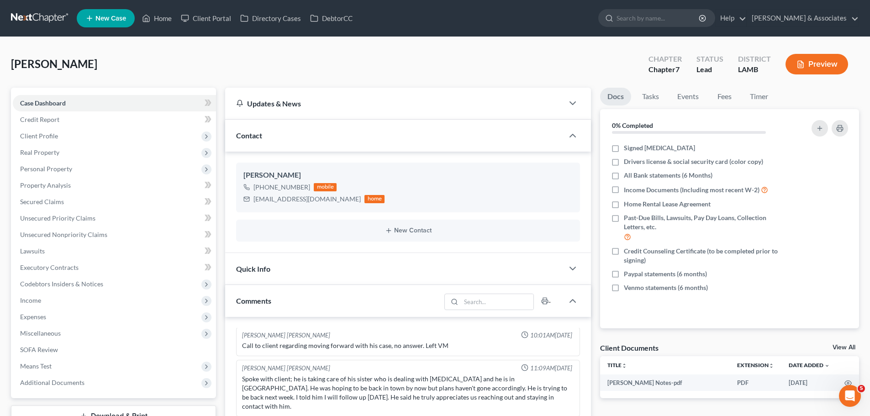
click at [23, 15] on link at bounding box center [40, 18] width 58 height 16
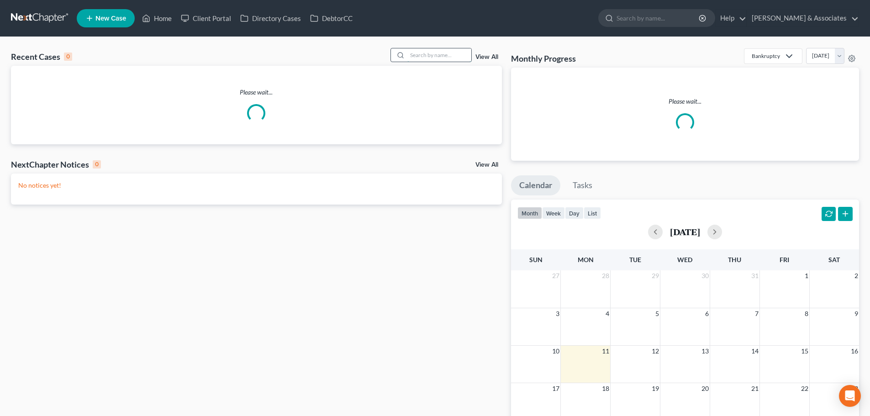
click at [439, 55] on input "search" at bounding box center [439, 54] width 64 height 13
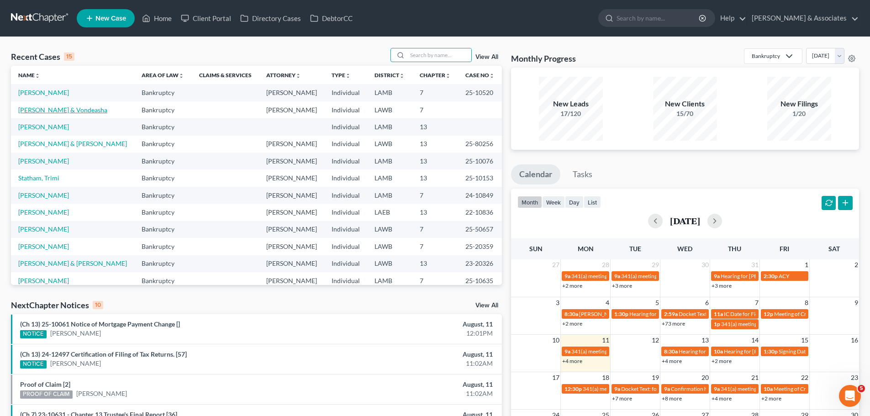
click at [49, 110] on link "[PERSON_NAME] & Vondeasha" at bounding box center [62, 110] width 89 height 8
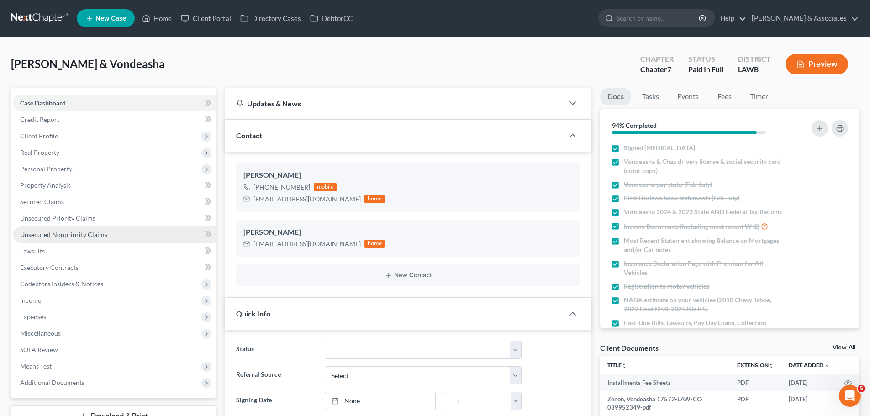
scroll to position [495, 0]
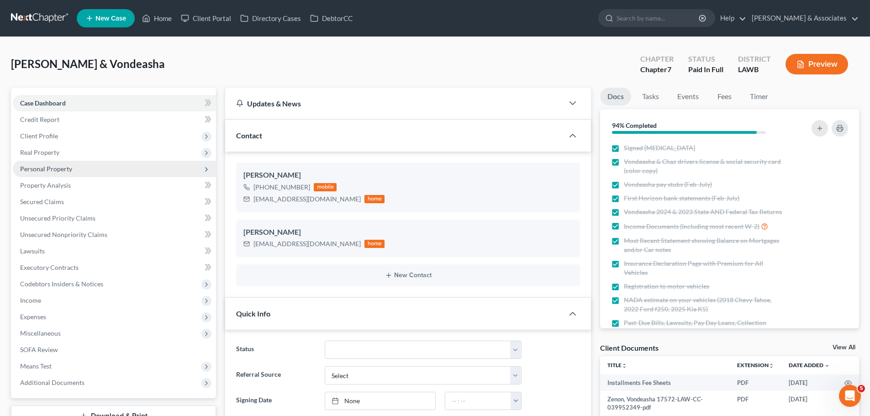
click at [40, 168] on span "Personal Property" at bounding box center [46, 169] width 52 height 8
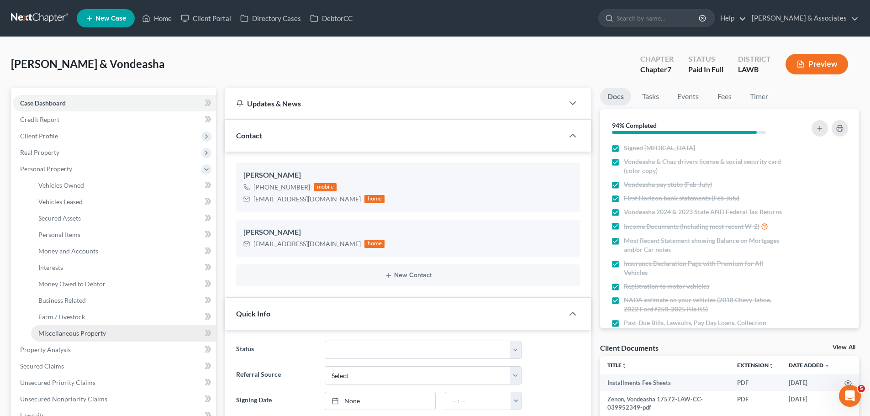
click at [73, 328] on link "Miscellaneous Property" at bounding box center [123, 333] width 185 height 16
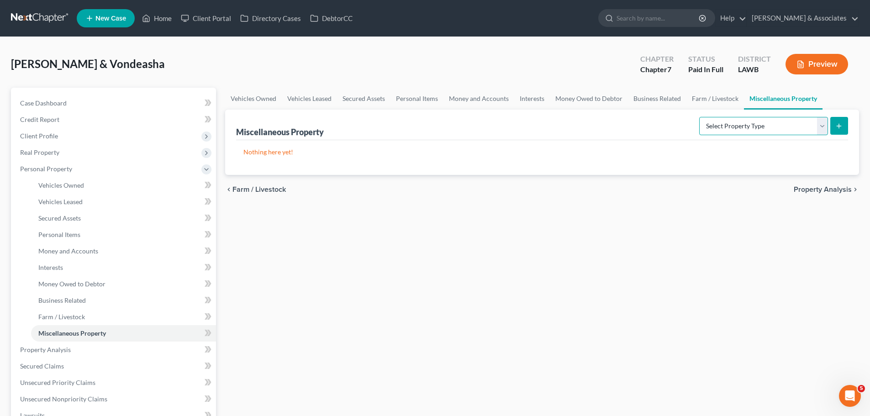
click at [734, 119] on select "Select Property Type Assigned for Creditor Benefit [DATE] Holding for Another N…" at bounding box center [763, 126] width 129 height 18
select select "holding_for_another"
click at [699, 117] on select "Select Property Type Assigned for Creditor Benefit [DATE] Holding for Another N…" at bounding box center [763, 126] width 129 height 18
click at [842, 125] on icon "submit" at bounding box center [838, 125] width 7 height 7
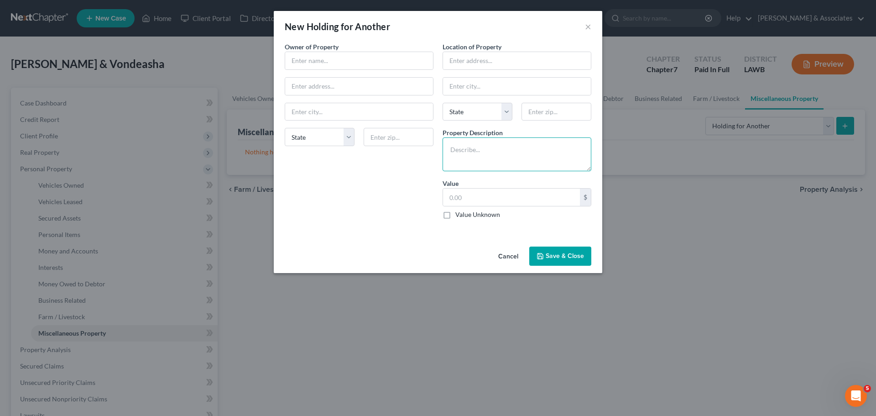
click at [536, 153] on textarea at bounding box center [517, 154] width 149 height 34
paste textarea "Sedan 4D SE"
paste textarea "130000"
click at [570, 148] on textarea "2011 Dodge Charger-V6 Sedan 4D SE, 130000 miles" at bounding box center [517, 154] width 149 height 34
click at [549, 155] on textarea "2011 Dodge Charger-V6 Sedan 4D SE; 130,000 miles" at bounding box center [517, 154] width 149 height 34
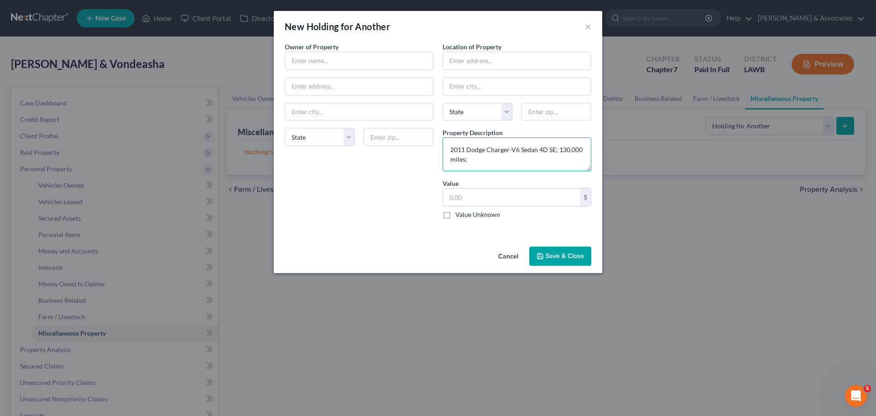
type textarea "2011 Dodge Charger-V6 Sedan 4D SE; 130,000 miles;"
click at [501, 200] on input "text" at bounding box center [511, 197] width 137 height 17
paste input "2,875.00"
type input "2,875.00"
click at [492, 162] on textarea "2011 Dodge Charger-V6 Sedan 4D SE; 130,000 miles;" at bounding box center [517, 154] width 149 height 34
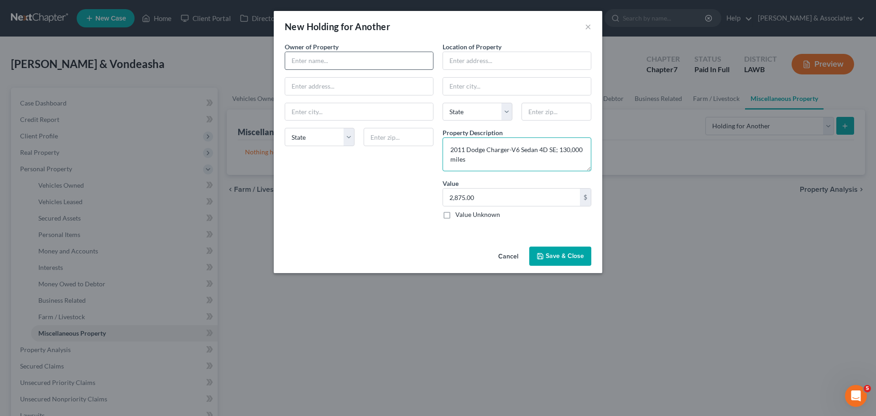
type textarea "2011 Dodge Charger-V6 Sedan 4D SE; 130,000 miles"
click at [319, 65] on input "text" at bounding box center [359, 60] width 148 height 17
type input "[PERSON_NAME]"
click at [316, 78] on input "text" at bounding box center [359, 86] width 148 height 17
paste input "[STREET_ADDRESS]"
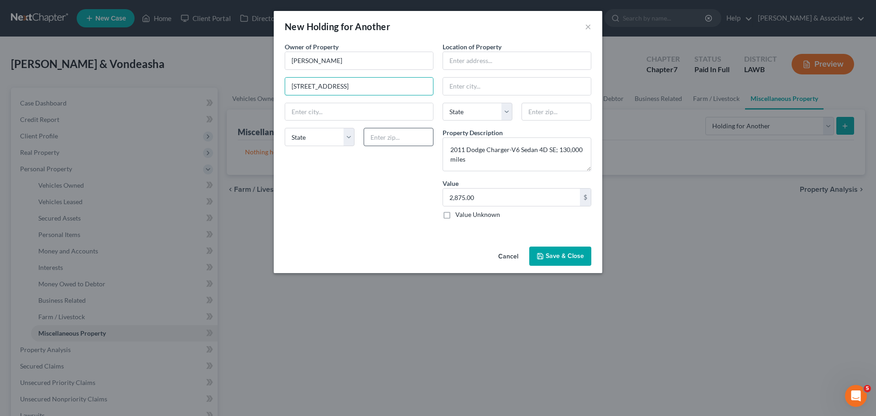
type input "[STREET_ADDRESS]"
click at [373, 136] on input "text" at bounding box center [399, 137] width 70 height 18
type input "70507"
type input "[GEOGRAPHIC_DATA]"
select select "19"
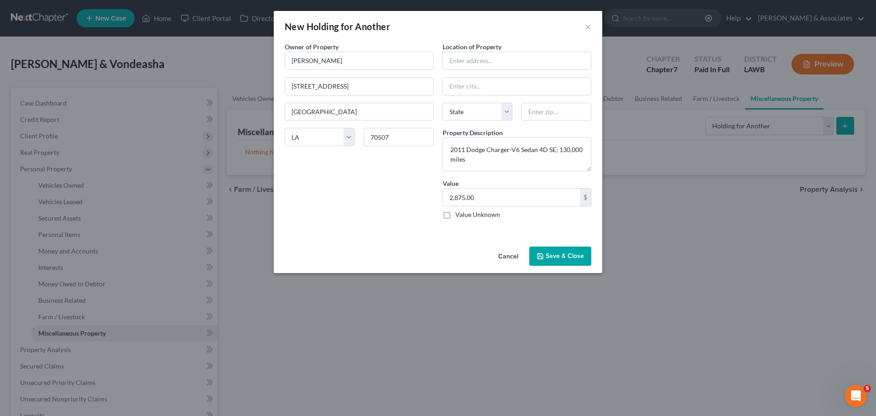
click at [320, 207] on div "Owner of Property * [PERSON_NAME] [GEOGRAPHIC_DATA] [GEOGRAPHIC_DATA] [US_STATE…" at bounding box center [359, 134] width 158 height 184
click at [537, 256] on icon "button" at bounding box center [540, 255] width 7 height 7
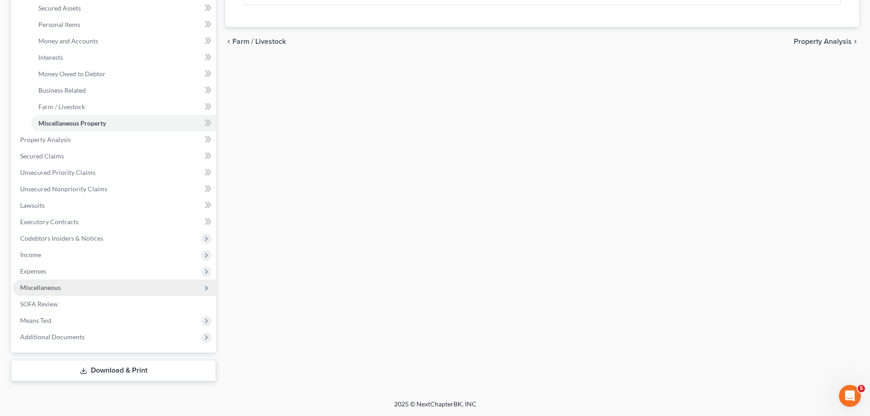
click at [37, 283] on span "Miscellaneous" at bounding box center [114, 287] width 203 height 16
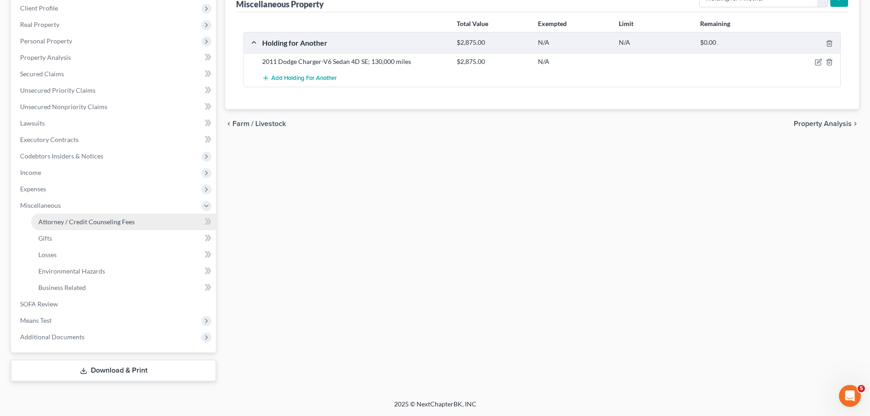
click at [68, 220] on span "Attorney / Credit Counseling Fees" at bounding box center [86, 222] width 96 height 8
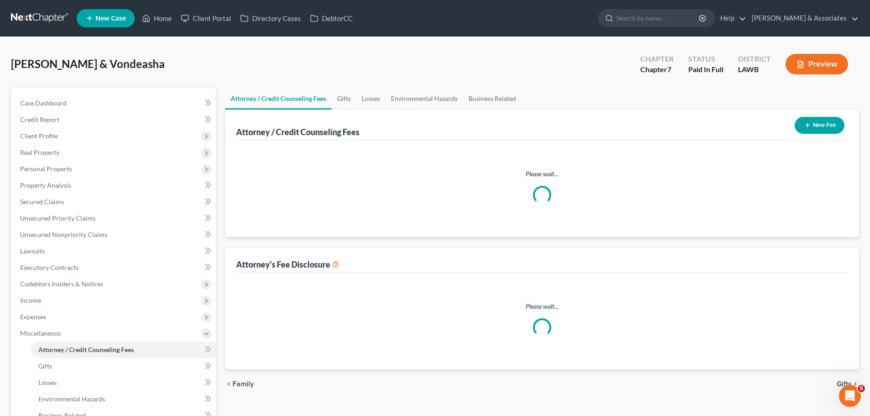
select select "6"
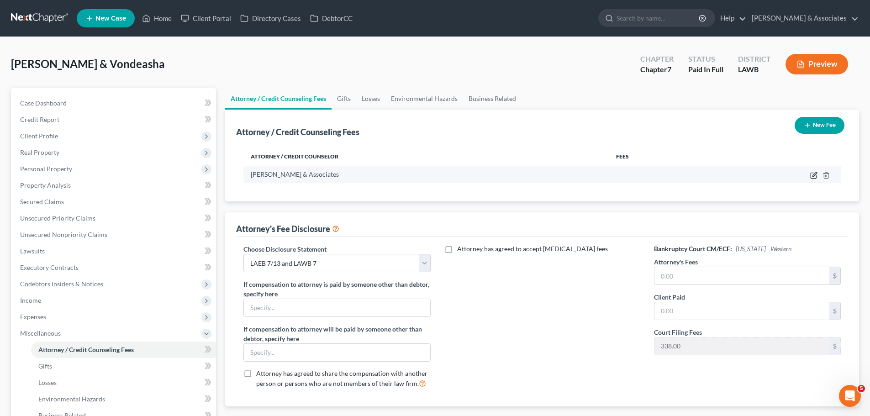
click at [812, 177] on icon "button" at bounding box center [813, 175] width 7 height 7
select select "19"
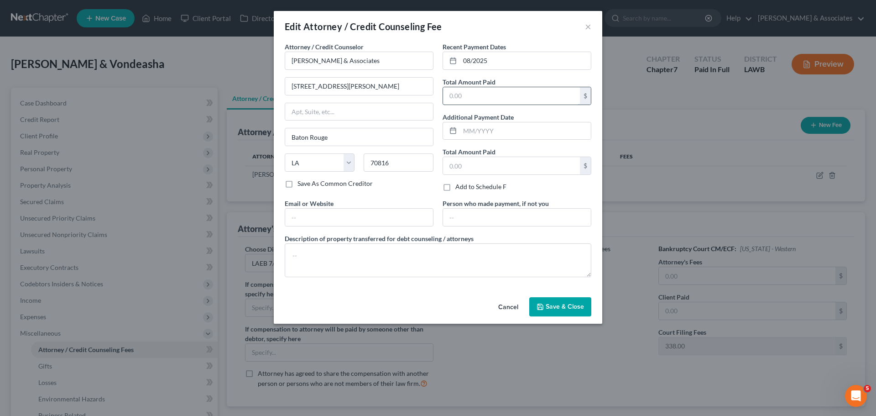
click at [466, 99] on input "text" at bounding box center [511, 95] width 137 height 17
type input "2"
type input "1,500.00"
click at [543, 305] on icon "button" at bounding box center [540, 306] width 7 height 7
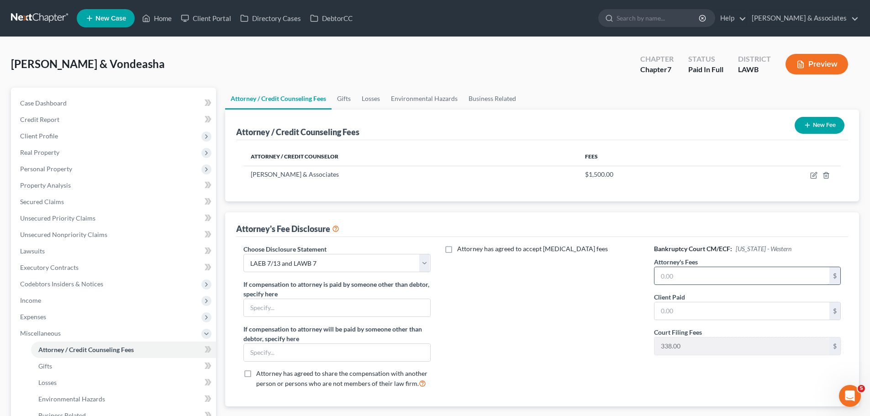
click at [679, 273] on input "text" at bounding box center [741, 275] width 175 height 17
type input "1,500.00"
drag, startPoint x: 801, startPoint y: 304, endPoint x: 806, endPoint y: 304, distance: 5.5
click at [801, 304] on input "text" at bounding box center [741, 310] width 175 height 17
type input "1,500.00"
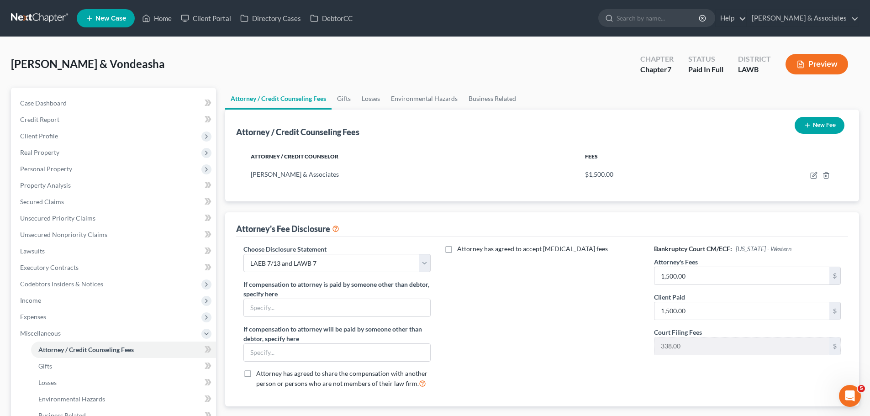
click at [569, 362] on div "Attorney has agreed to accept [MEDICAL_DATA] fees" at bounding box center [542, 319] width 205 height 151
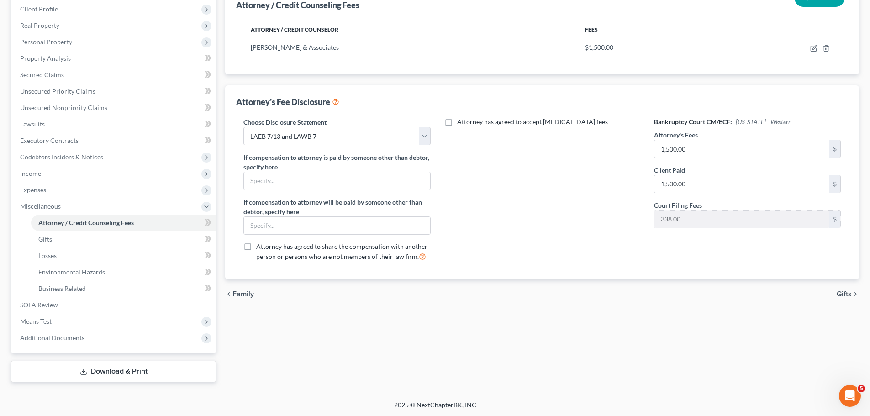
scroll to position [128, 0]
click at [844, 293] on span "Gifts" at bounding box center [843, 292] width 15 height 7
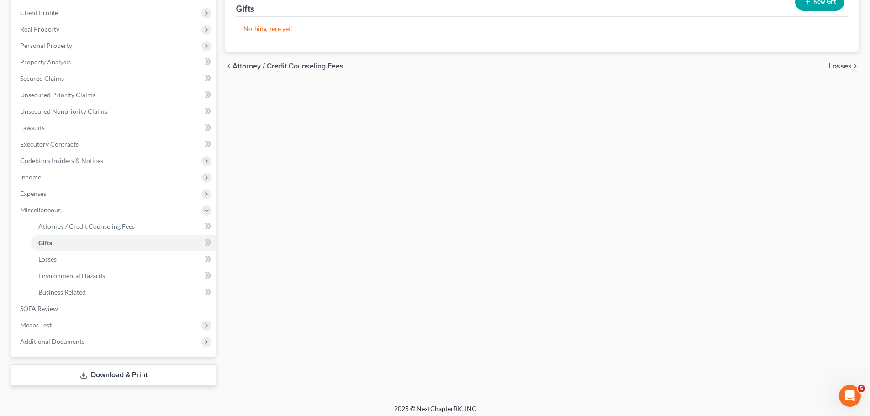
scroll to position [128, 0]
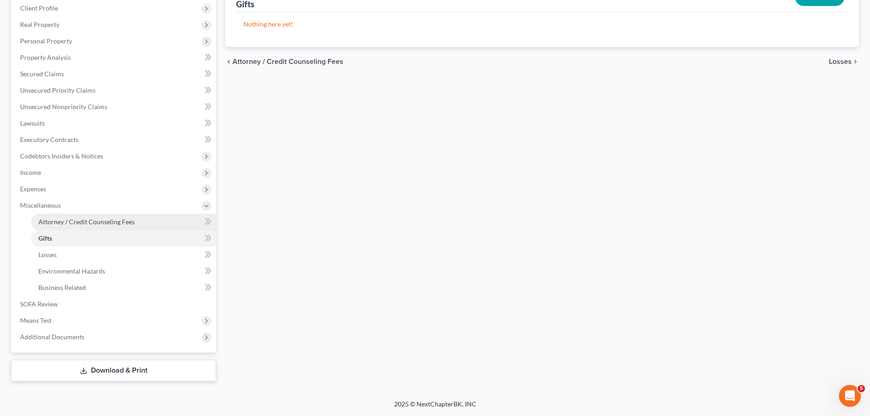
click at [61, 222] on span "Attorney / Credit Counseling Fees" at bounding box center [86, 222] width 96 height 8
select select "6"
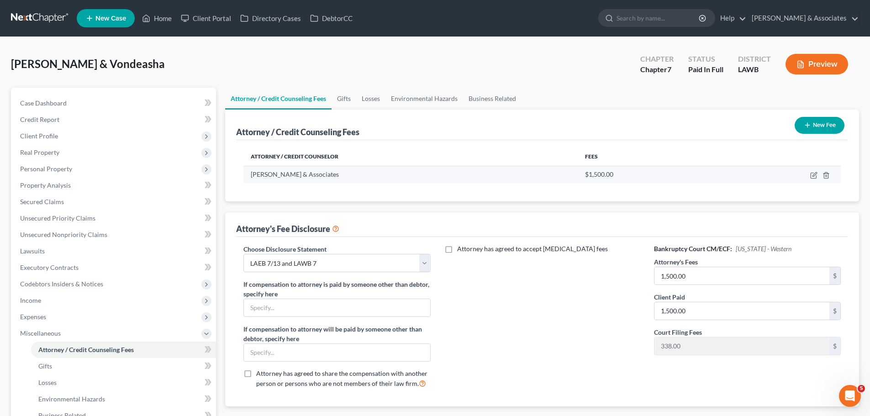
click at [808, 172] on td at bounding box center [778, 174] width 123 height 17
click at [814, 176] on icon "button" at bounding box center [813, 175] width 7 height 7
select select "19"
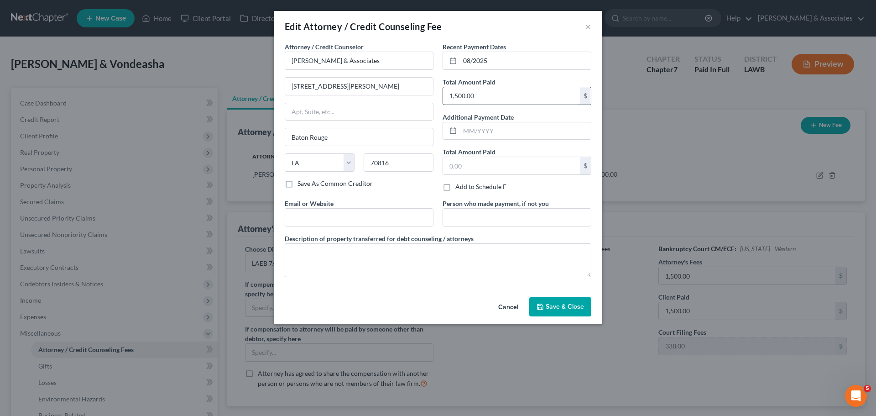
click at [507, 97] on input "1,500.00" at bounding box center [511, 95] width 137 height 17
type input "2,000.00"
click at [553, 303] on span "Save & Close" at bounding box center [565, 307] width 38 height 8
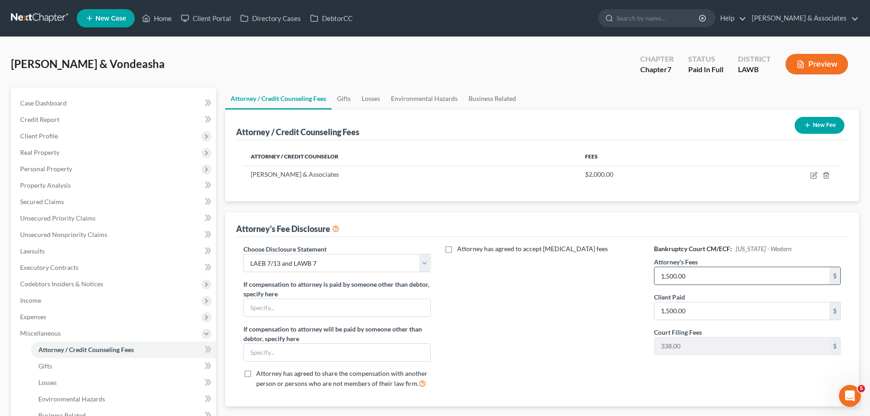
click at [727, 278] on input "1,500.00" at bounding box center [741, 275] width 175 height 17
type input "2,000.00"
click at [83, 95] on link "Case Dashboard" at bounding box center [114, 103] width 203 height 16
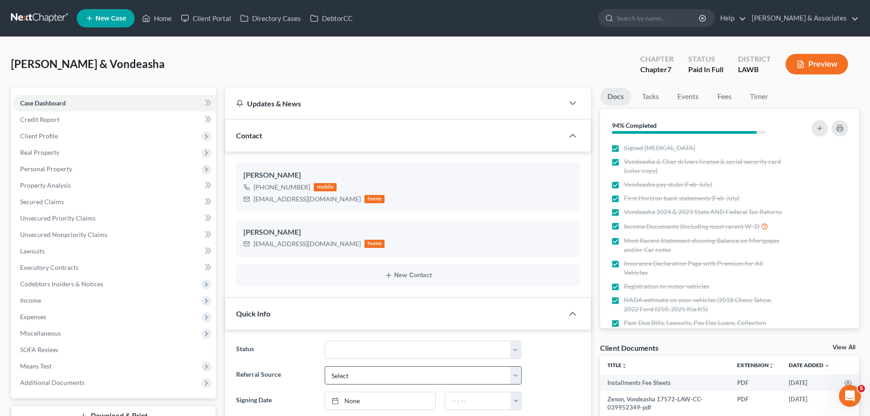
scroll to position [495, 0]
drag, startPoint x: 597, startPoint y: 346, endPoint x: 673, endPoint y: 346, distance: 76.7
click at [673, 346] on div "Client Documents View All" at bounding box center [729, 349] width 259 height 13
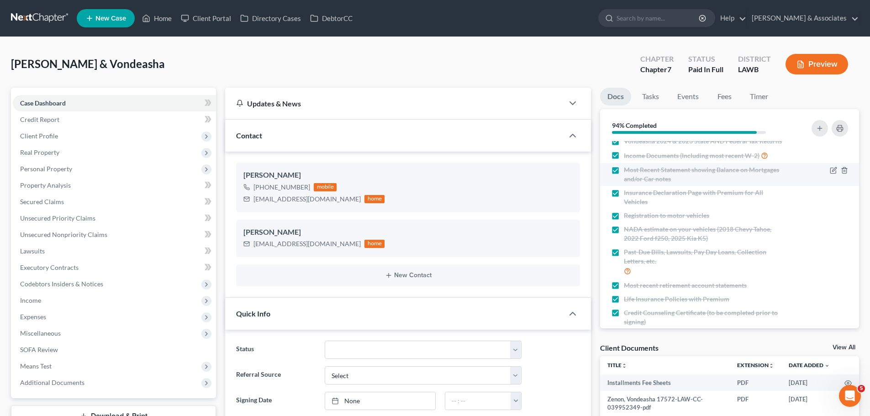
scroll to position [163, 0]
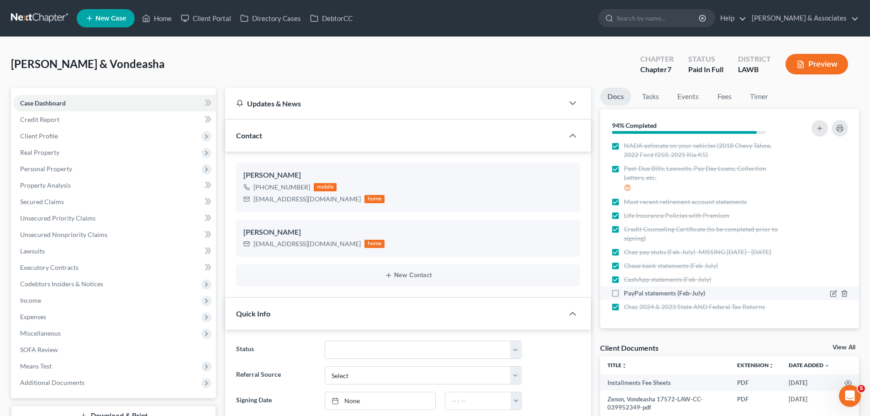
click at [689, 296] on span "PayPal statements (Feb-July)" at bounding box center [663, 292] width 81 height 9
click at [633, 294] on input "PayPal statements (Feb-July)" at bounding box center [630, 291] width 6 height 6
checkbox input "true"
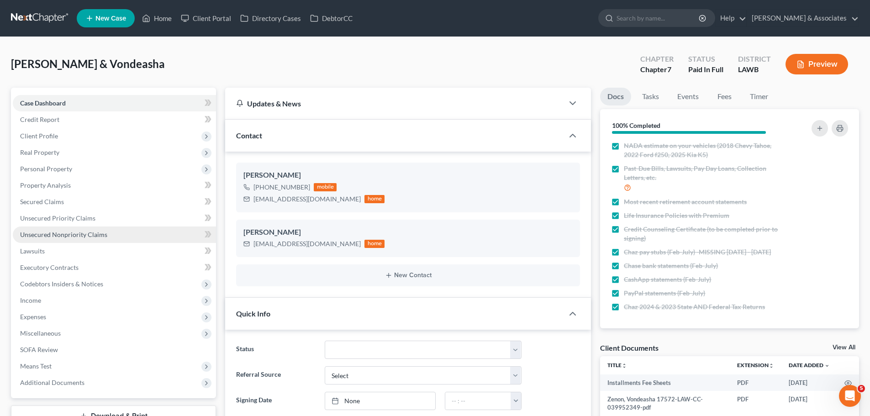
drag, startPoint x: 71, startPoint y: 234, endPoint x: 76, endPoint y: 230, distance: 6.8
click at [72, 234] on span "Unsecured Nonpriority Claims" at bounding box center [63, 235] width 87 height 8
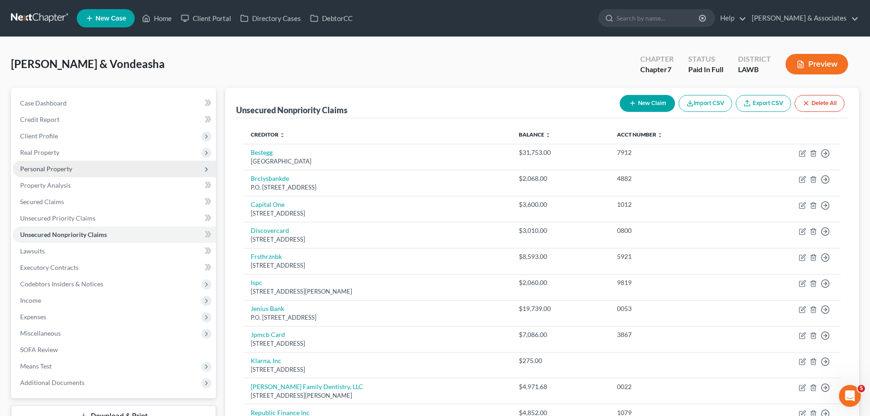
click at [43, 165] on span "Personal Property" at bounding box center [46, 169] width 52 height 8
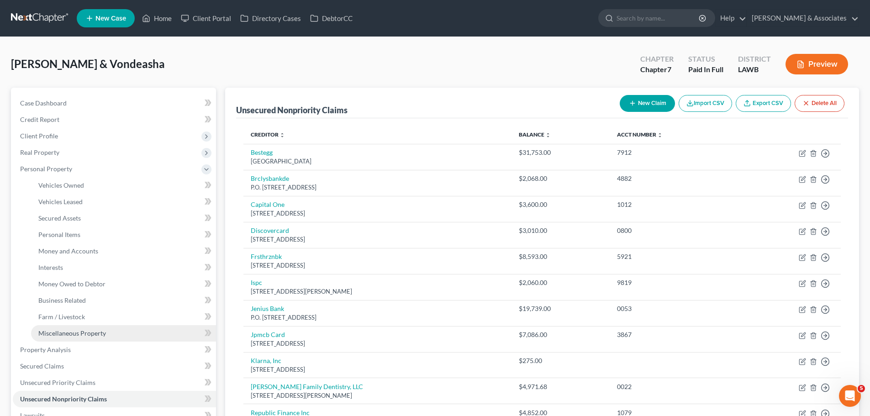
click at [80, 338] on link "Miscellaneous Property" at bounding box center [123, 333] width 185 height 16
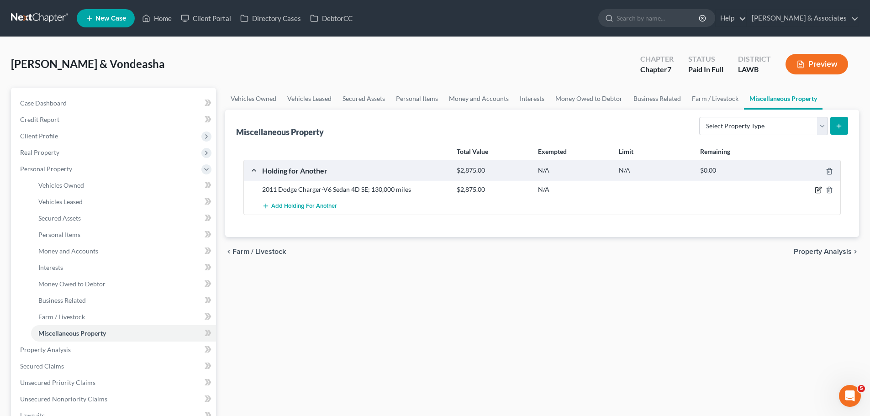
click at [819, 189] on icon "button" at bounding box center [817, 189] width 7 height 7
select select "19"
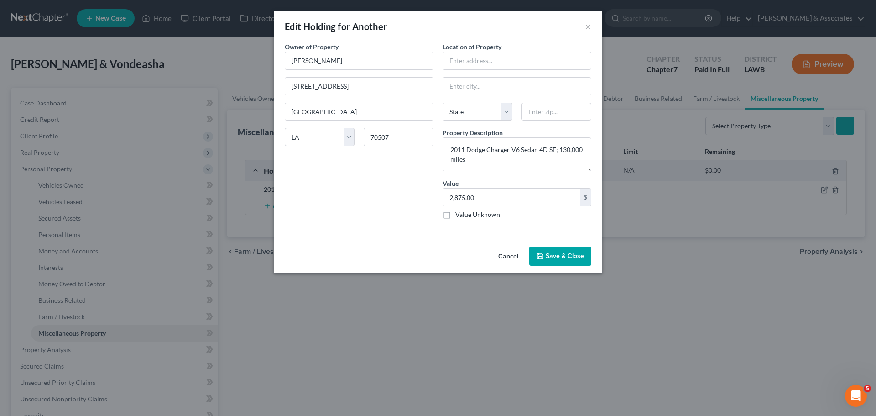
click at [491, 72] on div "Location of Property State [US_STATE][GEOGRAPHIC_DATA] [GEOGRAPHIC_DATA] [GEOGR…" at bounding box center [517, 134] width 158 height 184
click at [499, 58] on input "text" at bounding box center [517, 60] width 148 height 17
type input "[STREET_ADDRESS]"
type input "70507"
type input "[GEOGRAPHIC_DATA]"
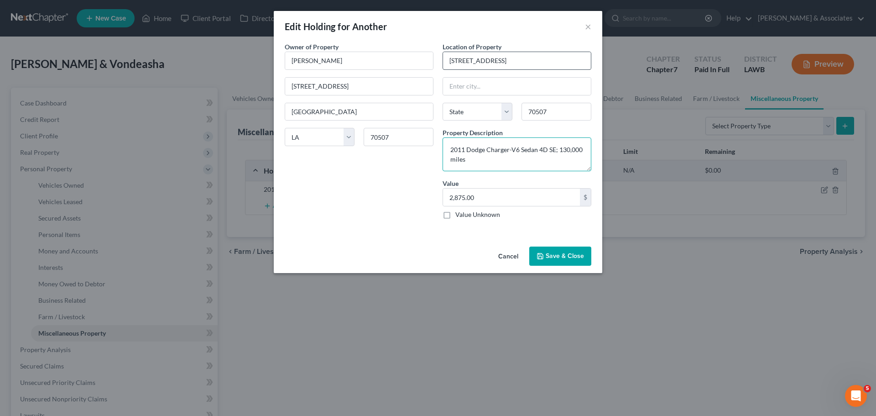
select select "19"
click at [366, 237] on div "An exemption set must first be selected from the Filing Information section. Ow…" at bounding box center [438, 142] width 329 height 201
click at [565, 256] on button "Save & Close" at bounding box center [560, 255] width 62 height 19
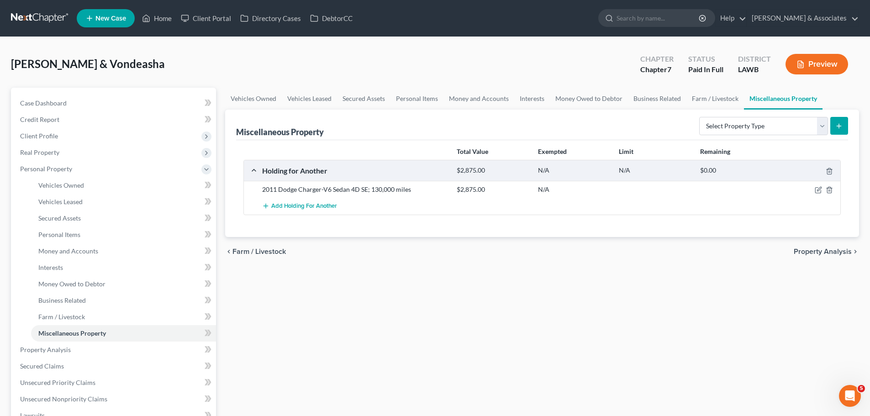
click at [553, 269] on div "Vehicles Owned Vehicles Leased Secured Assets Personal Items Money and Accounts…" at bounding box center [541, 339] width 643 height 503
click at [477, 269] on div "Vehicles Owned Vehicles Leased Secured Assets Personal Items Money and Accounts…" at bounding box center [541, 339] width 643 height 503
click at [93, 95] on link "Case Dashboard" at bounding box center [114, 103] width 203 height 16
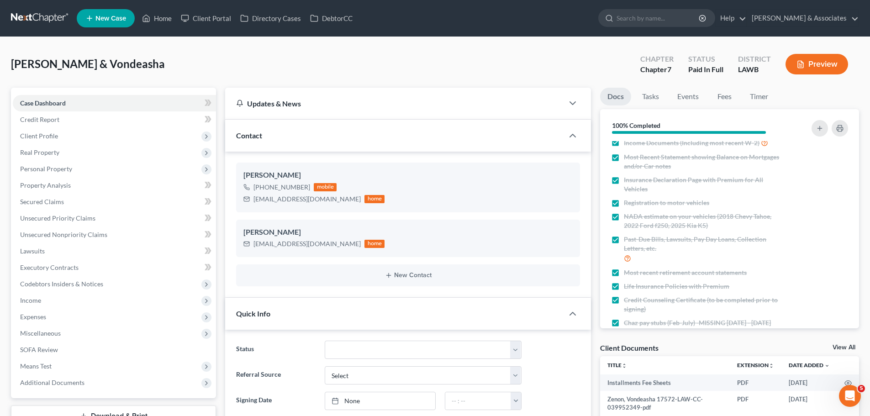
scroll to position [163, 0]
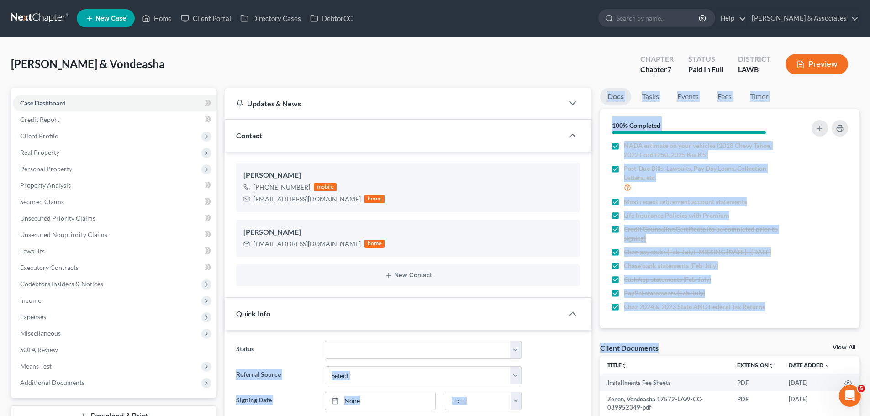
drag, startPoint x: 708, startPoint y: 343, endPoint x: 590, endPoint y: 350, distance: 118.4
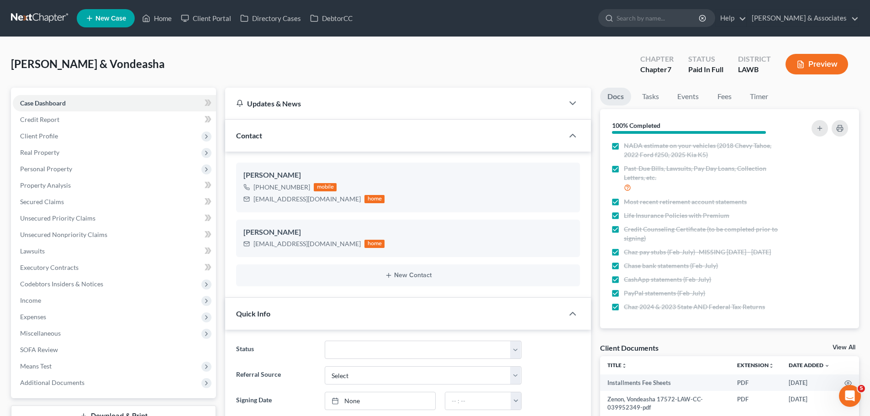
drag, startPoint x: 596, startPoint y: 346, endPoint x: 673, endPoint y: 346, distance: 77.1
drag, startPoint x: 224, startPoint y: 65, endPoint x: 10, endPoint y: 58, distance: 214.2
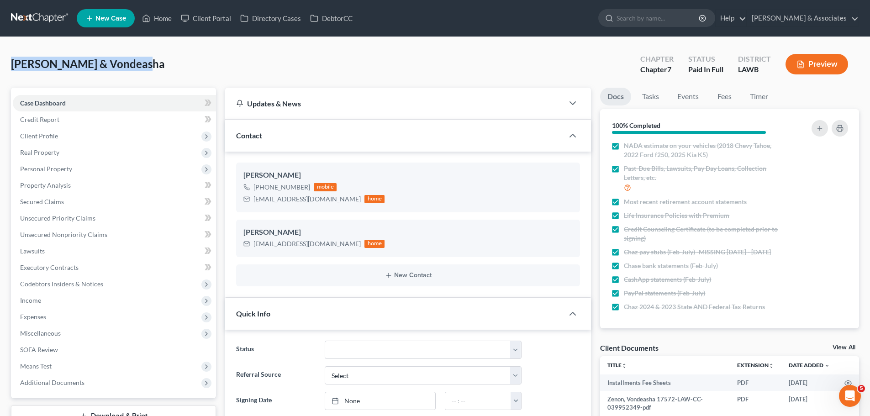
drag, startPoint x: 9, startPoint y: 61, endPoint x: 16, endPoint y: 61, distance: 6.9
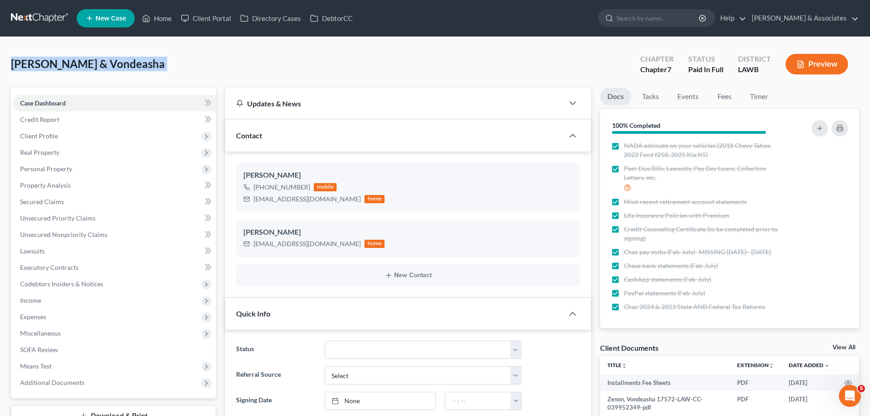
click at [16, 61] on span "[PERSON_NAME] & Vondeasha" at bounding box center [88, 63] width 154 height 13
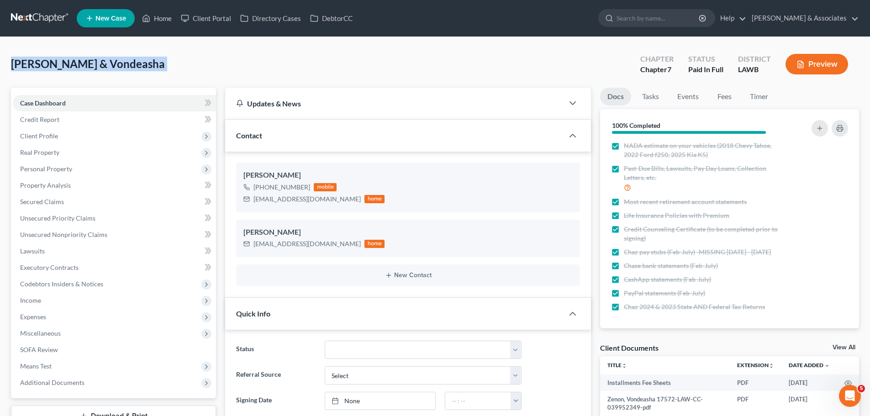
click at [153, 65] on div "[PERSON_NAME] & Vondeasha Upgraded Chapter Chapter 7 Status Paid In Full Distri…" at bounding box center [435, 68] width 848 height 40
click at [152, 65] on div "[PERSON_NAME] & Vondeasha Upgraded Chapter Chapter 7 Status Paid In Full Distri…" at bounding box center [435, 68] width 848 height 40
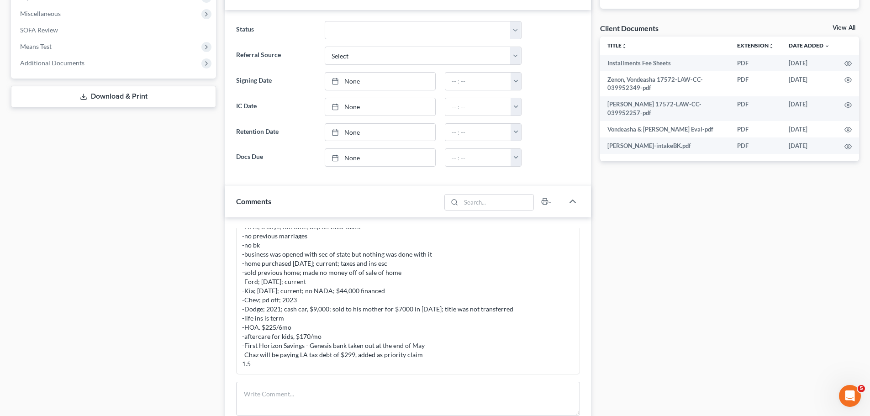
click at [336, 362] on div "MC complete - 1.5hr -married, [DATE] -HH5; 3 boys; full time; dep on Chaz taxes…" at bounding box center [408, 286] width 332 height 164
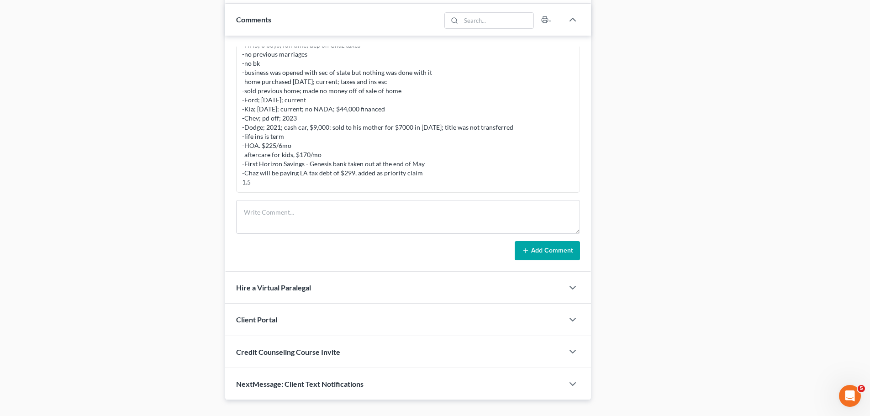
scroll to position [502, 0]
click at [310, 212] on textarea at bounding box center [408, 216] width 344 height 34
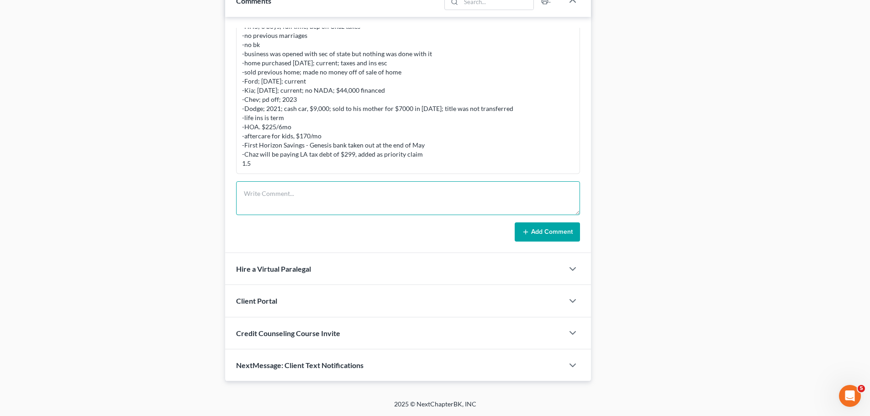
click at [383, 190] on textarea at bounding box center [408, 198] width 344 height 34
click at [271, 199] on textarea "paid $" at bounding box center [408, 198] width 344 height 34
click at [292, 199] on textarea "paid $300 in fees" at bounding box center [408, 198] width 344 height 34
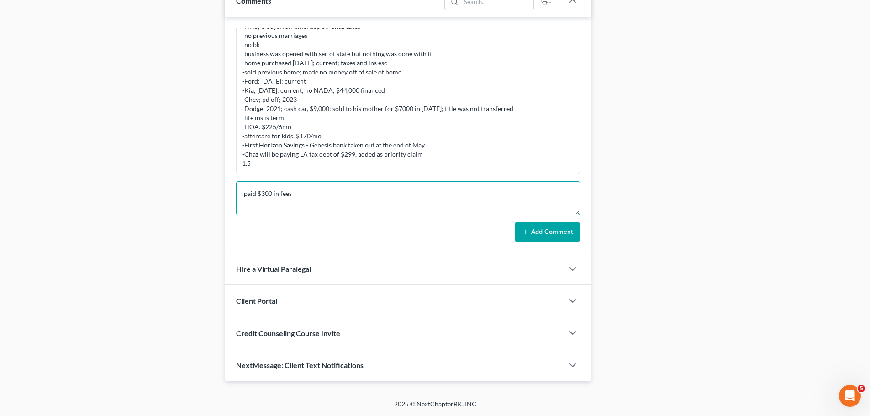
click at [293, 198] on textarea "paid $300 in fees" at bounding box center [408, 198] width 344 height 34
type textarea "s"
type textarea "p"
drag, startPoint x: 378, startPoint y: 204, endPoint x: 240, endPoint y: 191, distance: 138.9
click at [240, 191] on textarea "already pd fees during the time of the atty review; would be able to be able to…" at bounding box center [408, 198] width 344 height 34
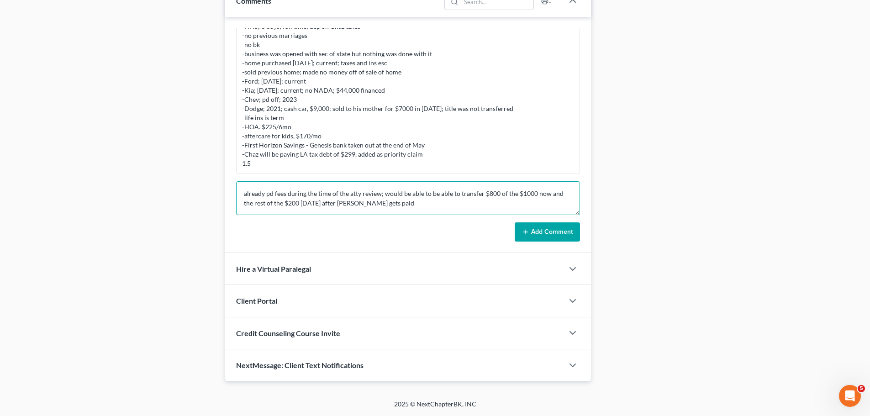
click at [240, 191] on textarea "already pd fees during the time of the atty review; would be able to be able to…" at bounding box center [408, 198] width 344 height 34
click at [343, 199] on textarea "already pd fees during the time of the atty review; would be able to be able to…" at bounding box center [408, 198] width 344 height 34
click at [434, 200] on textarea "already pd fees during the time of the atty review; would be able to be able to…" at bounding box center [408, 198] width 344 height 34
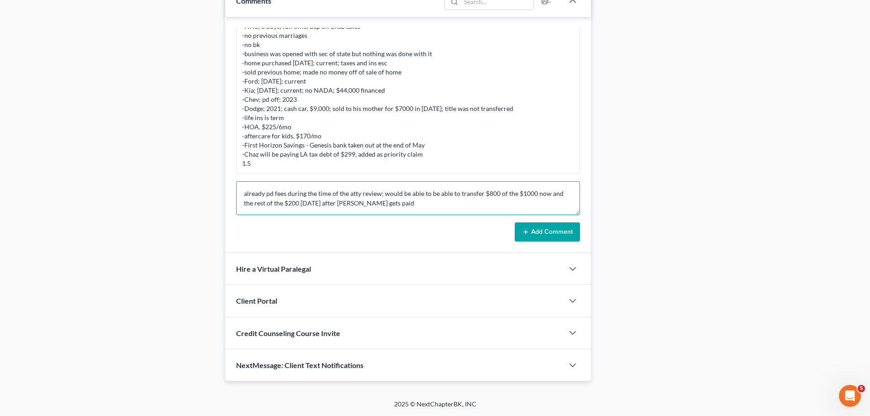
click at [391, 206] on textarea "already pd fees during the time of the atty review; would be able to be able to…" at bounding box center [408, 198] width 344 height 34
click at [404, 199] on textarea "already pd fees during the time of the atty review; would be able to be able to…" at bounding box center [408, 198] width 344 height 34
click at [311, 193] on textarea "already pd fees during the time of the atty review; would be able to be able to…" at bounding box center [408, 198] width 344 height 34
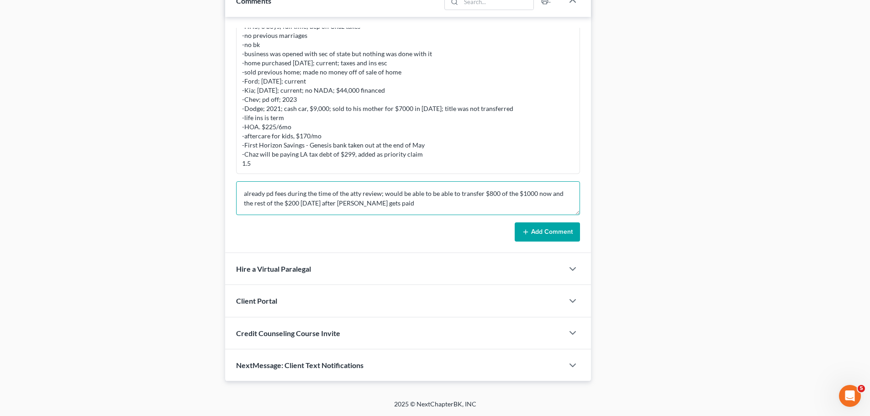
click at [315, 204] on textarea "already pd fees during the time of the atty review; would be able to be able to…" at bounding box center [408, 198] width 344 height 34
click at [396, 217] on form "already pd fees during the time of the atty review; would be able to be able to…" at bounding box center [408, 211] width 344 height 60
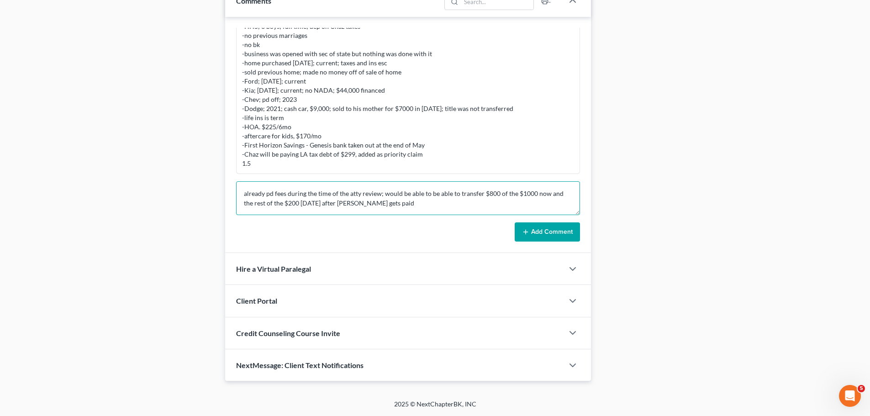
click at [393, 209] on textarea "already pd fees during the time of the atty review; would be able to be able to…" at bounding box center [408, 198] width 344 height 34
click at [390, 206] on textarea "already pd fees during the time of the atty review; would be able to be able to…" at bounding box center [408, 198] width 344 height 34
click at [389, 206] on textarea "already pd fees during the time of the atty review; would be able to be able to…" at bounding box center [408, 198] width 344 height 34
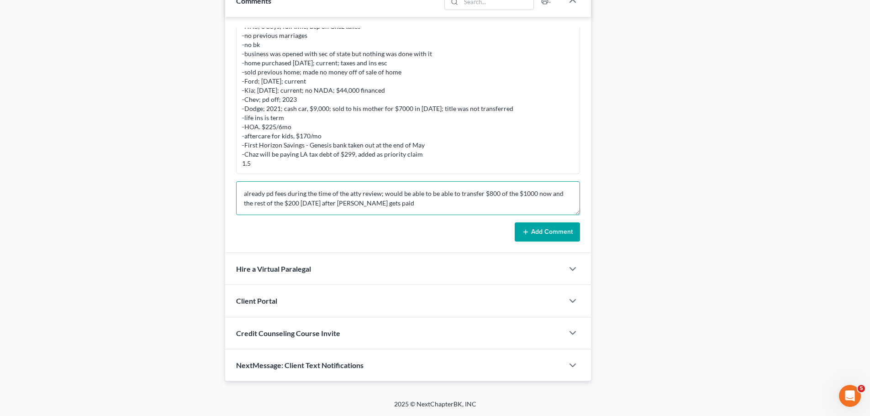
click at [362, 205] on textarea "already pd fees during the time of the atty review; would be able to be able to…" at bounding box center [408, 198] width 344 height 34
click at [361, 205] on textarea "already pd fees during the time of the atty review; would be able to be able to…" at bounding box center [408, 198] width 344 height 34
click at [356, 205] on textarea "already pd fees during the time of the atty review; would be able to be able to…" at bounding box center [408, 198] width 344 height 34
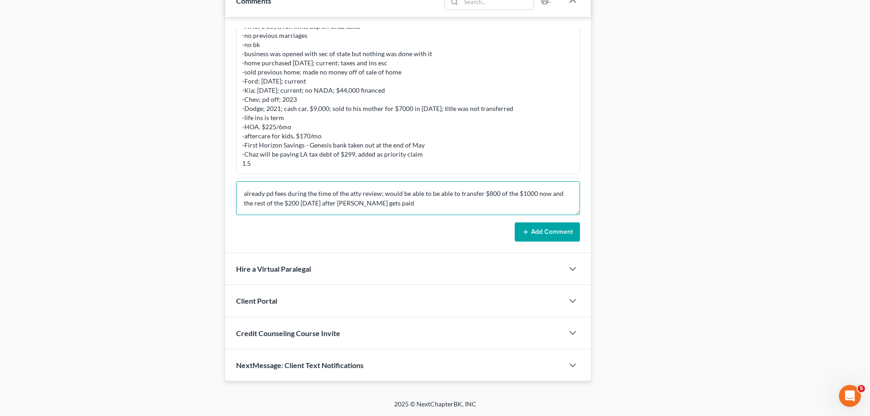
click at [309, 195] on textarea "already pd fees during the time of the atty review; would be able to be able to…" at bounding box center [408, 198] width 344 height 34
click at [309, 196] on textarea "already pd fees during the time of the atty review; would be able to be able to…" at bounding box center [408, 198] width 344 height 34
click at [309, 198] on textarea "already pd fees during the time of the atty review; would be able to be able to…" at bounding box center [408, 198] width 344 height 34
click at [308, 199] on textarea "already pd fees during the time of the atty review; would be able to be able to…" at bounding box center [408, 198] width 344 height 34
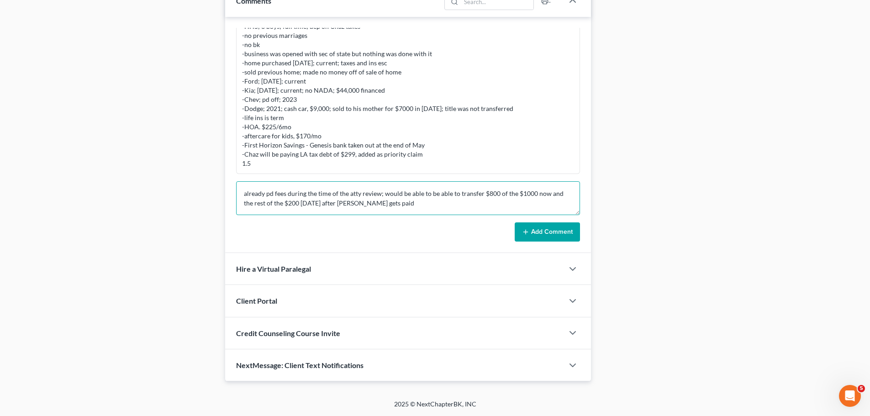
click at [308, 199] on textarea "already pd fees during the time of the atty review; would be able to be able to…" at bounding box center [408, 198] width 344 height 34
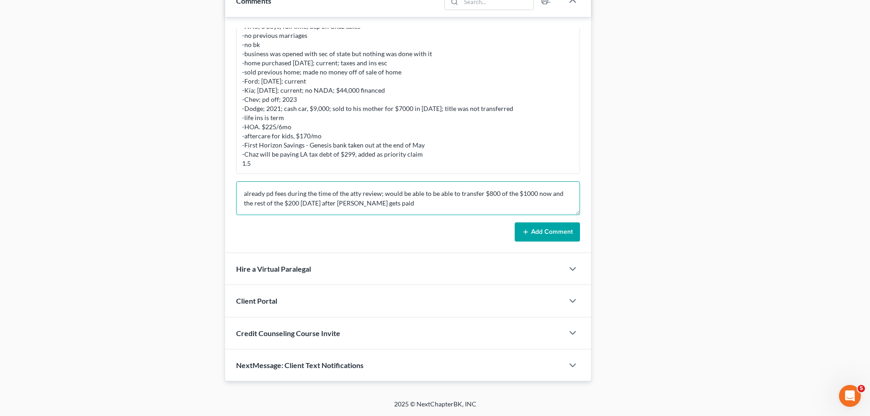
click at [308, 199] on textarea "already pd fees during the time of the atty review; would be able to be able to…" at bounding box center [408, 198] width 344 height 34
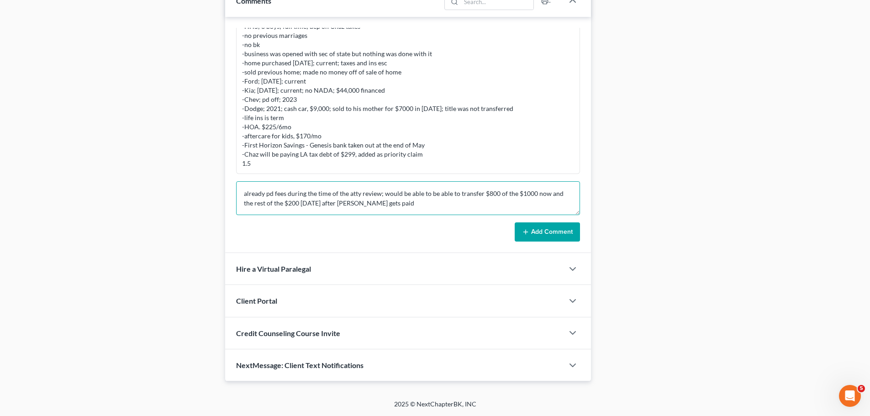
click at [303, 198] on textarea "already pd fees during the time of the atty review; would be able to be able to…" at bounding box center [408, 198] width 344 height 34
click at [414, 205] on textarea "already pd fees during the time of the atty review; would be able to be able to…" at bounding box center [408, 198] width 344 height 34
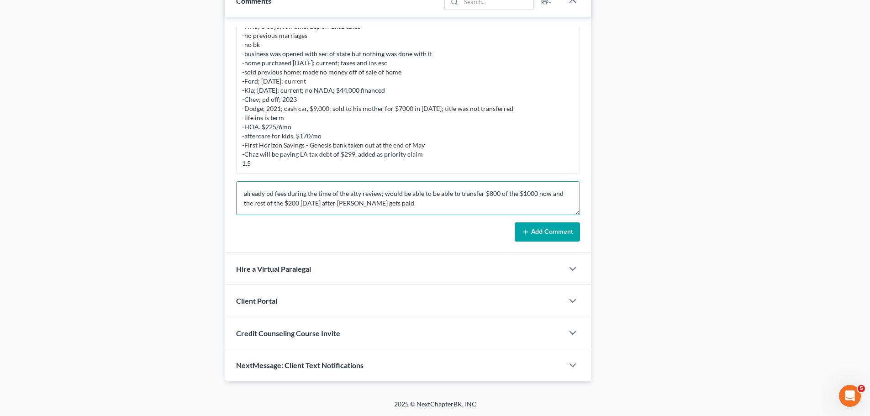
scroll to position [2, 0]
click at [560, 206] on textarea "-already pd fees during the time of the atty review; would be able to be able t…" at bounding box center [408, 198] width 344 height 34
click at [289, 210] on textarea "-already pd fees during the time of the atty review; would be able to be able t…" at bounding box center [408, 198] width 344 height 34
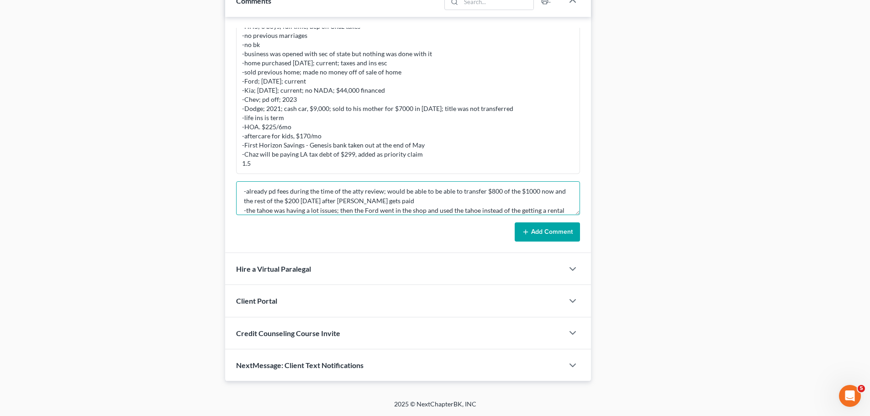
click at [289, 210] on textarea "-already pd fees during the time of the atty review; would be able to be able t…" at bounding box center [408, 198] width 344 height 34
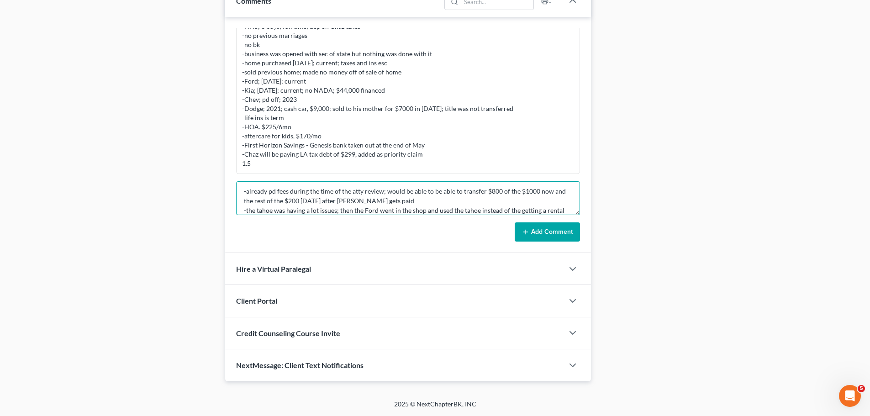
click at [289, 210] on textarea "-already pd fees during the time of the atty review; would be able to be able t…" at bounding box center [408, 198] width 344 height 34
click at [358, 203] on textarea "-already pd fees during the time of the atty review; would be able to be able t…" at bounding box center [408, 198] width 344 height 34
click at [553, 198] on textarea "-already pd fees during the time of the atty review; would be able to be able t…" at bounding box center [408, 198] width 344 height 34
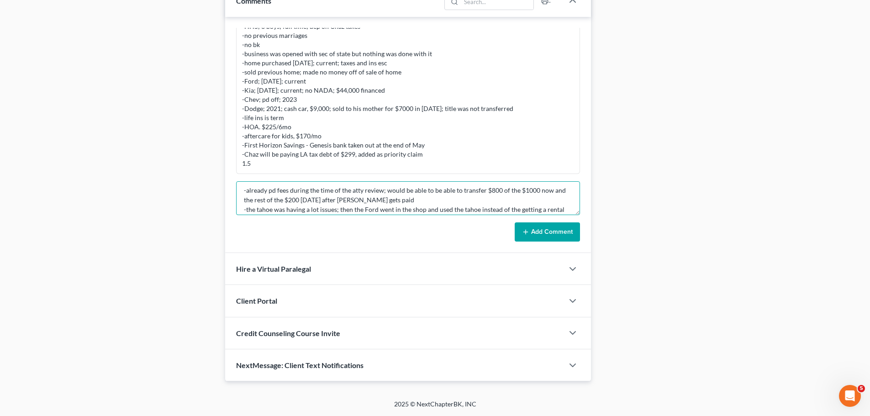
scroll to position [0, 0]
type textarea "-already pd fees during the time of the atty review; would be able to be able t…"
click at [550, 231] on button "Add Comment" at bounding box center [546, 231] width 65 height 19
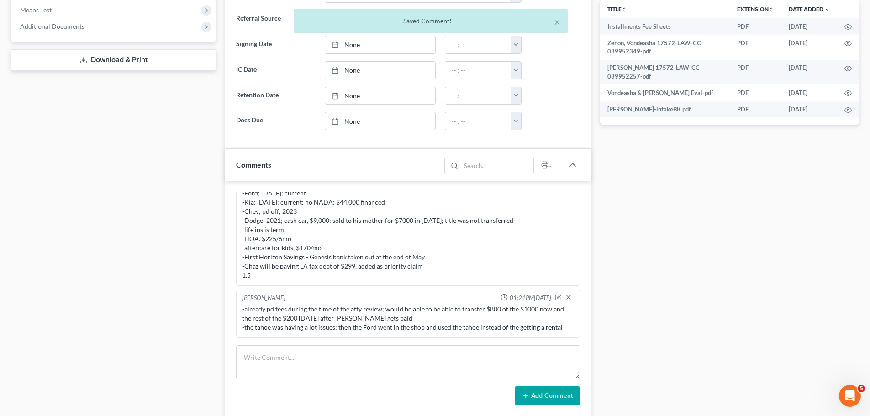
scroll to position [337, 0]
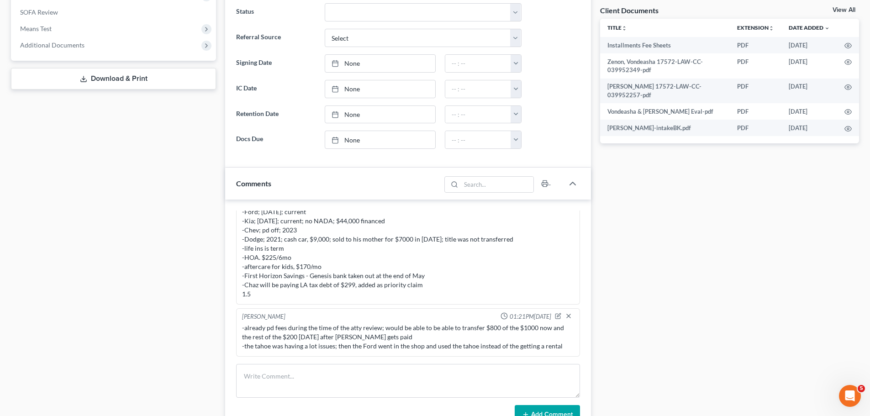
click at [446, 353] on div "[PERSON_NAME] 01:21PM[DATE] -already pd fees during the time of the atty review…" at bounding box center [408, 332] width 344 height 48
click at [445, 342] on div "-already pd fees during the time of the atty review; would be able to be able t…" at bounding box center [408, 336] width 332 height 27
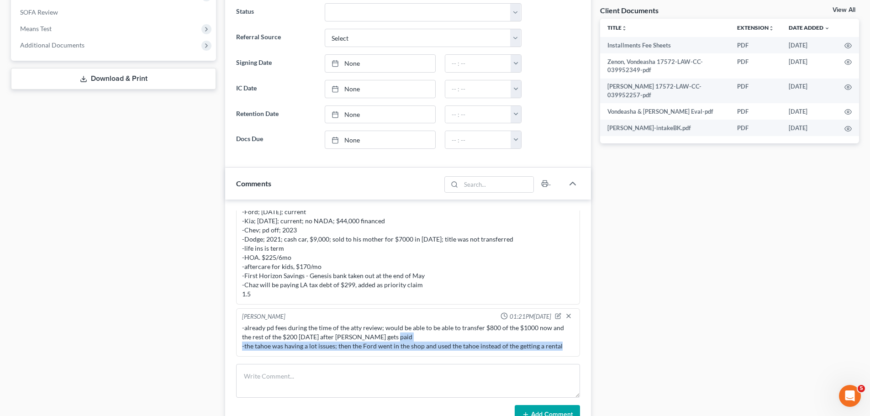
click at [445, 342] on div "-already pd fees during the time of the atty review; would be able to be able t…" at bounding box center [408, 336] width 332 height 27
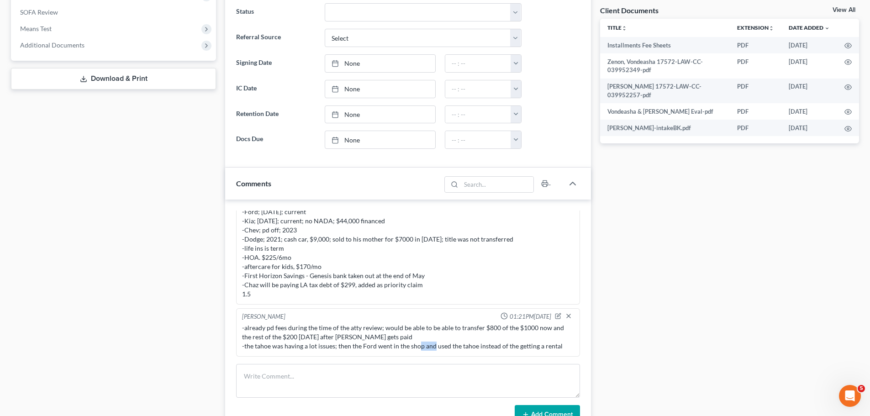
click at [445, 342] on div "-already pd fees during the time of the atty review; would be able to be able t…" at bounding box center [408, 336] width 332 height 27
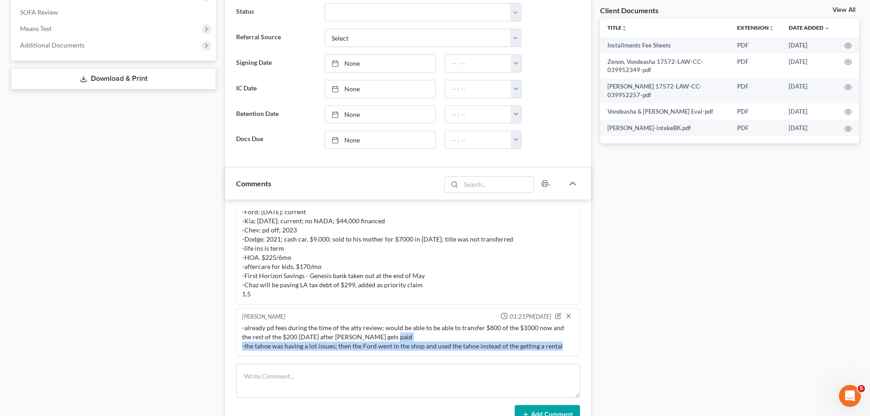
click at [445, 342] on div "-already pd fees during the time of the atty review; would be able to be able t…" at bounding box center [408, 336] width 332 height 27
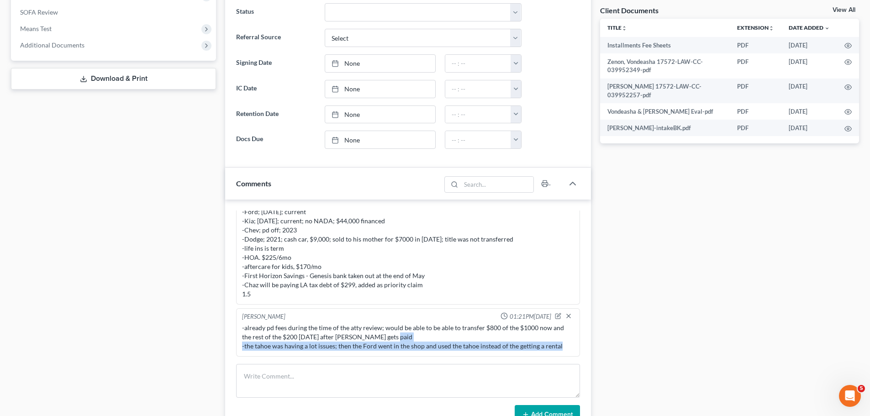
click at [445, 342] on div "-already pd fees during the time of the atty review; would be able to be able t…" at bounding box center [408, 336] width 332 height 27
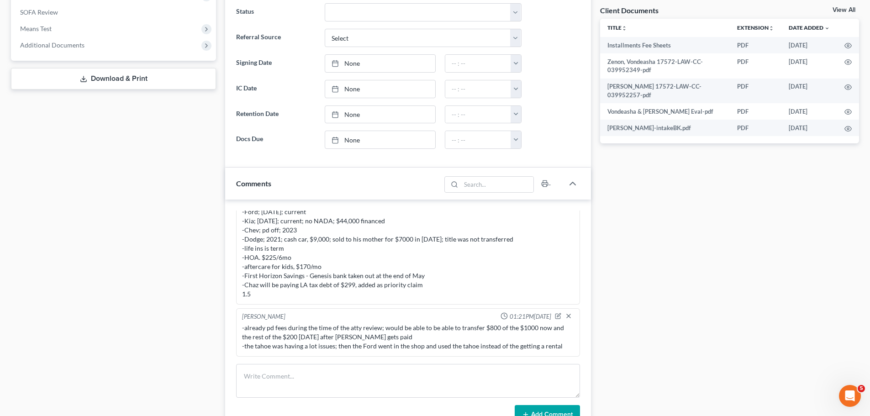
click at [295, 335] on div "-already pd fees during the time of the atty review; would be able to be able t…" at bounding box center [408, 336] width 332 height 27
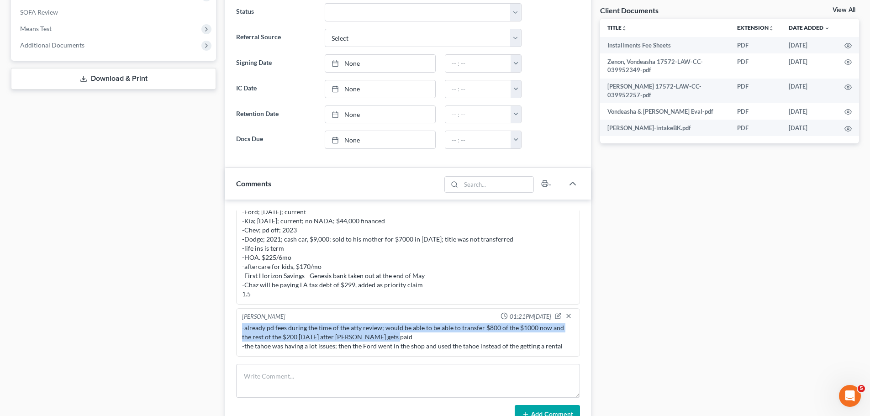
click at [295, 335] on div "-already pd fees during the time of the atty review; would be able to be able t…" at bounding box center [408, 336] width 332 height 27
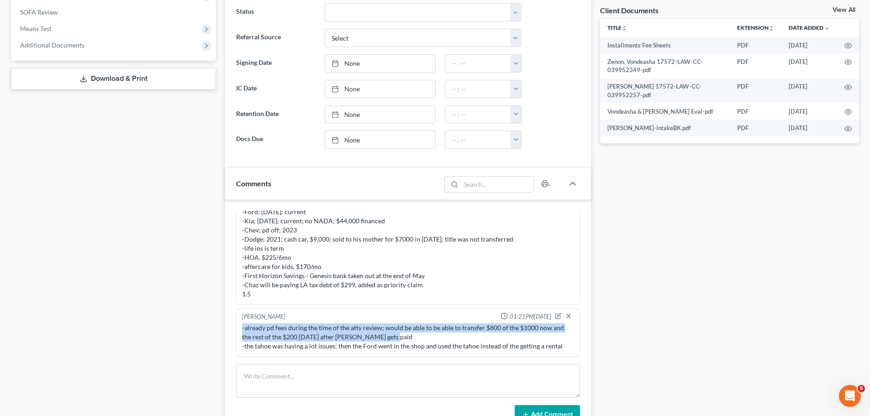
click at [295, 335] on div "-already pd fees during the time of the atty review; would be able to be able t…" at bounding box center [408, 336] width 332 height 27
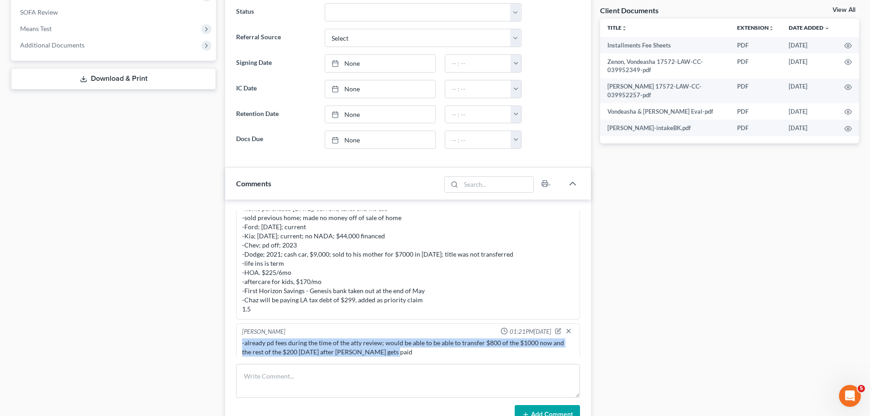
scroll to position [547, 0]
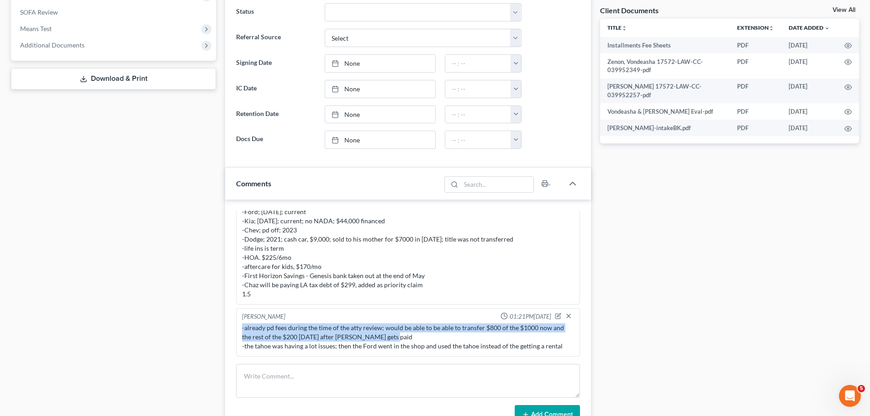
click at [304, 328] on div "-already pd fees during the time of the atty review; would be able to be able t…" at bounding box center [408, 336] width 332 height 27
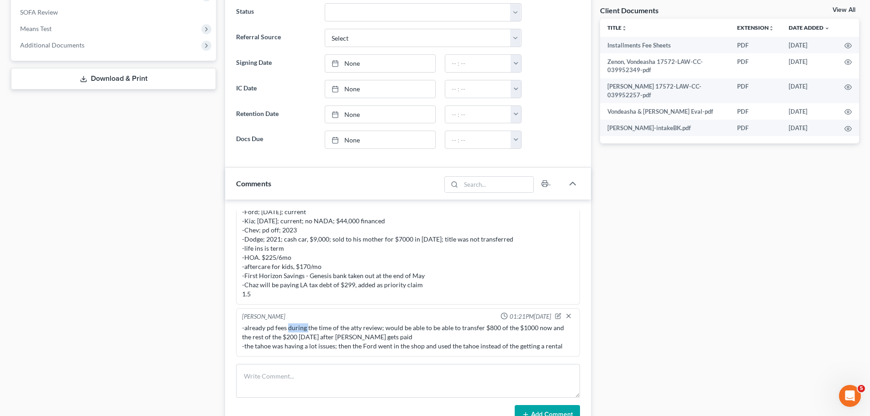
click at [304, 328] on div "-already pd fees during the time of the atty review; would be able to be able t…" at bounding box center [408, 336] width 332 height 27
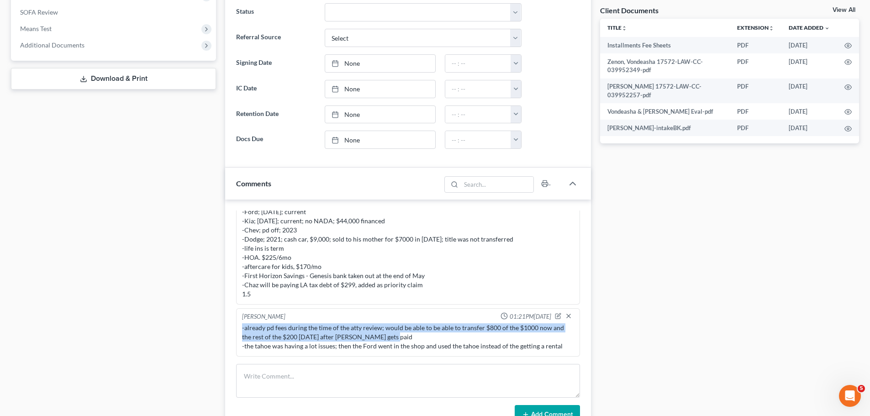
click at [304, 328] on div "-already pd fees during the time of the atty review; would be able to be able t…" at bounding box center [408, 336] width 332 height 27
click at [308, 323] on div "-already pd fees during the time of the atty review; would be able to be able t…" at bounding box center [408, 336] width 332 height 27
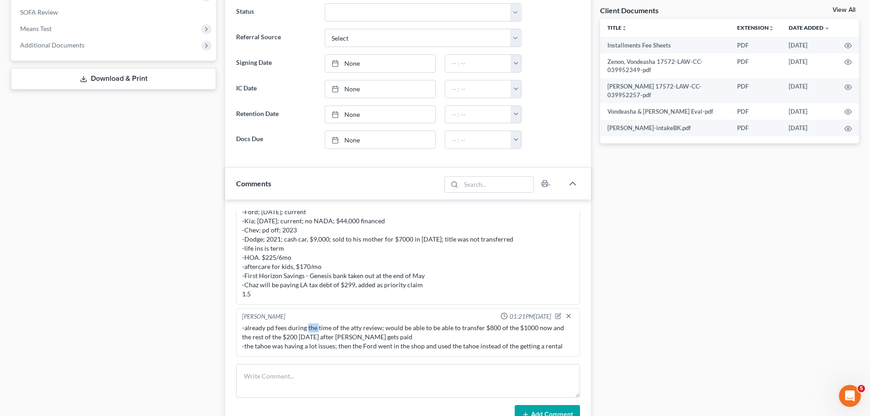
click at [308, 323] on div "-already pd fees during the time of the atty review; would be able to be able t…" at bounding box center [408, 336] width 332 height 27
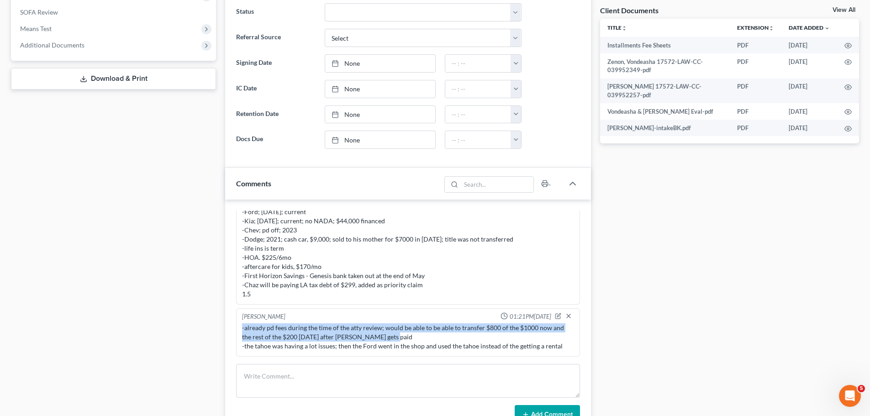
click at [308, 323] on div "-already pd fees during the time of the atty review; would be able to be able t…" at bounding box center [408, 336] width 332 height 27
click at [313, 328] on div "-already pd fees during the time of the atty review; would be able to be able t…" at bounding box center [408, 336] width 332 height 27
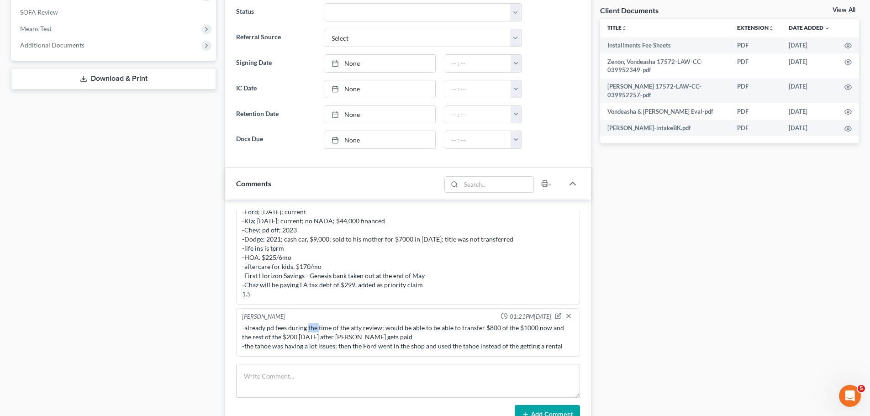
click at [313, 328] on div "-already pd fees during the time of the atty review; would be able to be able t…" at bounding box center [408, 336] width 332 height 27
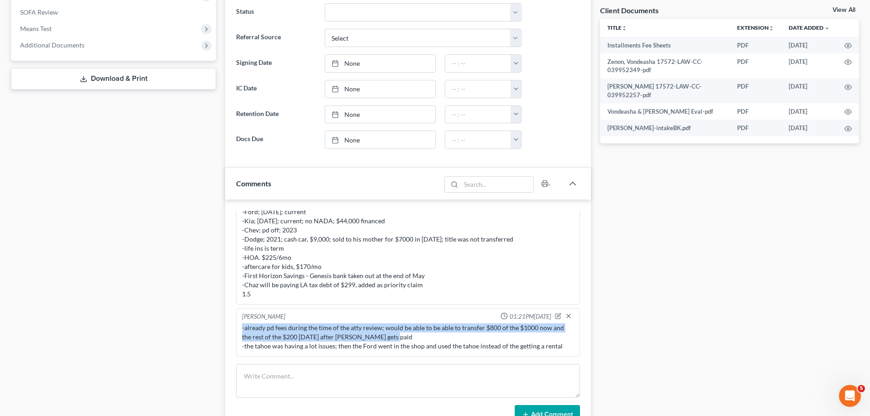
click at [313, 328] on div "-already pd fees during the time of the atty review; would be able to be able t…" at bounding box center [408, 336] width 332 height 27
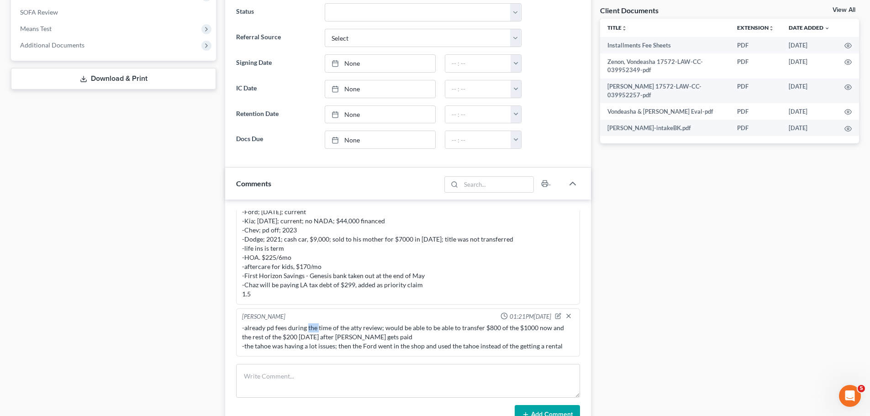
click at [313, 328] on div "-already pd fees during the time of the atty review; would be able to be able t…" at bounding box center [408, 336] width 332 height 27
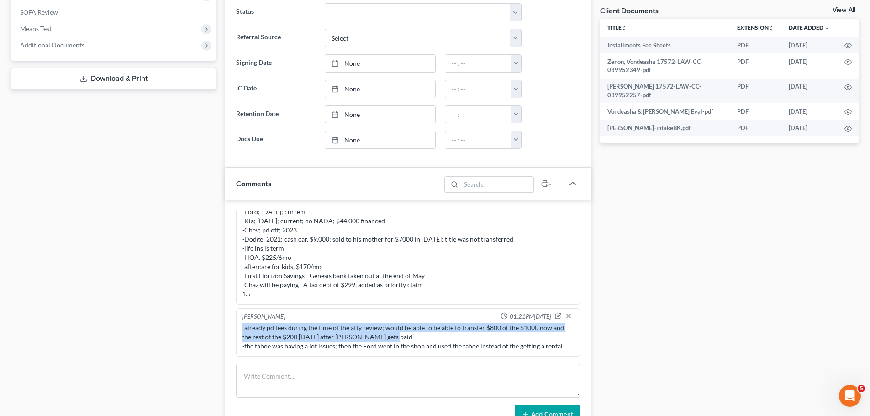
click at [313, 328] on div "-already pd fees during the time of the atty review; would be able to be able t…" at bounding box center [408, 336] width 332 height 27
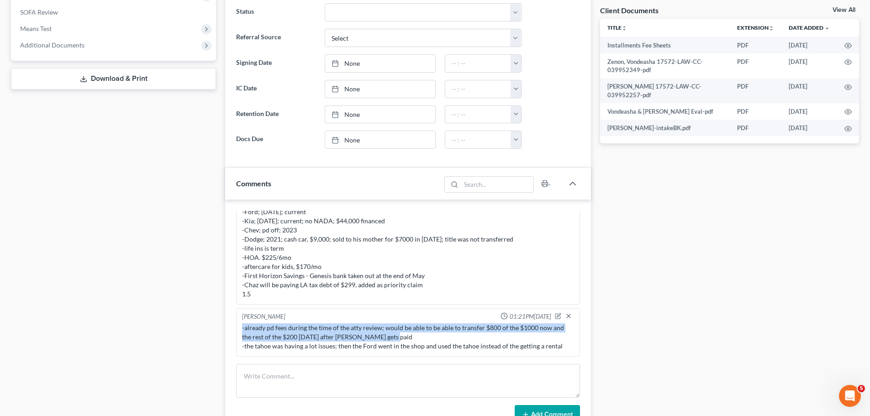
click at [313, 328] on div "-already pd fees during the time of the atty review; would be able to be able t…" at bounding box center [408, 336] width 332 height 27
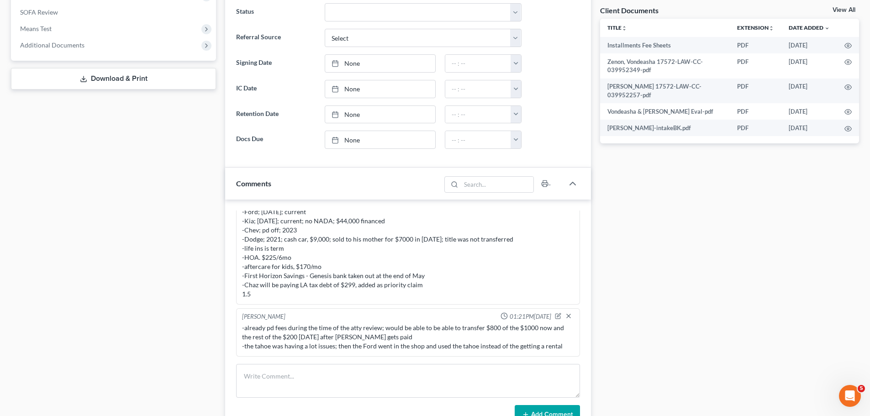
click at [313, 328] on div "-already pd fees during the time of the atty review; would be able to be able t…" at bounding box center [408, 336] width 332 height 27
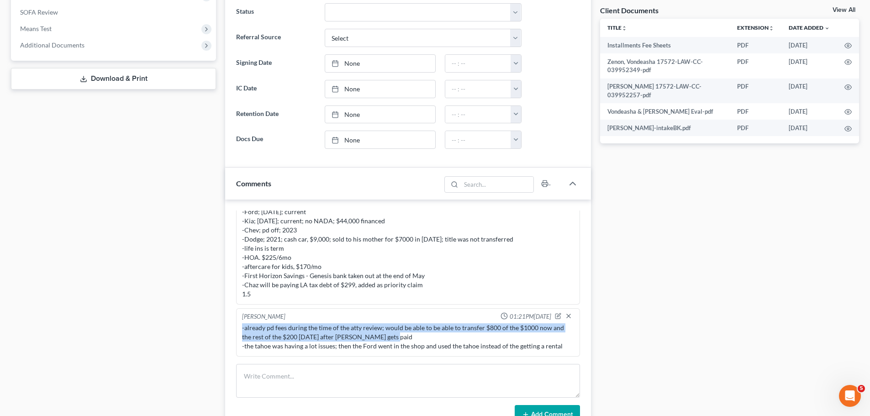
click at [313, 328] on div "-already pd fees during the time of the atty review; would be able to be able t…" at bounding box center [408, 336] width 332 height 27
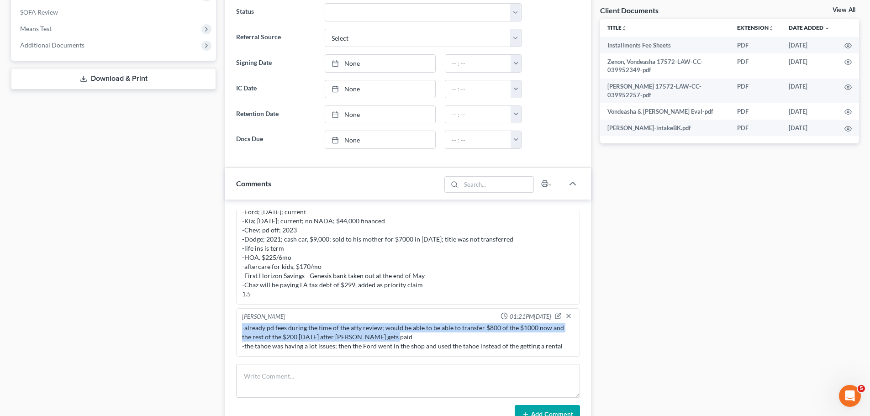
click at [303, 330] on div "-already pd fees during the time of the atty review; would be able to be able t…" at bounding box center [408, 336] width 332 height 27
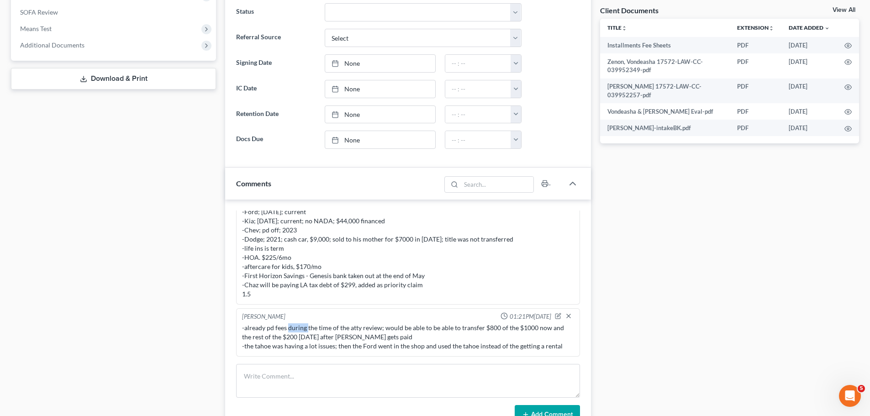
click at [303, 330] on div "-already pd fees during the time of the atty review; would be able to be able t…" at bounding box center [408, 336] width 332 height 27
drag, startPoint x: 242, startPoint y: 228, endPoint x: 306, endPoint y: 229, distance: 63.9
click at [306, 229] on div "MC complete - 1.5hr -married, [DATE] -HH5; 3 boys; full time; dep on Chaz taxes…" at bounding box center [408, 216] width 332 height 164
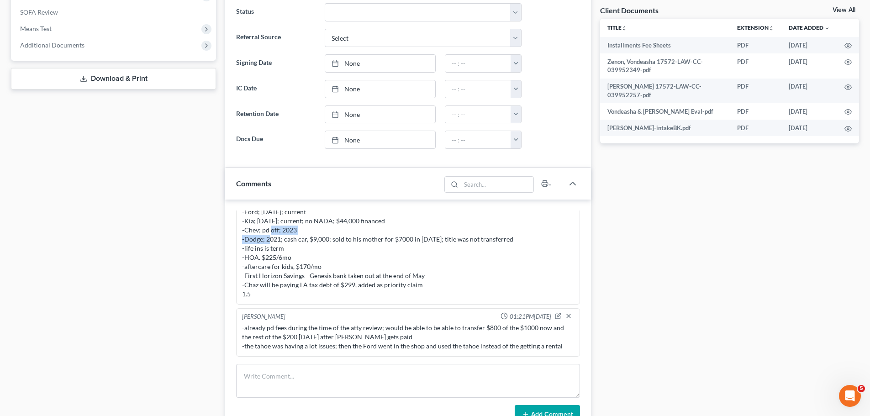
click at [293, 231] on div "MC complete - 1.5hr -married, [DATE] -HH5; 3 boys; full time; dep on Chaz taxes…" at bounding box center [408, 216] width 332 height 164
click at [287, 231] on div "MC complete - 1.5hr -married, [DATE] -HH5; 3 boys; full time; dep on Chaz taxes…" at bounding box center [408, 216] width 332 height 164
click at [285, 231] on div "MC complete - 1.5hr -married, [DATE] -HH5; 3 boys; full time; dep on Chaz taxes…" at bounding box center [408, 216] width 332 height 164
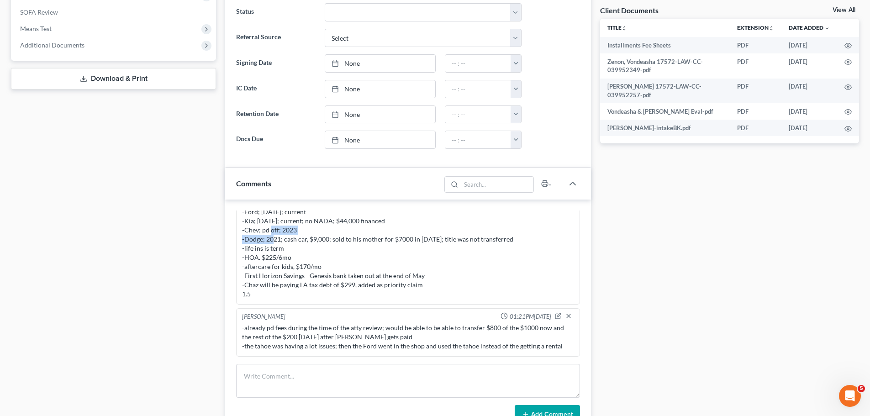
click at [285, 231] on div "MC complete - 1.5hr -married, [DATE] -HH5; 3 boys; full time; dep on Chaz taxes…" at bounding box center [408, 216] width 332 height 164
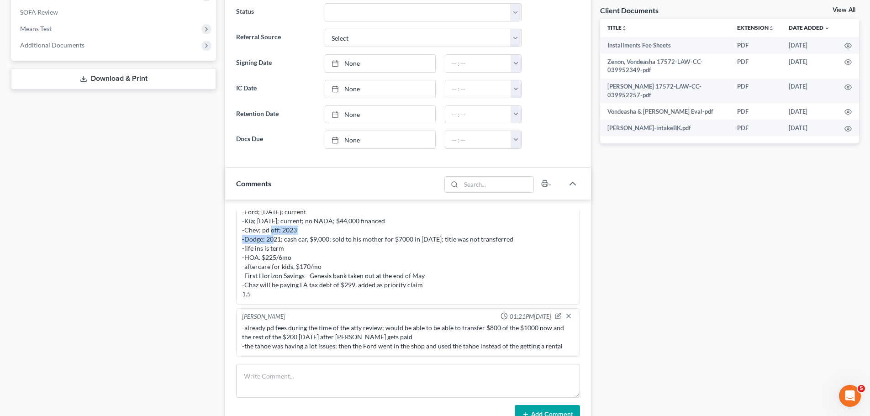
click at [285, 231] on div "MC complete - 1.5hr -married, [DATE] -HH5; 3 boys; full time; dep on Chaz taxes…" at bounding box center [408, 216] width 332 height 164
click at [289, 230] on div "MC complete - 1.5hr -married, [DATE] -HH5; 3 boys; full time; dep on Chaz taxes…" at bounding box center [408, 216] width 332 height 164
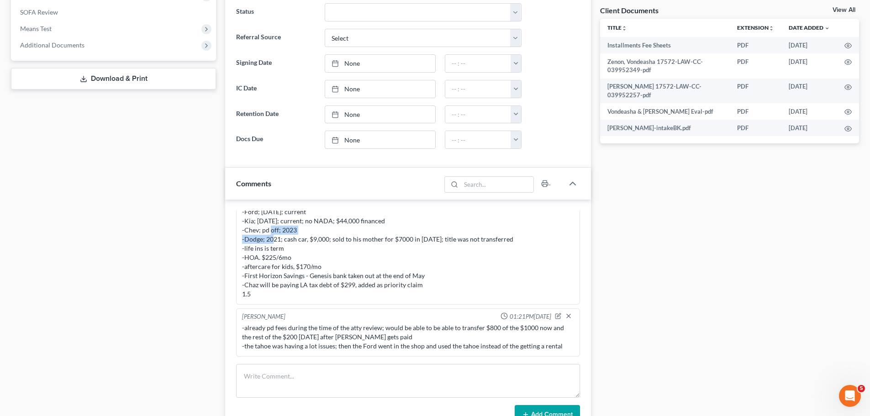
click at [289, 230] on div "MC complete - 1.5hr -married, [DATE] -HH5; 3 boys; full time; dep on Chaz taxes…" at bounding box center [408, 216] width 332 height 164
click at [271, 248] on div "MC complete - 1.5hr -married, [DATE] -HH5; 3 boys; full time; dep on Chaz taxes…" at bounding box center [408, 216] width 332 height 164
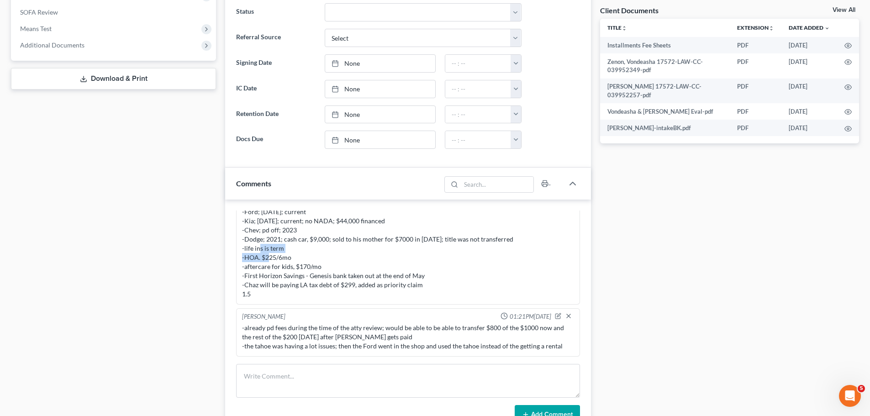
click at [271, 248] on div "MC complete - 1.5hr -married, [DATE] -HH5; 3 boys; full time; dep on Chaz taxes…" at bounding box center [408, 216] width 332 height 164
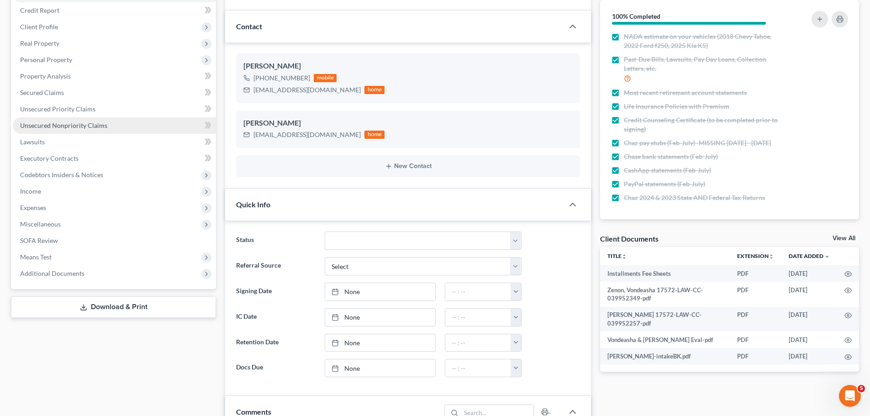
click at [100, 129] on span "Unsecured Nonpriority Claims" at bounding box center [63, 125] width 87 height 8
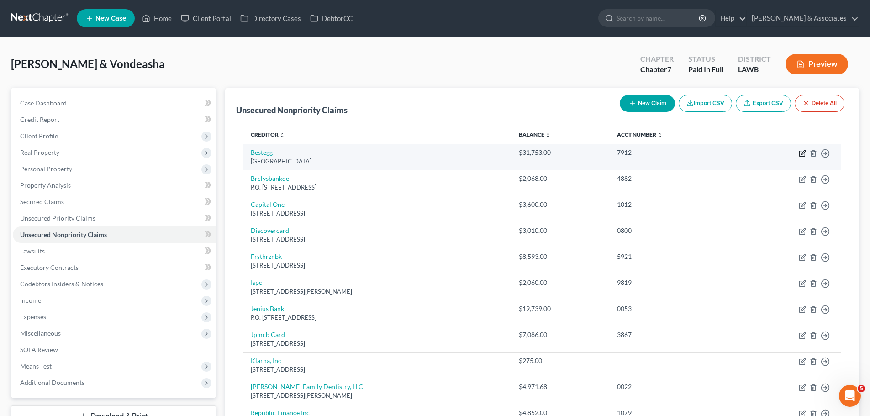
click at [800, 154] on icon "button" at bounding box center [801, 153] width 7 height 7
select select "39"
select select "0"
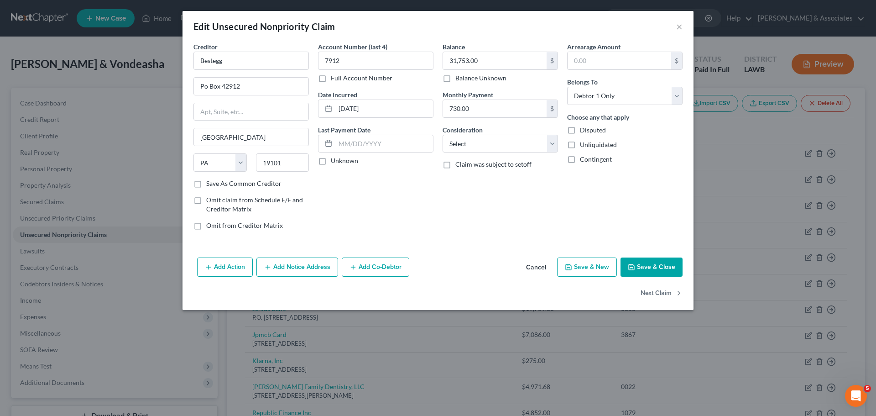
drag, startPoint x: 478, startPoint y: 148, endPoint x: 466, endPoint y: 215, distance: 68.2
click at [466, 215] on div "Balance 31,753.00 $ Balance Unknown Balance Undetermined 31,753.00 $ Balance Un…" at bounding box center [500, 139] width 125 height 195
click at [457, 143] on select "Select Cable / Satellite Services Collection Agency Credit Card Debt Debt Couns…" at bounding box center [500, 144] width 115 height 18
select select "10"
click at [443, 135] on select "Select Cable / Satellite Services Collection Agency Credit Card Debt Debt Couns…" at bounding box center [500, 144] width 115 height 18
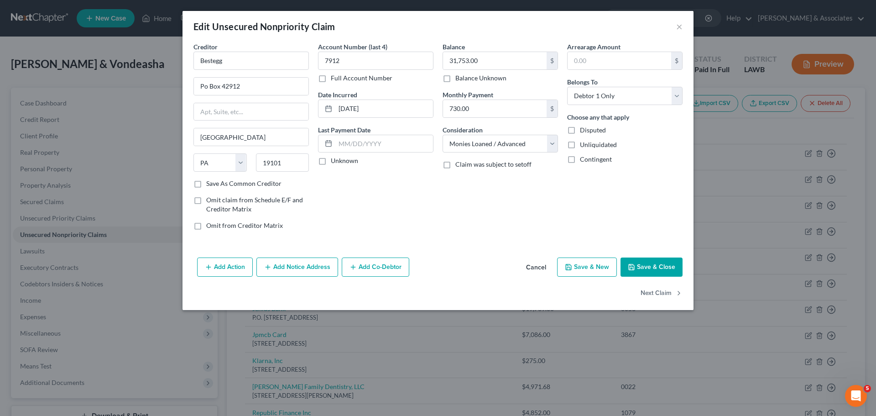
drag, startPoint x: 492, startPoint y: 244, endPoint x: 608, endPoint y: 195, distance: 125.2
click at [493, 242] on div "Creditor * Bestegg Po Box 42912 [GEOGRAPHIC_DATA] [US_STATE] AK AR AZ CA CO CT …" at bounding box center [438, 148] width 511 height 212
drag, startPoint x: 654, startPoint y: 99, endPoint x: 653, endPoint y: 104, distance: 5.1
click at [654, 99] on select "Select Debtor 1 Only Debtor 2 Only Debtor 1 And Debtor 2 Only At Least One Of T…" at bounding box center [624, 96] width 115 height 18
select select "4"
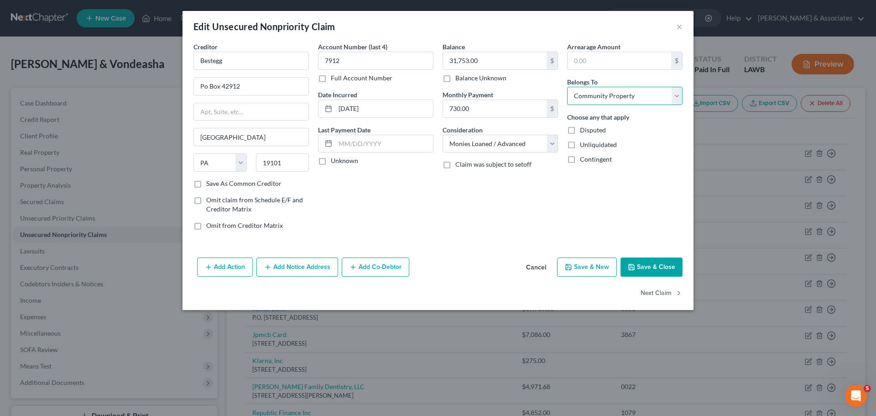
click at [567, 87] on select "Select Debtor 1 Only Debtor 2 Only Debtor 1 And Debtor 2 Only At Least One Of T…" at bounding box center [624, 96] width 115 height 18
click at [642, 178] on div "Arrearage Amount $ Belongs To * Select Debtor 1 Only Debtor 2 Only Debtor 1 And…" at bounding box center [625, 139] width 125 height 195
click at [654, 292] on button "Next Claim" at bounding box center [662, 293] width 42 height 19
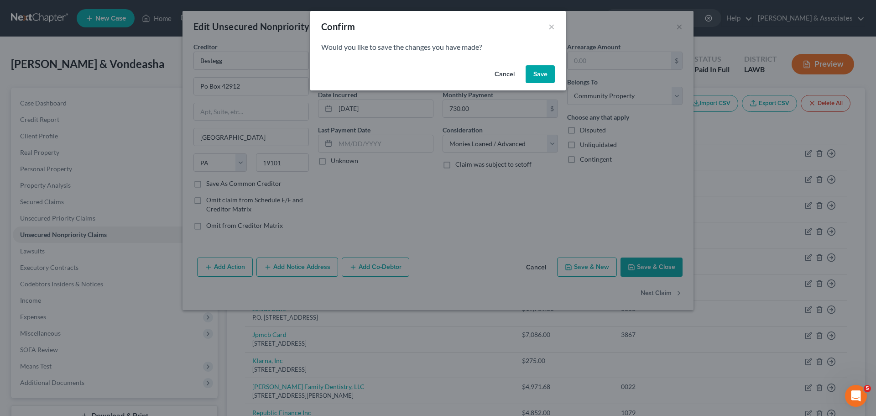
click at [540, 72] on button "Save" at bounding box center [540, 74] width 29 height 18
select select "7"
select select "1"
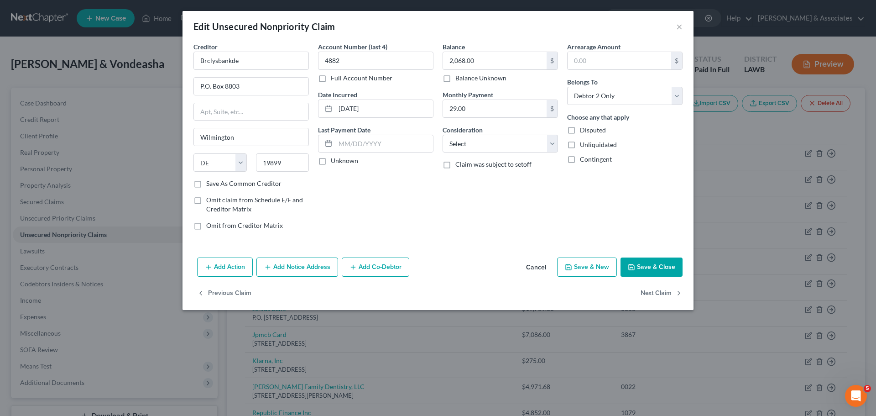
type input "0"
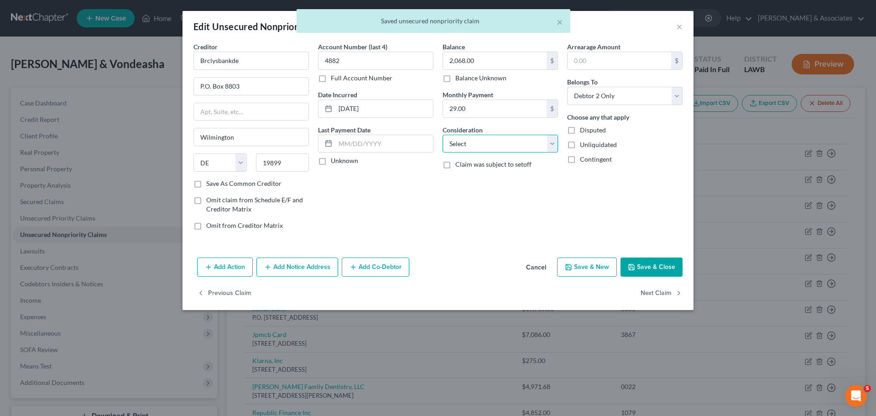
drag, startPoint x: 466, startPoint y: 137, endPoint x: 466, endPoint y: 151, distance: 14.2
click at [466, 137] on select "Select Cable / Satellite Services Collection Agency Credit Card Debt Debt Couns…" at bounding box center [500, 144] width 115 height 18
click at [443, 135] on select "Select Cable / Satellite Services Collection Agency Credit Card Debt Debt Couns…" at bounding box center [500, 144] width 115 height 18
click at [490, 143] on select "Select Cable / Satellite Services Collection Agency Credit Card Debt Debt Couns…" at bounding box center [500, 144] width 115 height 18
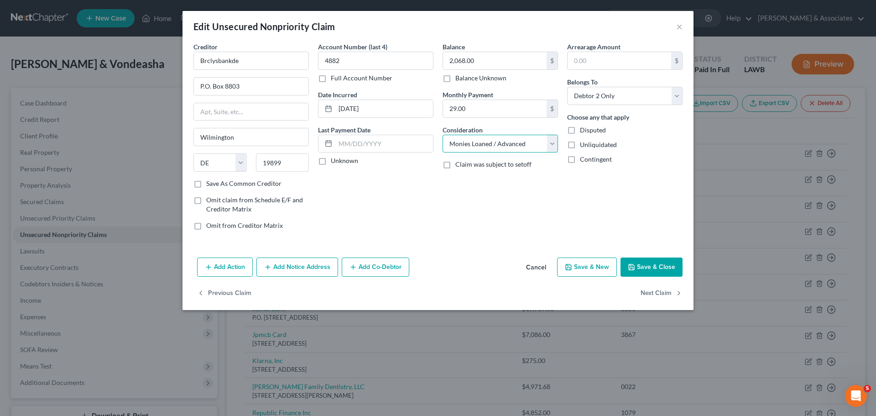
select select "2"
click at [443, 135] on select "Select Cable / Satellite Services Collection Agency Credit Card Debt Debt Couns…" at bounding box center [500, 144] width 115 height 18
click at [596, 94] on select "Select Debtor 1 Only Debtor 2 Only Debtor 1 And Debtor 2 Only At Least One Of T…" at bounding box center [624, 96] width 115 height 18
select select "4"
click at [567, 87] on select "Select Debtor 1 Only Debtor 2 Only Debtor 1 And Debtor 2 Only At Least One Of T…" at bounding box center [624, 96] width 115 height 18
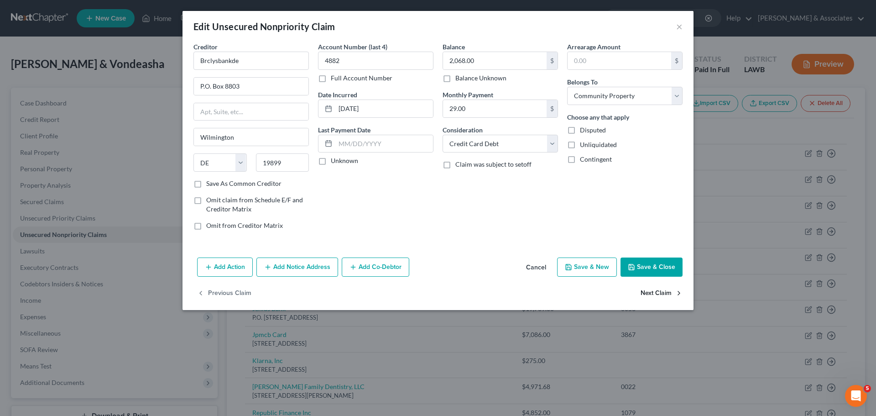
click at [652, 288] on button "Next Claim" at bounding box center [662, 293] width 42 height 19
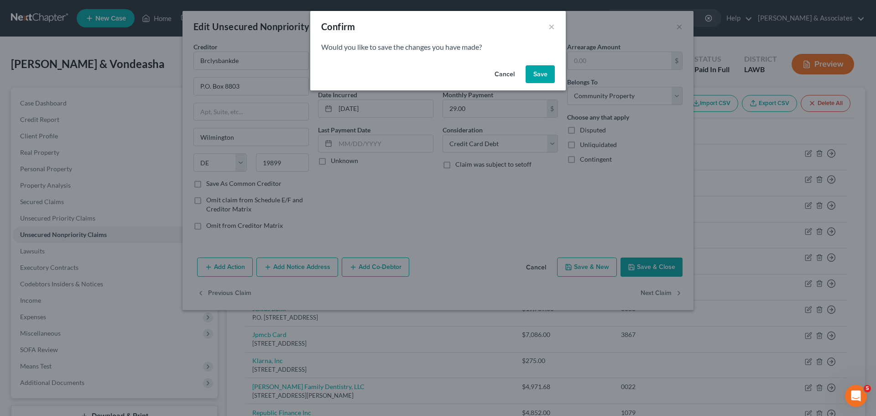
click at [540, 77] on button "Save" at bounding box center [540, 74] width 29 height 18
select select "46"
select select "2"
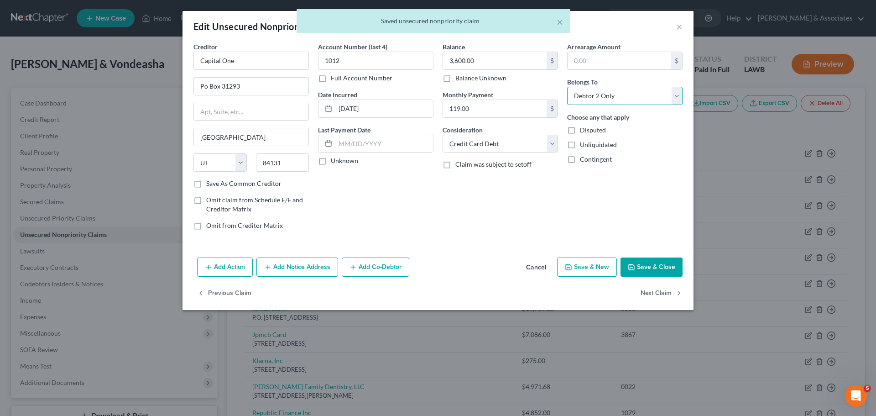
drag, startPoint x: 615, startPoint y: 96, endPoint x: 615, endPoint y: 104, distance: 7.8
click at [615, 96] on select "Select Debtor 1 Only Debtor 2 Only Debtor 1 And Debtor 2 Only At Least One Of T…" at bounding box center [624, 96] width 115 height 18
select select "4"
click at [567, 87] on select "Select Debtor 1 Only Debtor 2 Only Debtor 1 And Debtor 2 Only At Least One Of T…" at bounding box center [624, 96] width 115 height 18
click at [673, 294] on button "Next Claim" at bounding box center [662, 293] width 42 height 19
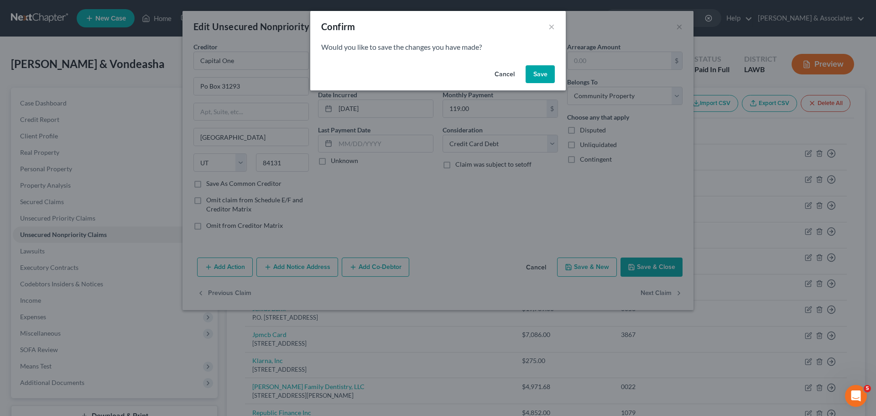
click at [540, 73] on button "Save" at bounding box center [540, 74] width 29 height 18
select select "46"
select select "2"
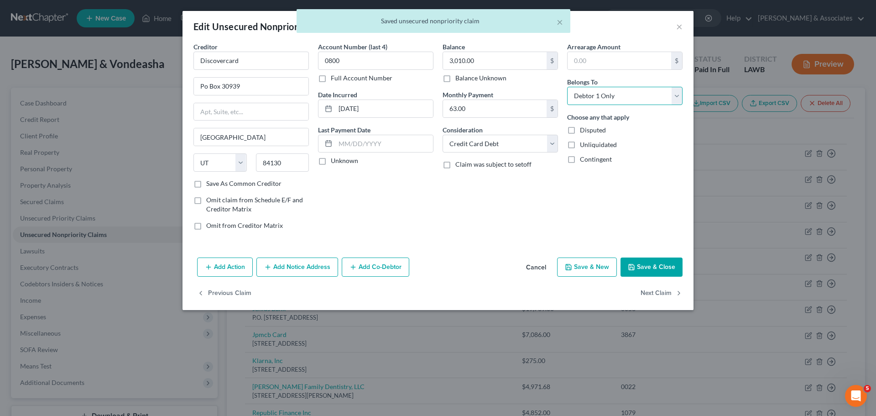
click at [618, 88] on select "Select Debtor 1 Only Debtor 2 Only Debtor 1 And Debtor 2 Only At Least One Of T…" at bounding box center [624, 96] width 115 height 18
select select "4"
click at [567, 87] on select "Select Debtor 1 Only Debtor 2 Only Debtor 1 And Debtor 2 Only At Least One Of T…" at bounding box center [624, 96] width 115 height 18
click at [648, 295] on button "Next Claim" at bounding box center [662, 293] width 42 height 19
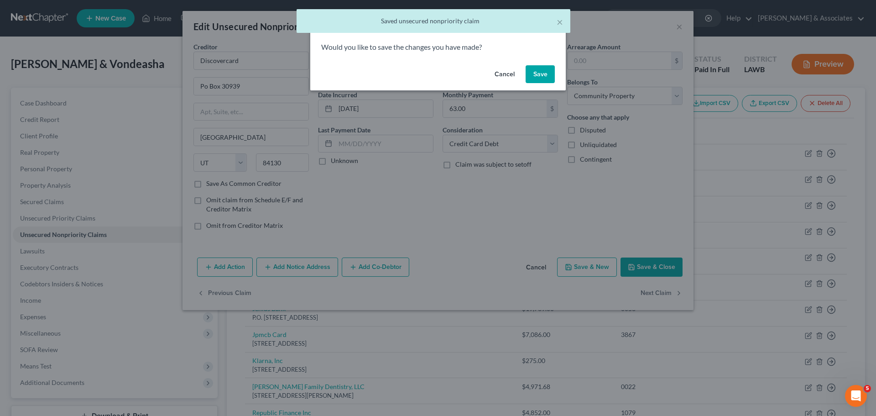
drag, startPoint x: 536, startPoint y: 74, endPoint x: 535, endPoint y: 91, distance: 16.9
click at [536, 74] on button "Save" at bounding box center [540, 74] width 29 height 18
select select "44"
select select "2"
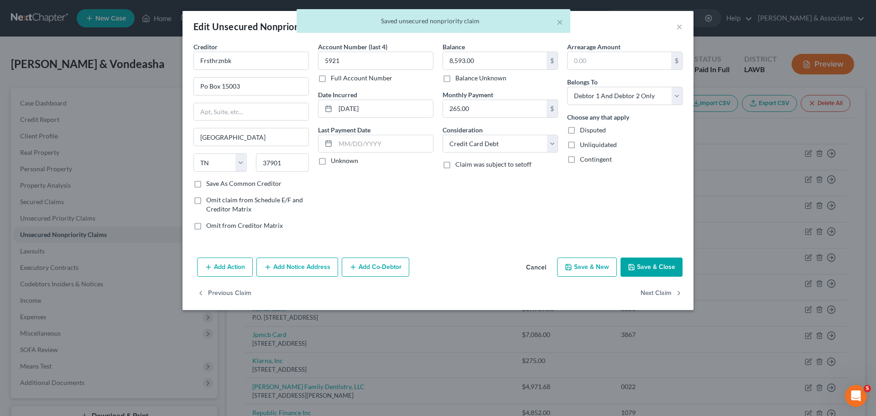
type input "0"
drag, startPoint x: 624, startPoint y: 94, endPoint x: 624, endPoint y: 103, distance: 9.1
click at [624, 94] on select "Select Debtor 1 Only Debtor 2 Only Debtor 1 And Debtor 2 Only At Least One Of T…" at bounding box center [624, 96] width 115 height 18
select select "4"
click at [567, 87] on select "Select Debtor 1 Only Debtor 2 Only Debtor 1 And Debtor 2 Only At Least One Of T…" at bounding box center [624, 96] width 115 height 18
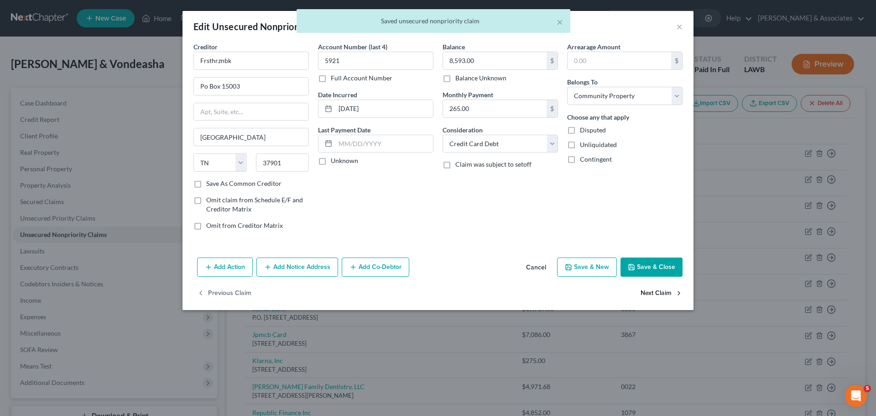
click at [658, 291] on button "Next Claim" at bounding box center [662, 293] width 42 height 19
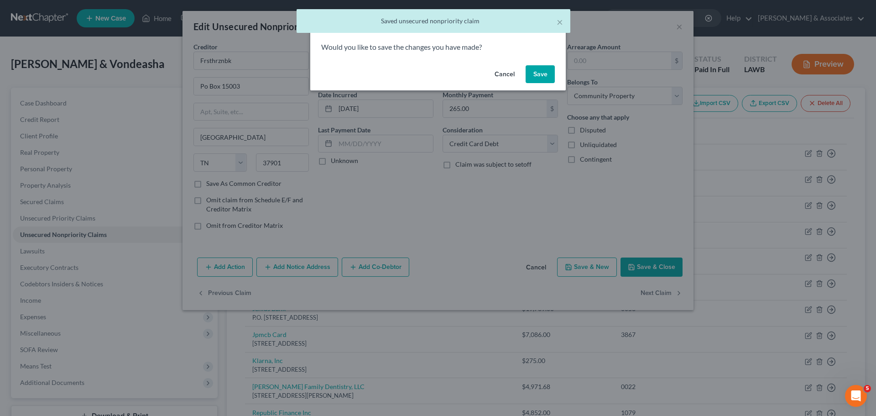
click at [531, 70] on button "Save" at bounding box center [540, 74] width 29 height 18
select select "9"
select select "2"
select select "0"
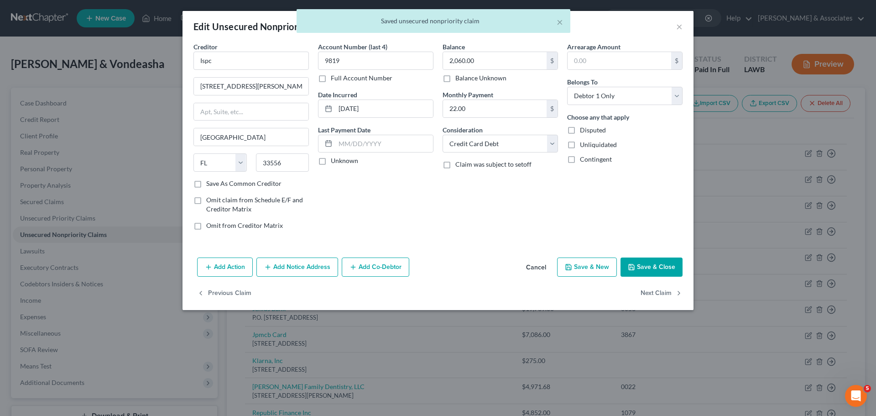
type input "0"
drag, startPoint x: 588, startPoint y: 99, endPoint x: 588, endPoint y: 104, distance: 5.0
click at [588, 99] on select "Select Debtor 1 Only Debtor 2 Only Debtor 1 And Debtor 2 Only At Least One Of T…" at bounding box center [624, 96] width 115 height 18
select select "4"
click at [567, 87] on select "Select Debtor 1 Only Debtor 2 Only Debtor 1 And Debtor 2 Only At Least One Of T…" at bounding box center [624, 96] width 115 height 18
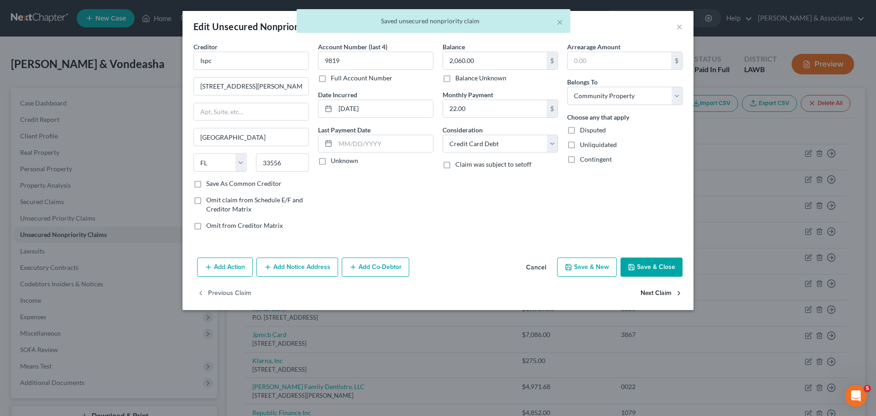
click at [664, 288] on button "Next Claim" at bounding box center [662, 293] width 42 height 19
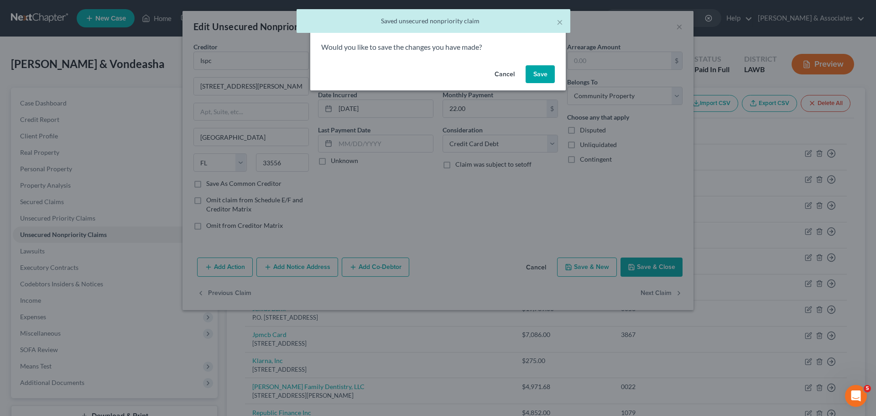
click at [550, 79] on button "Save" at bounding box center [540, 74] width 29 height 18
select select "39"
select select "1"
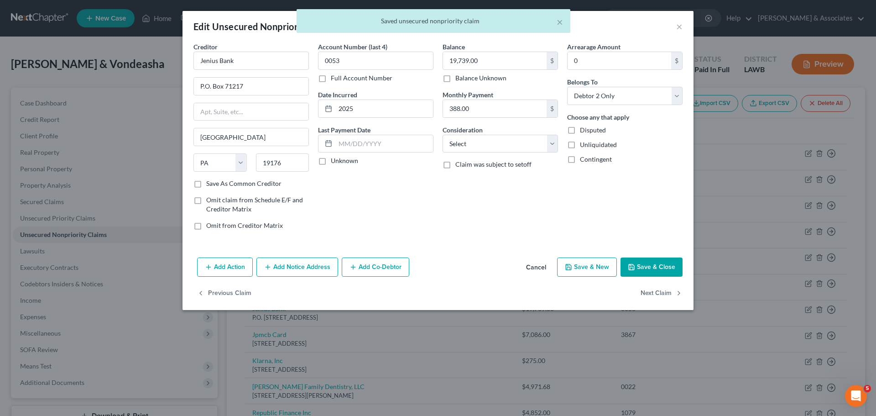
type input "0"
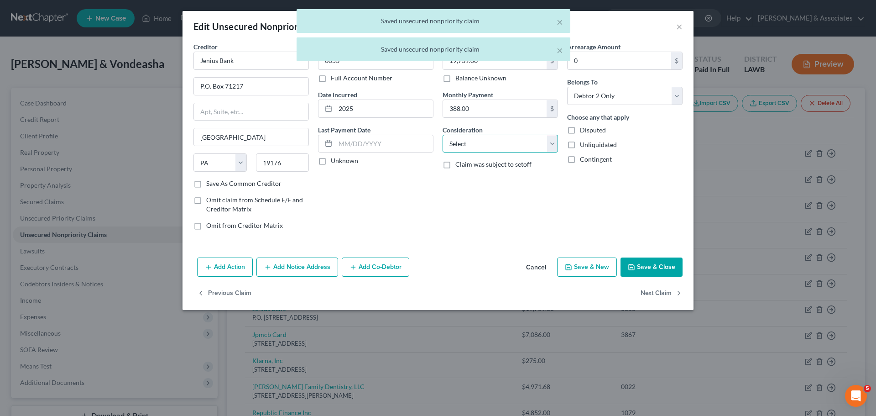
click at [513, 147] on select "Select Cable / Satellite Services Collection Agency Credit Card Debt Debt Couns…" at bounding box center [500, 144] width 115 height 18
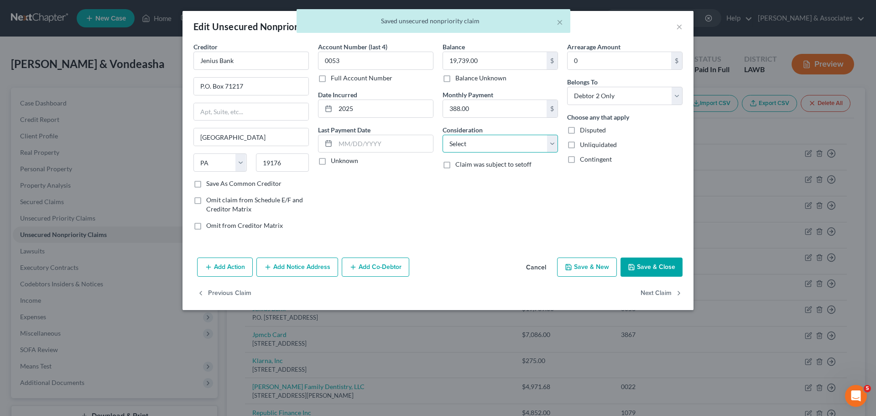
select select "10"
click at [443, 135] on select "Select Cable / Satellite Services Collection Agency Credit Card Debt Debt Couns…" at bounding box center [500, 144] width 115 height 18
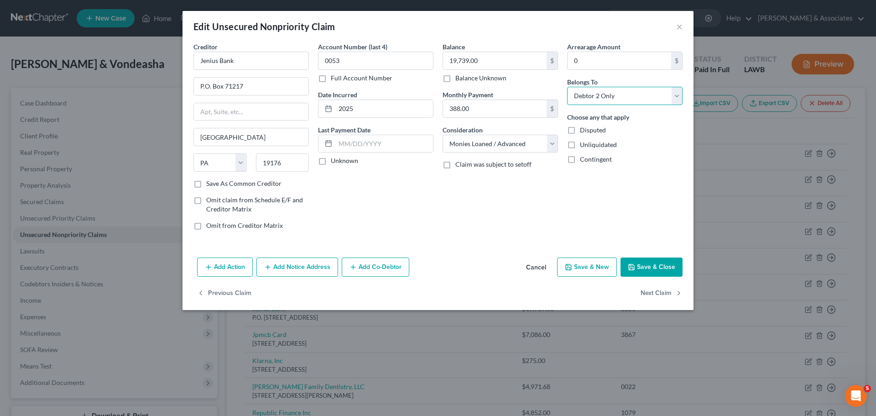
drag, startPoint x: 604, startPoint y: 96, endPoint x: 603, endPoint y: 103, distance: 7.1
click at [604, 96] on select "Select Debtor 1 Only Debtor 2 Only Debtor 1 And Debtor 2 Only At Least One Of T…" at bounding box center [624, 96] width 115 height 18
select select "4"
click at [567, 87] on select "Select Debtor 1 Only Debtor 2 Only Debtor 1 And Debtor 2 Only At Least One Of T…" at bounding box center [624, 96] width 115 height 18
click at [657, 287] on button "Next Claim" at bounding box center [662, 293] width 42 height 19
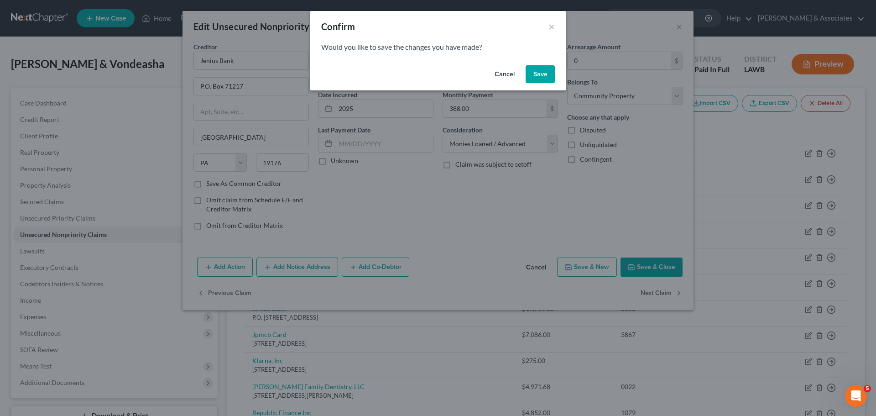
click at [545, 76] on button "Save" at bounding box center [540, 74] width 29 height 18
select select "7"
select select "0"
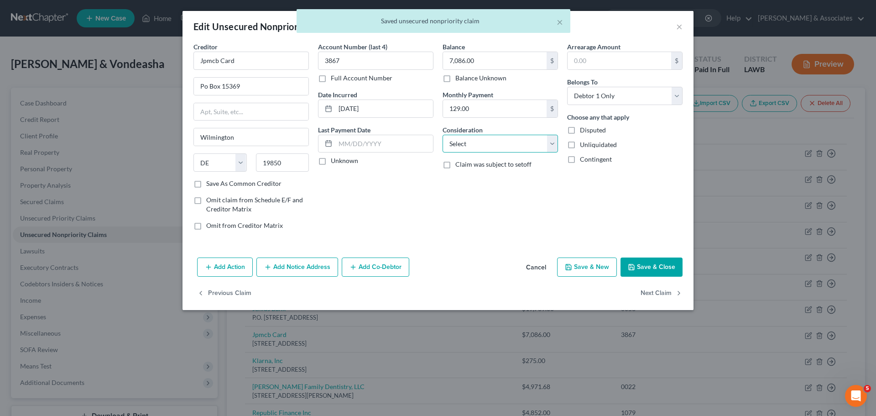
click at [467, 152] on select "Select Cable / Satellite Services Collection Agency Credit Card Debt Debt Couns…" at bounding box center [500, 144] width 115 height 18
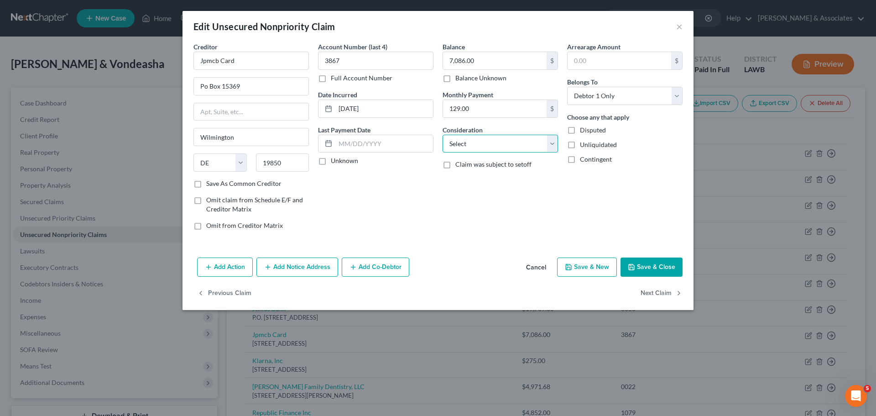
select select "2"
click at [443, 135] on select "Select Cable / Satellite Services Collection Agency Credit Card Debt Debt Couns…" at bounding box center [500, 144] width 115 height 18
click at [619, 93] on select "Select Debtor 1 Only Debtor 2 Only Debtor 1 And Debtor 2 Only At Least One Of T…" at bounding box center [624, 96] width 115 height 18
select select "4"
click at [567, 87] on select "Select Debtor 1 Only Debtor 2 Only Debtor 1 And Debtor 2 Only At Least One Of T…" at bounding box center [624, 96] width 115 height 18
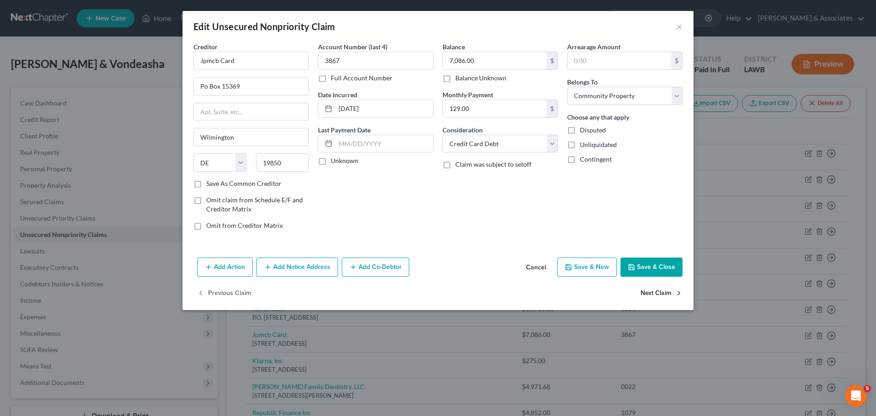
click at [664, 294] on button "Next Claim" at bounding box center [662, 293] width 42 height 19
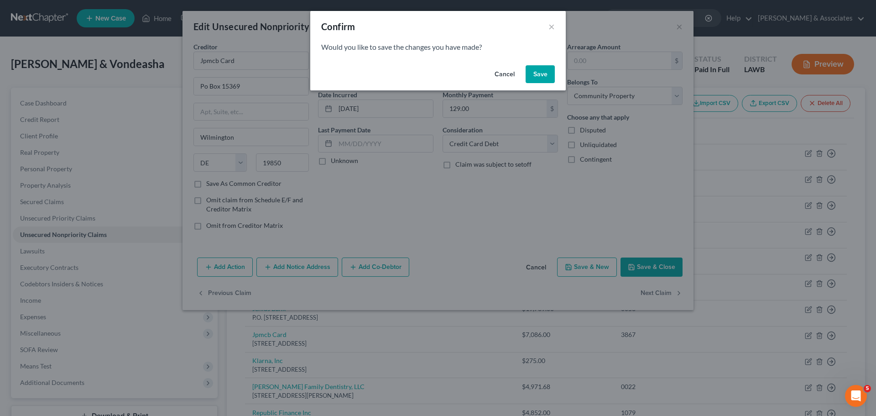
click at [541, 78] on button "Save" at bounding box center [540, 74] width 29 height 18
select select "36"
select select "10"
select select "4"
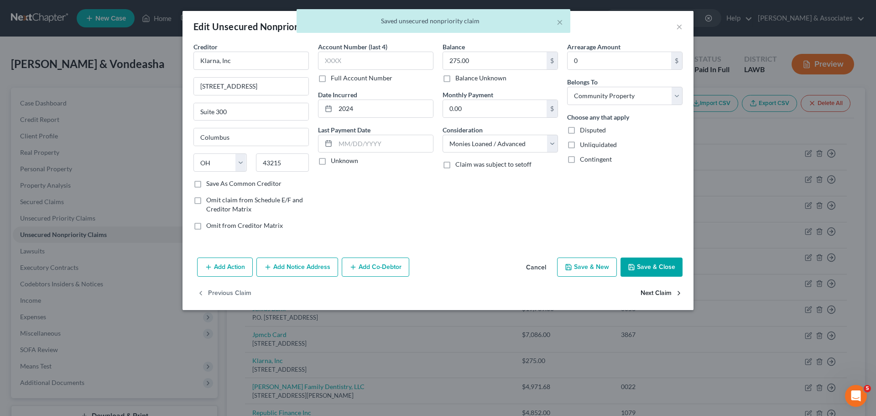
click at [653, 292] on button "Next Claim" at bounding box center [662, 293] width 42 height 19
select select "19"
select select "9"
select select "4"
click at [537, 204] on div "Balance 4,971.68 $ Balance Unknown Balance Undetermined 4,971.68 $ Balance Unkn…" at bounding box center [500, 139] width 125 height 195
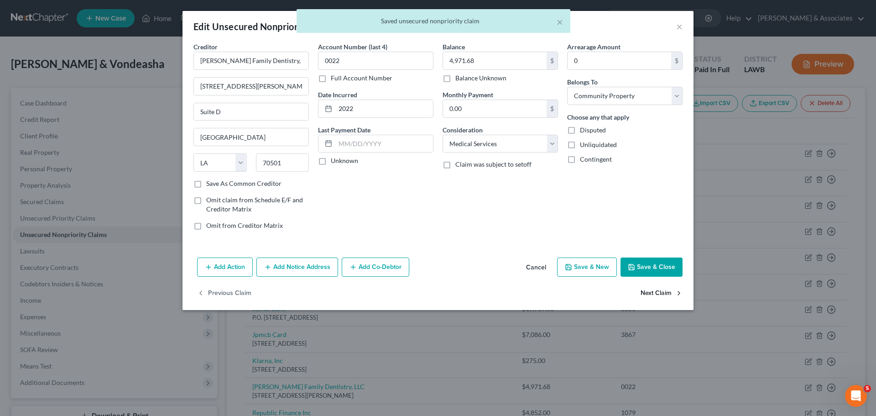
click at [662, 293] on button "Next Claim" at bounding box center [662, 293] width 42 height 19
select select "19"
select select "0"
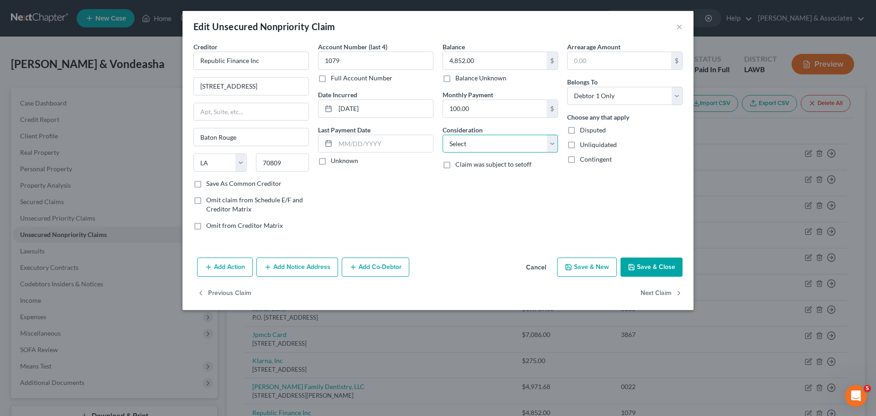
click at [505, 149] on select "Select Cable / Satellite Services Collection Agency Credit Card Debt Debt Couns…" at bounding box center [500, 144] width 115 height 18
select select "10"
click at [443, 135] on select "Select Cable / Satellite Services Collection Agency Credit Card Debt Debt Couns…" at bounding box center [500, 144] width 115 height 18
click at [612, 100] on select "Select Debtor 1 Only Debtor 2 Only Debtor 1 And Debtor 2 Only At Least One Of T…" at bounding box center [624, 96] width 115 height 18
select select "4"
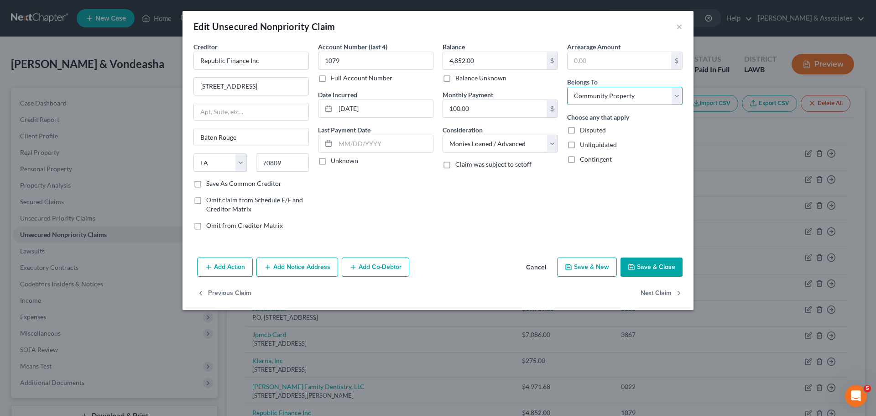
click at [567, 87] on select "Select Debtor 1 Only Debtor 2 Only Debtor 1 And Debtor 2 Only At Least One Of T…" at bounding box center [624, 96] width 115 height 18
drag, startPoint x: 650, startPoint y: 234, endPoint x: 657, endPoint y: 253, distance: 20.6
click at [650, 233] on div "Arrearage Amount $ Belongs To * Select Debtor 1 Only Debtor 2 Only Debtor 1 And…" at bounding box center [625, 139] width 125 height 195
click at [663, 290] on button "Next Claim" at bounding box center [662, 293] width 42 height 19
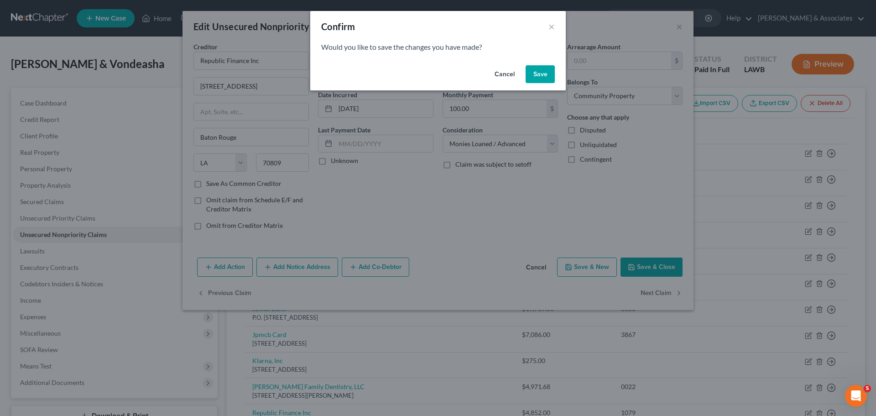
click at [555, 68] on button "Save" at bounding box center [540, 74] width 29 height 18
select select "39"
select select "2"
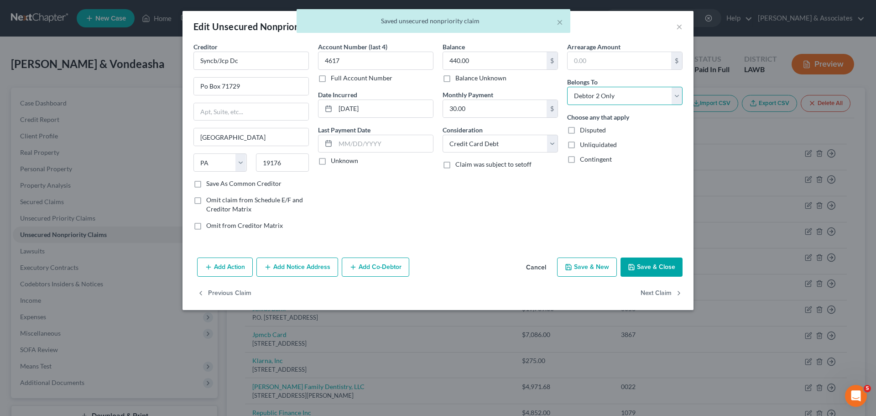
drag, startPoint x: 623, startPoint y: 96, endPoint x: 626, endPoint y: 101, distance: 6.3
click at [623, 96] on select "Select Debtor 1 Only Debtor 2 Only Debtor 1 And Debtor 2 Only At Least One Of T…" at bounding box center [624, 96] width 115 height 18
select select "4"
click at [567, 87] on select "Select Debtor 1 Only Debtor 2 Only Debtor 1 And Debtor 2 Only At Least One Of T…" at bounding box center [624, 96] width 115 height 18
click at [634, 197] on div "Arrearage Amount $ Belongs To * Select Debtor 1 Only Debtor 2 Only Debtor 1 And…" at bounding box center [625, 139] width 125 height 195
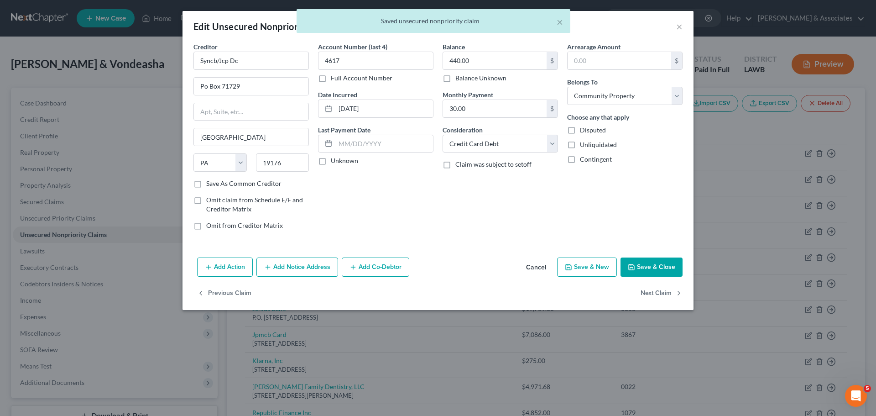
click at [487, 192] on div "Balance 440.00 $ Balance Unknown Balance Undetermined 440.00 $ Balance Unknown …" at bounding box center [500, 139] width 125 height 195
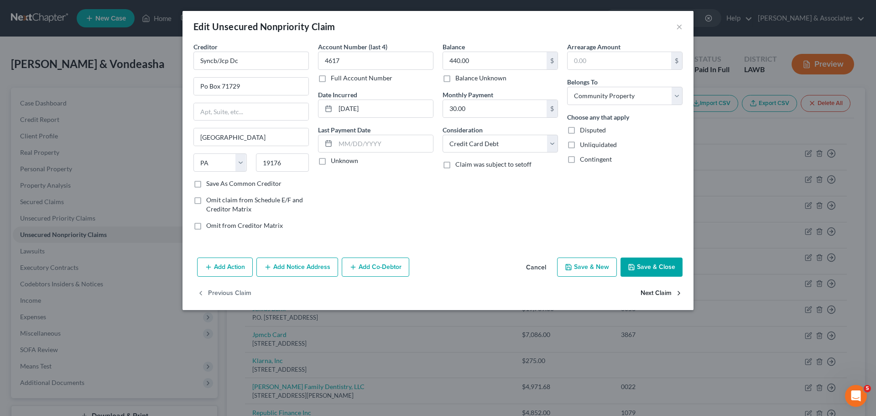
click at [657, 292] on button "Next Claim" at bounding box center [662, 293] width 42 height 19
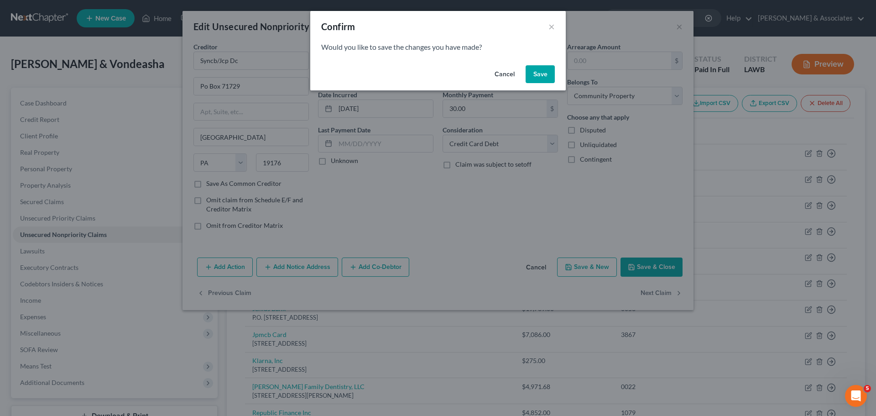
click at [552, 71] on button "Save" at bounding box center [540, 74] width 29 height 18
select select "39"
select select "2"
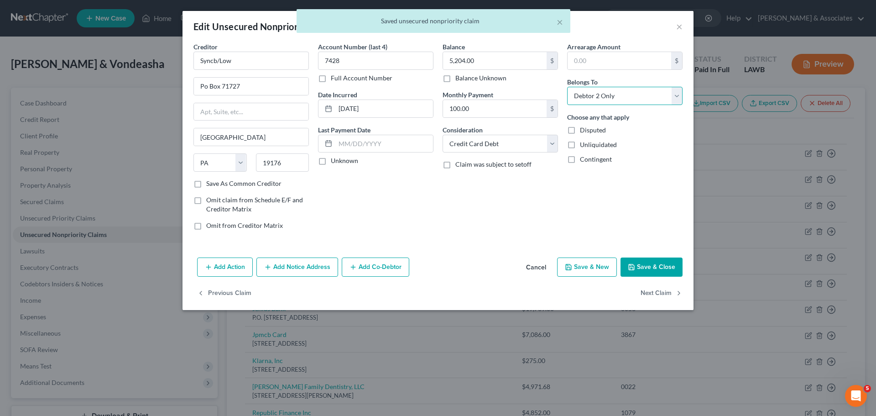
click at [578, 90] on select "Select Debtor 1 Only Debtor 2 Only Debtor 1 And Debtor 2 Only At Least One Of T…" at bounding box center [624, 96] width 115 height 18
select select "4"
click at [567, 87] on select "Select Debtor 1 Only Debtor 2 Only Debtor 1 And Debtor 2 Only At Least One Of T…" at bounding box center [624, 96] width 115 height 18
click at [660, 290] on button "Next Claim" at bounding box center [662, 293] width 42 height 19
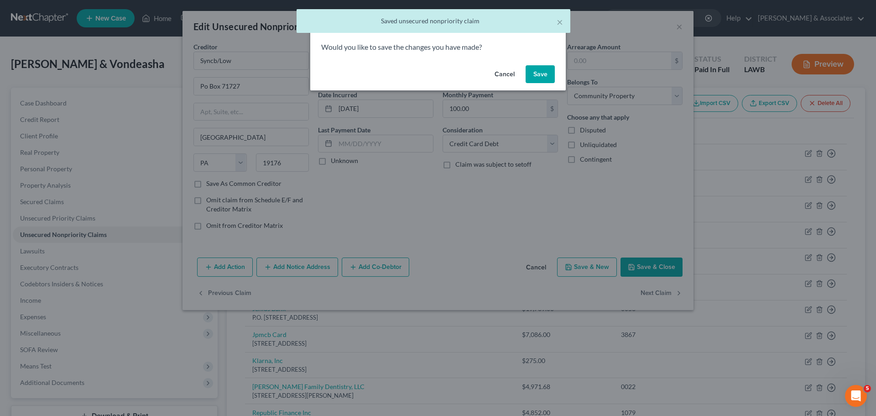
click at [543, 74] on button "Save" at bounding box center [540, 74] width 29 height 18
select select "39"
select select "2"
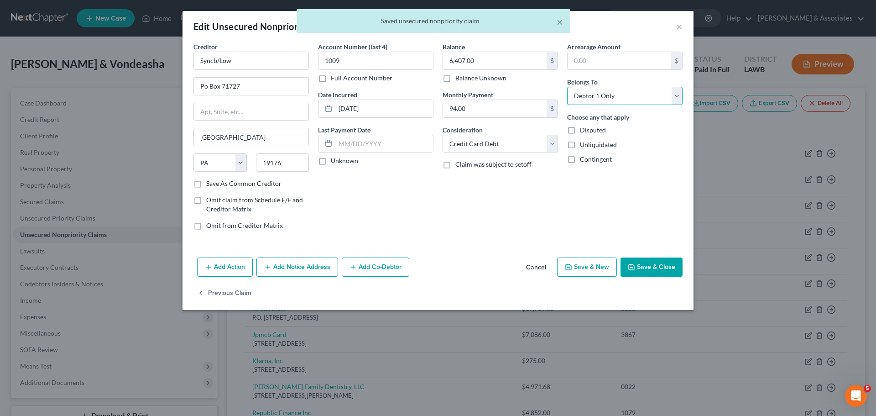
click at [626, 100] on select "Select Debtor 1 Only Debtor 2 Only Debtor 1 And Debtor 2 Only At Least One Of T…" at bounding box center [624, 96] width 115 height 18
select select "4"
click at [567, 87] on select "Select Debtor 1 Only Debtor 2 Only Debtor 1 And Debtor 2 Only At Least One Of T…" at bounding box center [624, 96] width 115 height 18
click at [653, 253] on div "Creditor * Syncb/Low Po Box 71727 [GEOGRAPHIC_DATA] [US_STATE][GEOGRAPHIC_DATA]…" at bounding box center [438, 148] width 511 height 212
click at [655, 276] on button "Save & Close" at bounding box center [652, 266] width 62 height 19
